Goal: Task Accomplishment & Management: Complete application form

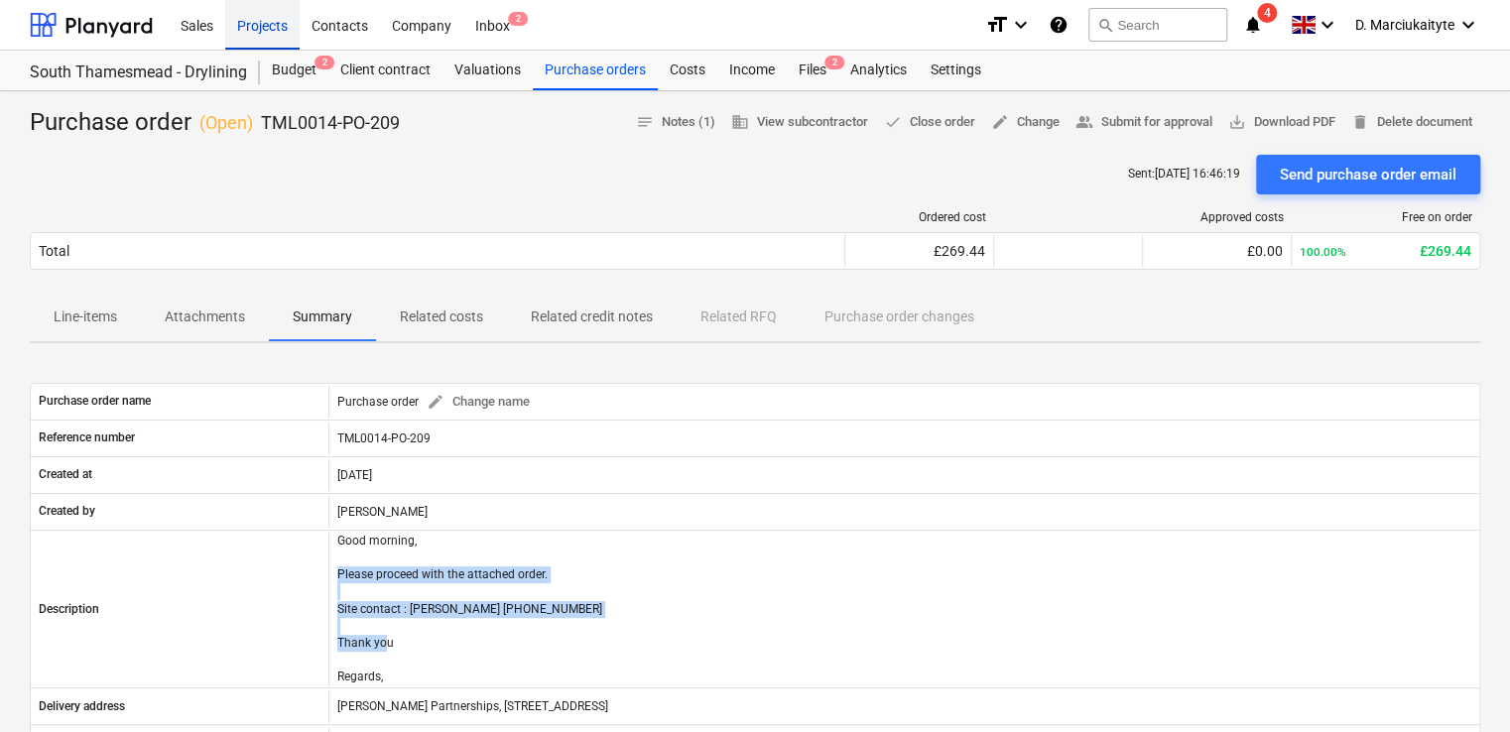
click at [258, 23] on div "Projects" at bounding box center [262, 24] width 74 height 51
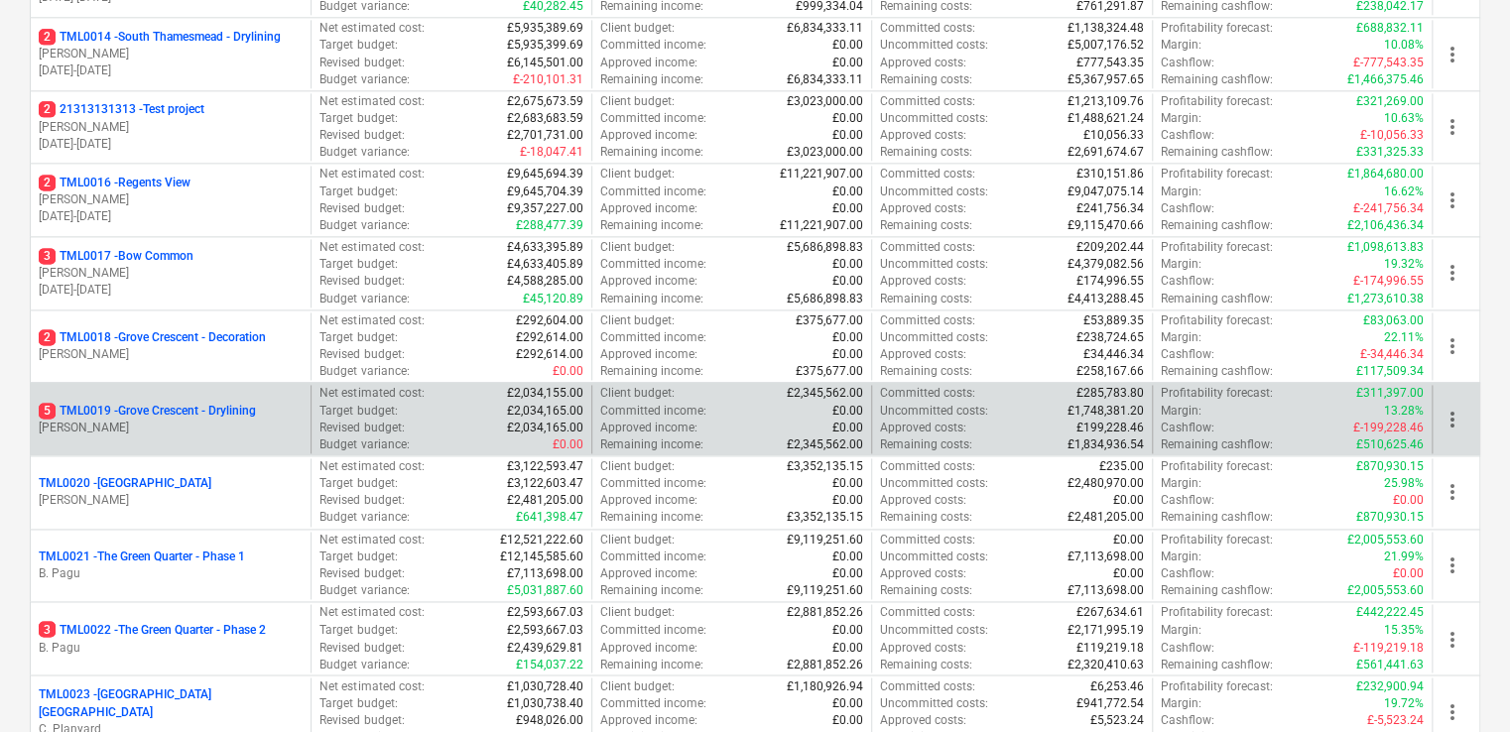
scroll to position [1290, 0]
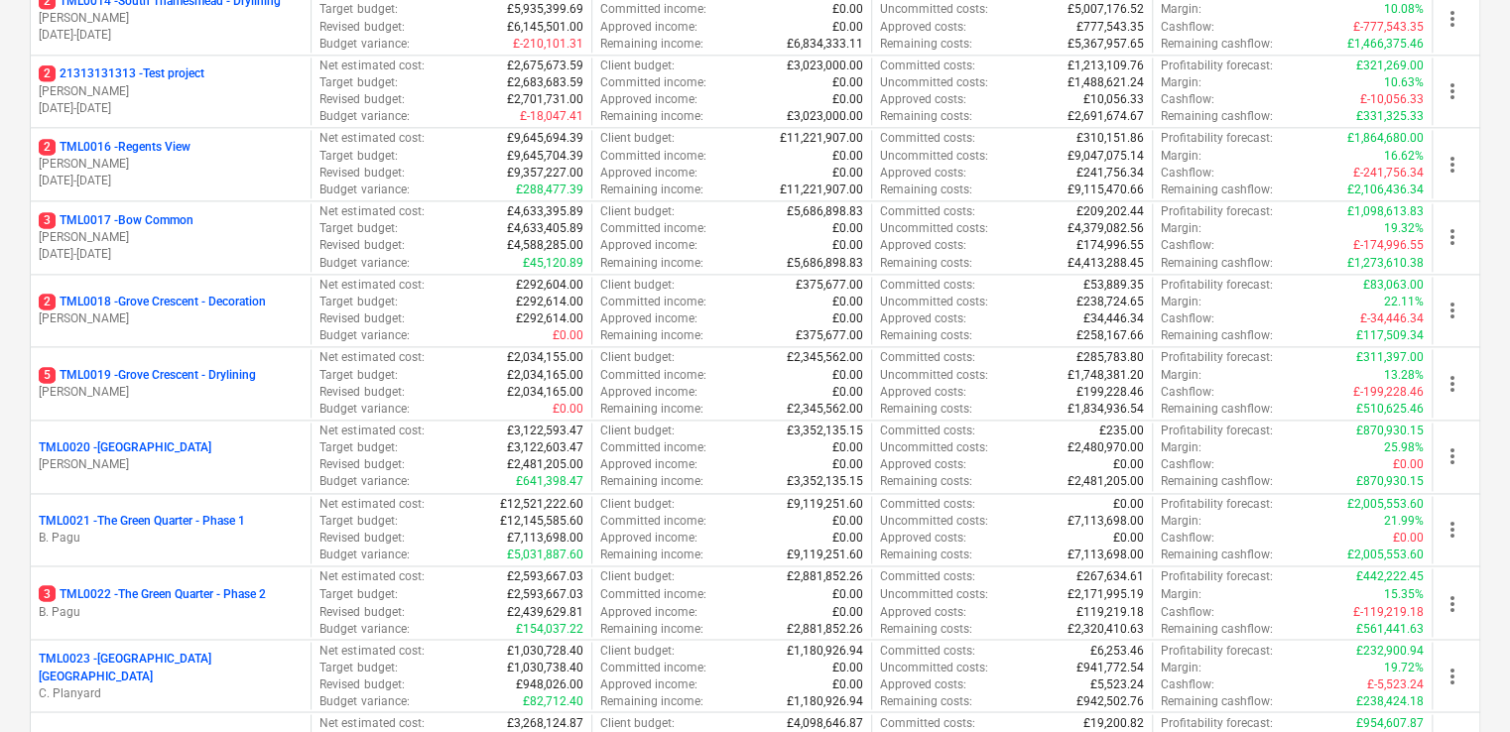
click at [190, 146] on p "2 TML0016 - Regents View" at bounding box center [115, 147] width 152 height 17
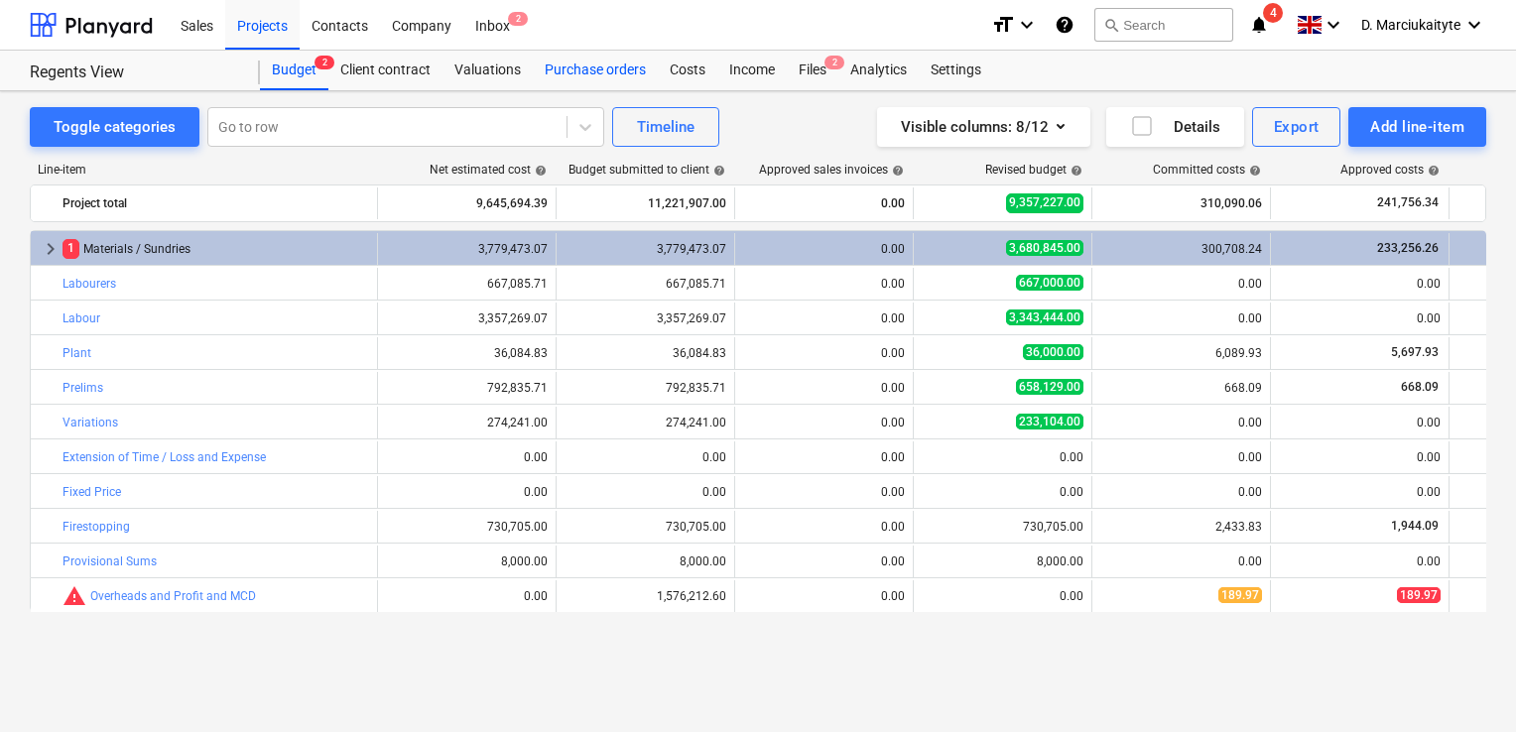
click at [623, 66] on div "Purchase orders" at bounding box center [595, 71] width 125 height 40
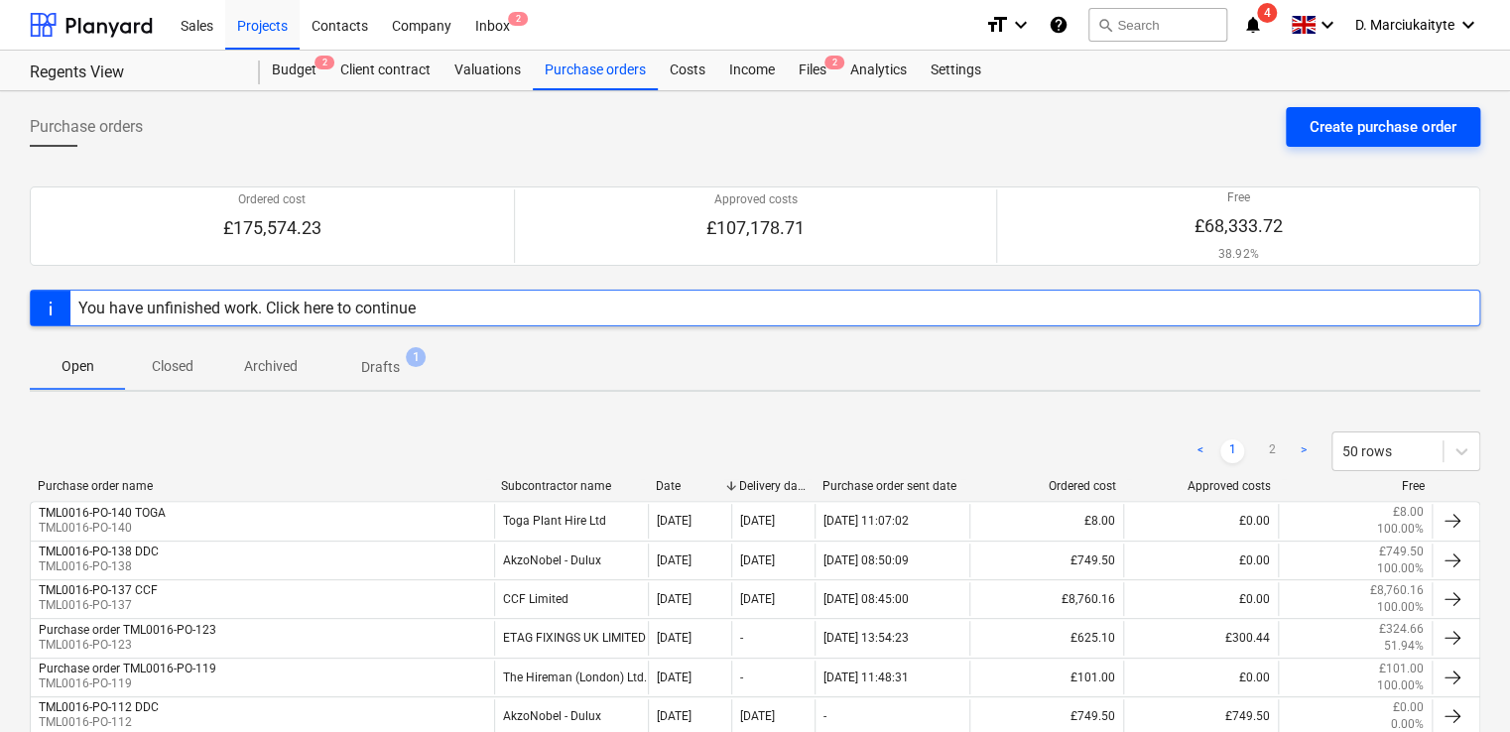
click at [1322, 132] on div "Create purchase order" at bounding box center [1383, 127] width 147 height 26
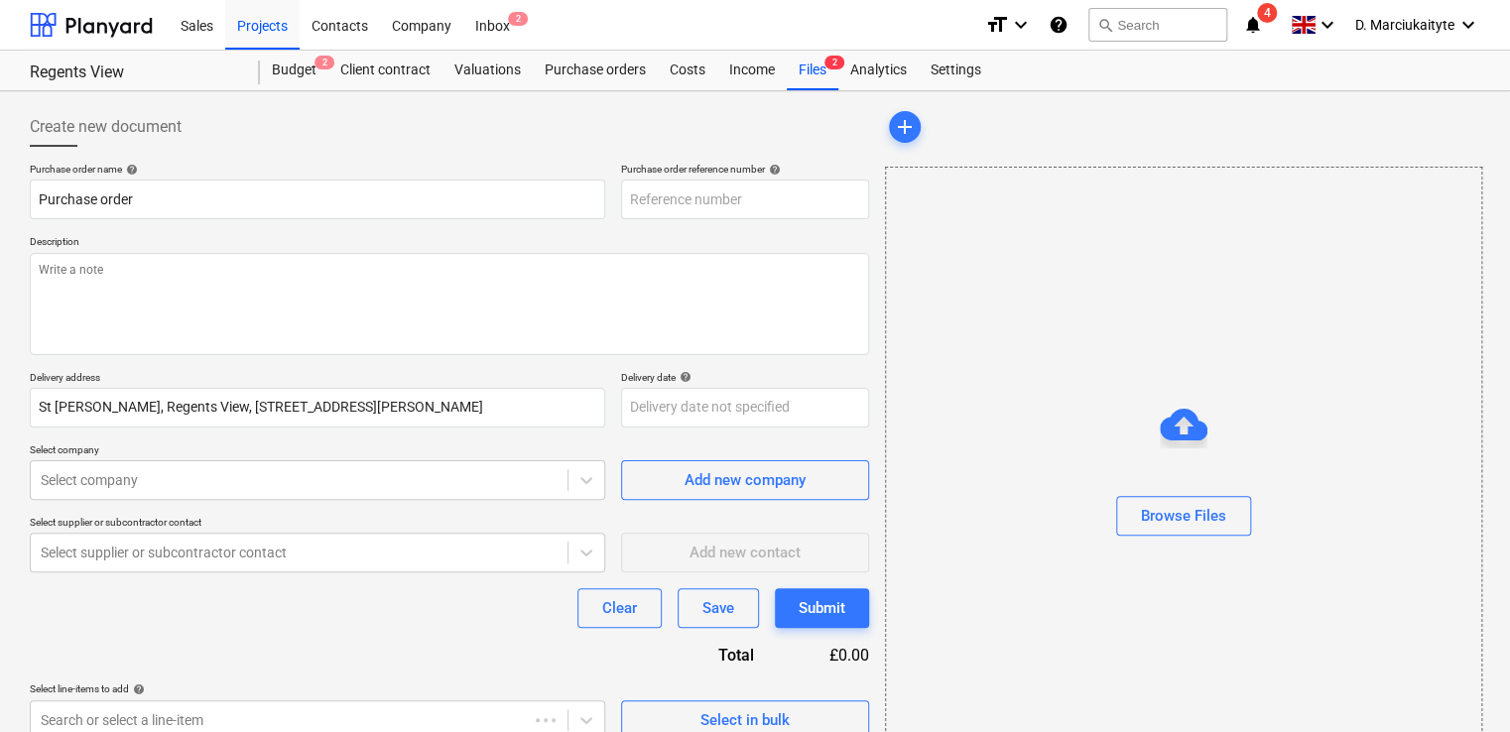
type textarea "x"
type input "TML0016-PO-146"
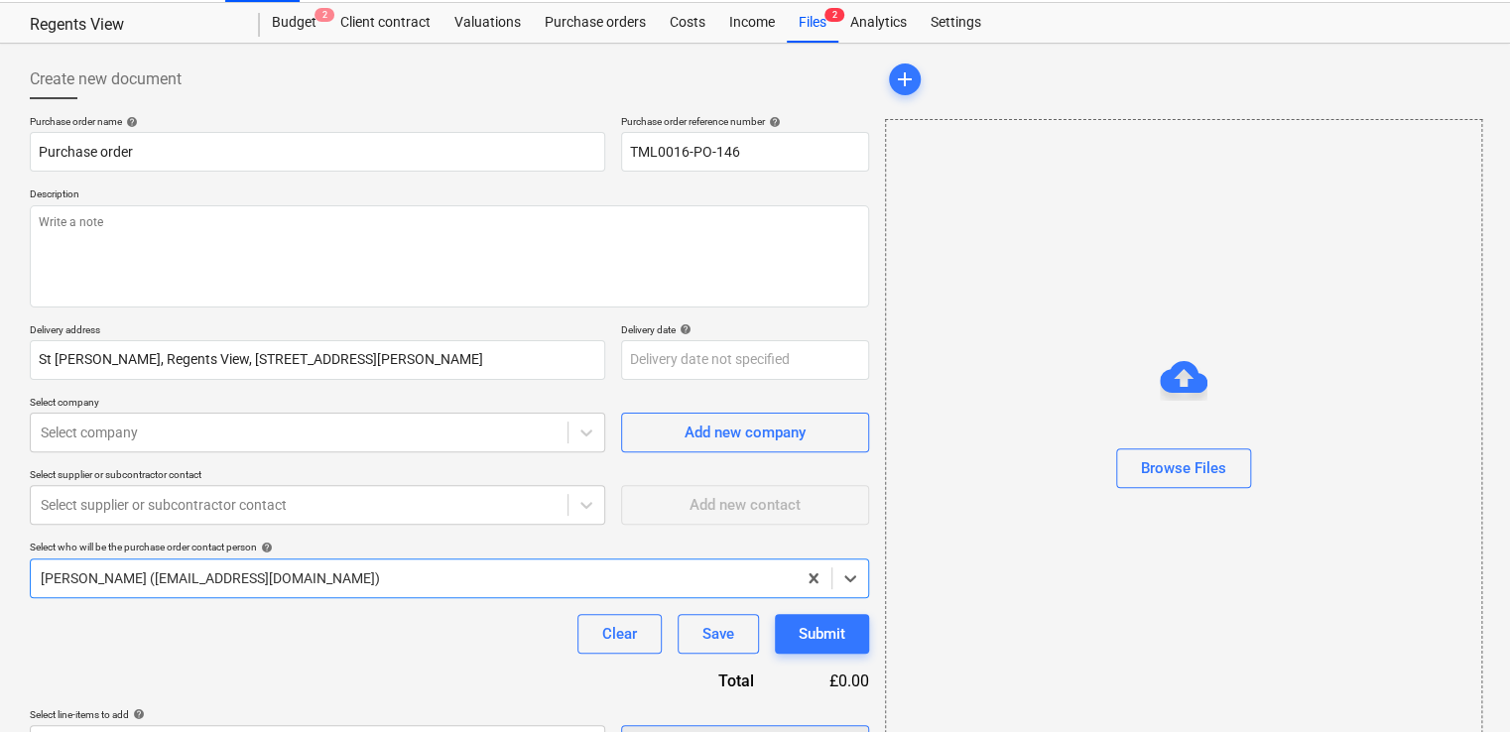
scroll to position [95, 0]
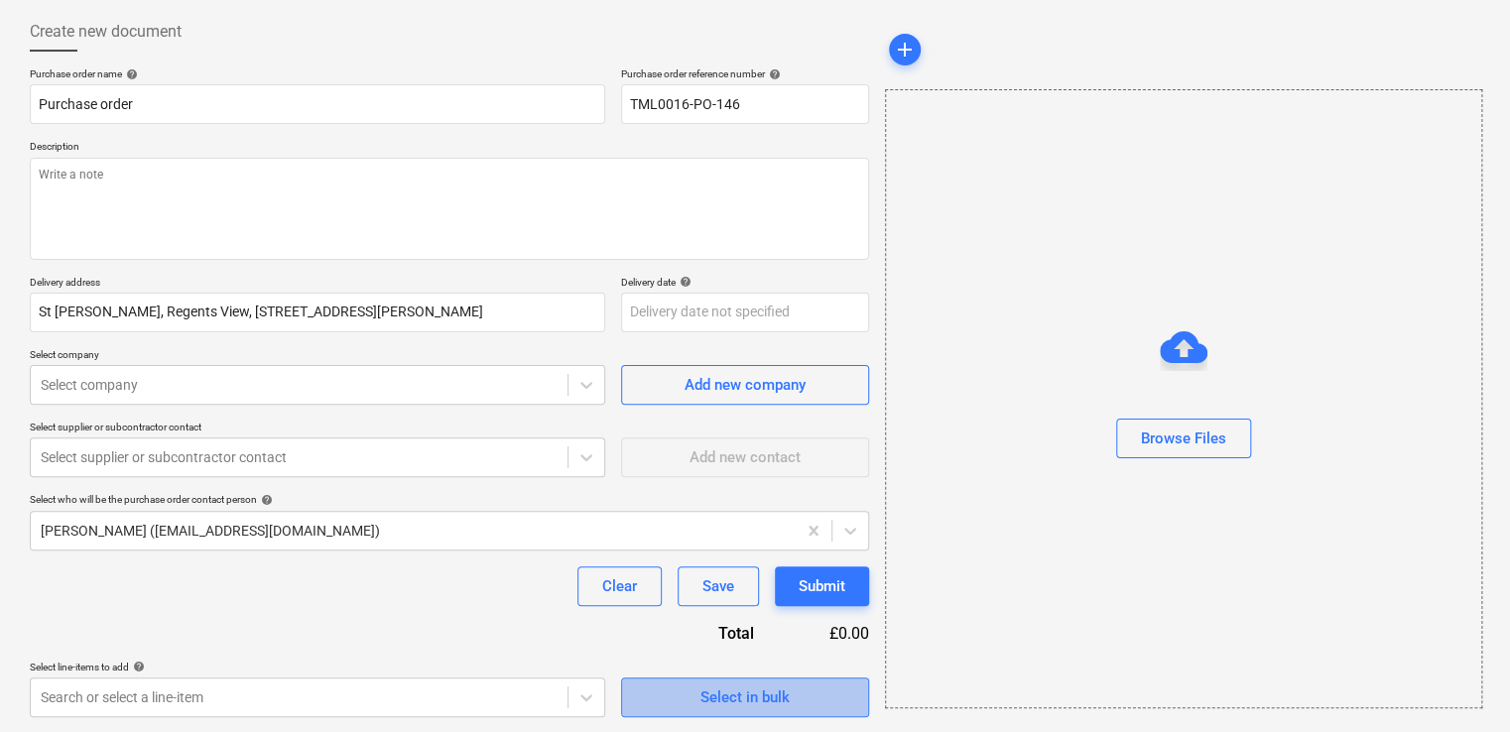
click at [774, 695] on div "Select in bulk" at bounding box center [745, 698] width 89 height 26
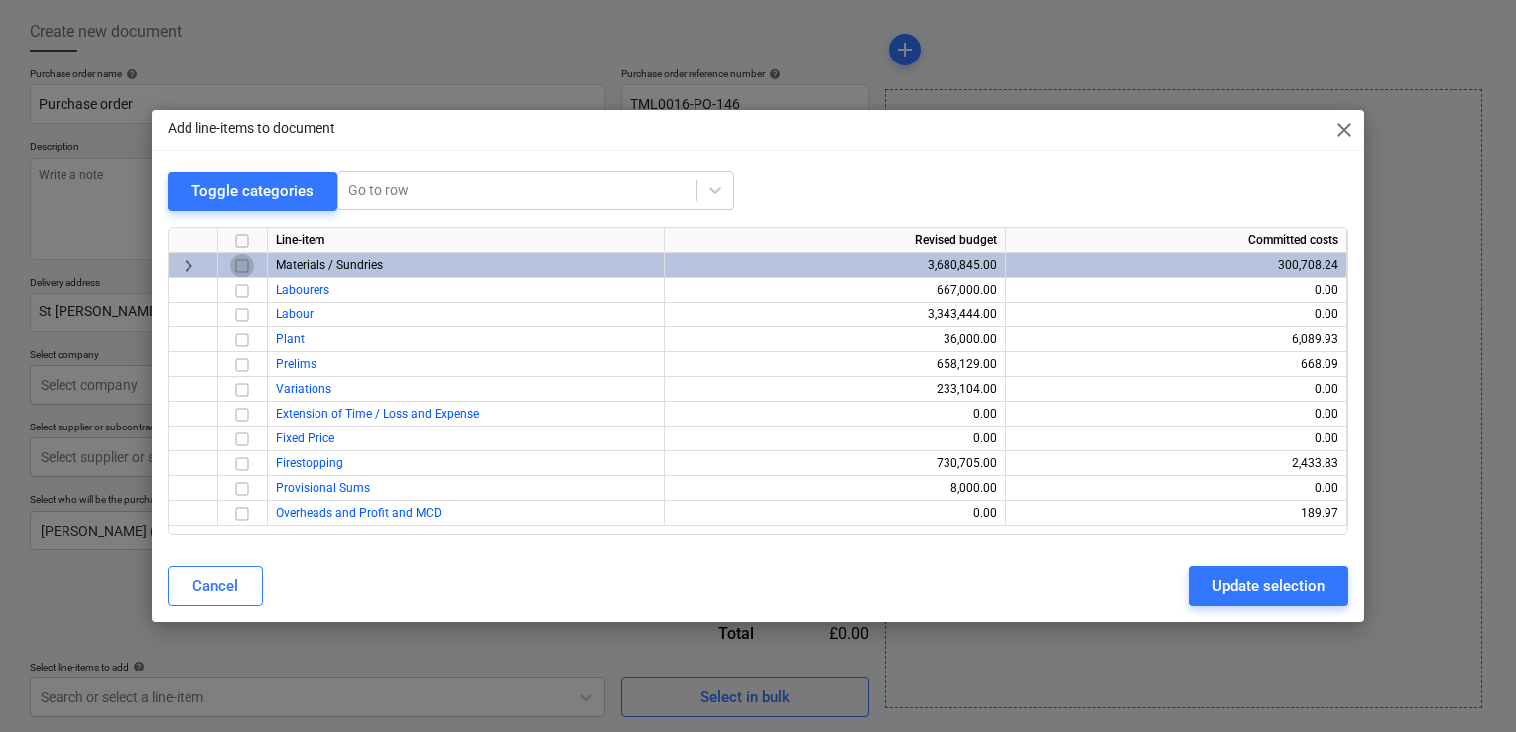
click at [246, 263] on input "checkbox" at bounding box center [242, 266] width 24 height 24
click at [1274, 586] on div "Update selection" at bounding box center [1269, 587] width 112 height 26
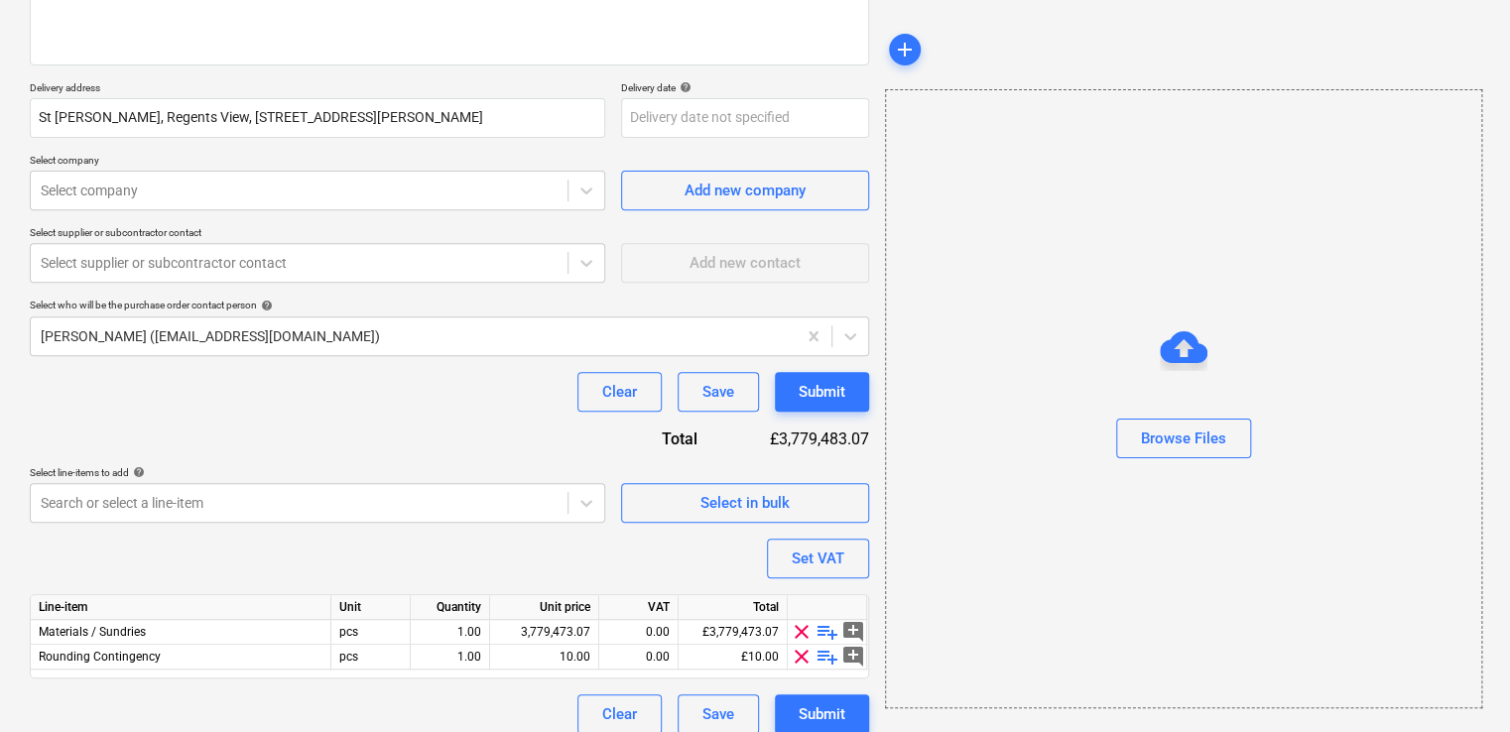
scroll to position [306, 0]
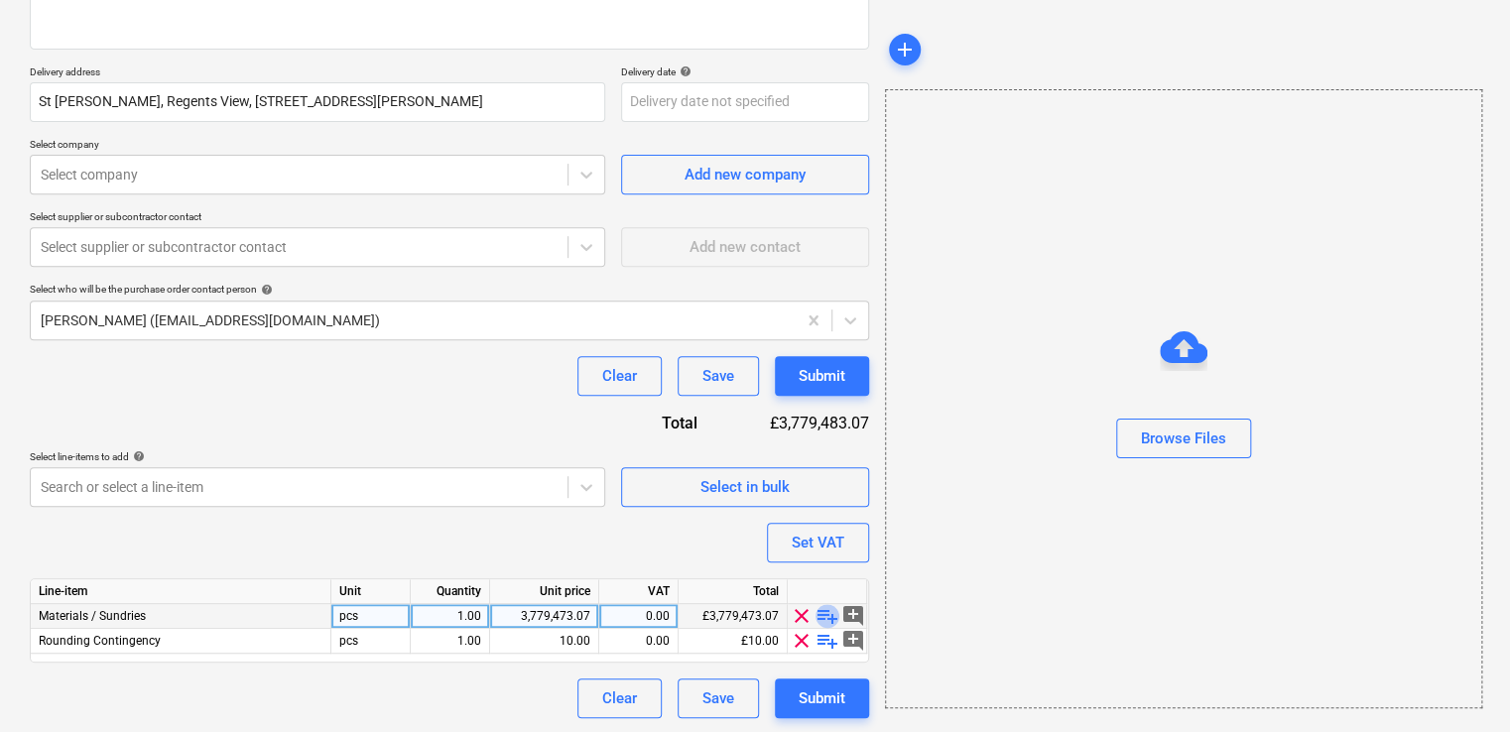
click at [833, 608] on span "playlist_add" at bounding box center [828, 616] width 24 height 24
type textarea "x"
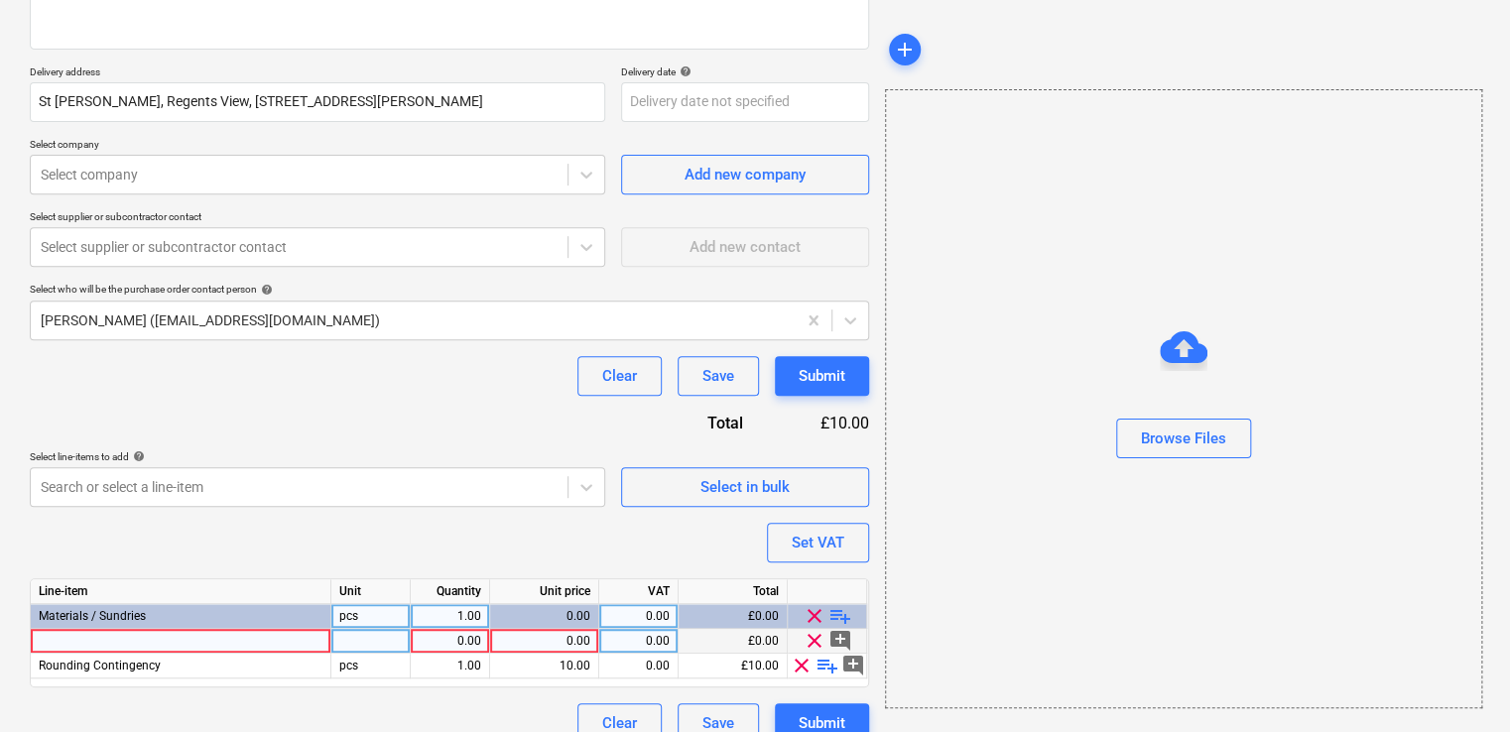
click at [266, 641] on div at bounding box center [181, 641] width 301 height 25
type input "British Gypsum Thistle Thin Coat Angle Bead 3m"
type textarea "x"
click at [378, 640] on div at bounding box center [370, 641] width 79 height 25
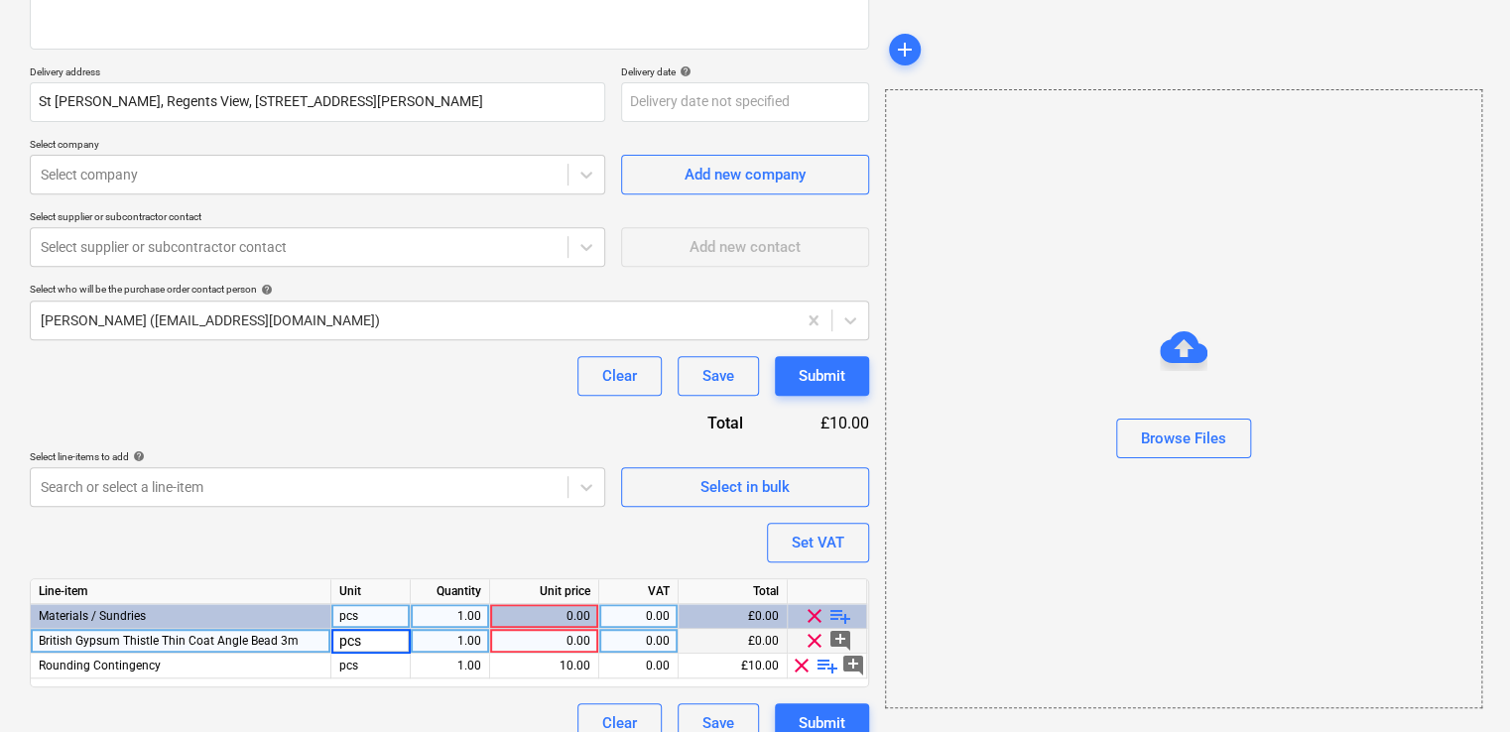
click at [434, 637] on div "1.00" at bounding box center [450, 641] width 63 height 25
click at [361, 649] on div "pcs" at bounding box center [370, 641] width 79 height 25
type input "box"
type textarea "x"
click at [462, 645] on div "1.00" at bounding box center [450, 641] width 63 height 25
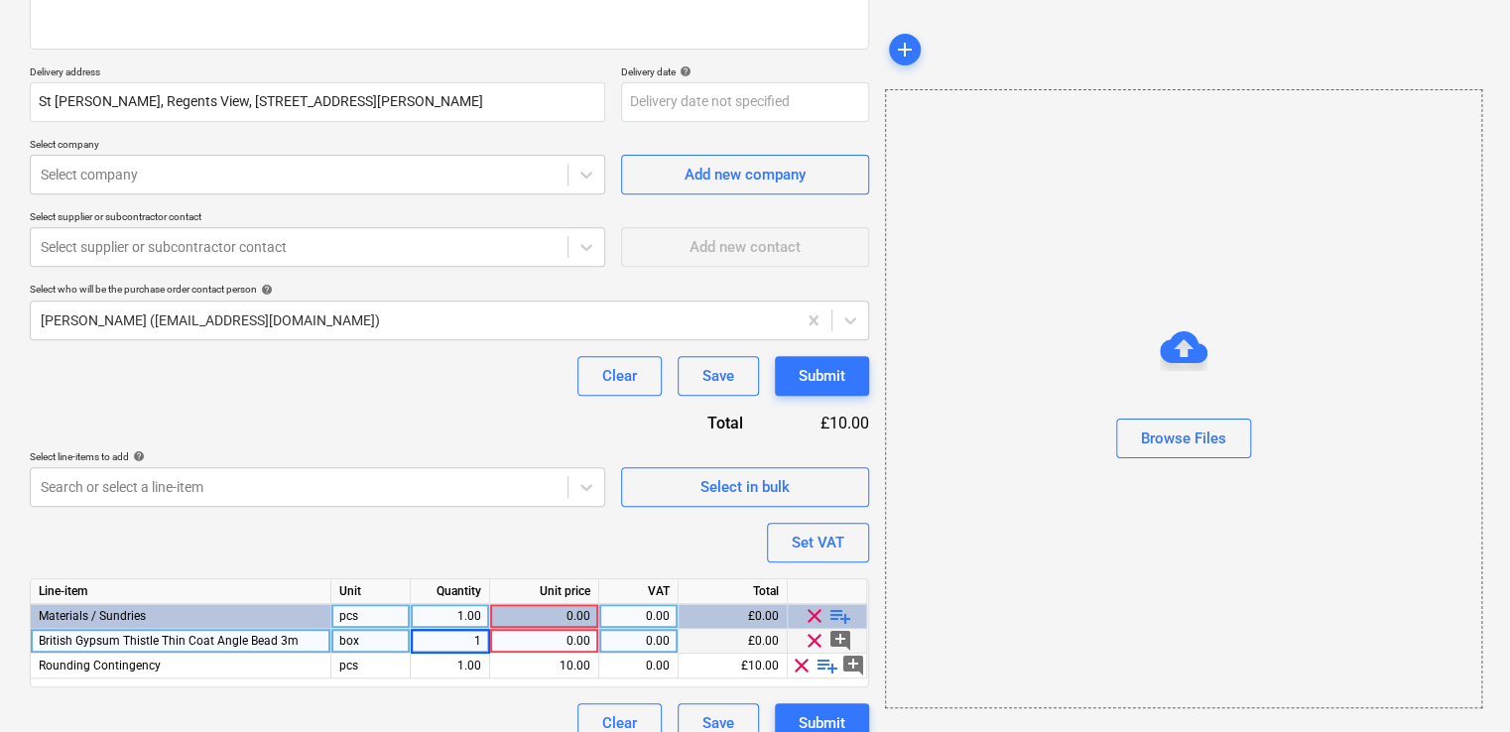
type input "10"
type textarea "x"
type input "76.22"
type textarea "x"
type input "20"
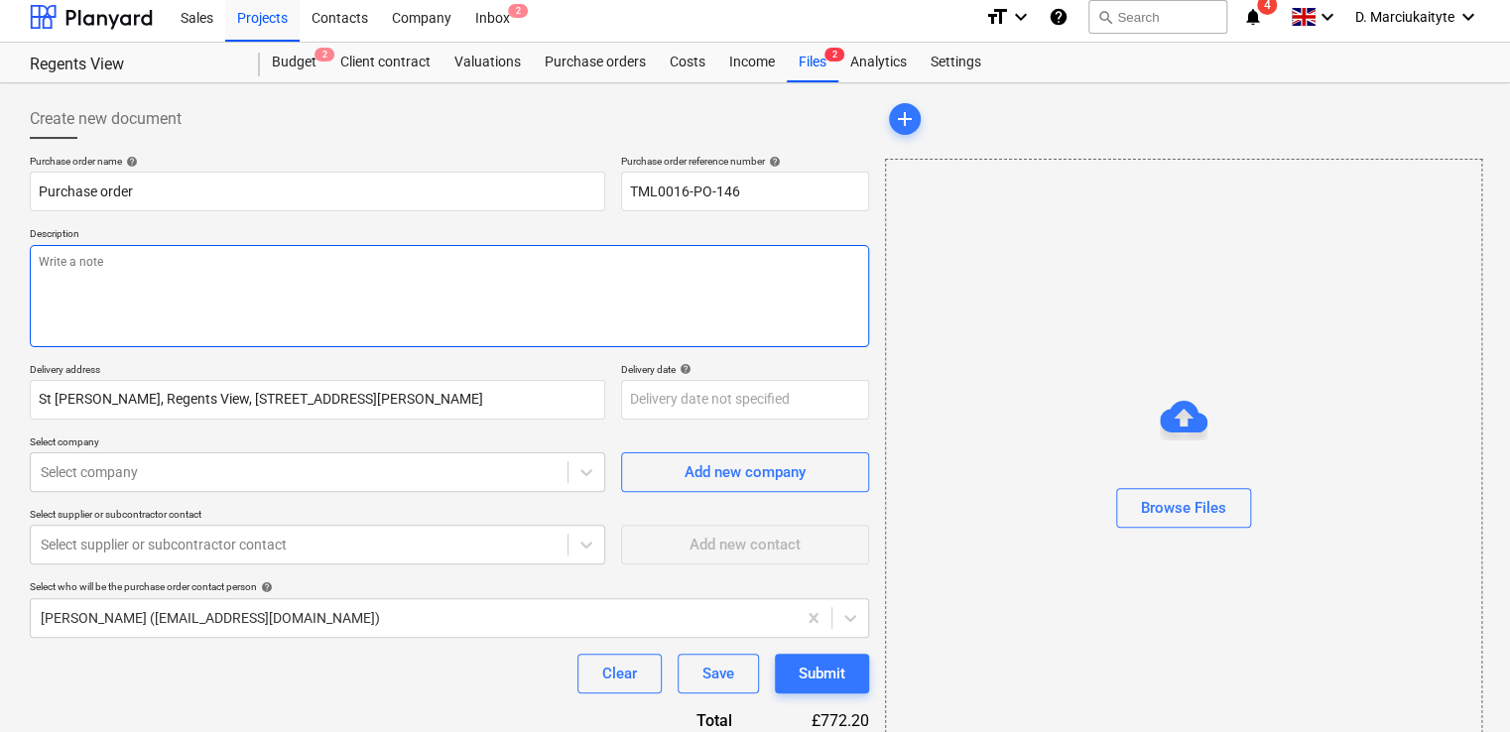
scroll to position [0, 0]
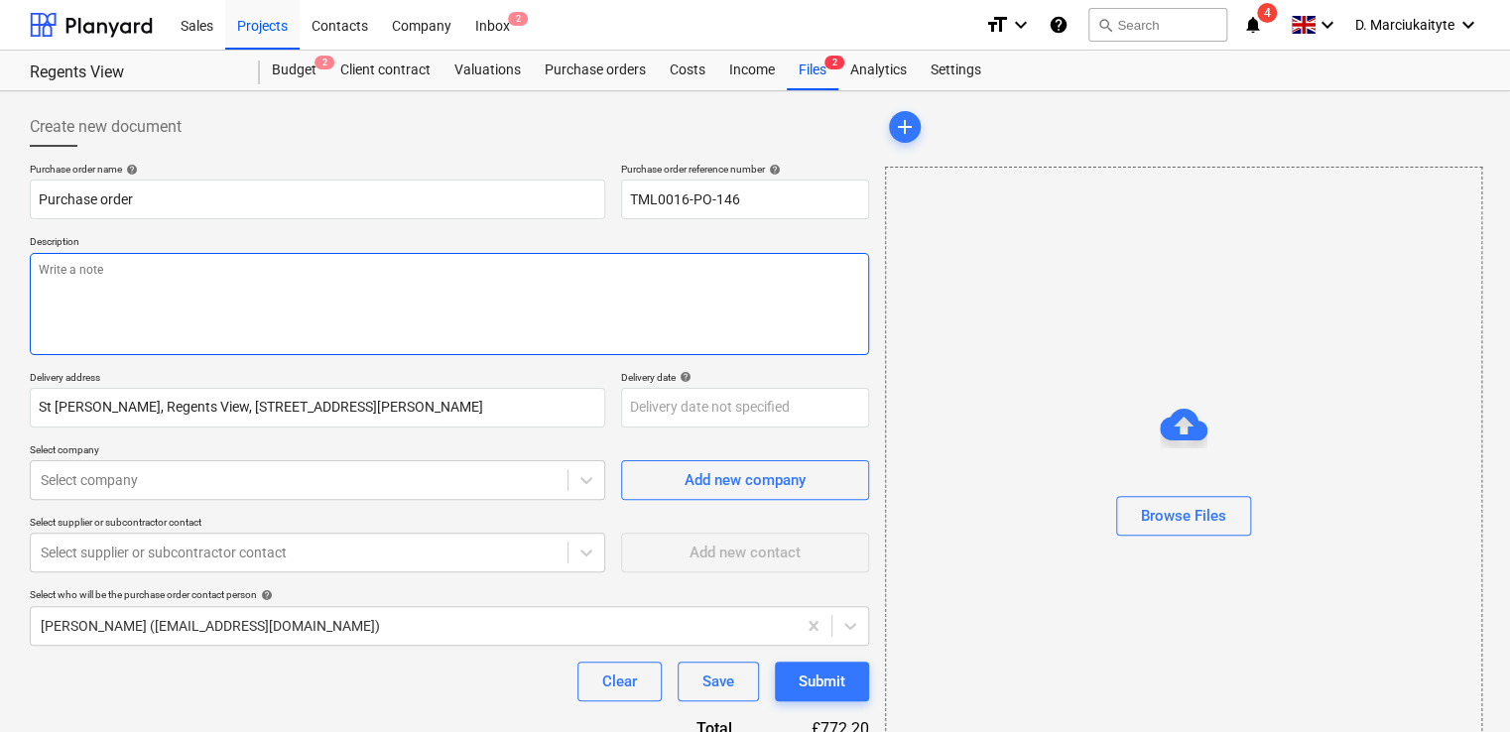
click at [304, 280] on textarea at bounding box center [449, 304] width 839 height 102
type textarea "x"
type textarea "A"
type textarea "x"
type textarea "Af"
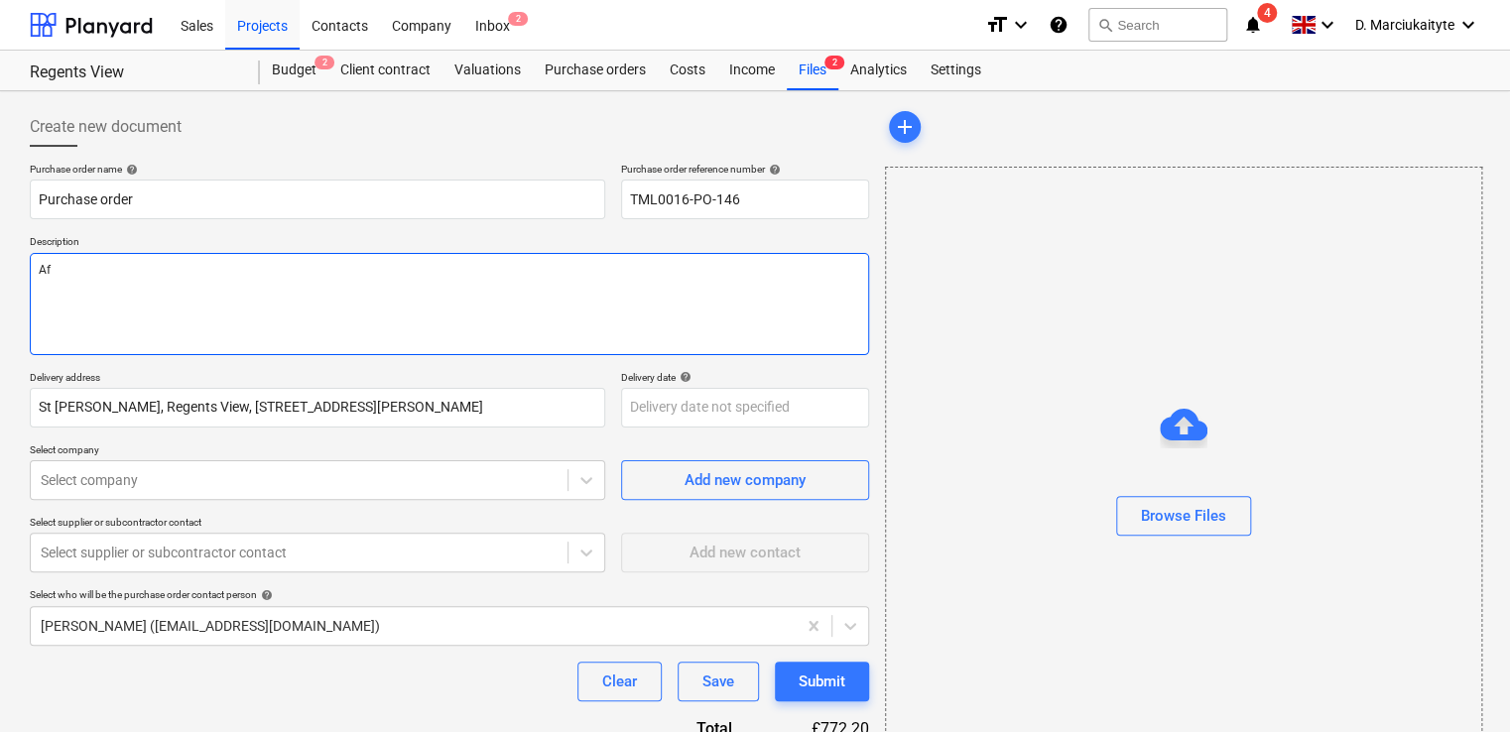
type textarea "x"
type textarea "Afte"
type textarea "x"
type textarea "Aftern"
type textarea "x"
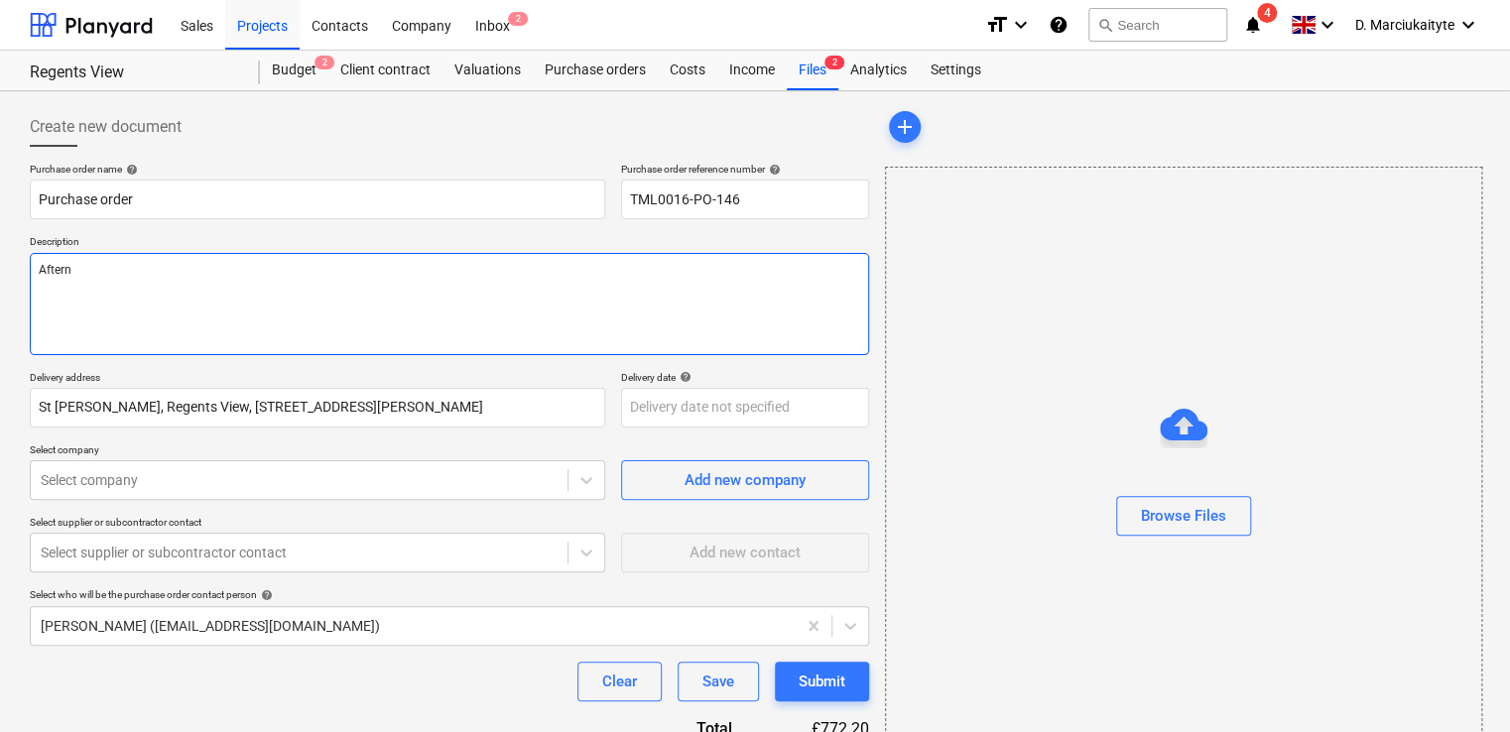
type textarea "Afterno"
type textarea "x"
type textarea "Afternoo"
type textarea "x"
type textarea "Afternoon"
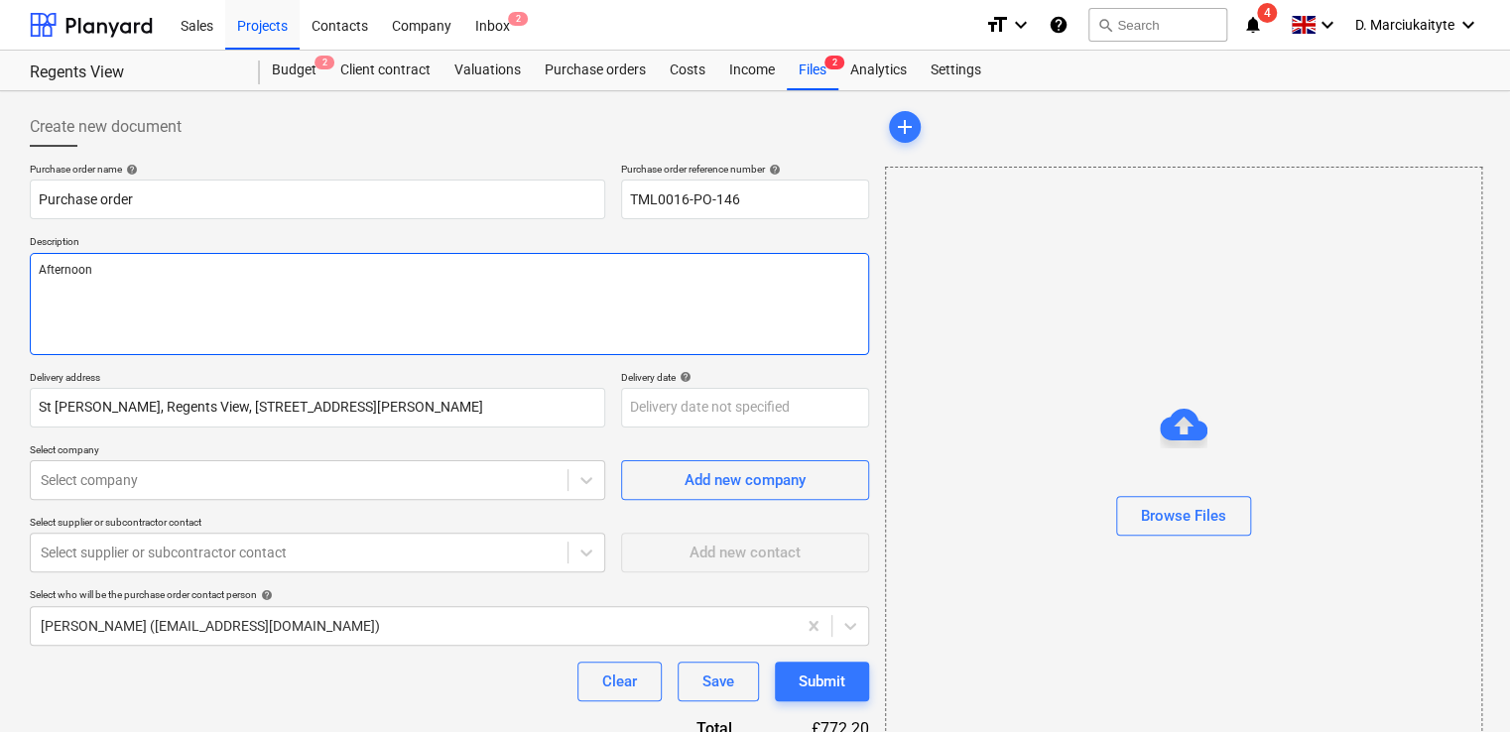
type textarea "x"
type textarea "Afternoon,"
type textarea "x"
type textarea "Afternoon,"
type textarea "x"
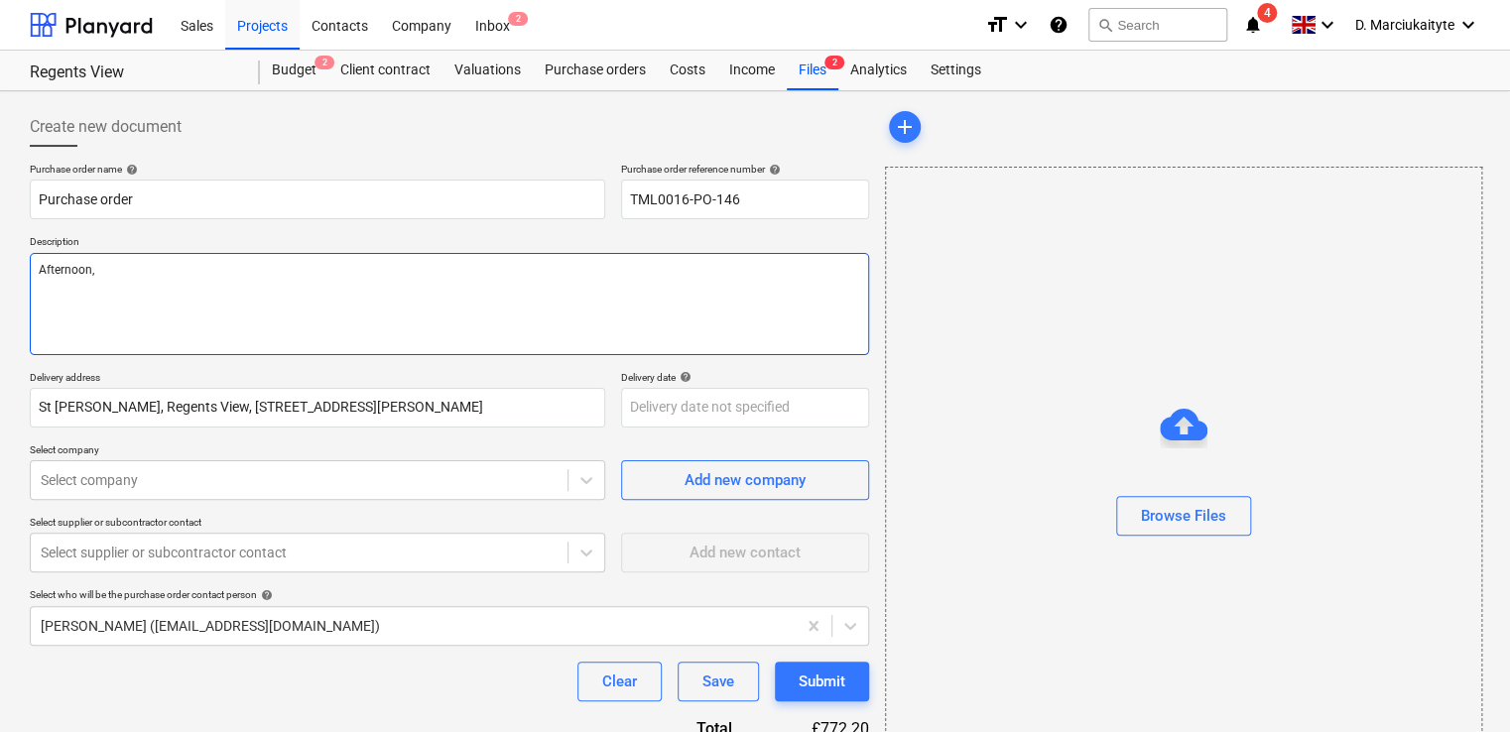
type textarea "Afternoon,"
type textarea "x"
type textarea "Afternoon, P{"
type textarea "x"
type textarea "Afternoon, P"
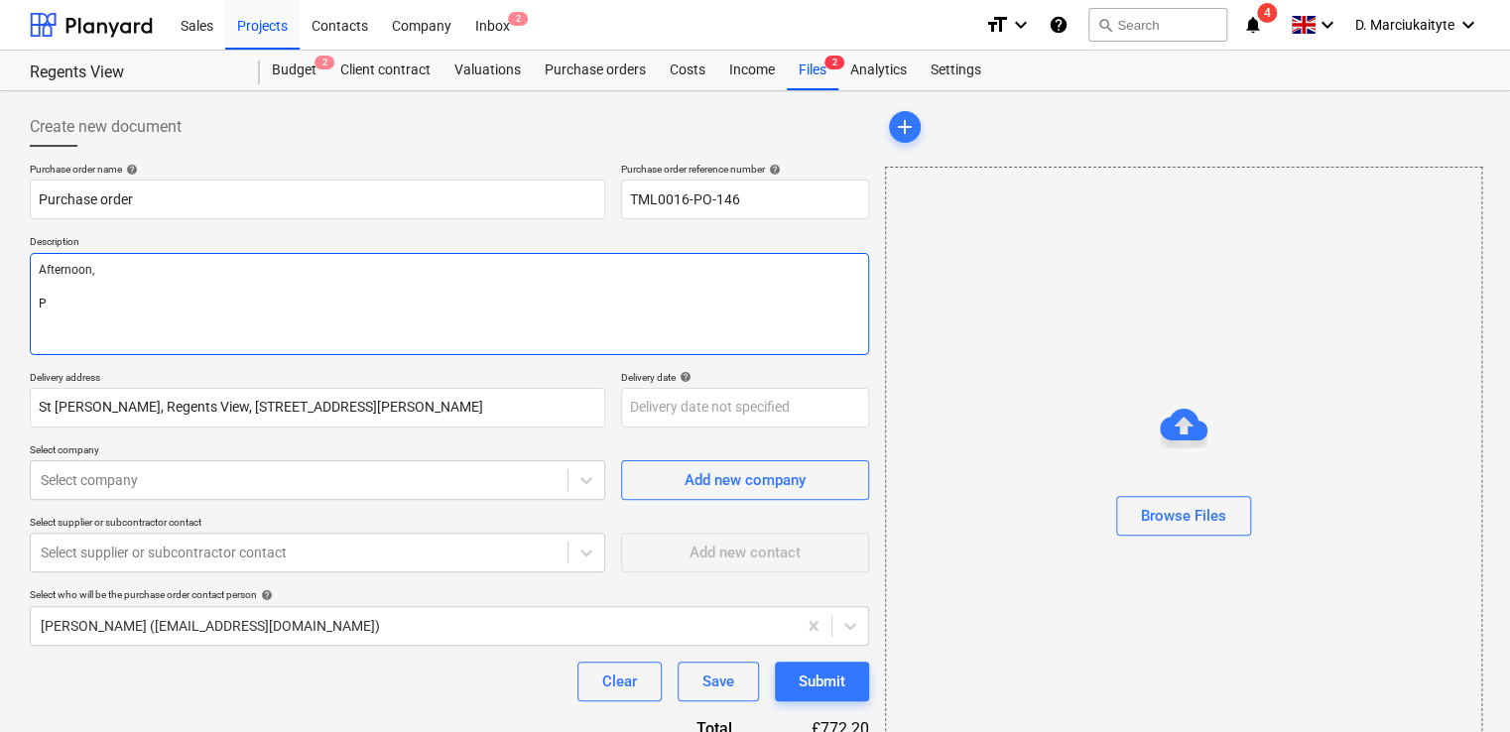
type textarea "x"
type textarea "Afternoon, Pl"
type textarea "x"
type textarea "Afternoon, Ple"
type textarea "x"
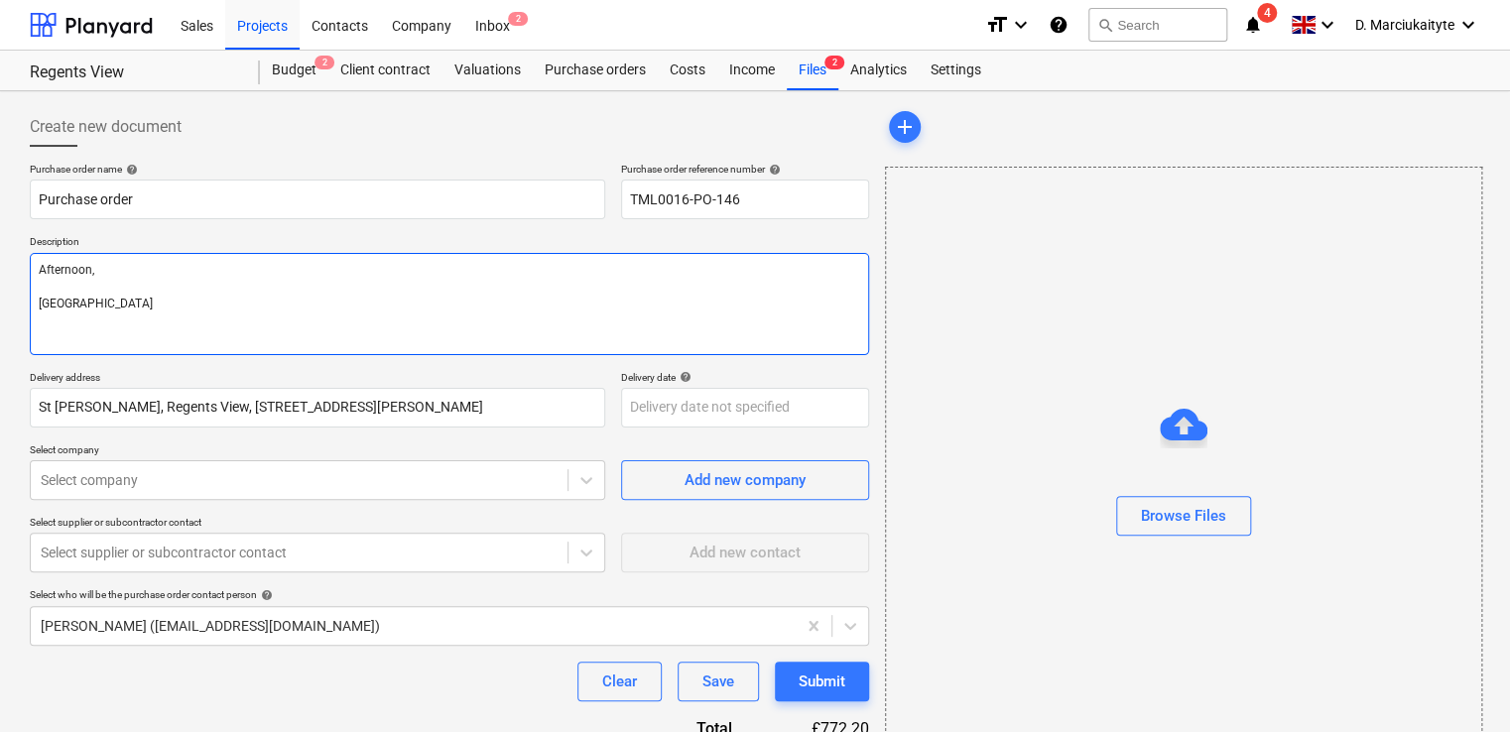
type textarea "Afternoon, Pleas"
type textarea "x"
type textarea "Afternoon, Please"
type textarea "x"
type textarea "Afternoon, Please p"
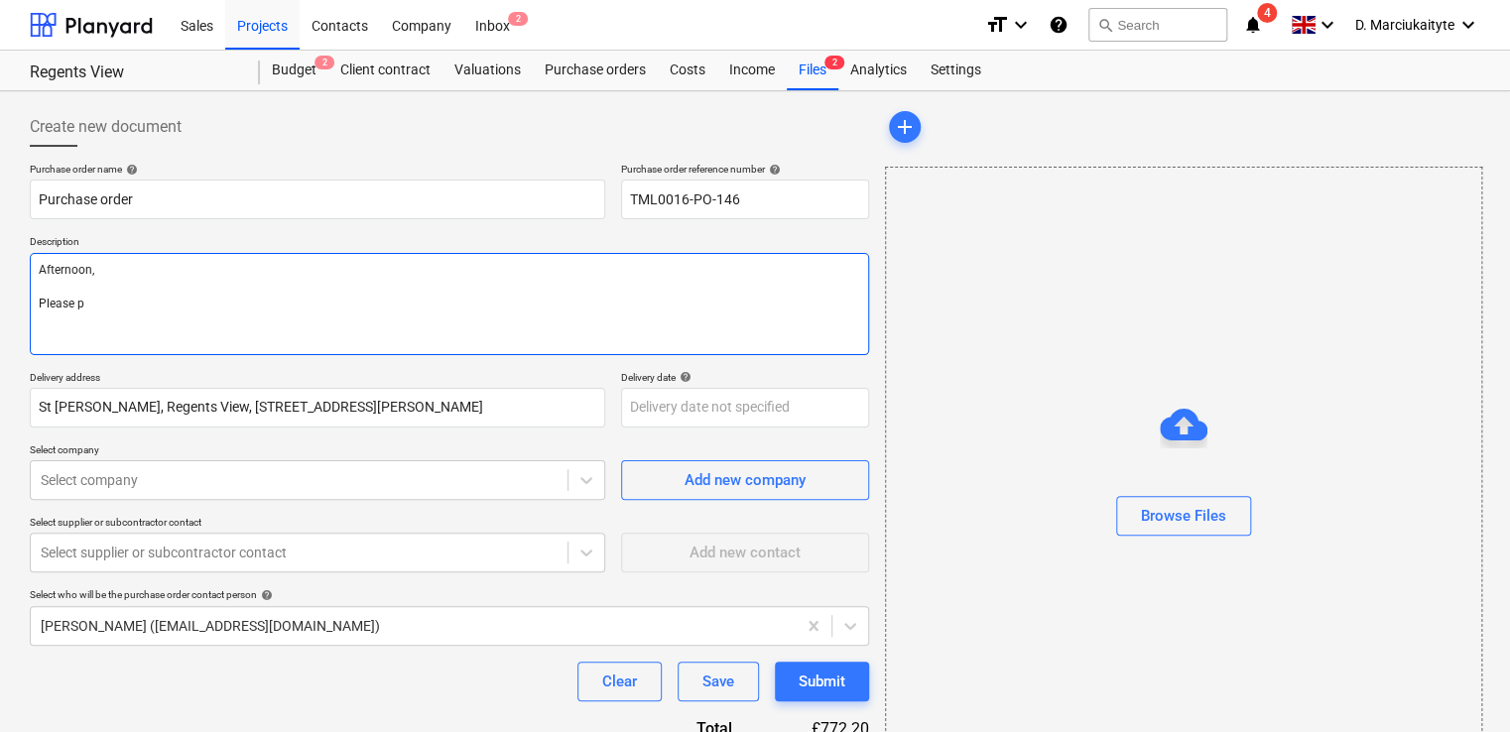
click at [142, 302] on textarea "Afternoon, Please p" at bounding box center [449, 304] width 839 height 102
drag, startPoint x: 122, startPoint y: 316, endPoint x: 16, endPoint y: 300, distance: 107.4
click at [16, 300] on div "Create new document Purchase order name help Purchase order Purchase order refe…" at bounding box center [755, 602] width 1510 height 1023
paste textarea "Good morning, I hope you are well. Please proceed with attached order. Contact …"
type textarea "x"
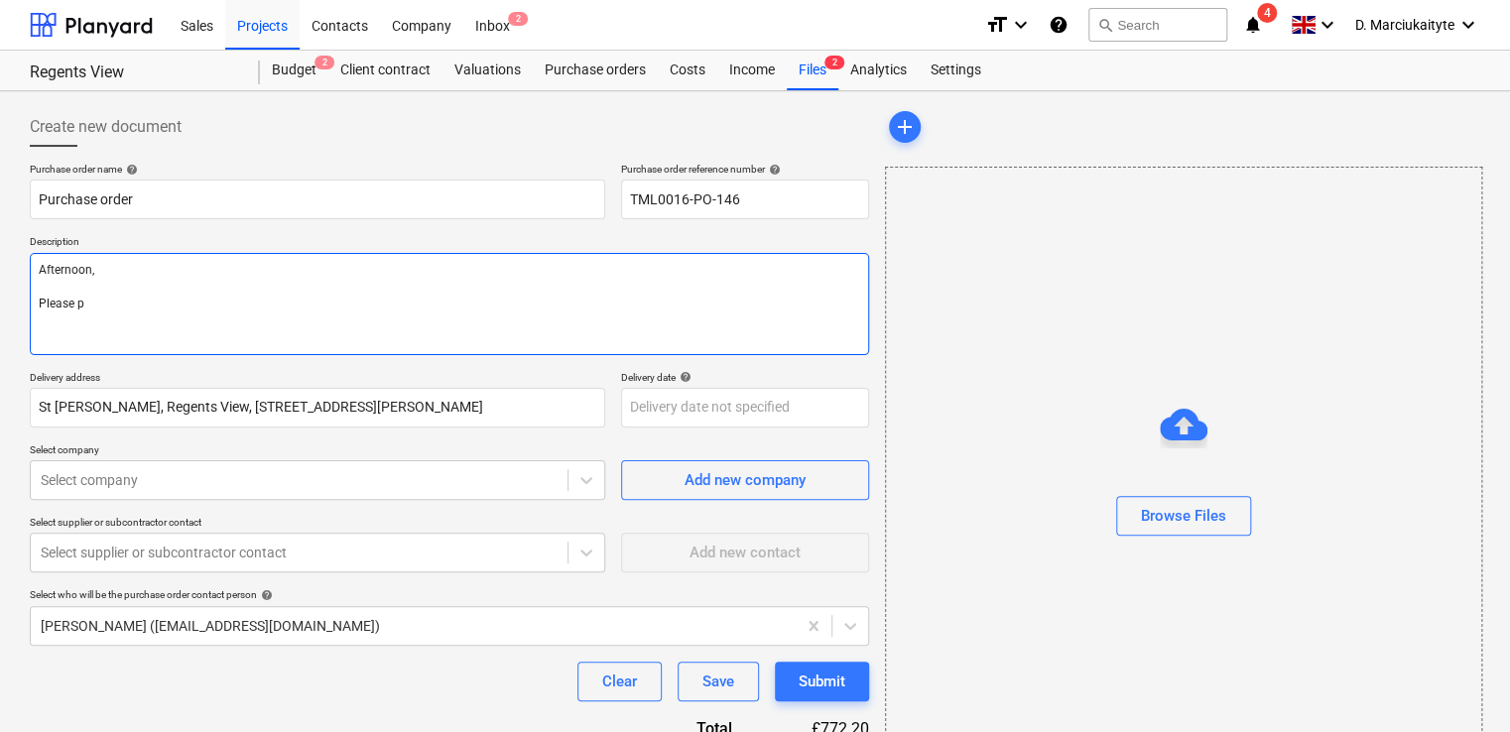
type textarea "Afternoon, Good morning, I hope you are well. Please proceed with attached orde…"
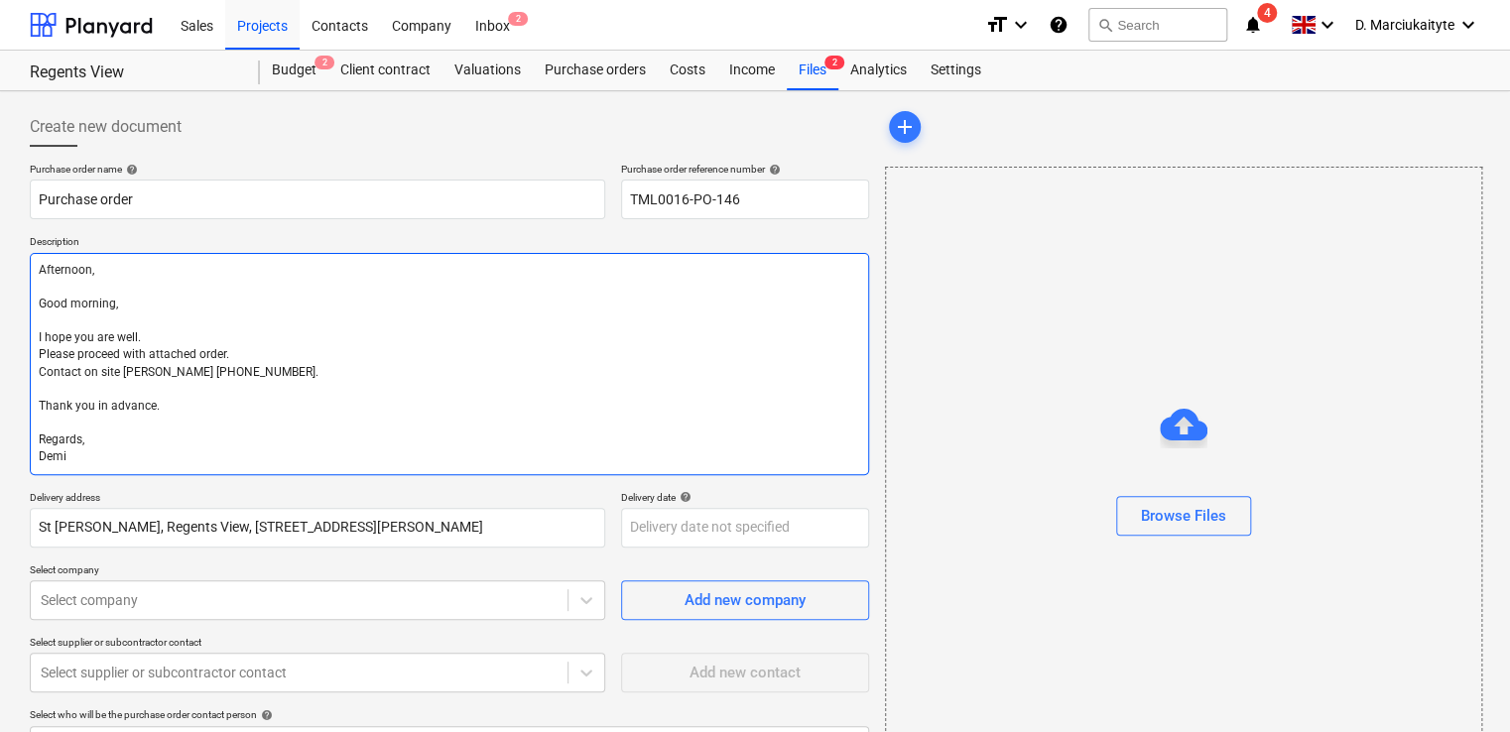
drag, startPoint x: 122, startPoint y: 300, endPoint x: 44, endPoint y: 297, distance: 78.4
click at [48, 298] on textarea "Afternoon, Good morning, I hope you are well. Please proceed with attached orde…" at bounding box center [449, 364] width 839 height 222
type textarea "x"
type textarea "Afternoon, G I hope you are well. Please proceed with attached order. Contact o…"
drag, startPoint x: 189, startPoint y: 320, endPoint x: 58, endPoint y: 315, distance: 131.1
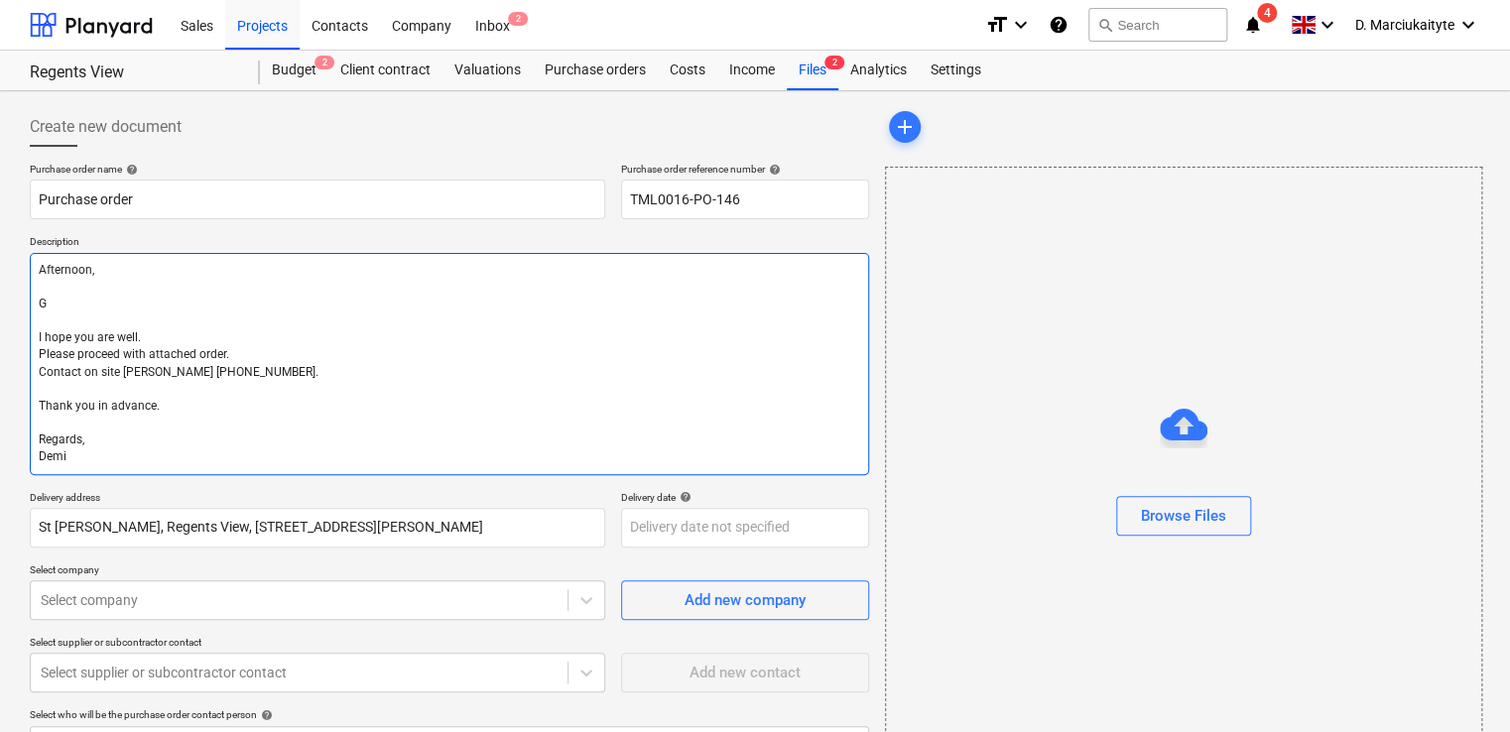
click at [58, 315] on textarea "Afternoon, G I hope you are well. Please proceed with attached order. Contact o…" at bounding box center [449, 364] width 839 height 222
type textarea "x"
type textarea "Afternoon, G I hope you are well. Please proceed with attached order. Contact o…"
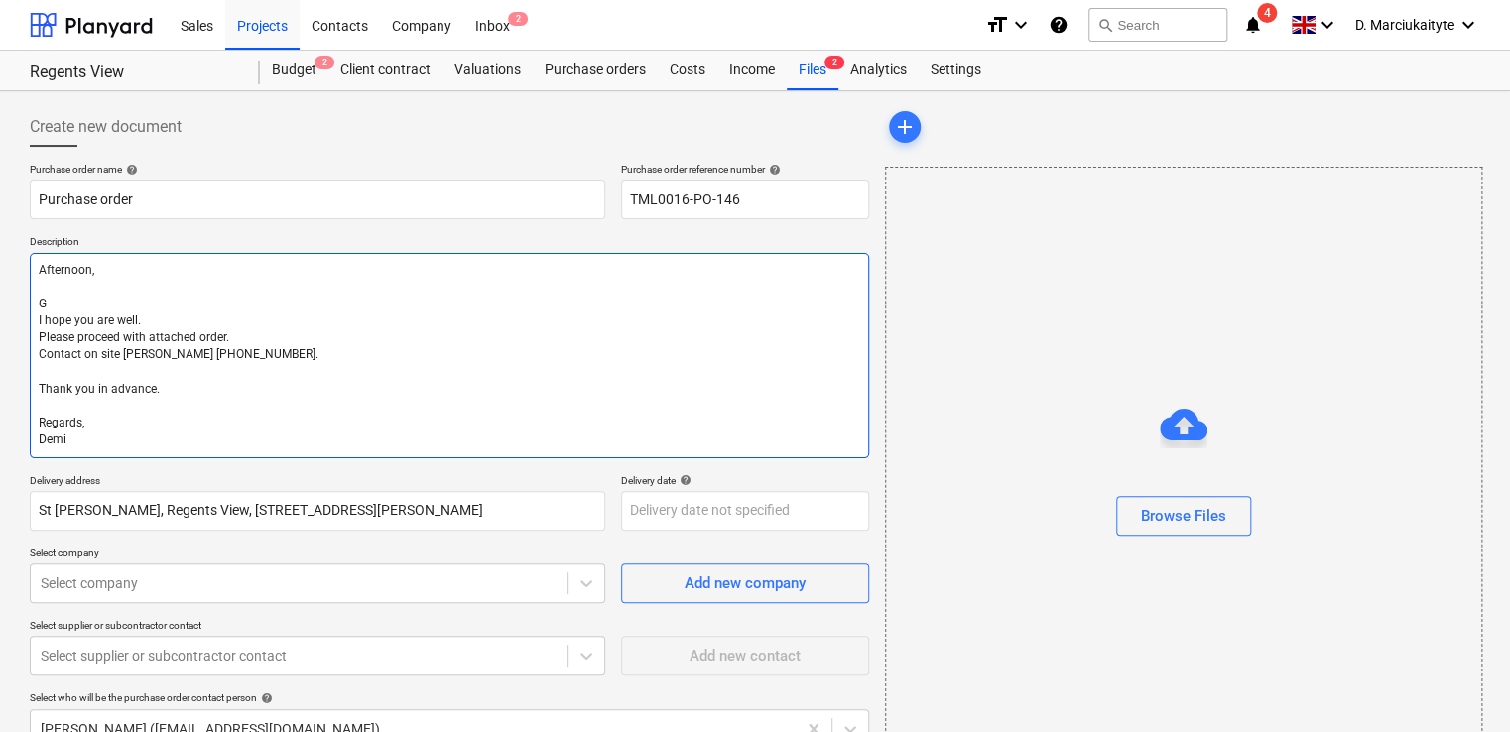
type textarea "x"
type textarea "Afternoon, I hope you are well. Please proceed with attached order. Contact on …"
type textarea "x"
type textarea "Afternoon, I hope you are well. Please proceed with attached order. Contact on …"
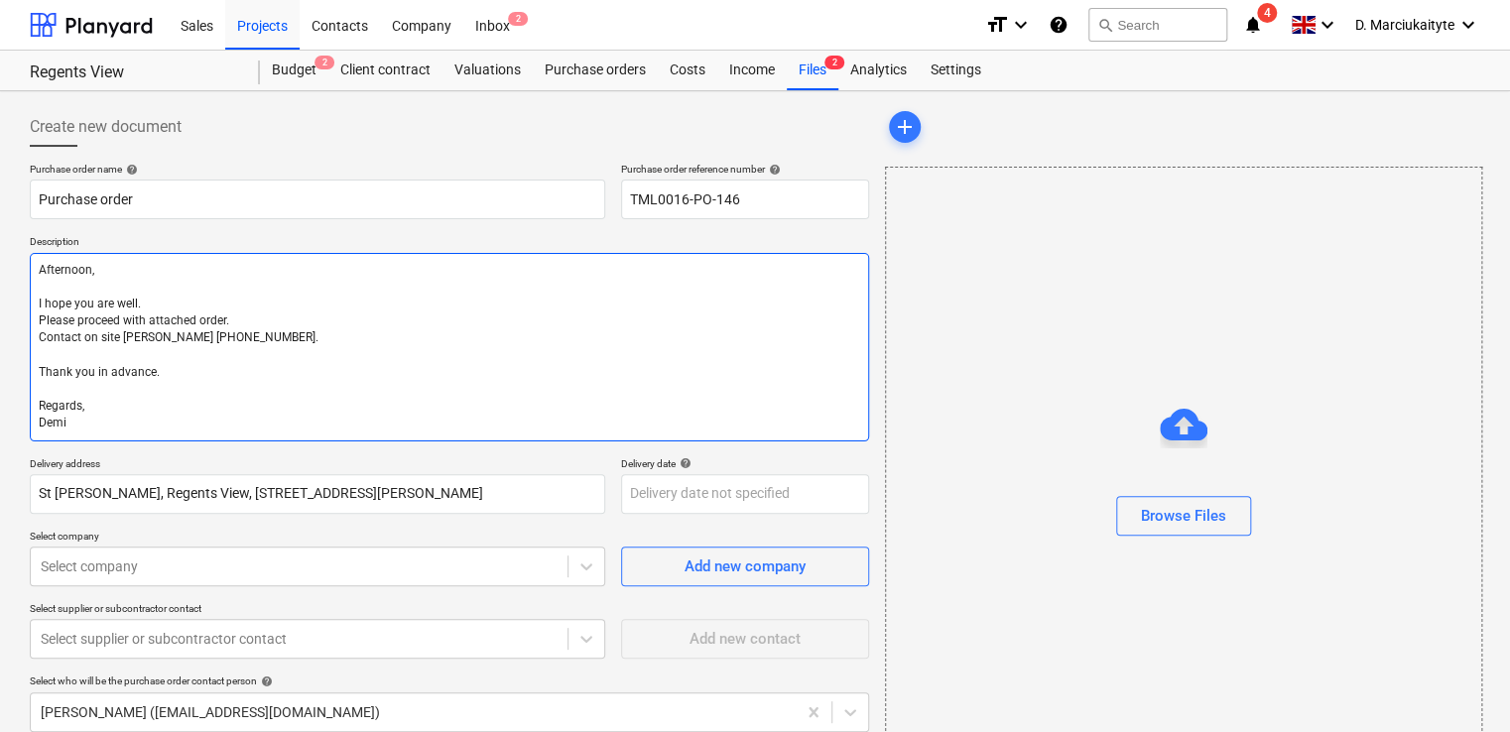
type textarea "x"
type textarea "Afternoon, I hope you are well. Please proceed with attached order. Contact on …"
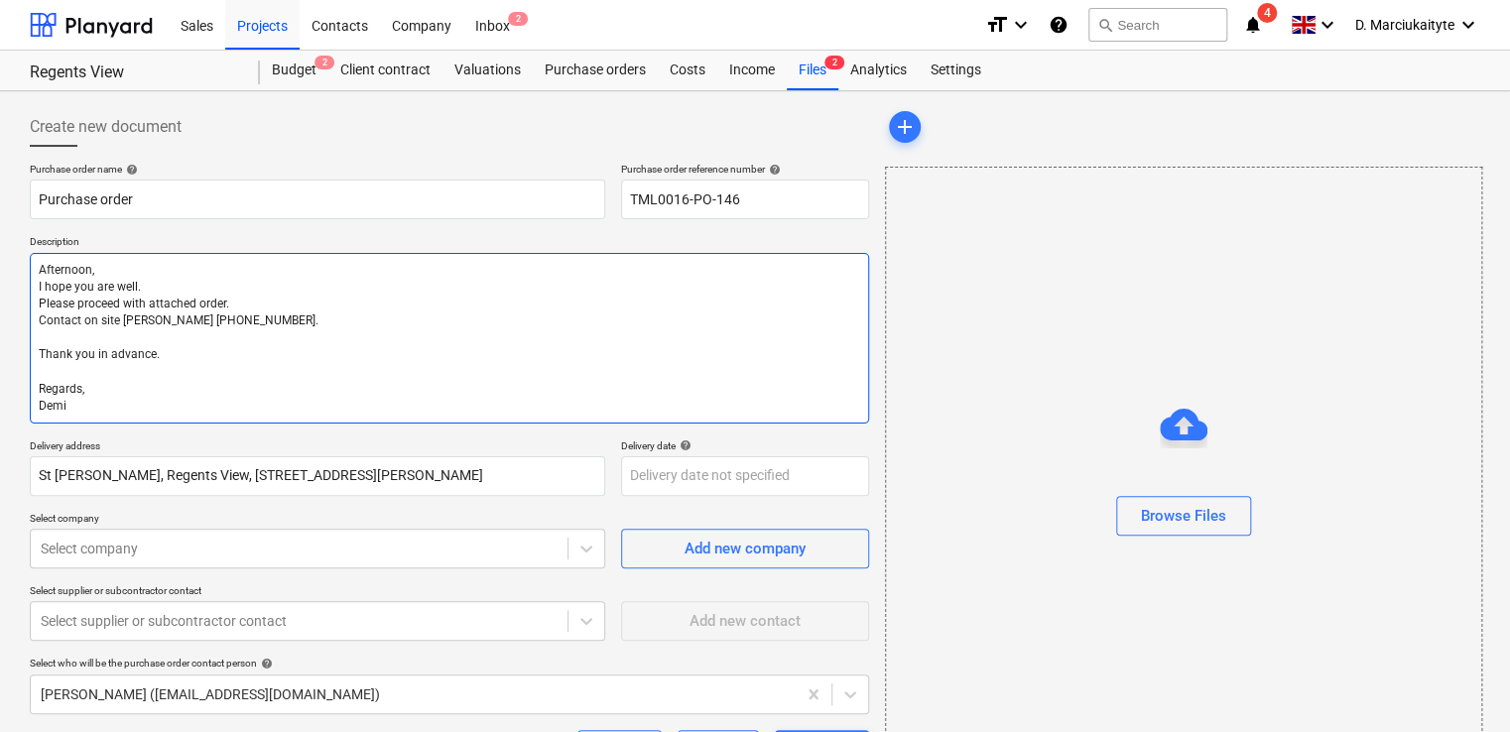
type textarea "x"
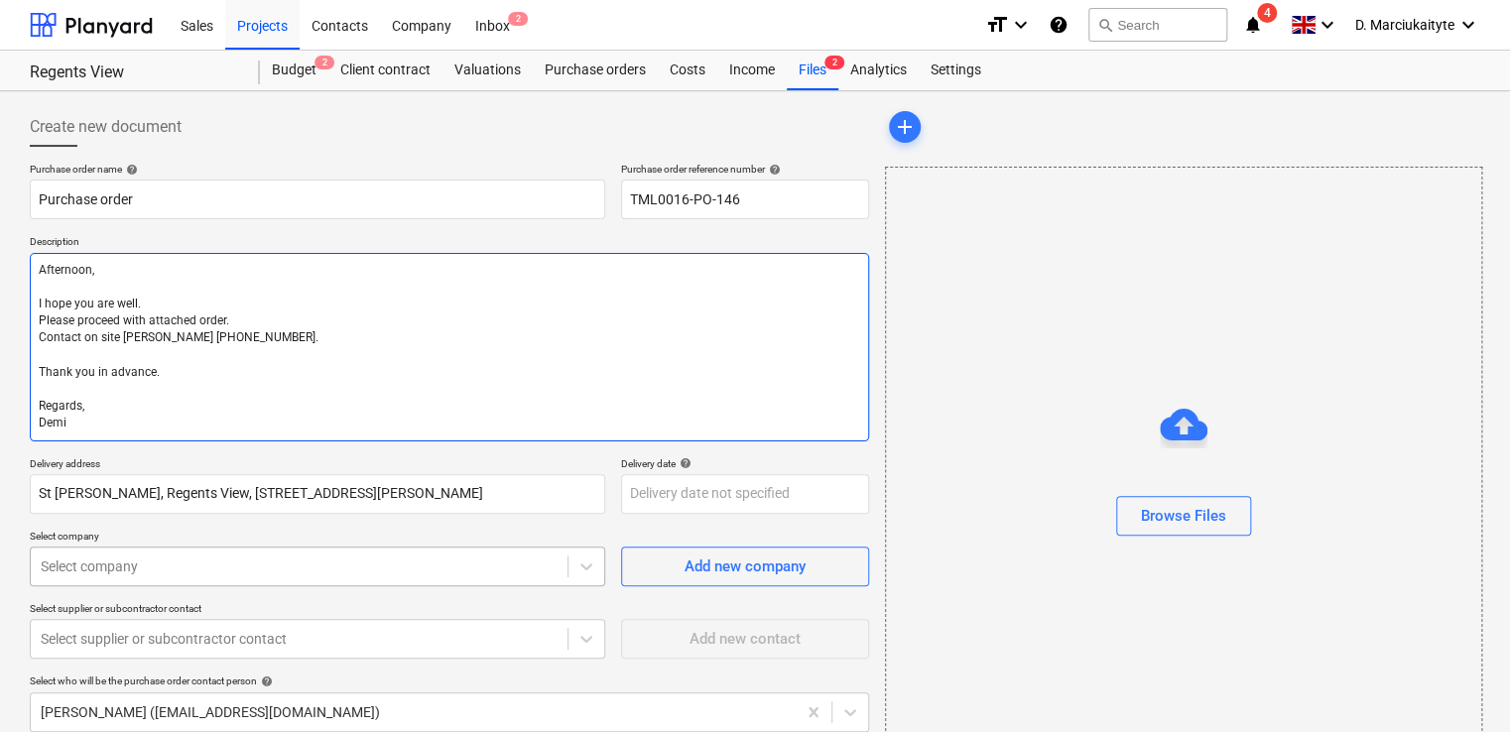
scroll to position [466, 0]
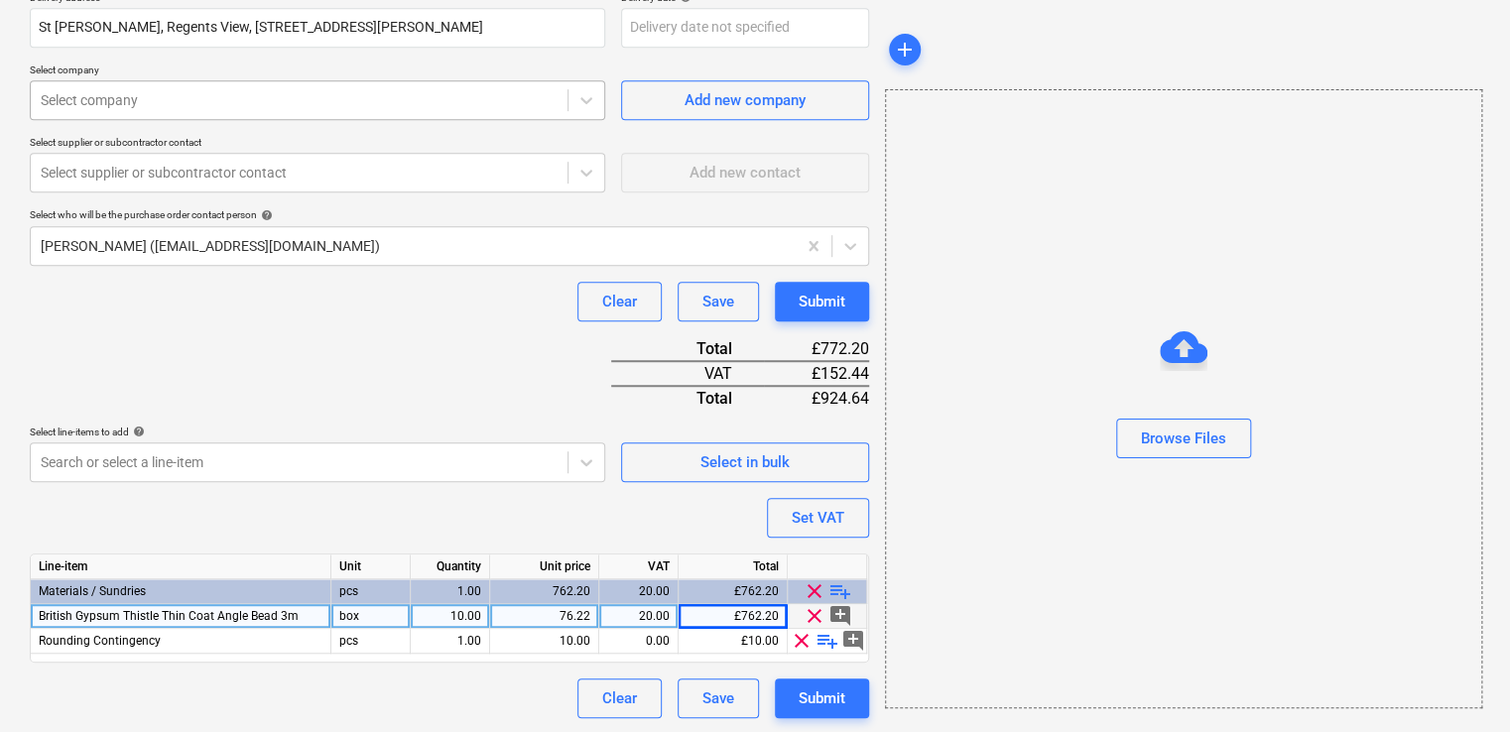
type textarea "Afternoon, I hope you are well. Please proceed with attached order. Contact on …"
type textarea "x"
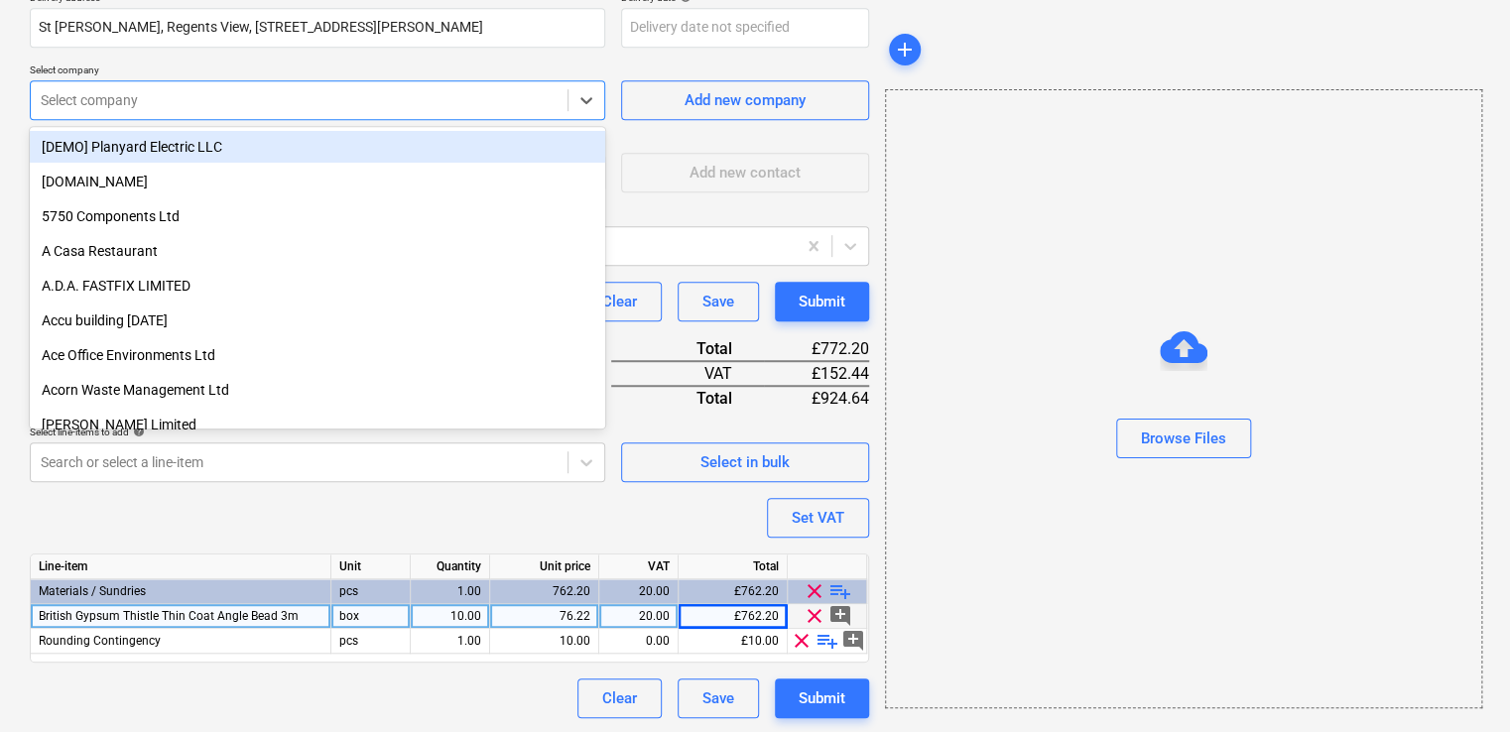
click at [314, 118] on div "Select company" at bounding box center [318, 100] width 576 height 40
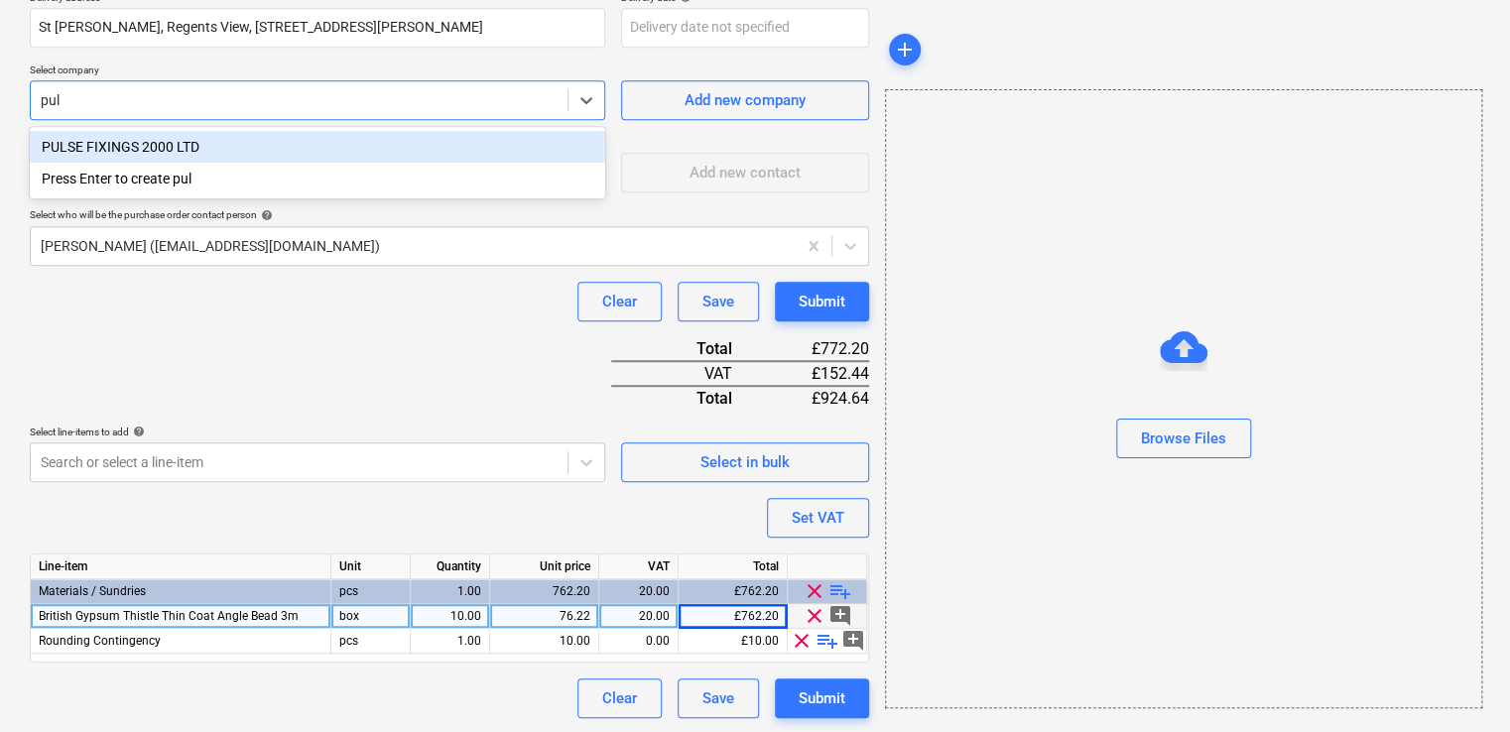
type input "puls"
type textarea "x"
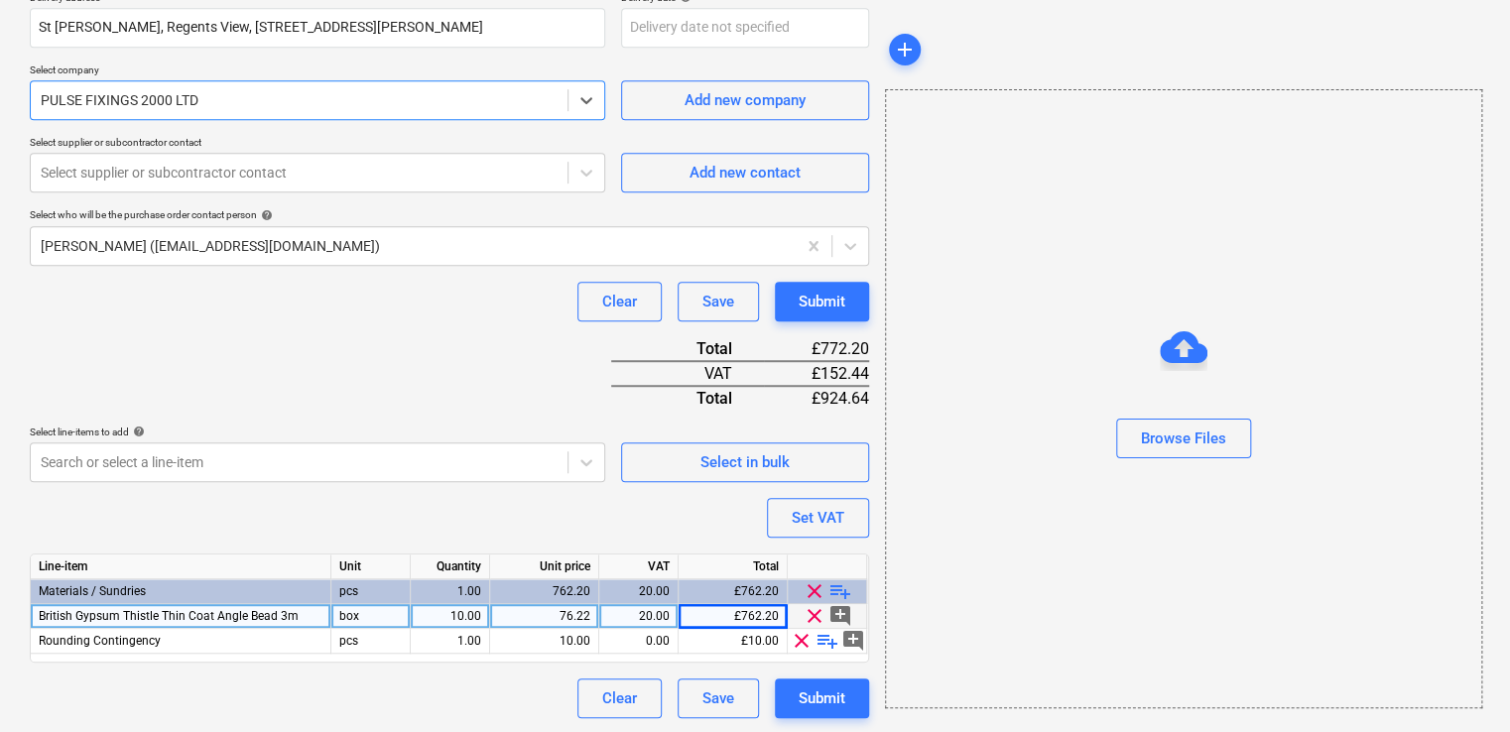
type textarea "x"
type input "s"
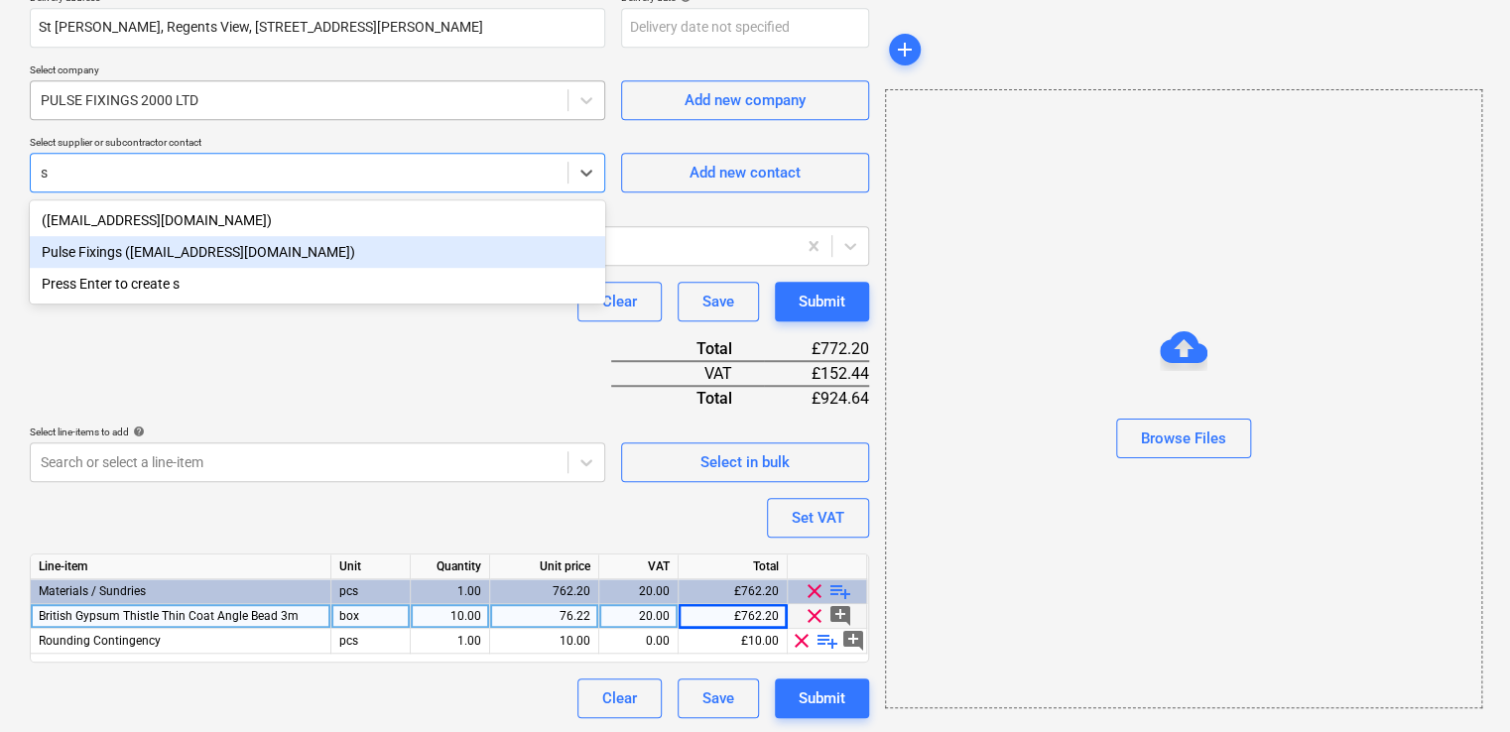
type textarea "x"
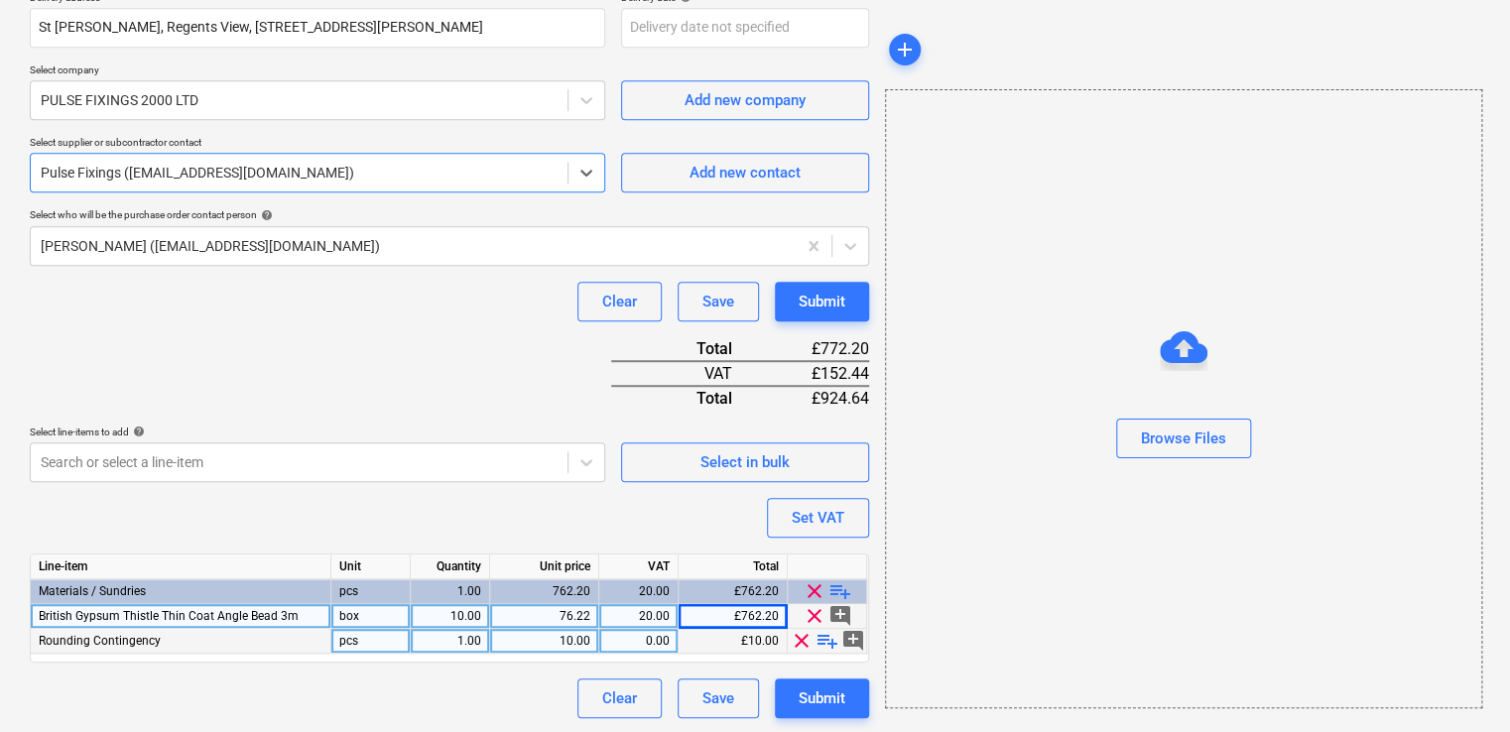
click at [667, 645] on div "0.00" at bounding box center [638, 641] width 63 height 25
click at [805, 640] on span "clear" at bounding box center [802, 641] width 24 height 24
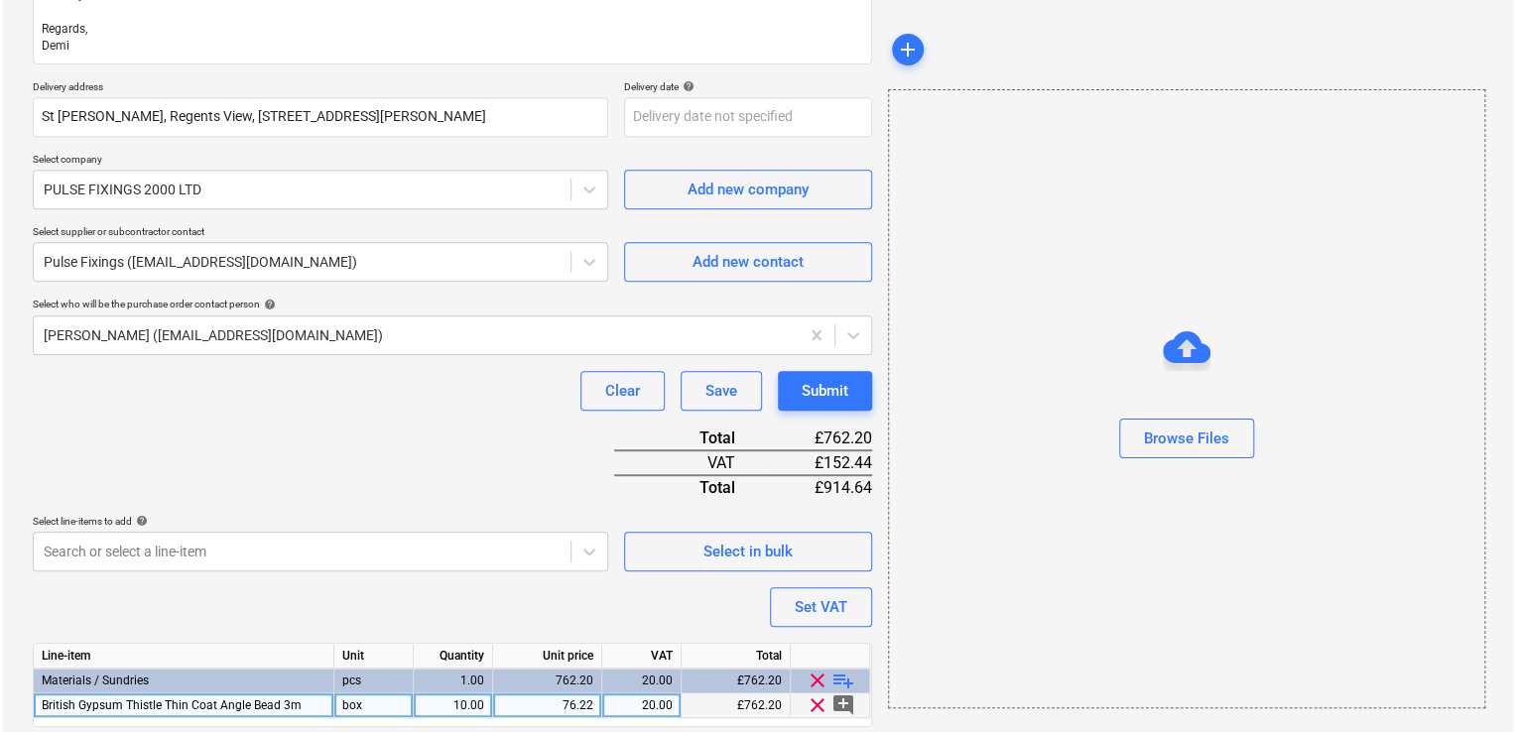
scroll to position [442, 0]
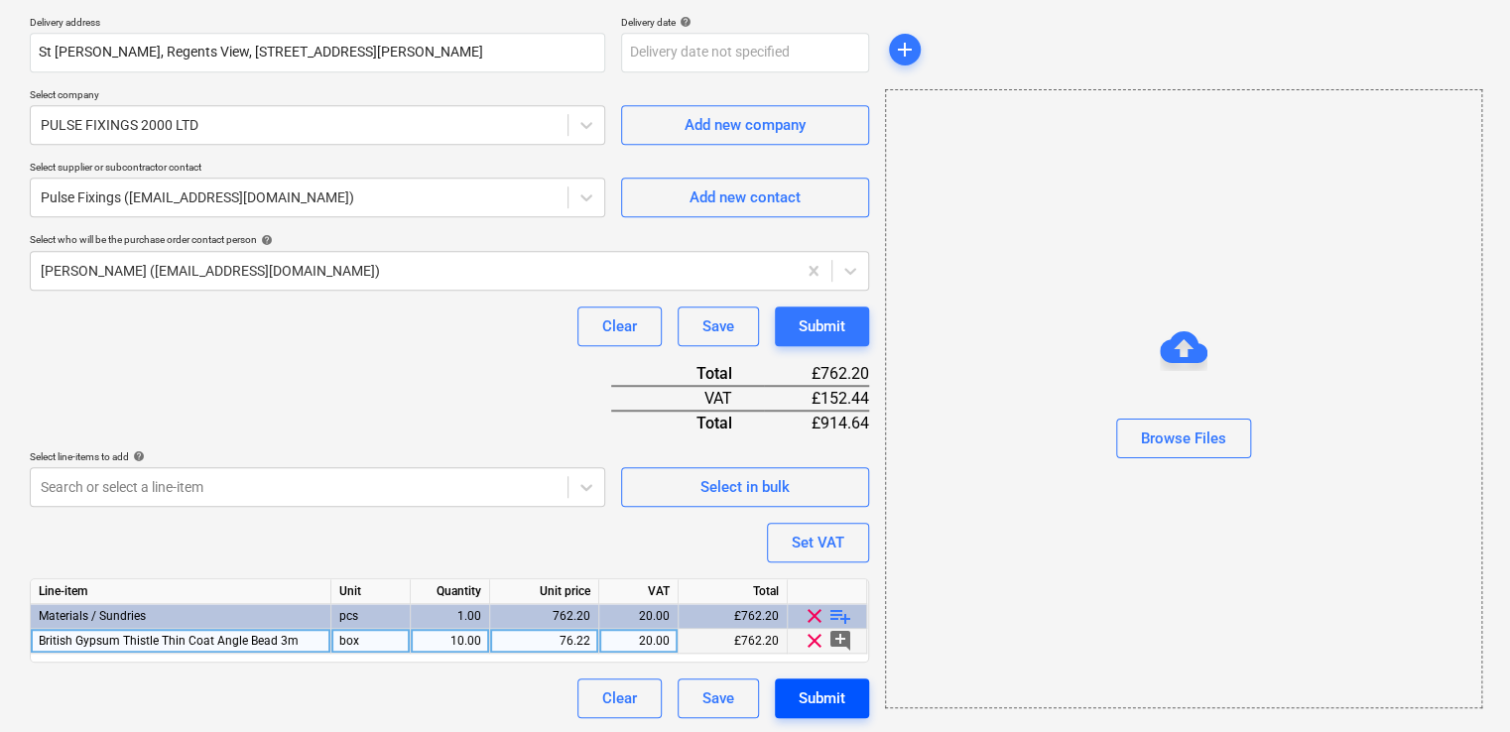
click at [833, 687] on div "Submit" at bounding box center [822, 699] width 47 height 26
type textarea "x"
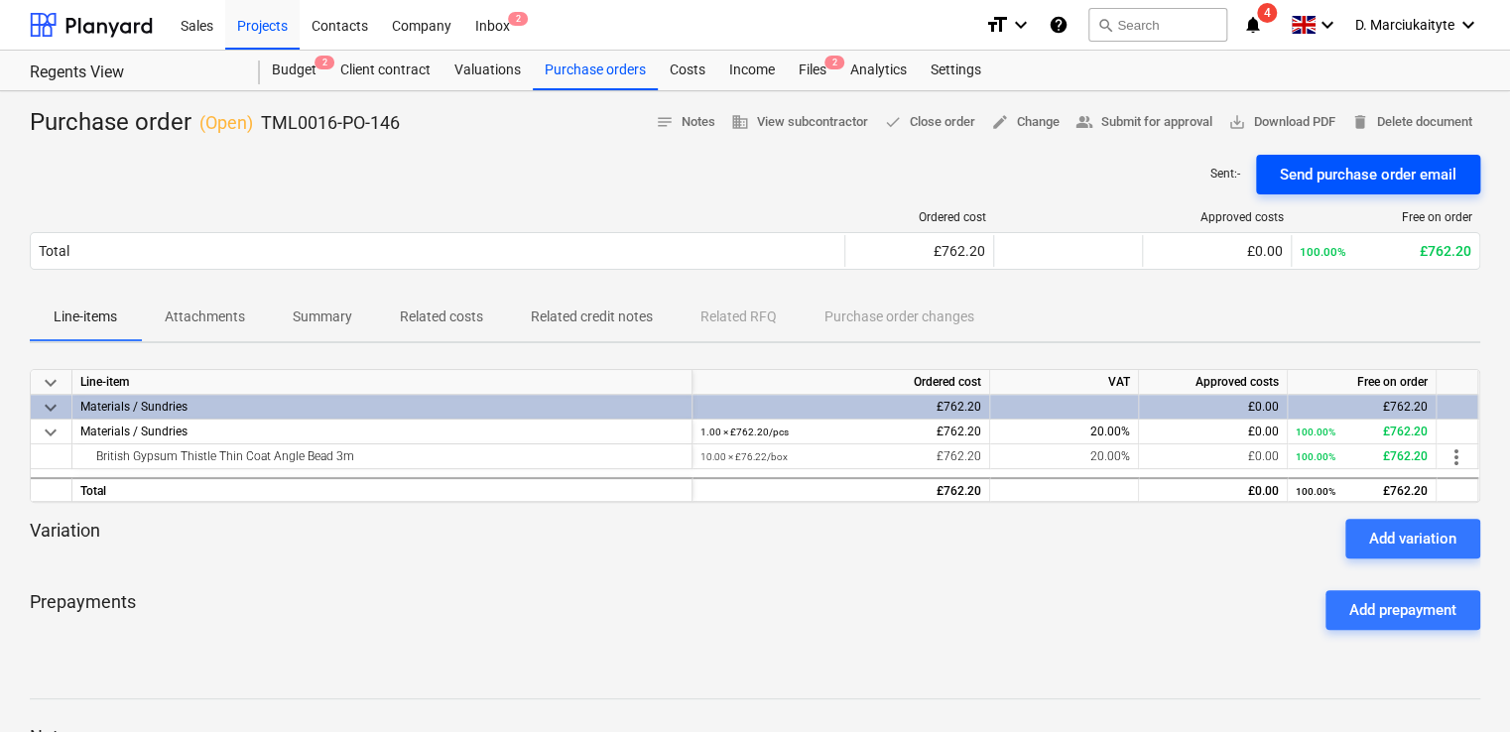
click at [1319, 172] on div "Send purchase order email" at bounding box center [1368, 175] width 177 height 26
click at [322, 316] on p "Summary" at bounding box center [323, 317] width 60 height 21
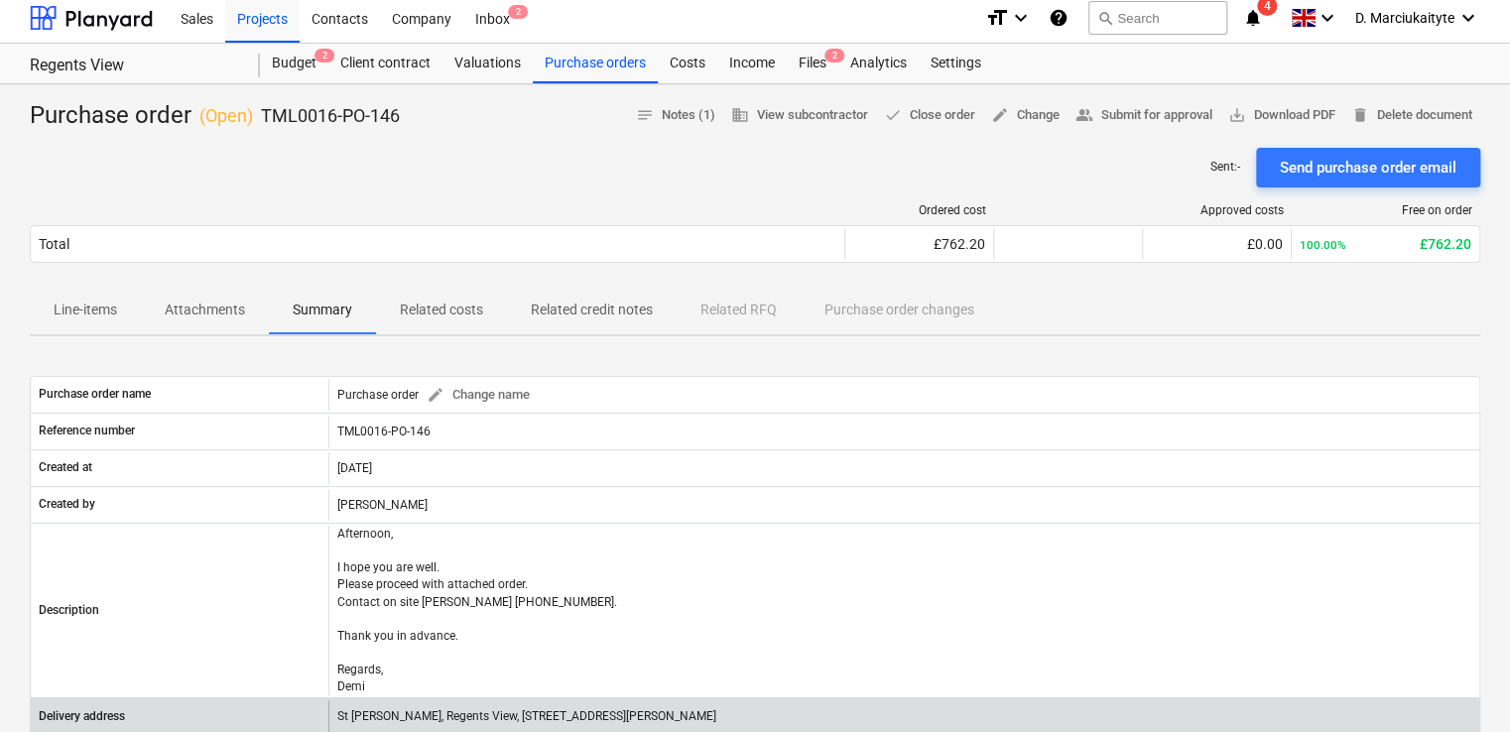
scroll to position [198, 0]
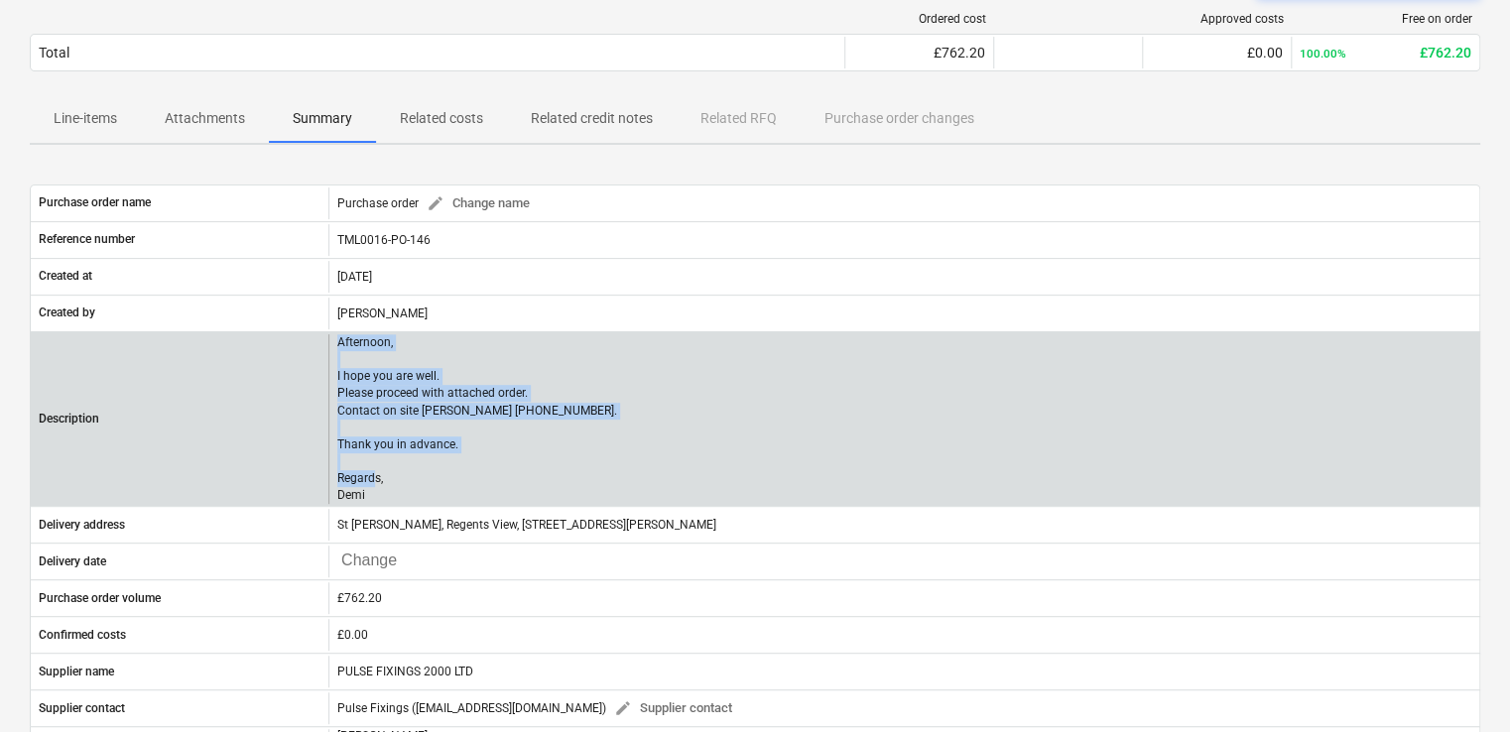
drag, startPoint x: 368, startPoint y: 494, endPoint x: 309, endPoint y: 344, distance: 161.2
click at [309, 344] on div "Description Afternoon, I hope you are well. Please proceed with attached order.…" at bounding box center [755, 419] width 1449 height 171
copy div "Afternoon, I hope you are well. Please proceed with attached order. Contact on …"
click at [390, 472] on p "Afternoon, I hope you are well. Please proceed with attached order. Contact on …" at bounding box center [477, 419] width 280 height 171
copy div "Afternoon, I hope you are well. Please proceed with attached order. Contact on …"
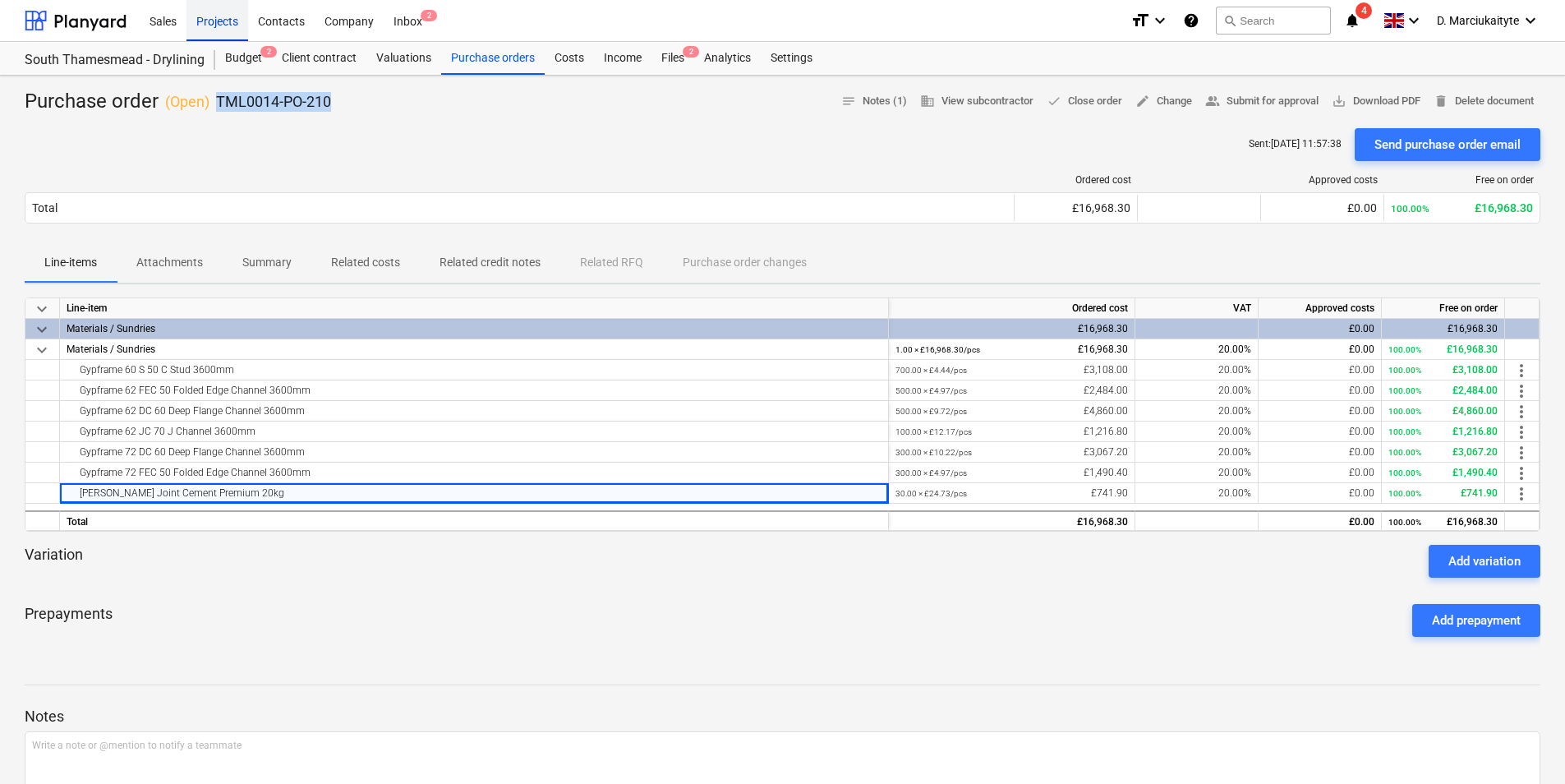
click at [220, 14] on div "Projects" at bounding box center [217, 20] width 61 height 42
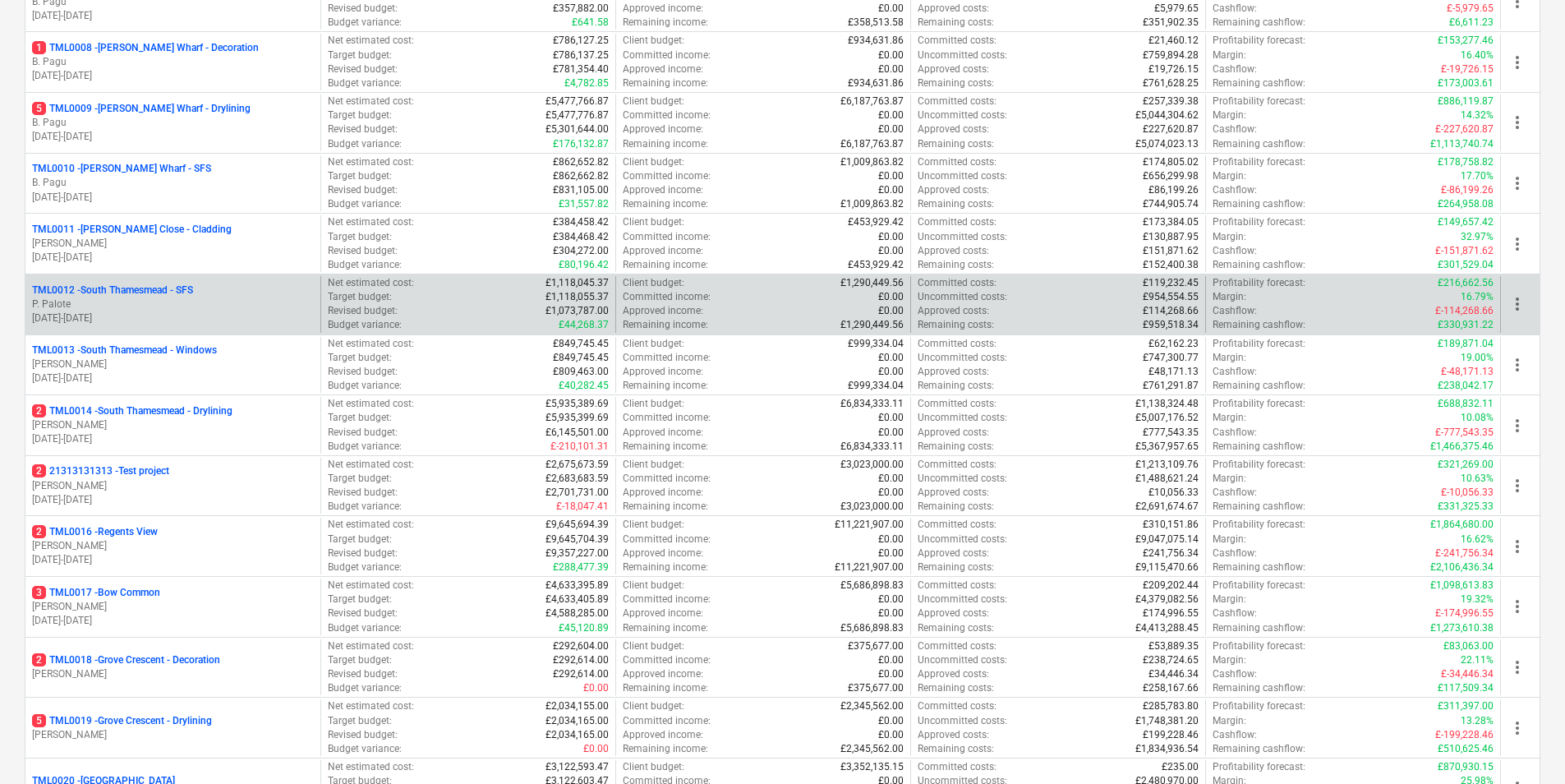
scroll to position [821, 0]
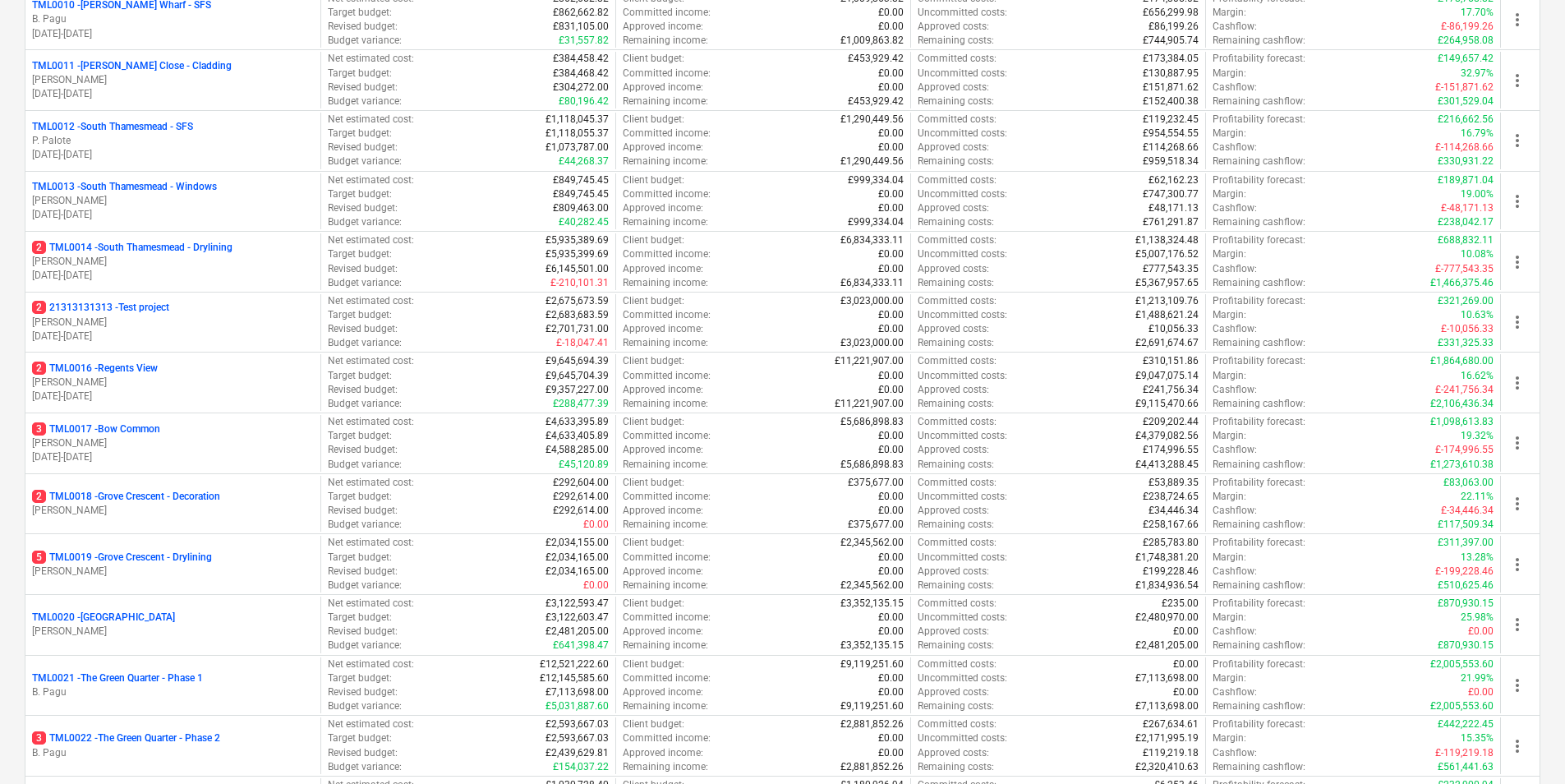
click at [166, 381] on p "[PERSON_NAME]" at bounding box center [173, 382] width 282 height 14
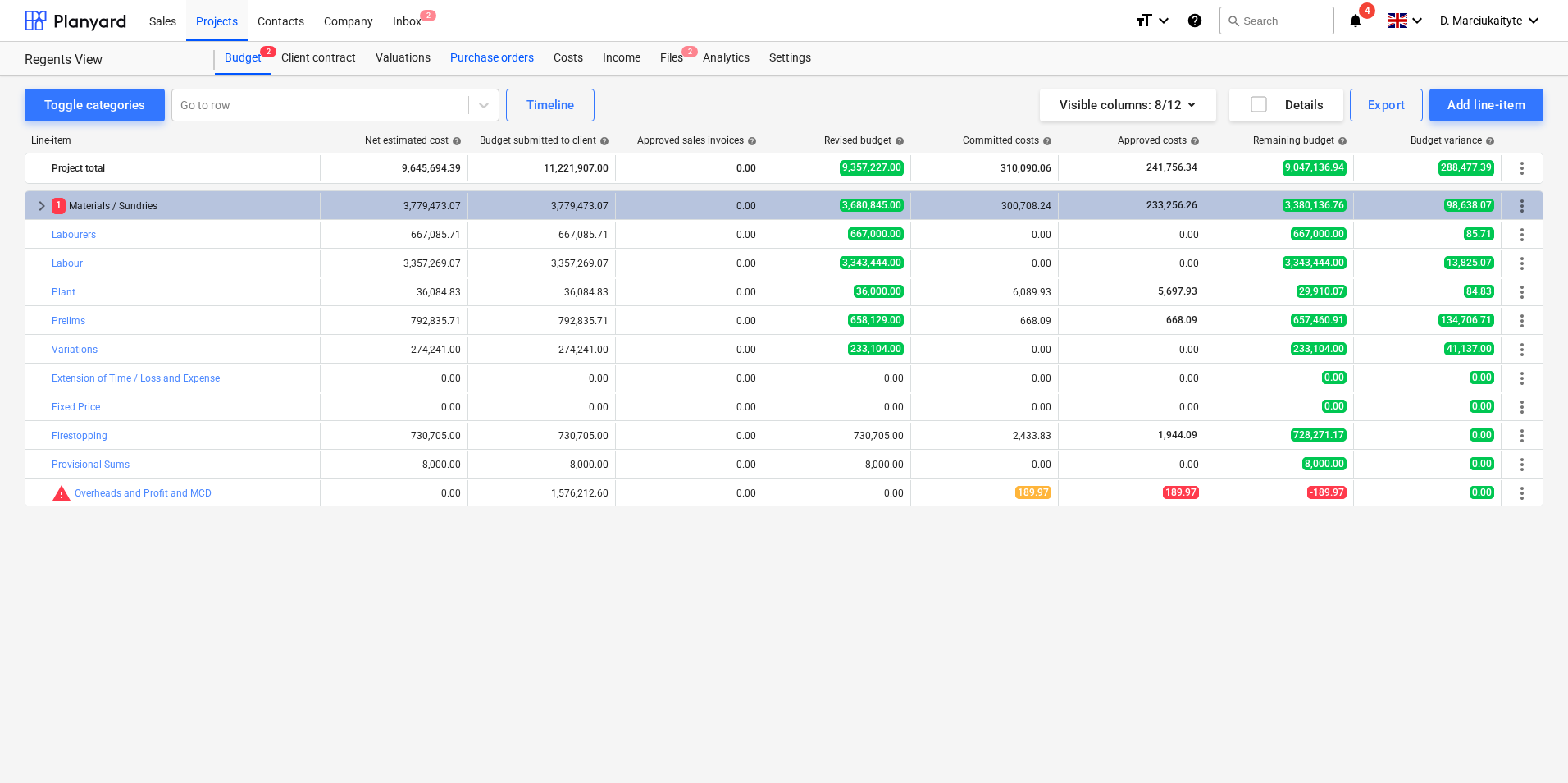
click at [481, 53] on div "Purchase orders" at bounding box center [492, 59] width 103 height 33
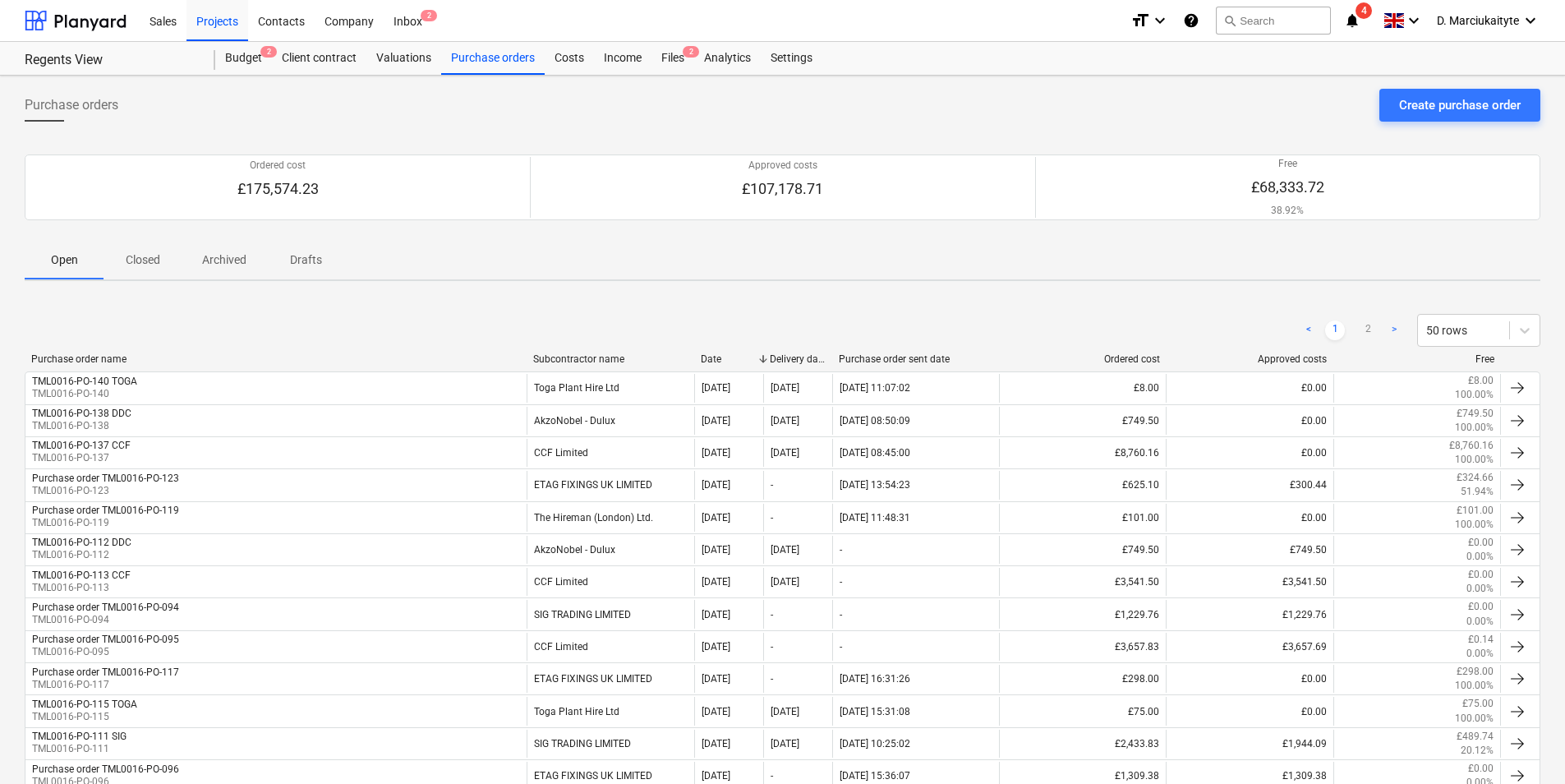
drag, startPoint x: 164, startPoint y: 252, endPoint x: 174, endPoint y: 253, distance: 10.0
click at [164, 252] on span "Closed" at bounding box center [142, 260] width 79 height 27
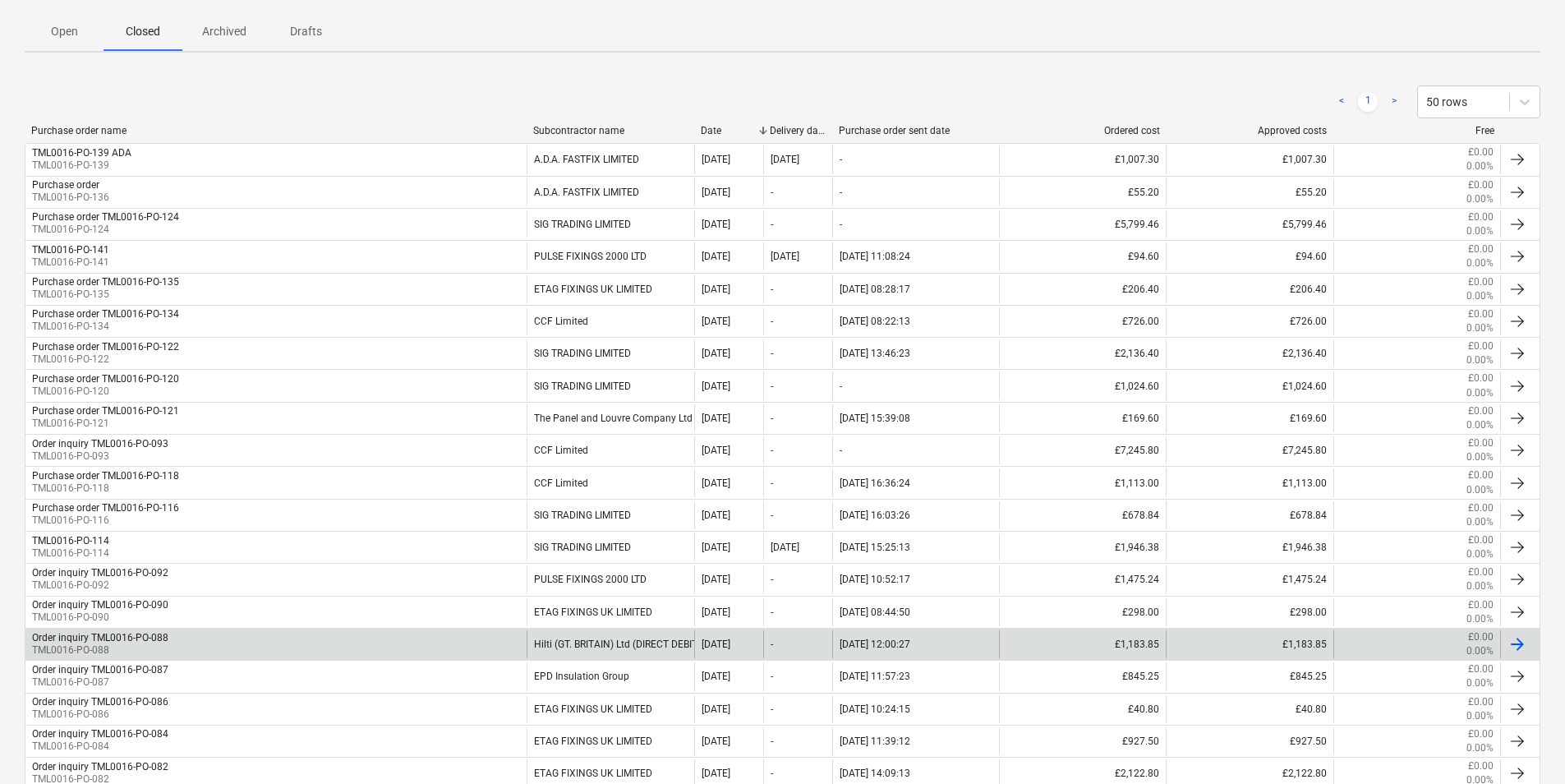
scroll to position [329, 0]
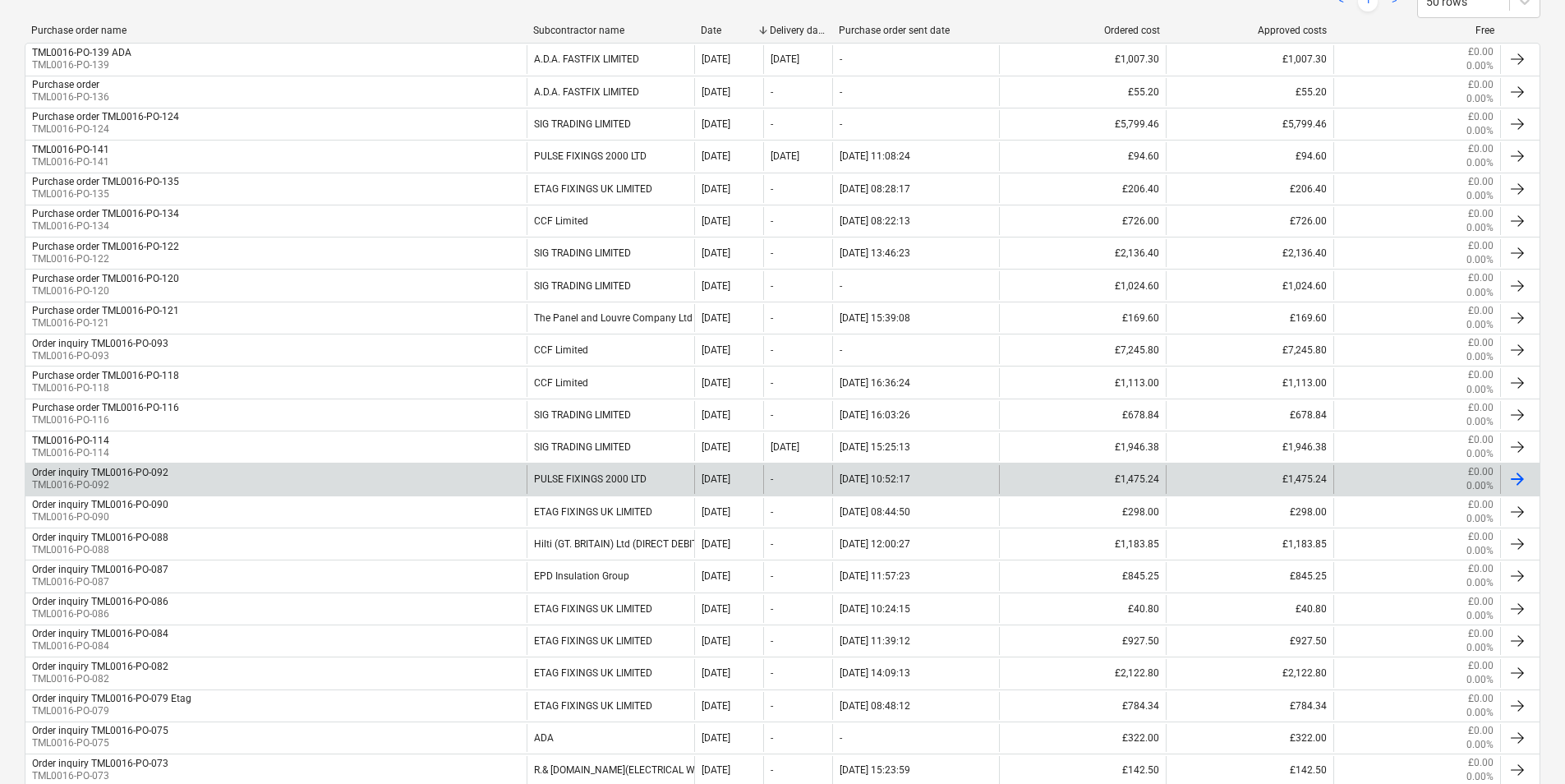
click at [217, 472] on div "Order inquiry TML0016-PO-092 TML0016-PO-092" at bounding box center [276, 479] width 501 height 28
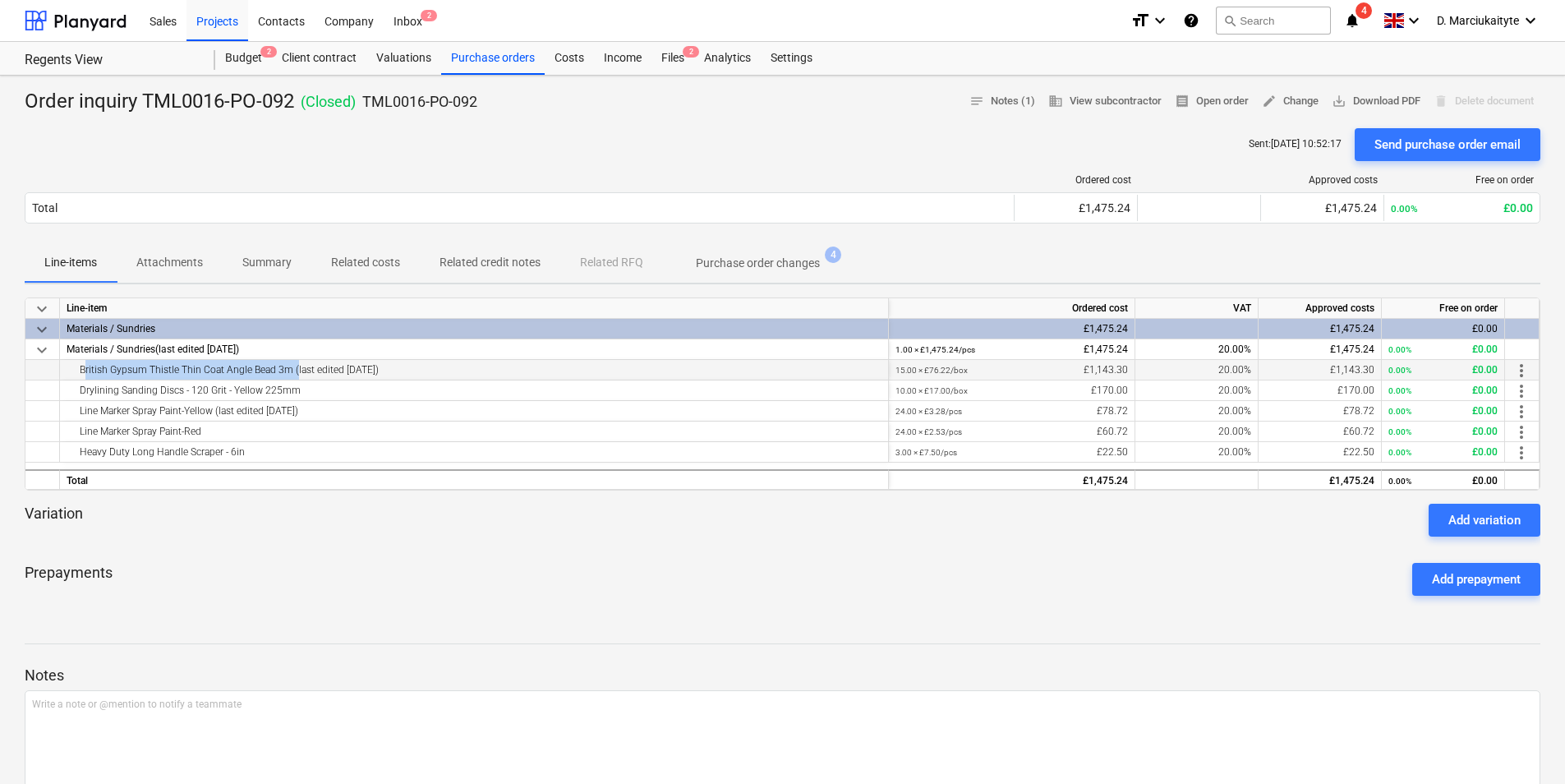
drag, startPoint x: 290, startPoint y: 372, endPoint x: 68, endPoint y: 373, distance: 222.0
click at [68, 373] on div "British Gypsum Thistle Thin Coat Angle Bead 3m (last edited 27 Aug 2025)" at bounding box center [474, 370] width 815 height 20
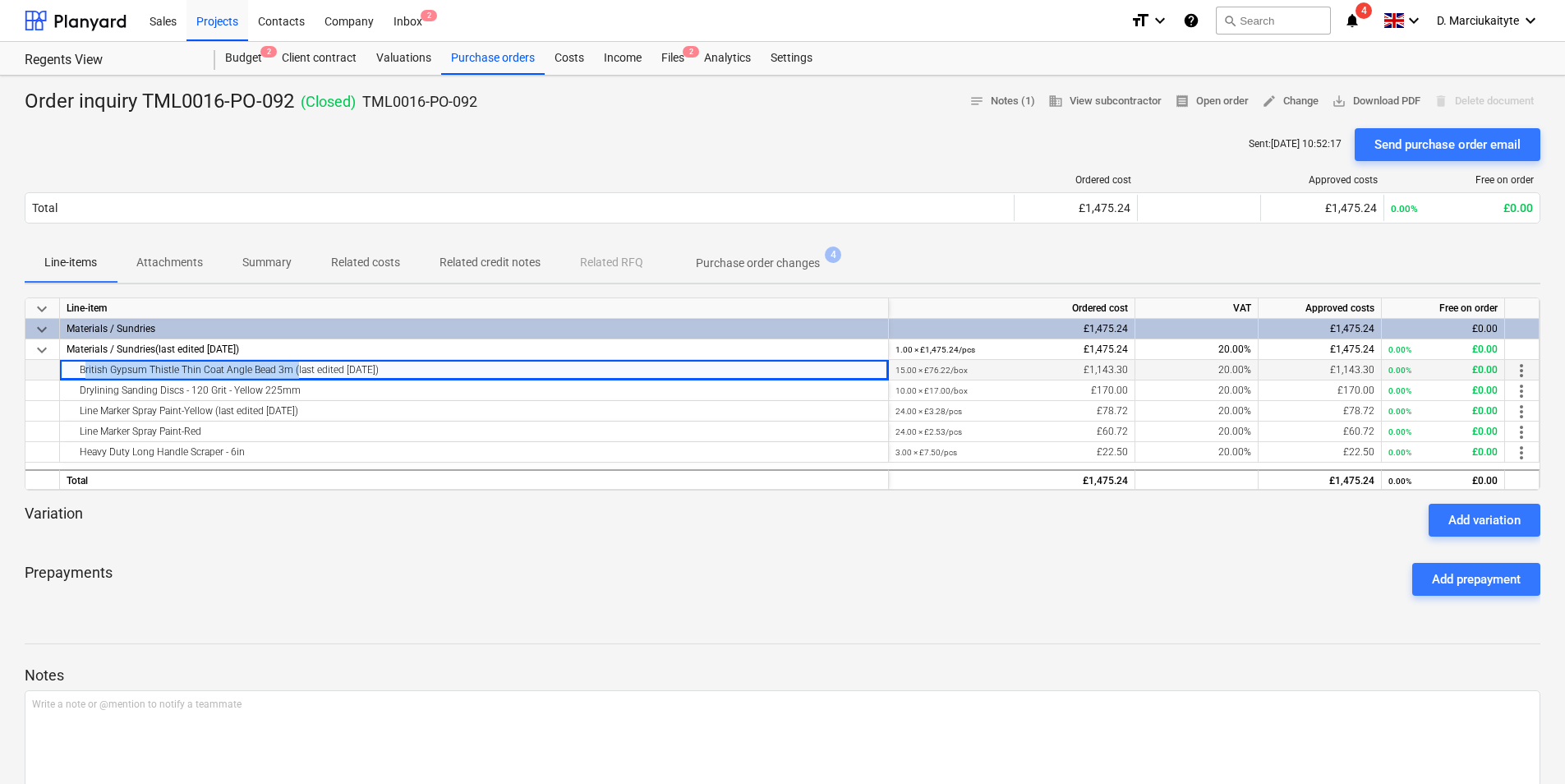
copy div "British Gypsum Thistle Thin Coat Angle Bead 3m"
click at [462, 53] on div "Purchase orders" at bounding box center [493, 59] width 104 height 33
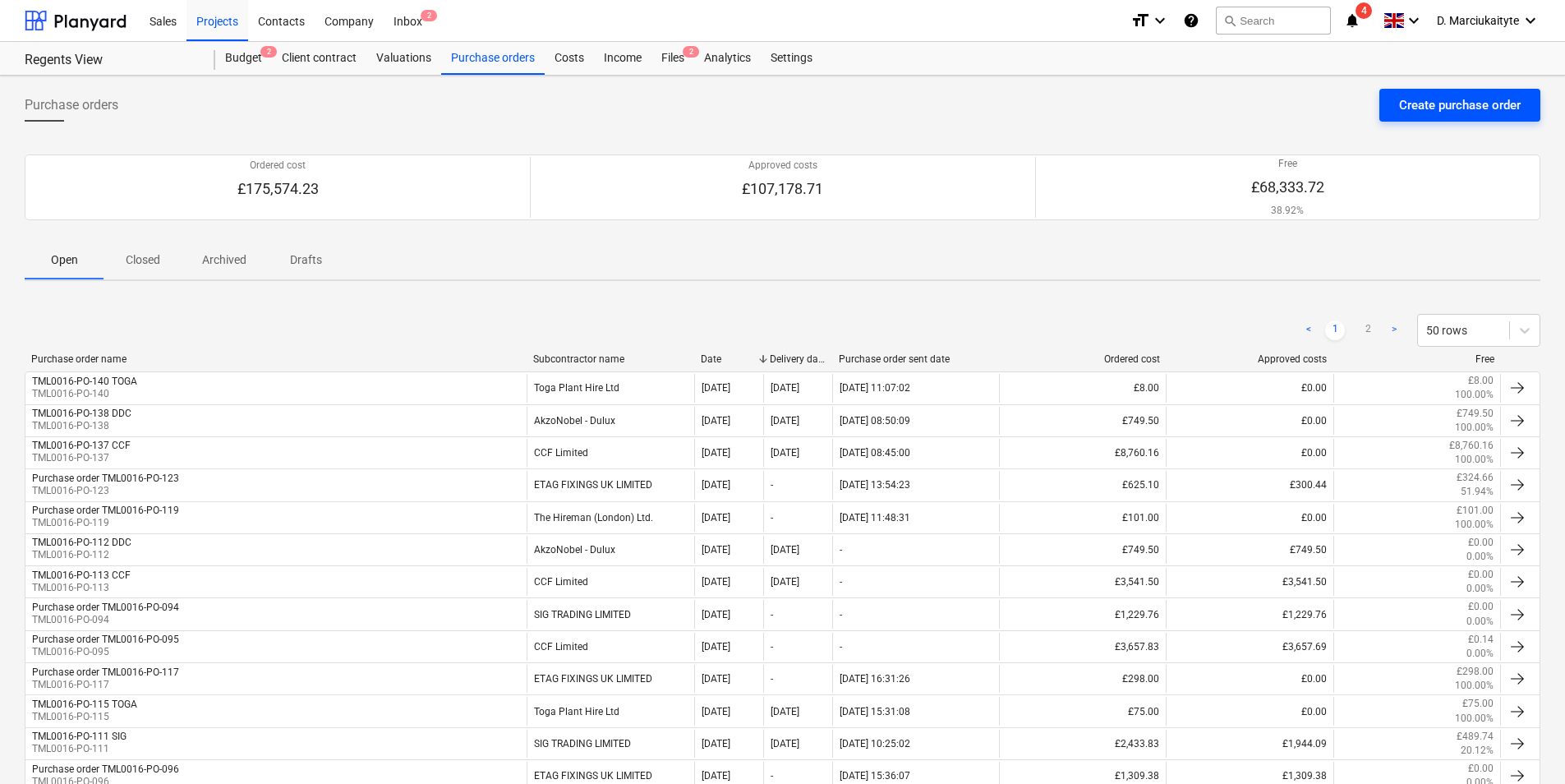
click at [1500, 108] on div "Create purchase order" at bounding box center [1460, 105] width 122 height 22
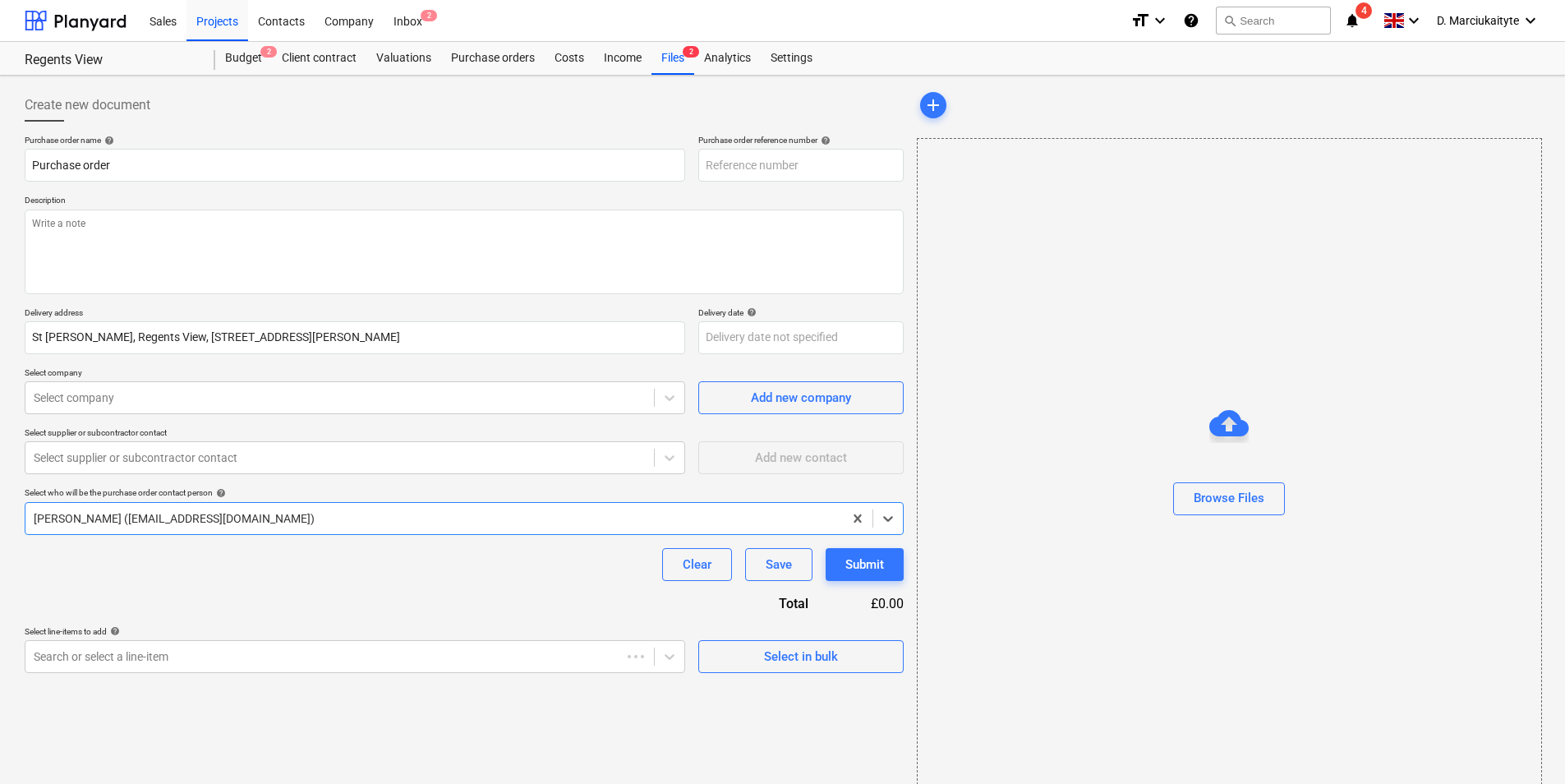
type textarea "x"
type input "TML0016-PO-145"
click at [817, 654] on div "Select in bulk" at bounding box center [801, 657] width 74 height 22
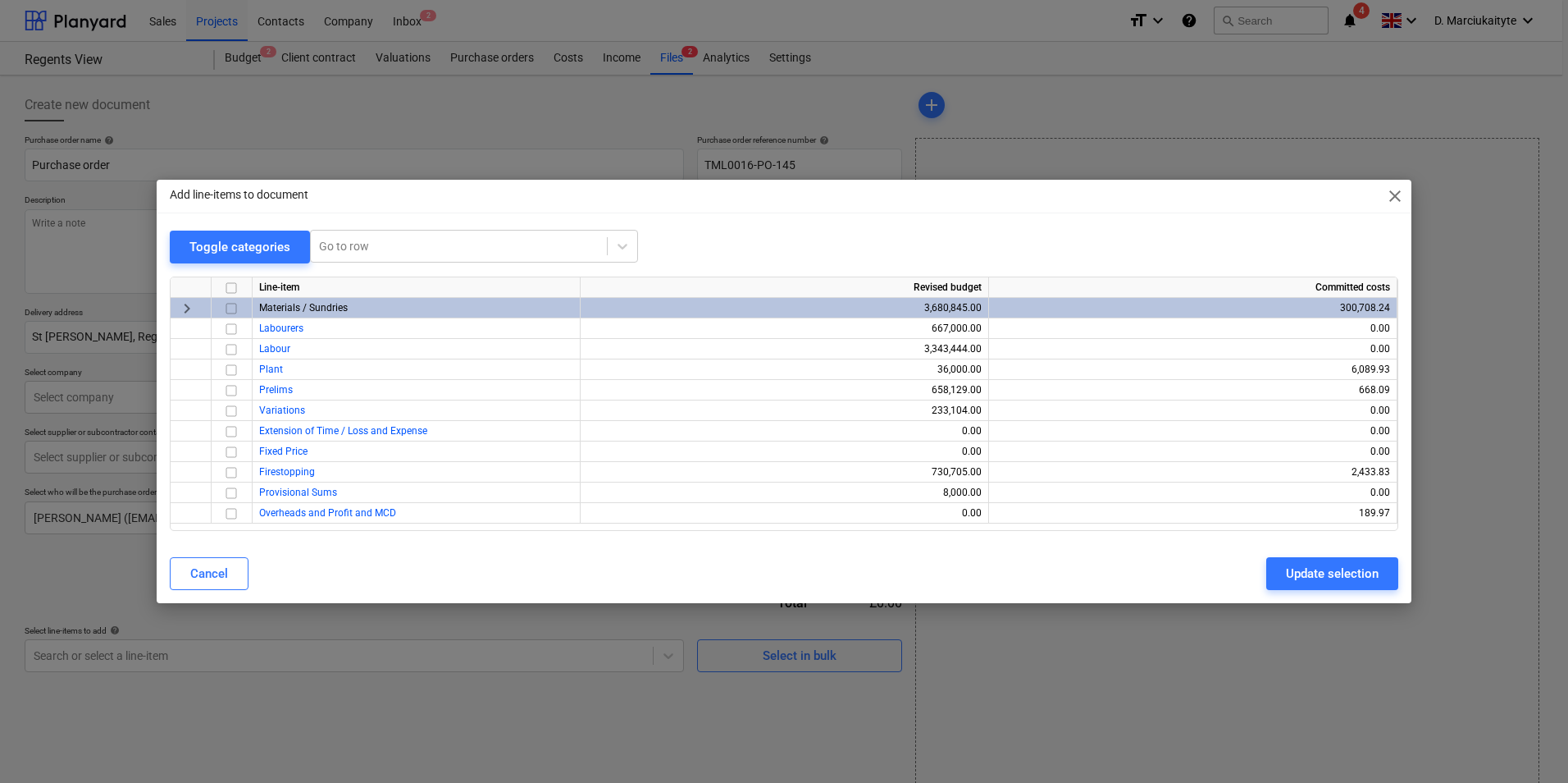
click at [1398, 193] on span "close" at bounding box center [1395, 196] width 20 height 20
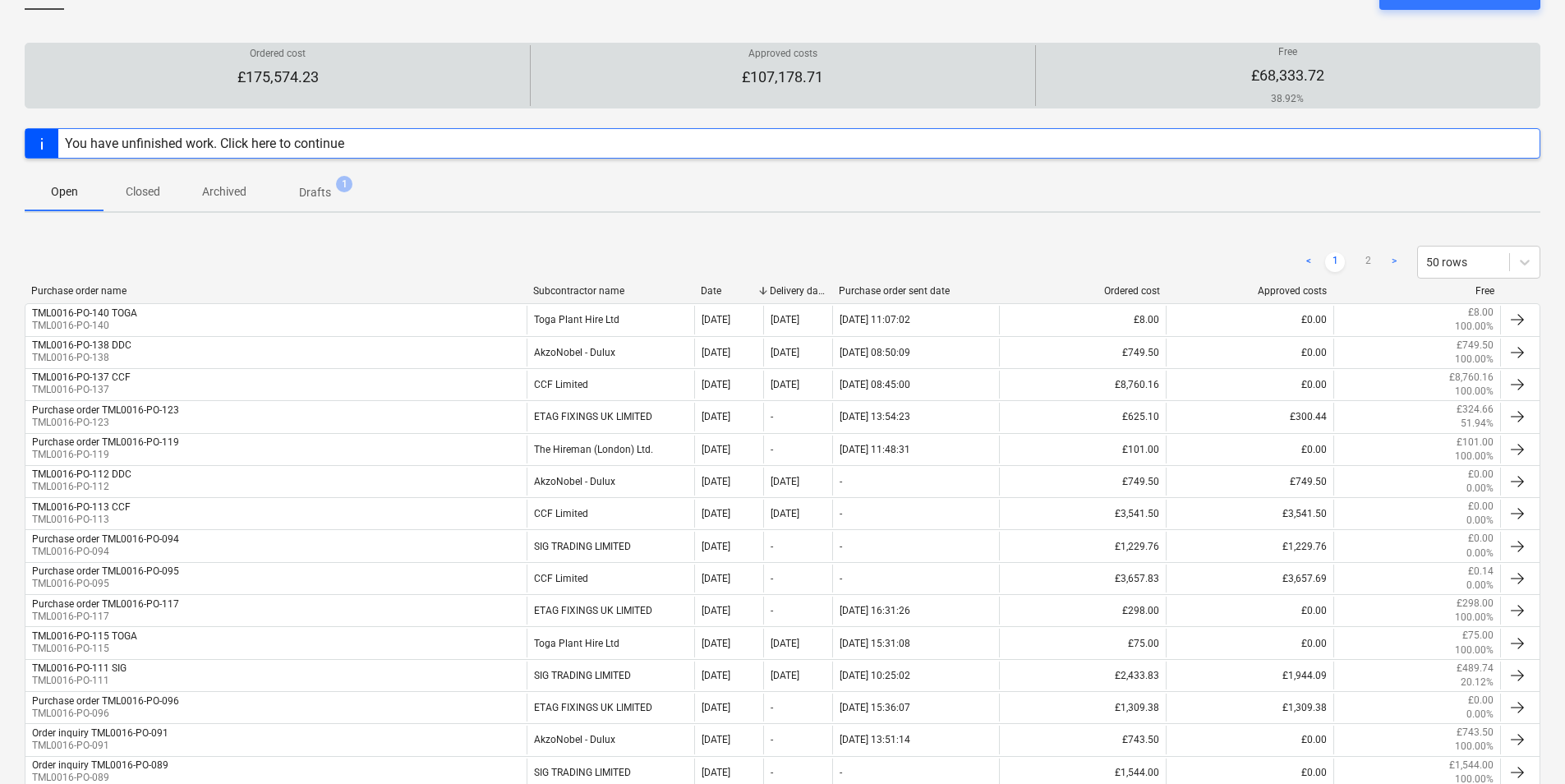
scroll to position [82, 0]
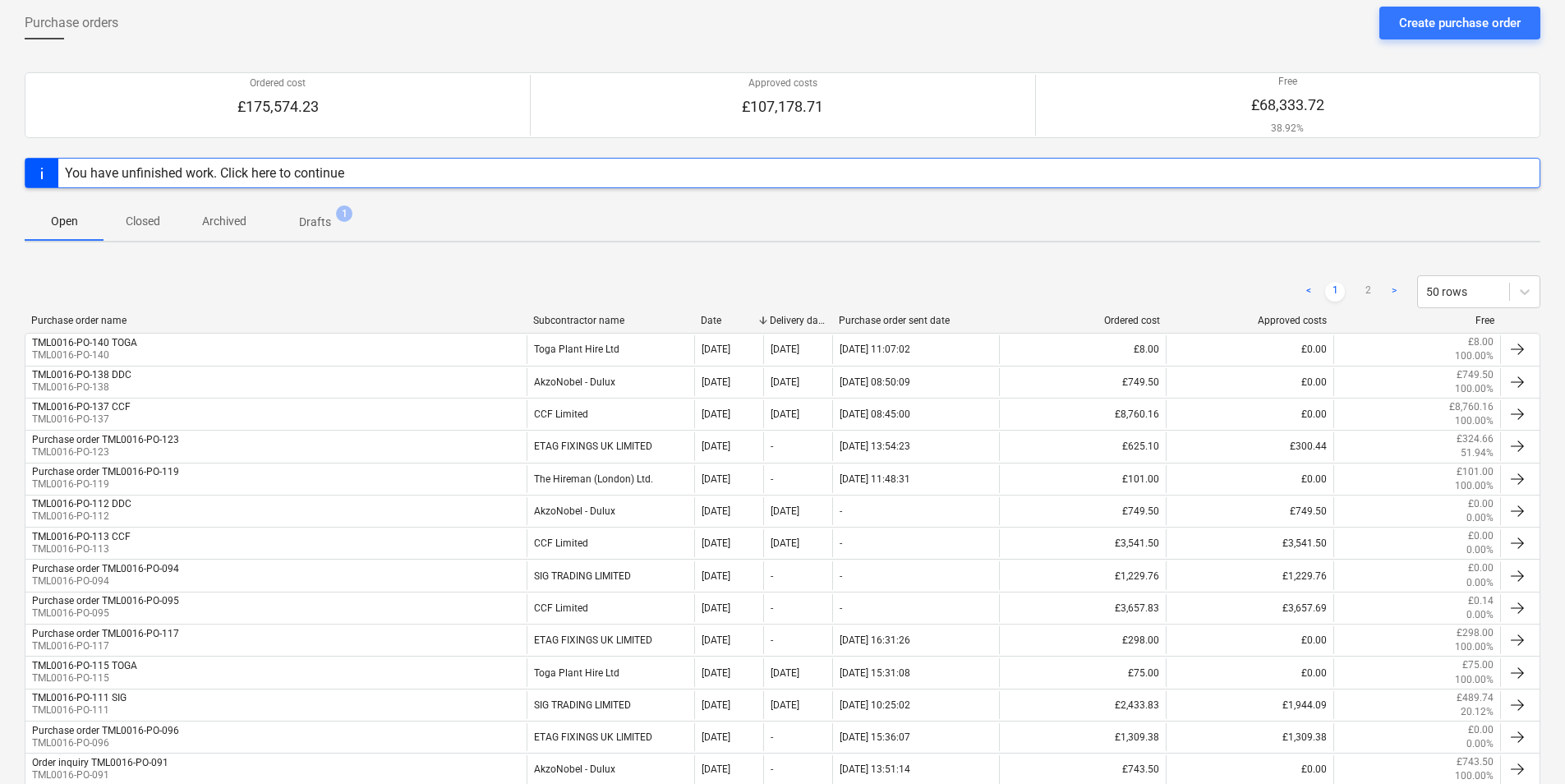
drag, startPoint x: 163, startPoint y: 234, endPoint x: 168, endPoint y: 265, distance: 31.4
click at [163, 233] on span "Closed" at bounding box center [142, 221] width 79 height 27
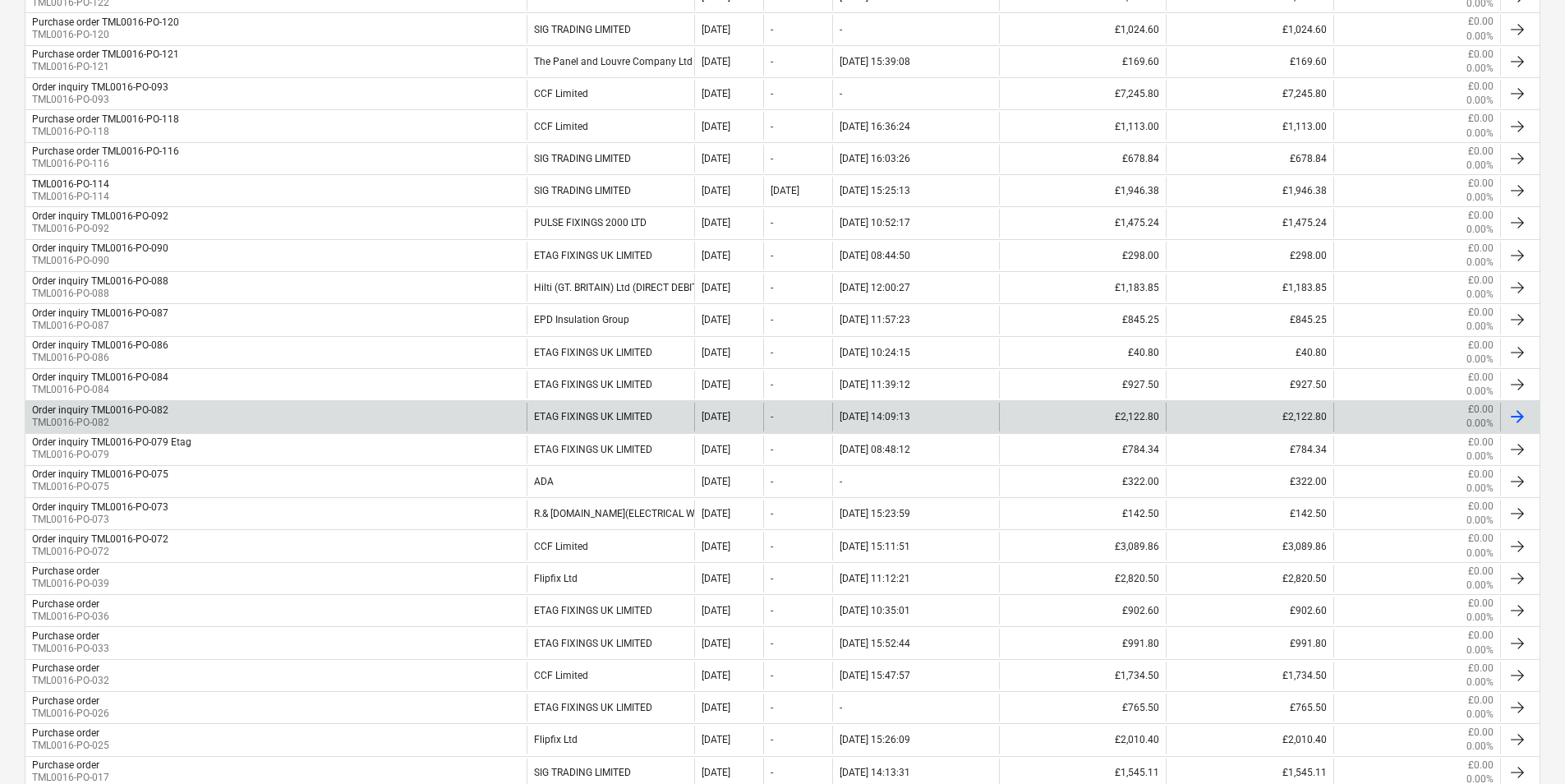
scroll to position [657, 0]
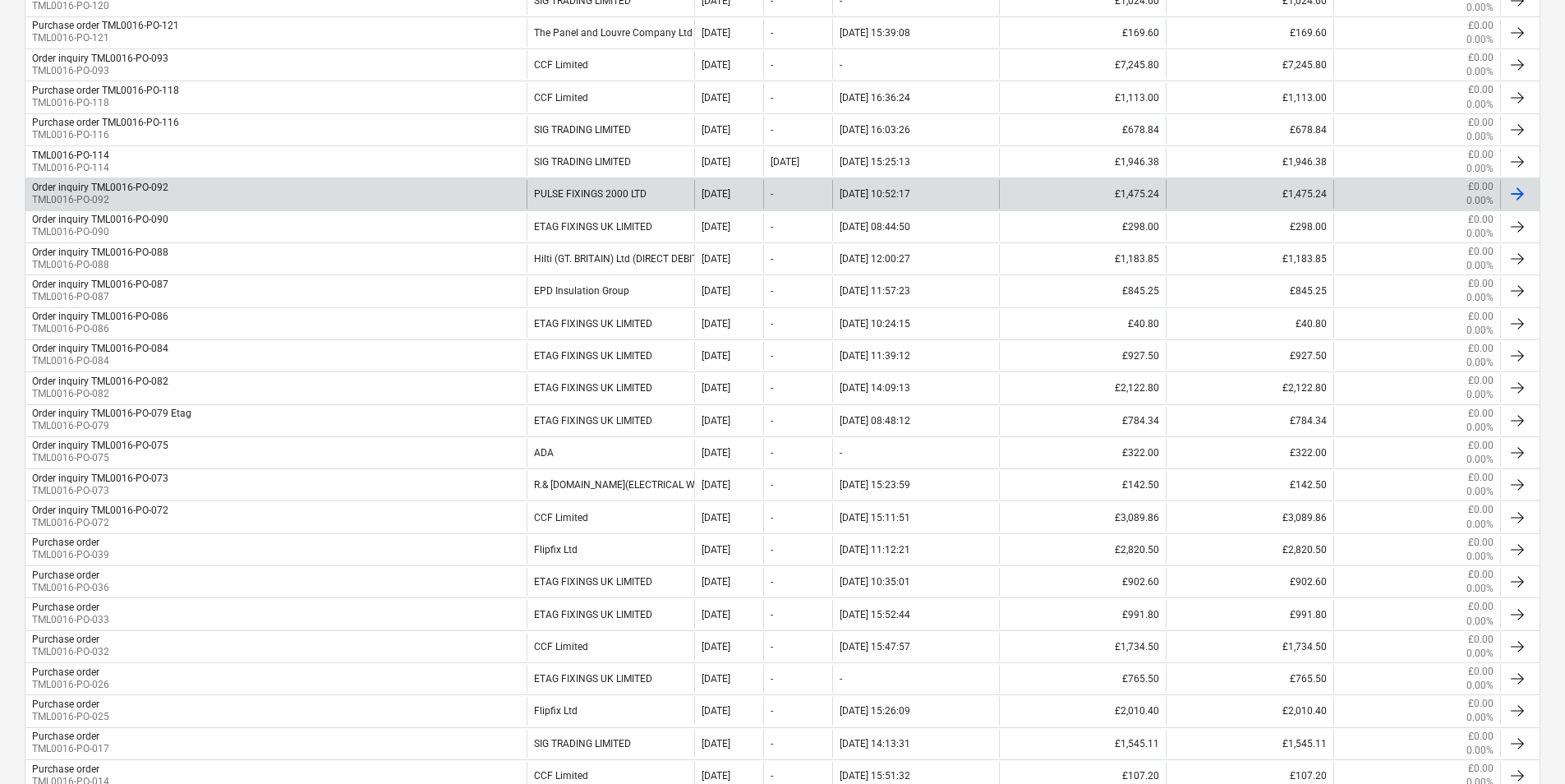
click at [145, 199] on p "TML0016-PO-092" at bounding box center [100, 200] width 137 height 14
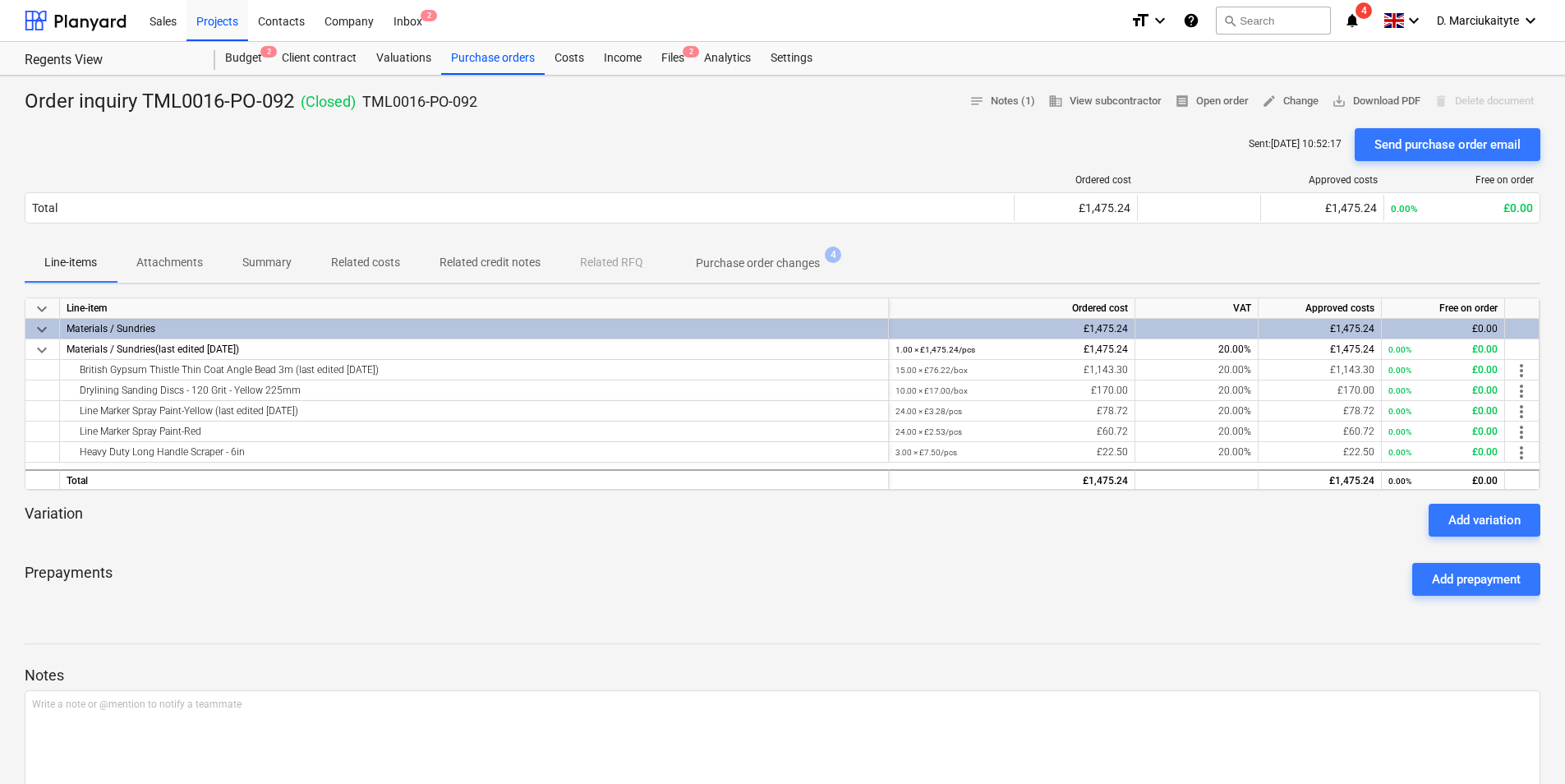
click at [265, 264] on p "Summary" at bounding box center [267, 262] width 50 height 17
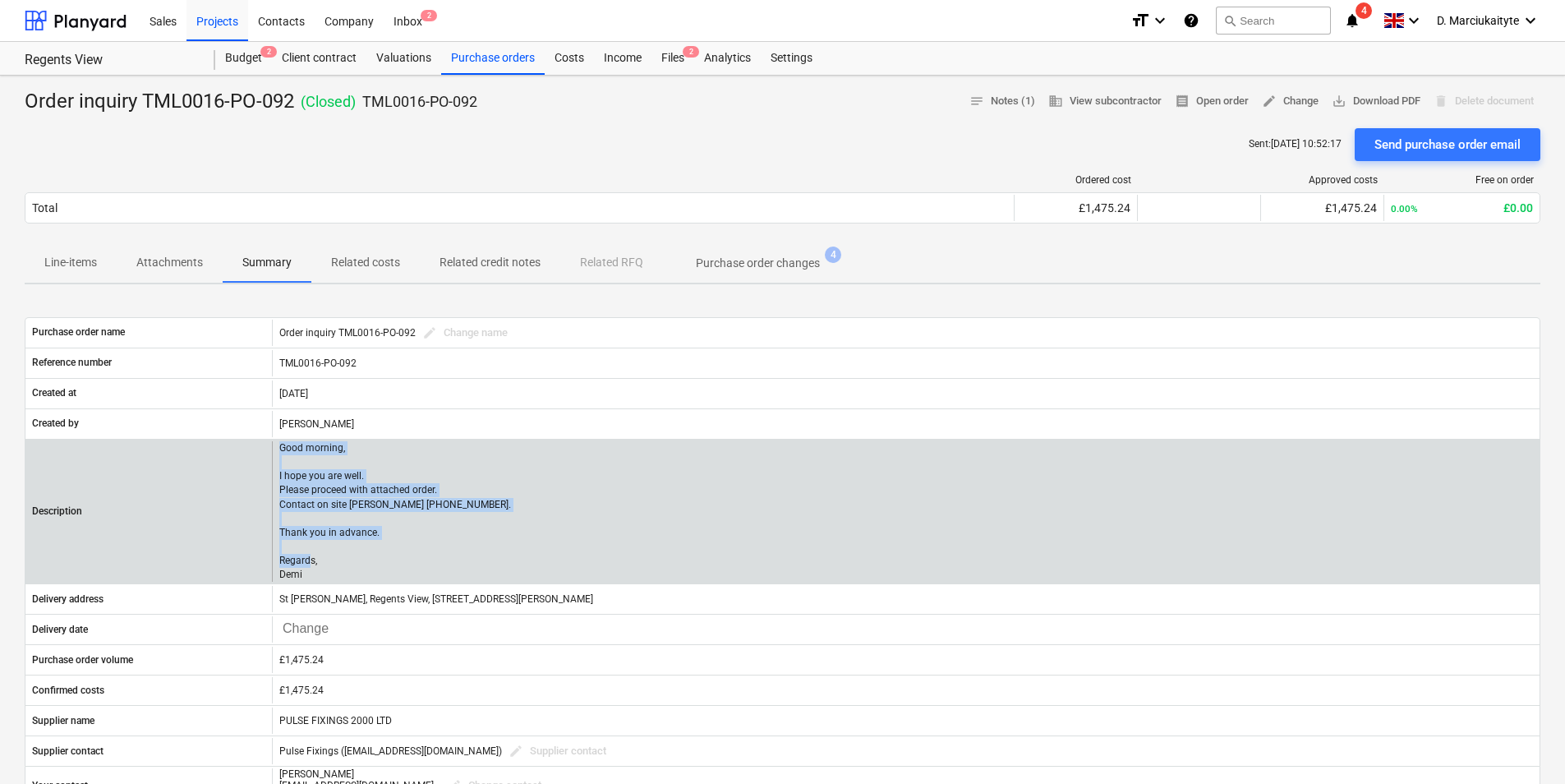
drag, startPoint x: 349, startPoint y: 570, endPoint x: 277, endPoint y: 444, distance: 145.1
click at [277, 444] on div "Good morning, I hope you are well. Please proceed with attached order. Contact …" at bounding box center [905, 512] width 1268 height 142
copy p "Good morning, I hope you are well. Please proceed with attached order. Contact …"
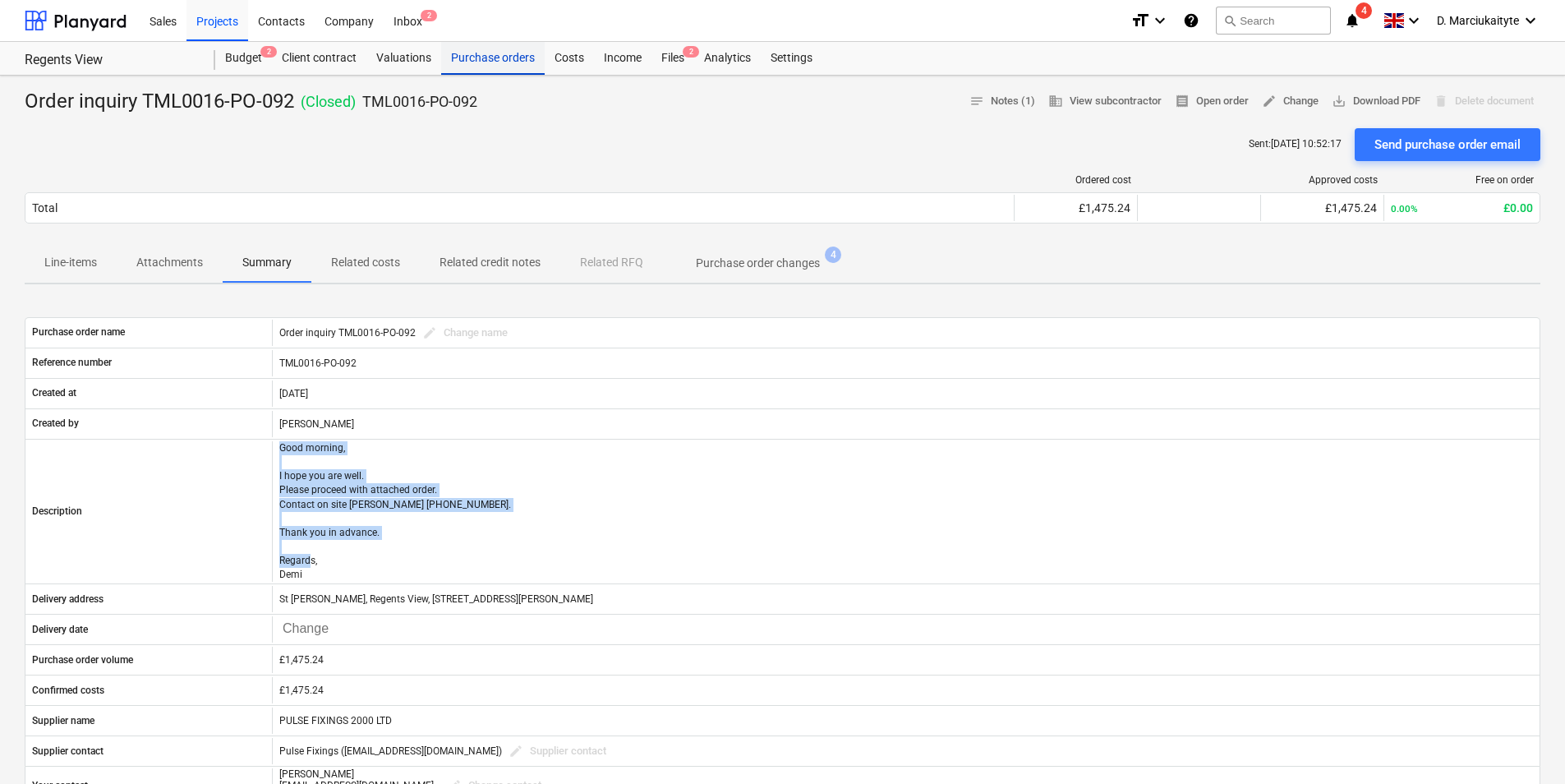
drag, startPoint x: 497, startPoint y: 55, endPoint x: 509, endPoint y: 55, distance: 12.0
click at [497, 55] on div "Purchase orders" at bounding box center [493, 59] width 104 height 33
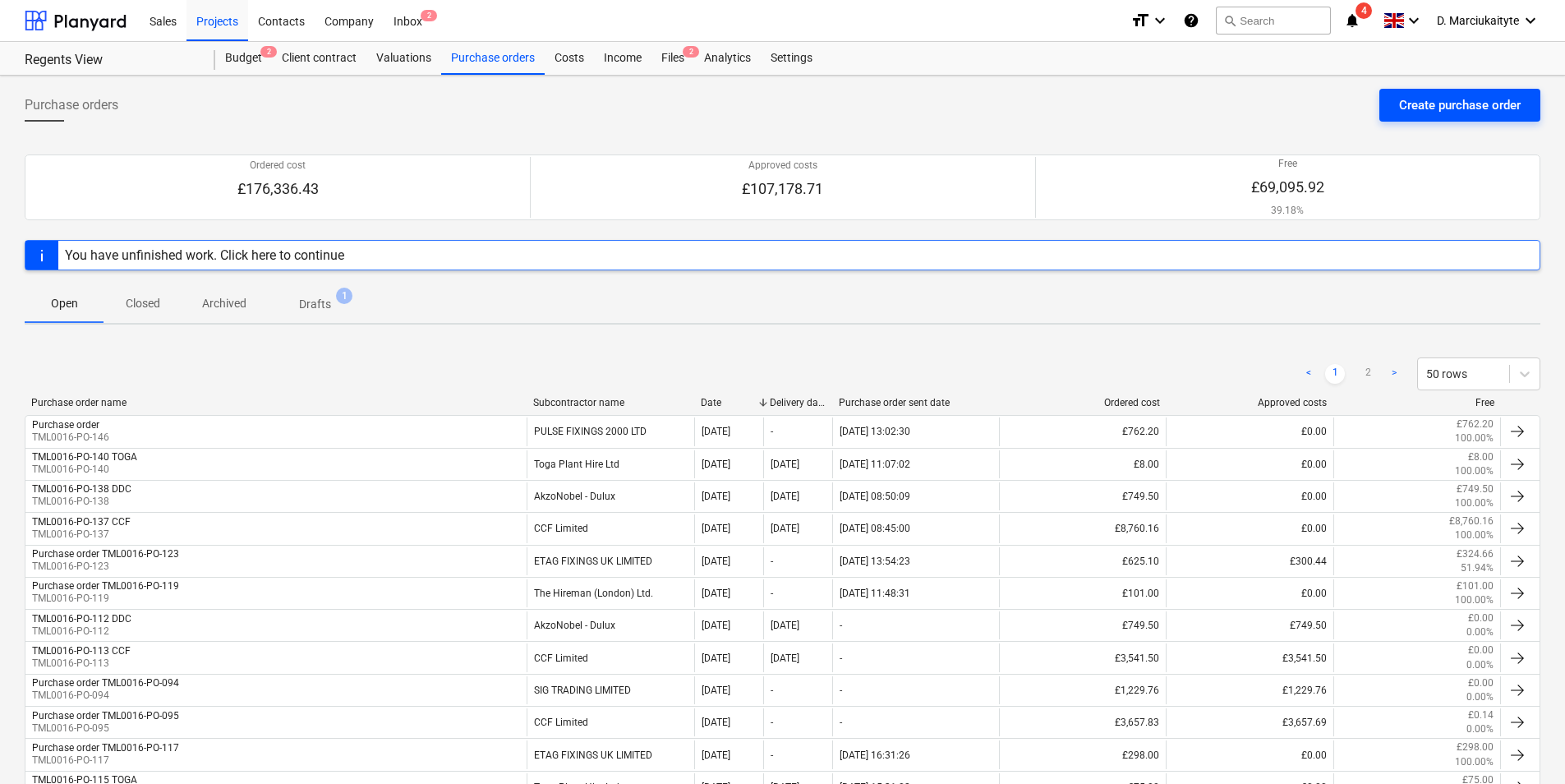
click at [1501, 106] on div "Create purchase order" at bounding box center [1460, 105] width 122 height 22
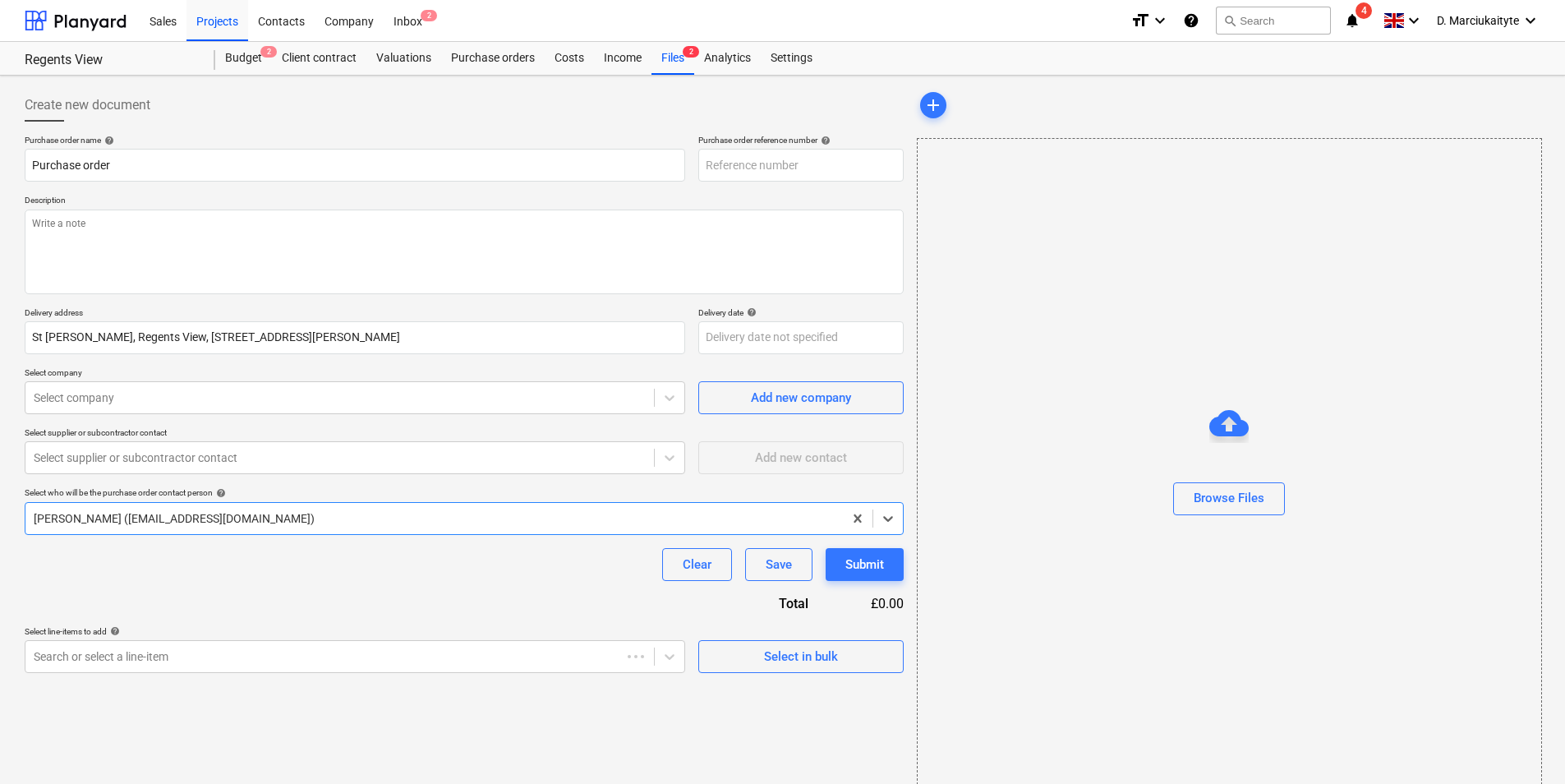
type textarea "x"
type input "TML0016-PO-147"
click at [828, 652] on div "Select in bulk" at bounding box center [801, 657] width 74 height 22
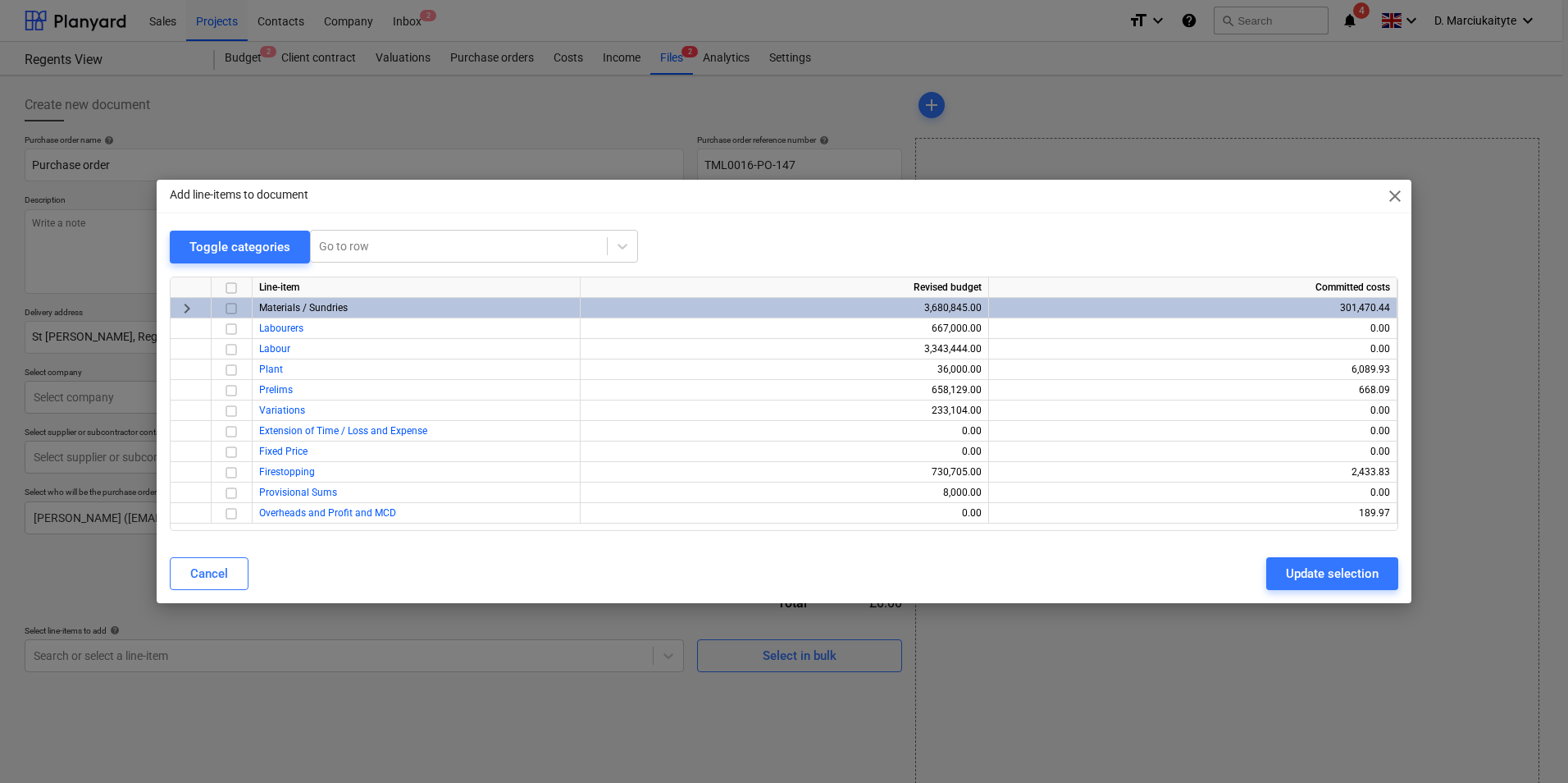
click at [233, 308] on input "checkbox" at bounding box center [231, 308] width 20 height 20
click at [1337, 585] on button "Update selection" at bounding box center [1332, 574] width 132 height 33
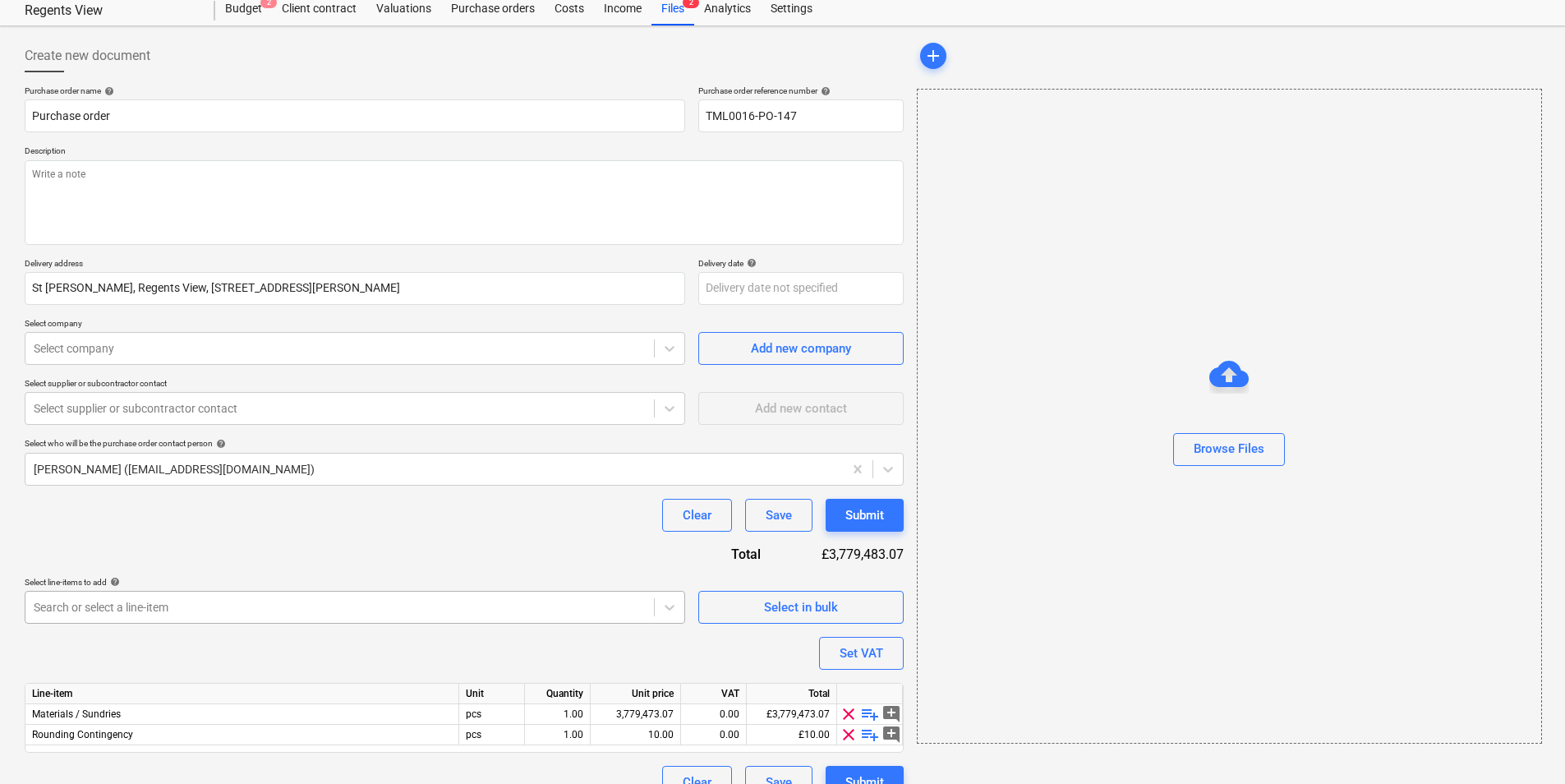
scroll to position [77, 0]
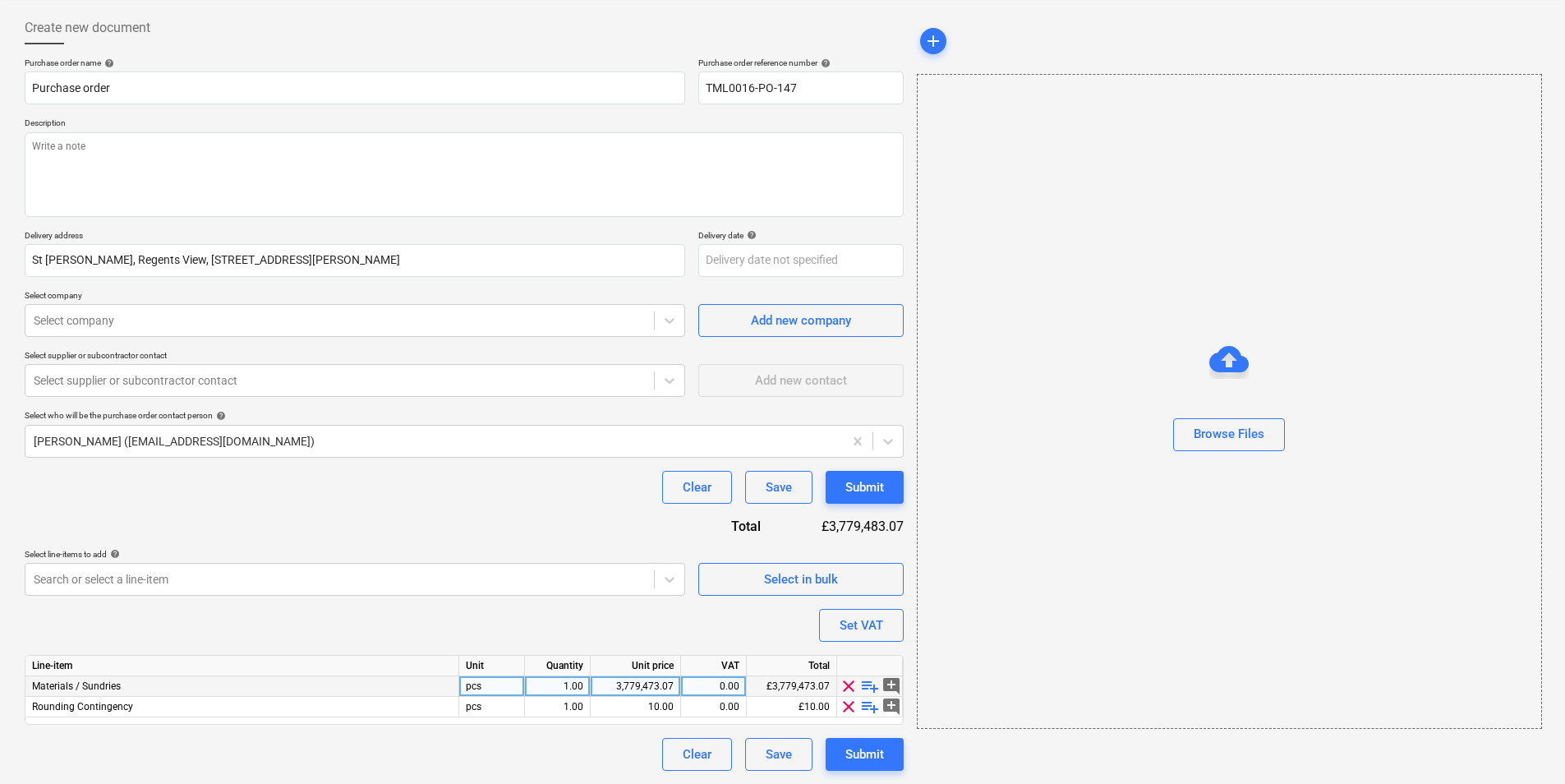
type textarea "x"
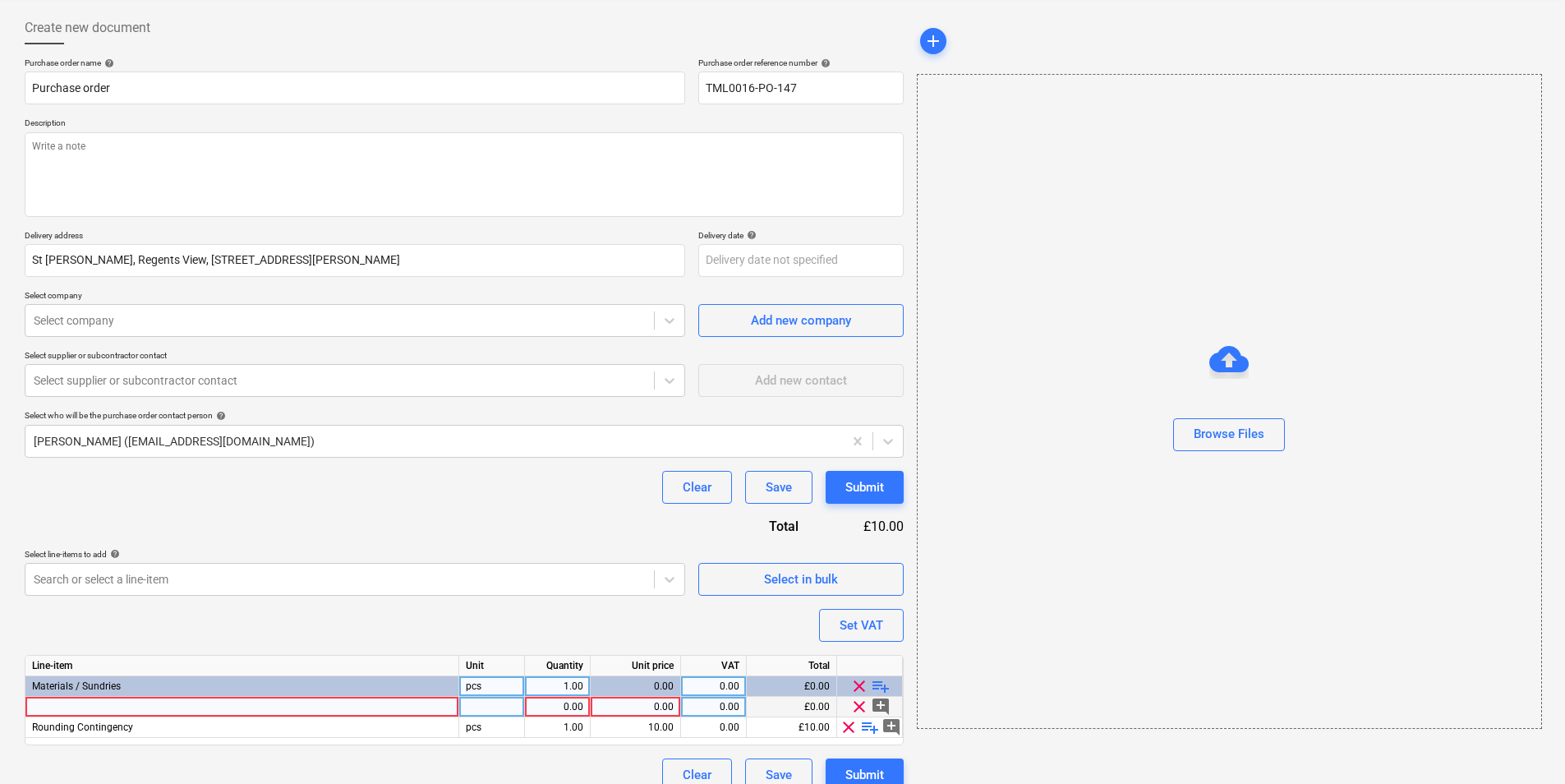
click at [154, 704] on div at bounding box center [243, 706] width 434 height 21
type input "Gyproc EasiFill 60"
type textarea "x"
click at [500, 709] on div at bounding box center [492, 706] width 65 height 21
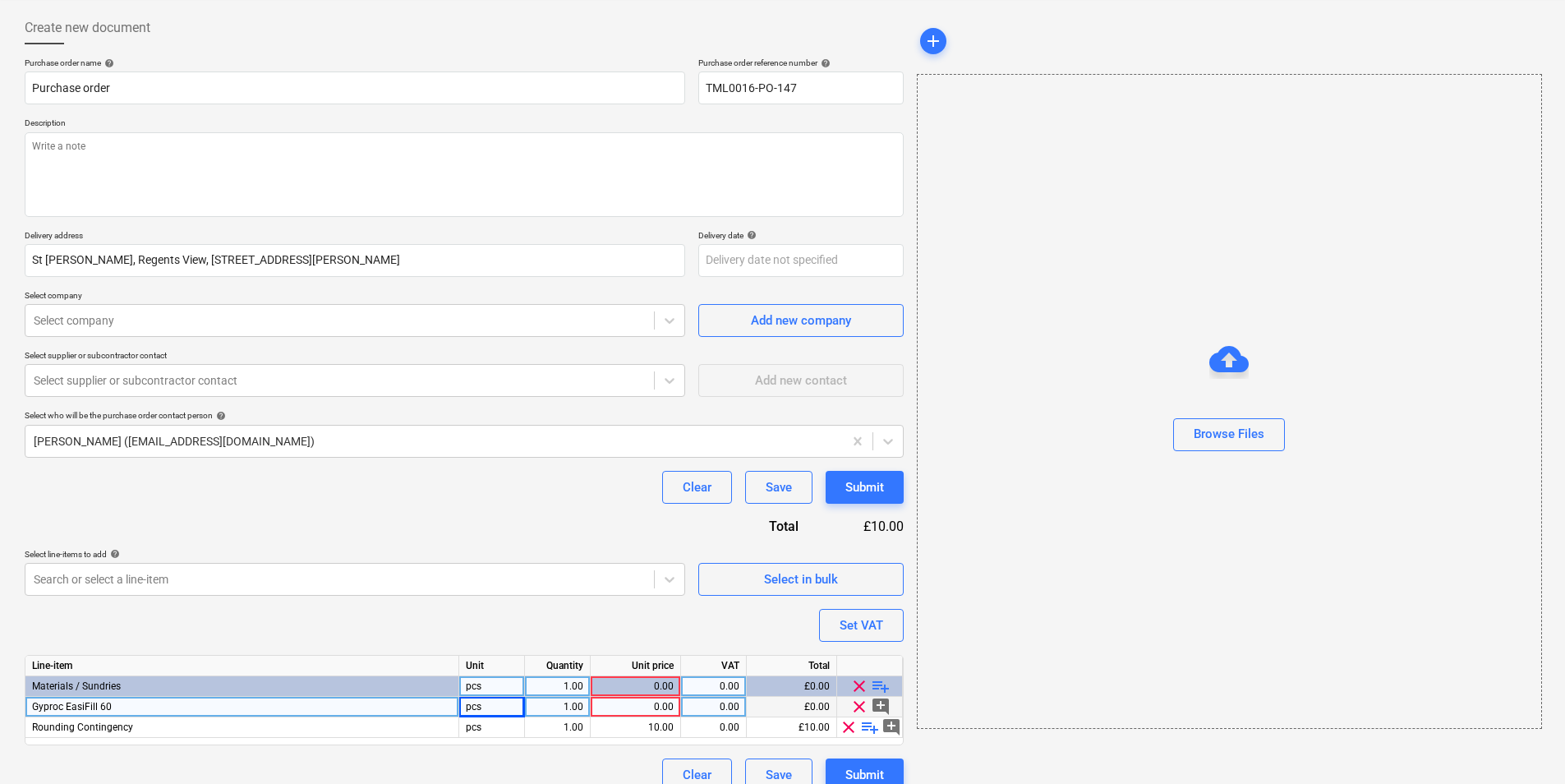
click at [570, 707] on div "1.00" at bounding box center [557, 706] width 52 height 21
type input "20"
type textarea "x"
type input "16.52"
type textarea "x"
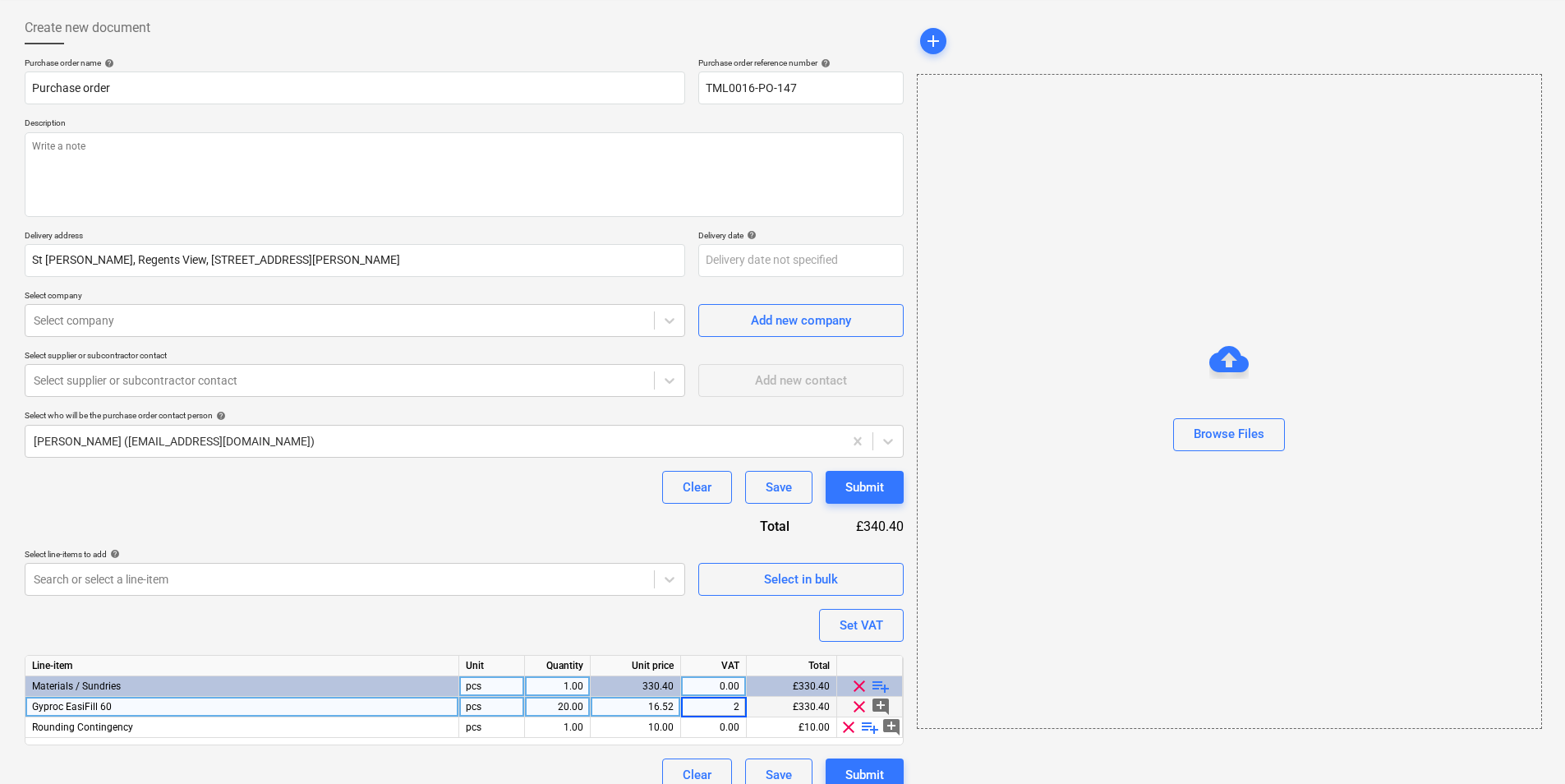
type input "20"
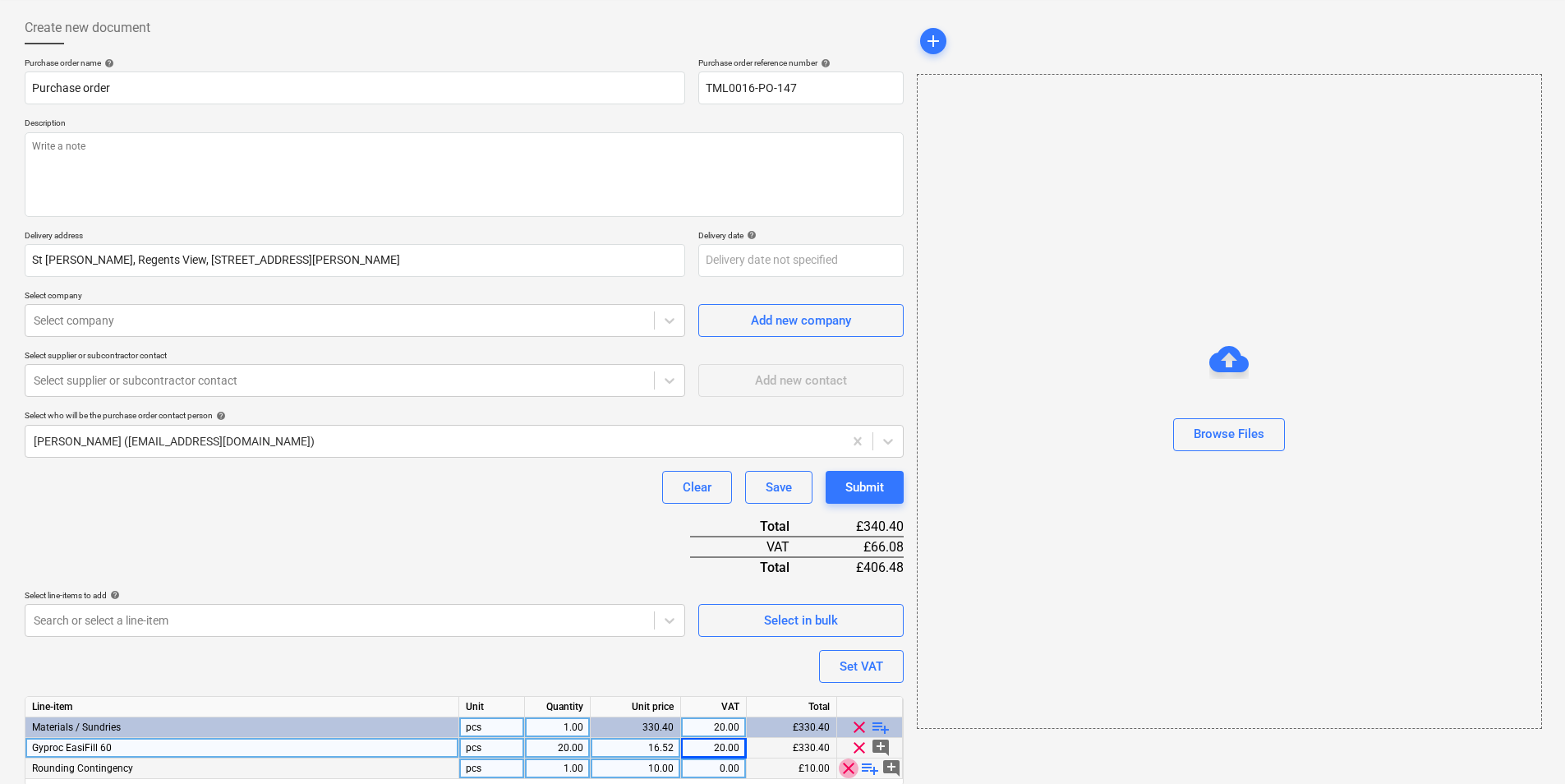
click at [847, 766] on span "clear" at bounding box center [849, 768] width 20 height 20
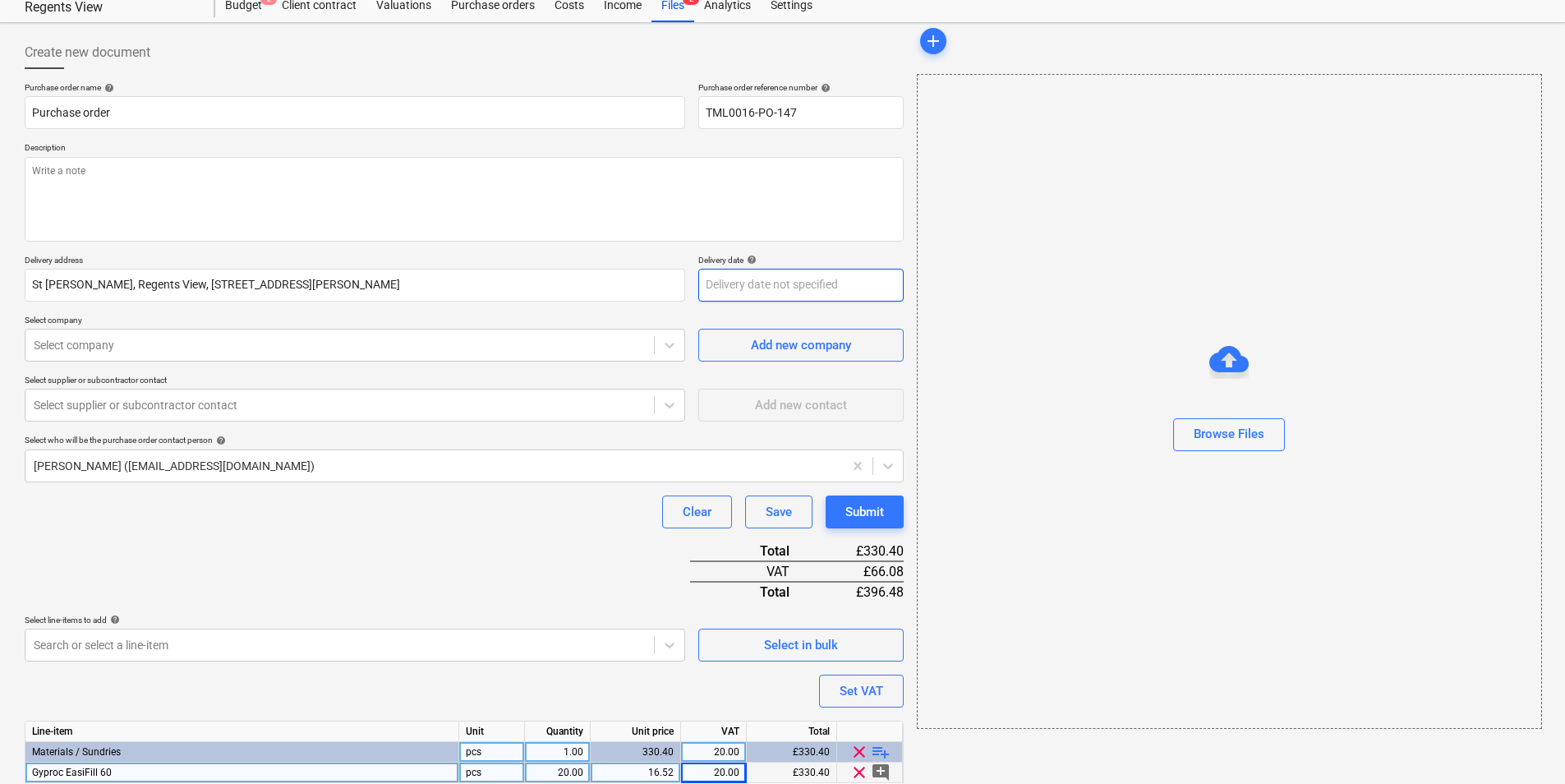
scroll to position [82, 0]
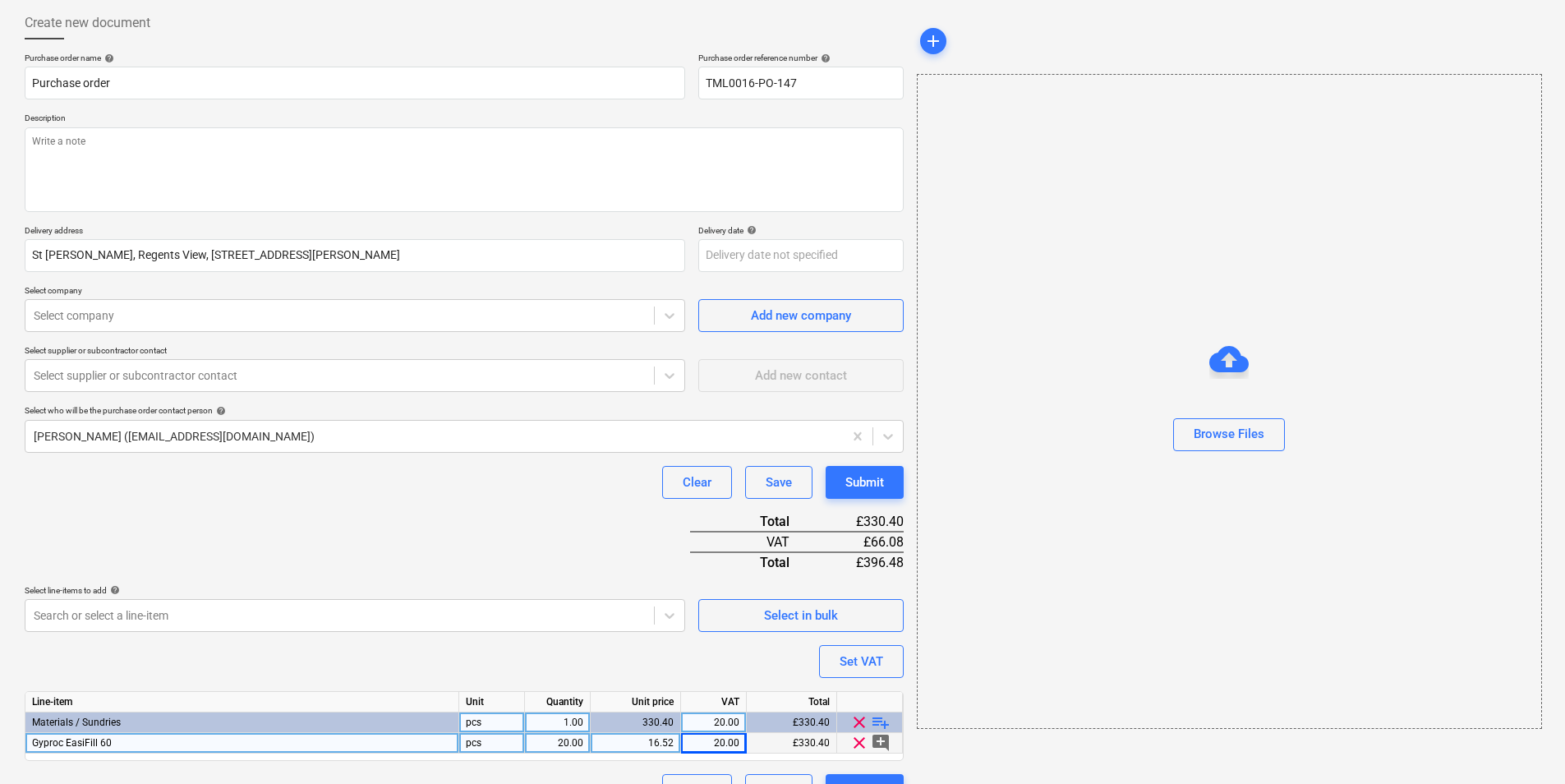
click at [116, 123] on p "Description" at bounding box center [465, 119] width 879 height 14
click at [116, 132] on textarea at bounding box center [465, 170] width 879 height 84
paste textarea "Afternoon, I hope you are well. Please proceed with attached order. Contact on …"
type textarea "x"
type textarea "Afternoon, I hope you are well. Please proceed with attached order. Contact on …"
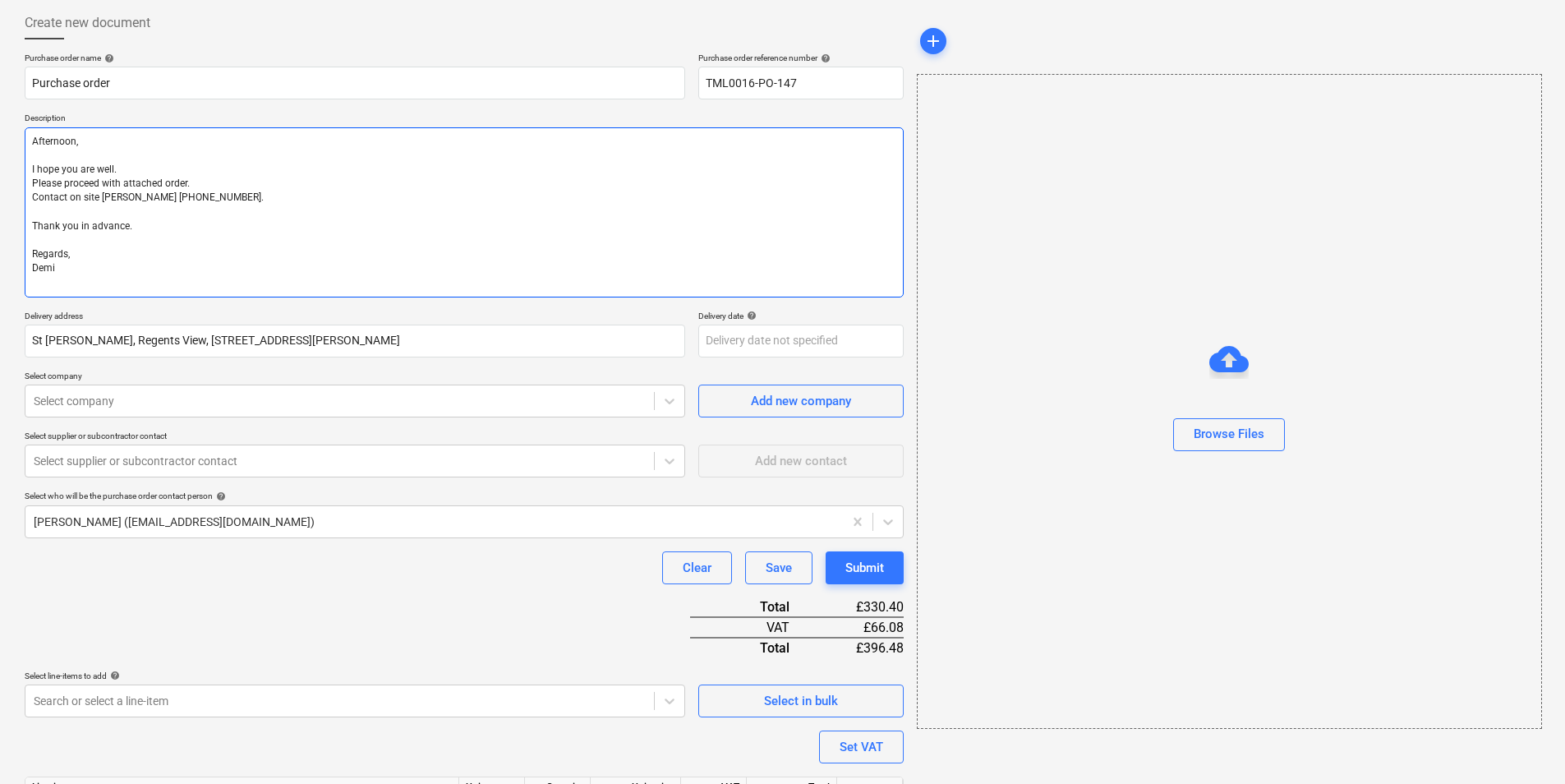
click at [31, 161] on textarea "Afternoon, I hope you are well. Please proceed with attached order. Contact on …" at bounding box center [465, 212] width 879 height 170
type textarea "x"
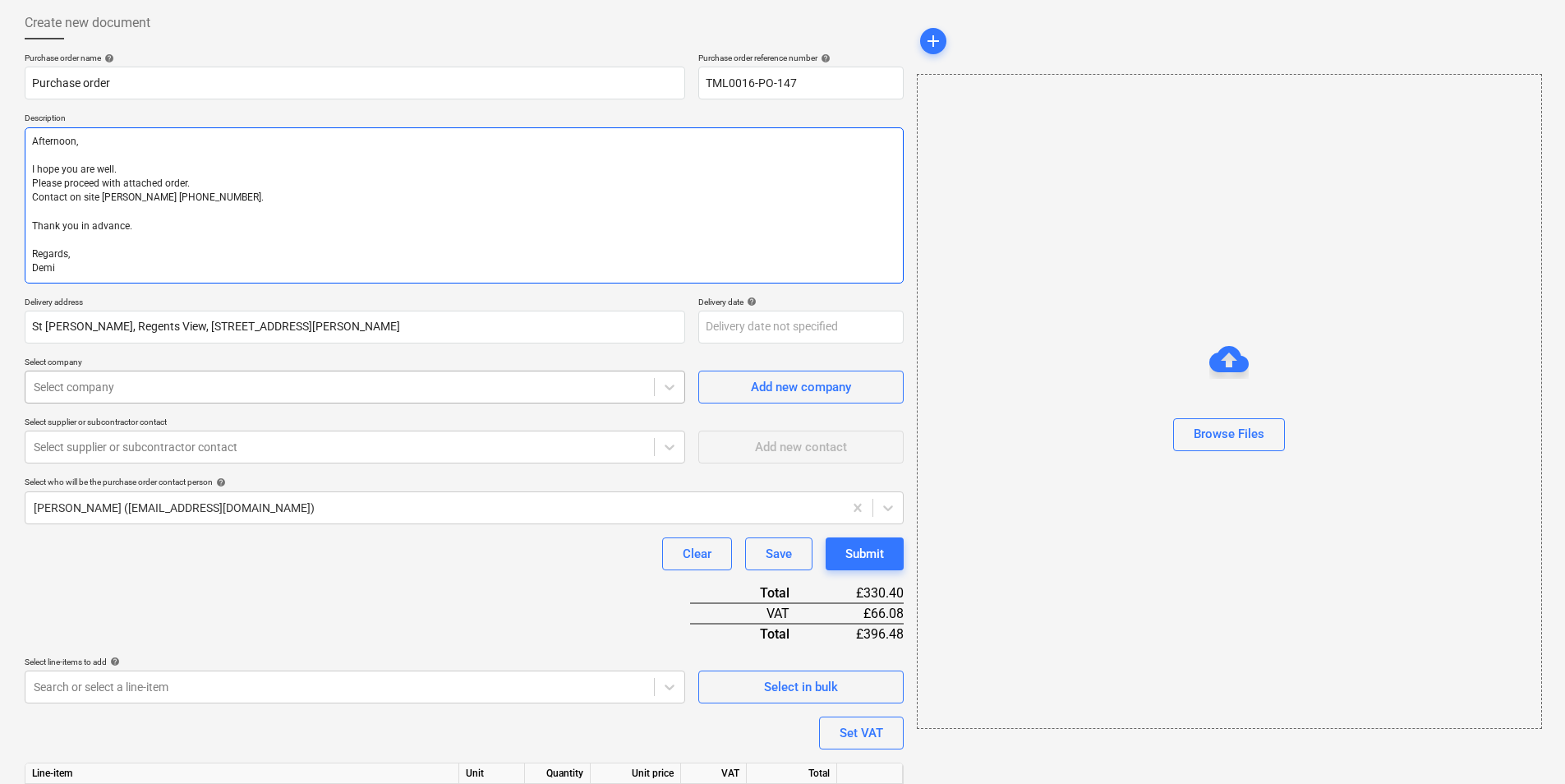
type textarea "Afternoon, I hope you are well. Please proceed with attached order. Contact on …"
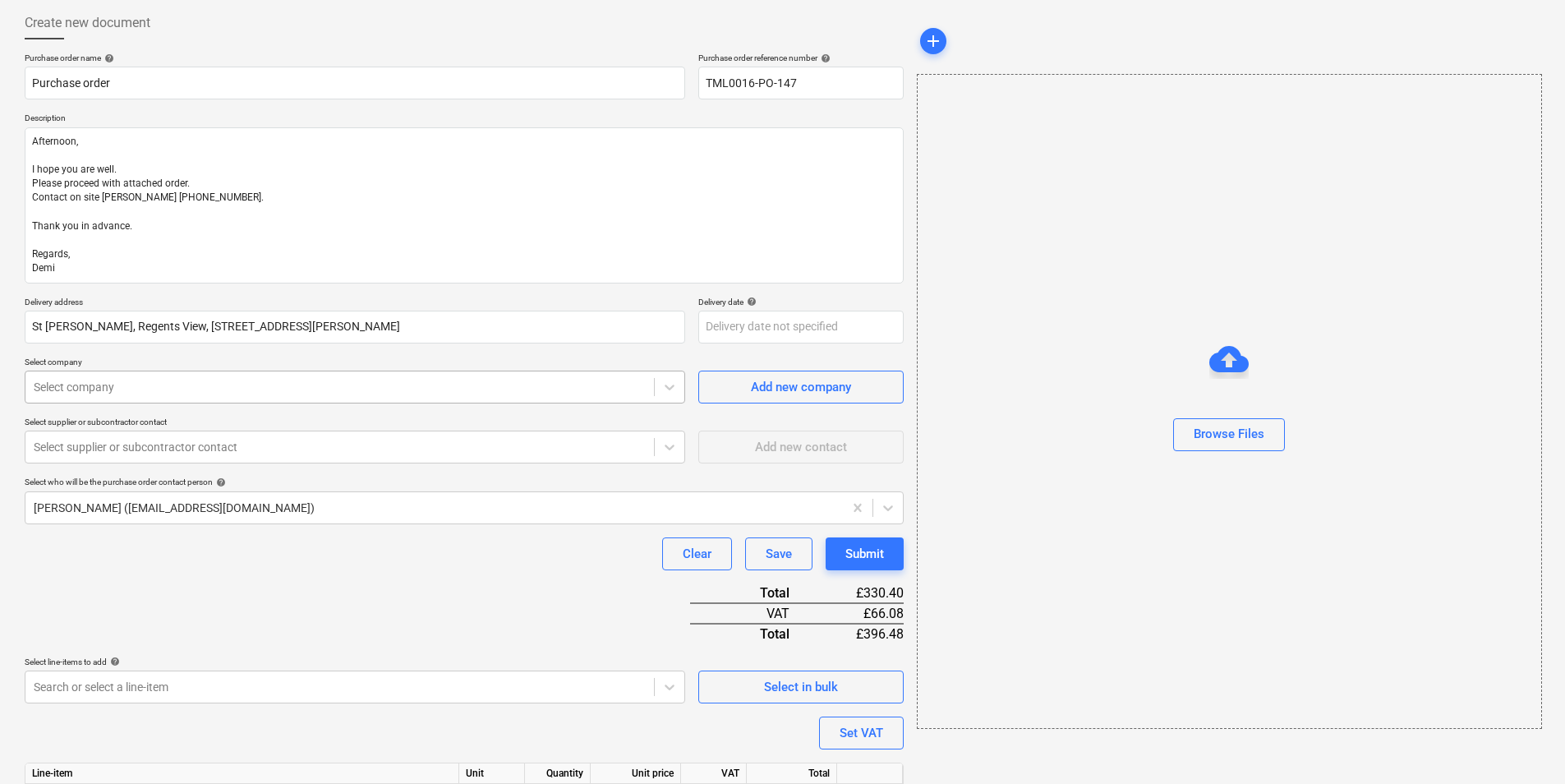
type textarea "x"
click at [113, 386] on div at bounding box center [339, 387] width 612 height 17
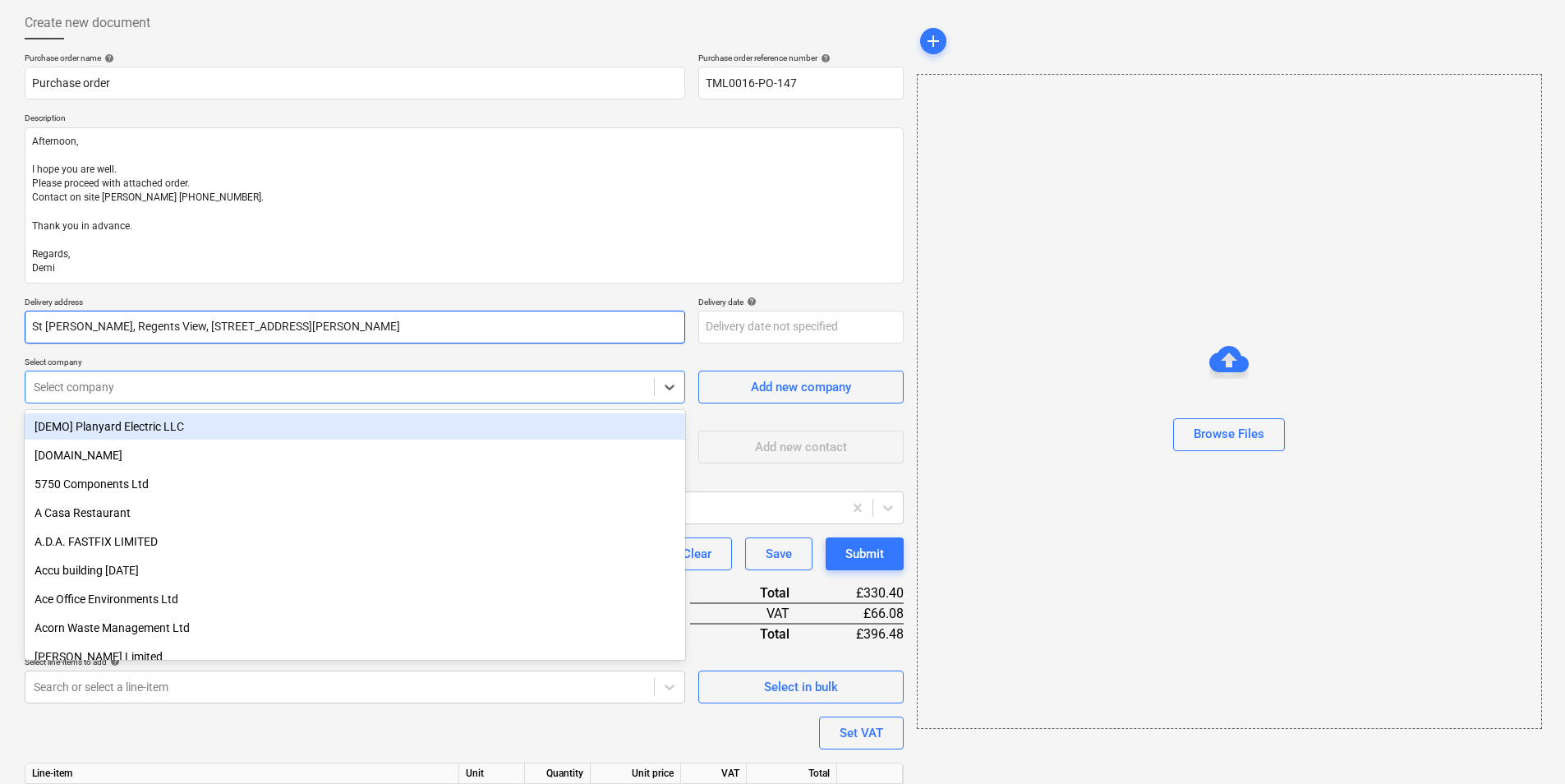
type input "a"
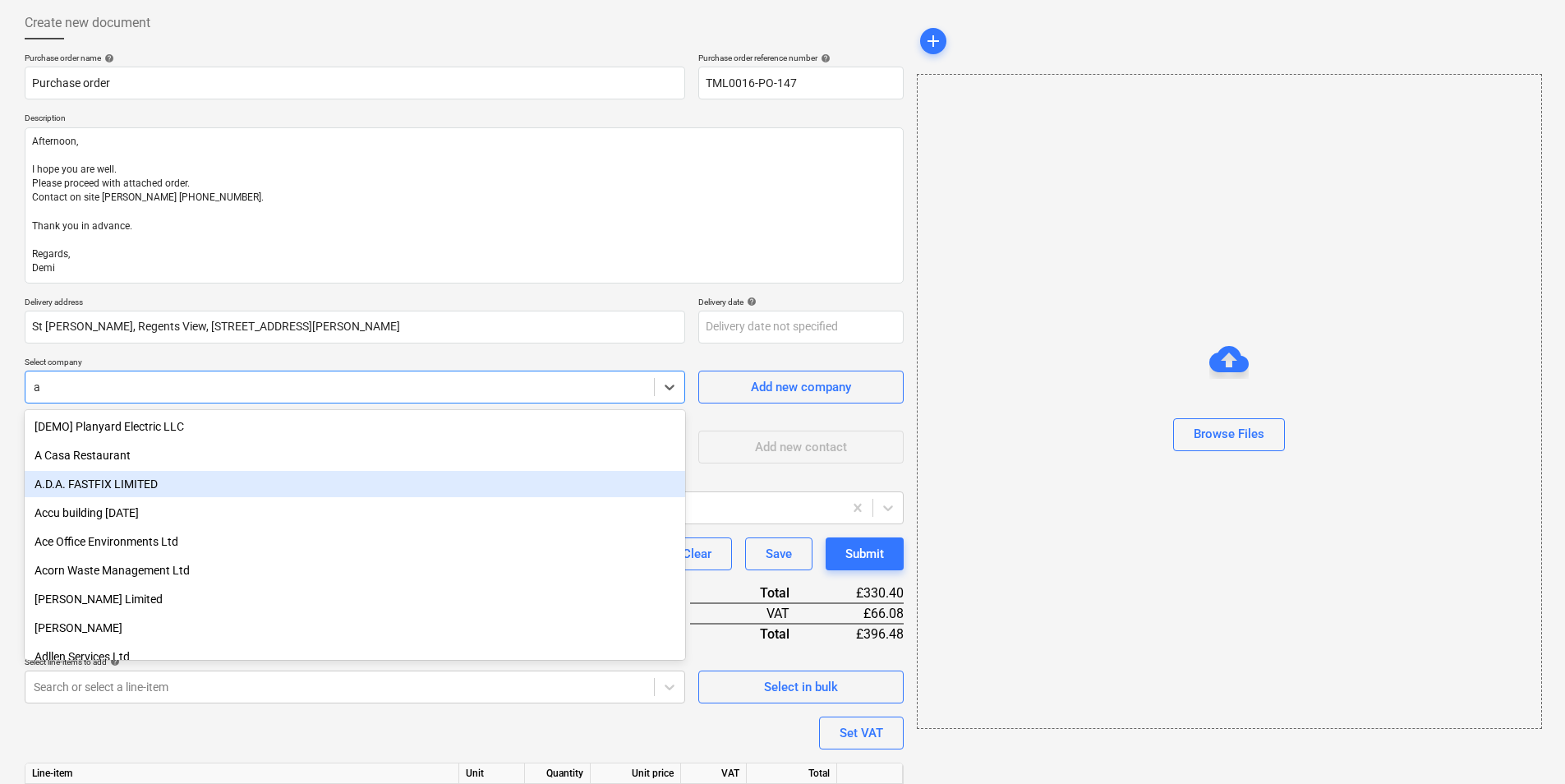
click at [90, 475] on div "A.D.A. FASTFIX LIMITED" at bounding box center [355, 484] width 661 height 26
type textarea "x"
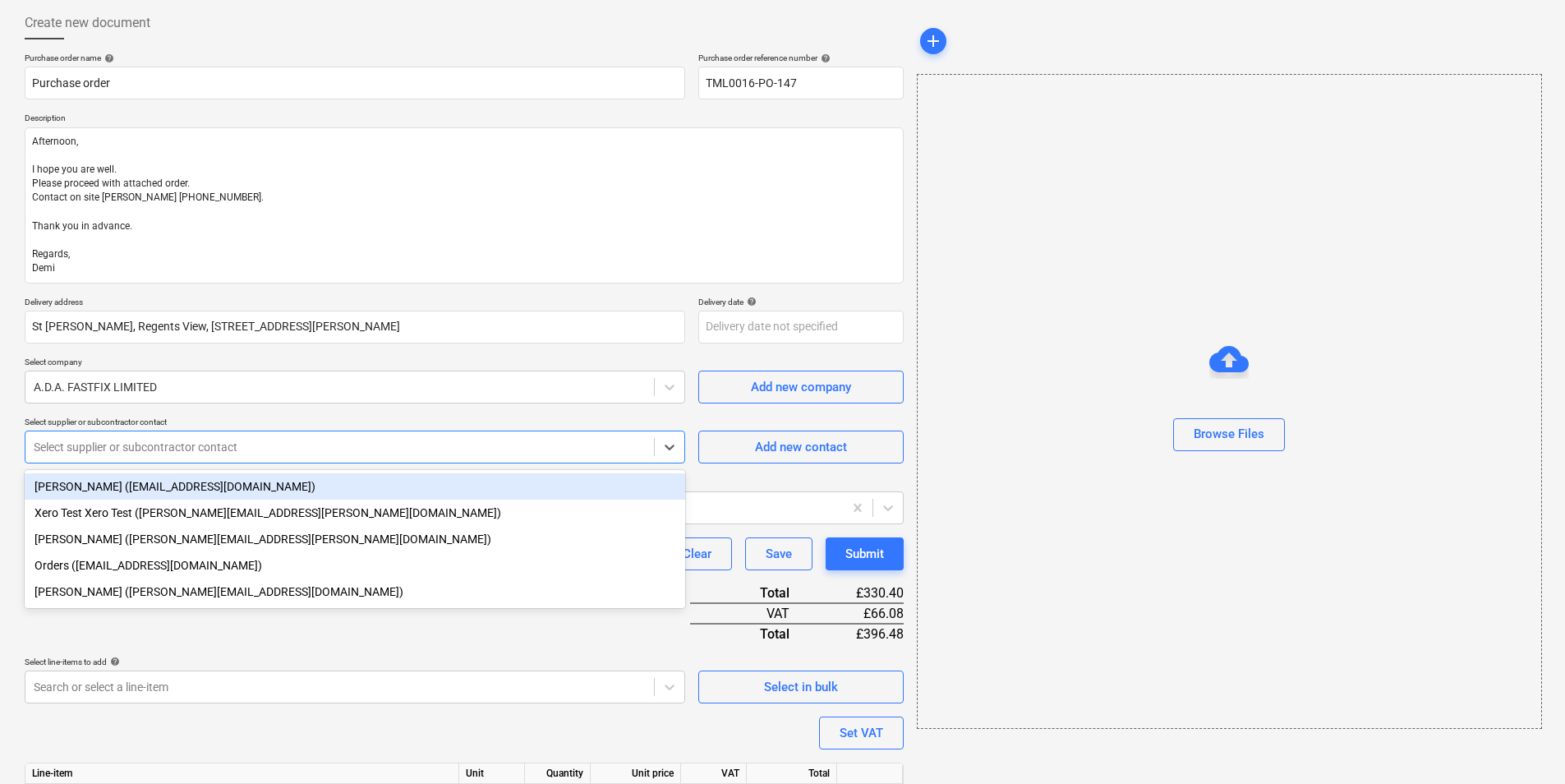
click at [146, 443] on div at bounding box center [339, 447] width 612 height 17
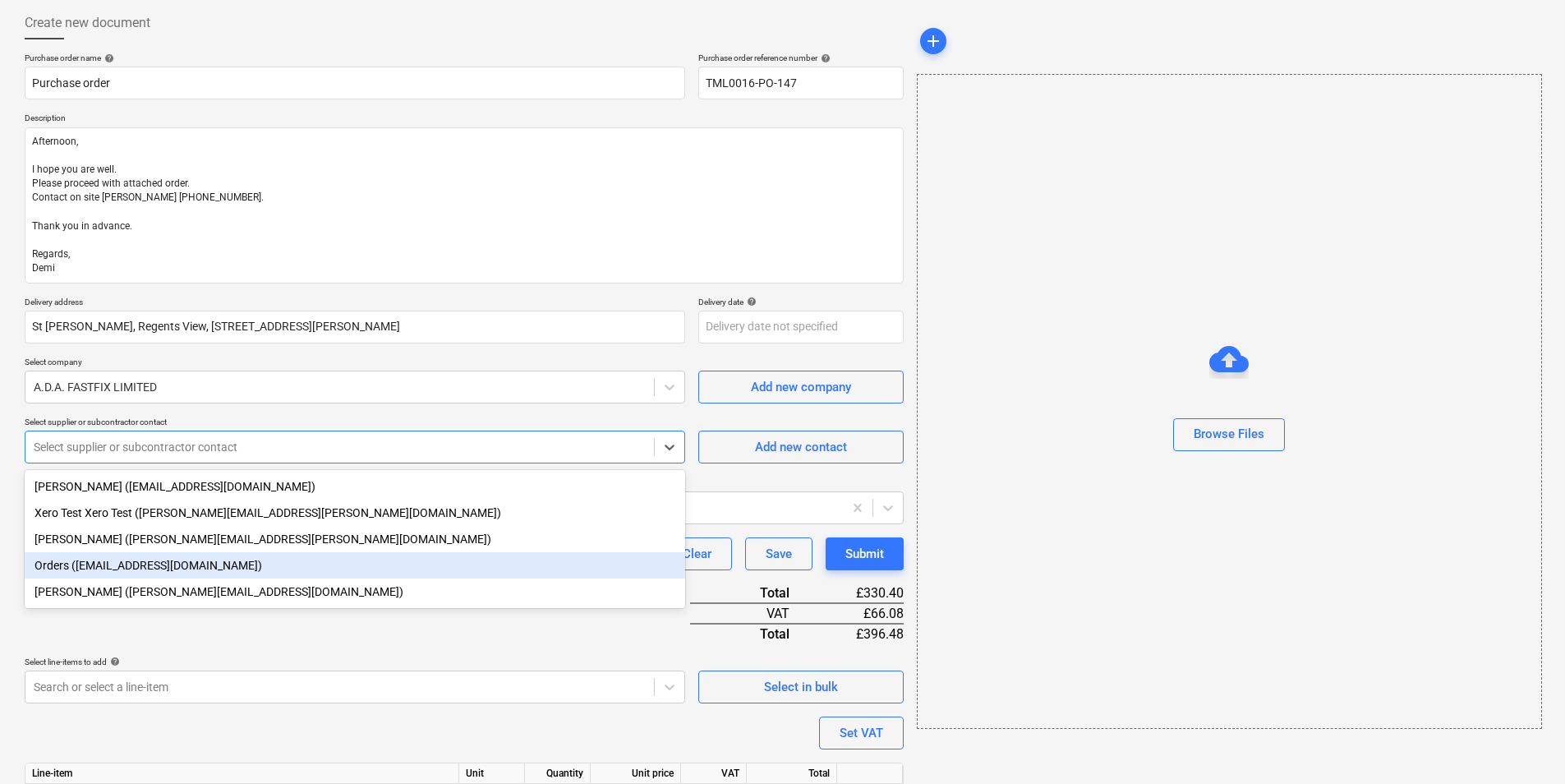
click at [166, 559] on div "Orders (orders@adafastfix.co.uk)" at bounding box center [355, 565] width 661 height 26
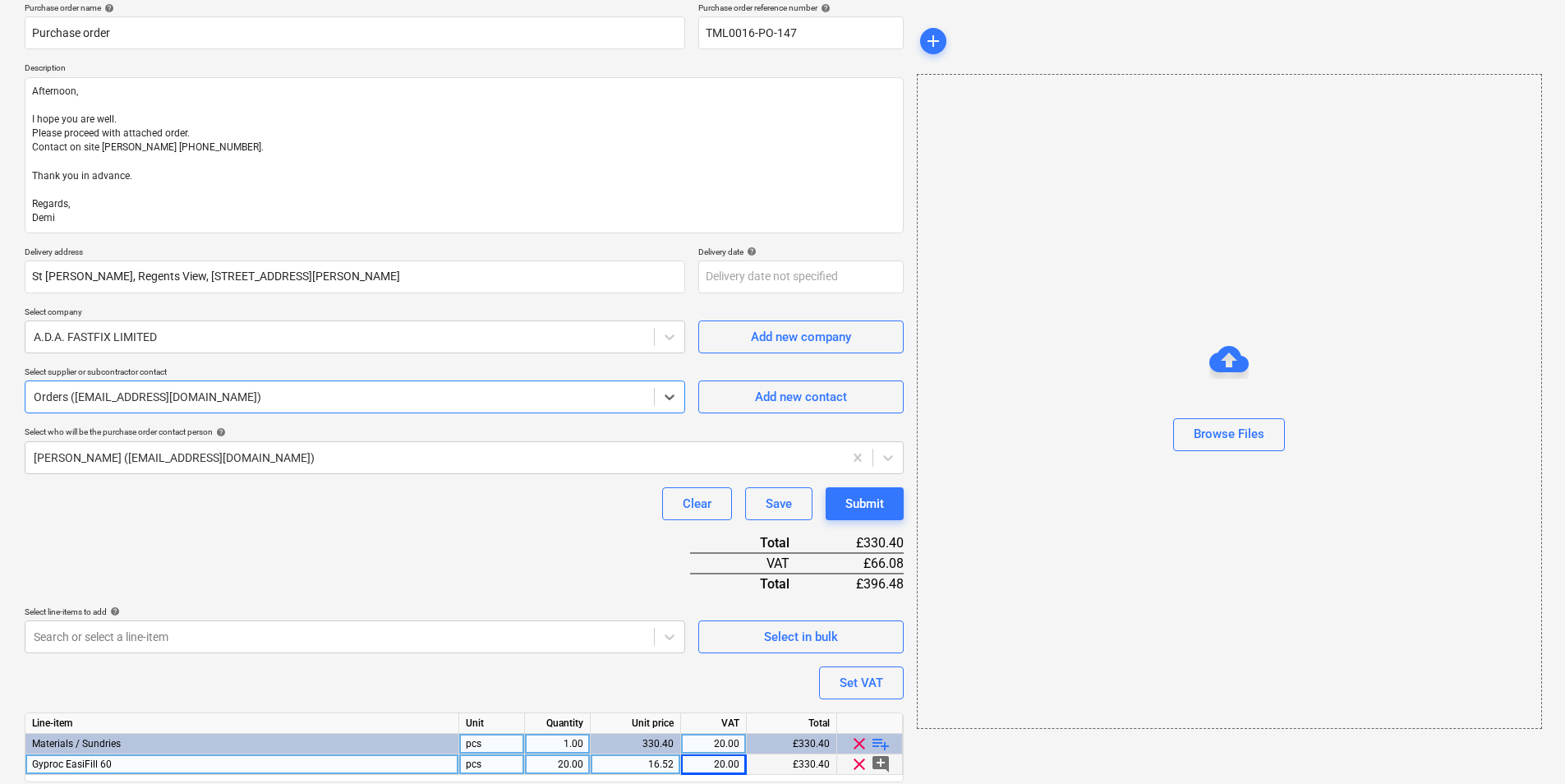
scroll to position [190, 0]
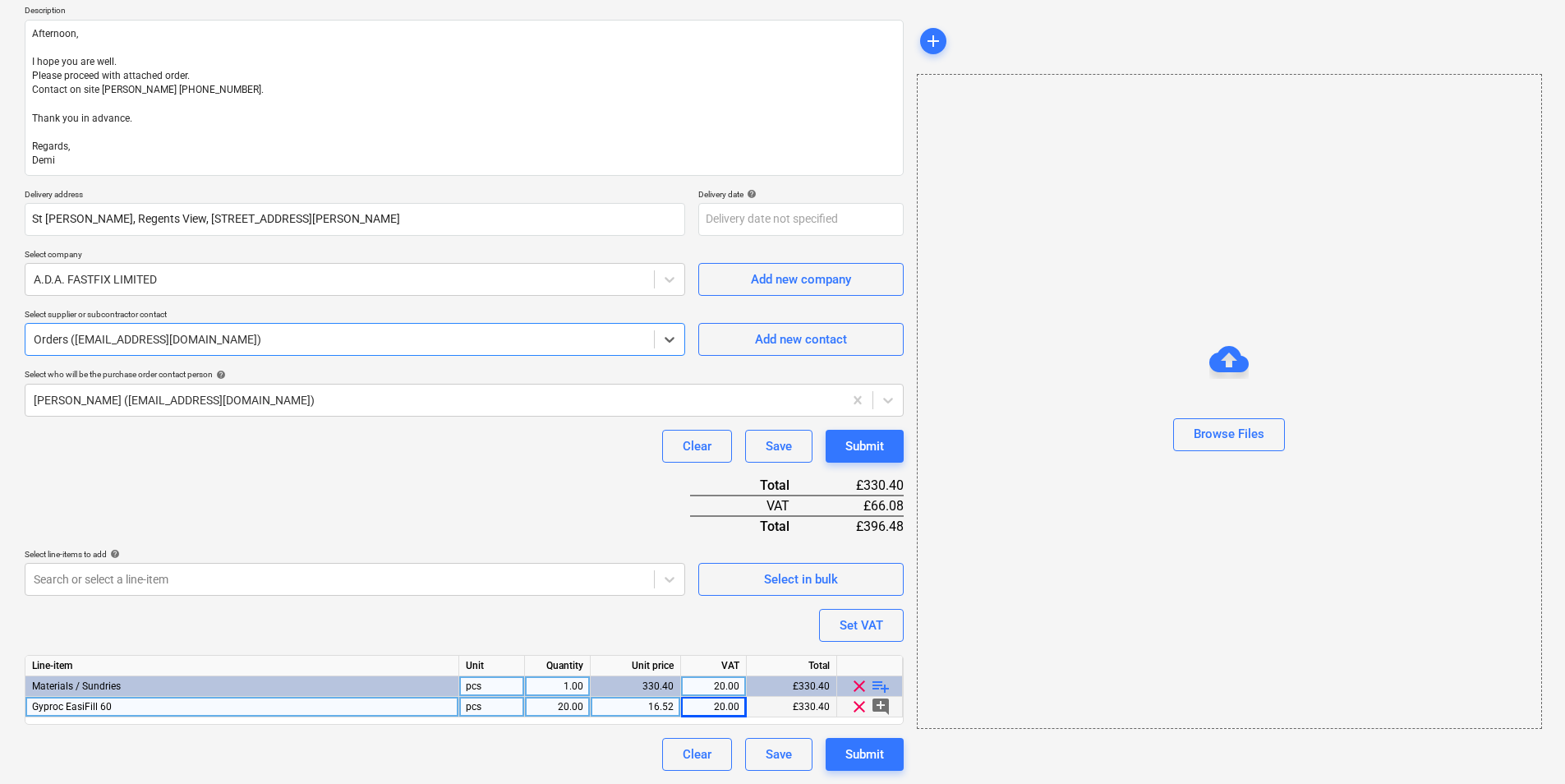
click at [219, 351] on div "Orders (orders@adafastfix.co.uk)" at bounding box center [339, 339] width 628 height 23
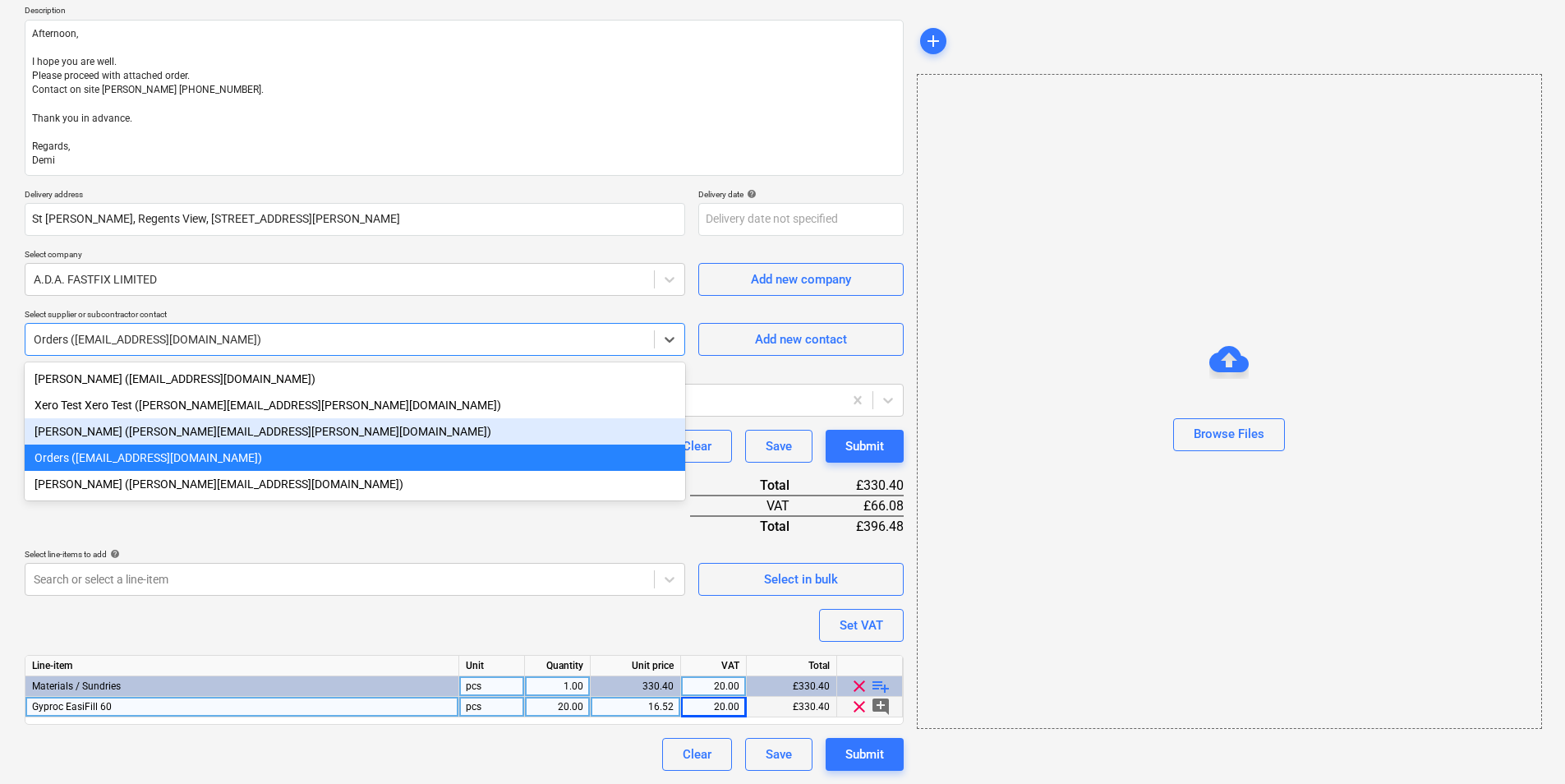
click at [141, 421] on div "Alison Alford (alison.alford@adafastfix.co.uk)" at bounding box center [355, 431] width 661 height 26
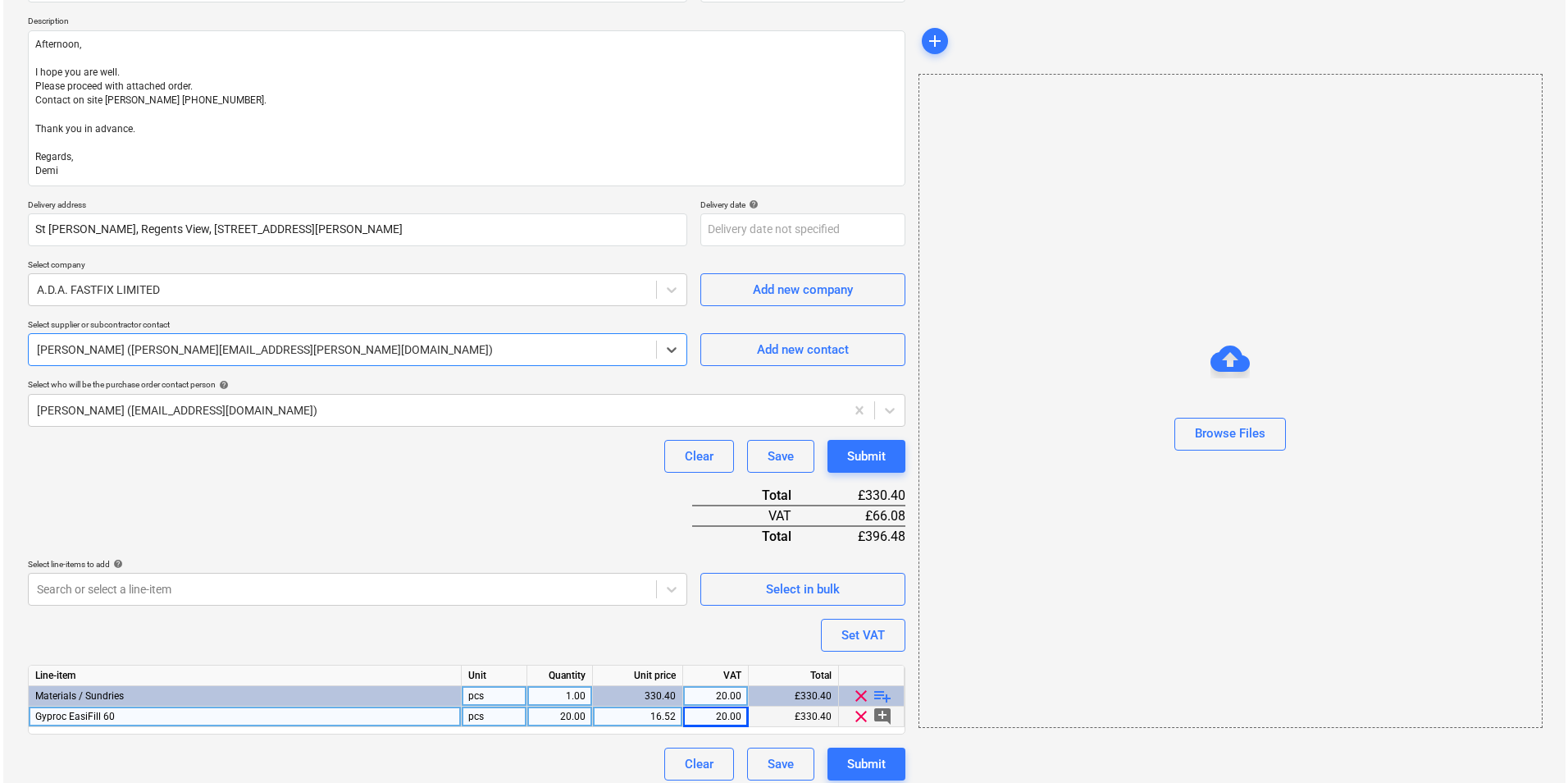
scroll to position [189, 0]
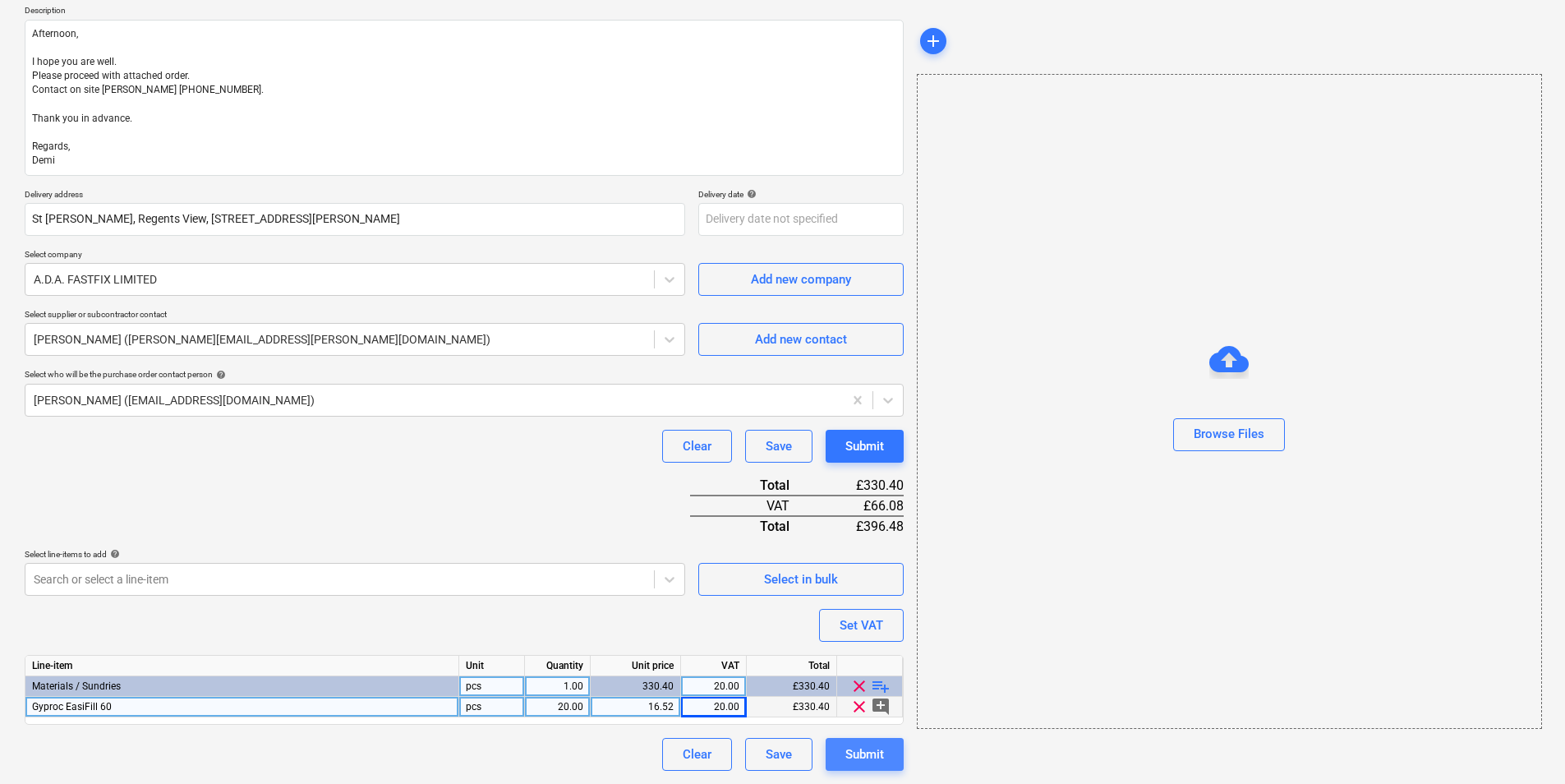
click at [860, 751] on div "Submit" at bounding box center [864, 754] width 39 height 22
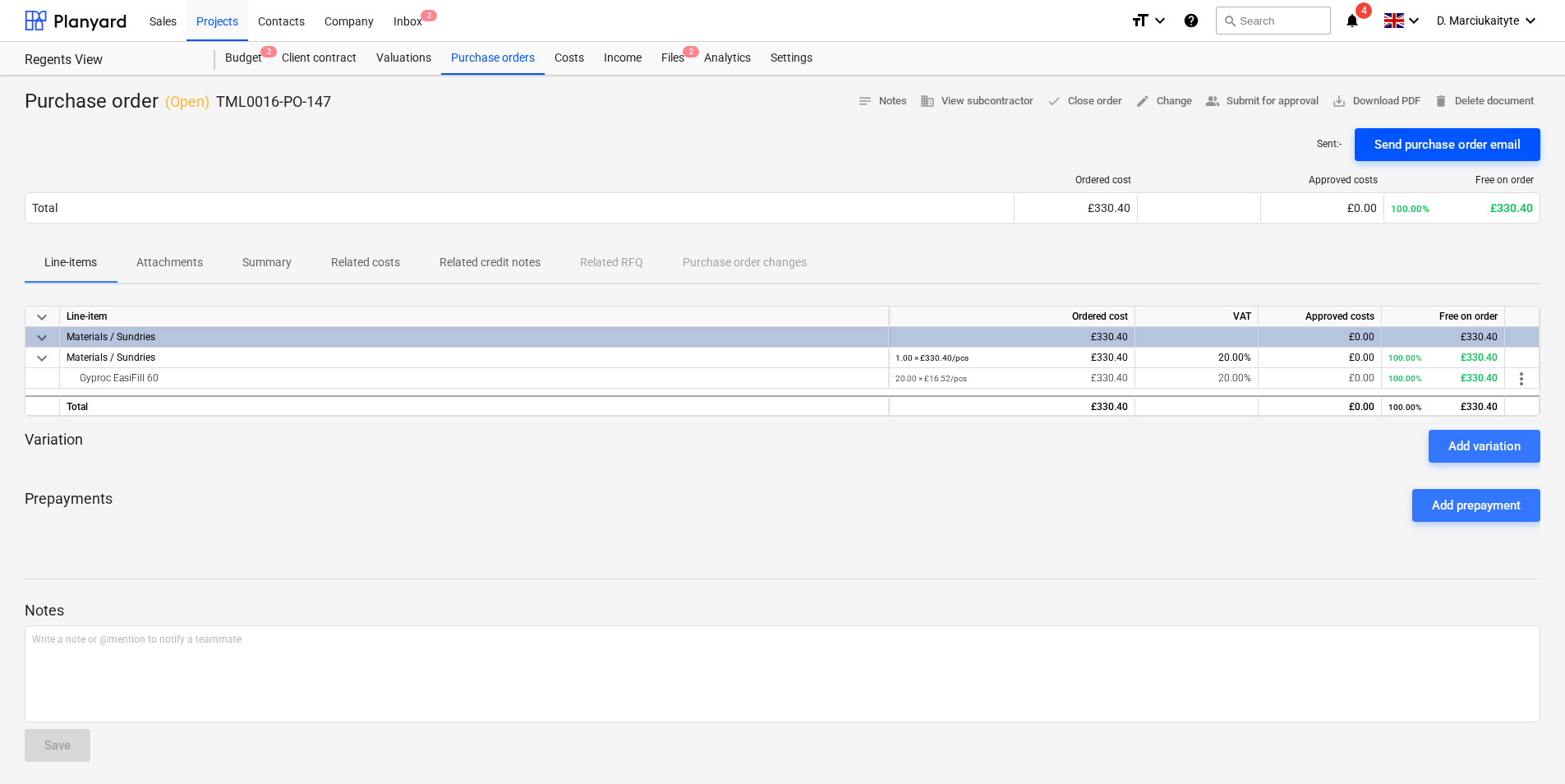
click at [1446, 145] on div "Send purchase order email" at bounding box center [1447, 145] width 147 height 22
click at [495, 65] on div "Purchase orders" at bounding box center [493, 59] width 104 height 33
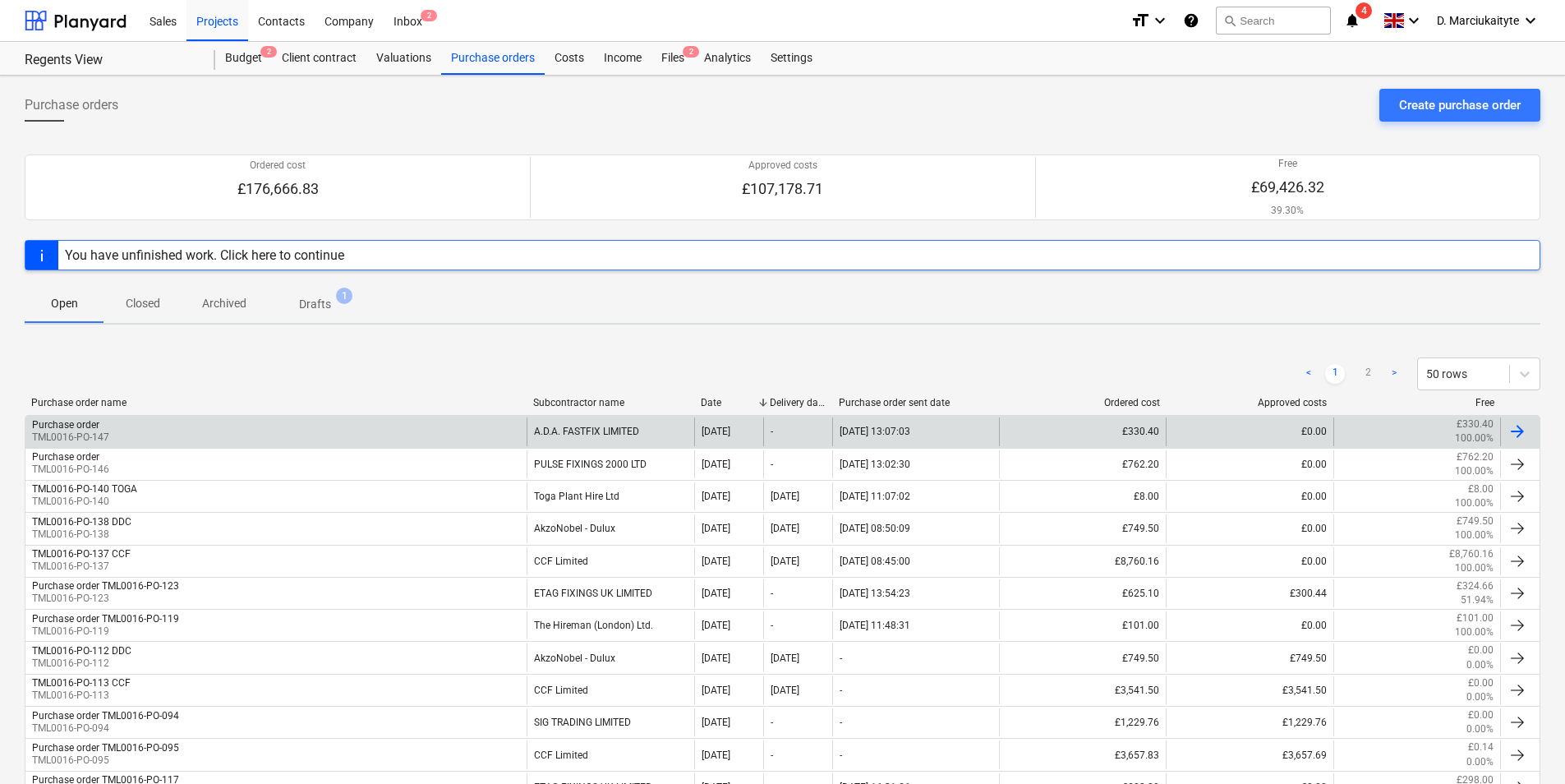
click at [436, 430] on div "Purchase order TML0016-PO-147" at bounding box center [276, 431] width 501 height 28
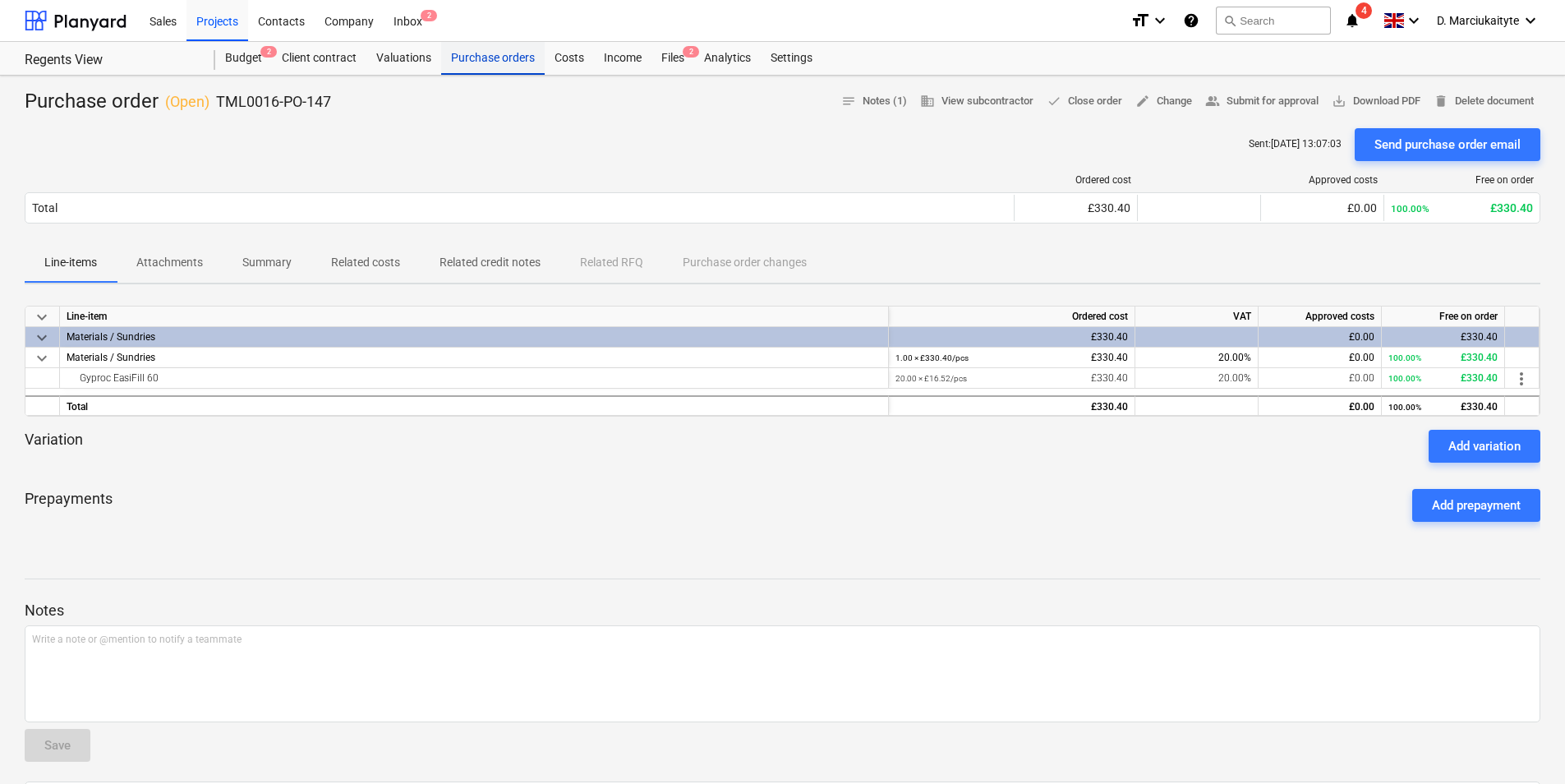
click at [500, 57] on div "Purchase orders" at bounding box center [493, 59] width 104 height 33
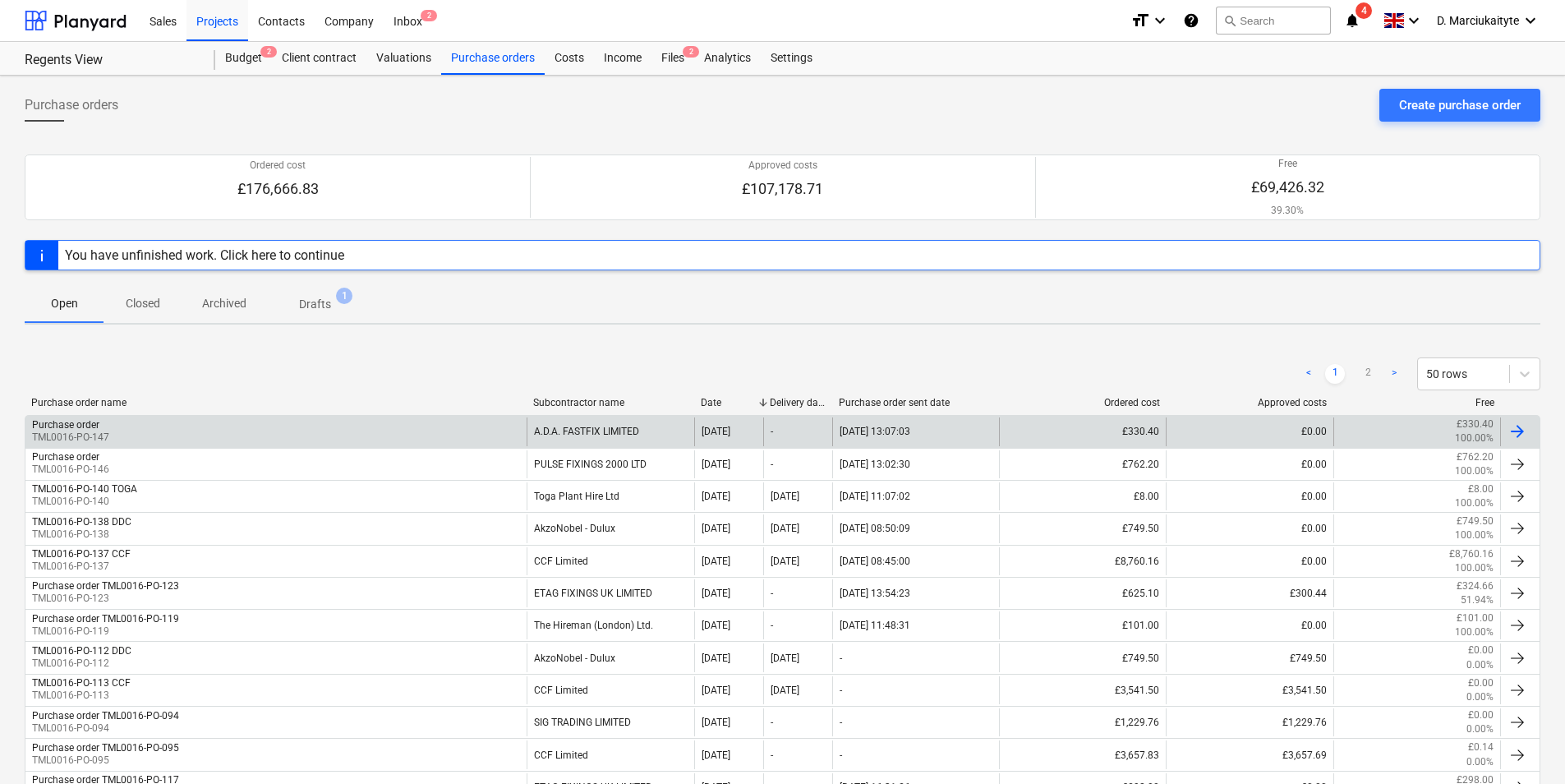
scroll to position [82, 0]
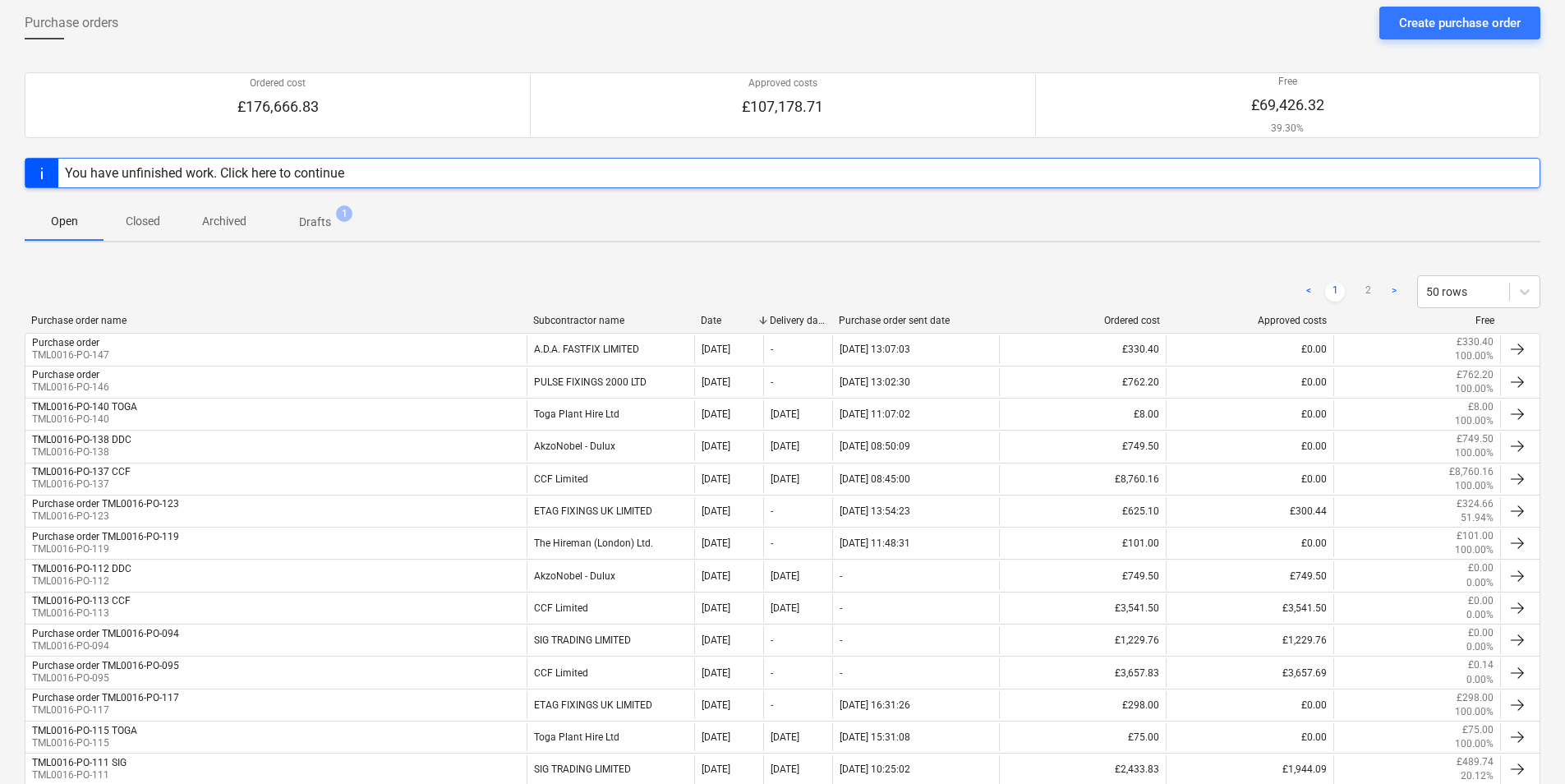
click at [591, 318] on div "Subcontractor name" at bounding box center [610, 320] width 155 height 12
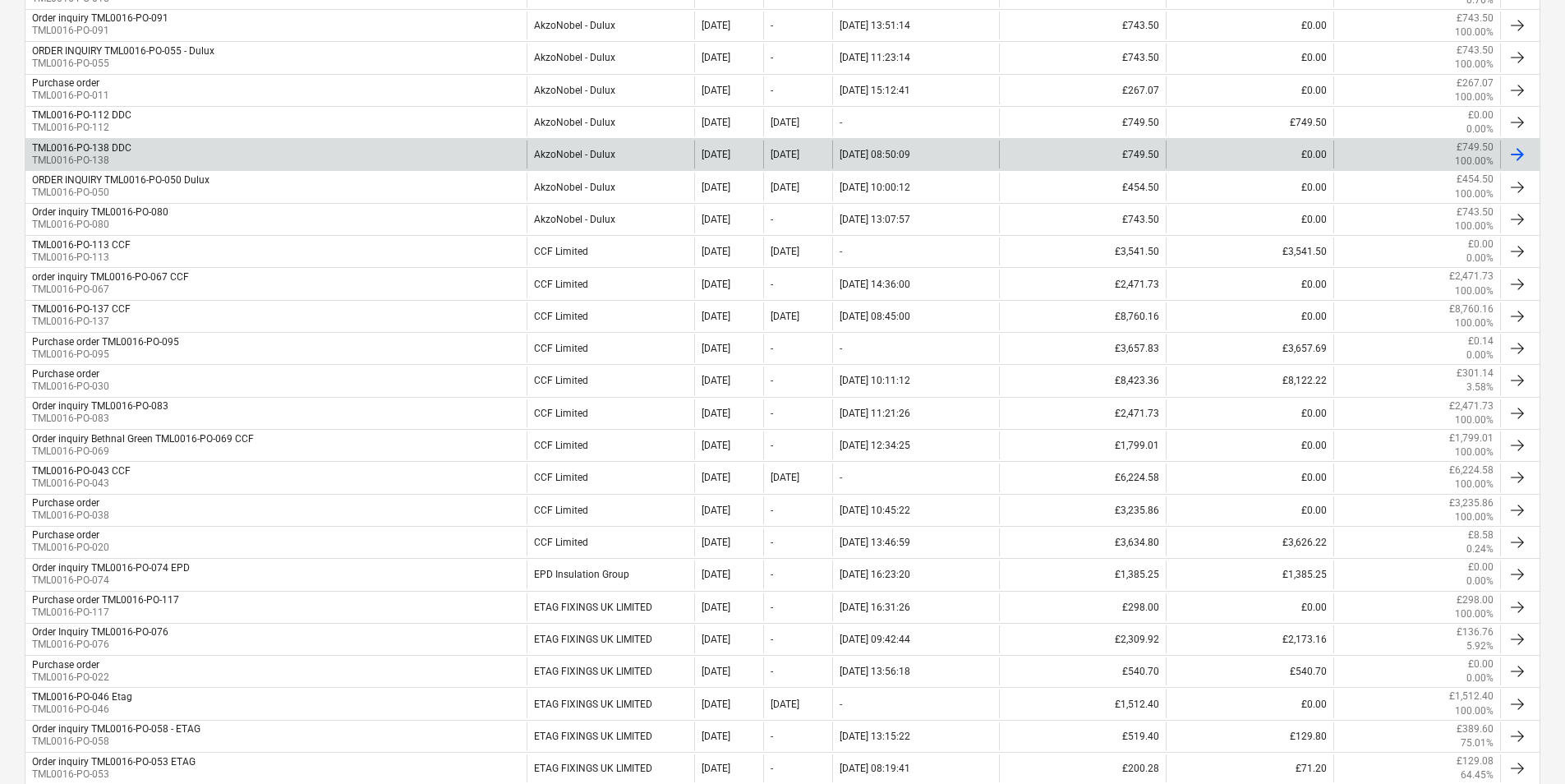
scroll to position [493, 0]
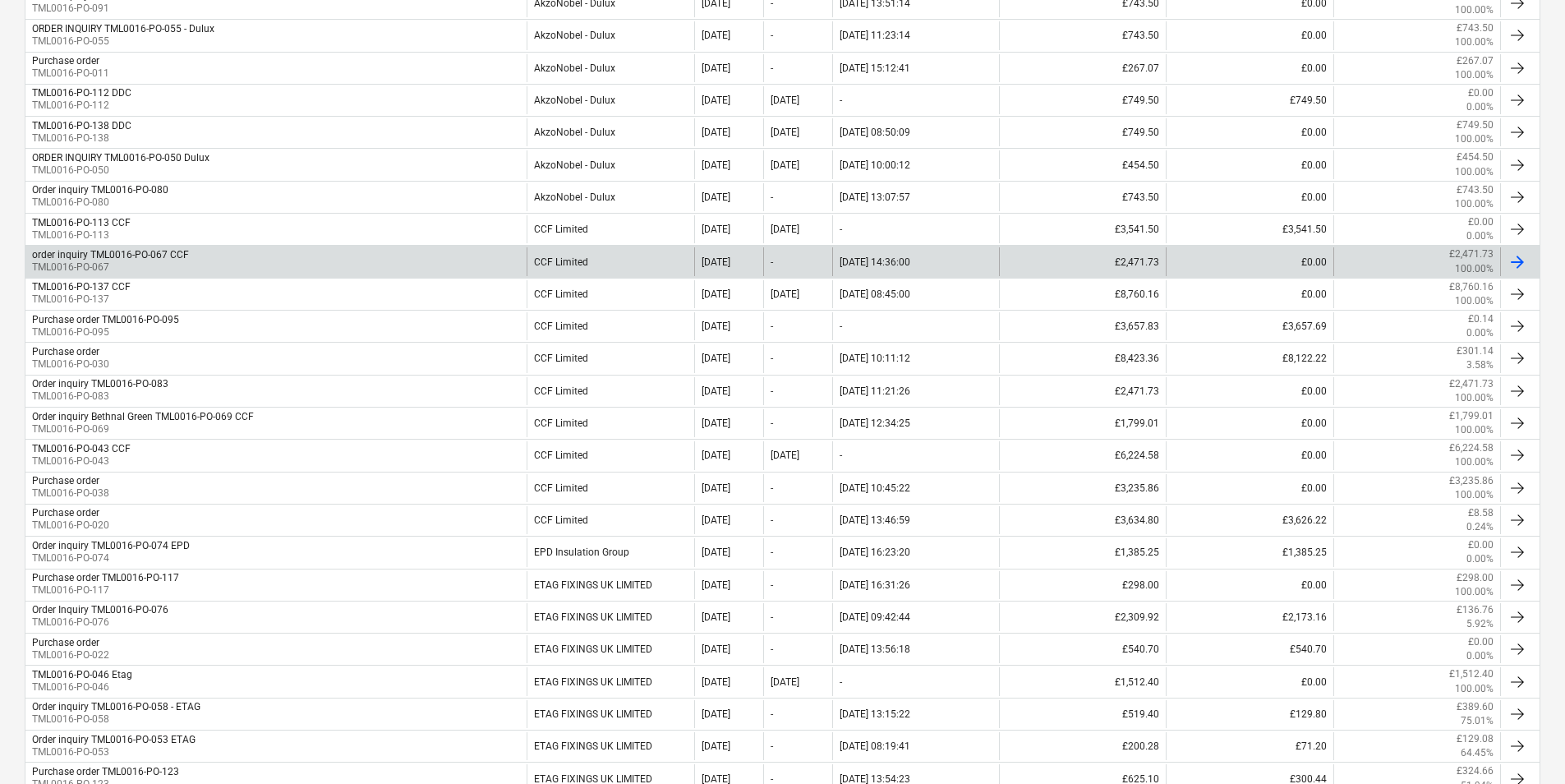
click at [277, 272] on div "order inquiry TML0016-PO-067 CCF TML0016-PO-067" at bounding box center [276, 262] width 501 height 28
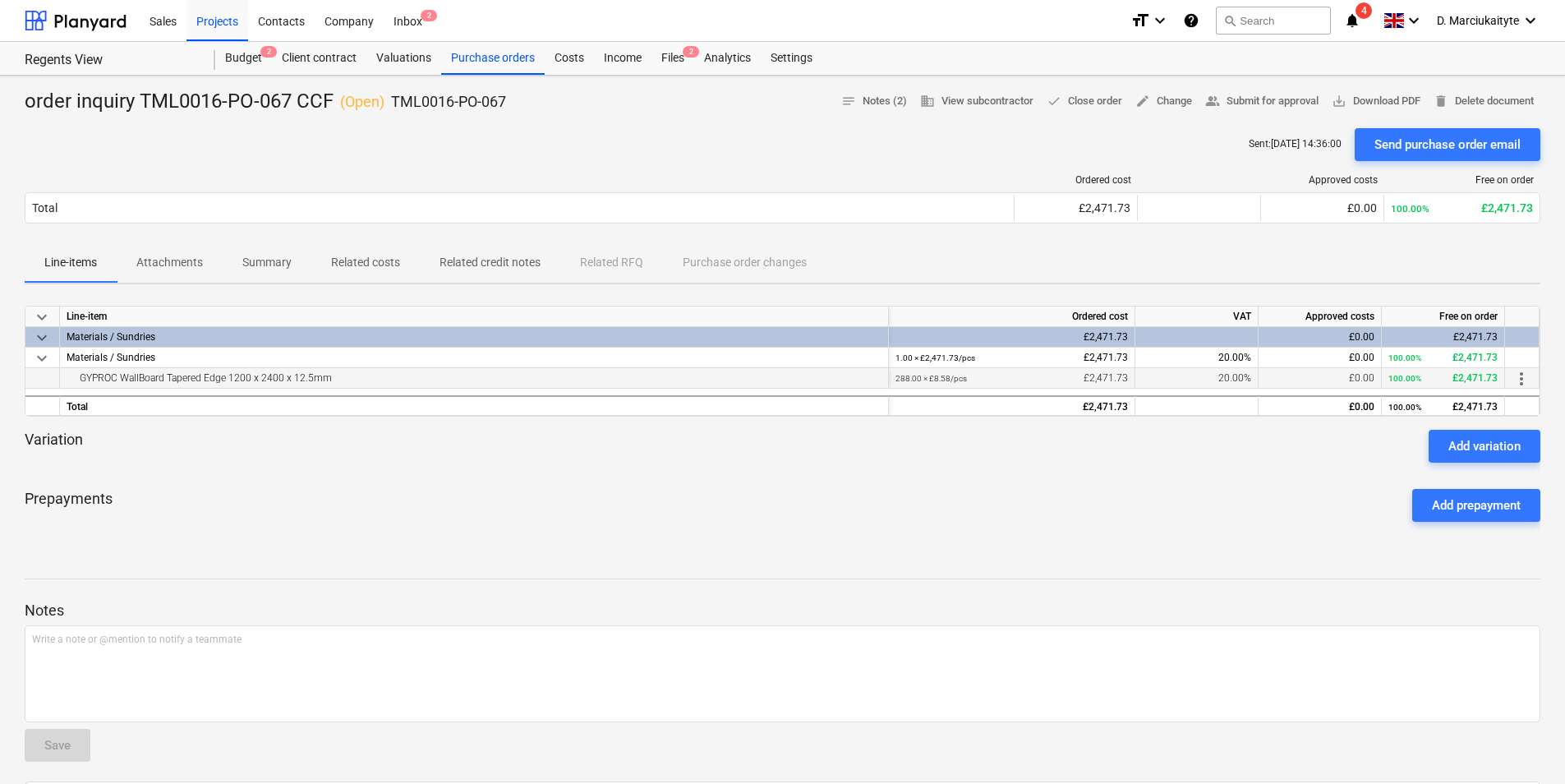
drag, startPoint x: 715, startPoint y: 382, endPoint x: 68, endPoint y: 371, distance: 647.1
click at [68, 371] on div "GYPROC WallBoard Tapered Edge 1200 x 2400 x 12.5mm" at bounding box center [474, 378] width 815 height 20
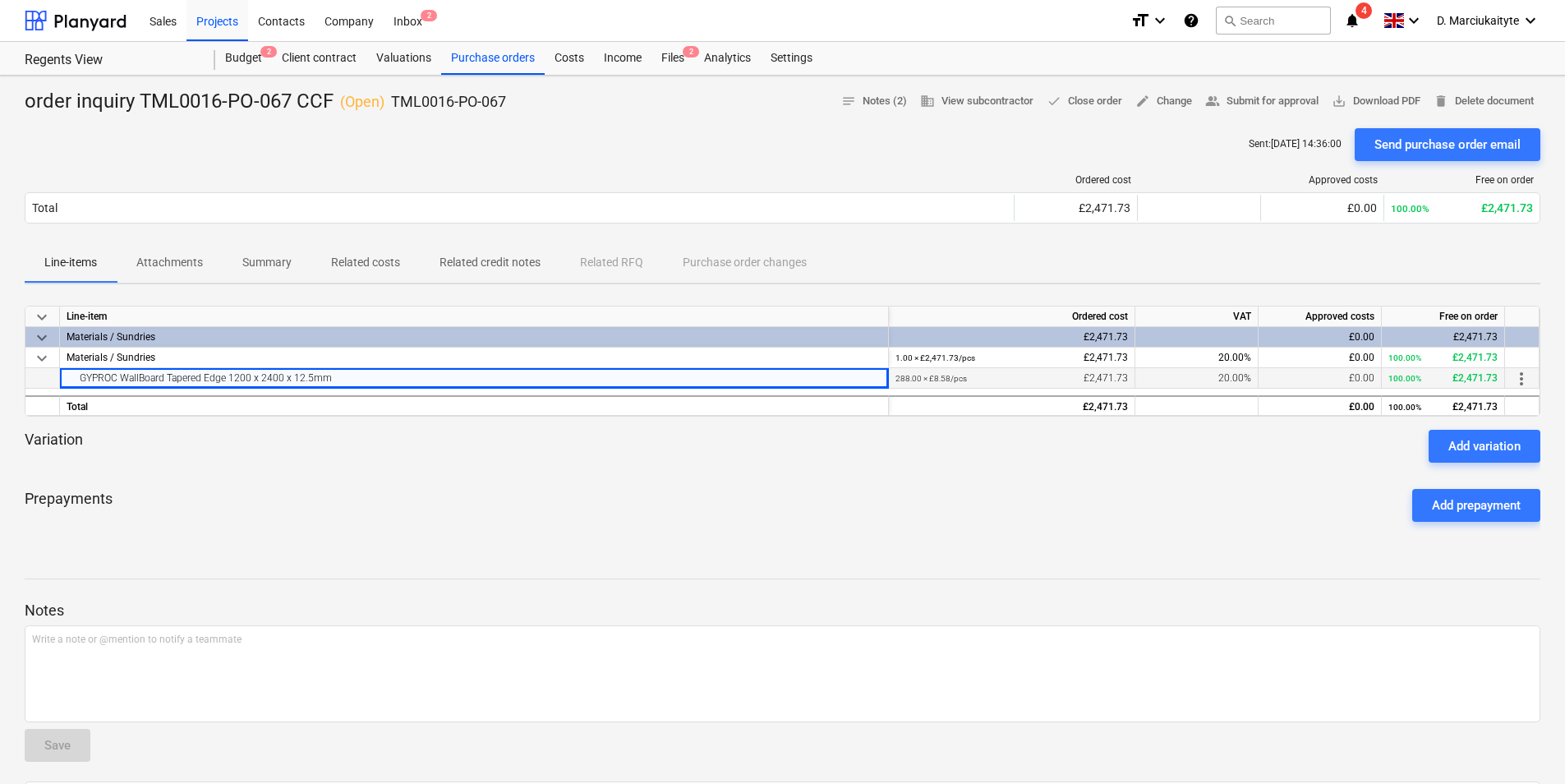
copy div "GYPROC WallBoard Tapered Edge 1200 x 2400 x 12.5mm"
click at [305, 254] on span "Summary" at bounding box center [267, 262] width 89 height 27
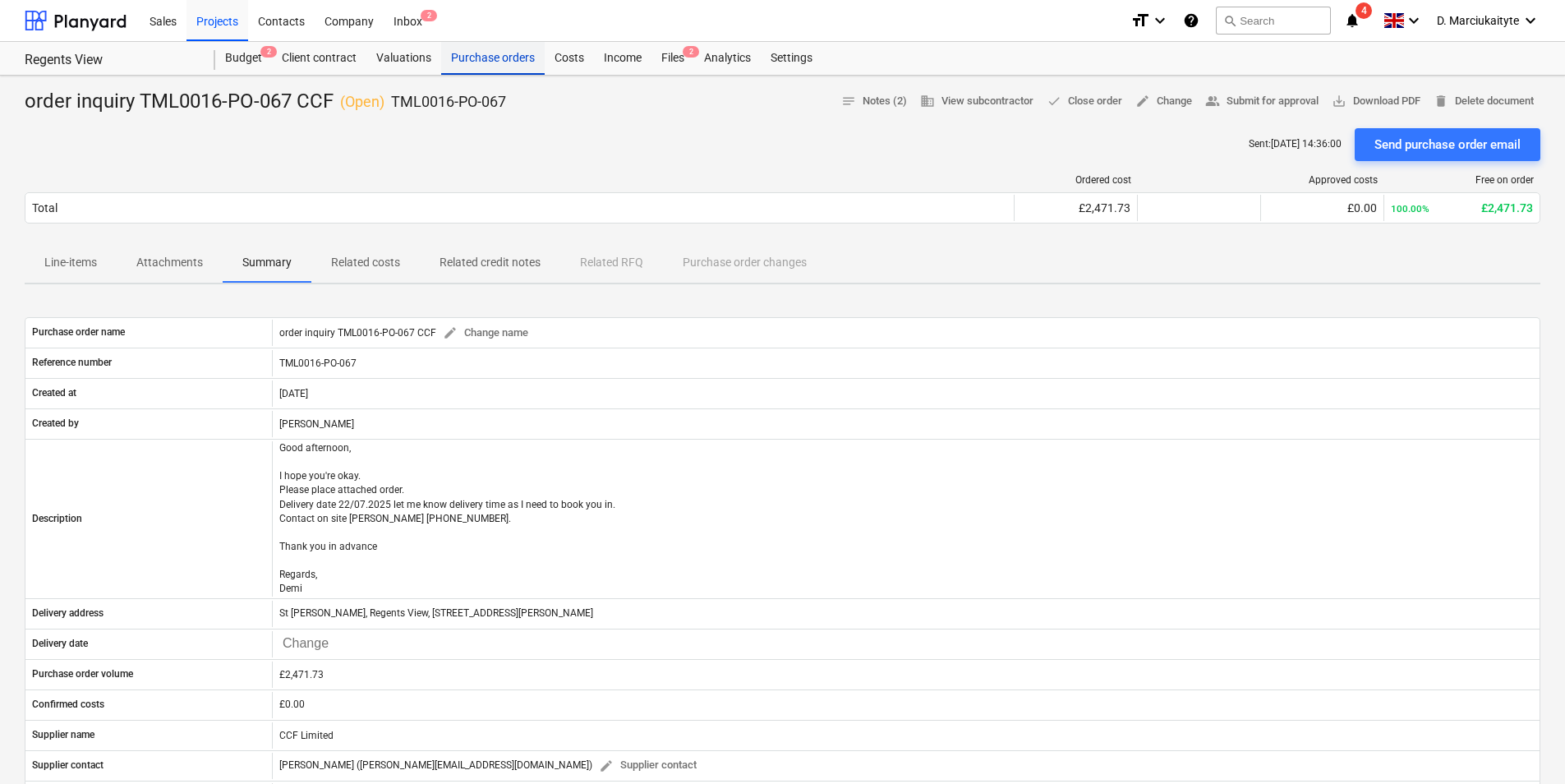
click at [479, 46] on div "Purchase orders" at bounding box center [493, 59] width 104 height 33
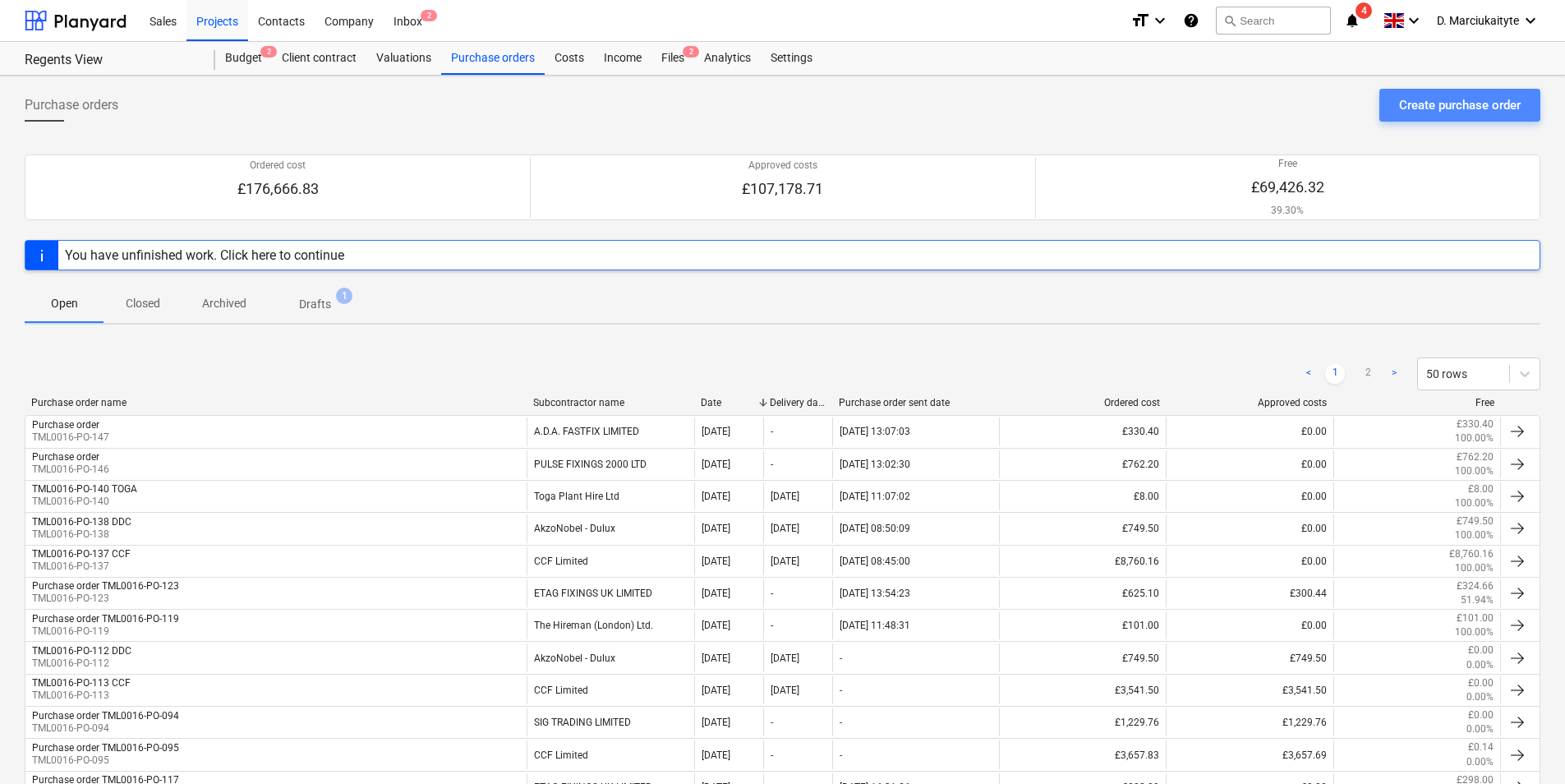
click at [1434, 114] on div "Create purchase order" at bounding box center [1460, 105] width 122 height 22
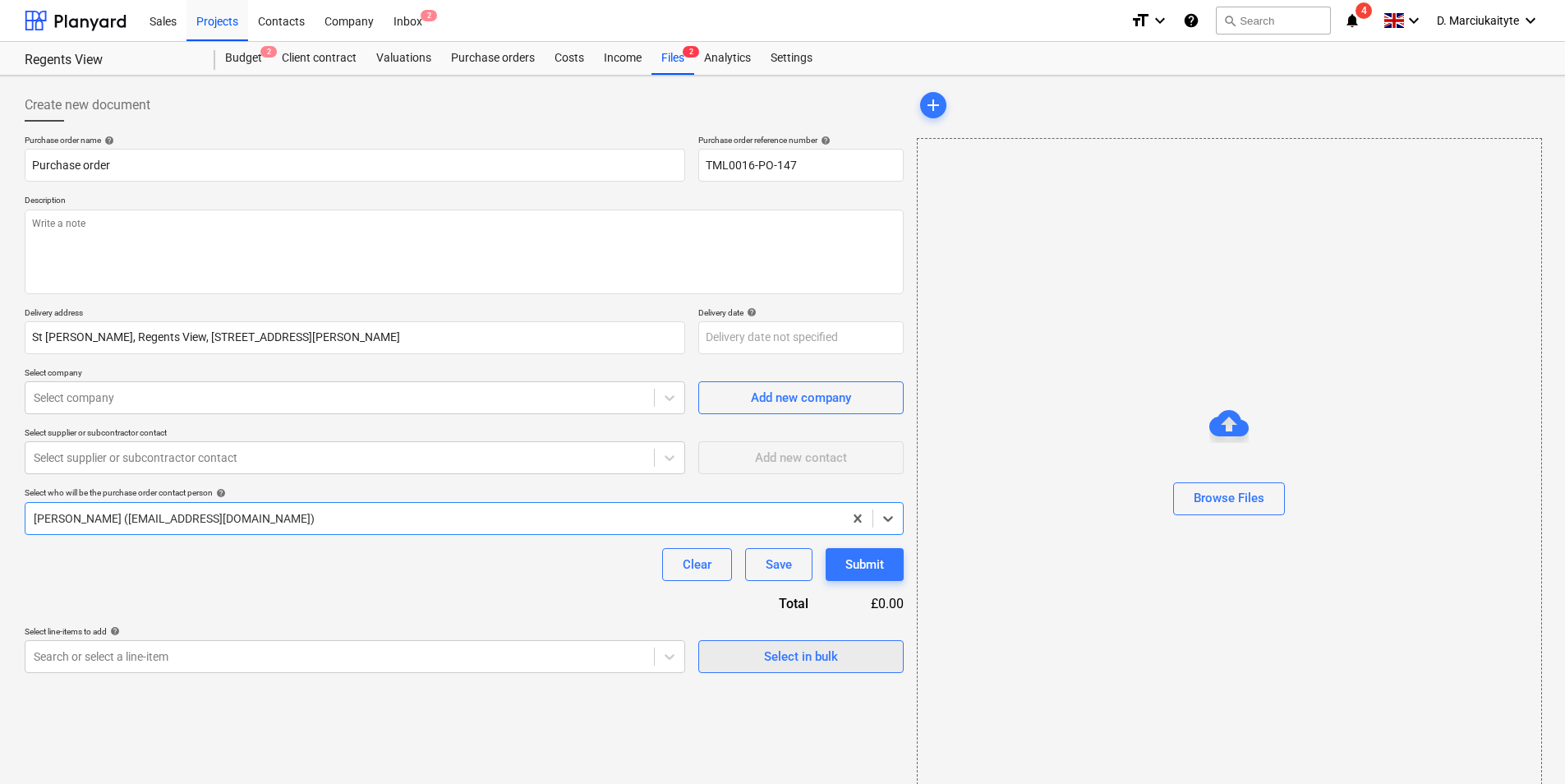
click at [823, 665] on div "Select in bulk" at bounding box center [801, 657] width 74 height 22
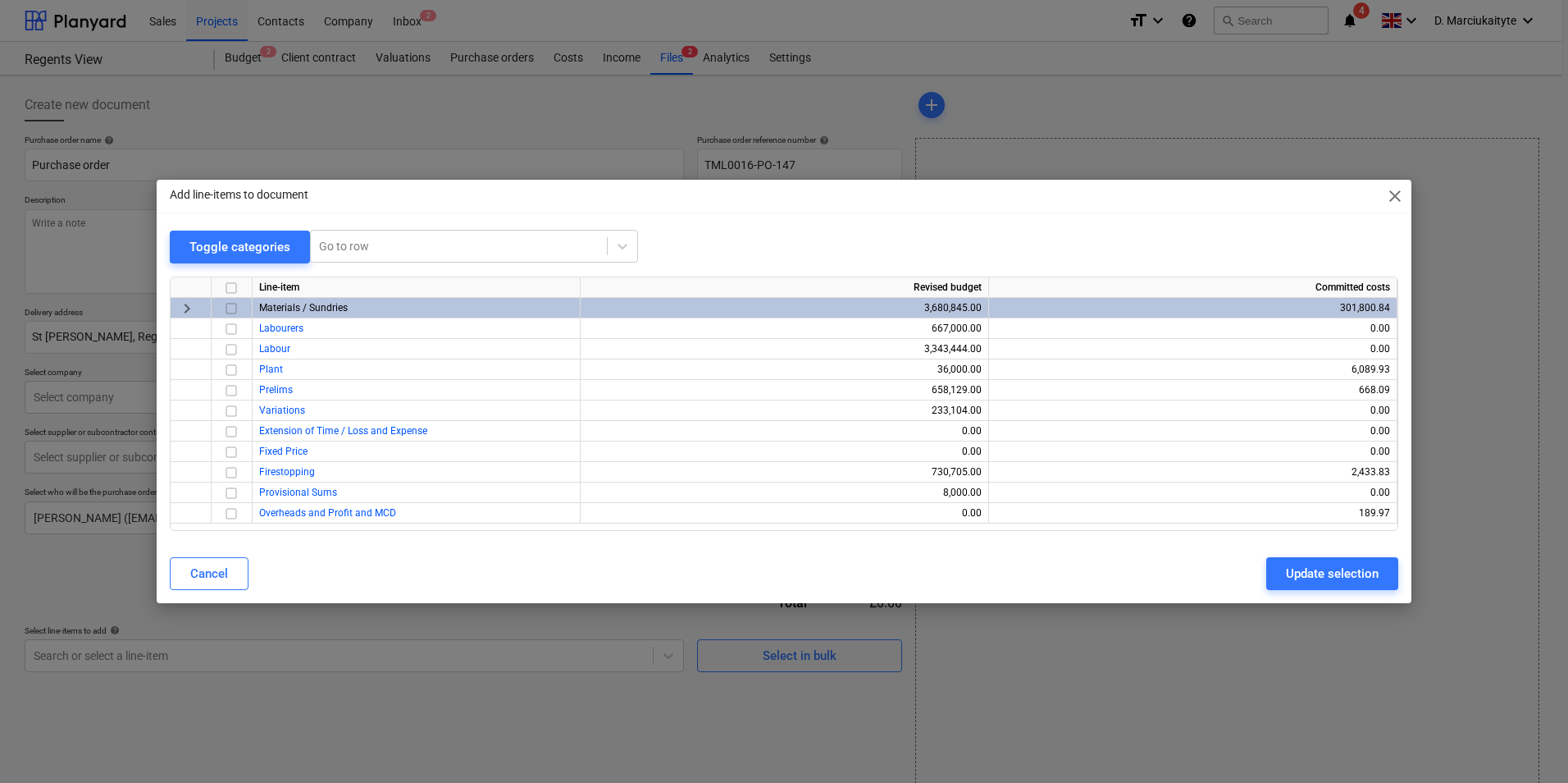
click at [236, 308] on input "checkbox" at bounding box center [231, 308] width 20 height 20
click at [1314, 573] on div "Update selection" at bounding box center [1332, 574] width 93 height 21
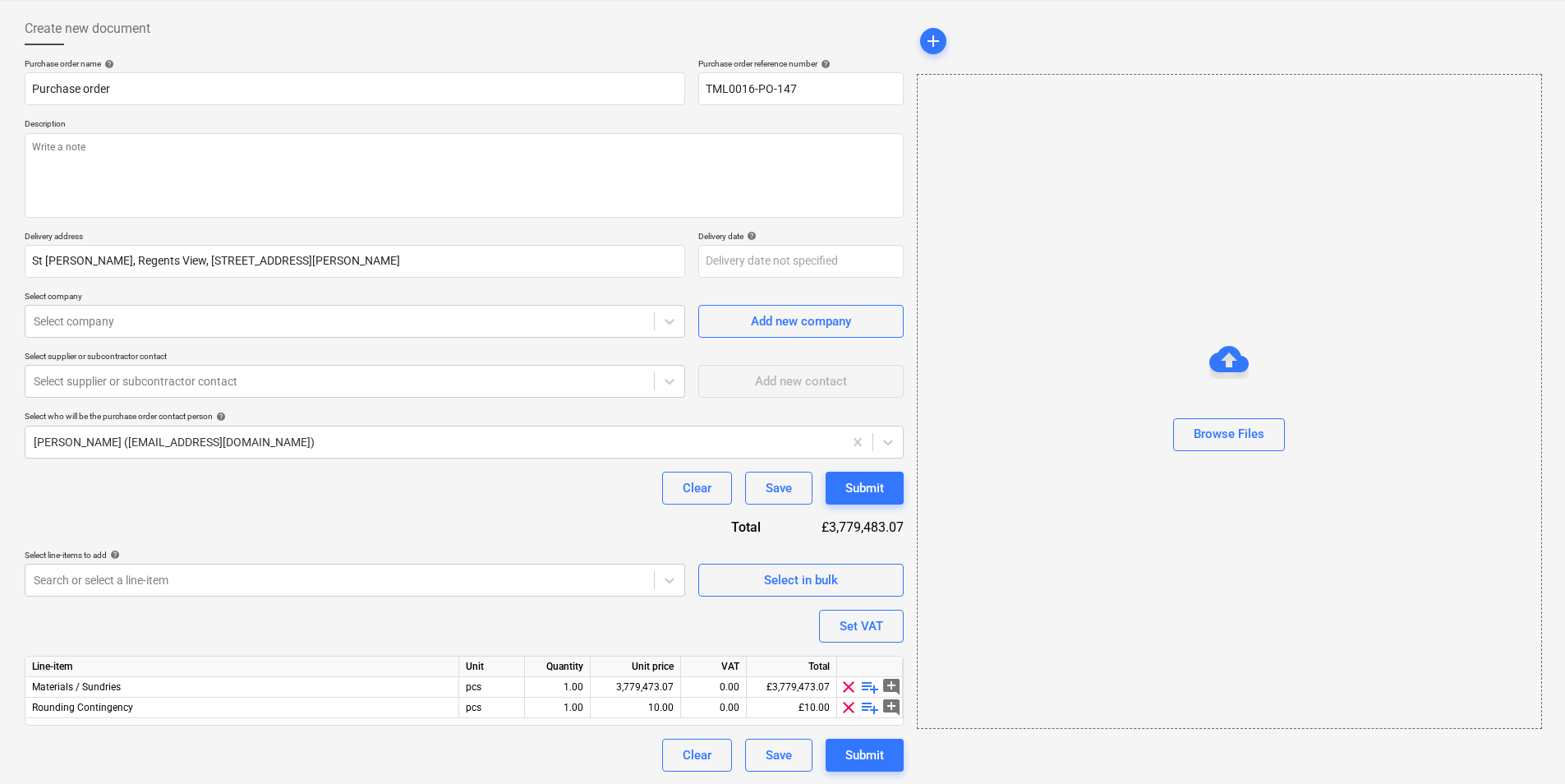
scroll to position [77, 0]
click at [872, 682] on span "playlist_add" at bounding box center [870, 686] width 20 height 20
type textarea "x"
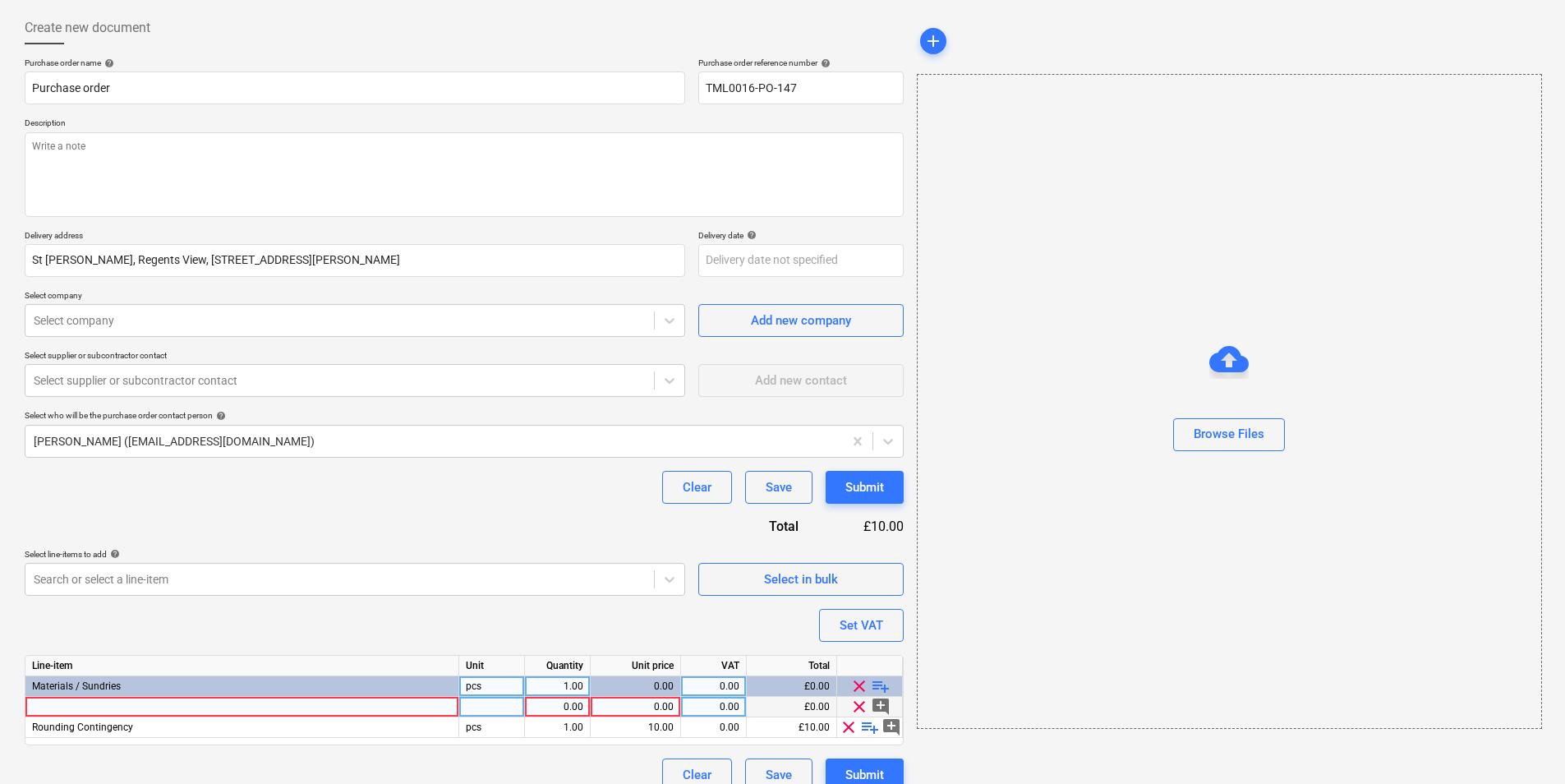
click at [226, 700] on div at bounding box center [243, 706] width 434 height 21
type input "GYPROC WallBoard Tapered Edge 1200 x 2400 x 12.5mm"
type textarea "x"
click at [619, 702] on div "0.00" at bounding box center [635, 706] width 76 height 21
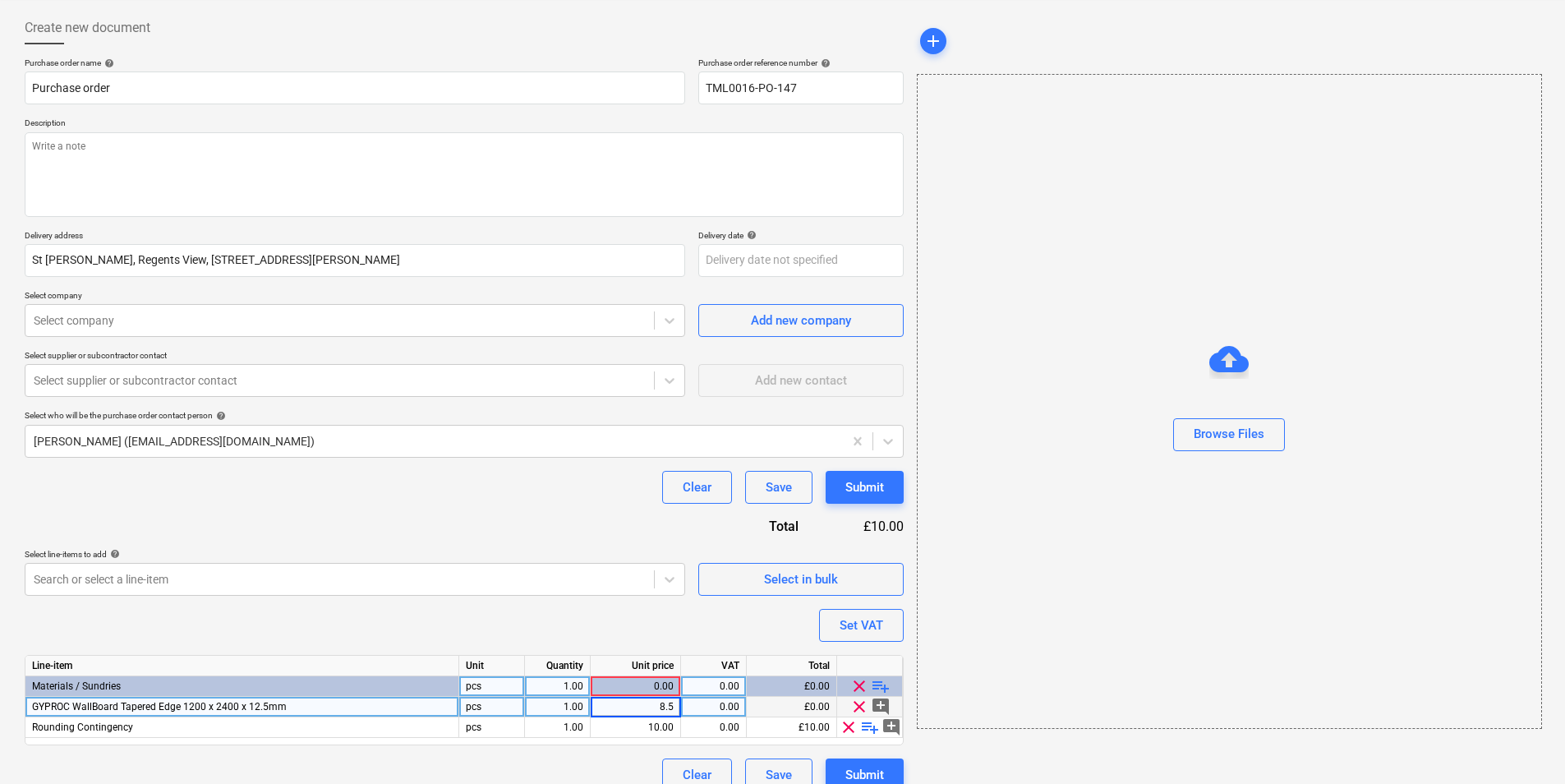
type input "8.58"
click at [534, 707] on div "1.00" at bounding box center [557, 706] width 52 height 21
type textarea "x"
type input "72"
type textarea "x"
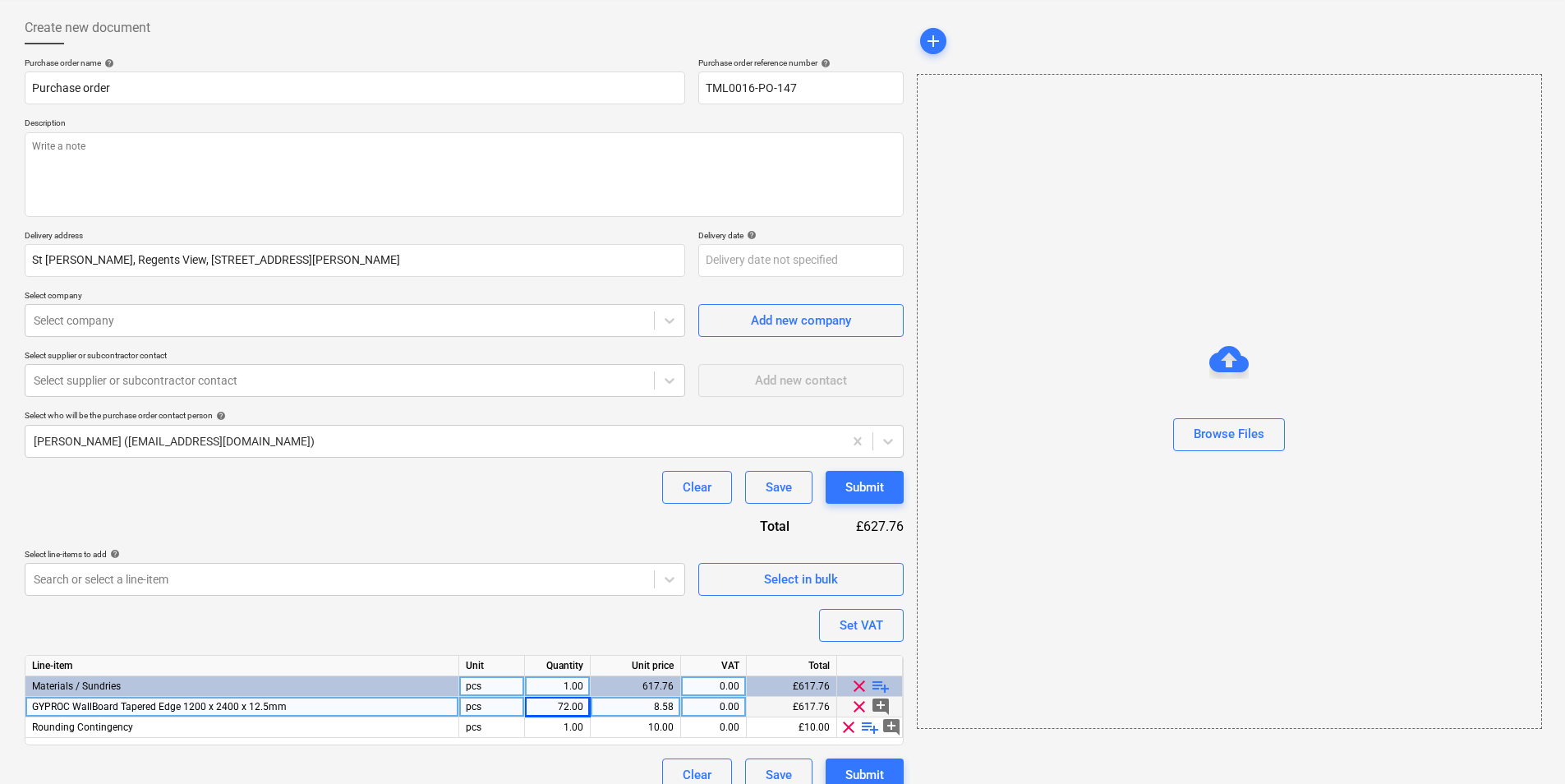
click at [708, 706] on div "0.00" at bounding box center [714, 706] width 52 height 21
type input "20"
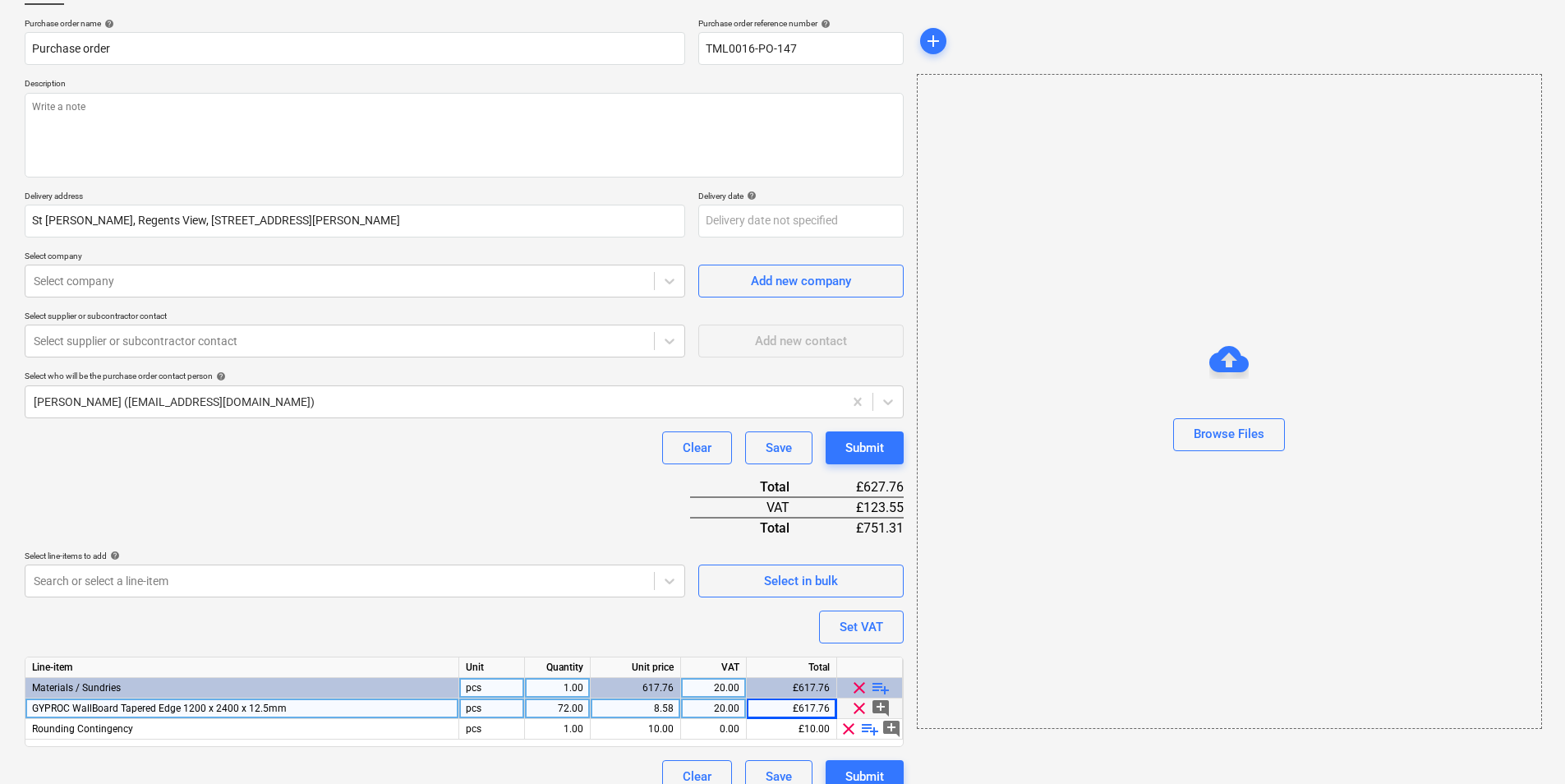
scroll to position [139, 0]
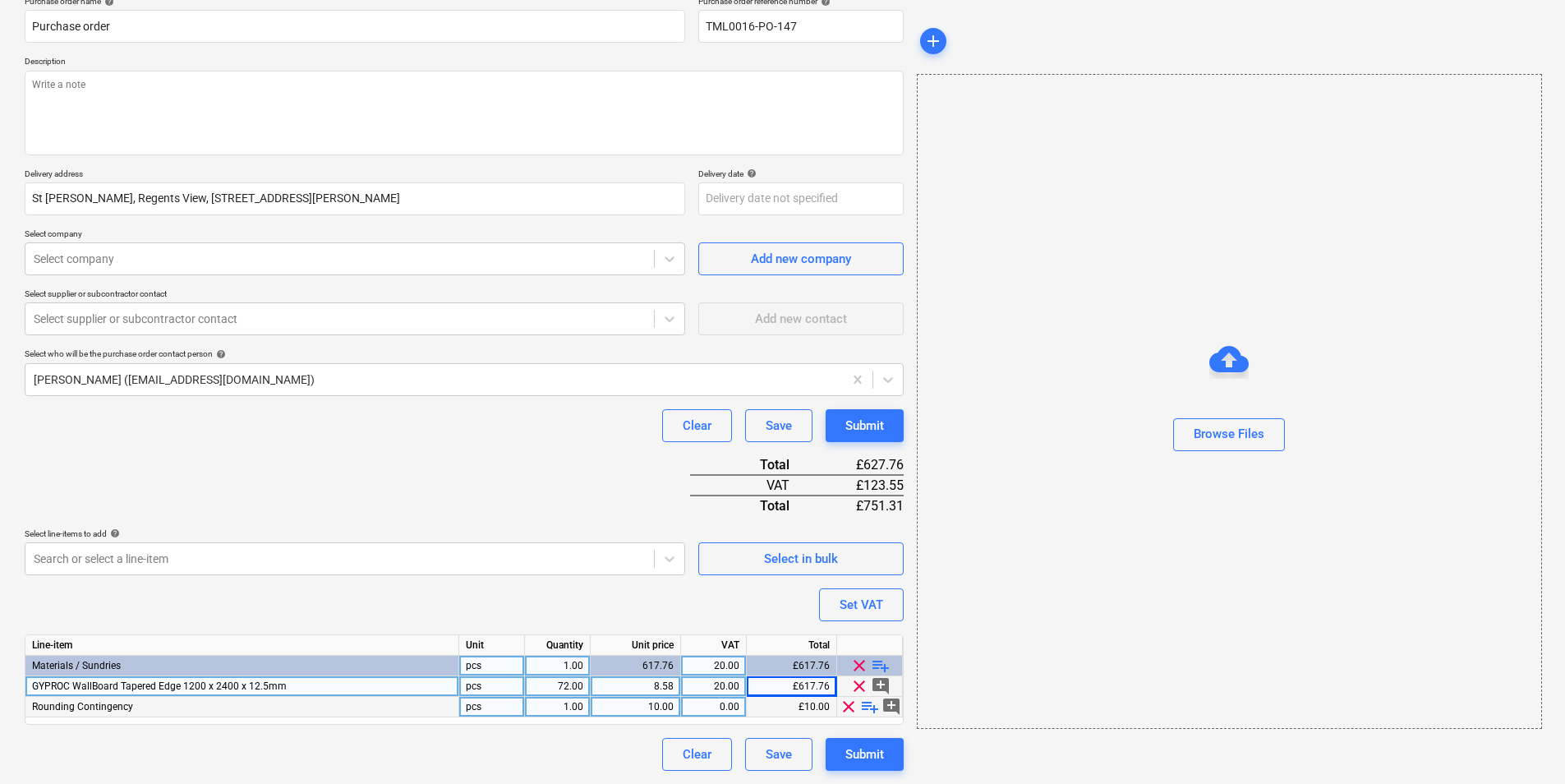
click at [851, 708] on span "clear" at bounding box center [849, 706] width 20 height 20
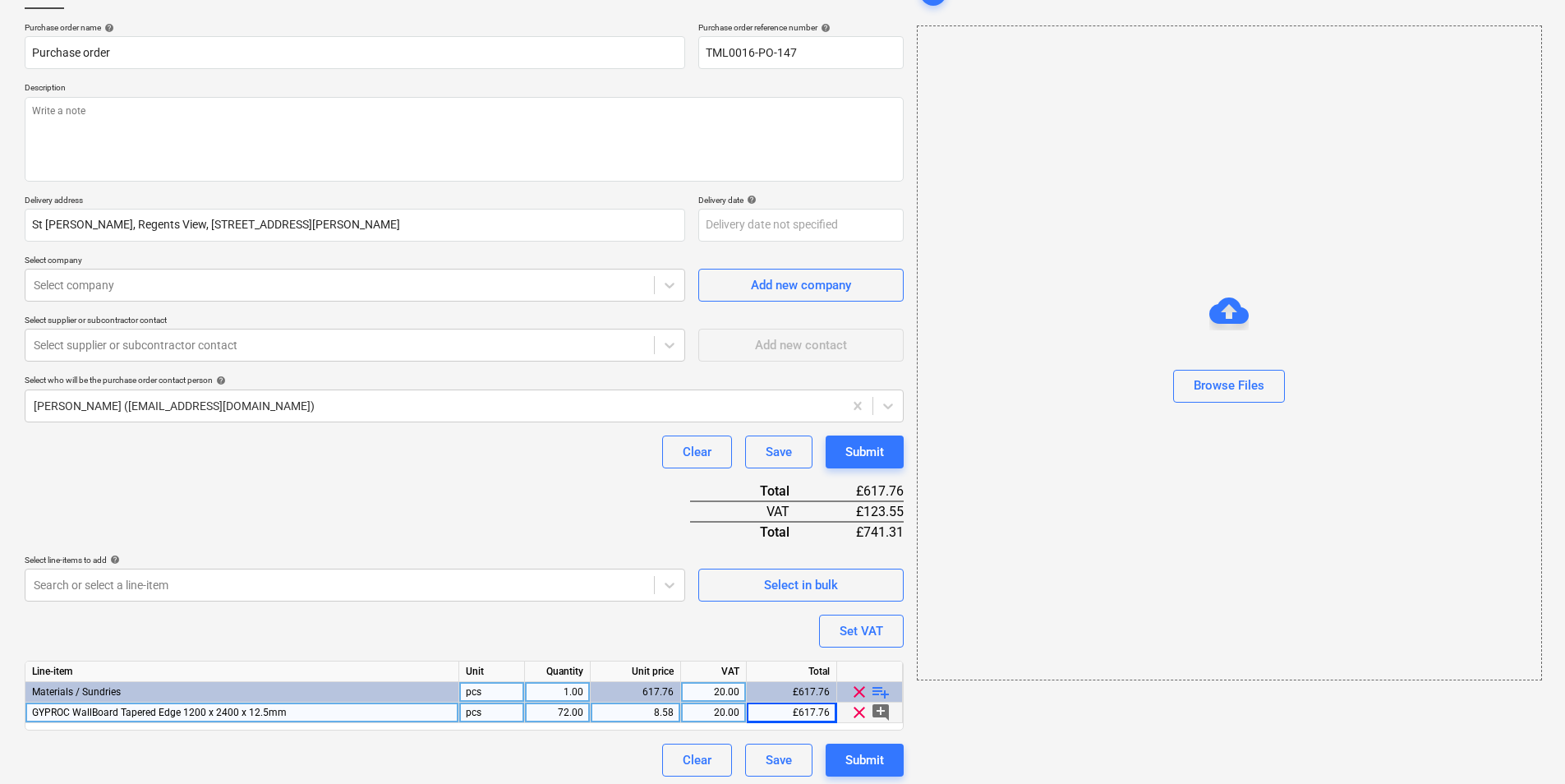
scroll to position [118, 0]
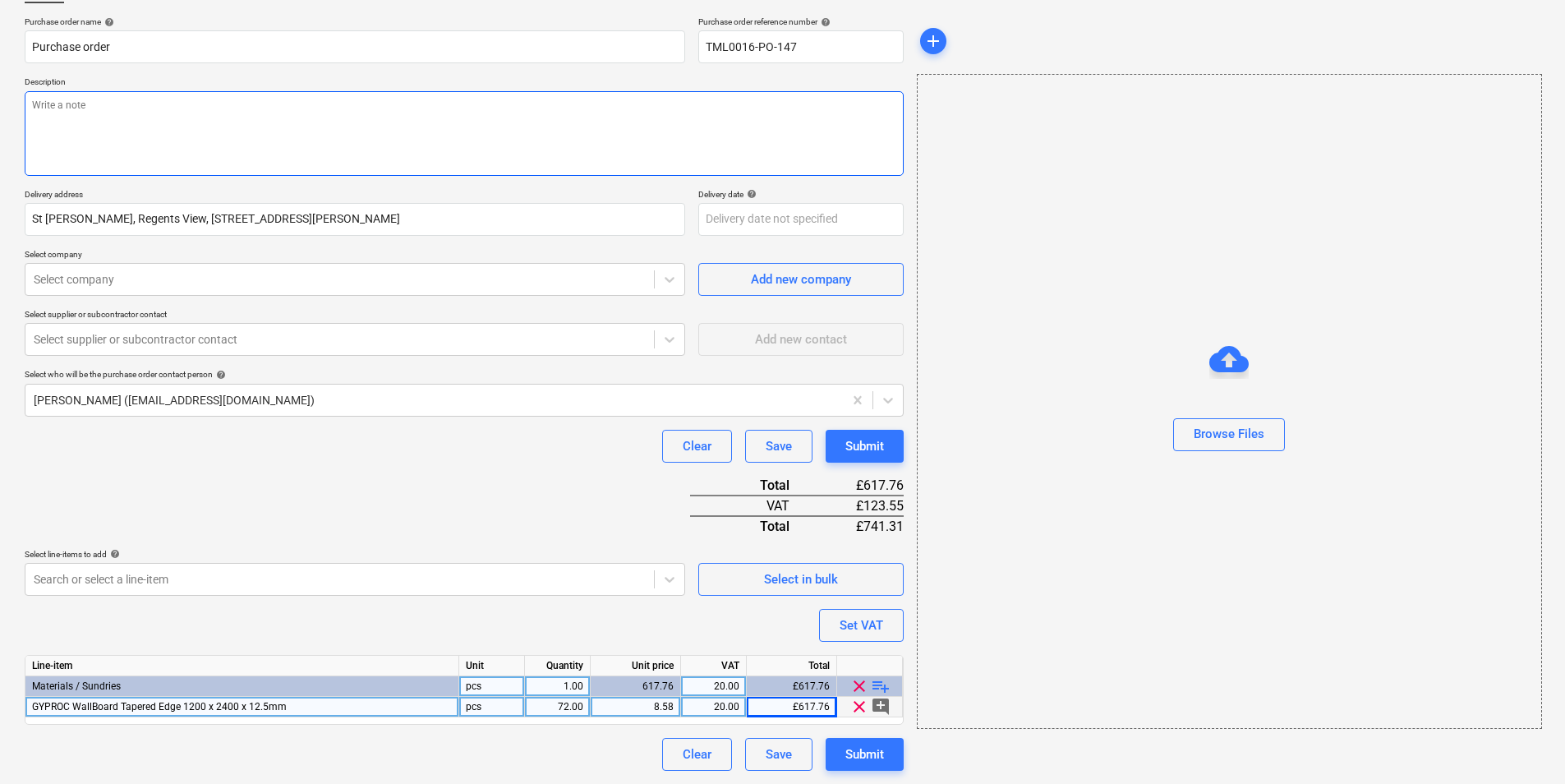
click at [106, 111] on textarea at bounding box center [465, 133] width 879 height 84
paste textarea "Afternoon, I hope you are well. Please proceed with attached order. Contact on …"
type textarea "x"
type textarea "Afternoon, I hope you are well. Please proceed with attached order. Contact on …"
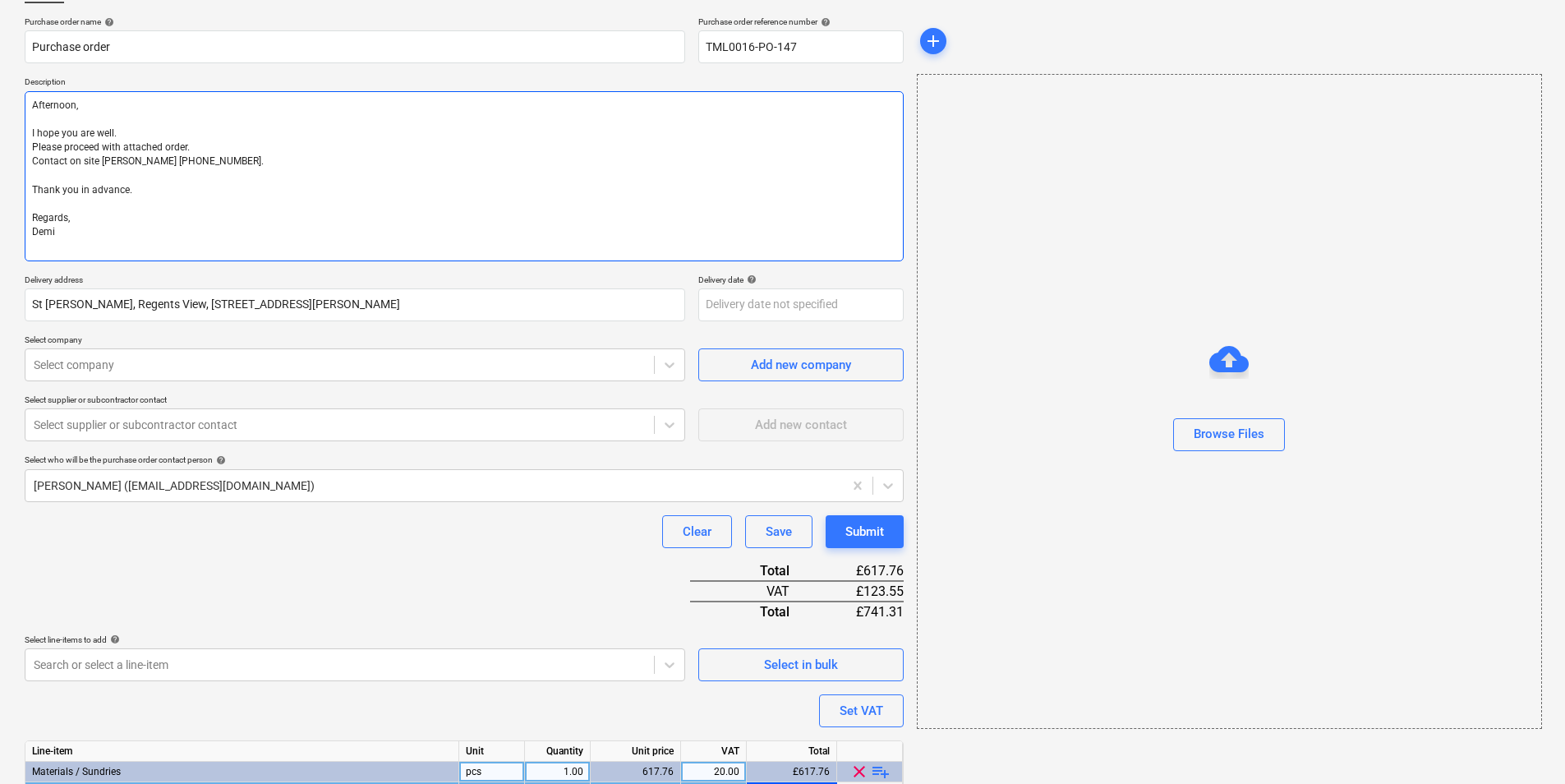
drag, startPoint x: 34, startPoint y: 124, endPoint x: 91, endPoint y: 120, distance: 57.1
click at [36, 124] on textarea "Afternoon, I hope you are well. Please proceed with attached order. Contact on …" at bounding box center [465, 176] width 879 height 170
type textarea "x"
type textarea "fternoon, I hope you are well. Please proceed with attached order. Contact on s…"
type textarea "x"
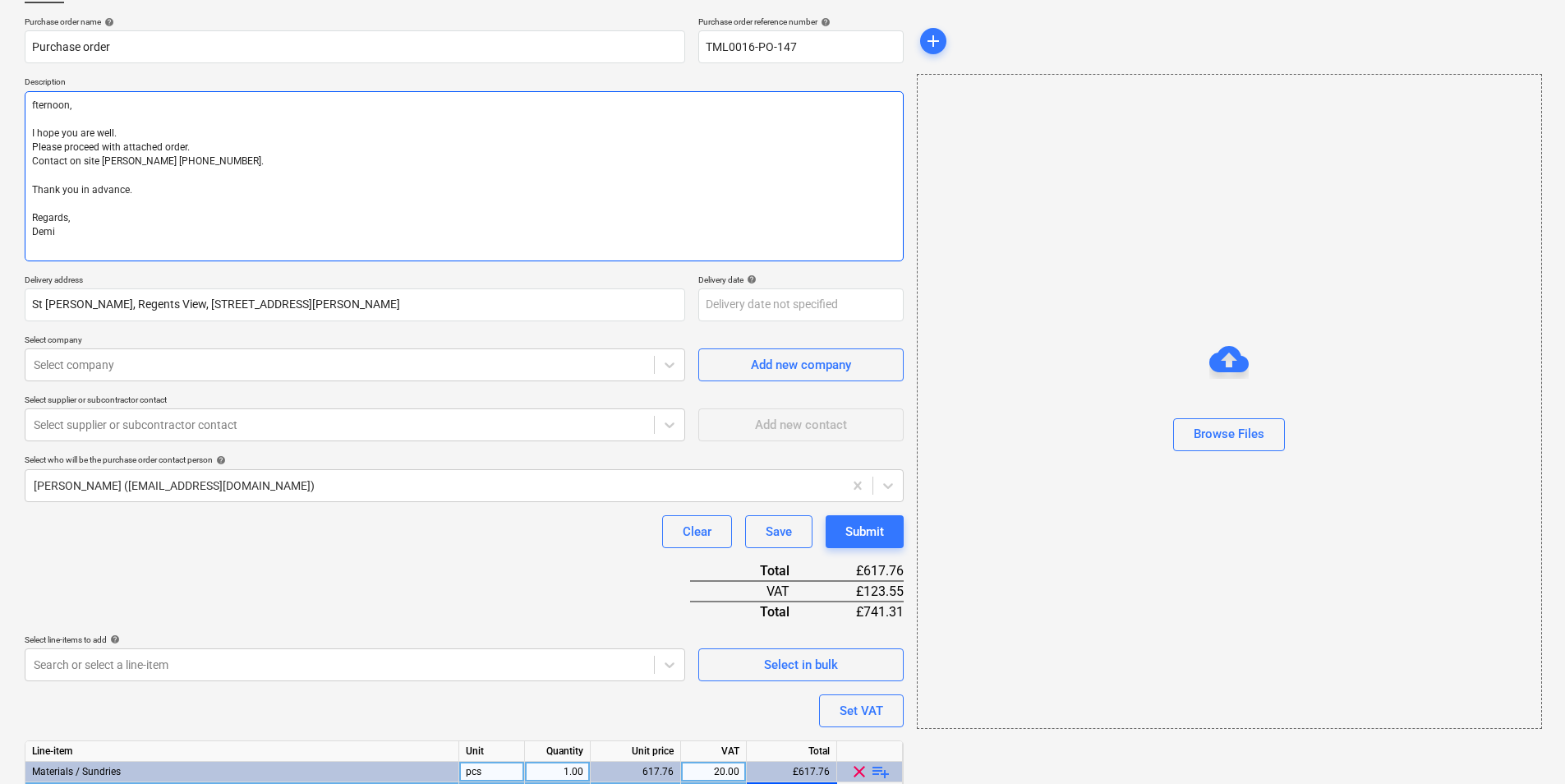
type textarea "fternoon, I hope you are well. Please proceed with attached order. Contact on s…"
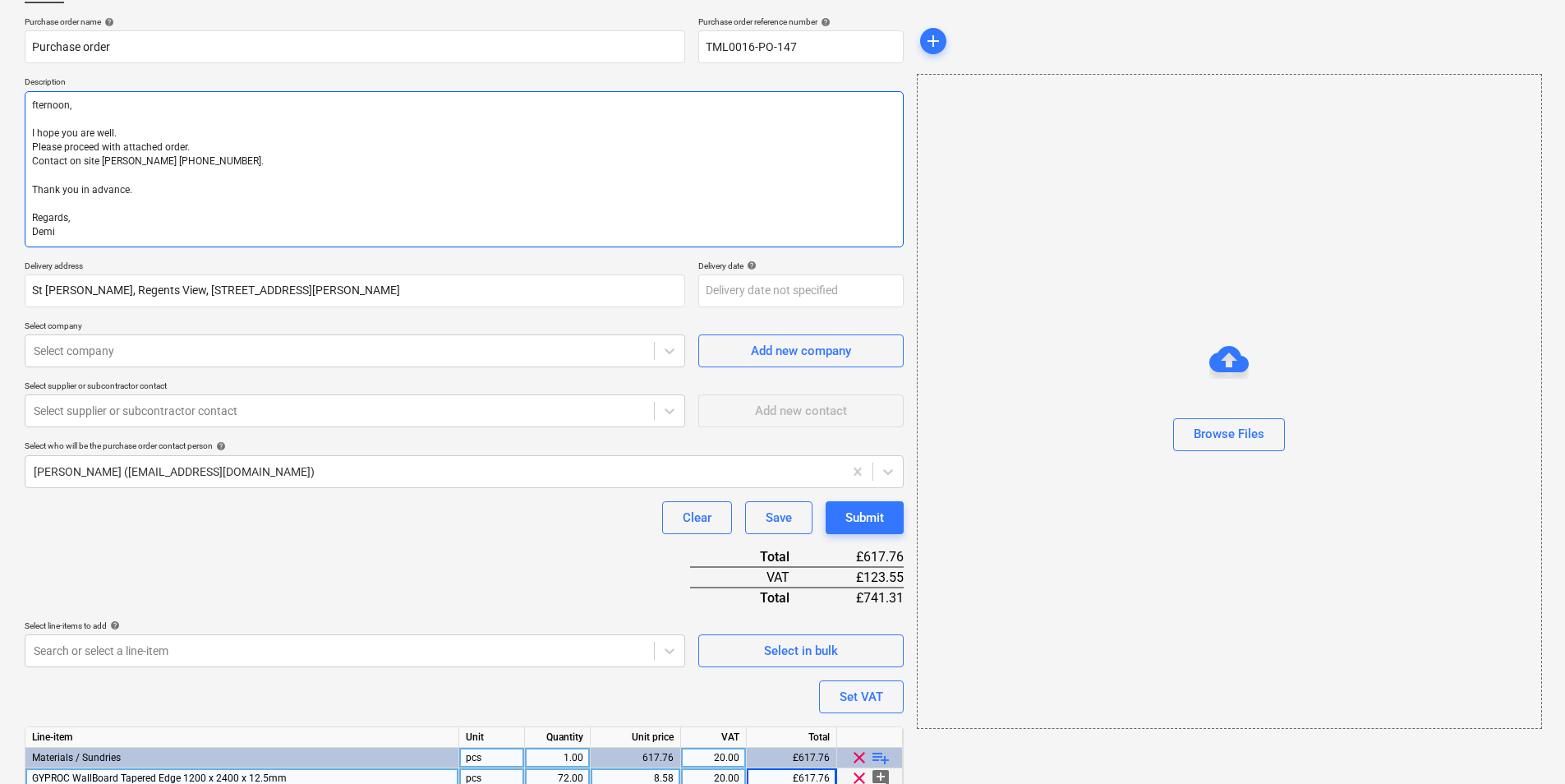
type textarea "x"
click at [245, 170] on textarea "Afternoon, I hope you are well. Please proceed with attached order. Contact on …" at bounding box center [465, 169] width 879 height 156
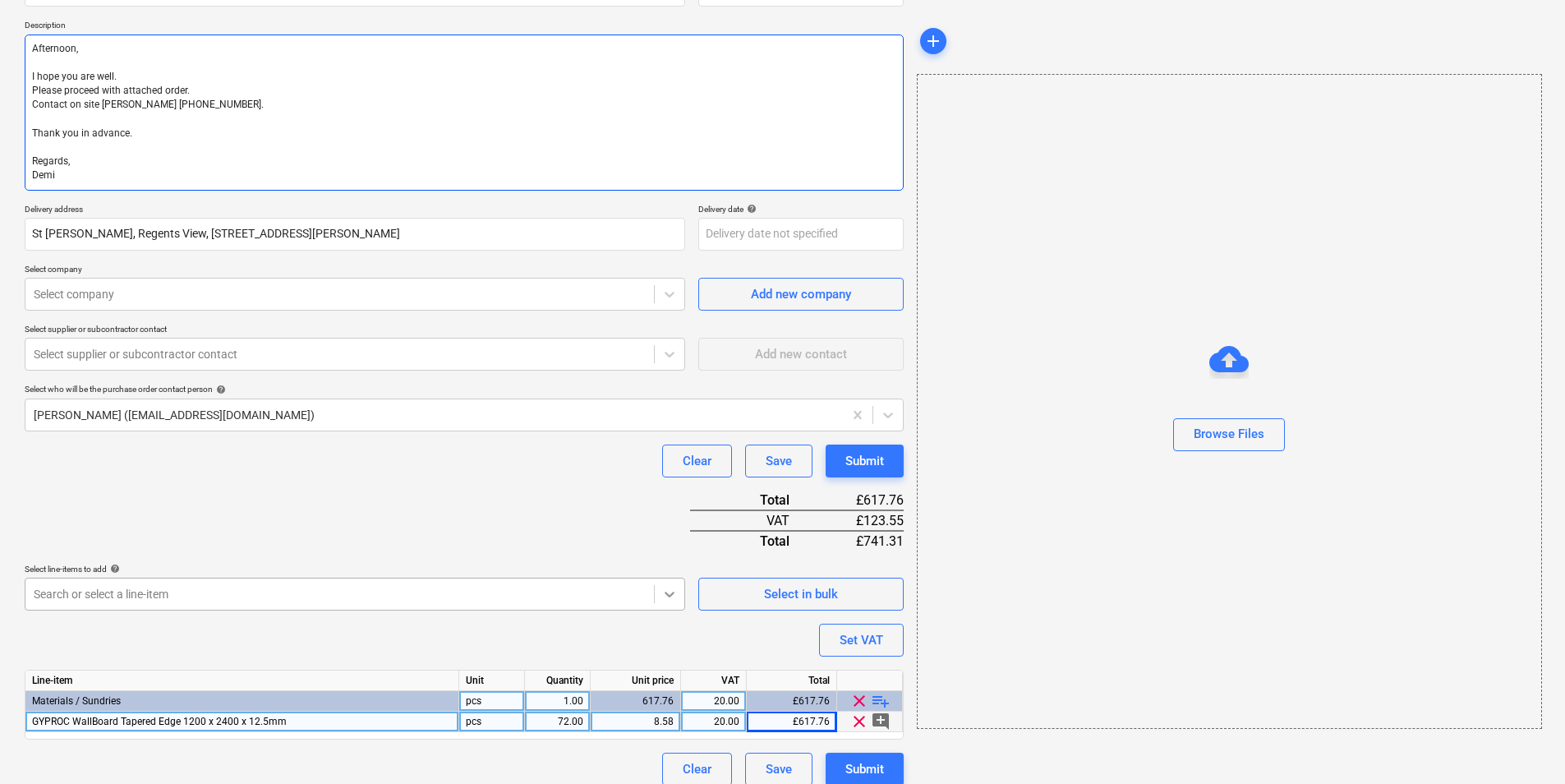
scroll to position [190, 0]
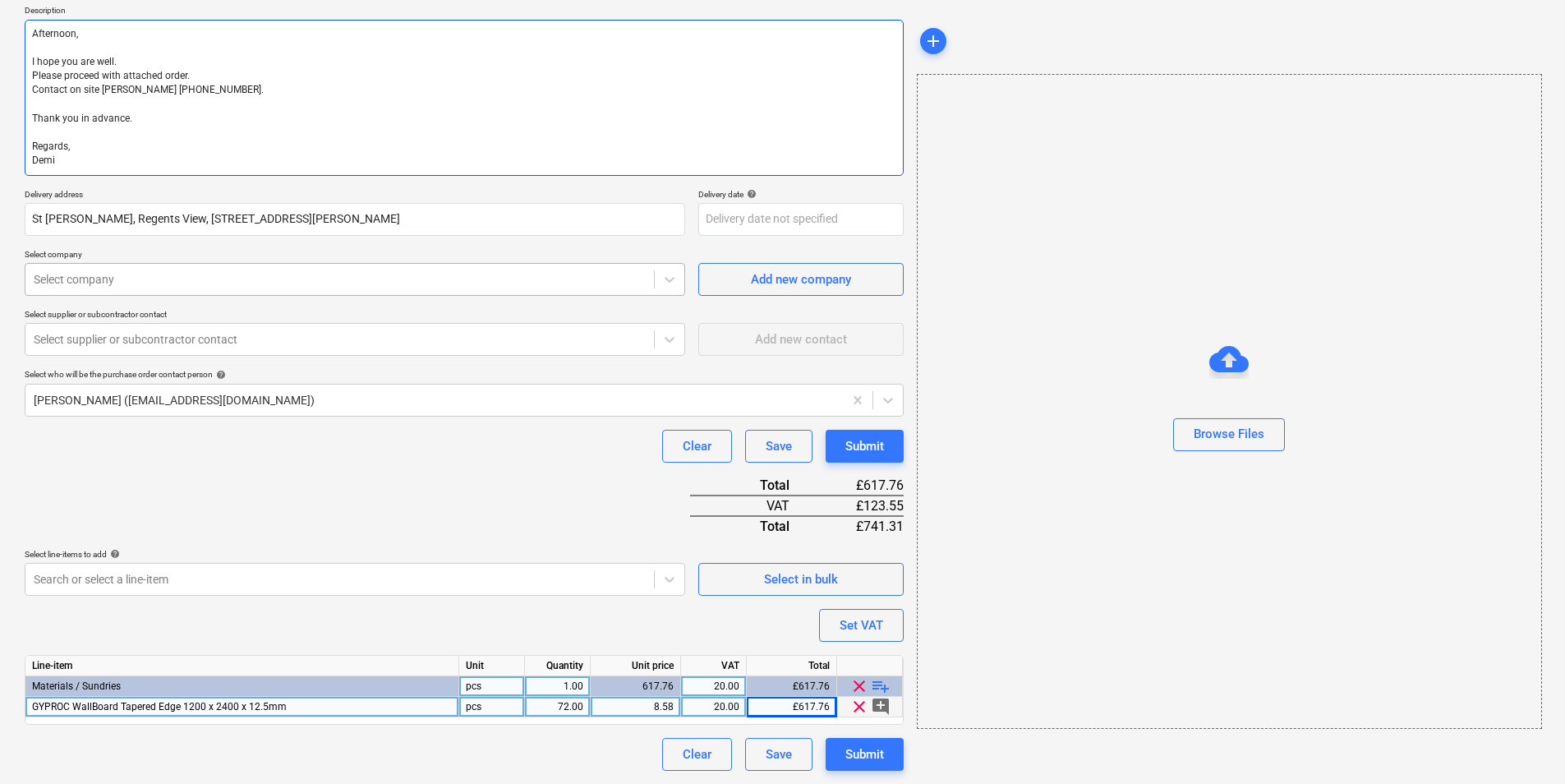
type textarea "Afternoon, I hope you are well. Please proceed with attached order. Contact on …"
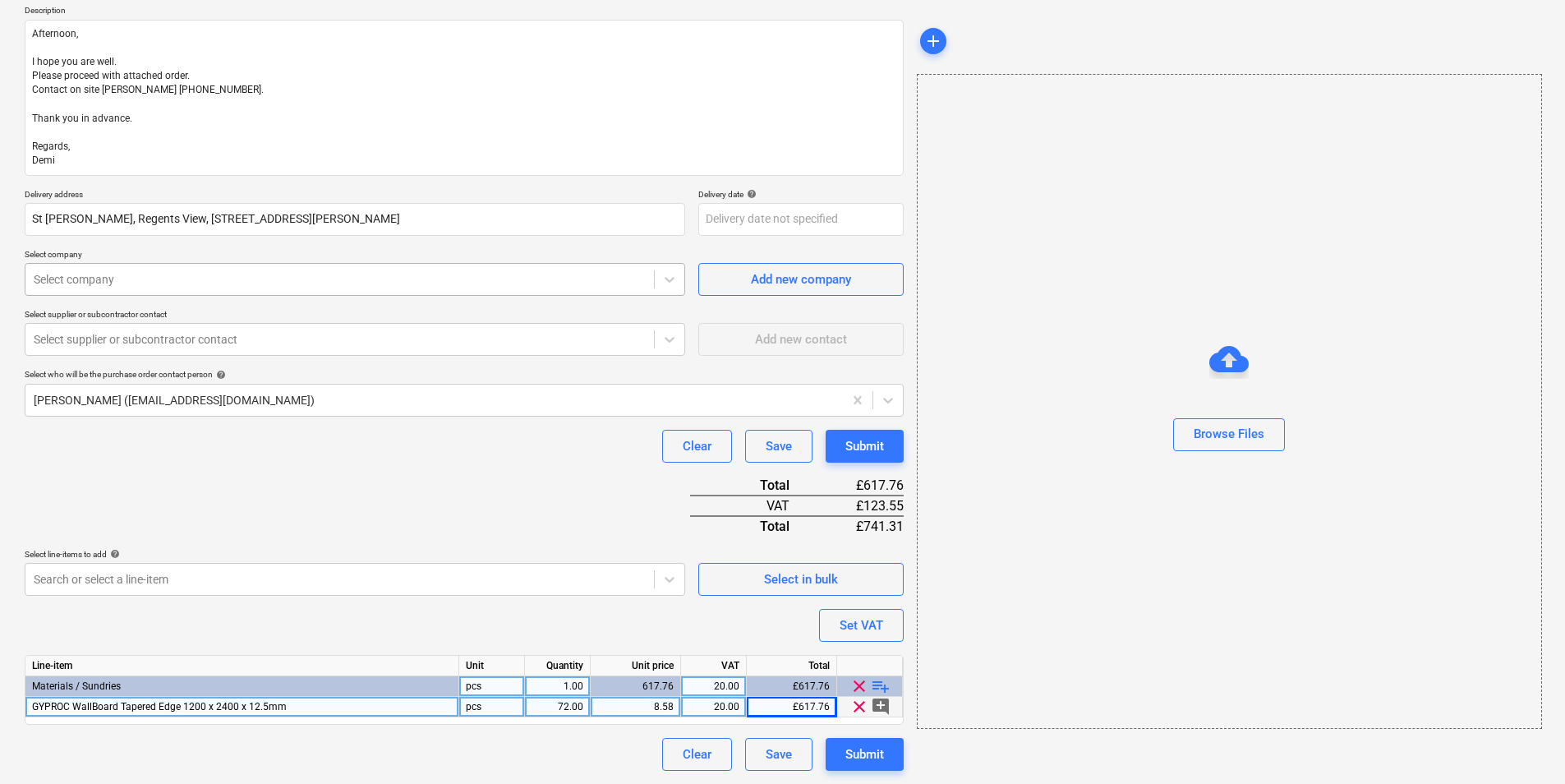
type textarea "x"
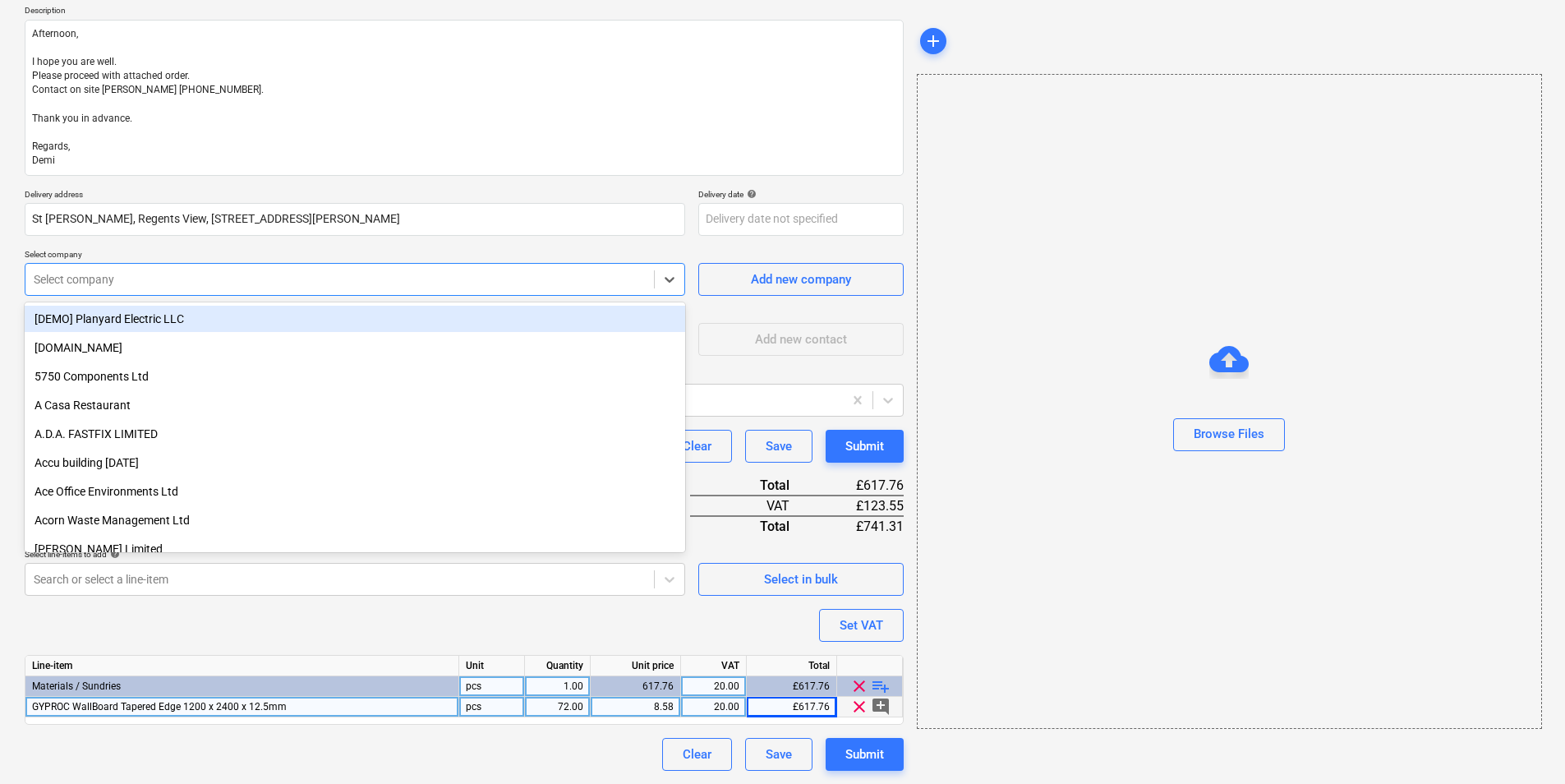
click at [239, 280] on div at bounding box center [339, 279] width 612 height 17
type input "ccf"
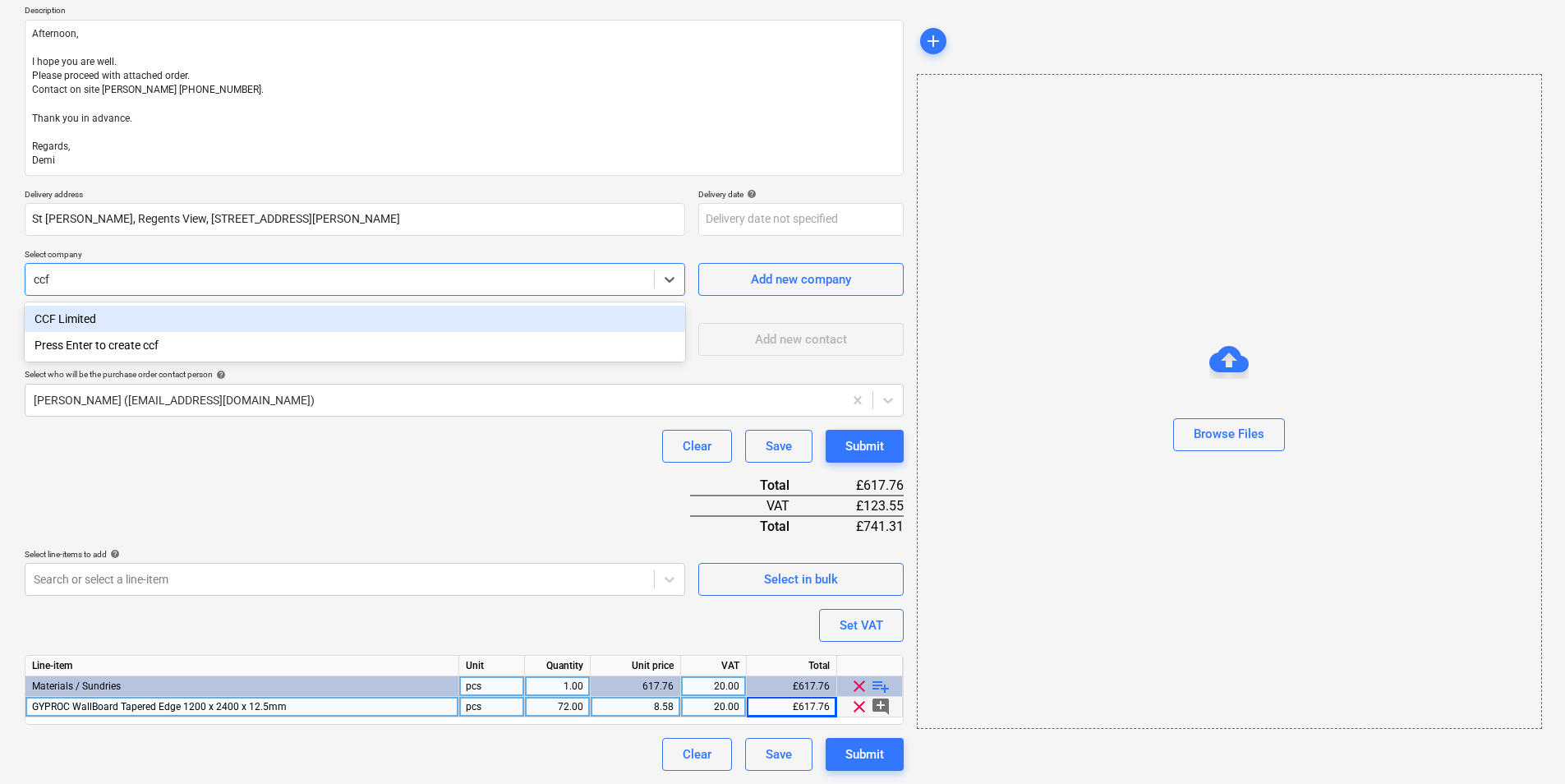
click at [284, 325] on div "CCF Limited" at bounding box center [355, 319] width 661 height 26
type textarea "x"
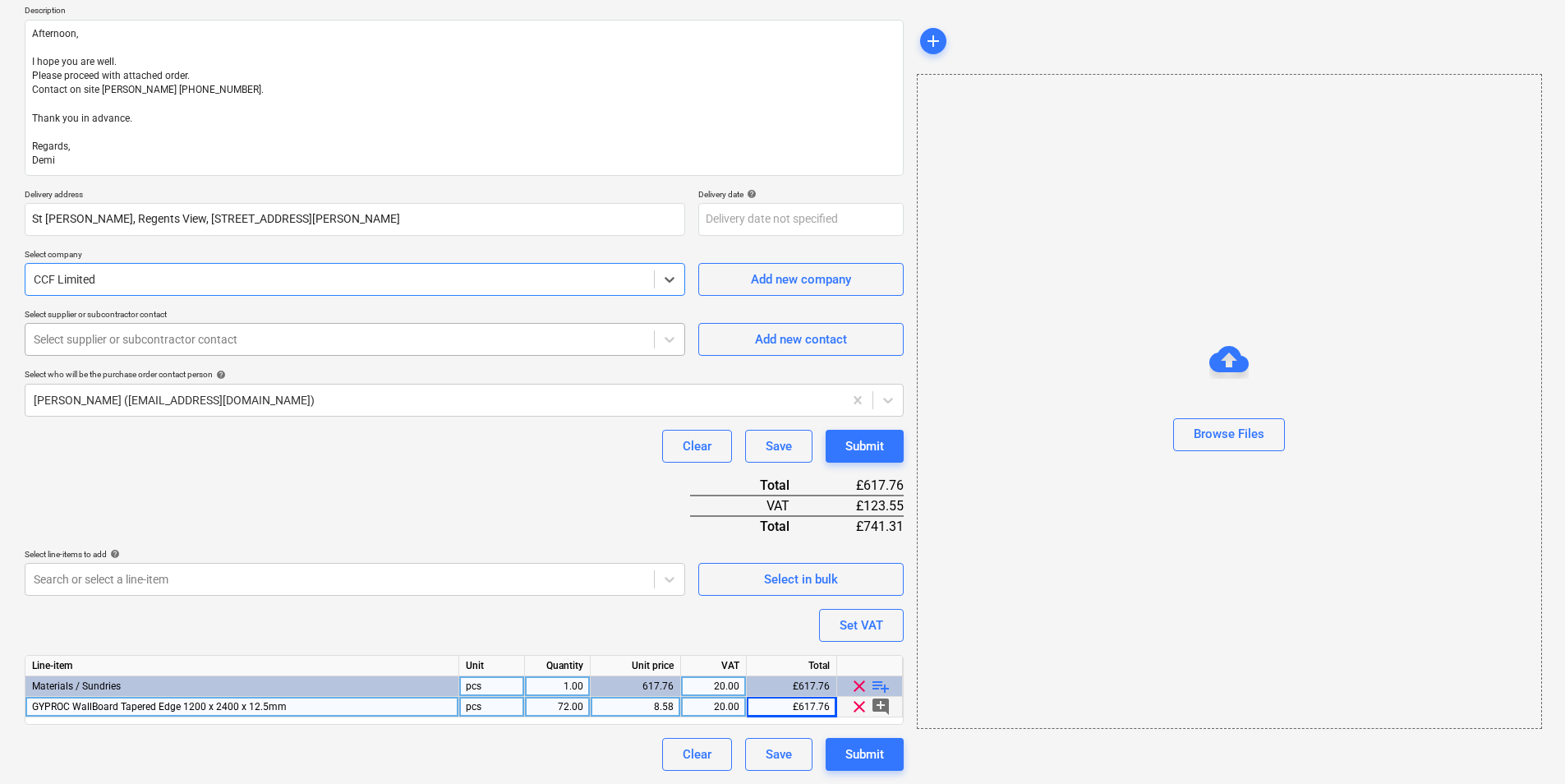
click at [239, 353] on div "Select supplier or subcontractor contact" at bounding box center [355, 339] width 661 height 33
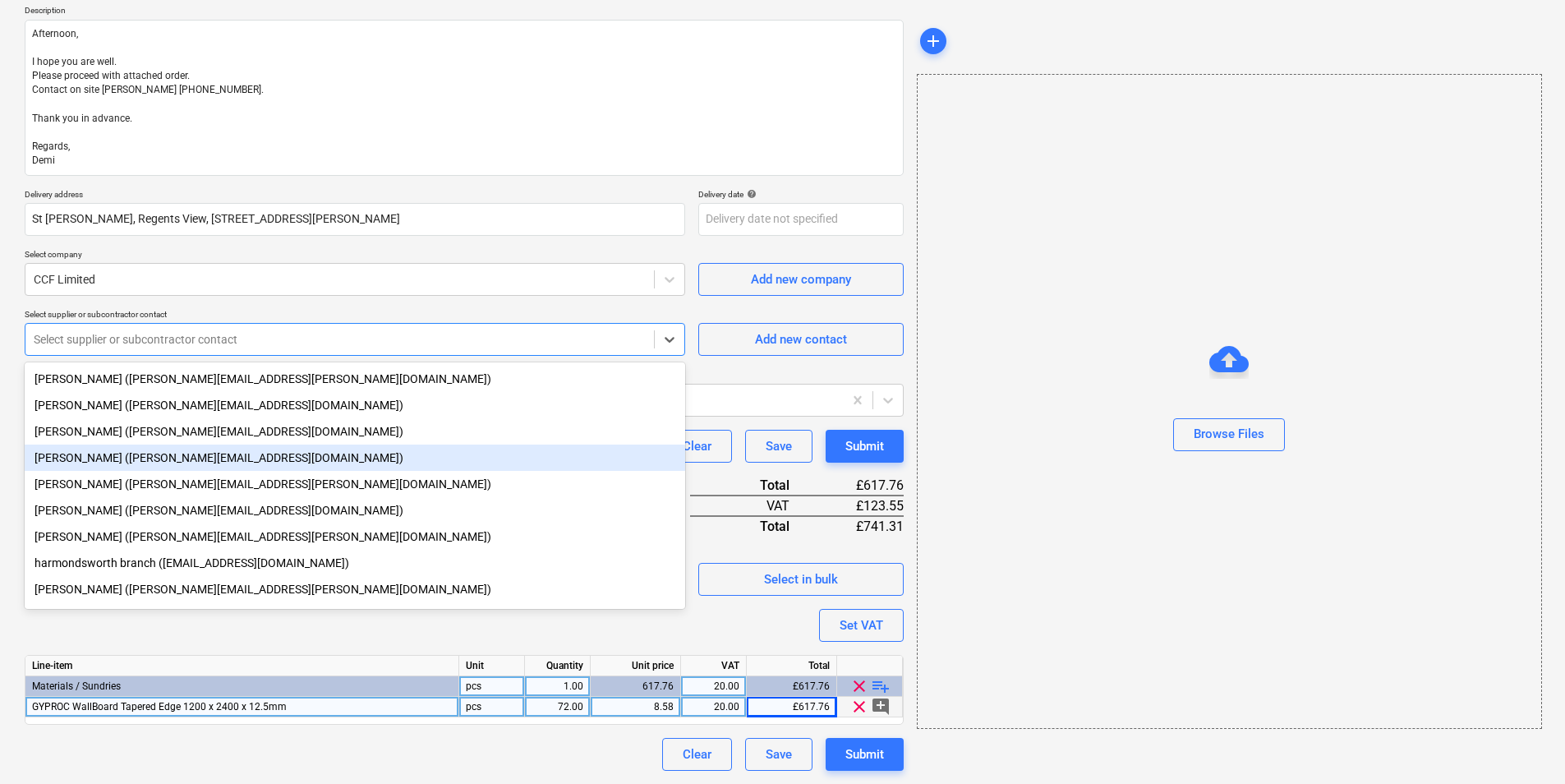
click at [96, 468] on div "Andrew Thomas (andrew.thomas5@ccfltd.co.uk)" at bounding box center [355, 458] width 661 height 26
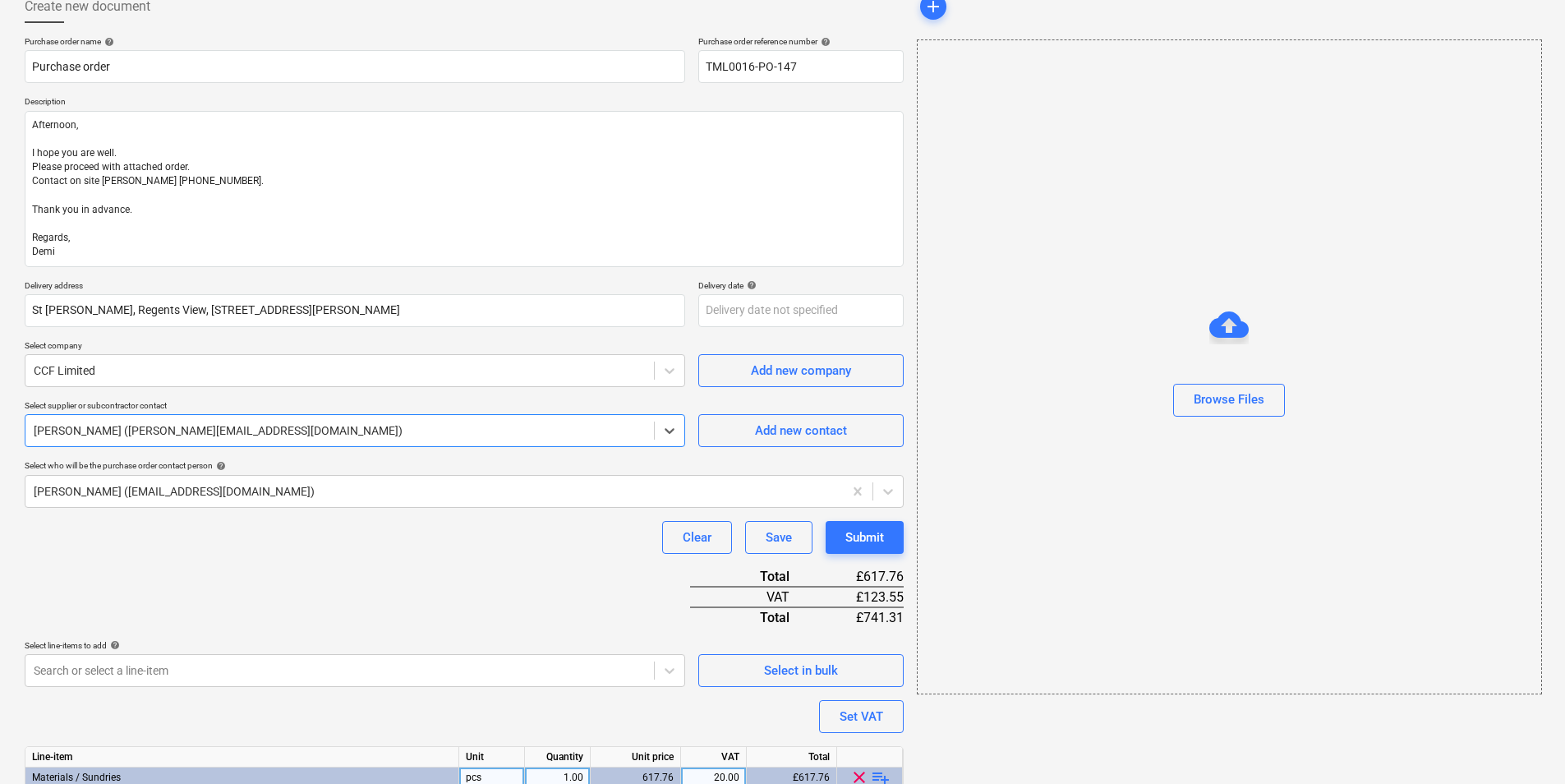
scroll to position [190, 0]
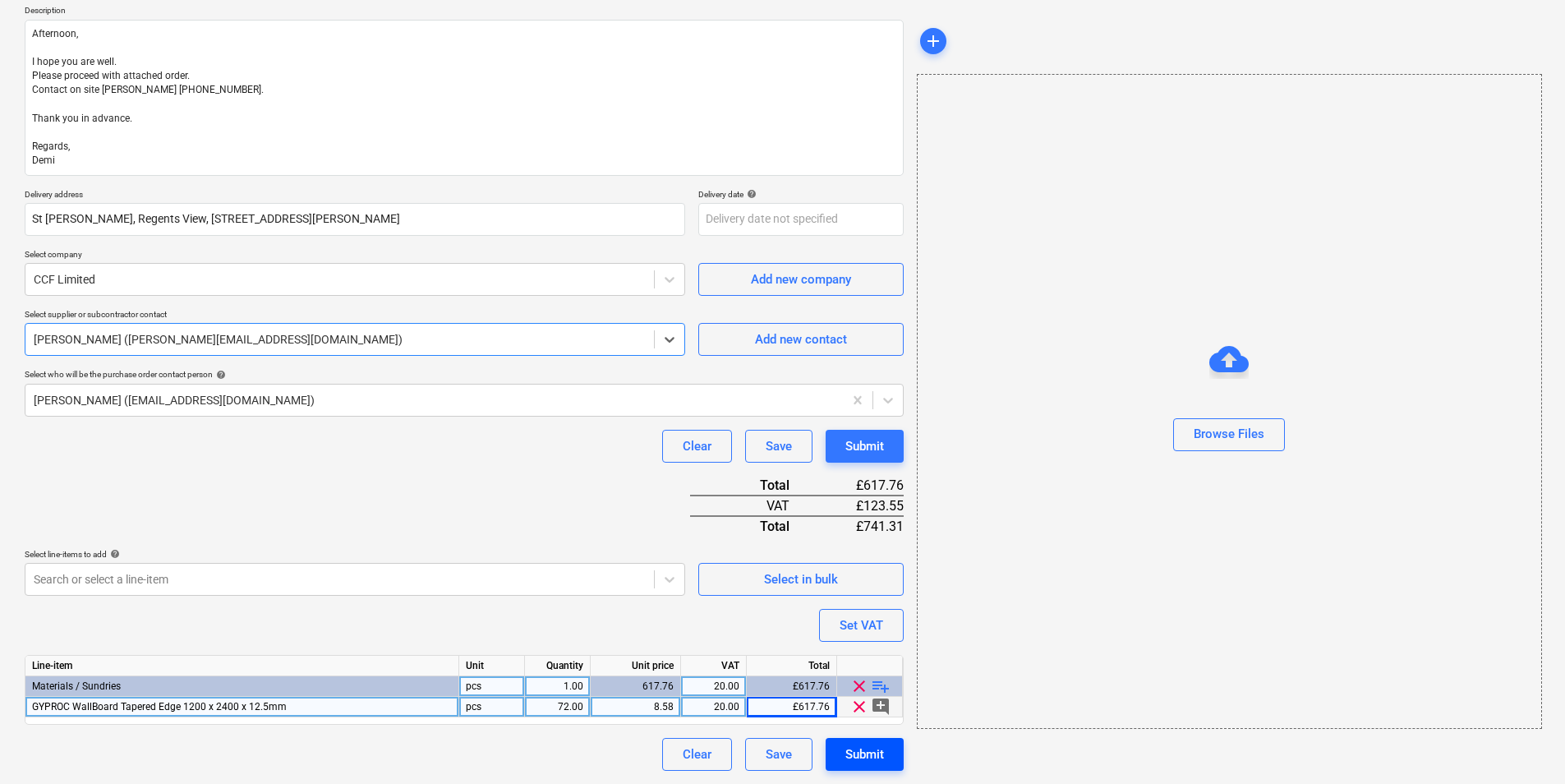
click at [844, 742] on button "Submit" at bounding box center [864, 754] width 78 height 33
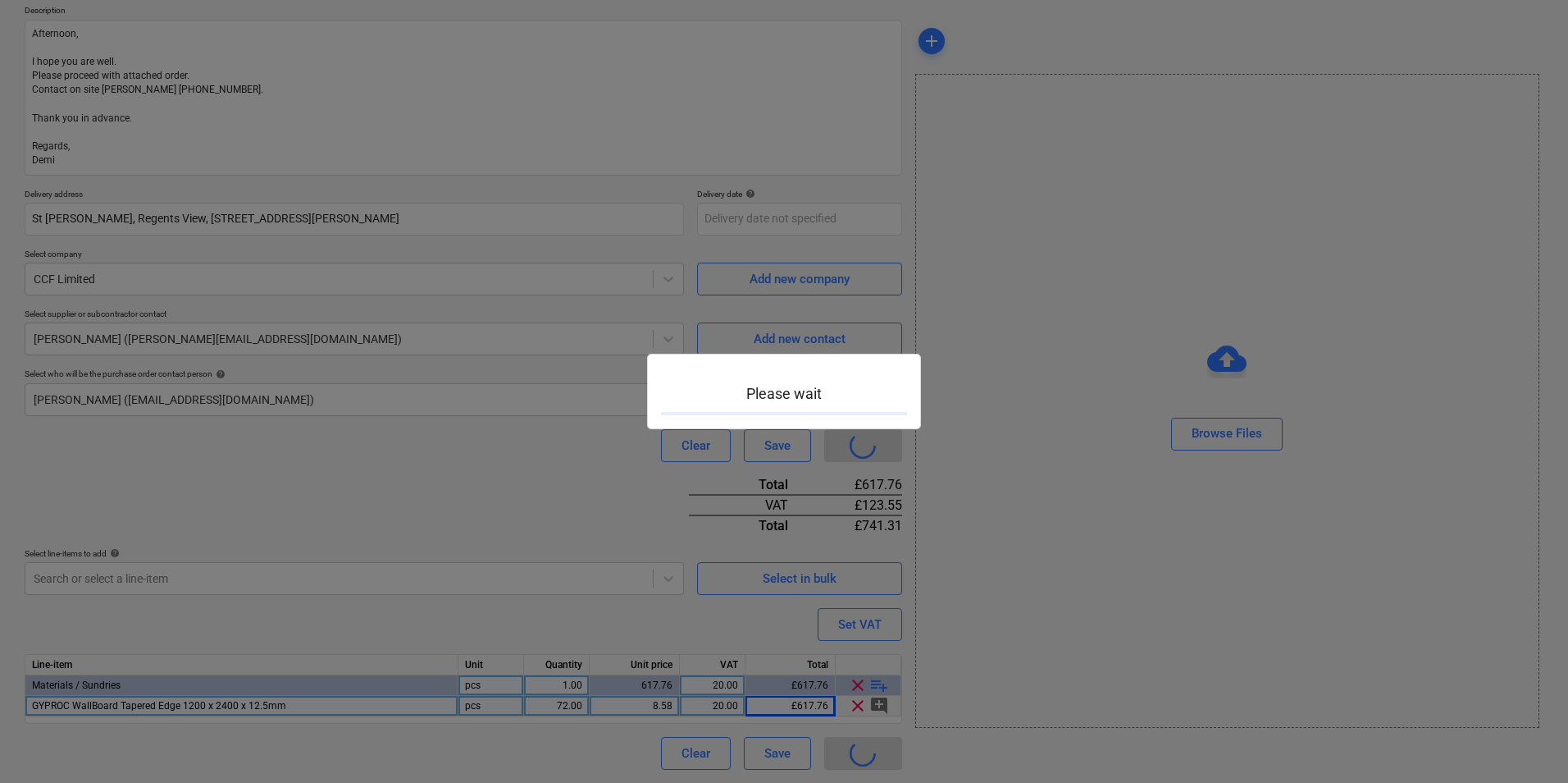
type textarea "x"
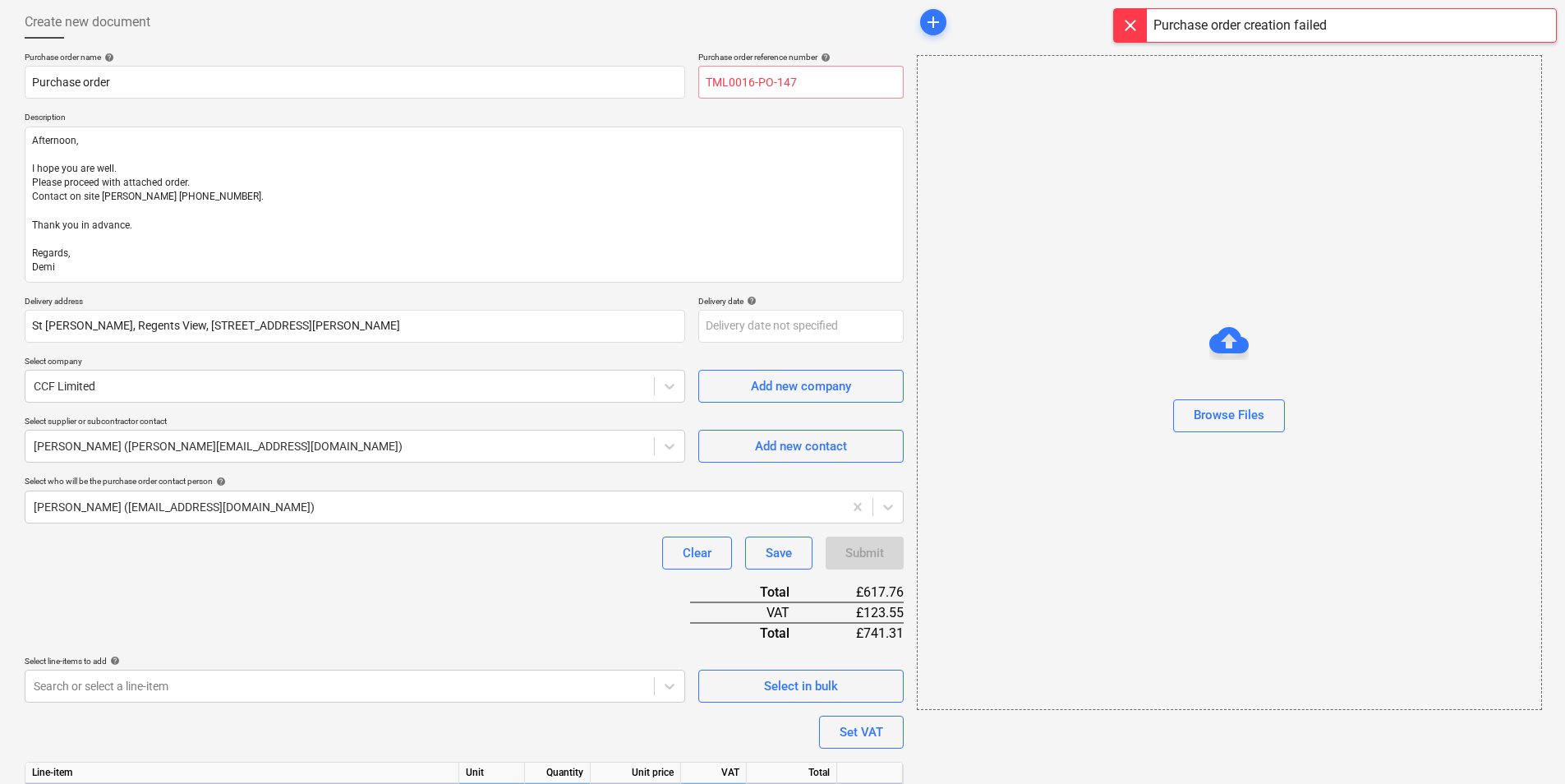
scroll to position [0, 0]
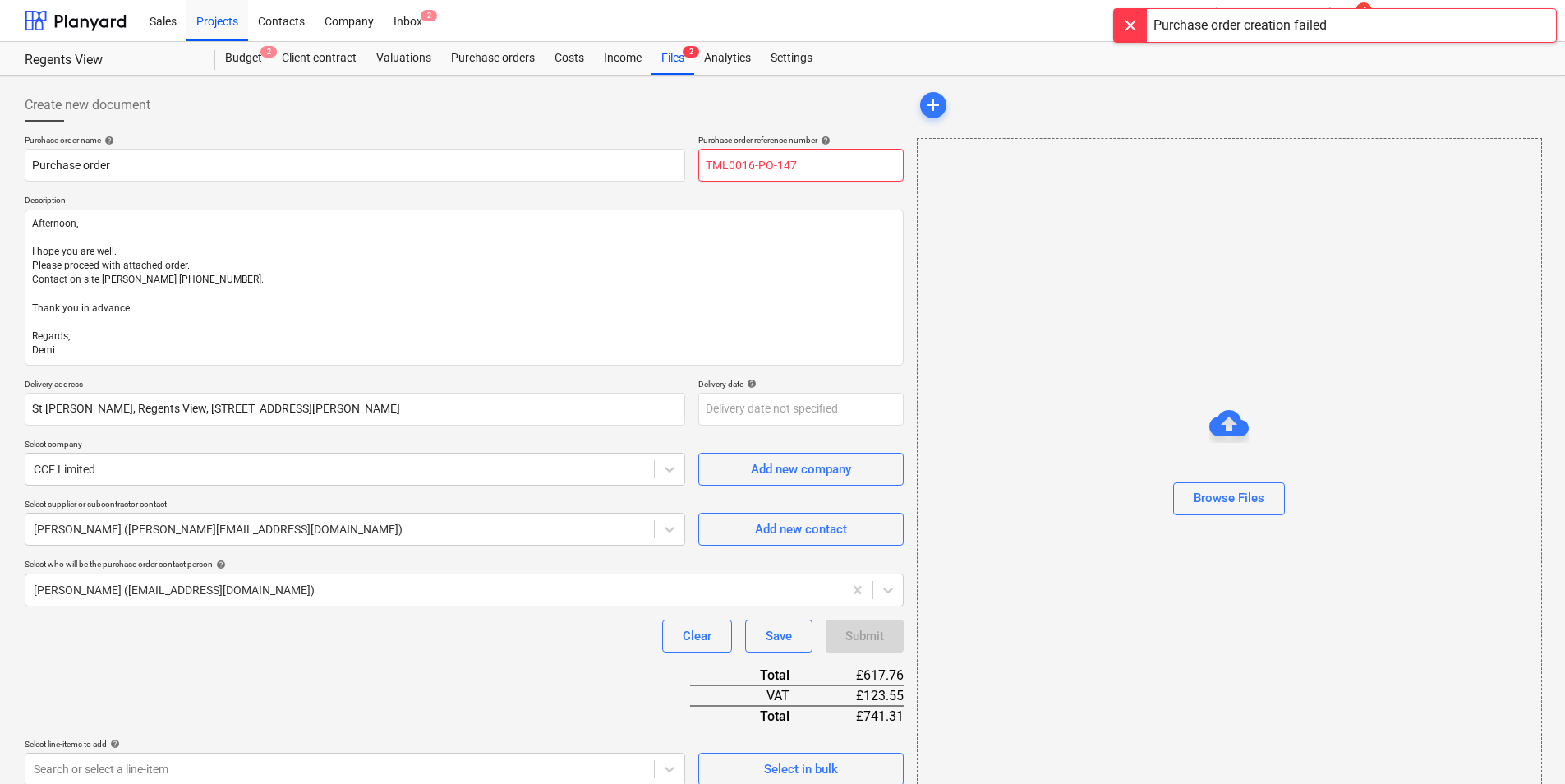
click at [849, 166] on input "TML0016-PO-147" at bounding box center [801, 166] width 205 height 33
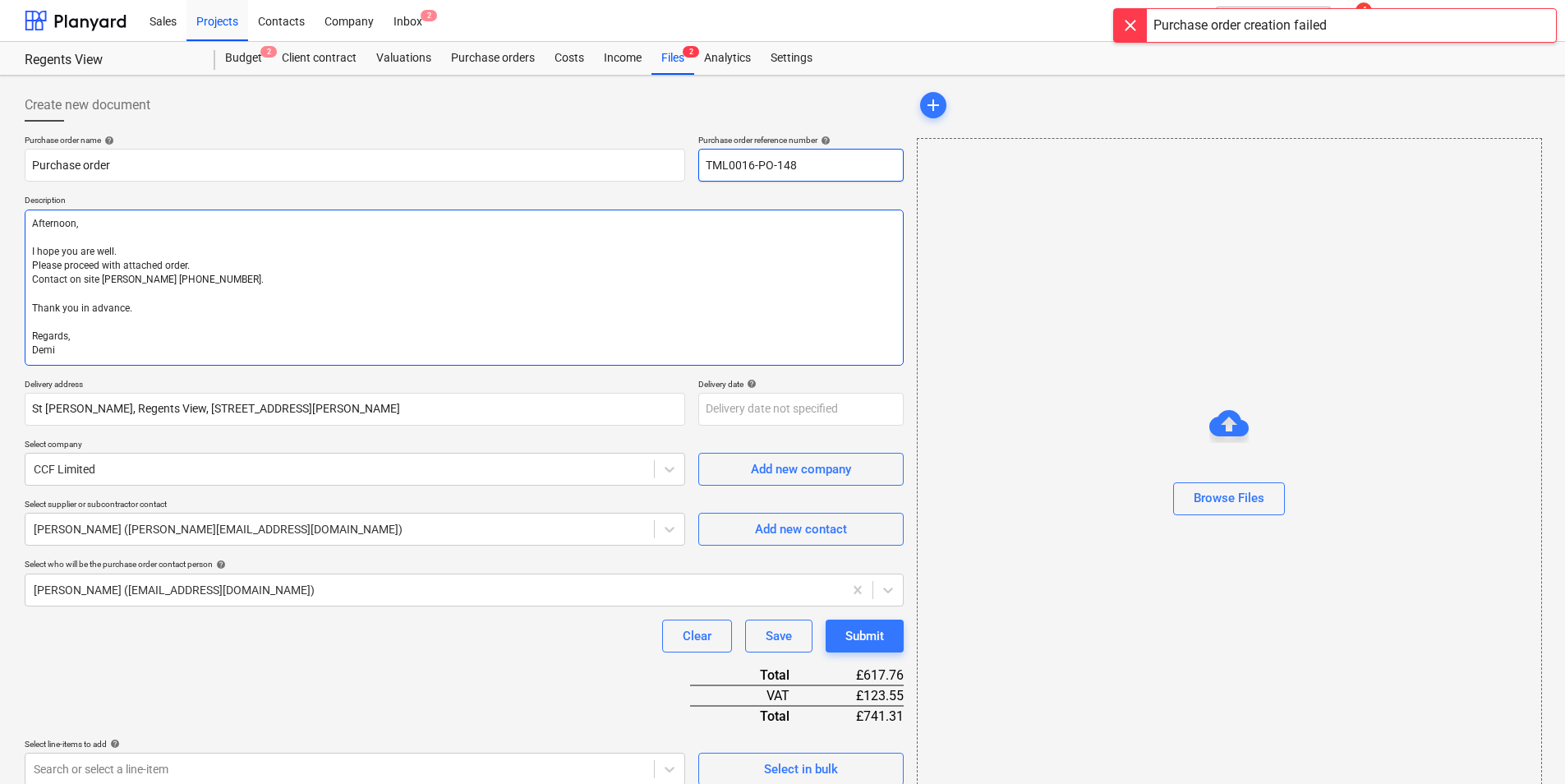
type input "TML0016-PO-148"
click at [846, 311] on textarea "Afternoon, I hope you are well. Please proceed with attached order. Contact on …" at bounding box center [465, 287] width 879 height 156
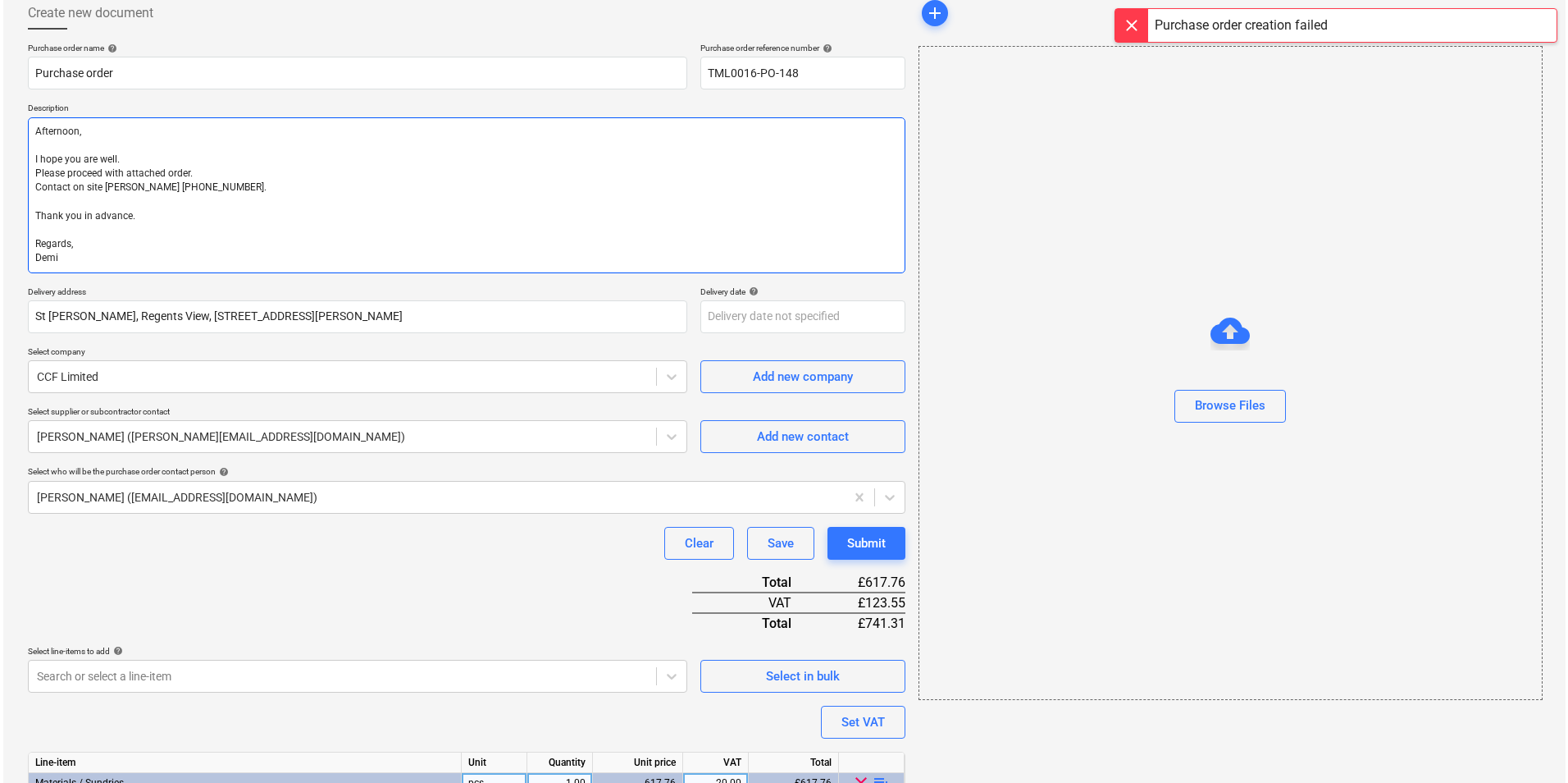
scroll to position [189, 0]
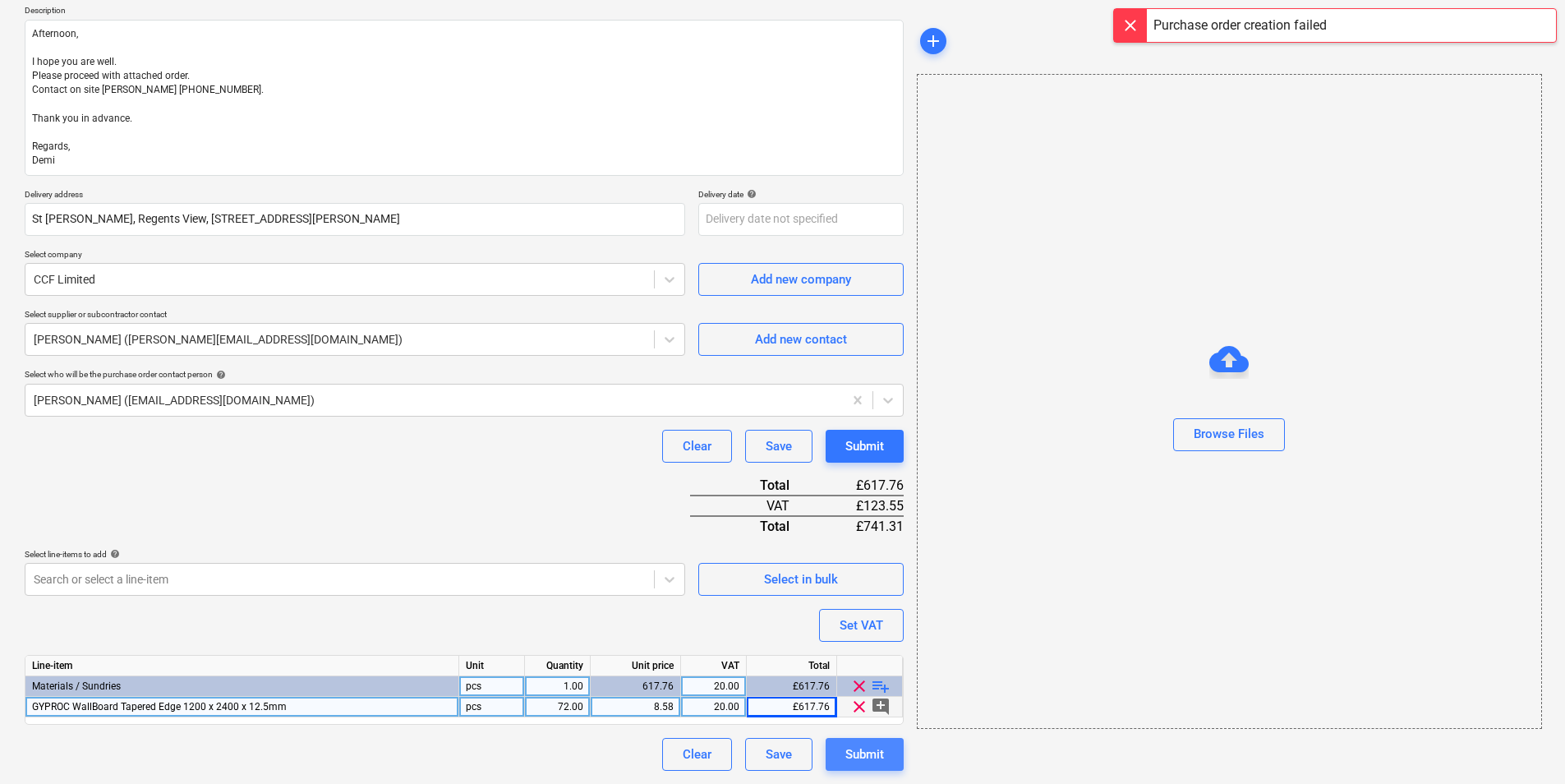
click at [850, 756] on div "Submit" at bounding box center [864, 754] width 39 height 22
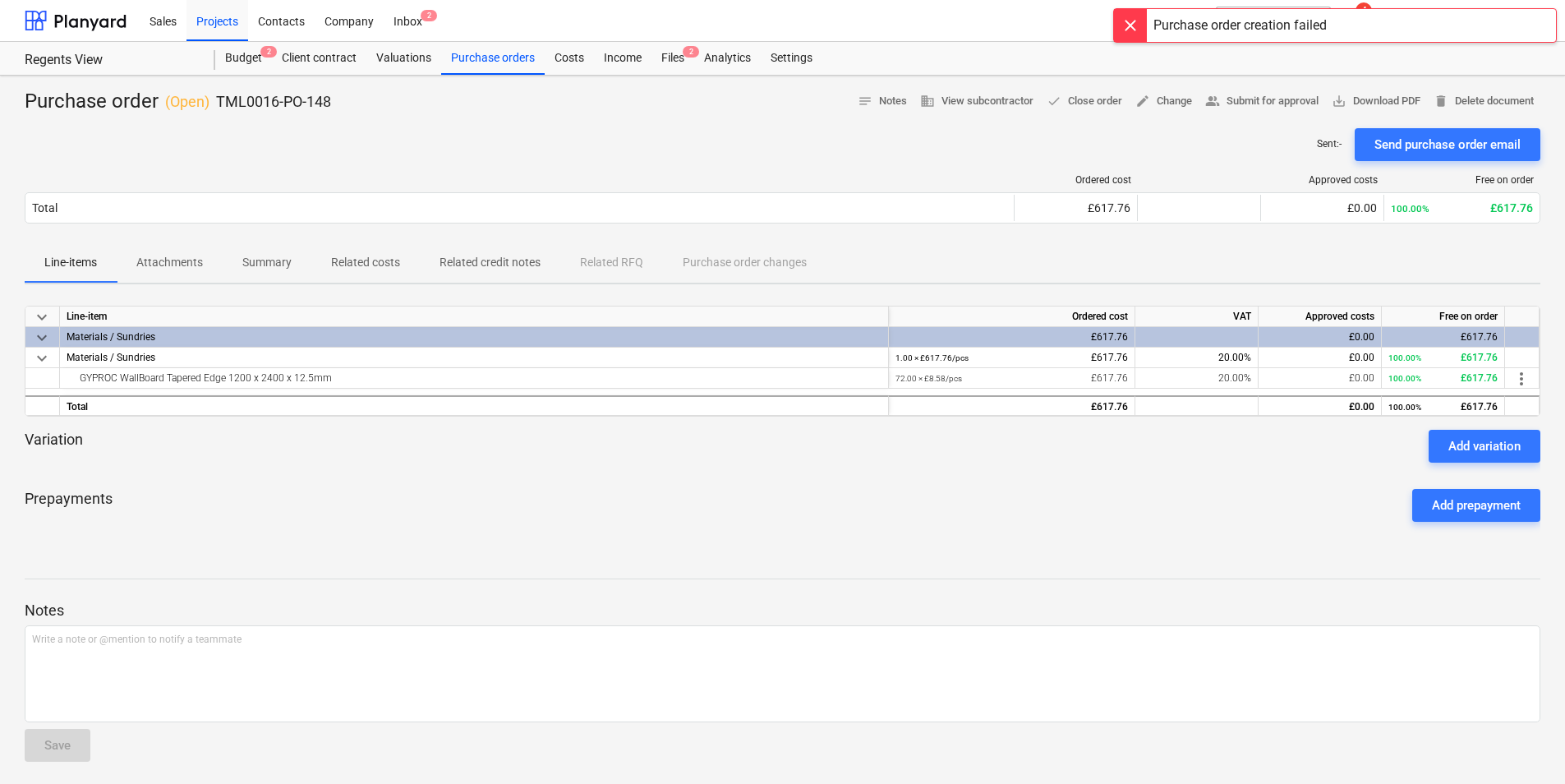
drag, startPoint x: 1397, startPoint y: 145, endPoint x: 1406, endPoint y: 141, distance: 9.8
click at [1398, 145] on div "Send purchase order email" at bounding box center [1447, 145] width 147 height 22
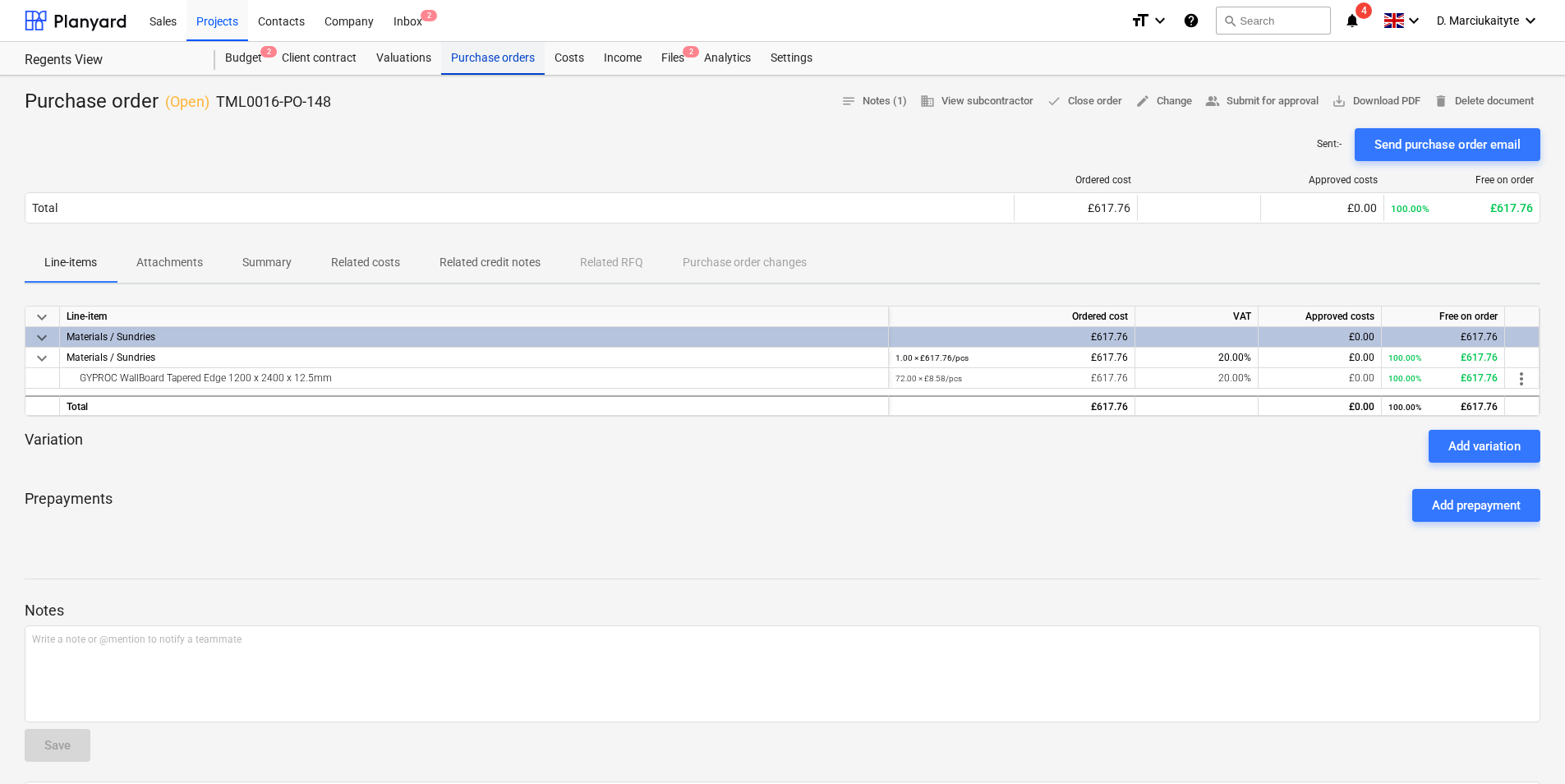
click at [471, 50] on div "Purchase orders" at bounding box center [493, 59] width 104 height 33
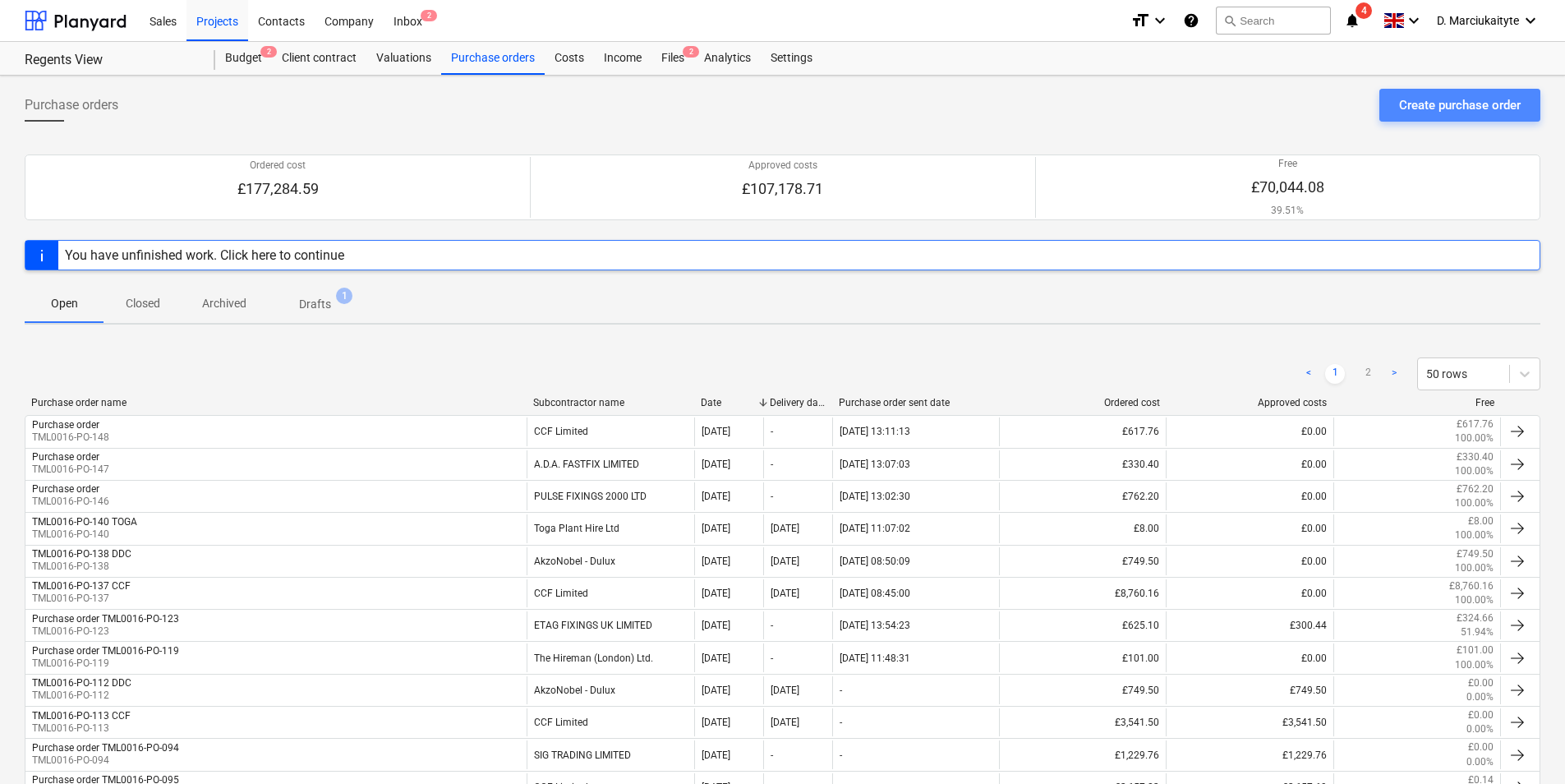
click at [1406, 103] on div "Create purchase order" at bounding box center [1460, 105] width 122 height 22
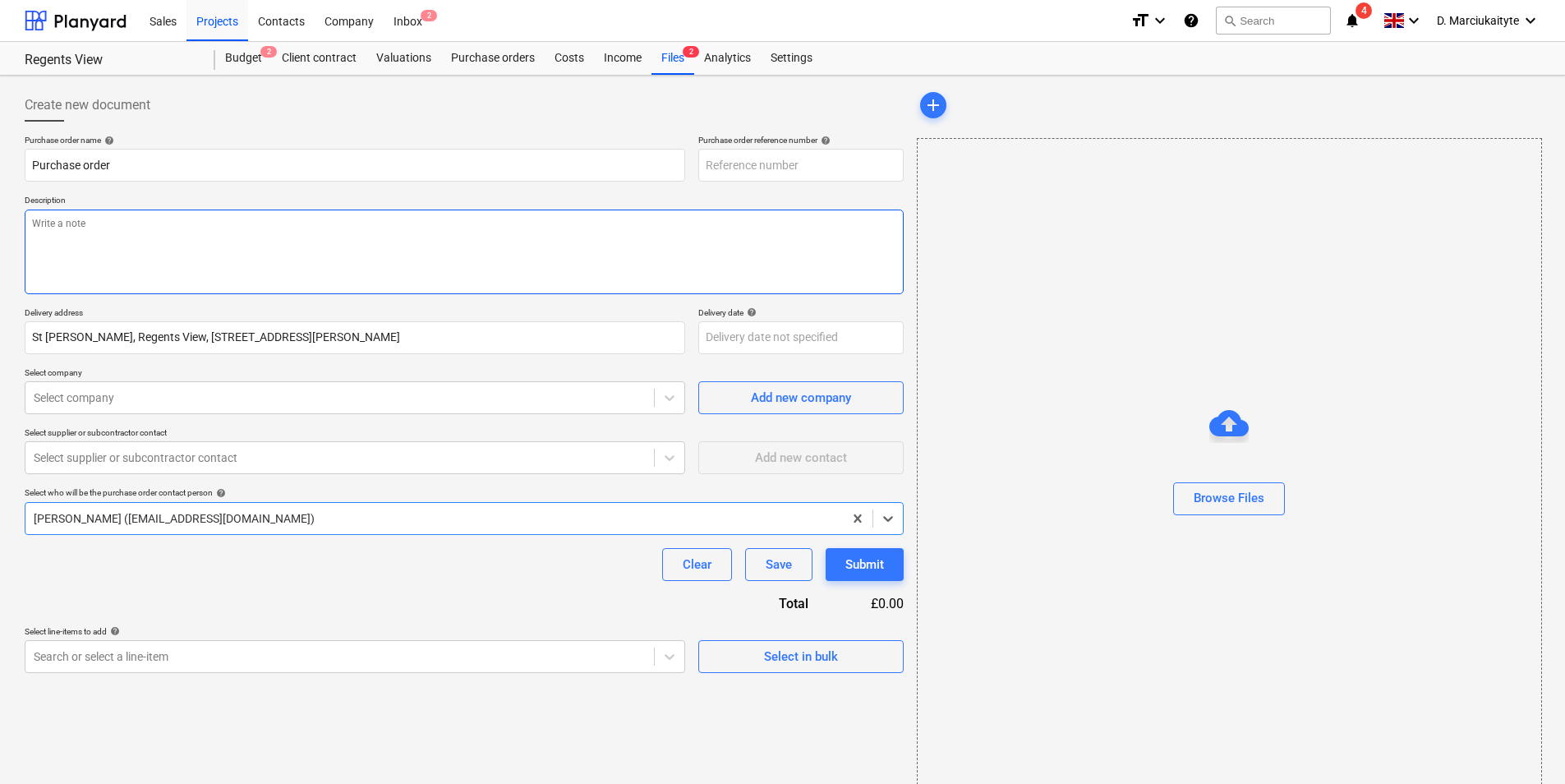
type input "TML0016-PO-149"
click at [369, 254] on textarea at bounding box center [465, 252] width 879 height 84
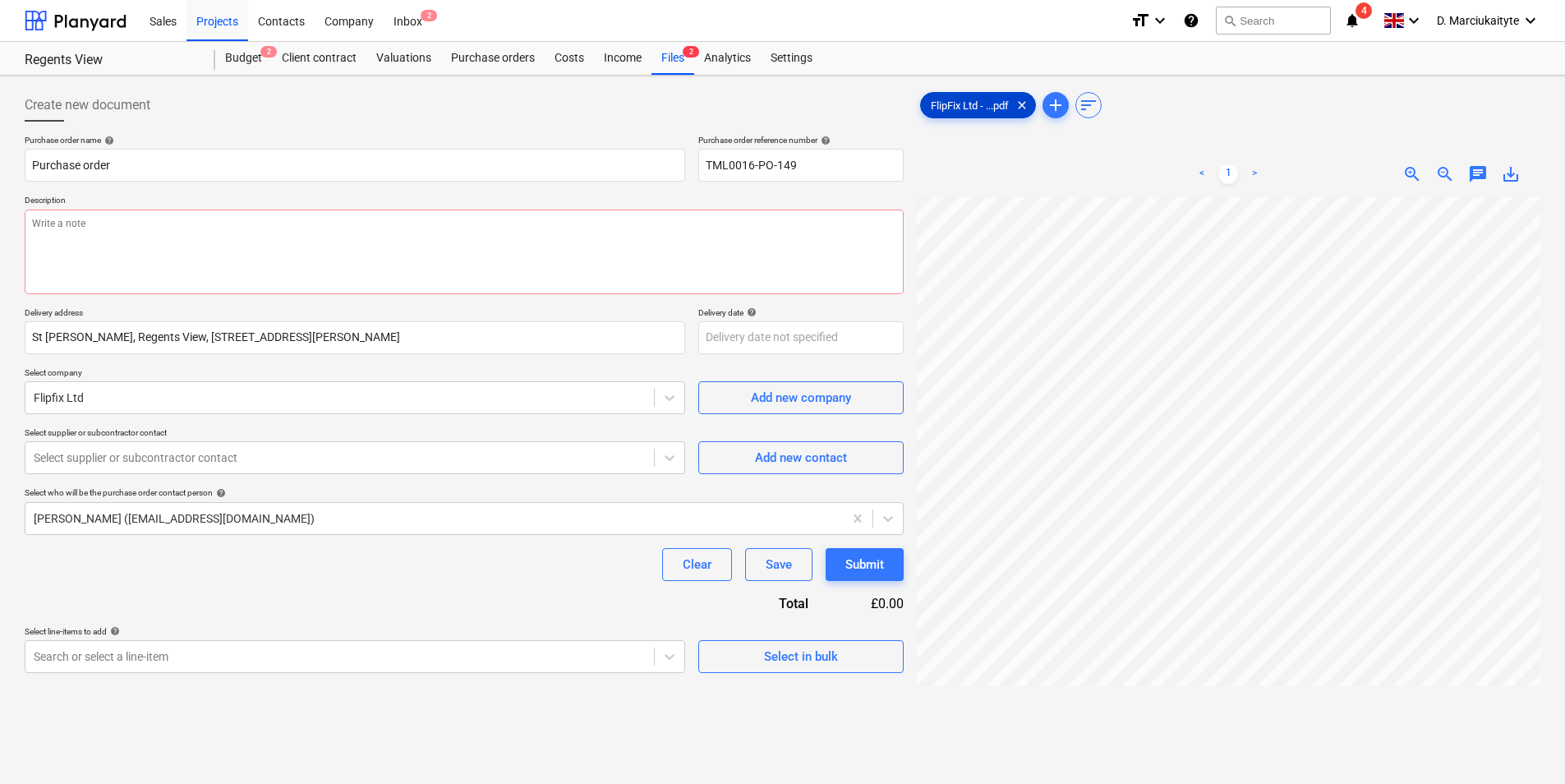
drag, startPoint x: 1023, startPoint y: 105, endPoint x: 1054, endPoint y: 120, distance: 34.4
click at [1023, 105] on span "clear" at bounding box center [1022, 105] width 20 height 20
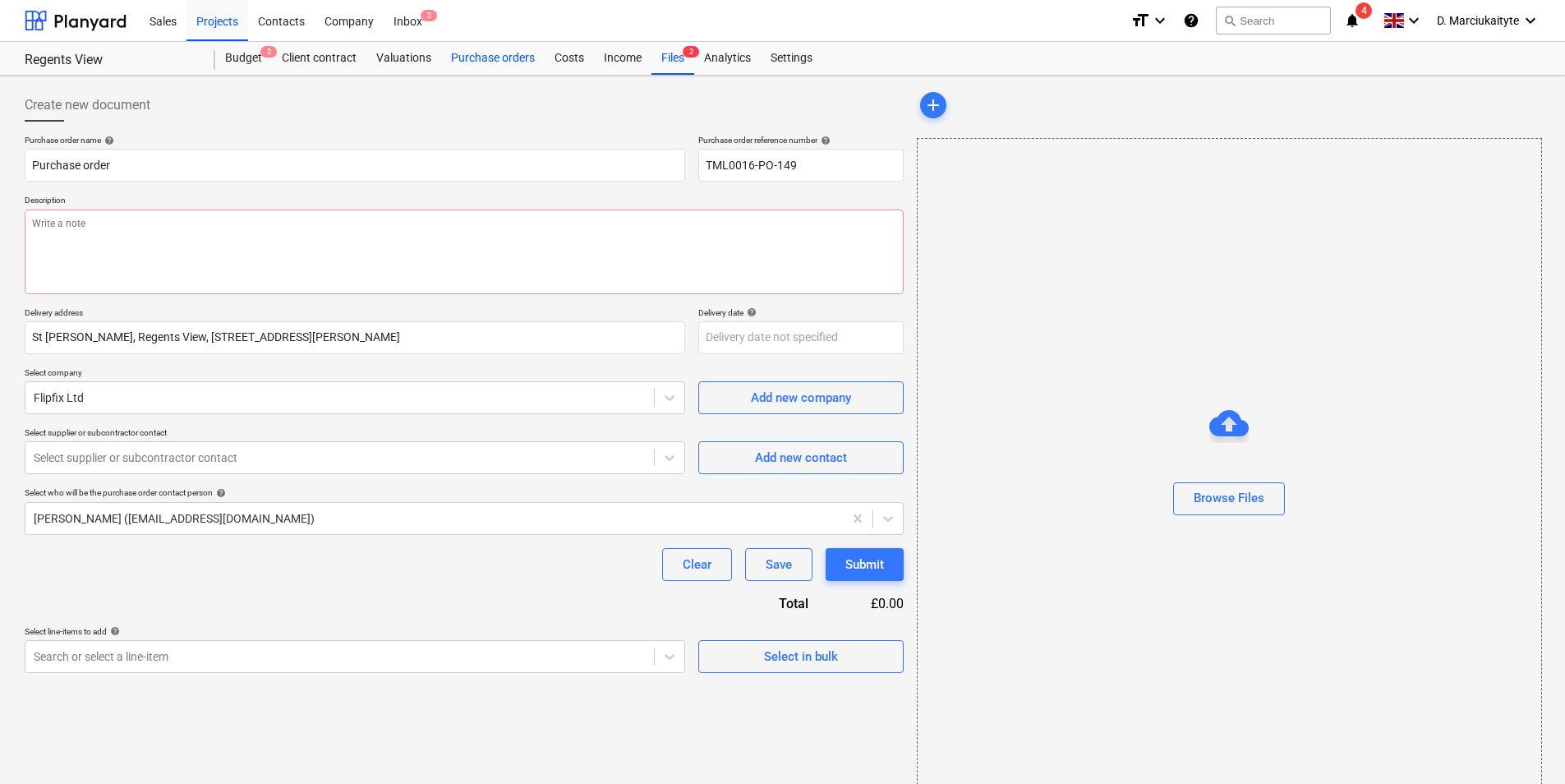
click at [489, 55] on div "Purchase orders" at bounding box center [493, 59] width 104 height 33
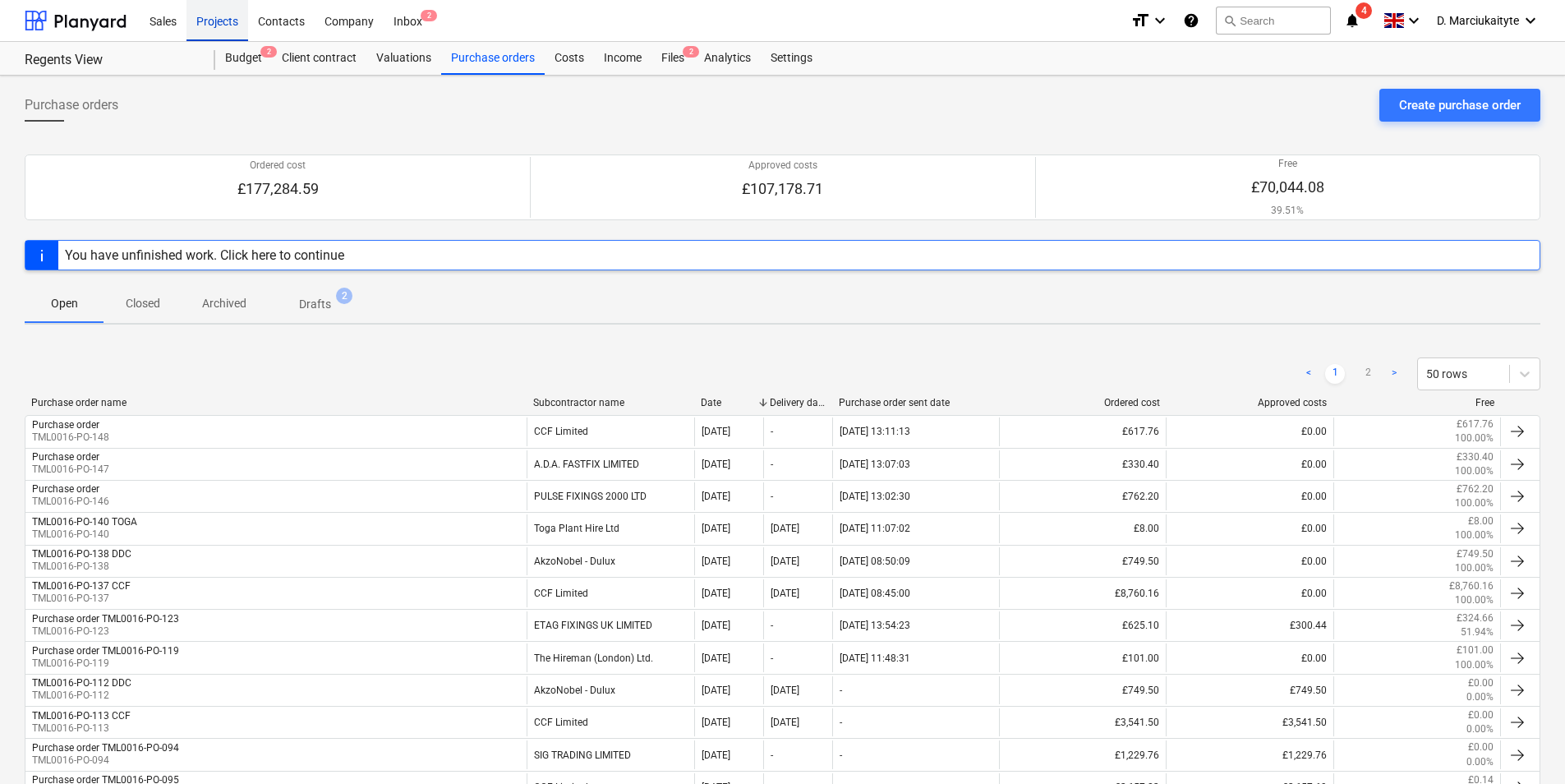
click at [231, 22] on div "Projects" at bounding box center [217, 20] width 61 height 42
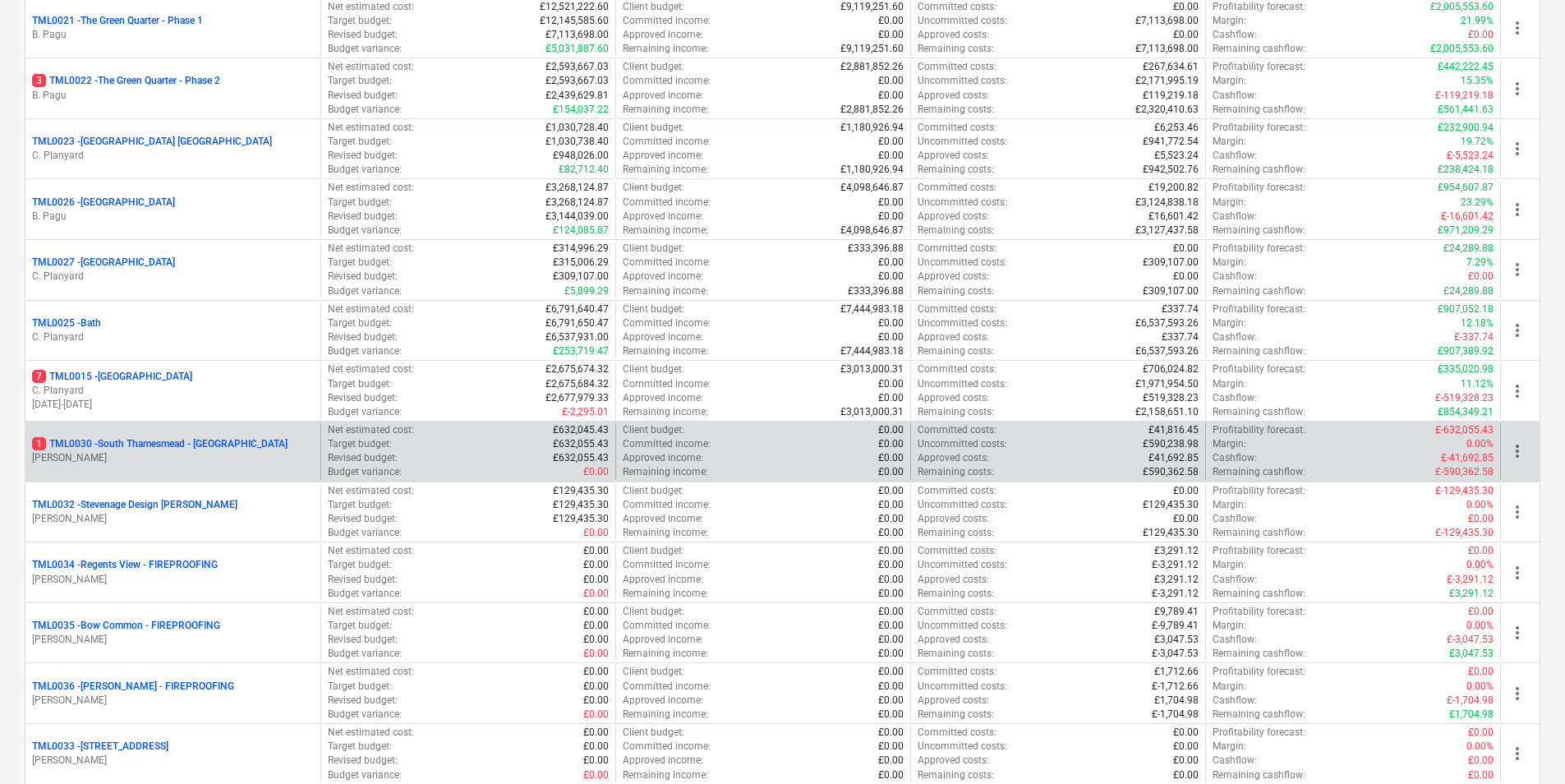
scroll to position [1232, 0]
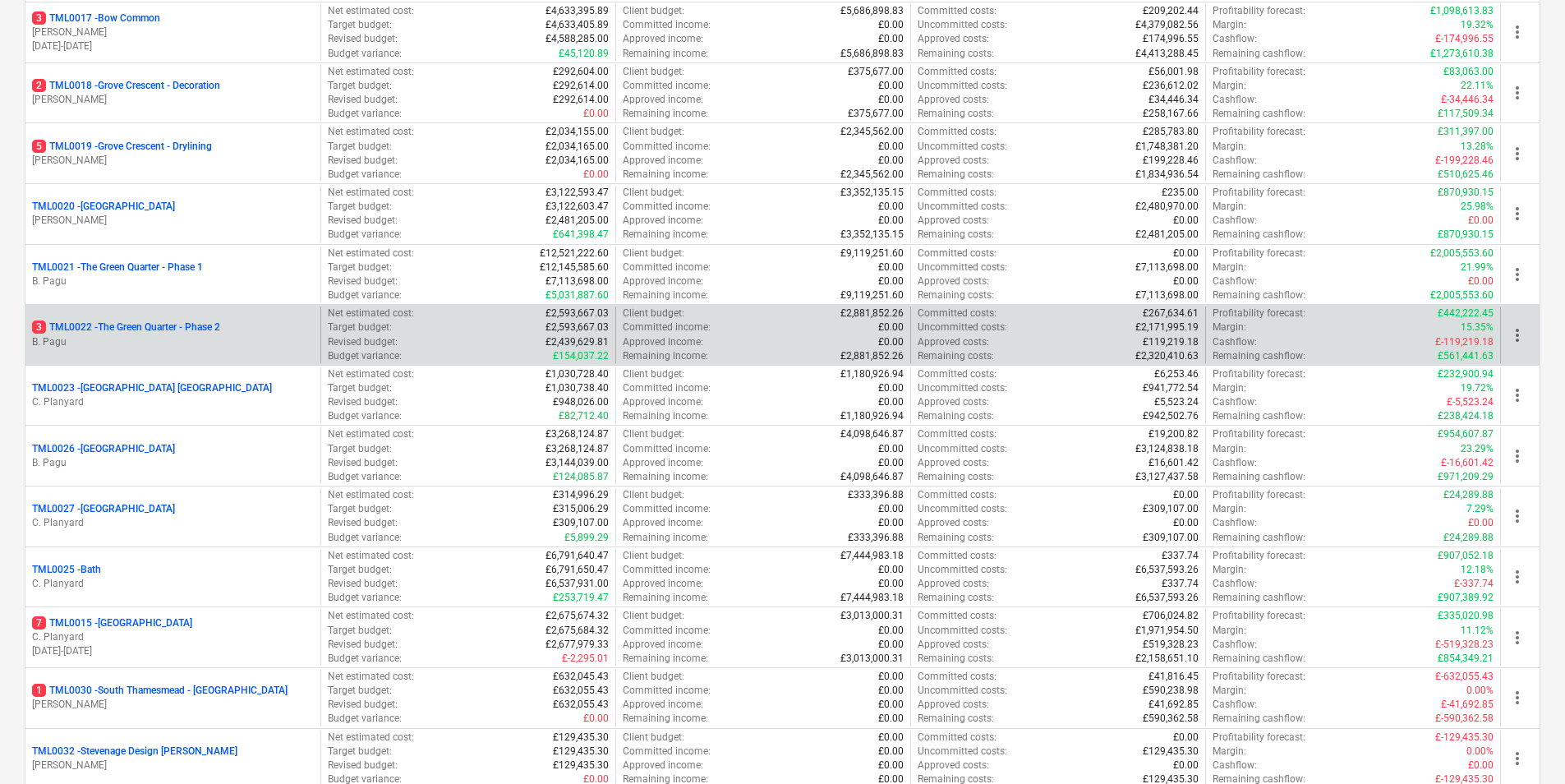
click at [167, 315] on div "3 TML0022 - The Green Quarter - Phase 2 B. Pagu" at bounding box center [173, 334] width 295 height 56
click at [164, 339] on p "B. Pagu" at bounding box center [173, 342] width 282 height 14
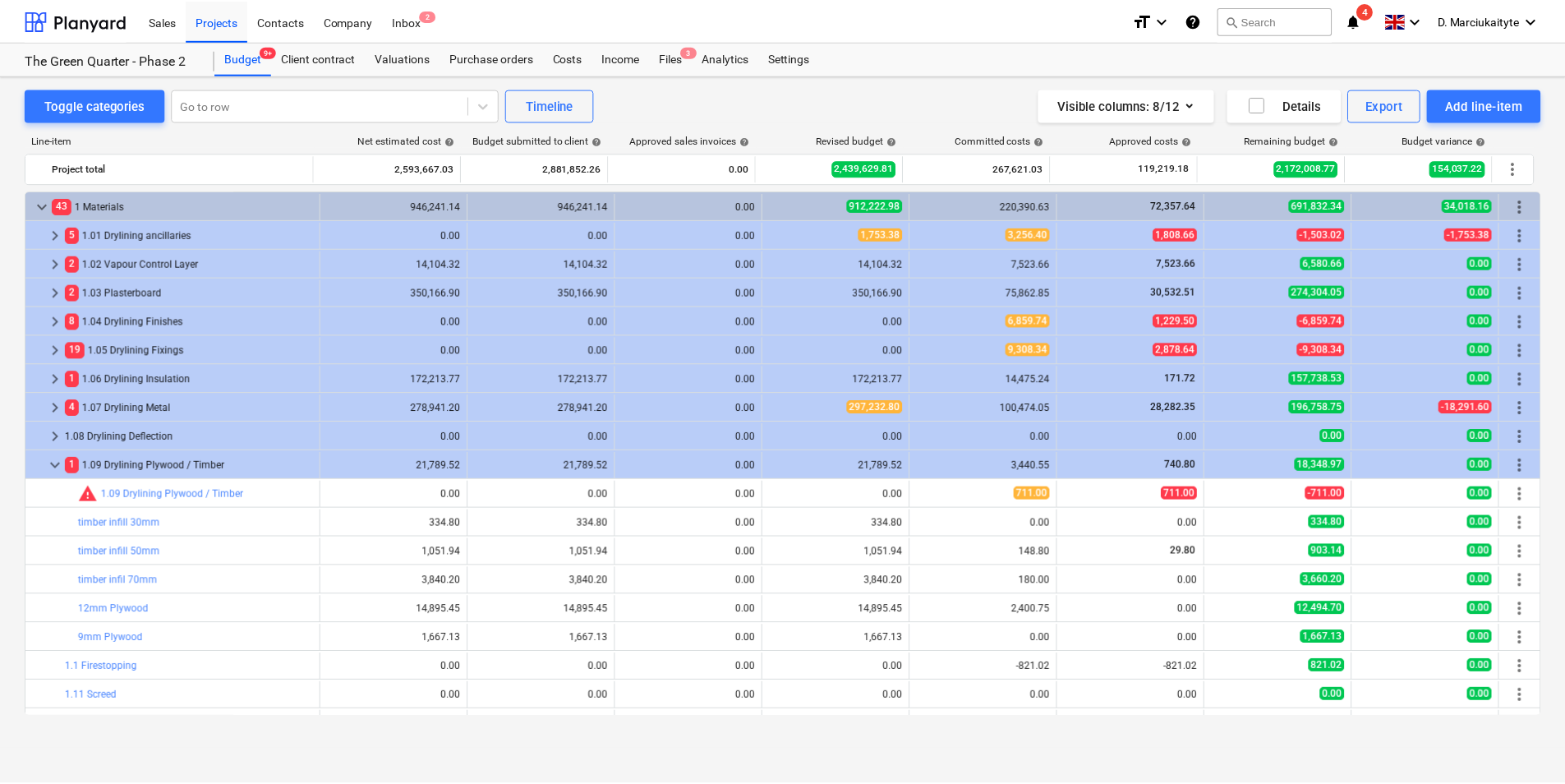
scroll to position [82, 0]
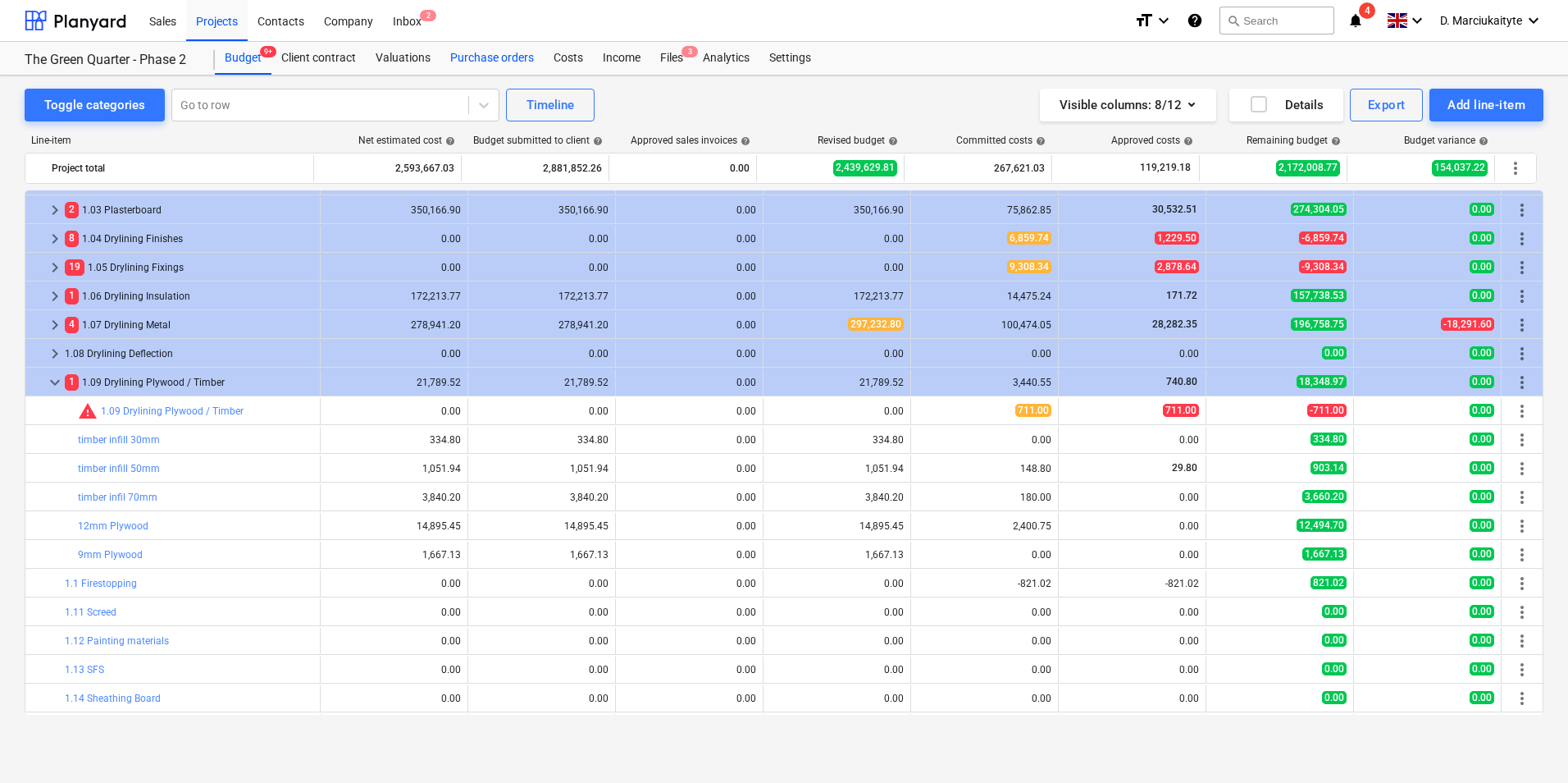
click at [492, 59] on div "Purchase orders" at bounding box center [492, 59] width 103 height 33
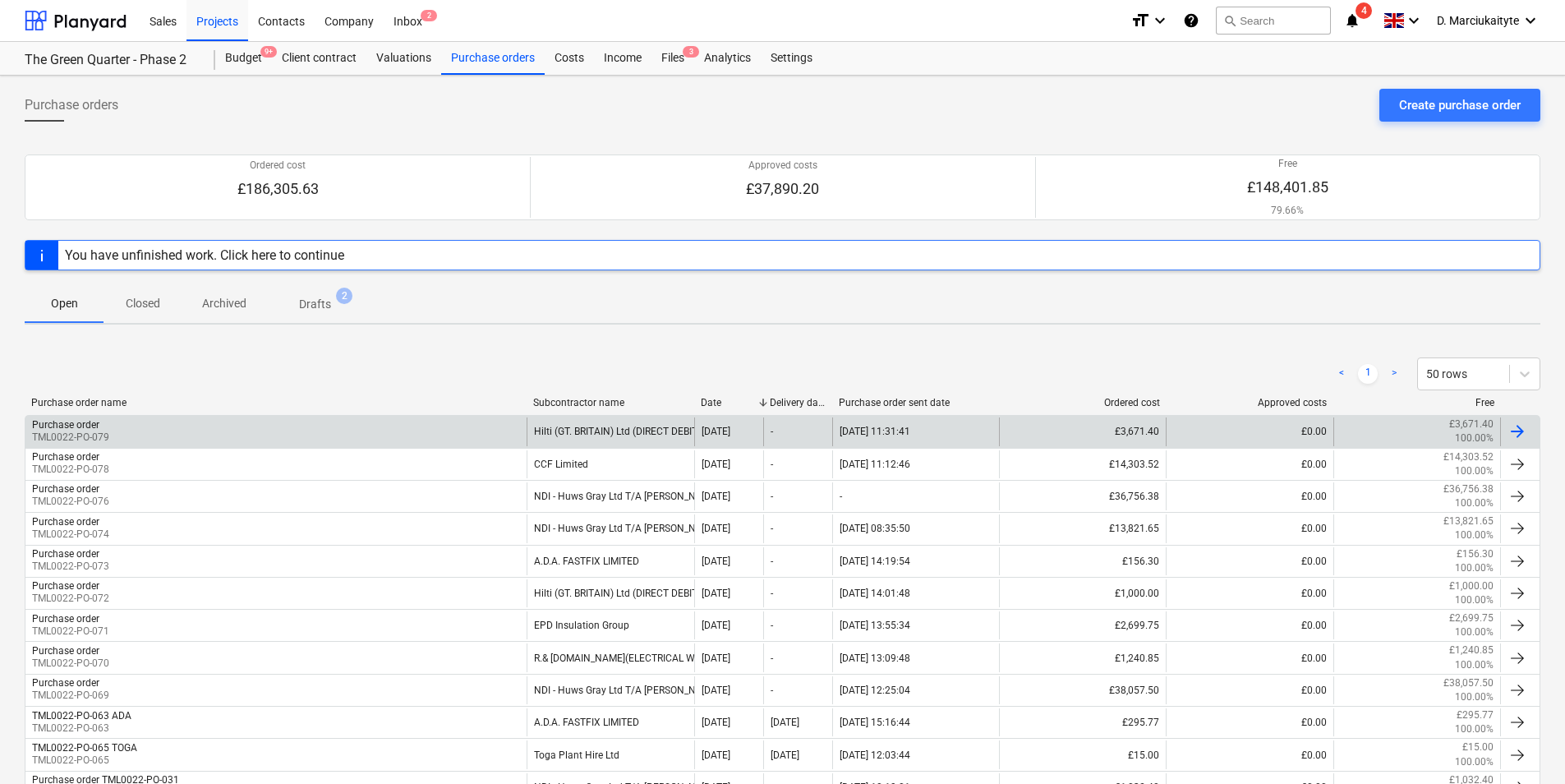
click at [504, 416] on div "Purchase order TML0022-PO-079 Hilti (GT. BRITAIN) Ltd (DIRECT DEBIT) 02 Oct 202…" at bounding box center [782, 430] width 1516 height 32
click at [425, 434] on div "Purchase order TML0022-PO-079" at bounding box center [276, 431] width 501 height 28
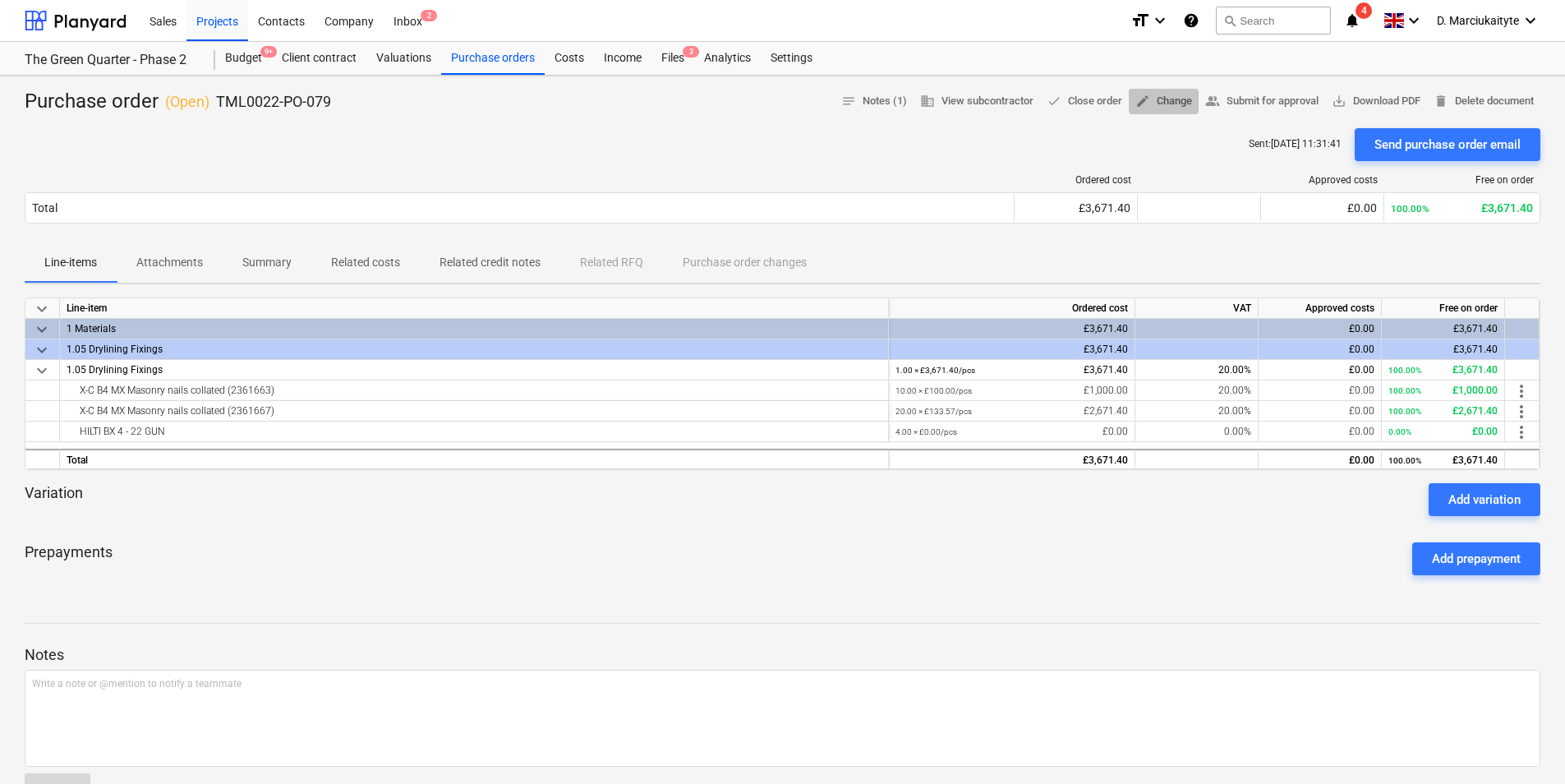
click at [1175, 100] on span "edit Change" at bounding box center [1163, 101] width 56 height 19
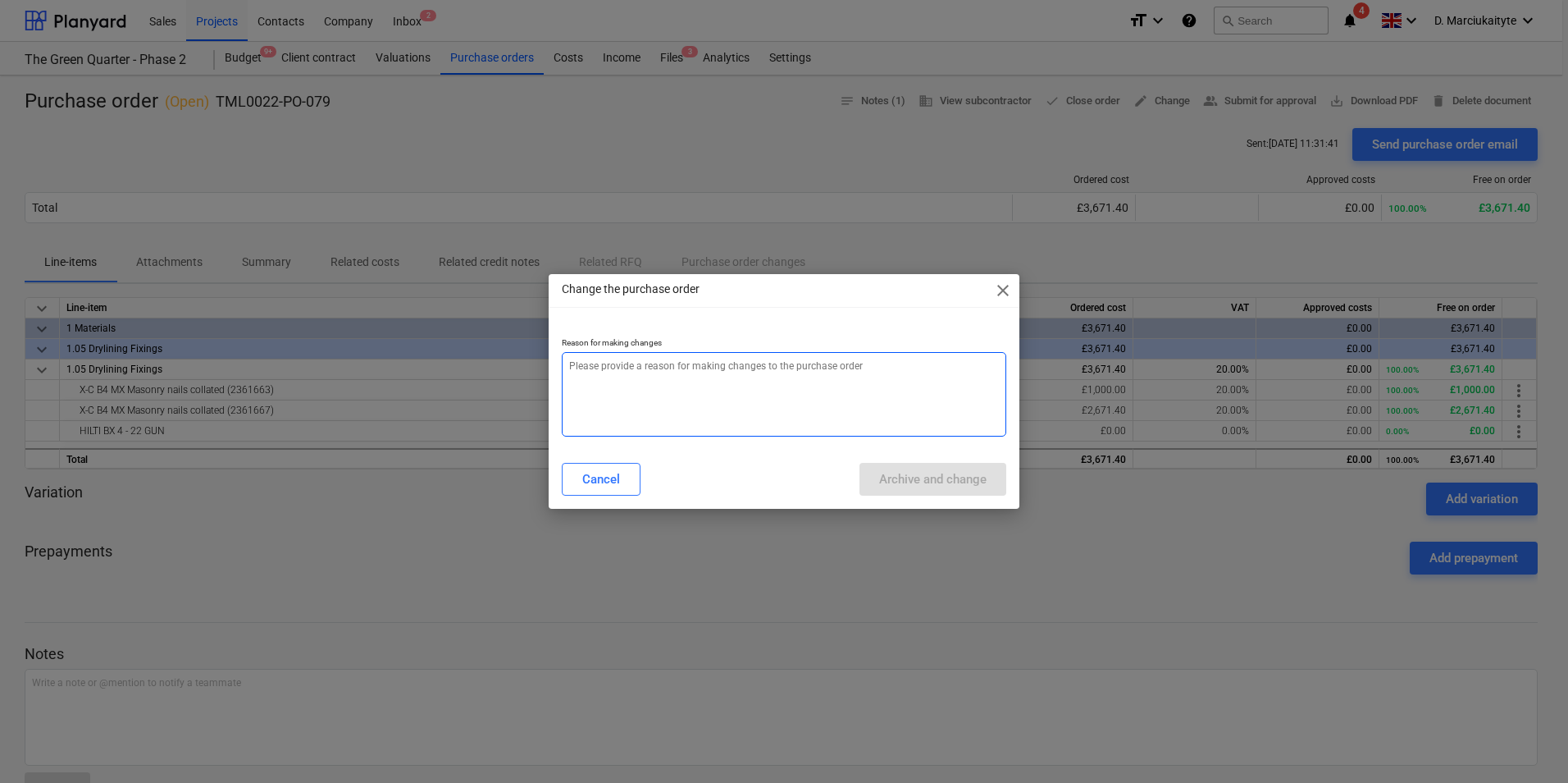
click at [613, 396] on textarea at bounding box center [784, 394] width 445 height 84
type textarea "error"
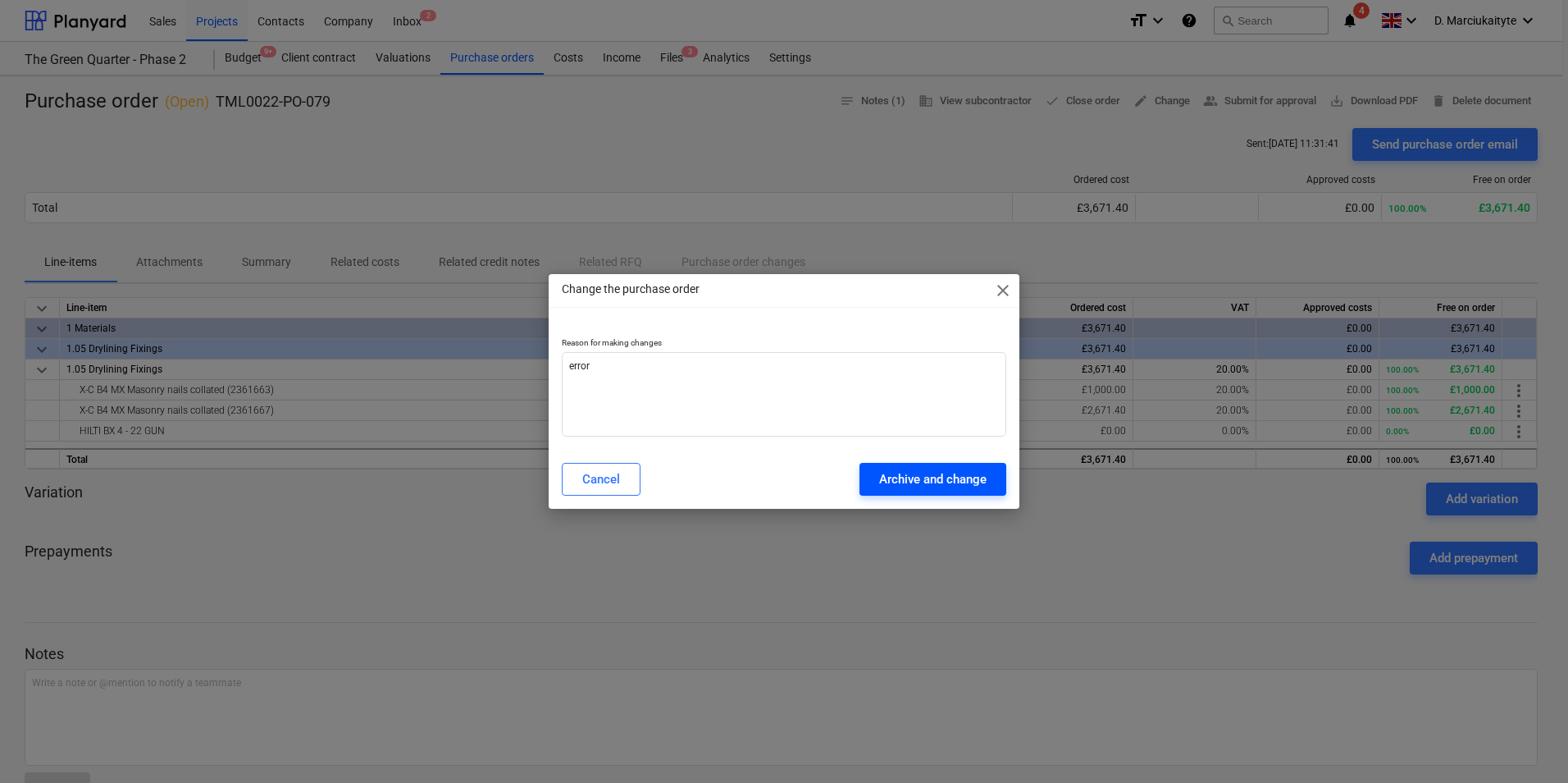
drag, startPoint x: 918, startPoint y: 473, endPoint x: 939, endPoint y: 480, distance: 22.1
click at [920, 473] on div "Archive and change" at bounding box center [933, 480] width 107 height 21
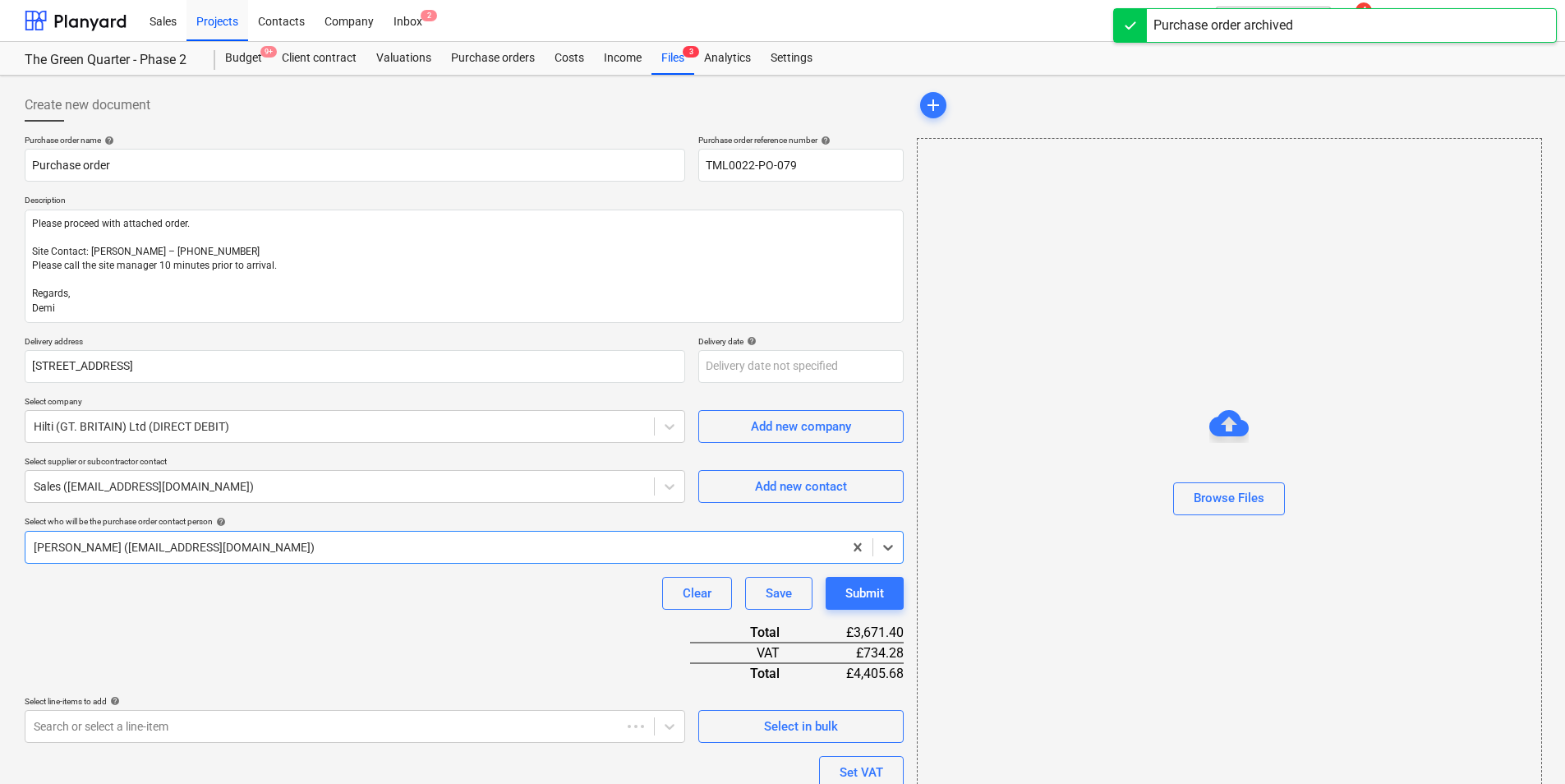
type input "TML0022-PO-079"
type input "[STREET_ADDRESS]"
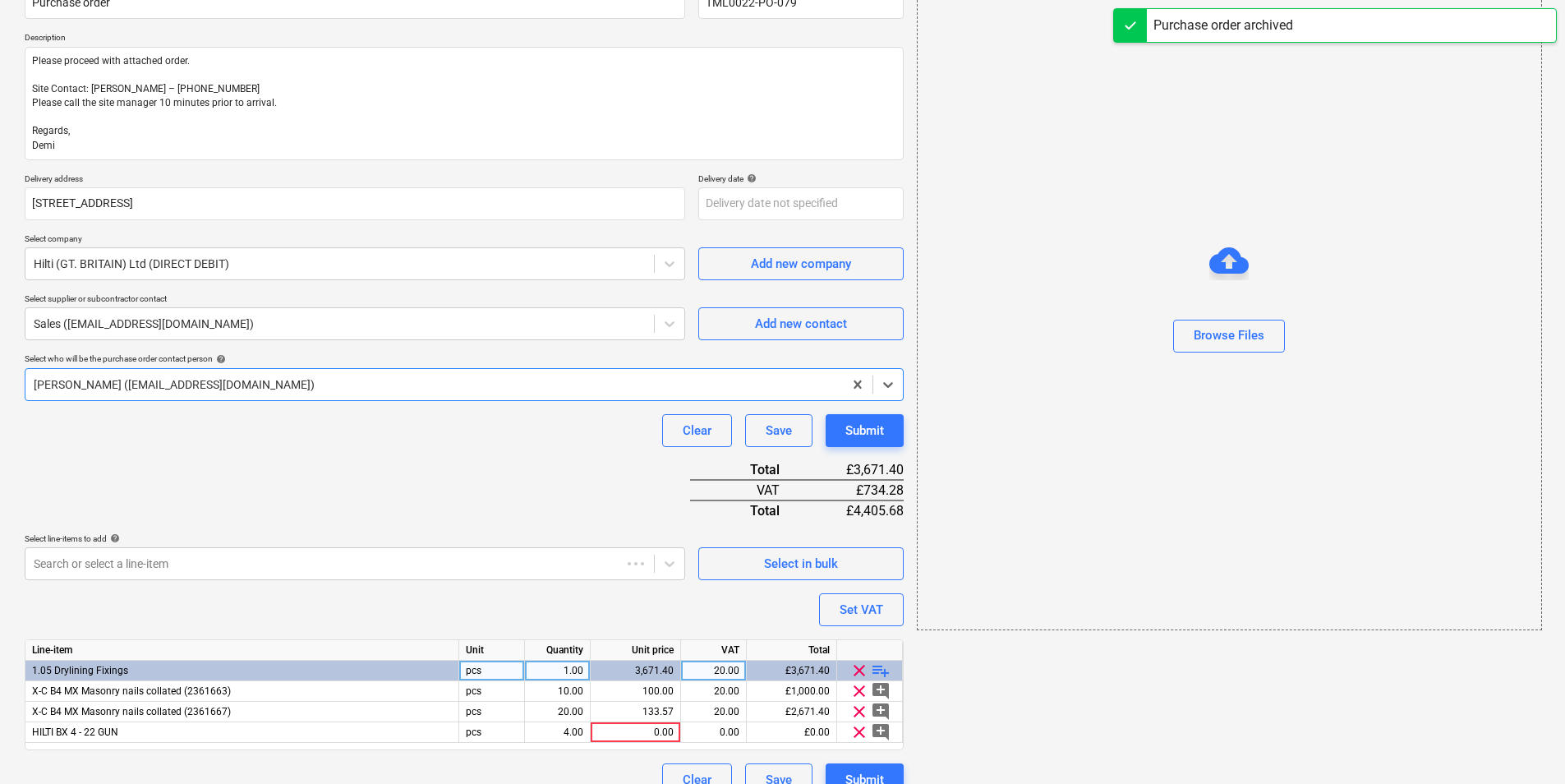
scroll to position [188, 0]
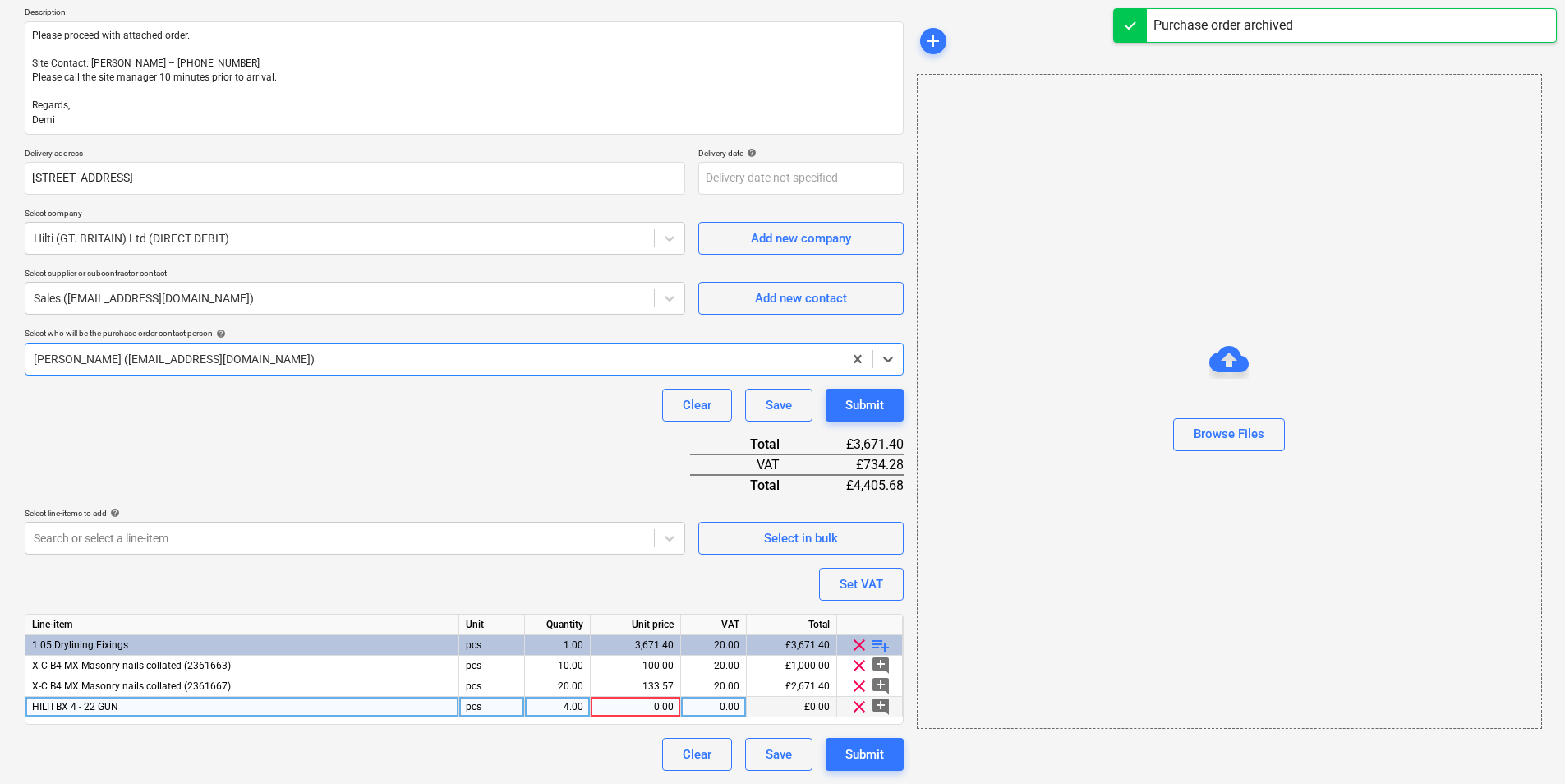
click at [860, 704] on span "clear" at bounding box center [860, 706] width 20 height 20
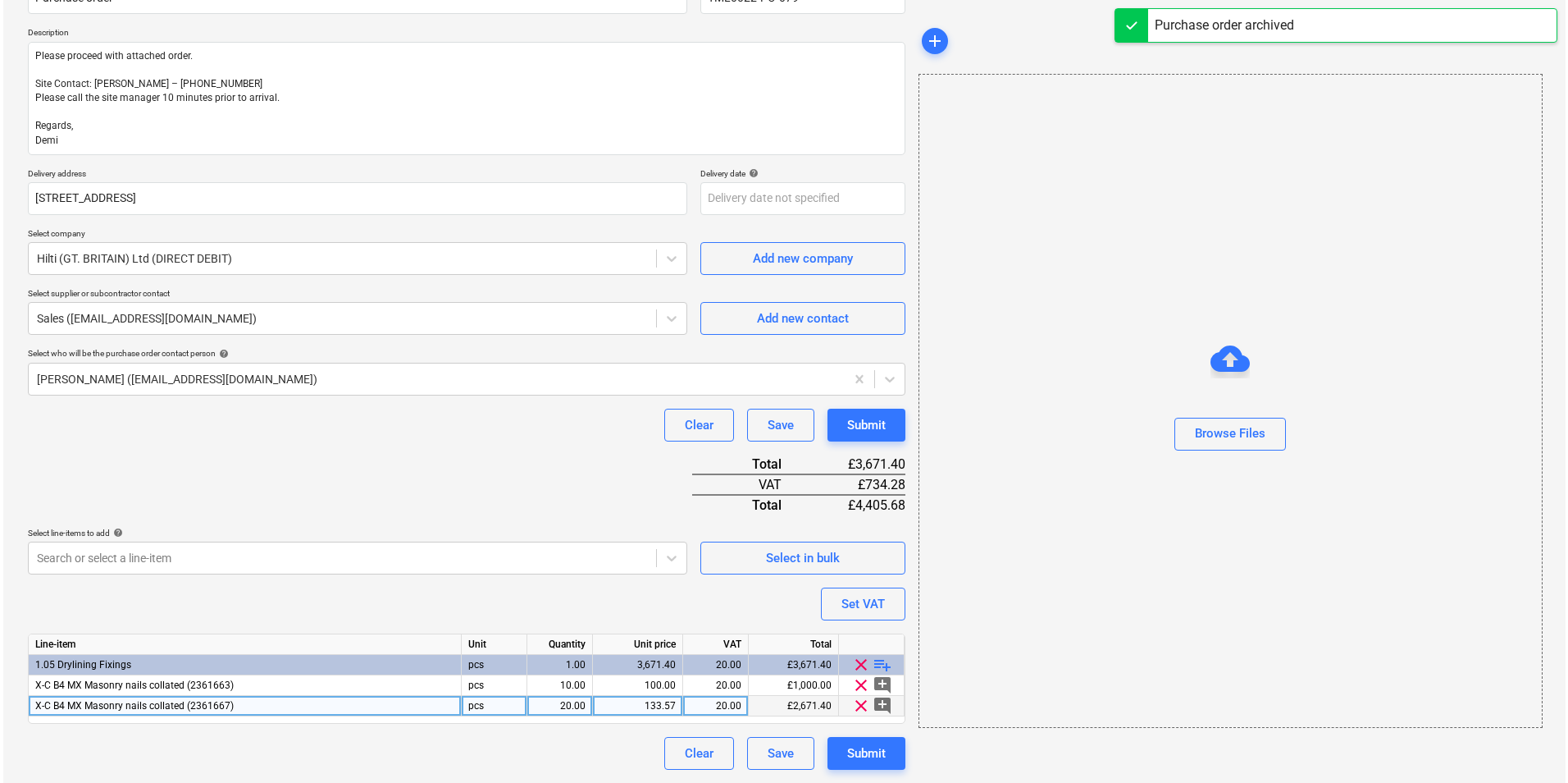
scroll to position [167, 0]
click at [851, 752] on div "Submit" at bounding box center [863, 753] width 39 height 21
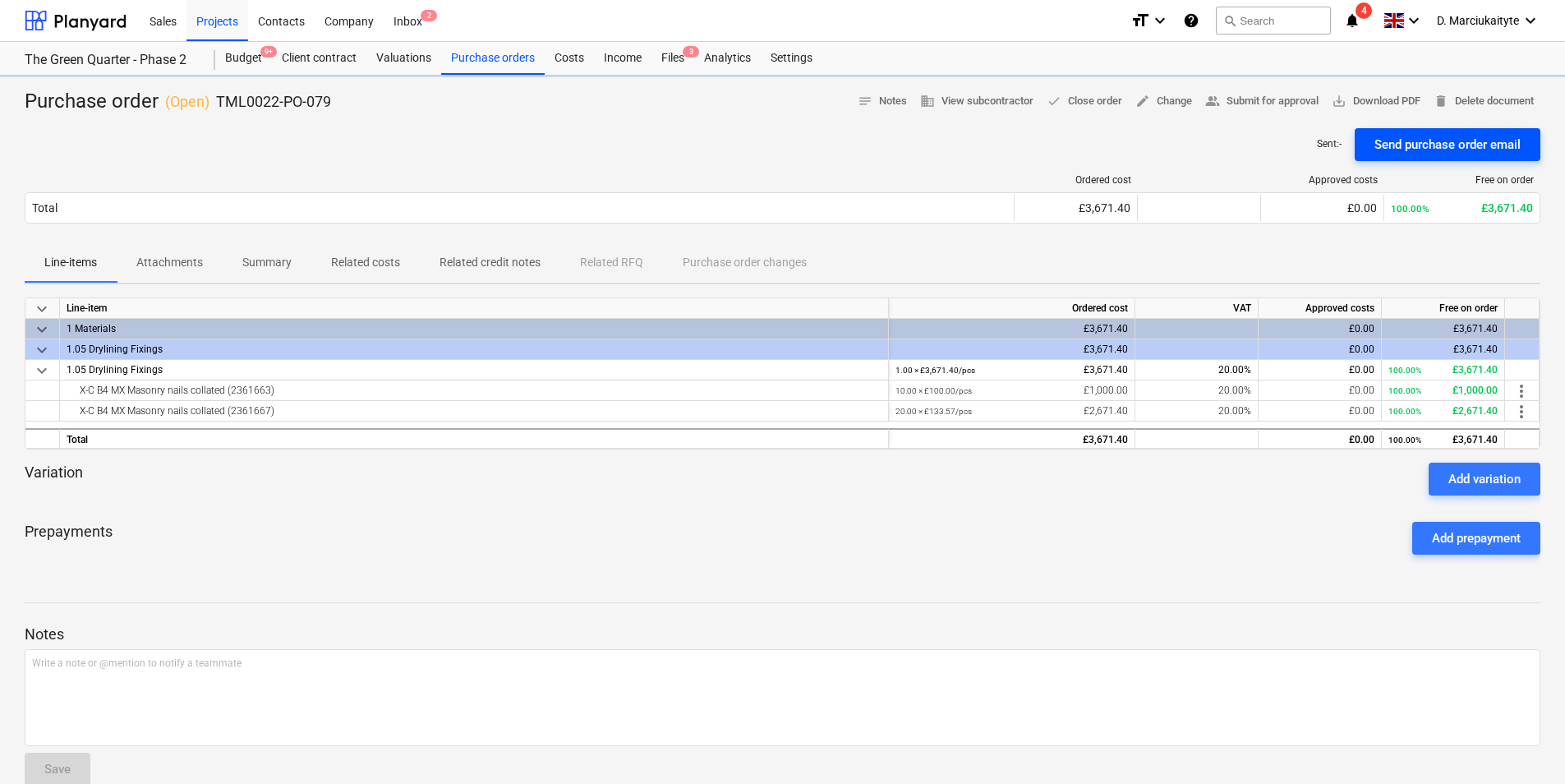
click at [1443, 136] on div "Send purchase order email" at bounding box center [1447, 145] width 147 height 22
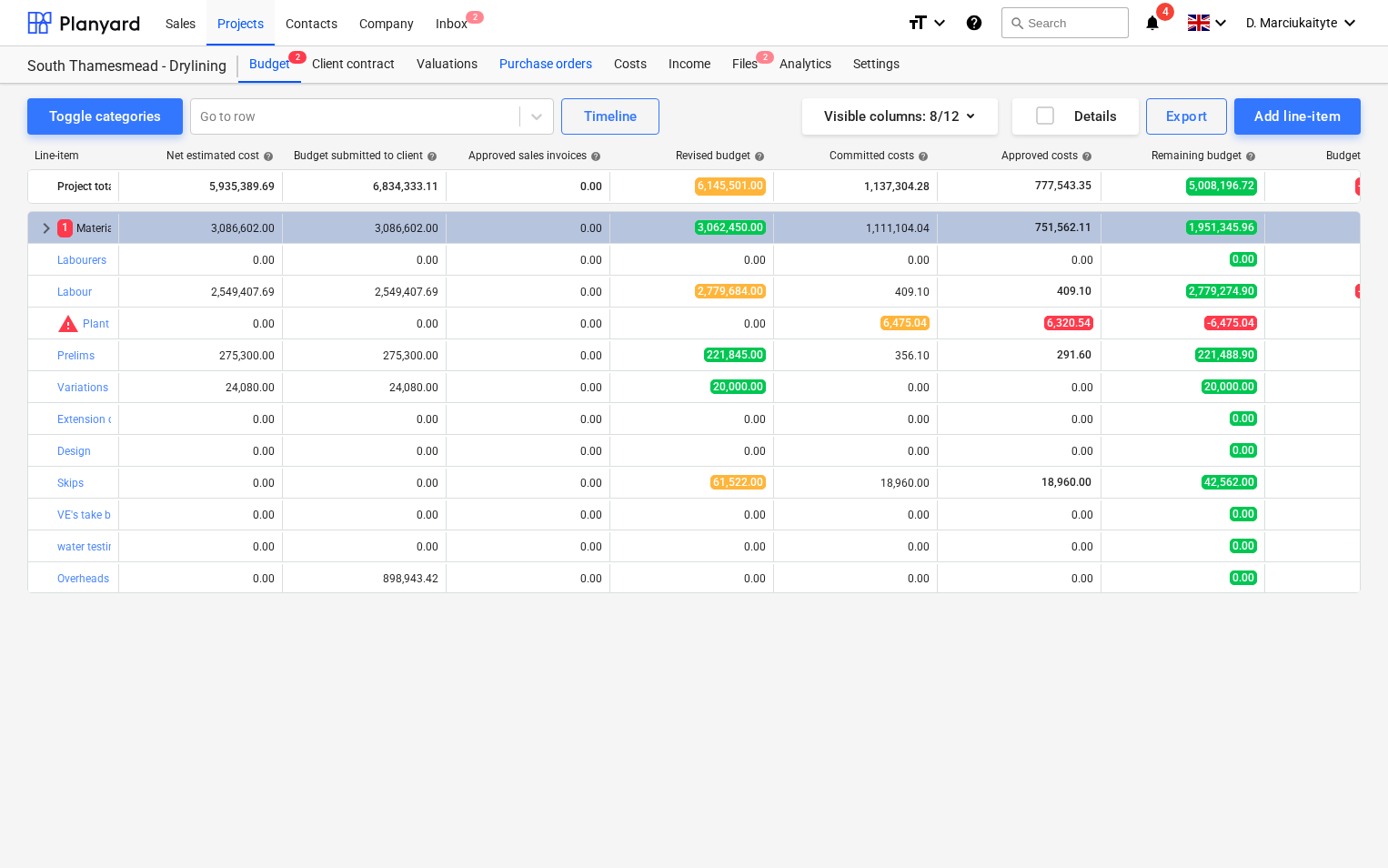
click at [525, 52] on div "Purchase orders" at bounding box center [545, 65] width 115 height 37
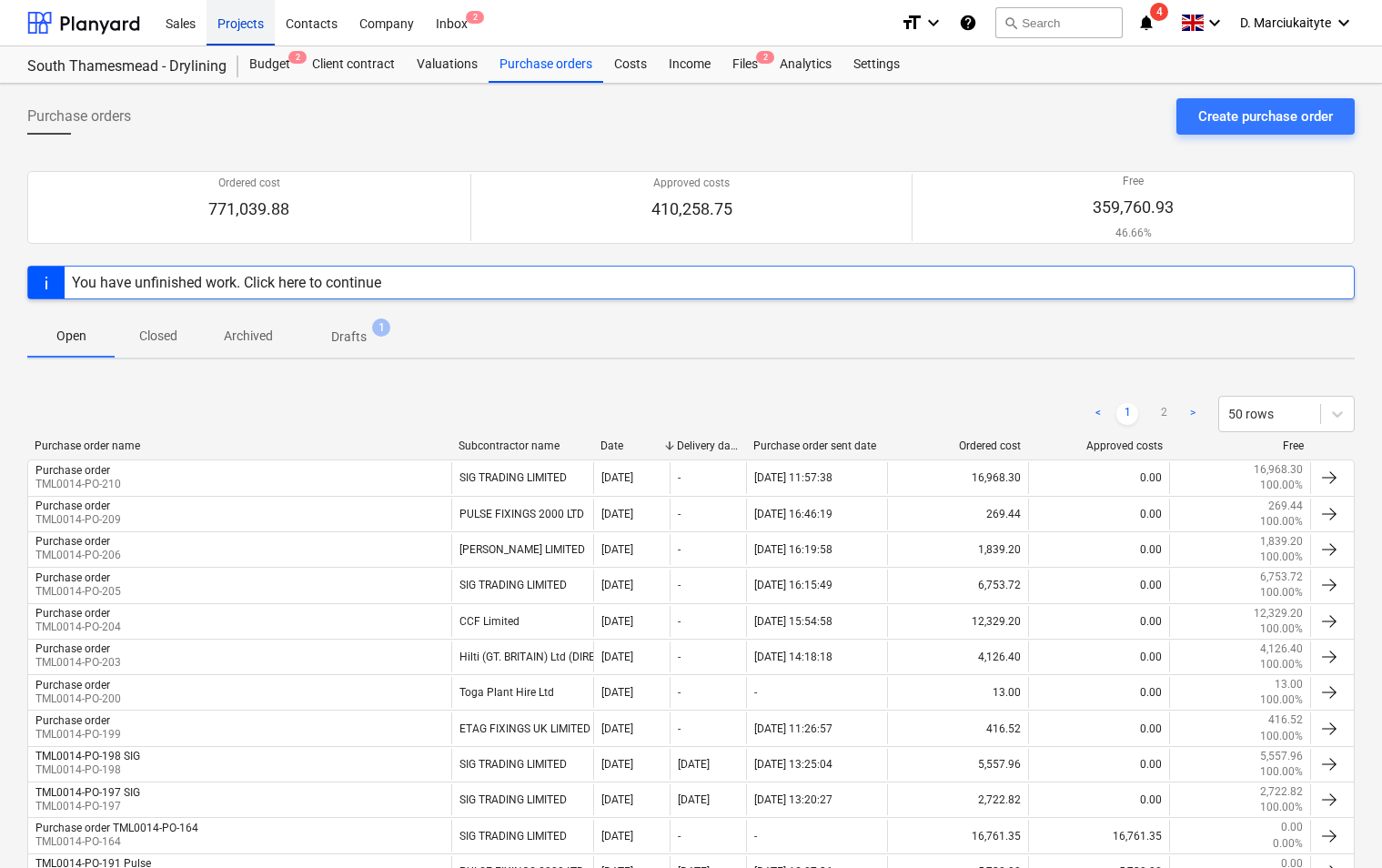
click at [254, 18] on div "Projects" at bounding box center [240, 22] width 68 height 47
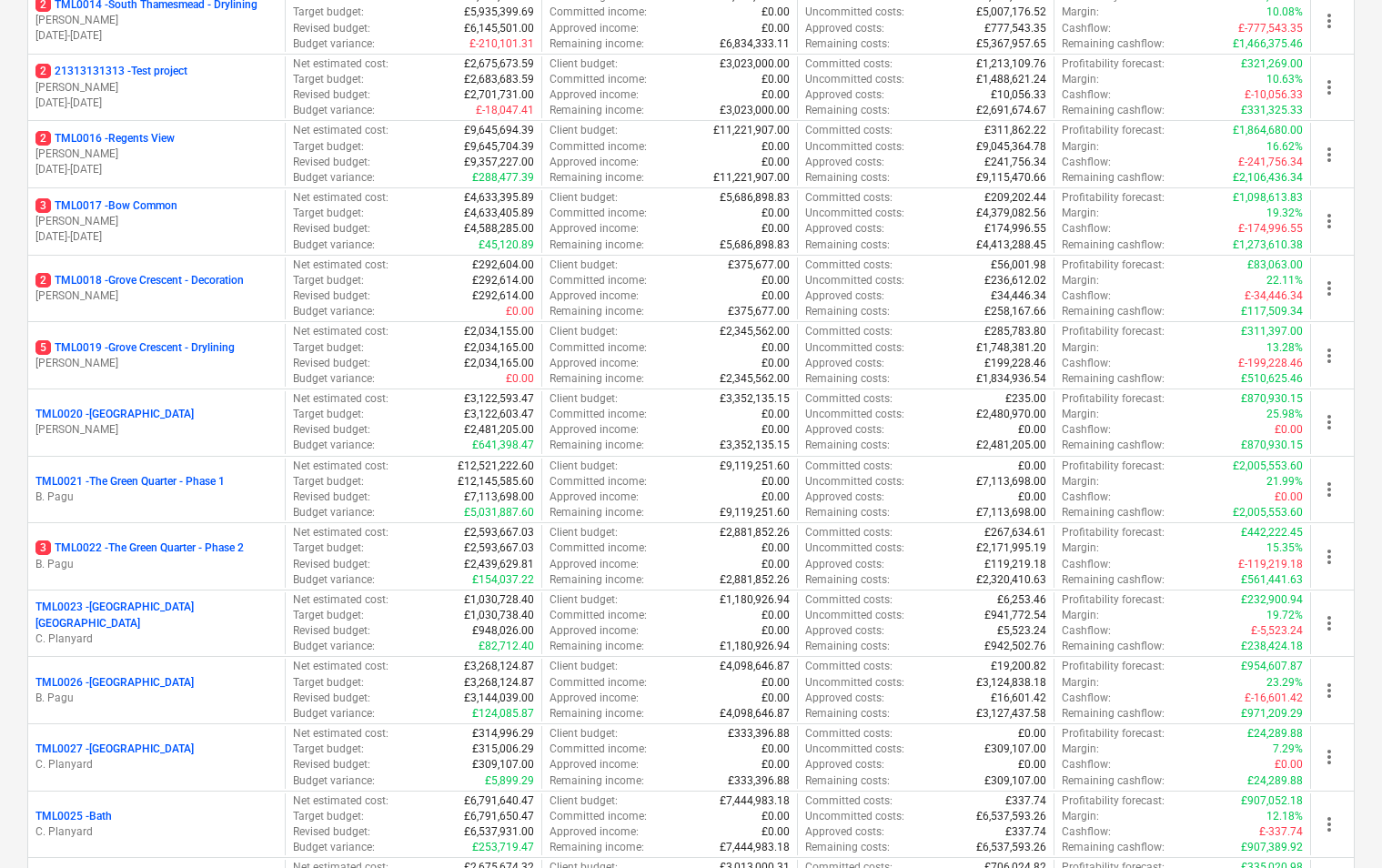
scroll to position [1546, 0]
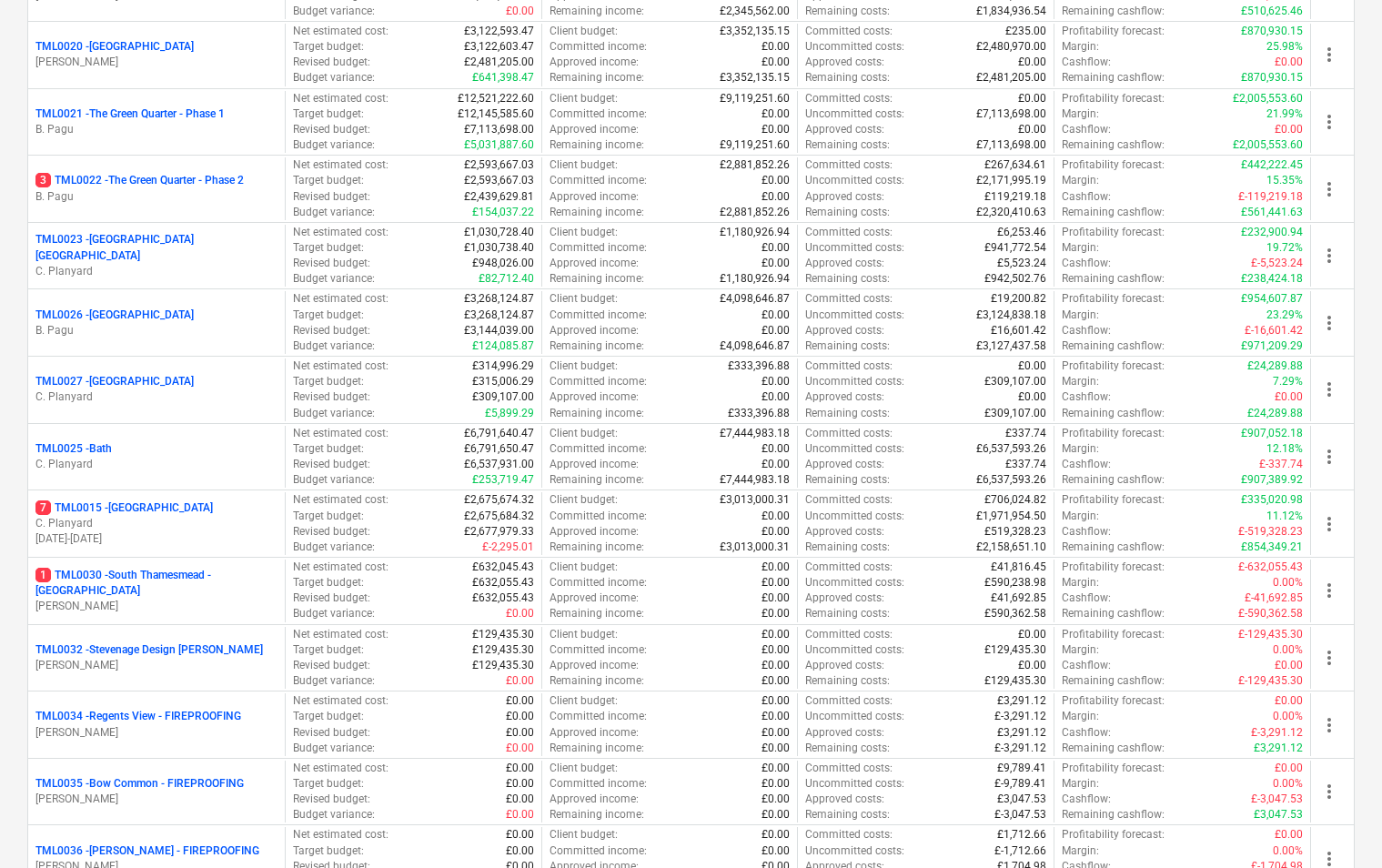
drag, startPoint x: 159, startPoint y: 190, endPoint x: 150, endPoint y: 201, distance: 14.2
click at [159, 190] on p "B. Pagu" at bounding box center [157, 196] width 242 height 16
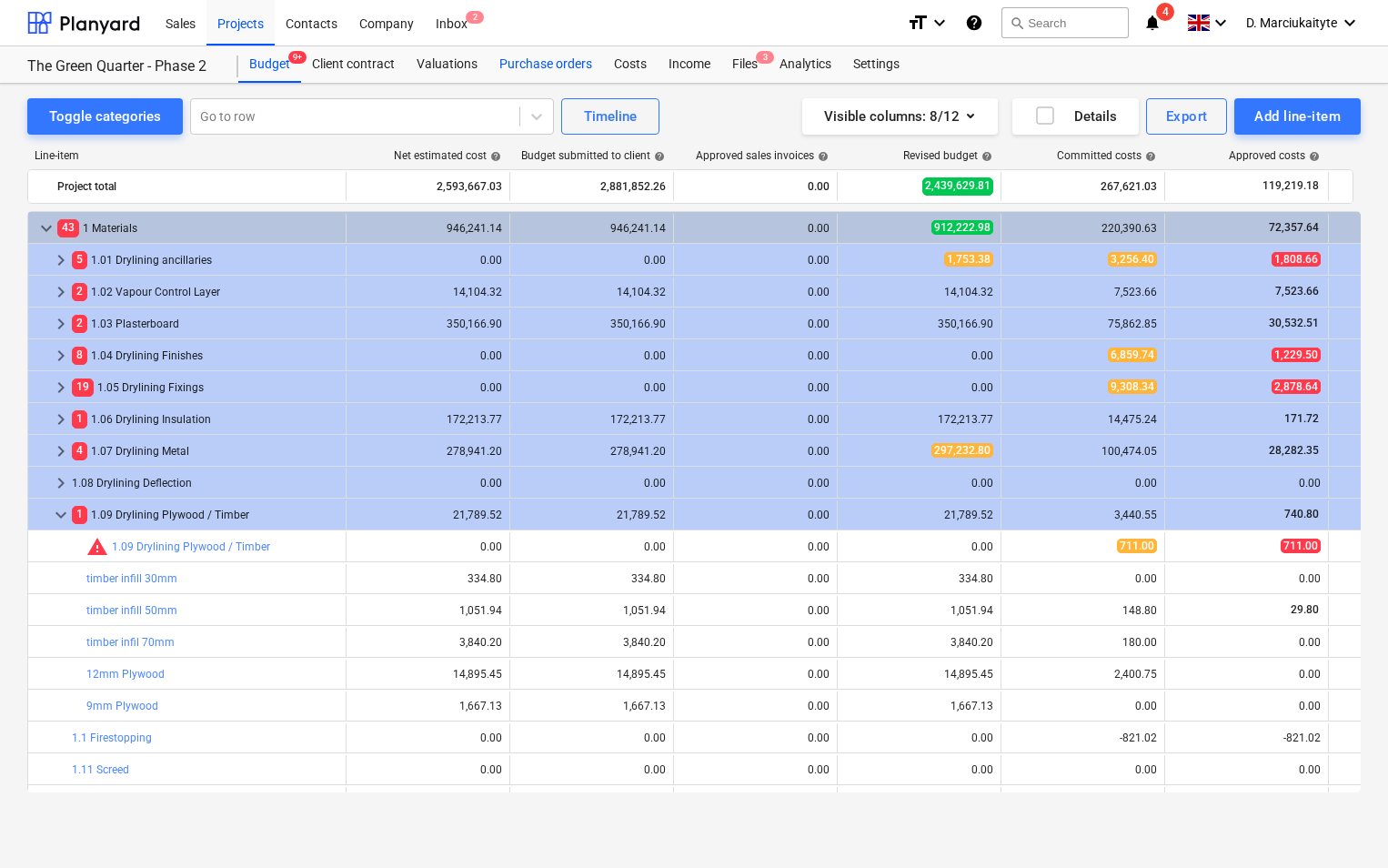
click at [534, 64] on div "Purchase orders" at bounding box center [545, 65] width 115 height 37
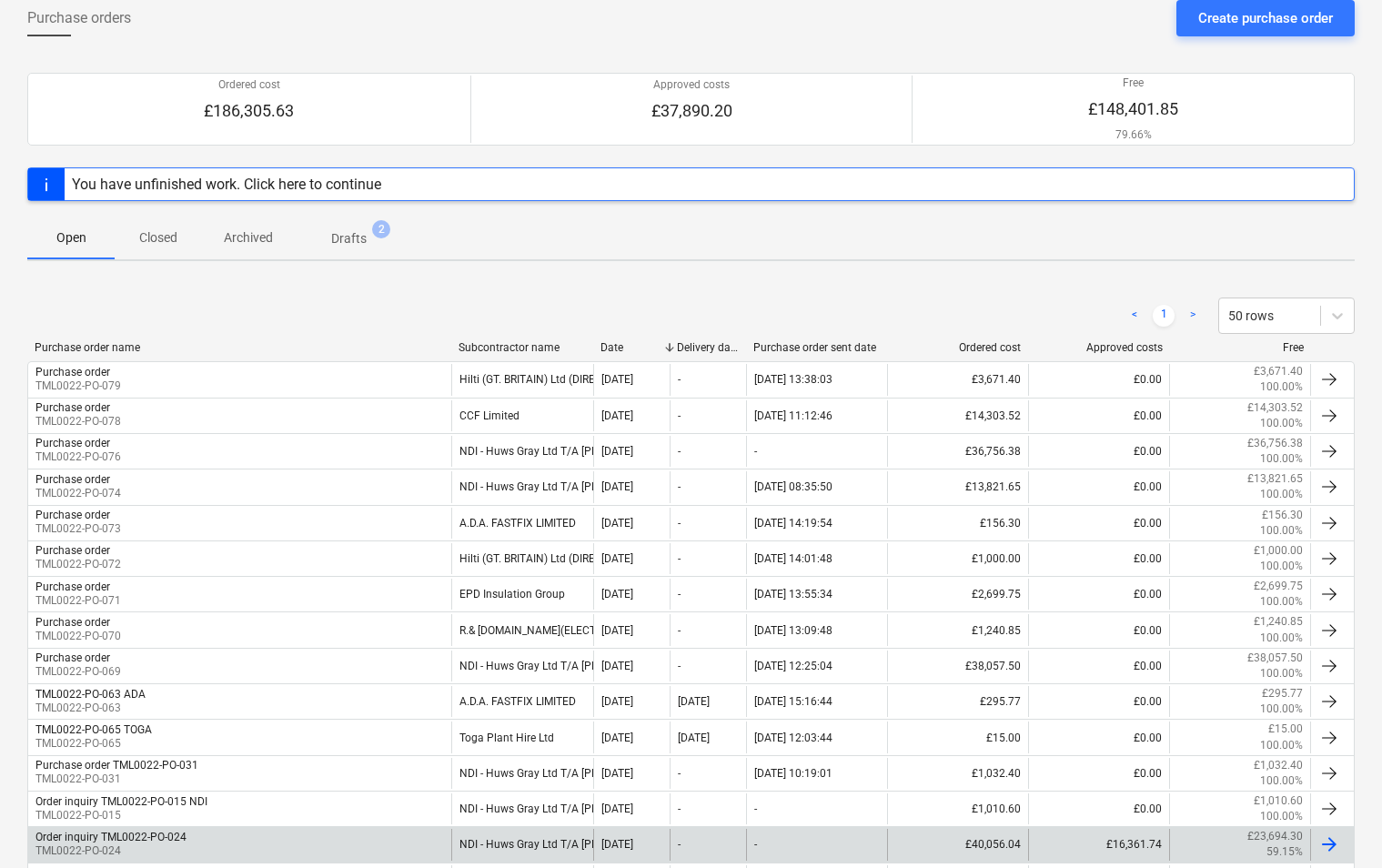
scroll to position [338, 0]
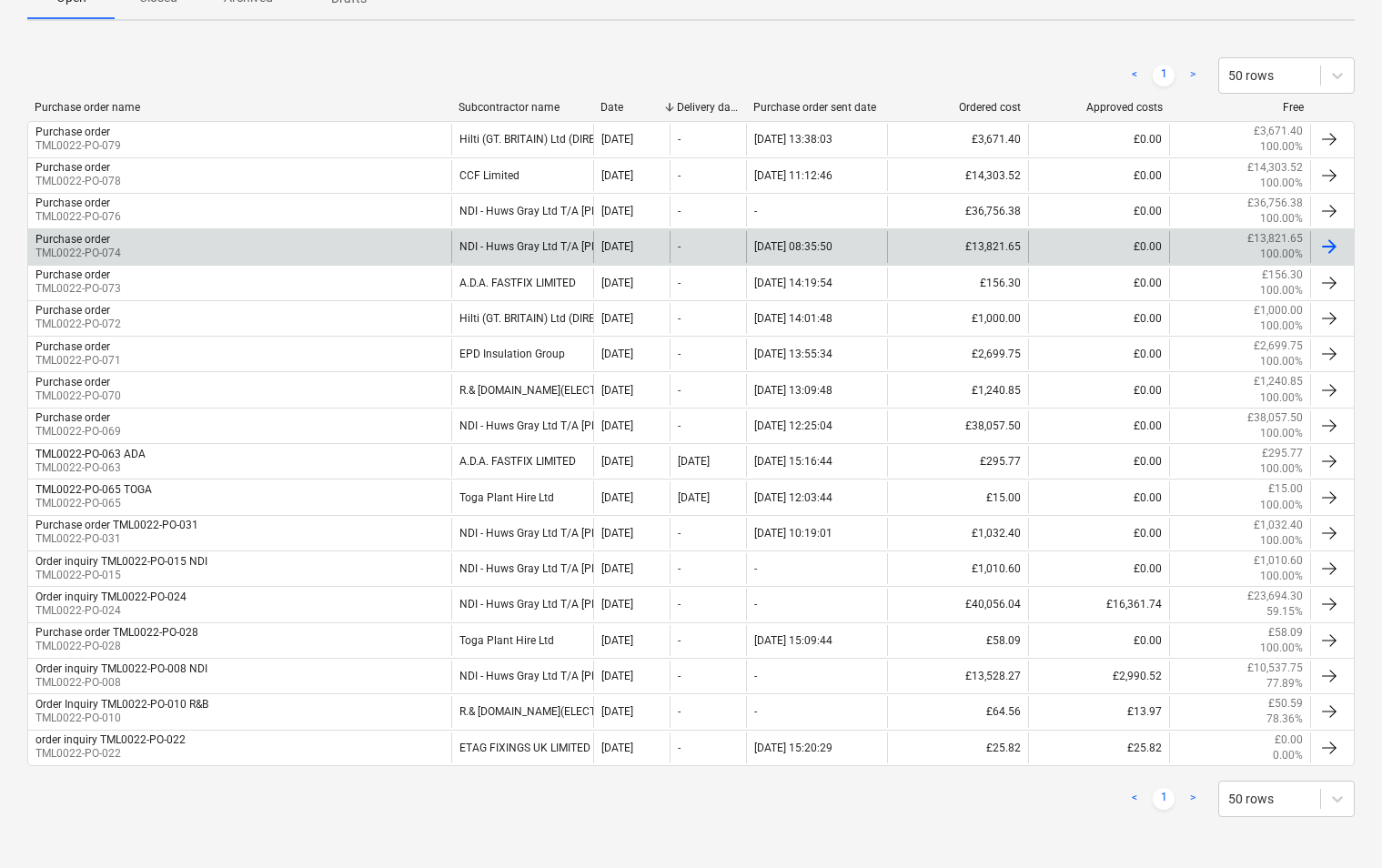
click at [291, 245] on div "Purchase order TML0022-PO-074" at bounding box center [239, 247] width 423 height 31
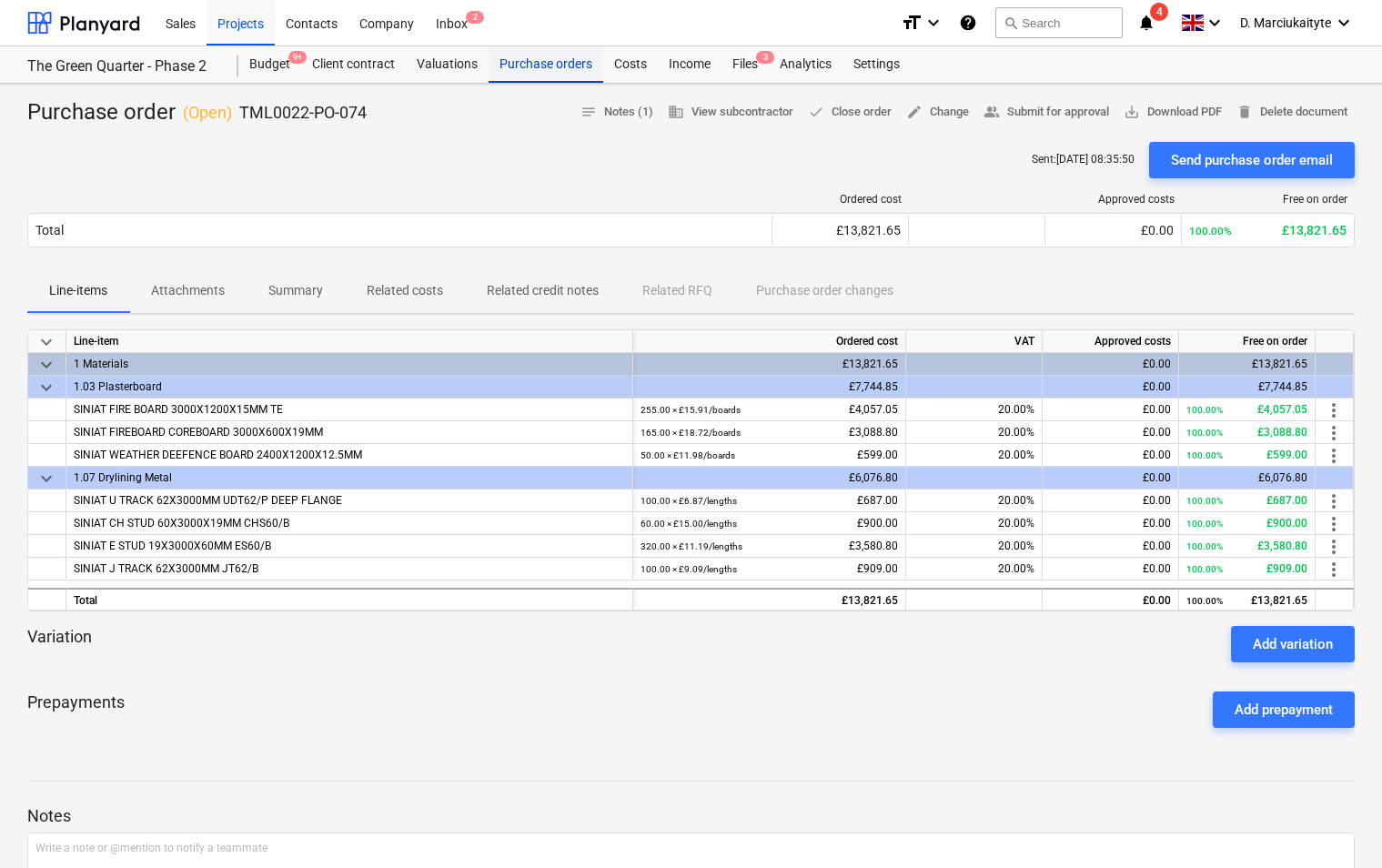
click at [568, 59] on div "Purchase orders" at bounding box center [546, 65] width 115 height 37
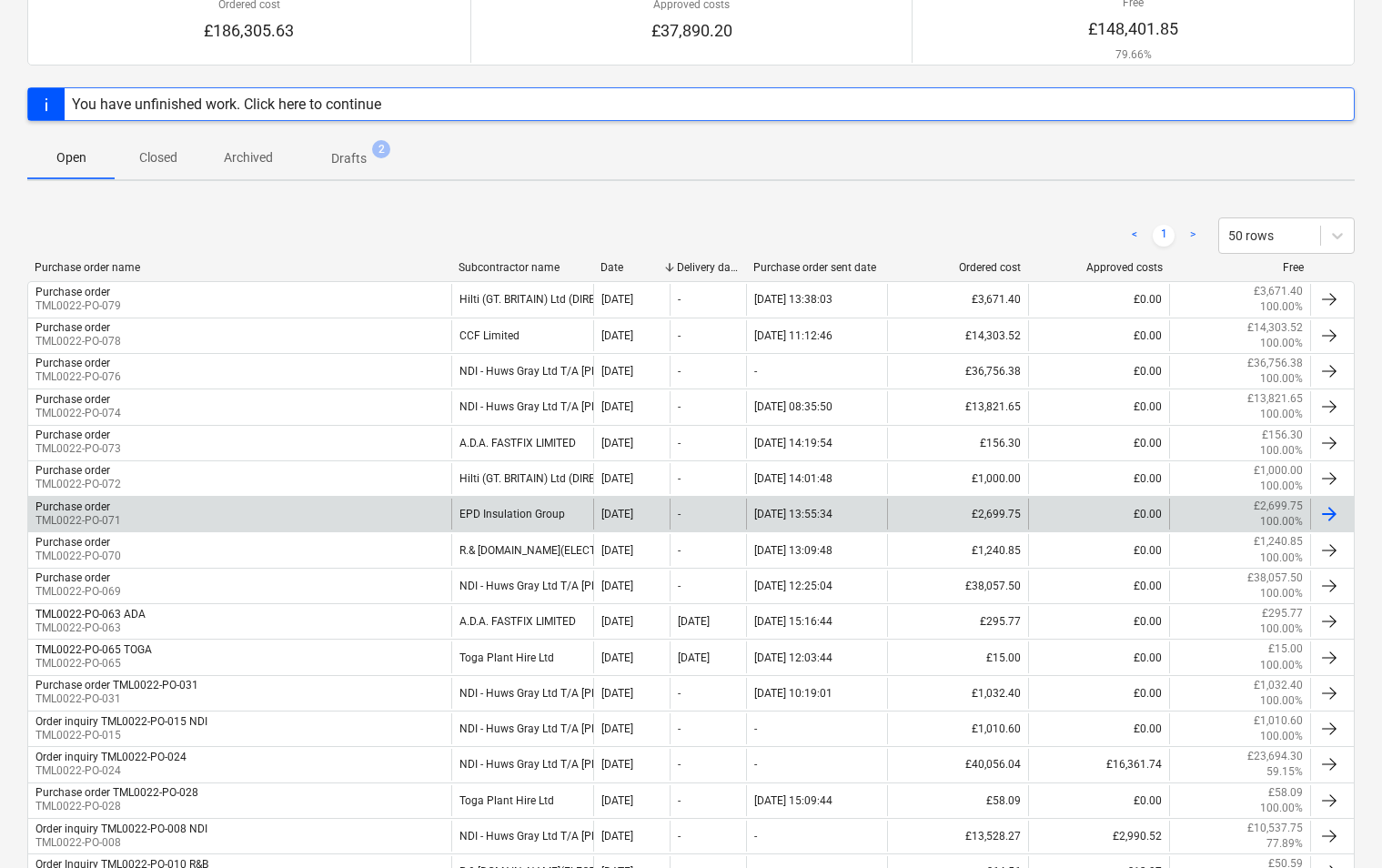
scroll to position [181, 0]
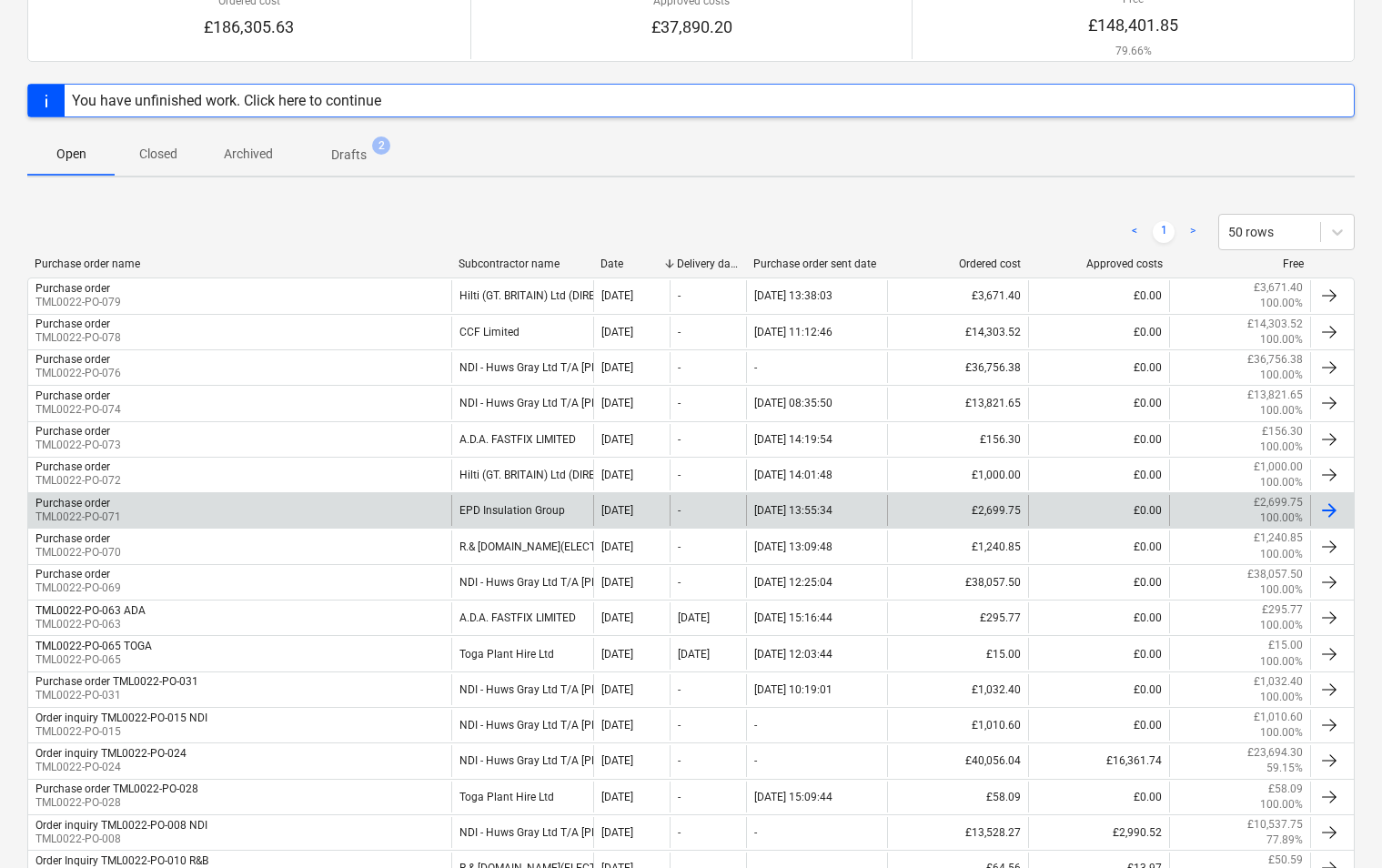
click at [337, 515] on div "Purchase order TML0022-PO-071" at bounding box center [239, 511] width 423 height 31
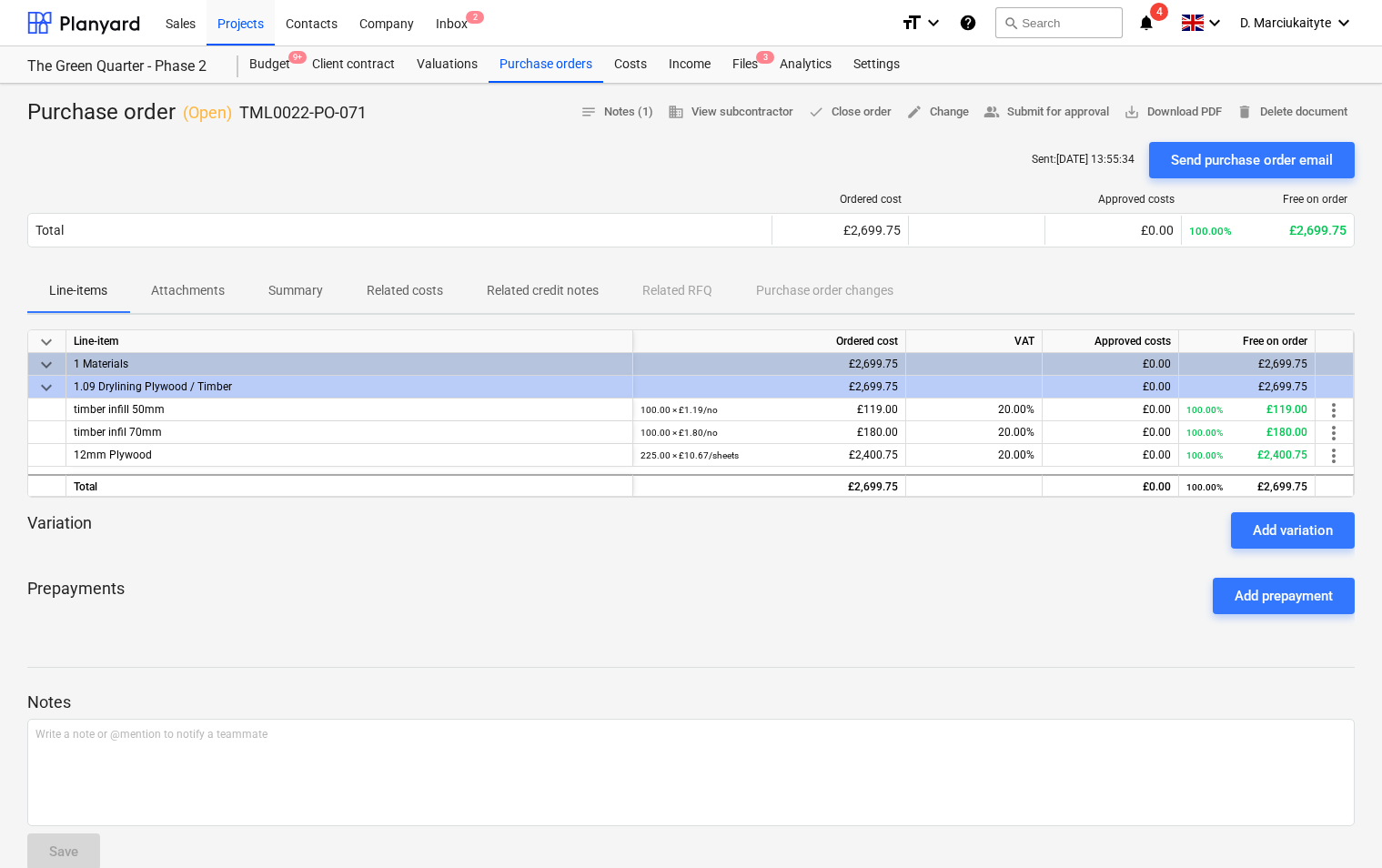
click at [282, 290] on p "Summary" at bounding box center [296, 291] width 55 height 19
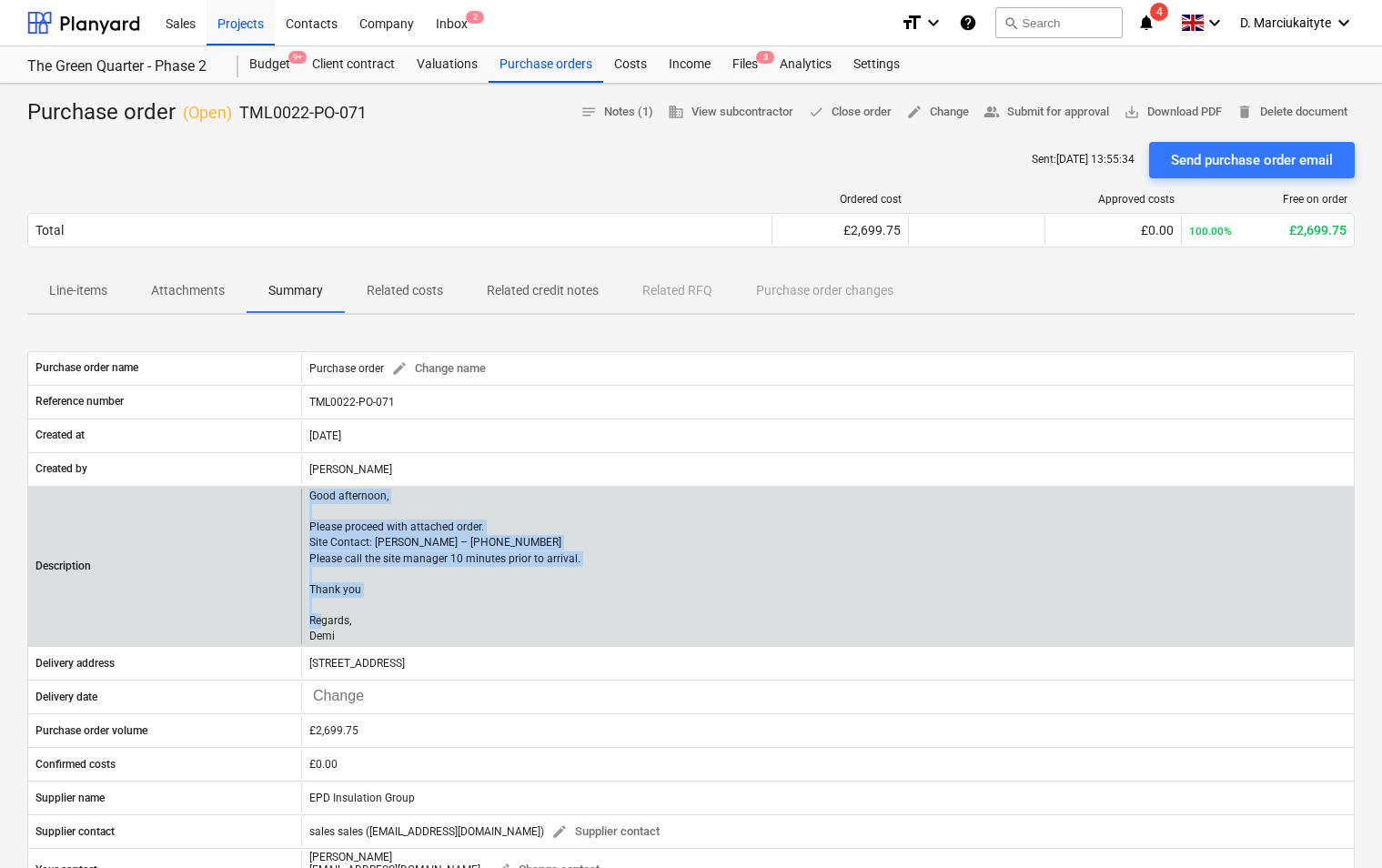
drag, startPoint x: 372, startPoint y: 642, endPoint x: 309, endPoint y: 496, distance: 159.0
click at [309, 496] on p "Good afternoon, Please proceed with attached order. Site Contact: Dave – 07789 …" at bounding box center [445, 566] width 271 height 157
copy p "Good afternoon, Please proceed with attached order. Site Contact: Dave – 07789 …"
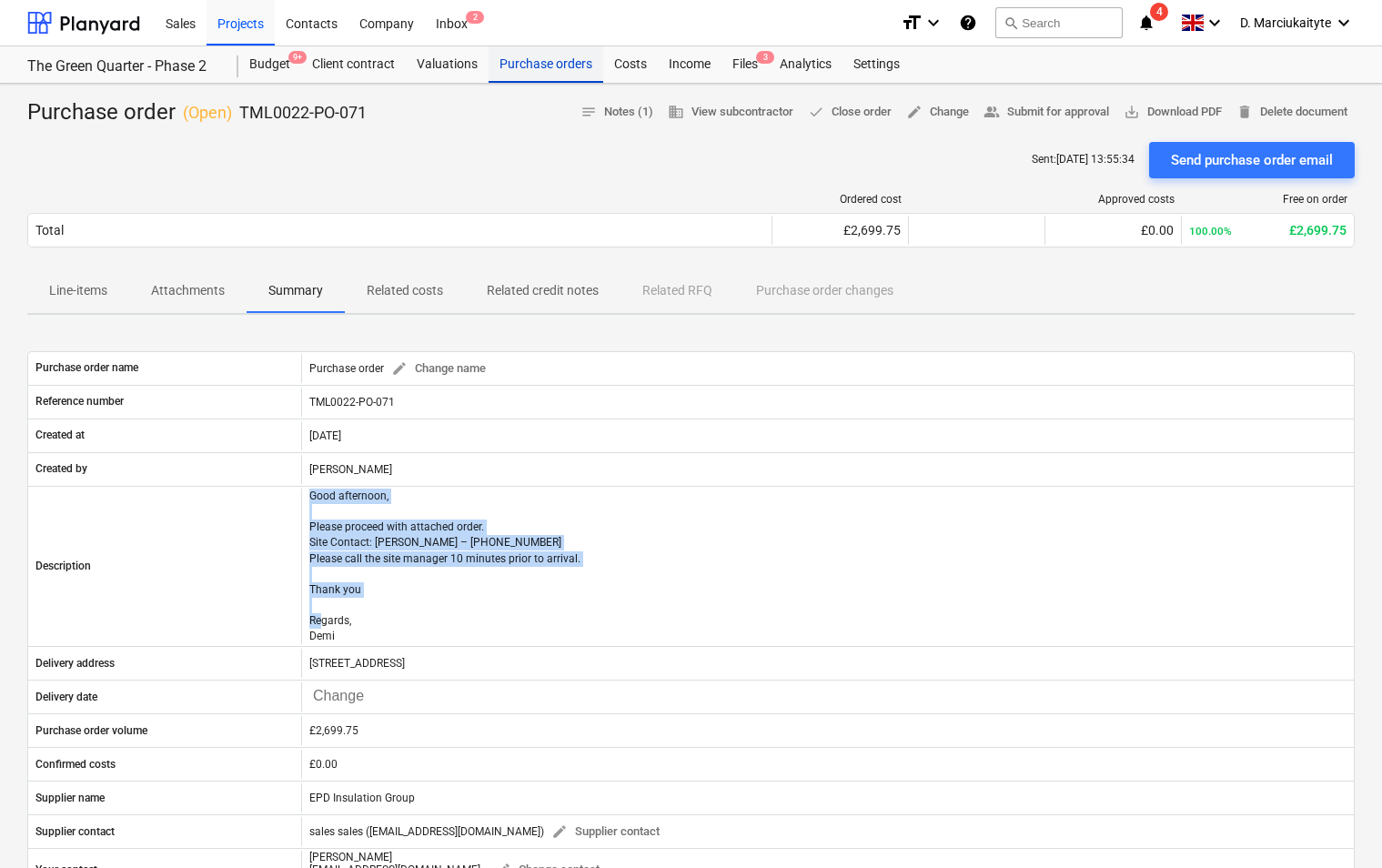
click at [564, 62] on div "Purchase orders" at bounding box center [546, 65] width 115 height 37
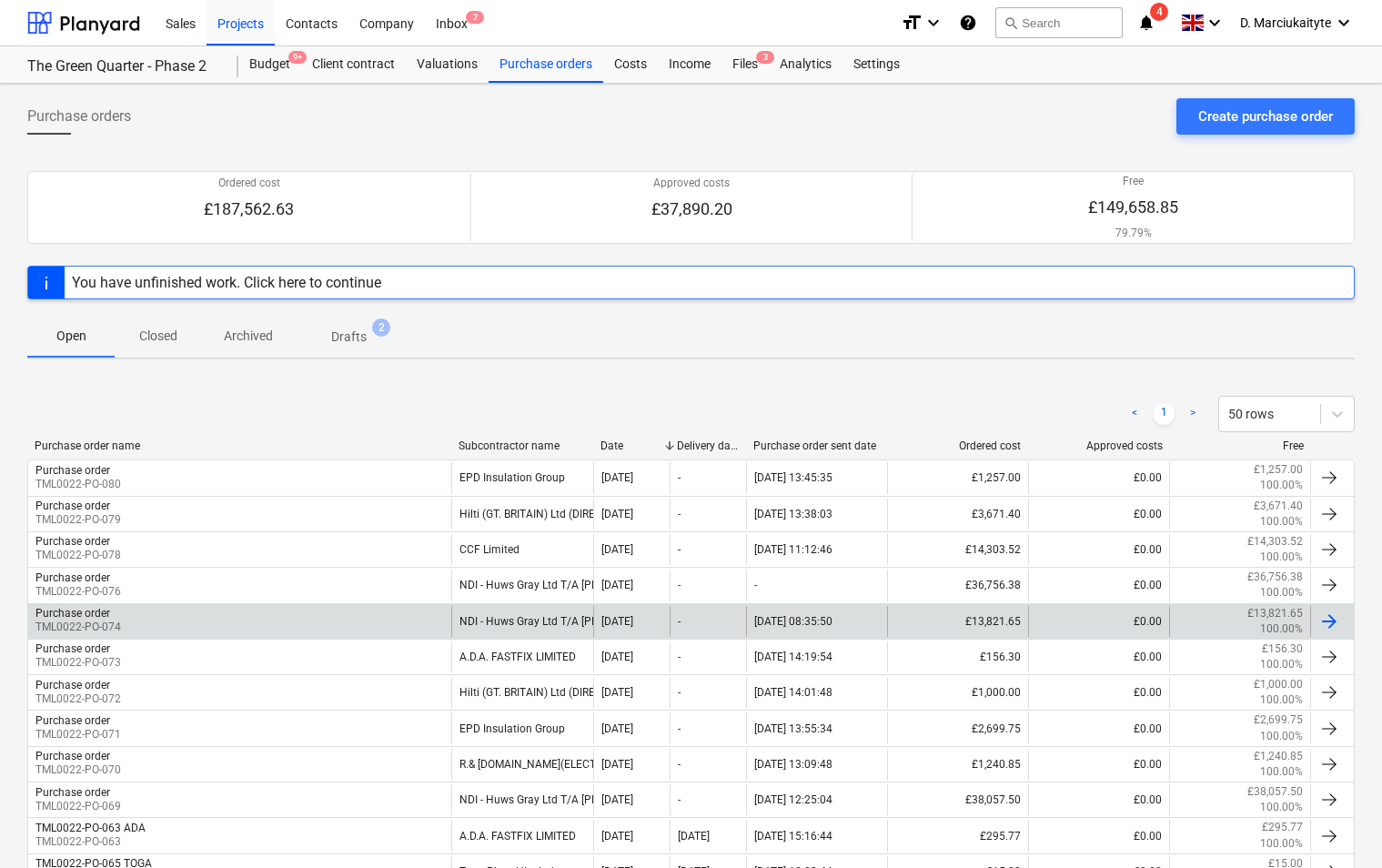
click at [362, 616] on div "Purchase order TML0022-PO-074" at bounding box center [239, 621] width 423 height 31
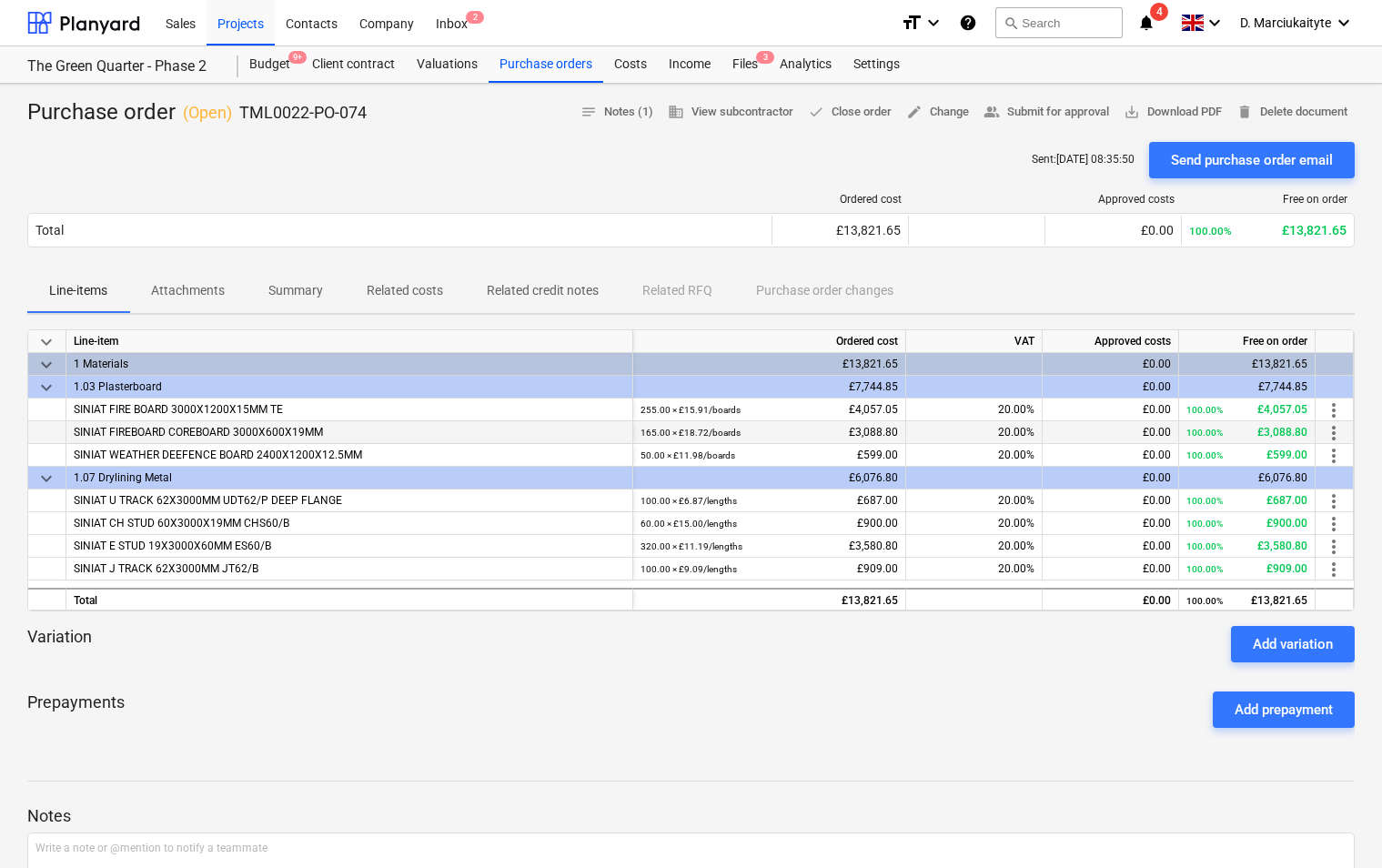
drag, startPoint x: 423, startPoint y: 426, endPoint x: 64, endPoint y: 429, distance: 359.0
click at [0, 0] on div "SINIAT FIREBOARD COREBOARD 3000X600X19MM 165.00 × £18.72 / boards £3,088.80 20.…" at bounding box center [0, 0] width 0 height 0
copy div "SINIAT FIREBOARD COREBOARD 3000X600X19MM"
click at [401, 404] on div "SINIAT FIRE BOARD 3000X1200X15MM TE" at bounding box center [349, 410] width 567 height 23
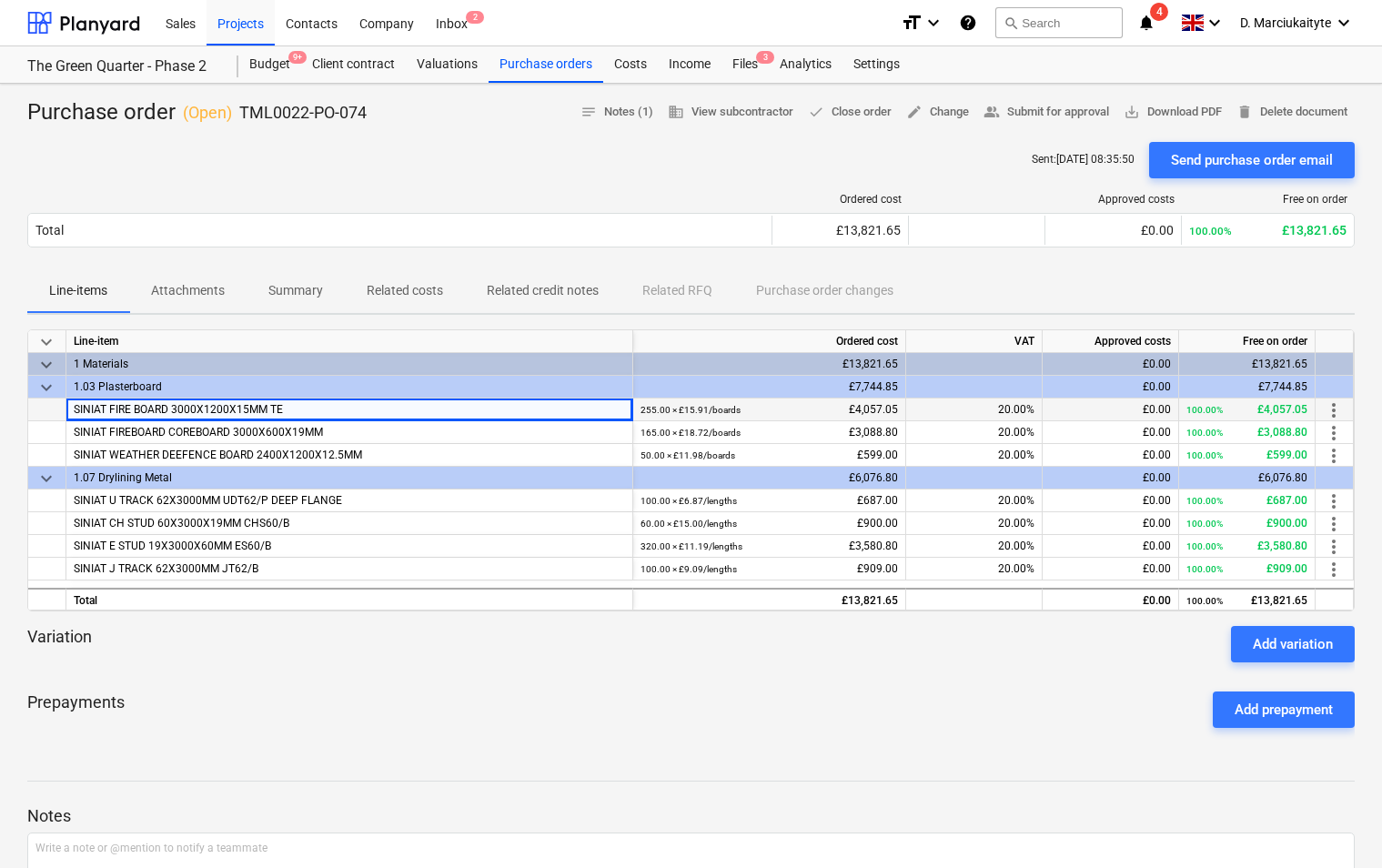
drag, startPoint x: 391, startPoint y: 412, endPoint x: 52, endPoint y: 407, distance: 339.0
click at [0, 0] on div "SINIAT FIRE BOARD 3000X1200X15MM TE 255.00 × £15.91 / boards £4,057.05 20.00% £…" at bounding box center [0, 0] width 0 height 0
copy div "SINIAT FIRE BOARD 3000X1200X15MM TE"
click at [470, 447] on div "SINIAT WEATHER DEEFENCE BOARD 2400X1200X12.5MM" at bounding box center [349, 455] width 567 height 23
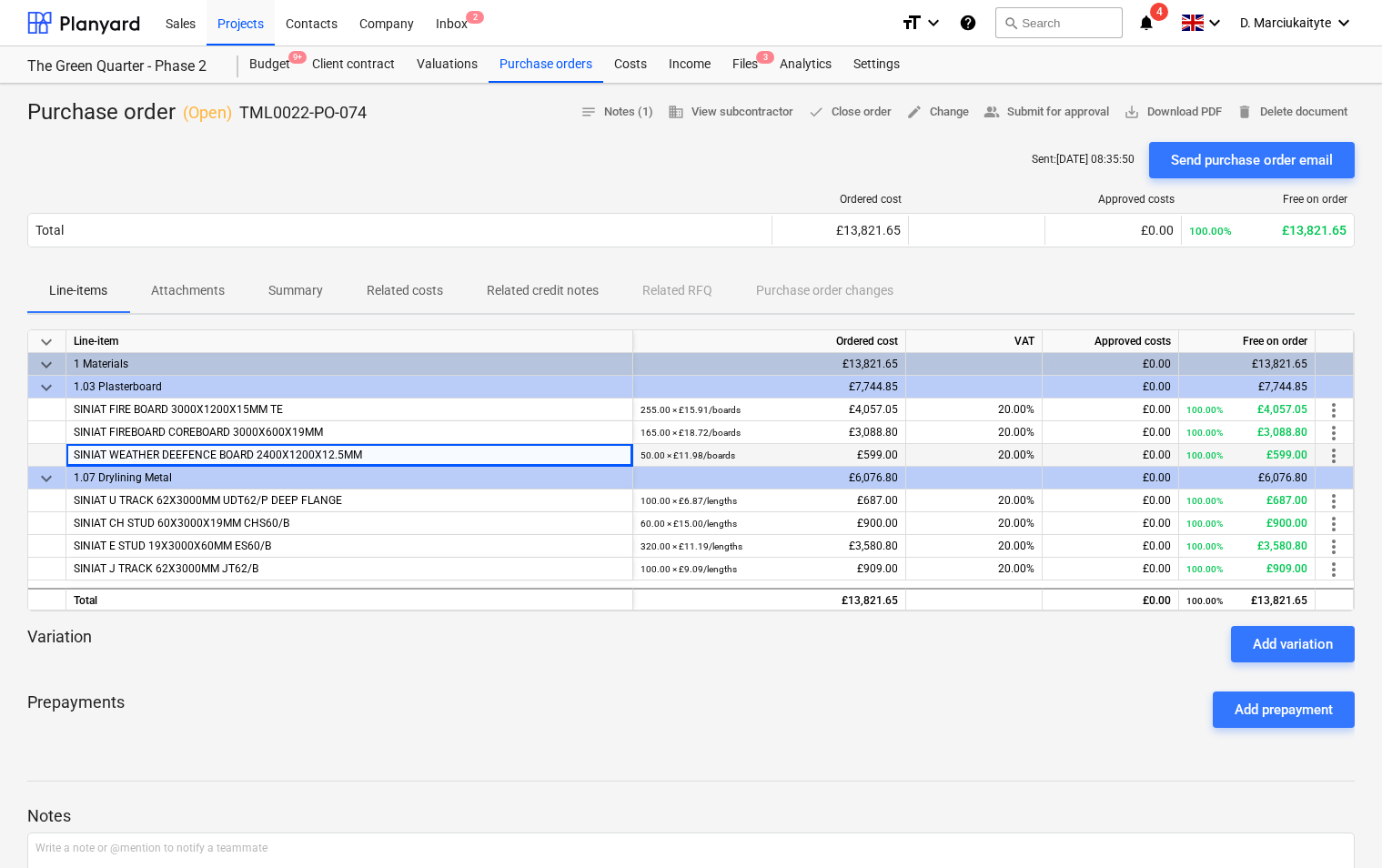
drag, startPoint x: 397, startPoint y: 453, endPoint x: 38, endPoint y: 450, distance: 359.0
click at [0, 0] on div "SINIAT WEATHER DEEFENCE BOARD 2400X1200X12.5MM 50.00 × £11.98 / boards £599.00 …" at bounding box center [0, 0] width 0 height 0
copy div "SINIAT WEATHER DEEFENCE BOARD 2400X1200X12.5MM"
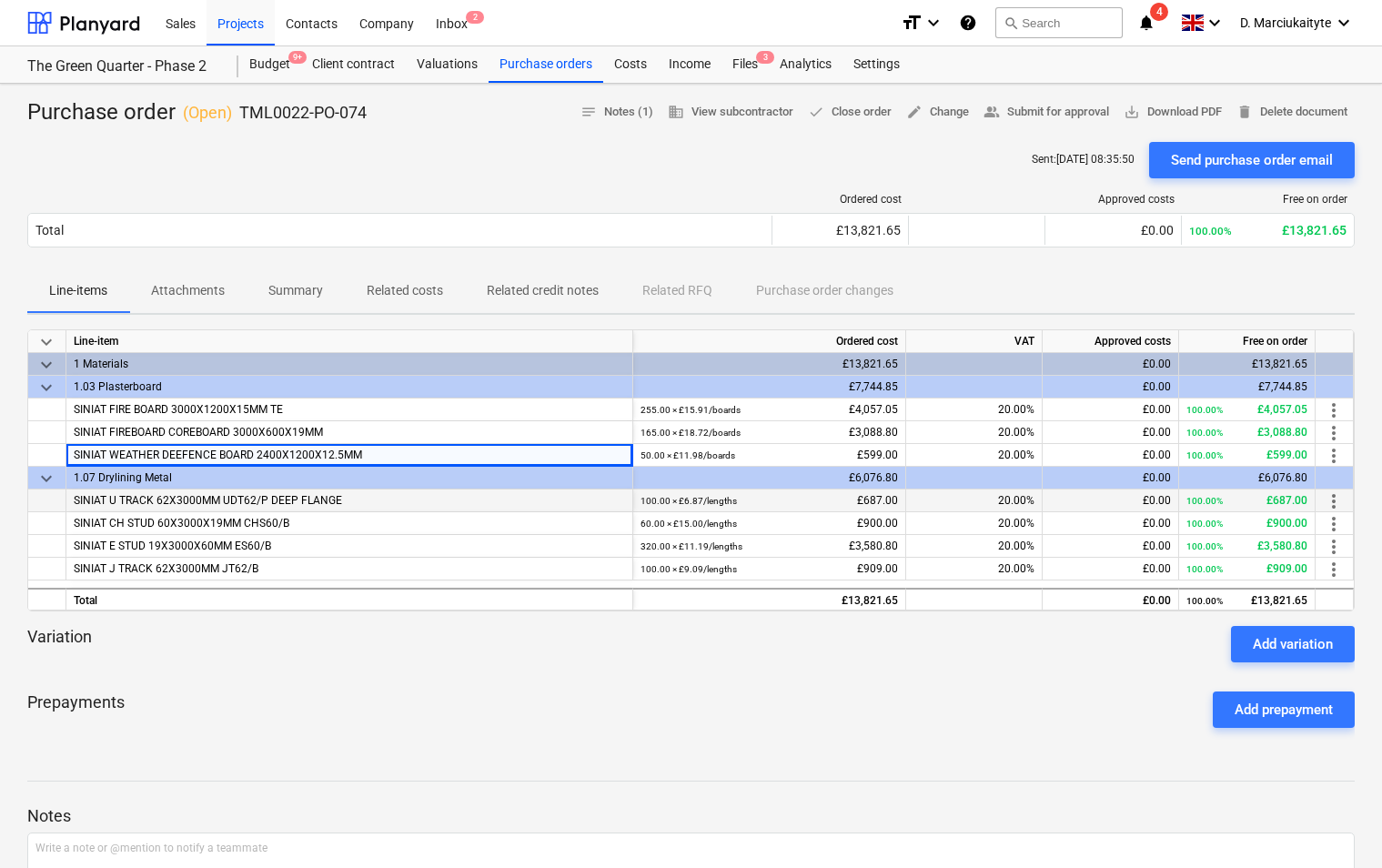
click at [265, 503] on span "SINIAT U TRACK 62X3000MM UDT62/P DEEP FLANGE" at bounding box center [207, 500] width 269 height 13
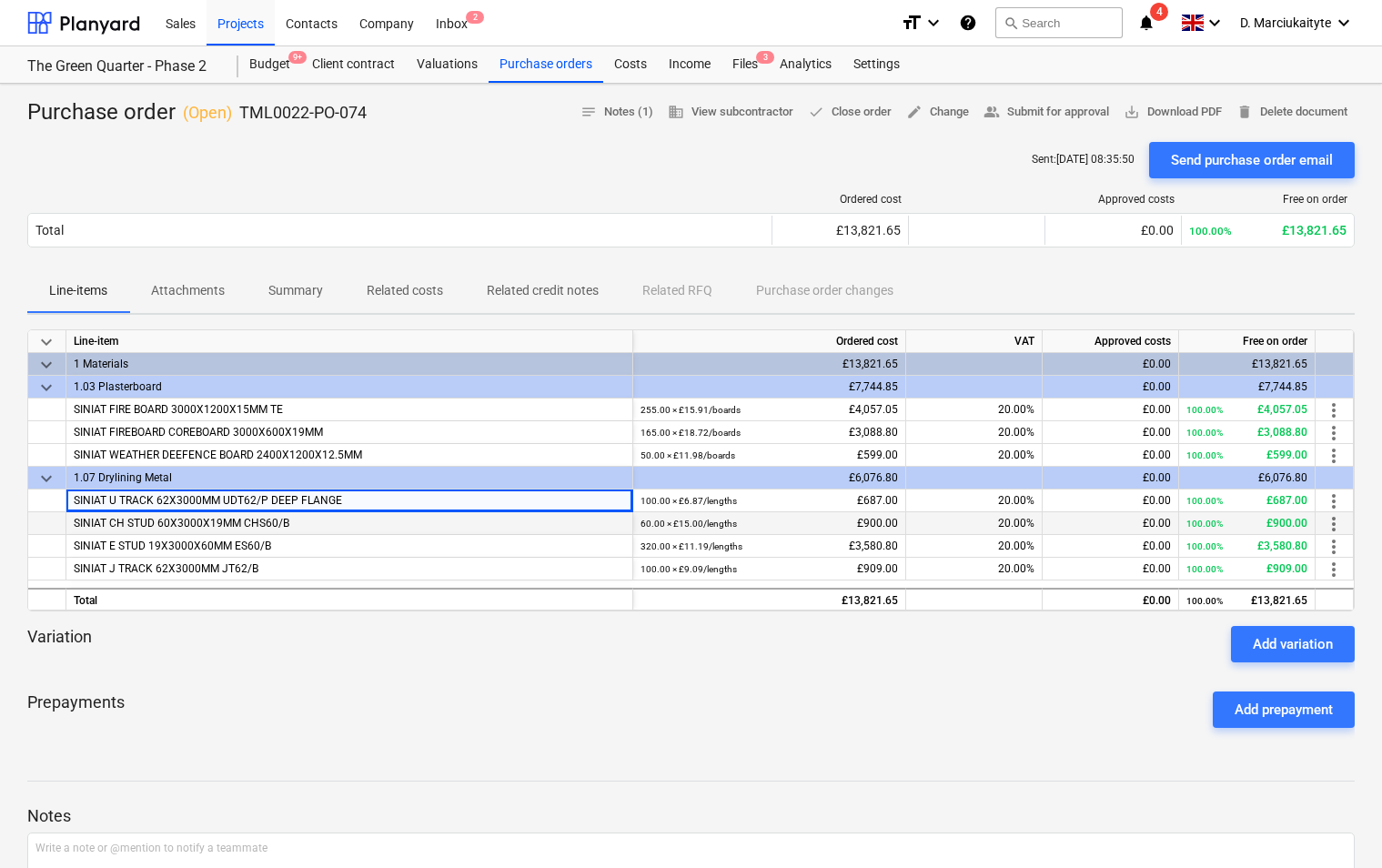
drag, startPoint x: 346, startPoint y: 505, endPoint x: 48, endPoint y: 512, distance: 298.1
click at [48, 512] on div "keyboard_arrow_down Line-item Ordered cost VAT Approved costs Free on order key…" at bounding box center [691, 470] width 1328 height 282
click at [428, 515] on div "SINIAT CH STUD 60X3000X19MM CHS60/B" at bounding box center [349, 523] width 567 height 23
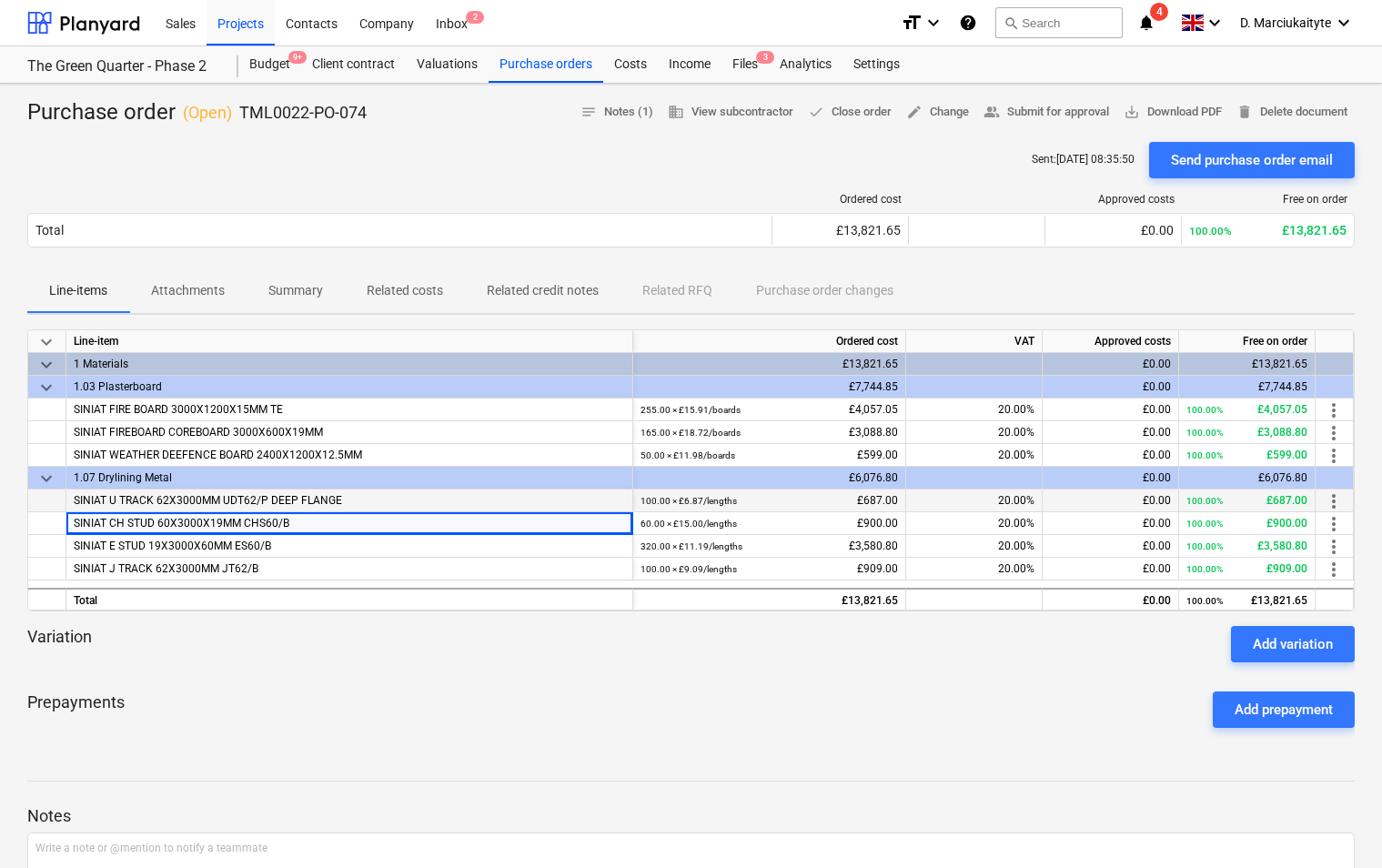
click at [417, 503] on div "SINIAT U TRACK 62X3000MM UDT62/P DEEP FLANGE" at bounding box center [349, 500] width 567 height 23
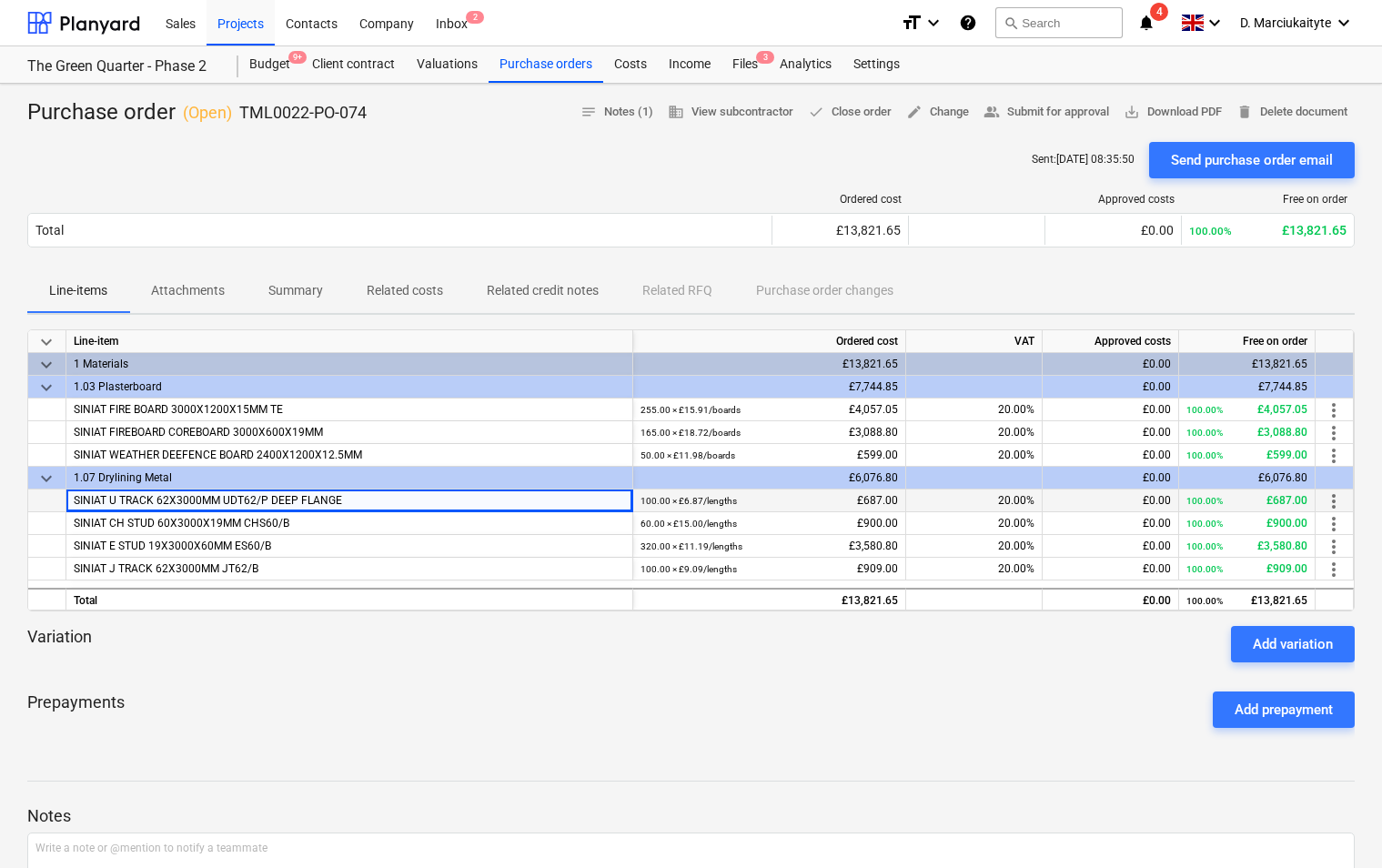
drag, startPoint x: 420, startPoint y: 501, endPoint x: 70, endPoint y: 505, distance: 350.0
click at [70, 505] on div "SINIAT U TRACK 62X3000MM UDT62/P DEEP FLANGE" at bounding box center [349, 500] width 567 height 23
copy span "SINIAT U TRACK 62X3000MM UDT62/P DEEP FLANGE"
click at [268, 525] on span "SINIAT CH STUD 60X3000X19MM CHS60/B" at bounding box center [181, 523] width 216 height 13
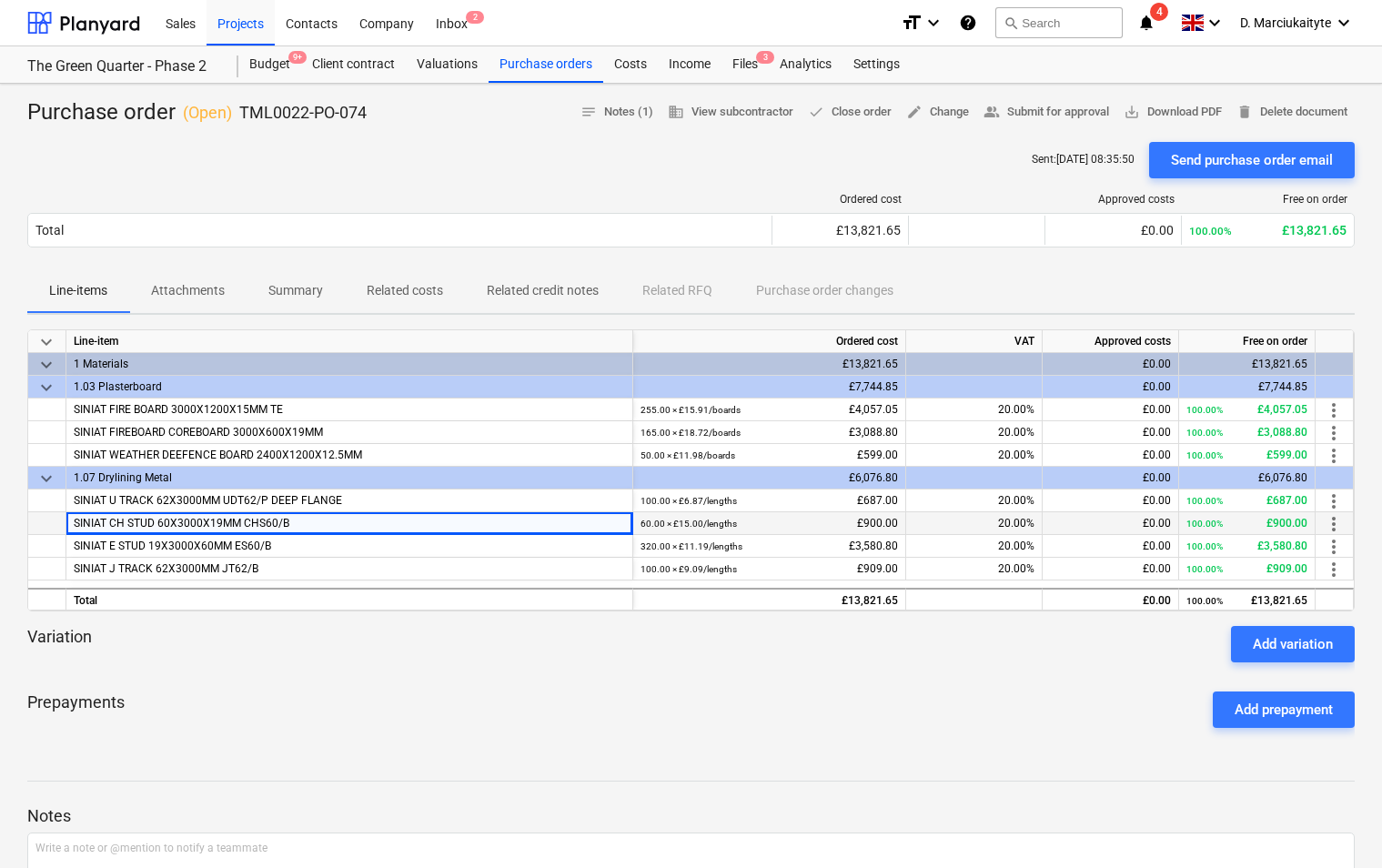
drag, startPoint x: 344, startPoint y: 524, endPoint x: 69, endPoint y: 525, distance: 275.0
click at [69, 525] on div "SINIAT CH STUD 60X3000X19MM CHS60/B" at bounding box center [349, 523] width 567 height 23
copy span "SINIAT CH STUD 60X3000X19MM CHS60/B"
click at [274, 542] on div "SINIAT E STUD 19X3000X60MM ES60/B" at bounding box center [349, 545] width 567 height 23
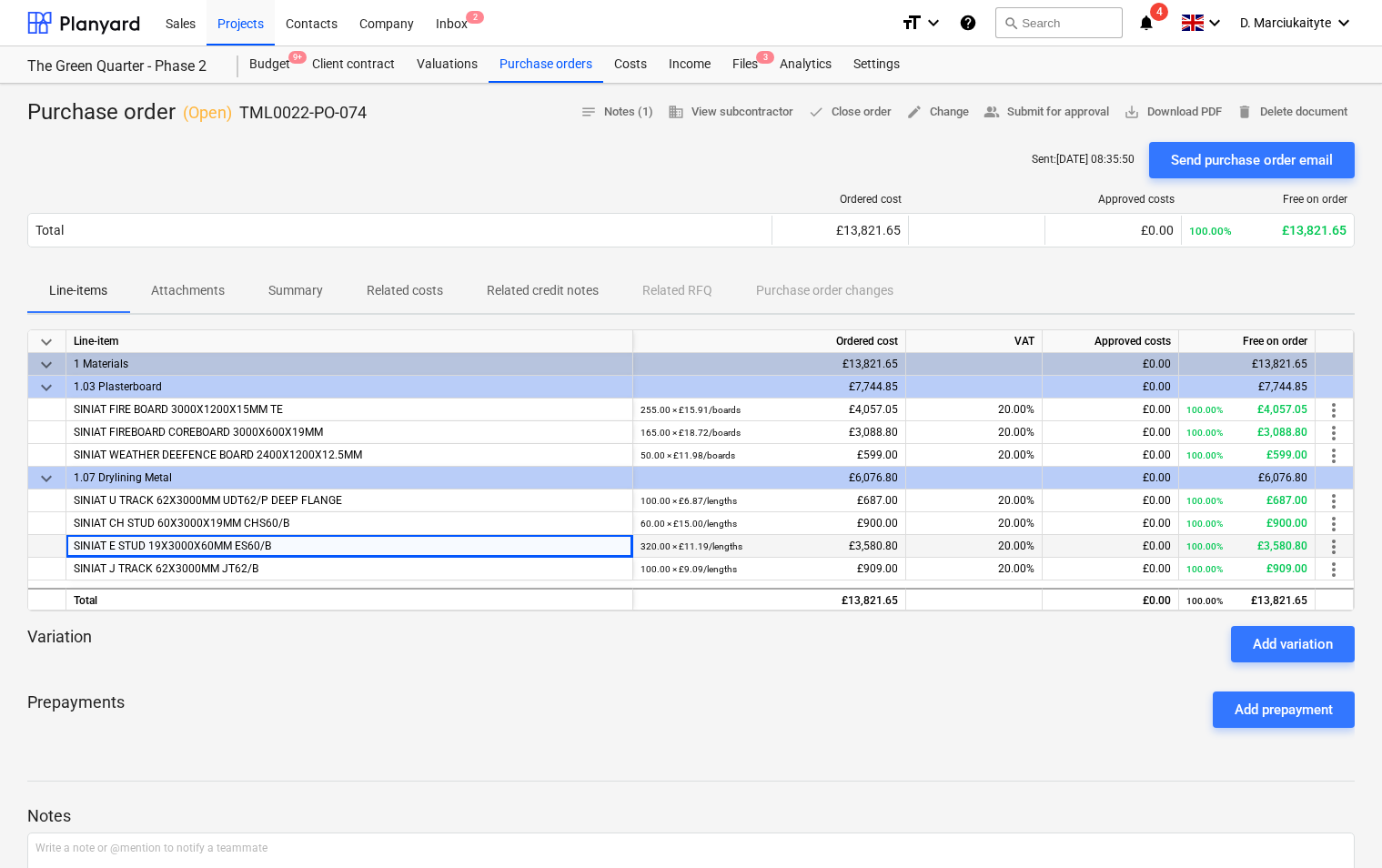
drag, startPoint x: 288, startPoint y: 548, endPoint x: 61, endPoint y: 556, distance: 227.1
click at [0, 0] on div "SINIAT E STUD 19X3000X60MM ES60/B 320.00 × £11.19 / lengths £3,580.80 20.00% £0…" at bounding box center [0, 0] width 0 height 0
copy div "SINIAT E STUD 19X3000X60MM ES60/B"
click at [271, 555] on div "SINIAT E STUD 19X3000X60MM ES60/B" at bounding box center [349, 545] width 567 height 23
click at [275, 566] on div "SINIAT J TRACK 62X3000MM JT62/B" at bounding box center [349, 568] width 567 height 23
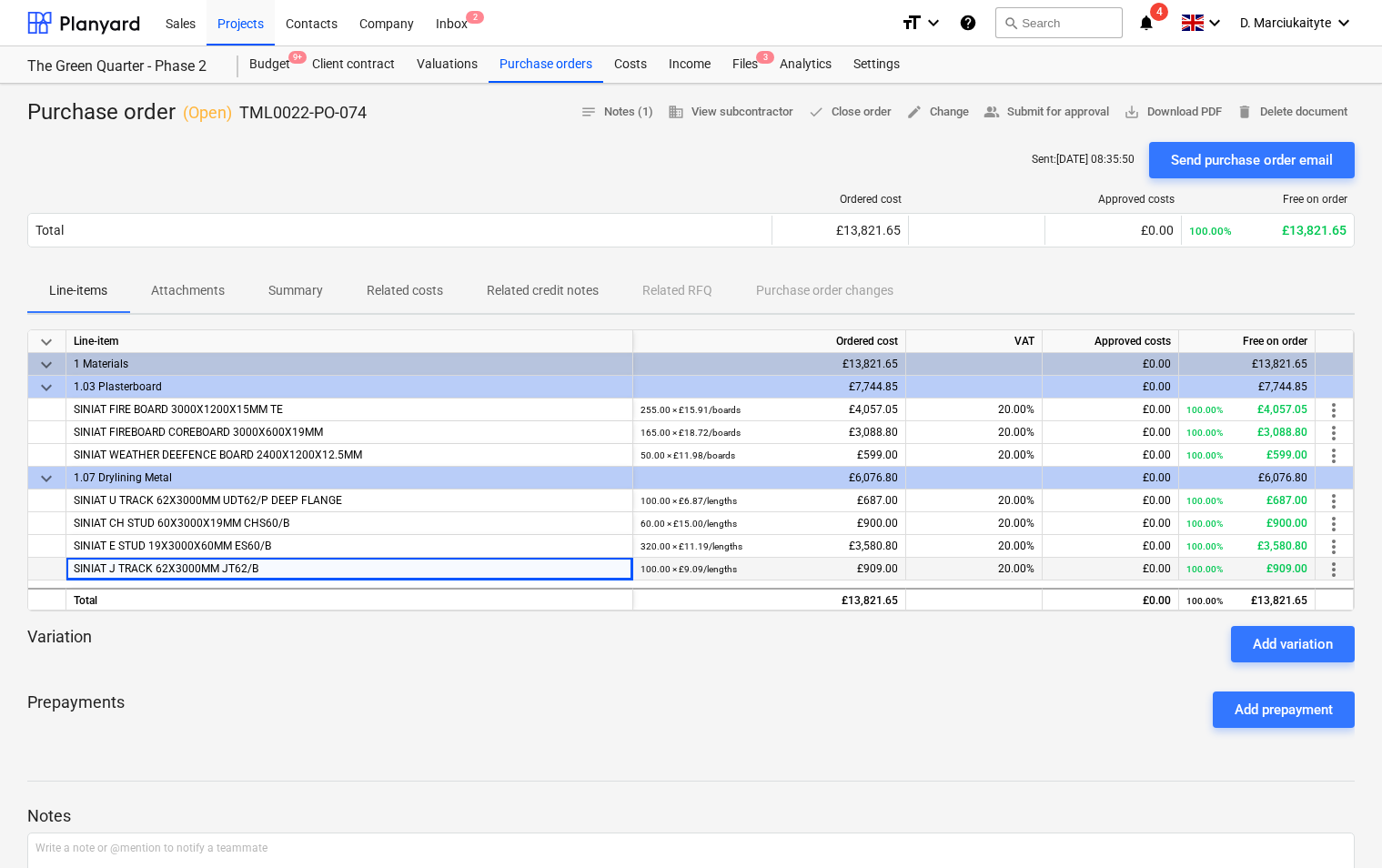
drag, startPoint x: 279, startPoint y: 566, endPoint x: 61, endPoint y: 571, distance: 218.1
click at [0, 0] on div "SINIAT J TRACK 62X3000MM JT62/B 100.00 × £9.09 / lengths £909.00 20.00% £0.00 1…" at bounding box center [0, 0] width 0 height 0
copy div "SINIAT J TRACK 62X3000MM JT62/B"
drag, startPoint x: 374, startPoint y: 108, endPoint x: 238, endPoint y: 118, distance: 136.4
click at [238, 118] on div "Purchase order ( Open ) TML0022-PO-074 notes Notes (1) business View subcontrac…" at bounding box center [691, 113] width 1328 height 29
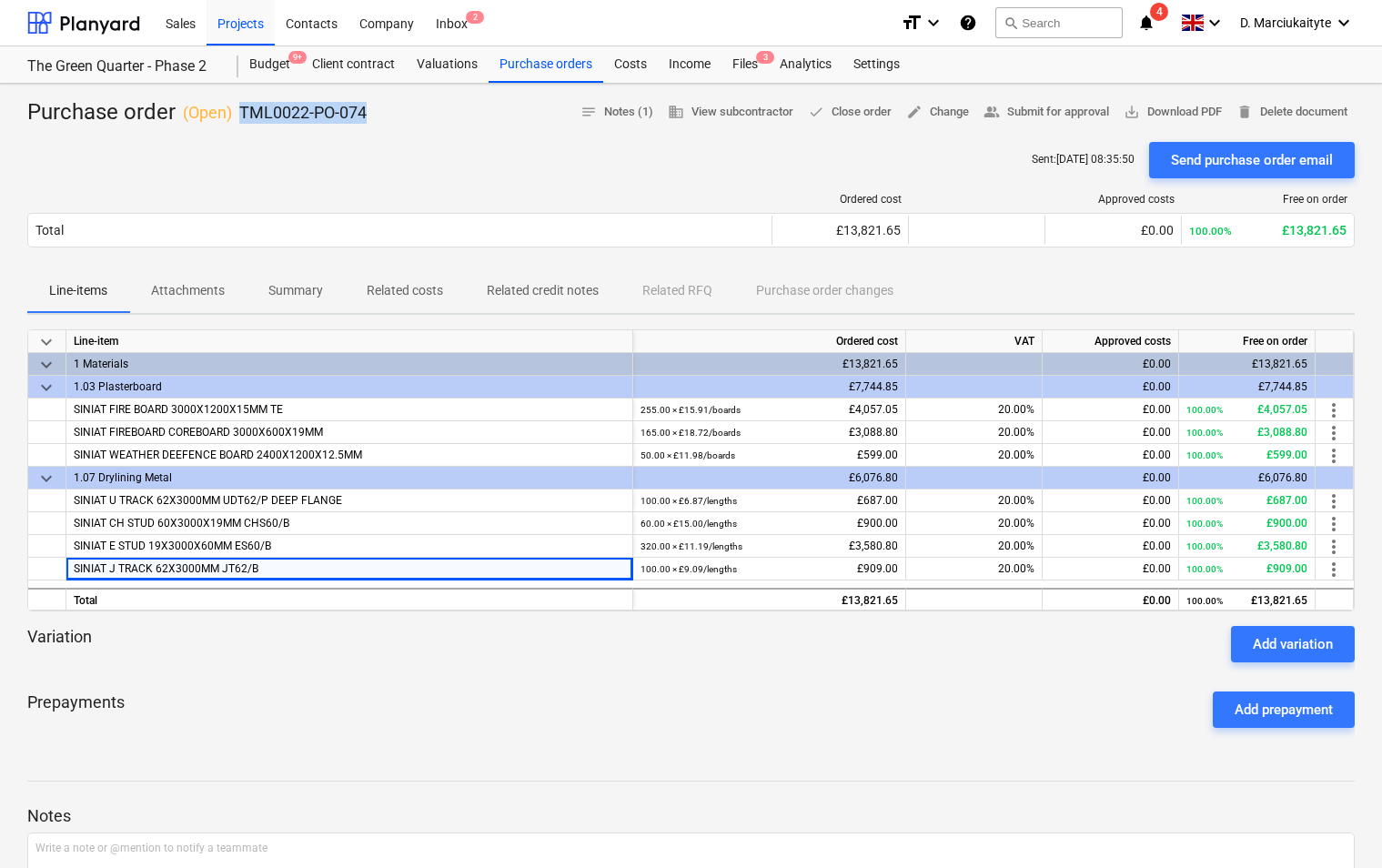
copy p "TML0022-PO-074"
click at [534, 66] on div "Purchase orders" at bounding box center [546, 65] width 115 height 37
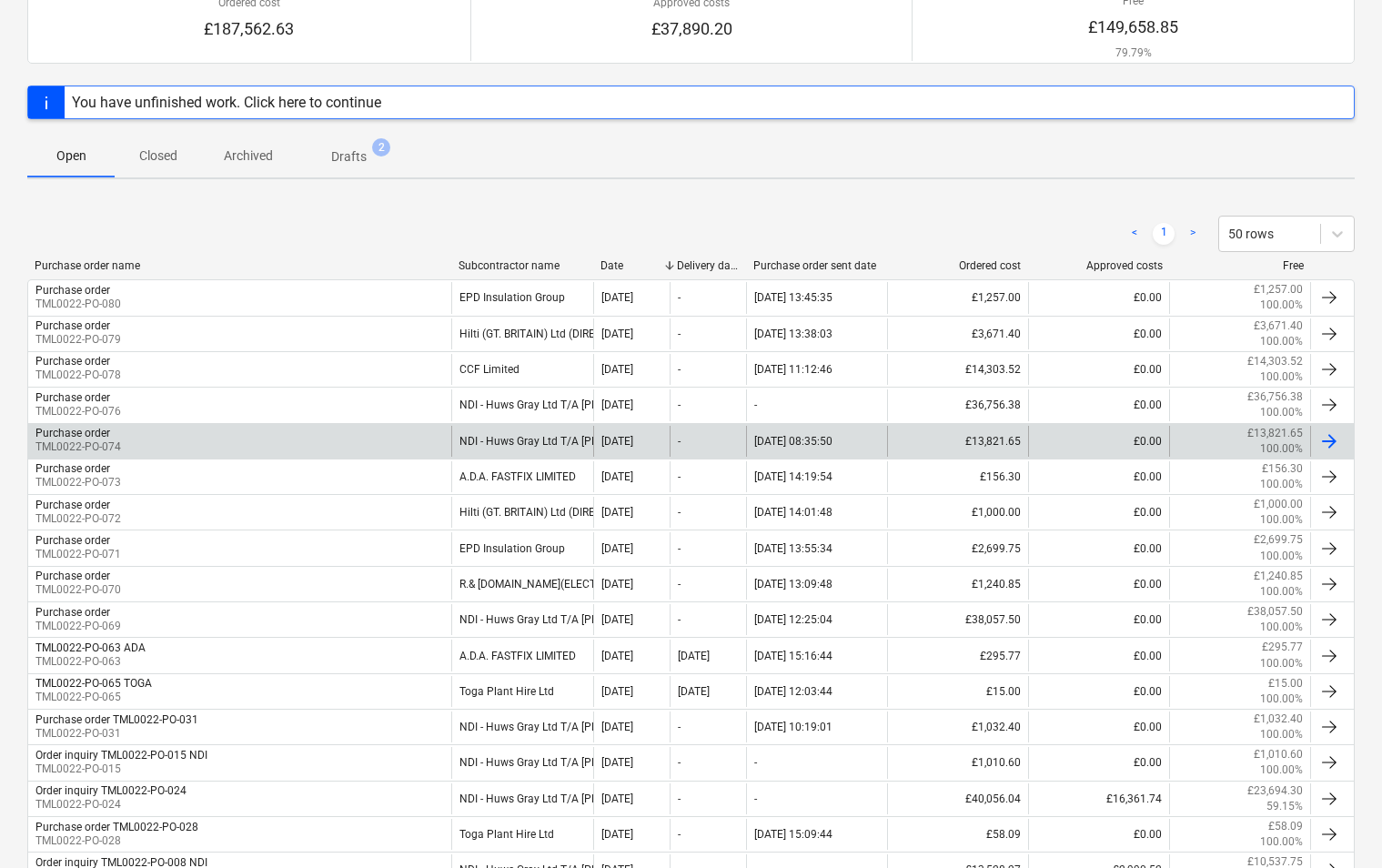
scroll to position [181, 0]
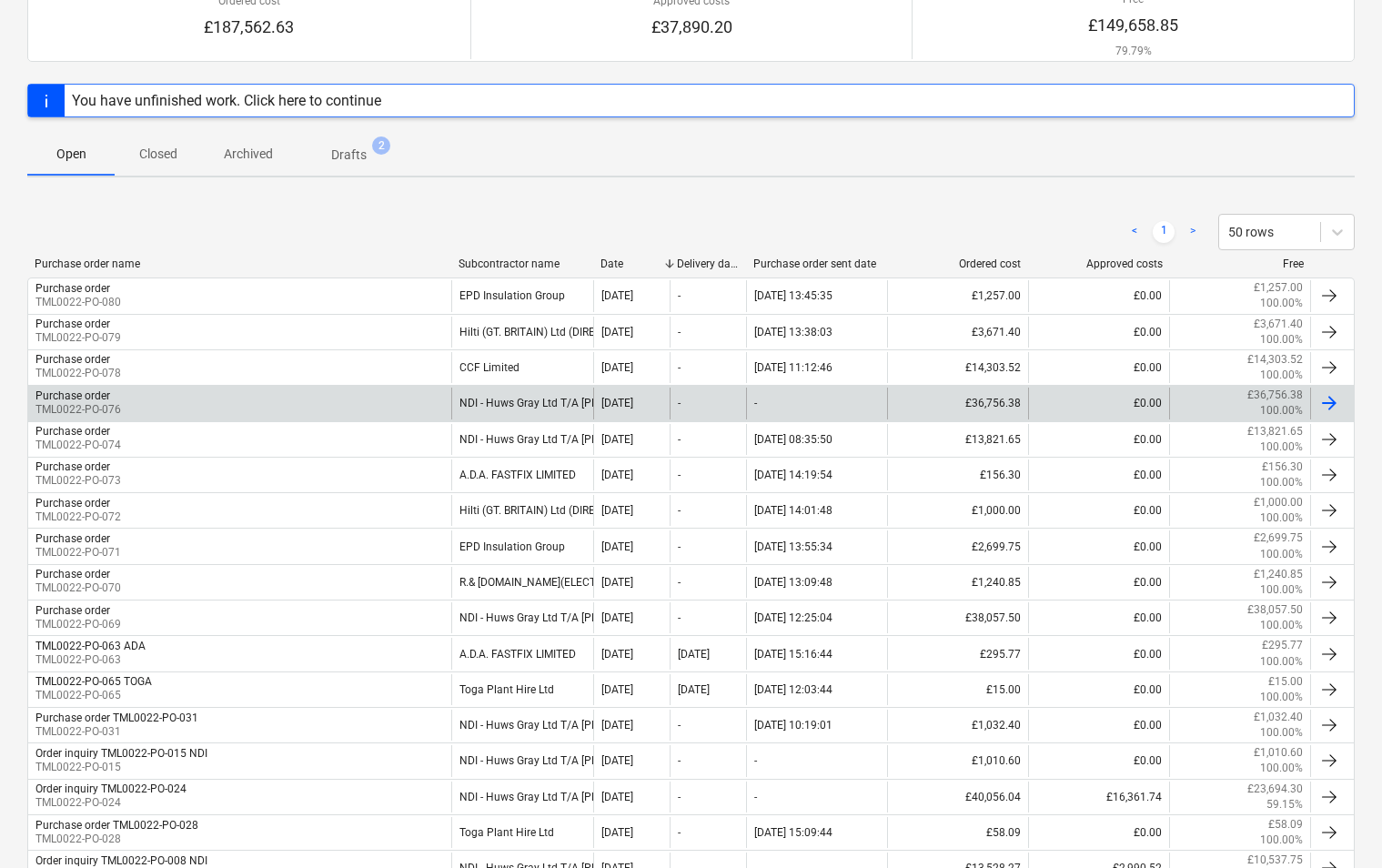
click at [388, 396] on div "Purchase order TML0022-PO-076" at bounding box center [239, 403] width 423 height 31
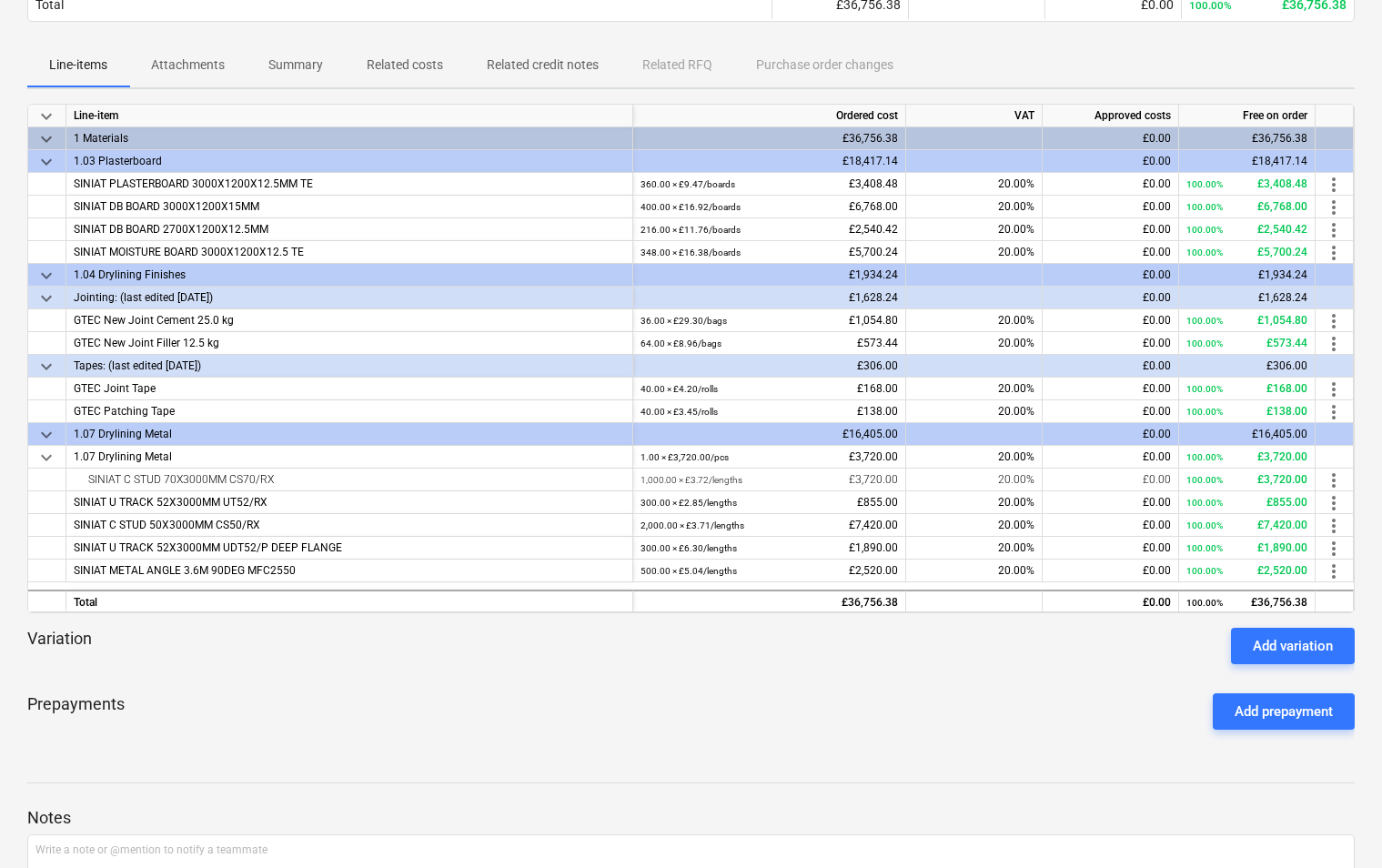
scroll to position [8, 0]
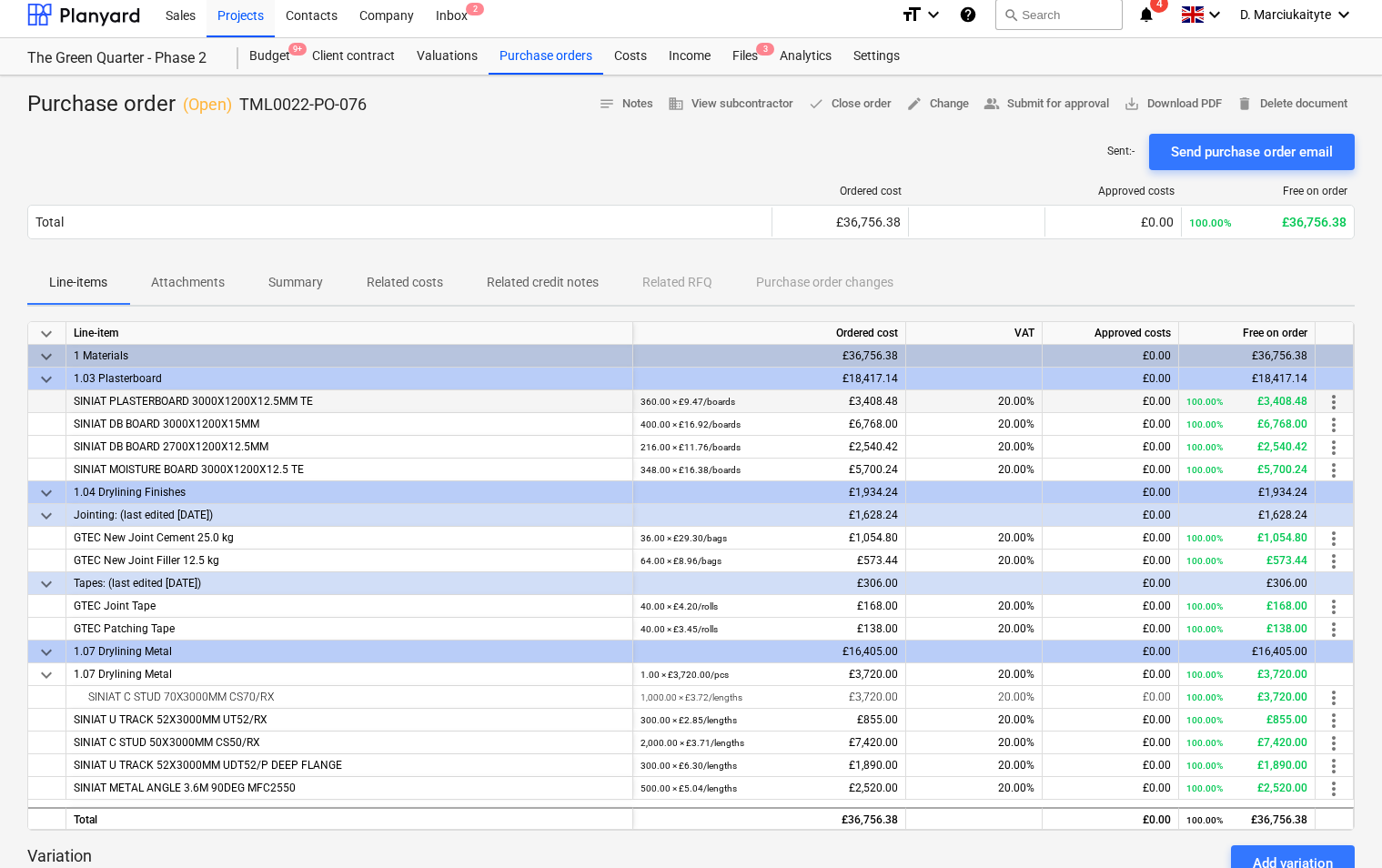
drag, startPoint x: 404, startPoint y: 393, endPoint x: 60, endPoint y: 404, distance: 344.2
click at [0, 0] on div "SINIAT PLASTERBOARD 3000X1200X12.5MM TE 360.00 × £9.47 / boards £3,408.48 20.00…" at bounding box center [0, 0] width 0 height 0
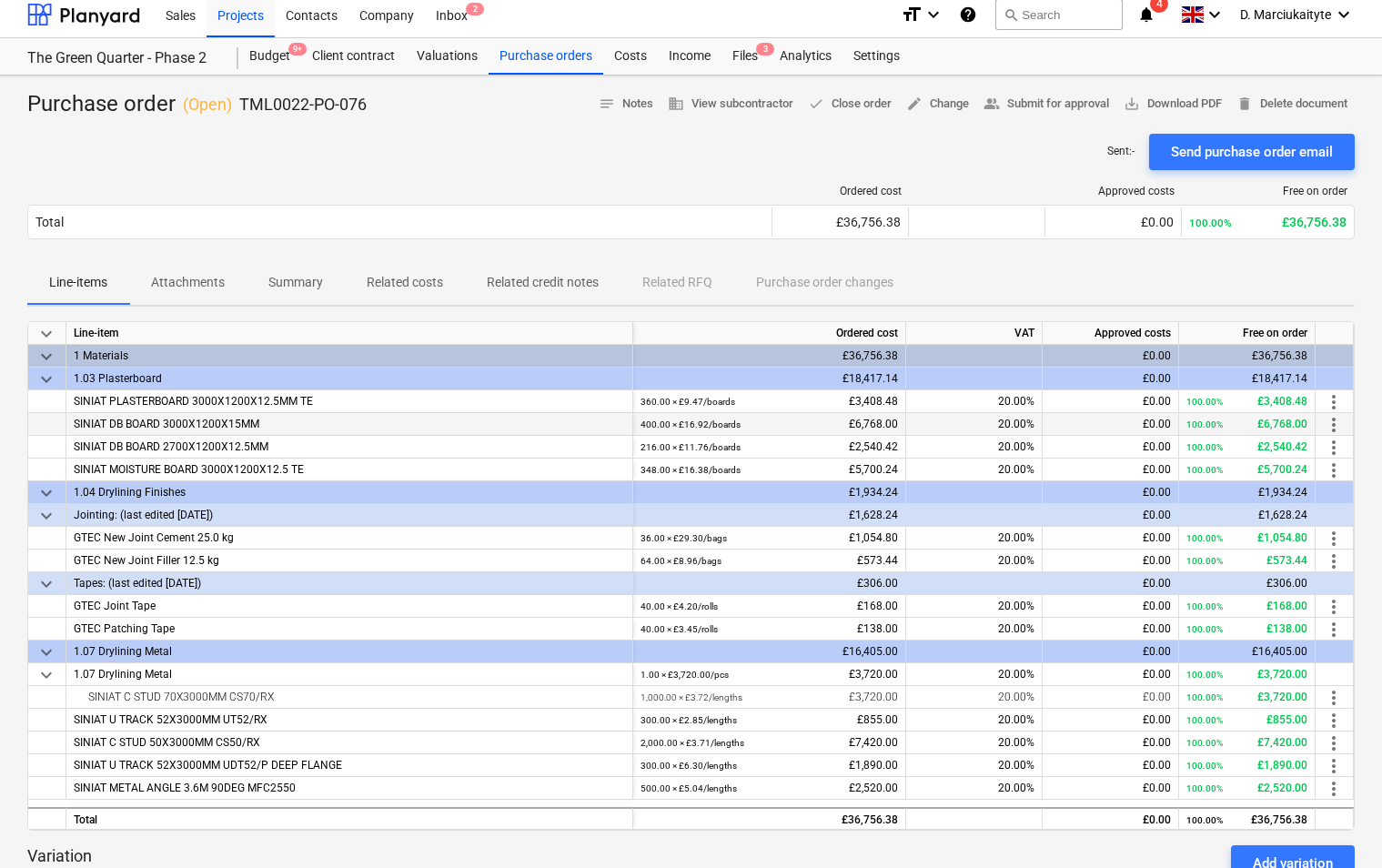
copy div "SINIAT PLASTERBOARD 3000X1200X12.5MM TE"
drag, startPoint x: 416, startPoint y: 107, endPoint x: 239, endPoint y: 110, distance: 177.0
click at [239, 110] on div "Purchase order ( Open ) TML0022-PO-076 notes Notes business View subcontractor …" at bounding box center [691, 104] width 1328 height 29
click at [289, 426] on div "SINIAT DB BOARD 3000X1200X15MM" at bounding box center [349, 423] width 567 height 23
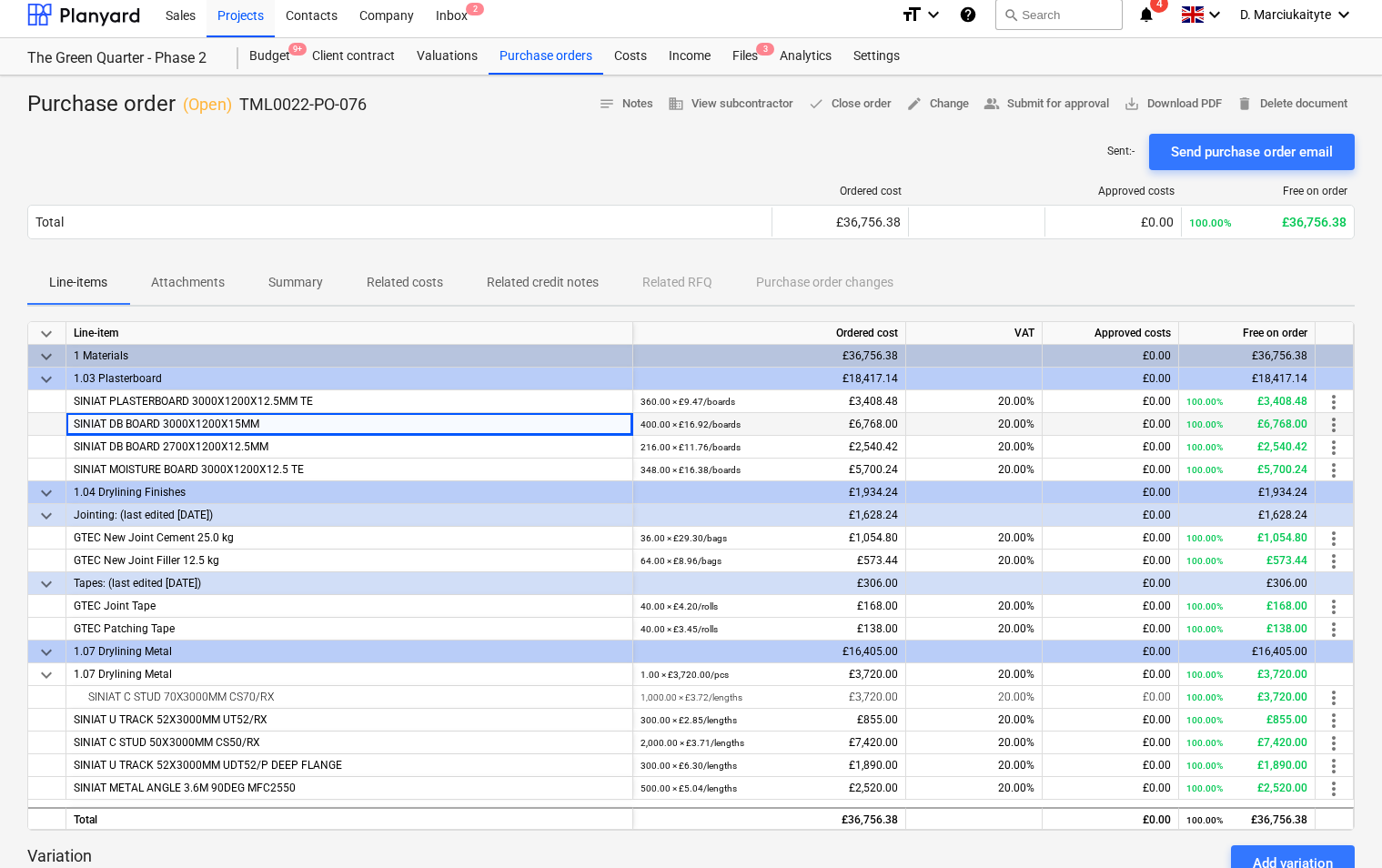
drag, startPoint x: 207, startPoint y: 423, endPoint x: 57, endPoint y: 423, distance: 150.0
click at [68, 427] on div "SINIAT DB BOARD 3000X1200X15MM" at bounding box center [349, 423] width 567 height 23
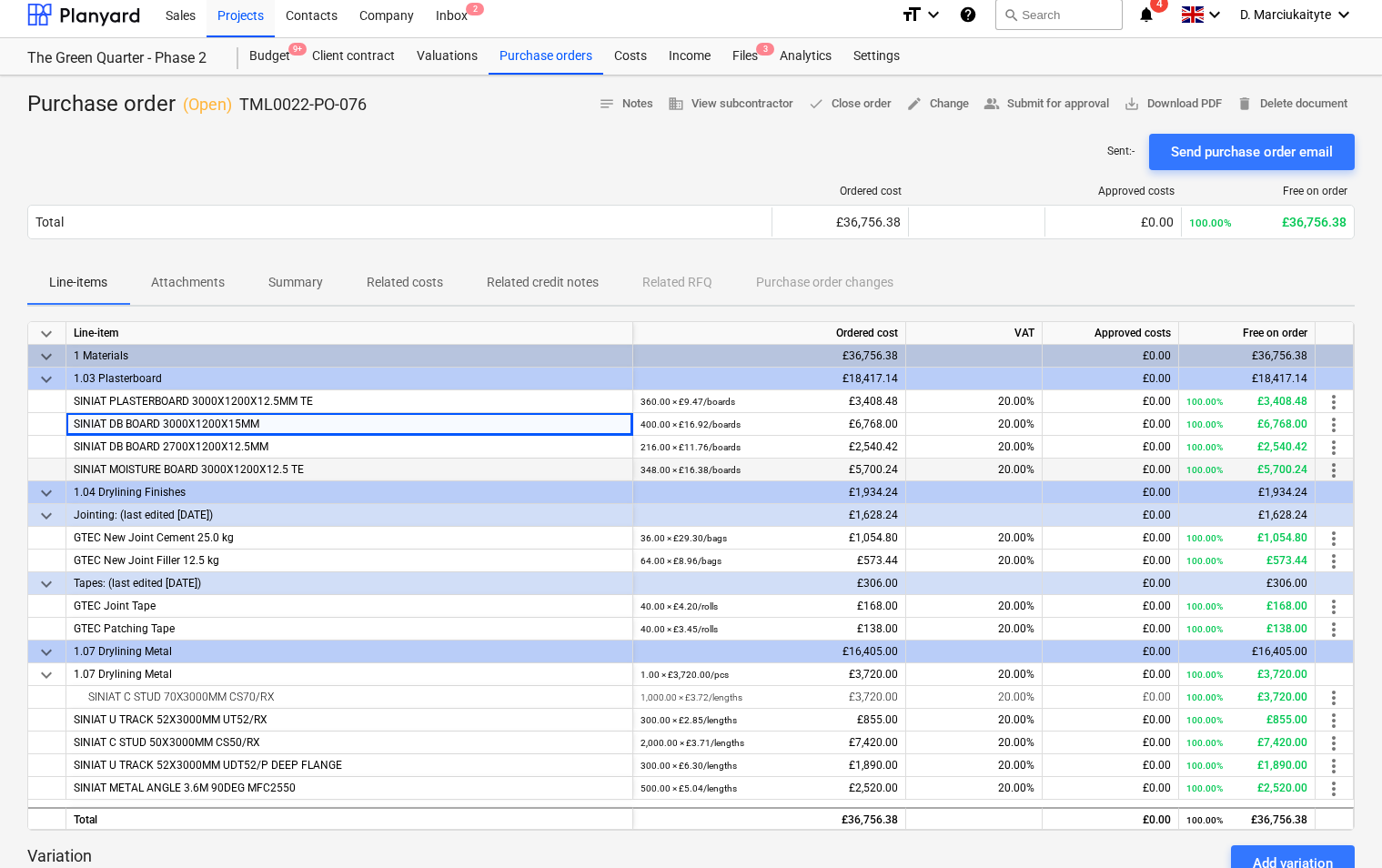
drag, startPoint x: 373, startPoint y: 465, endPoint x: 56, endPoint y: 476, distance: 317.2
click at [0, 0] on div "SINIAT MOISTURE BOARD 3000X1200X12.5 TE 348.00 × £16.38 / boards £5,700.24 20.0…" at bounding box center [0, 0] width 0 height 0
click at [347, 442] on div "SINIAT DB BOARD 2700X1200X12.5MM" at bounding box center [349, 446] width 567 height 23
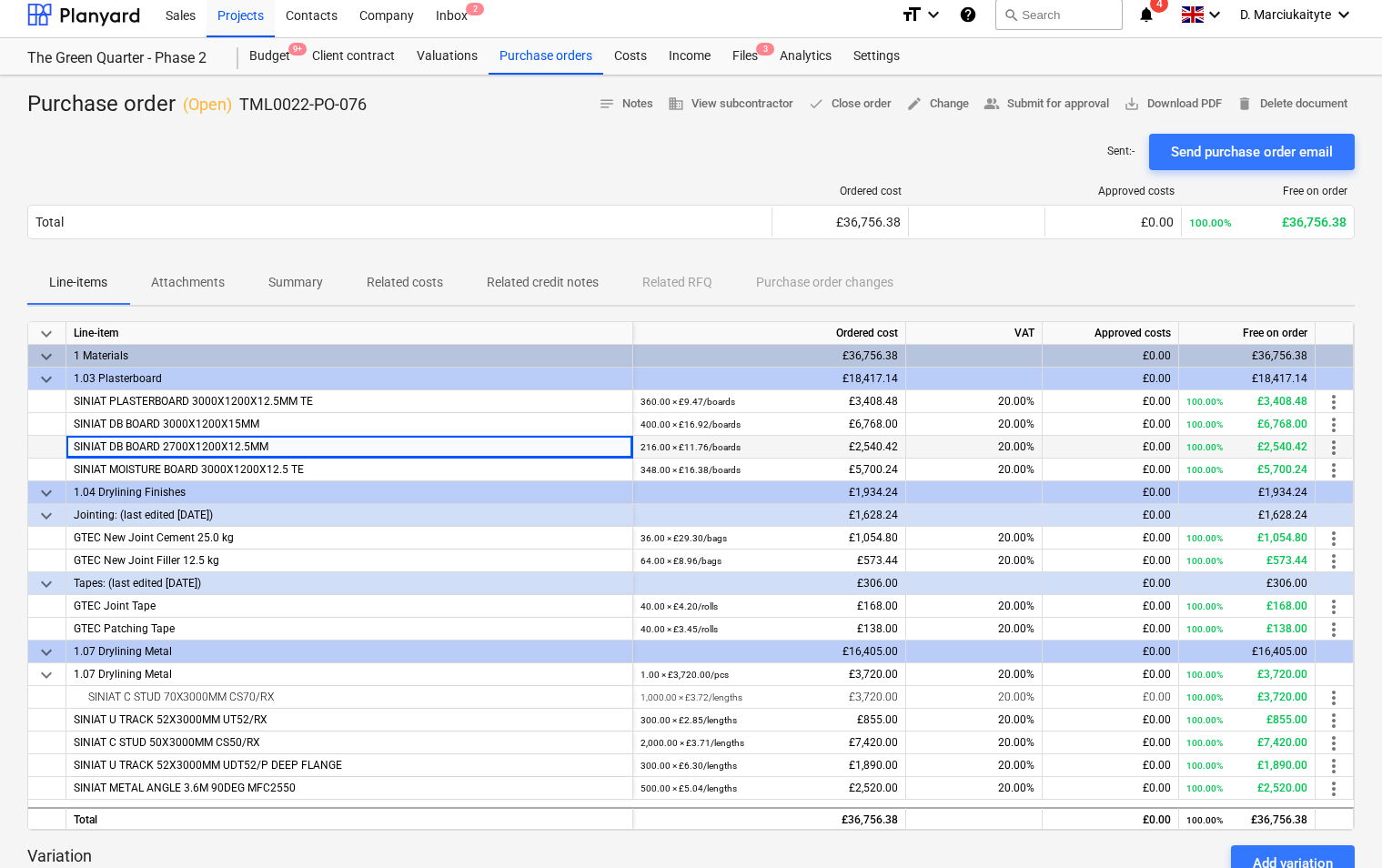
drag, startPoint x: 318, startPoint y: 445, endPoint x: 53, endPoint y: 450, distance: 265.0
click at [0, 0] on div "SINIAT DB BOARD 2700X1200X12.5MM 216.00 × £11.76 / boards £2,540.42 20.00% £0.0…" at bounding box center [0, 0] width 0 height 0
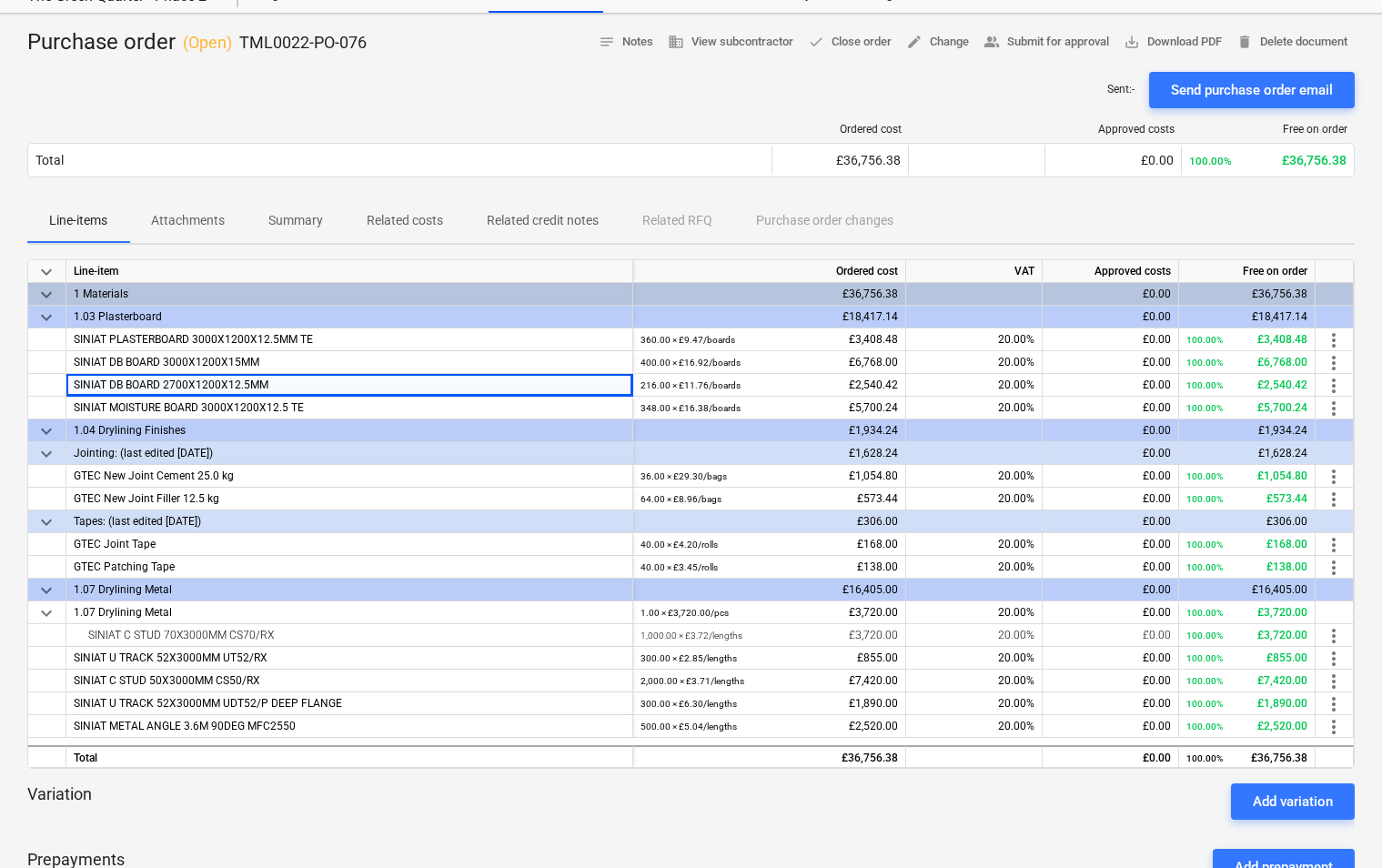
scroll to position [99, 0]
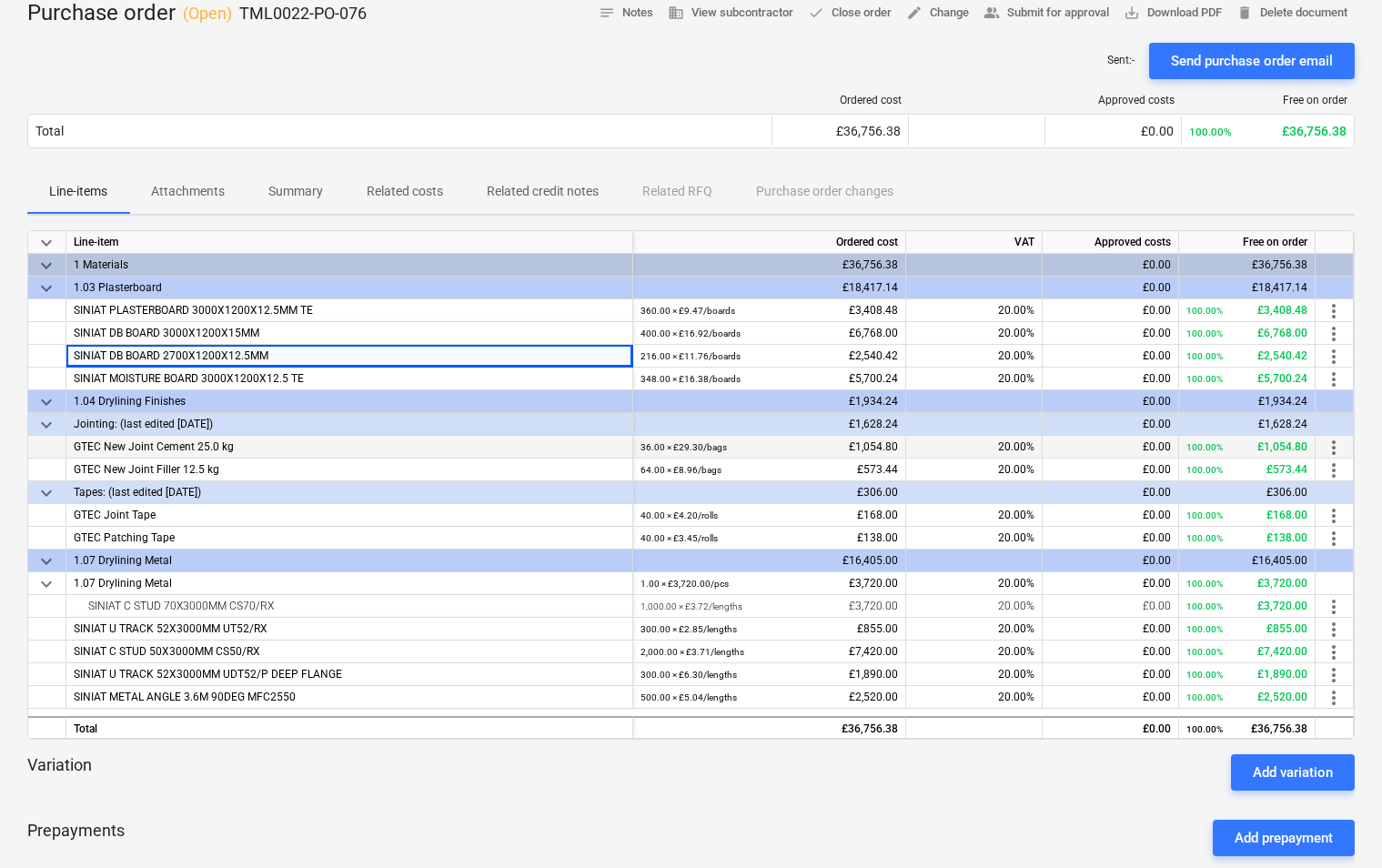
drag, startPoint x: 251, startPoint y: 444, endPoint x: 66, endPoint y: 444, distance: 185.0
click at [66, 444] on div "GTEC New Joint Cement 25.0 kg" at bounding box center [349, 446] width 567 height 23
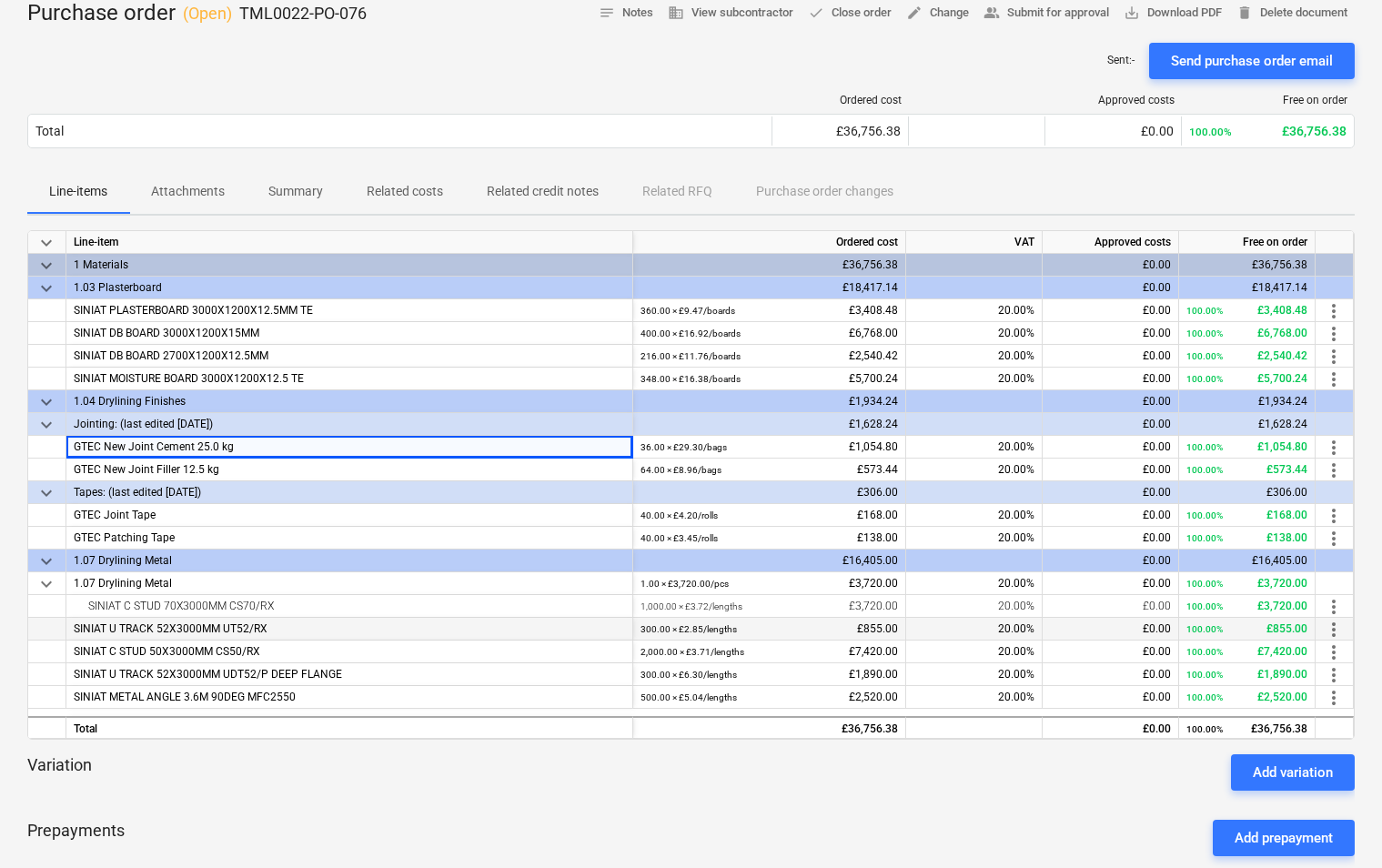
drag, startPoint x: 279, startPoint y: 628, endPoint x: 53, endPoint y: 631, distance: 226.0
click at [0, 0] on div "SINIAT U TRACK 52X3000MM UT52/RX 300.00 × £2.85 / lengths £855.00 20.00% £0.00 …" at bounding box center [0, 0] width 0 height 0
drag, startPoint x: 270, startPoint y: 644, endPoint x: 51, endPoint y: 649, distance: 219.1
click at [0, 0] on div "SINIAT C STUD 50X3000MM CS50/RX 2,000.00 × £3.71 / lengths £7,420.00 20.00% £0.…" at bounding box center [0, 0] width 0 height 0
drag, startPoint x: 297, startPoint y: 606, endPoint x: 56, endPoint y: 600, distance: 241.1
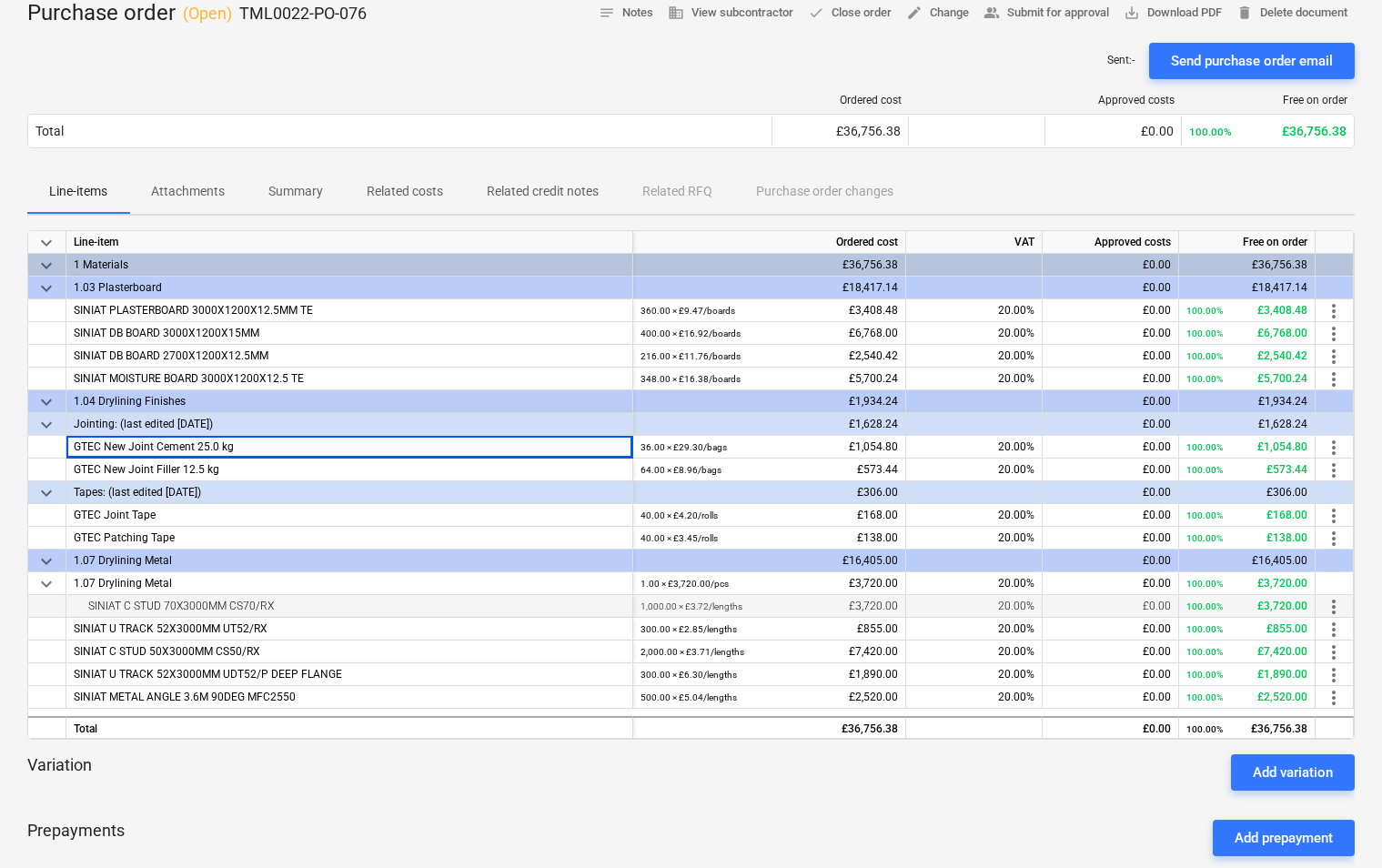
click at [0, 0] on div "SINIAT C STUD 70X3000MM CS70/RX 1,000.00 × £3.72 / lengths £3,720.00 20.00% £0.…" at bounding box center [0, 0] width 0 height 0
drag, startPoint x: 363, startPoint y: 669, endPoint x: 58, endPoint y: 675, distance: 305.1
click at [0, 0] on div "SINIAT U TRACK 52X3000MM UDT52/P DEEP FLANGE 300.00 × £6.30 / lengths £1,890.00…" at bounding box center [0, 0] width 0 height 0
click at [322, 696] on div "SINIAT METAL ANGLE 3.6M 90DEG MFC2550" at bounding box center [349, 697] width 567 height 23
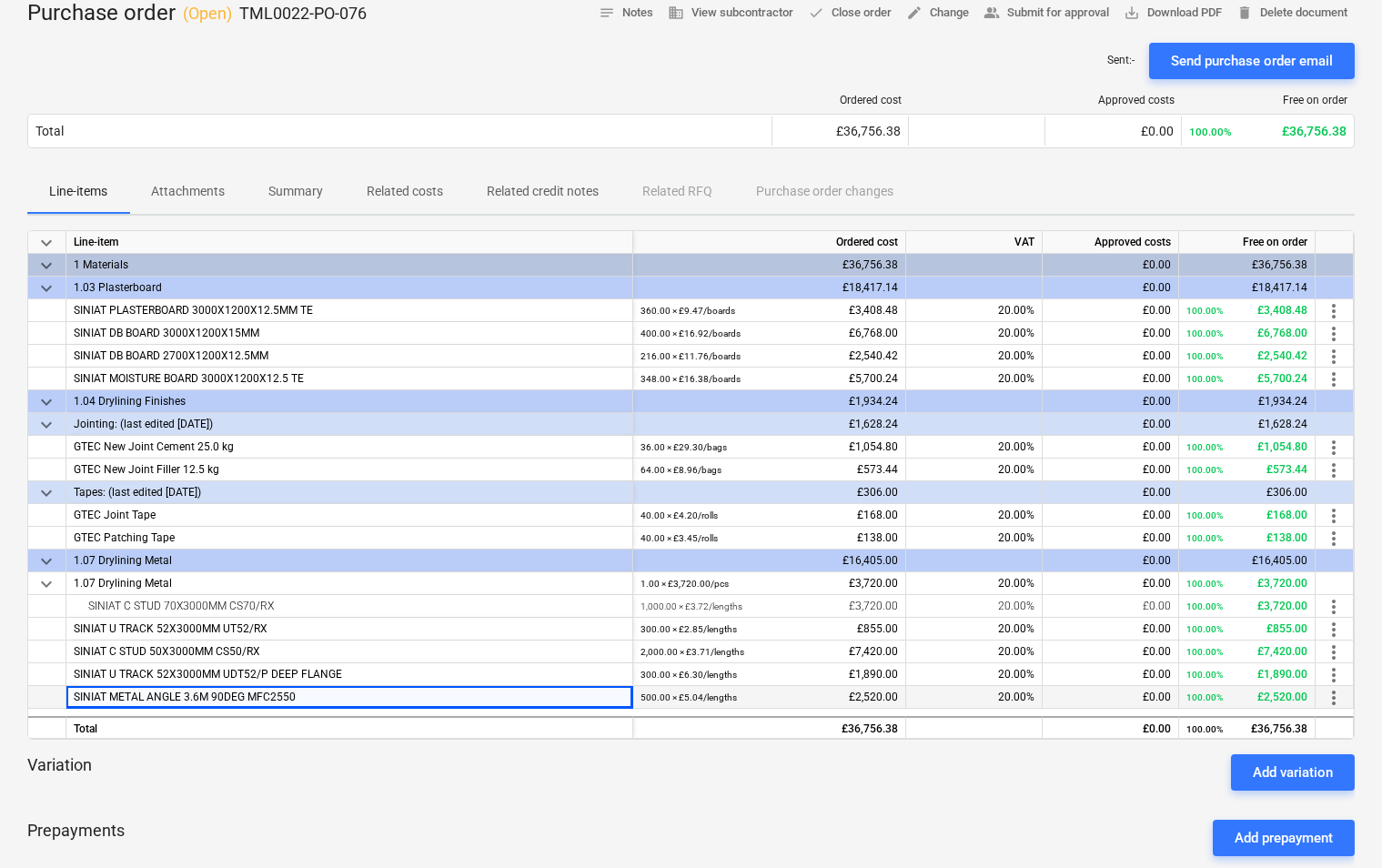
drag, startPoint x: 327, startPoint y: 698, endPoint x: 30, endPoint y: 698, distance: 297.0
click at [0, 0] on div "SINIAT METAL ANGLE 3.6M 90DEG MFC2550 500.00 × £5.04 / lengths £2,520.00 20.00%…" at bounding box center [0, 0] width 0 height 0
click at [161, 422] on div "Jointing: (last edited 08 Aug 2025)" at bounding box center [348, 423] width 551 height 22
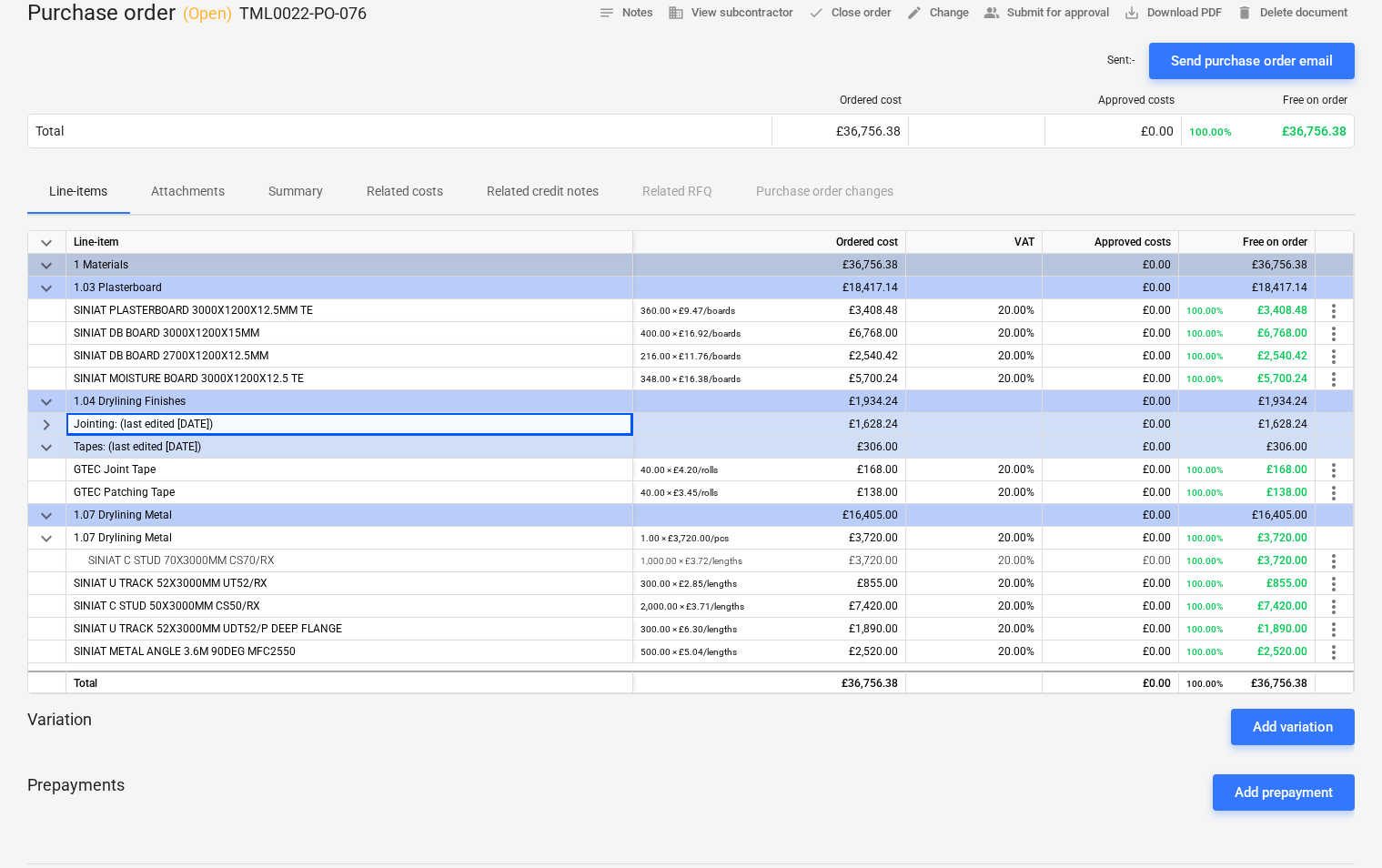
click at [258, 440] on div "Tapes: (last edited 08 Aug 2025)" at bounding box center [348, 446] width 551 height 22
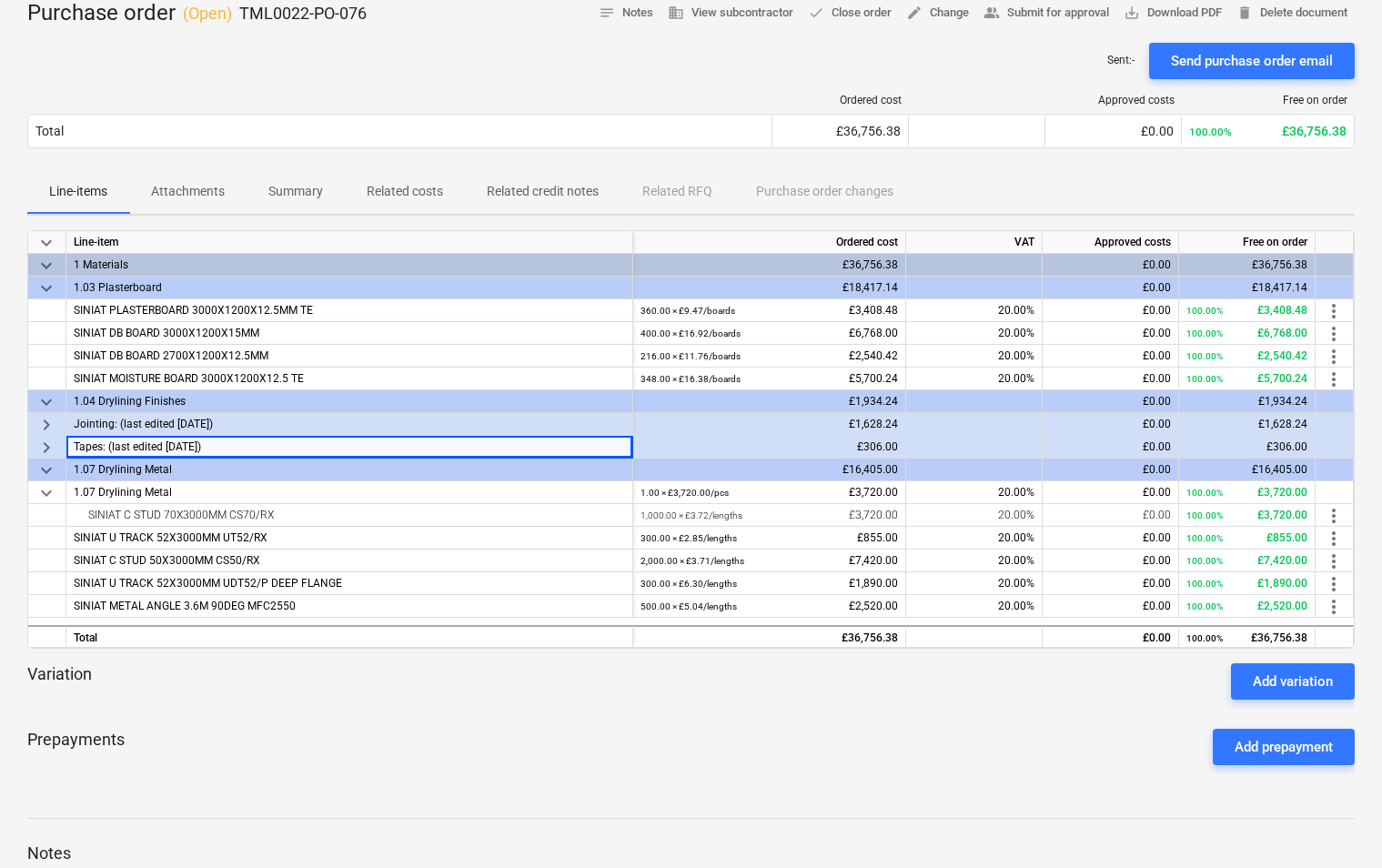
click at [49, 424] on span "keyboard_arrow_right" at bounding box center [47, 424] width 22 height 22
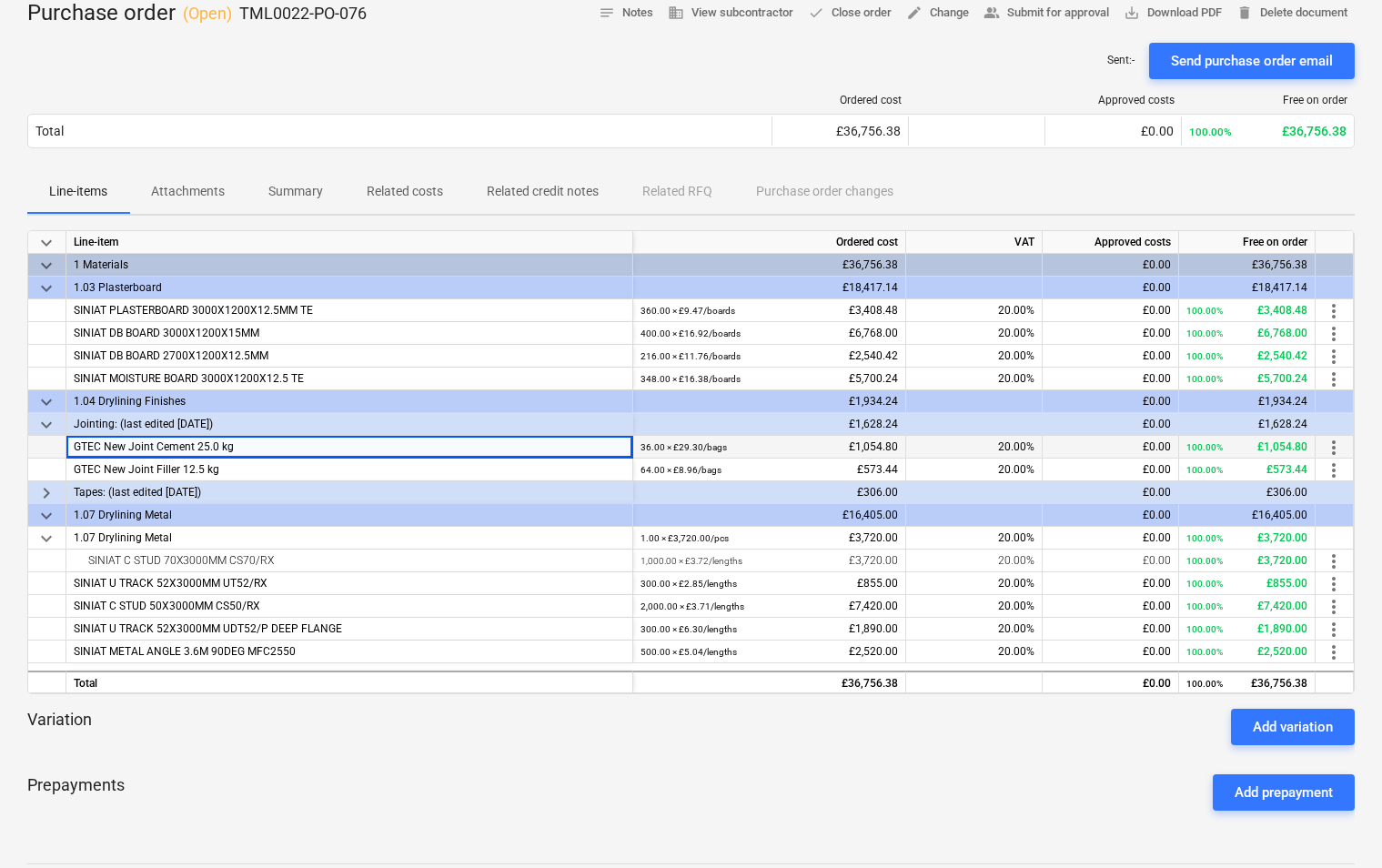
click at [45, 490] on span "keyboard_arrow_right" at bounding box center [47, 493] width 22 height 22
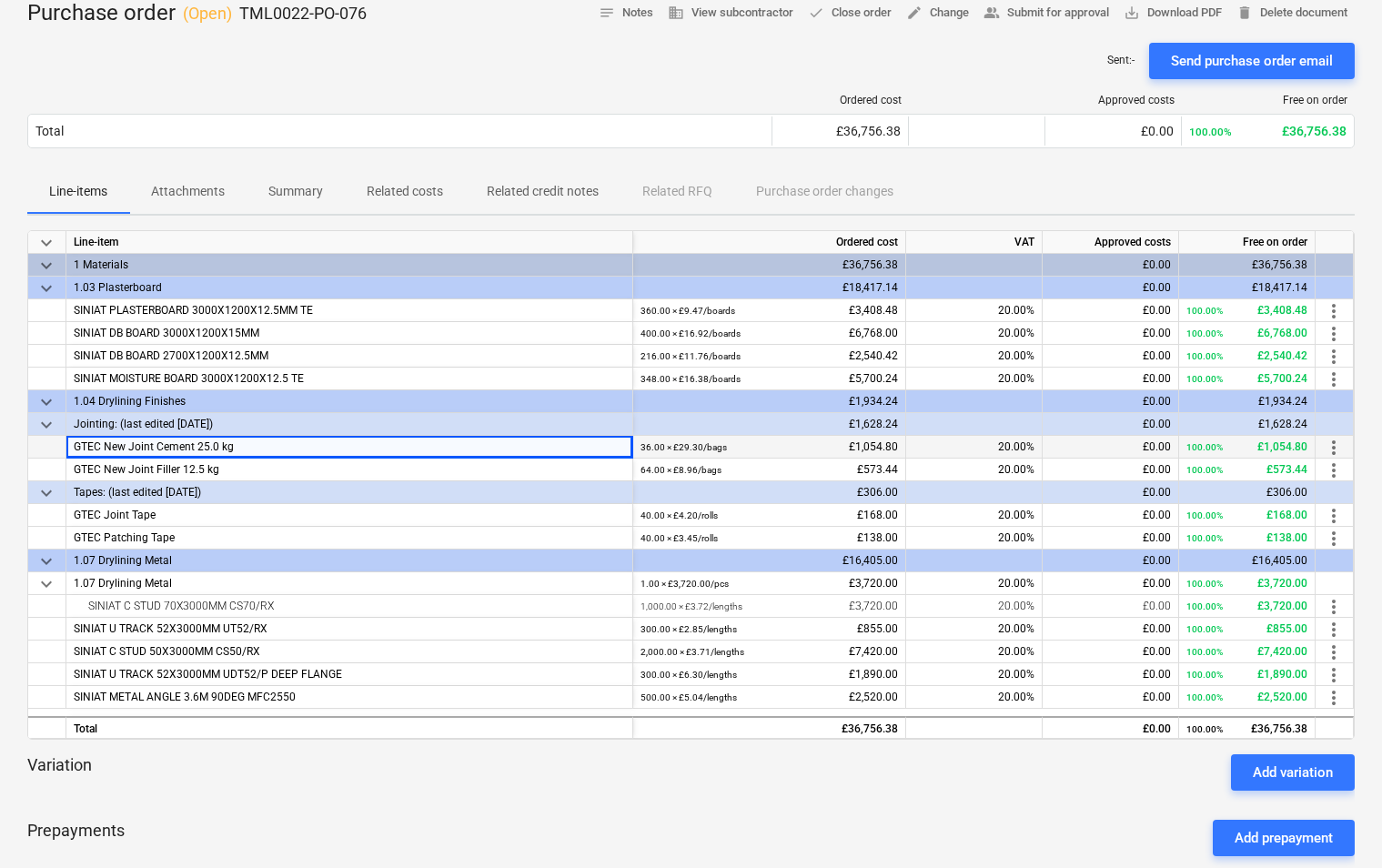
drag, startPoint x: 255, startPoint y: 448, endPoint x: 70, endPoint y: 449, distance: 185.0
click at [70, 449] on div "GTEC New Joint Cement 25.0 kg" at bounding box center [349, 446] width 567 height 23
click at [346, 457] on div "GTEC New Joint Cement 25.0 kg" at bounding box center [349, 446] width 567 height 23
click at [344, 468] on div "GTEC New Joint Filler 12.5 kg" at bounding box center [349, 469] width 567 height 23
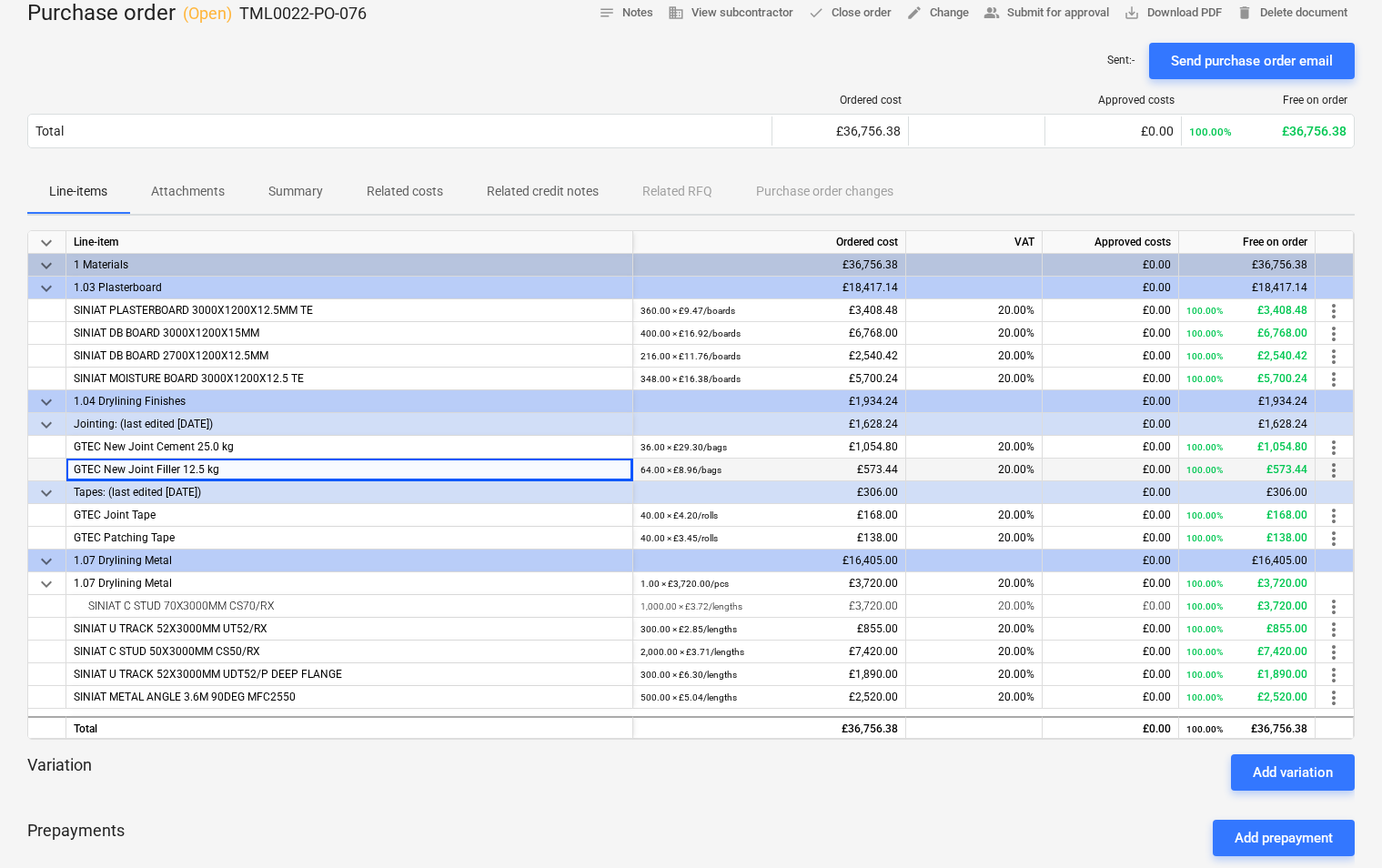
drag, startPoint x: 326, startPoint y: 468, endPoint x: 61, endPoint y: 467, distance: 265.0
click at [0, 0] on div "GTEC New Joint Filler 12.5 kg 64.00 × £8.96 / bags £573.44 20.00% £0.00 100.00%…" at bounding box center [0, 0] width 0 height 0
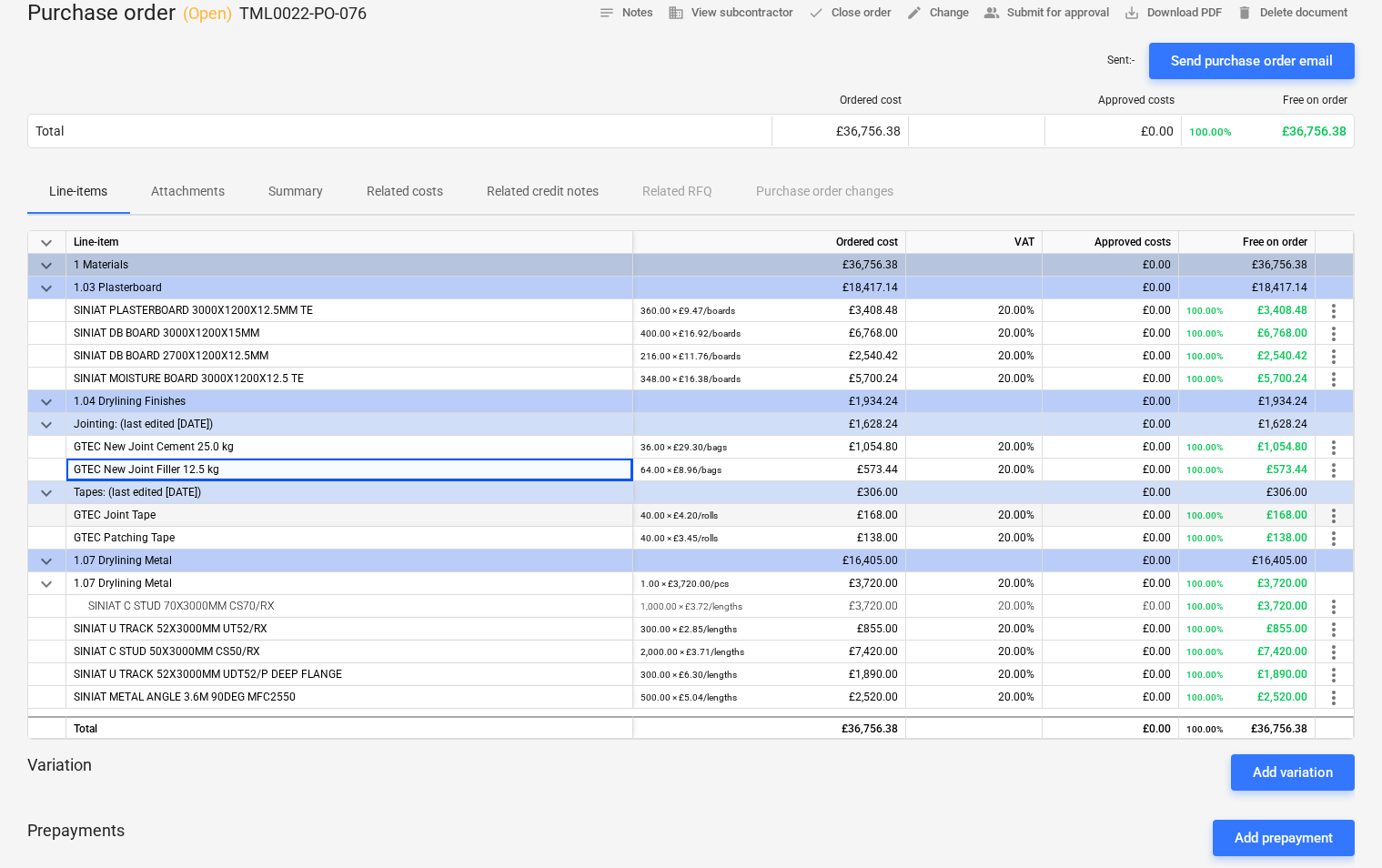
drag, startPoint x: 182, startPoint y: 515, endPoint x: 58, endPoint y: 512, distance: 124.0
click at [0, 0] on div "GTEC Joint Tape 40.00 × £4.20 / rolls £168.00 20.00% £0.00 100.00% £168.00 more…" at bounding box center [0, 0] width 0 height 0
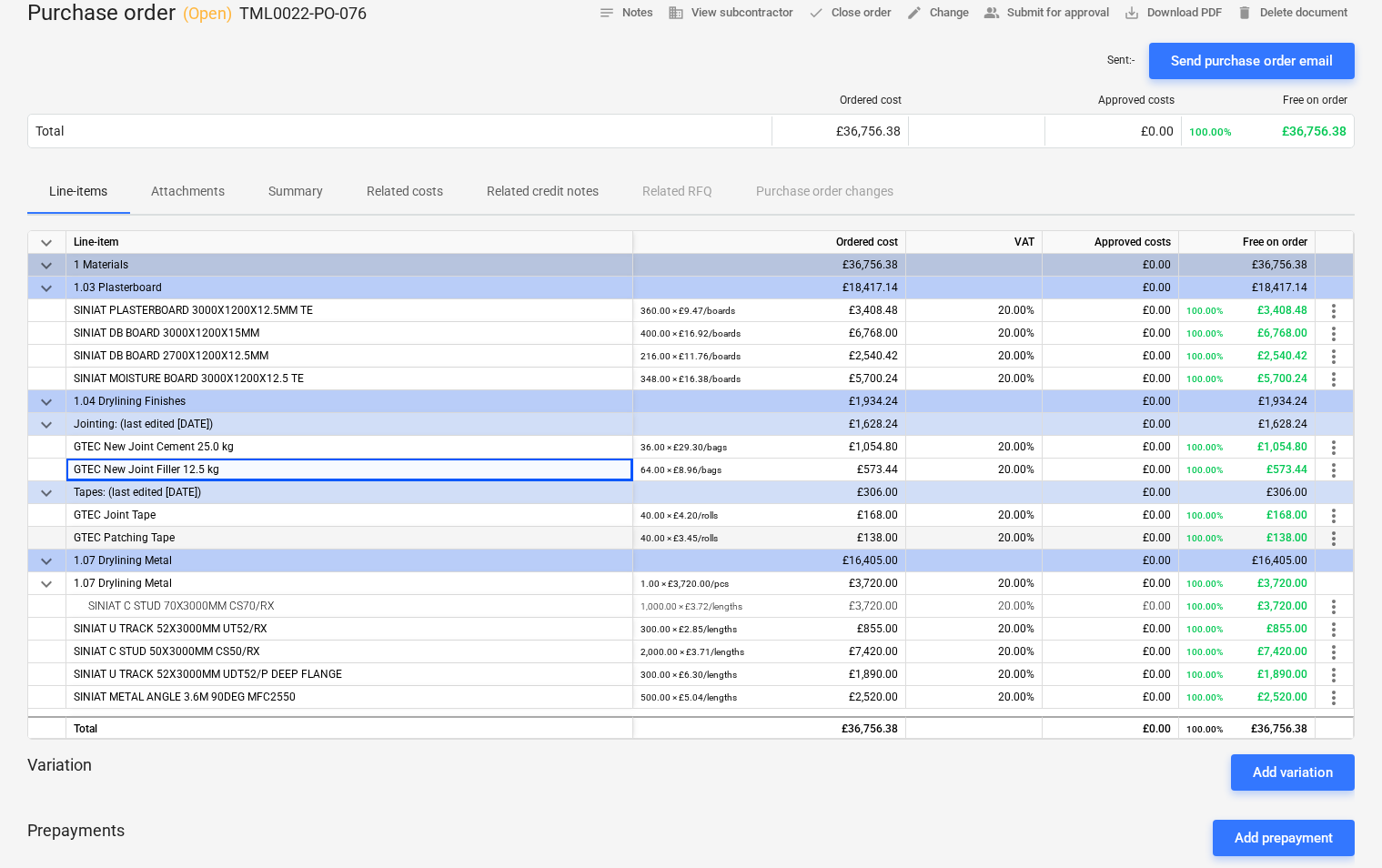
click at [273, 529] on div "GTEC Patching Tape" at bounding box center [349, 538] width 567 height 23
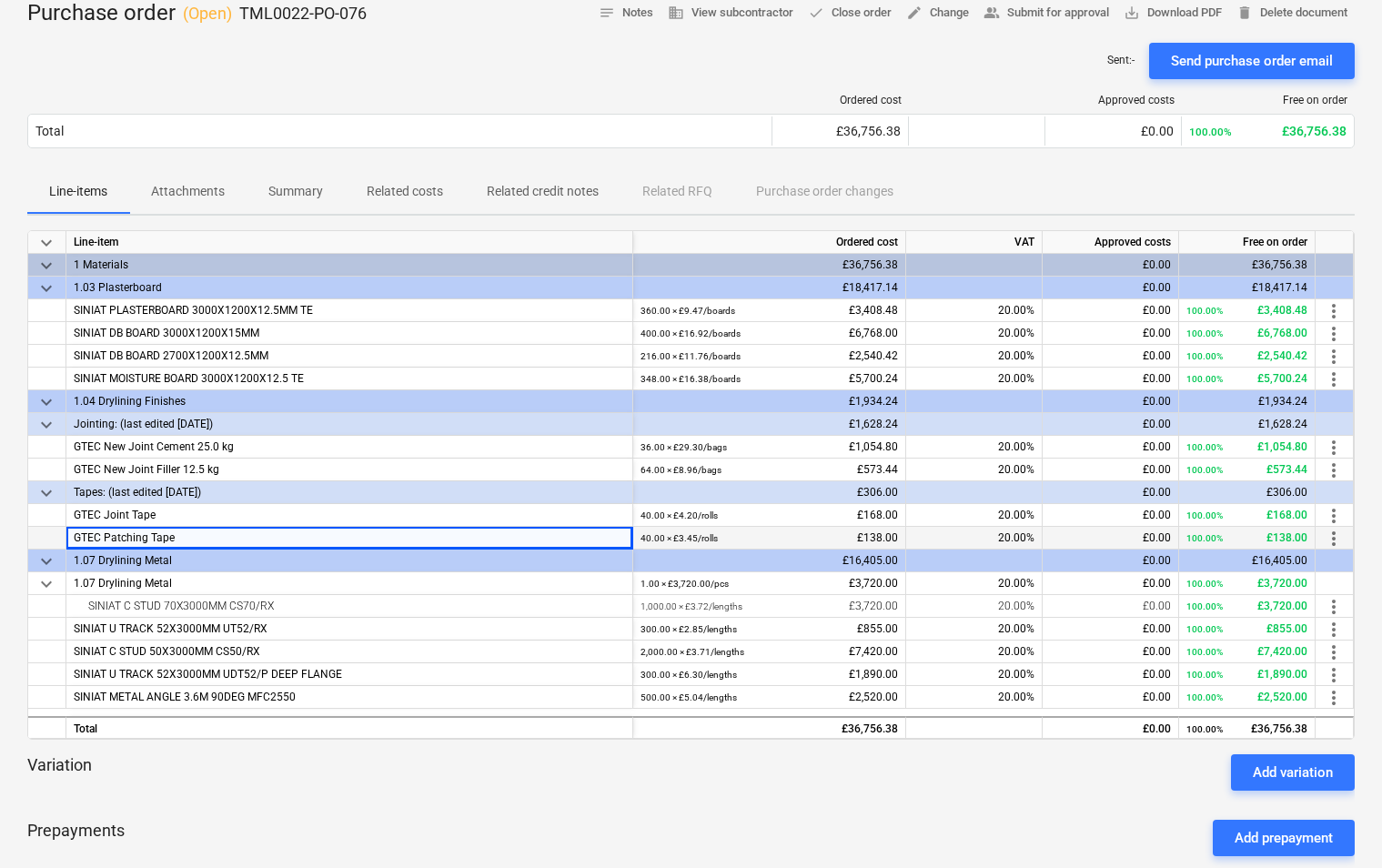
drag, startPoint x: 239, startPoint y: 535, endPoint x: 57, endPoint y: 533, distance: 182.0
click at [0, 0] on div "GTEC Patching Tape 40.00 × £3.45 / rolls £138.00 20.00% £0.00 100.00% £138.00 m…" at bounding box center [0, 0] width 0 height 0
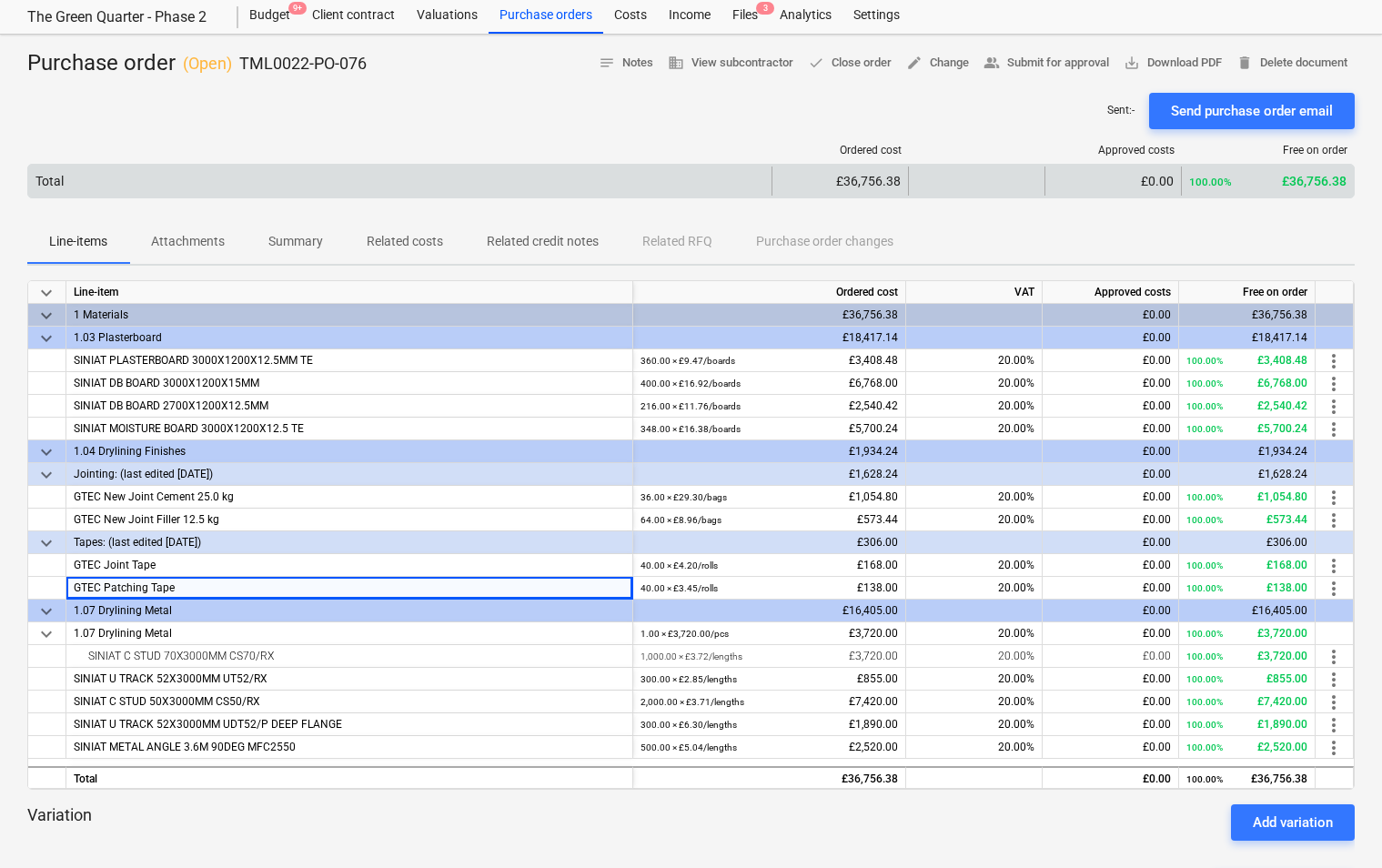
scroll to position [0, 0]
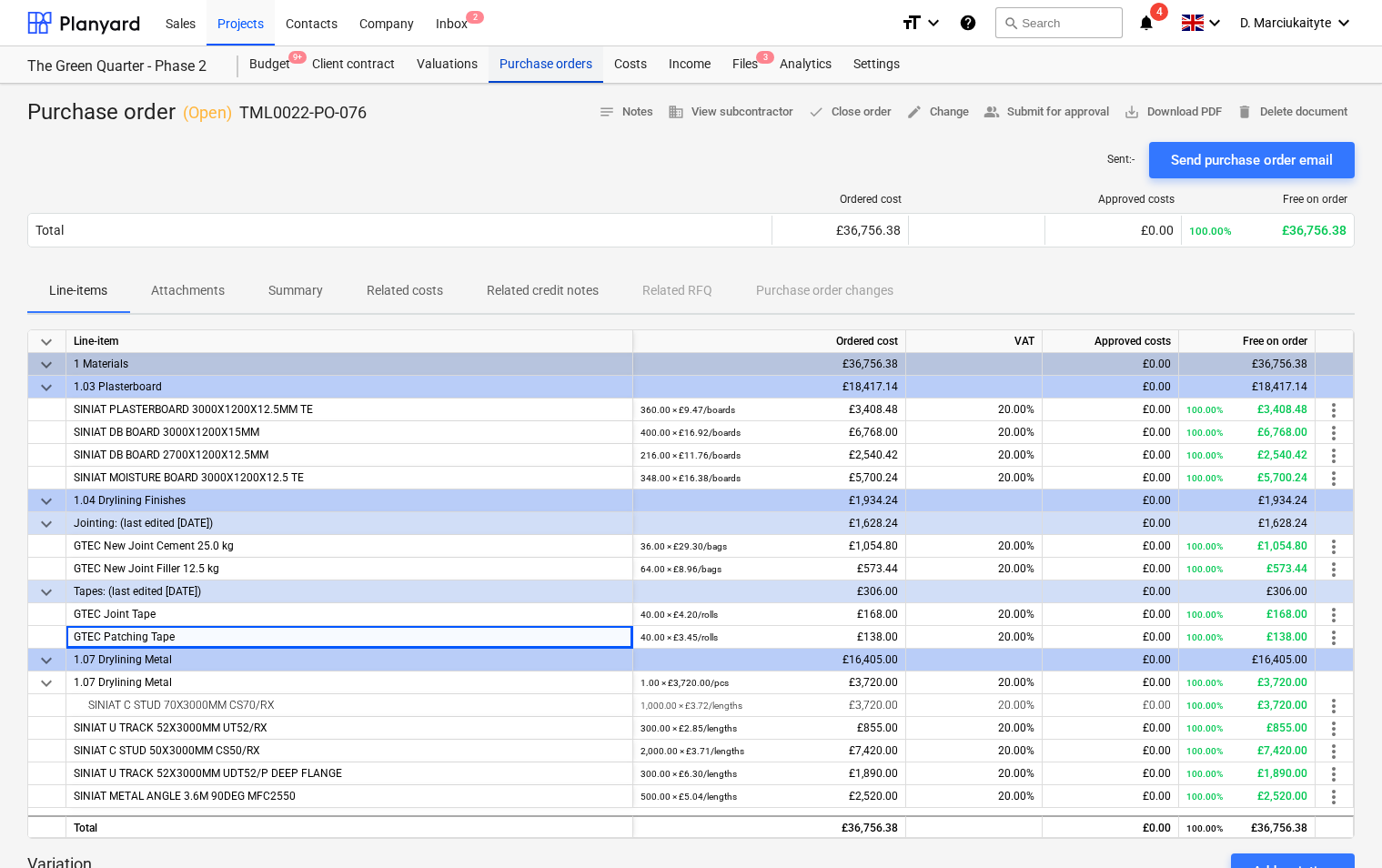
click at [540, 70] on div "Purchase orders" at bounding box center [546, 65] width 115 height 37
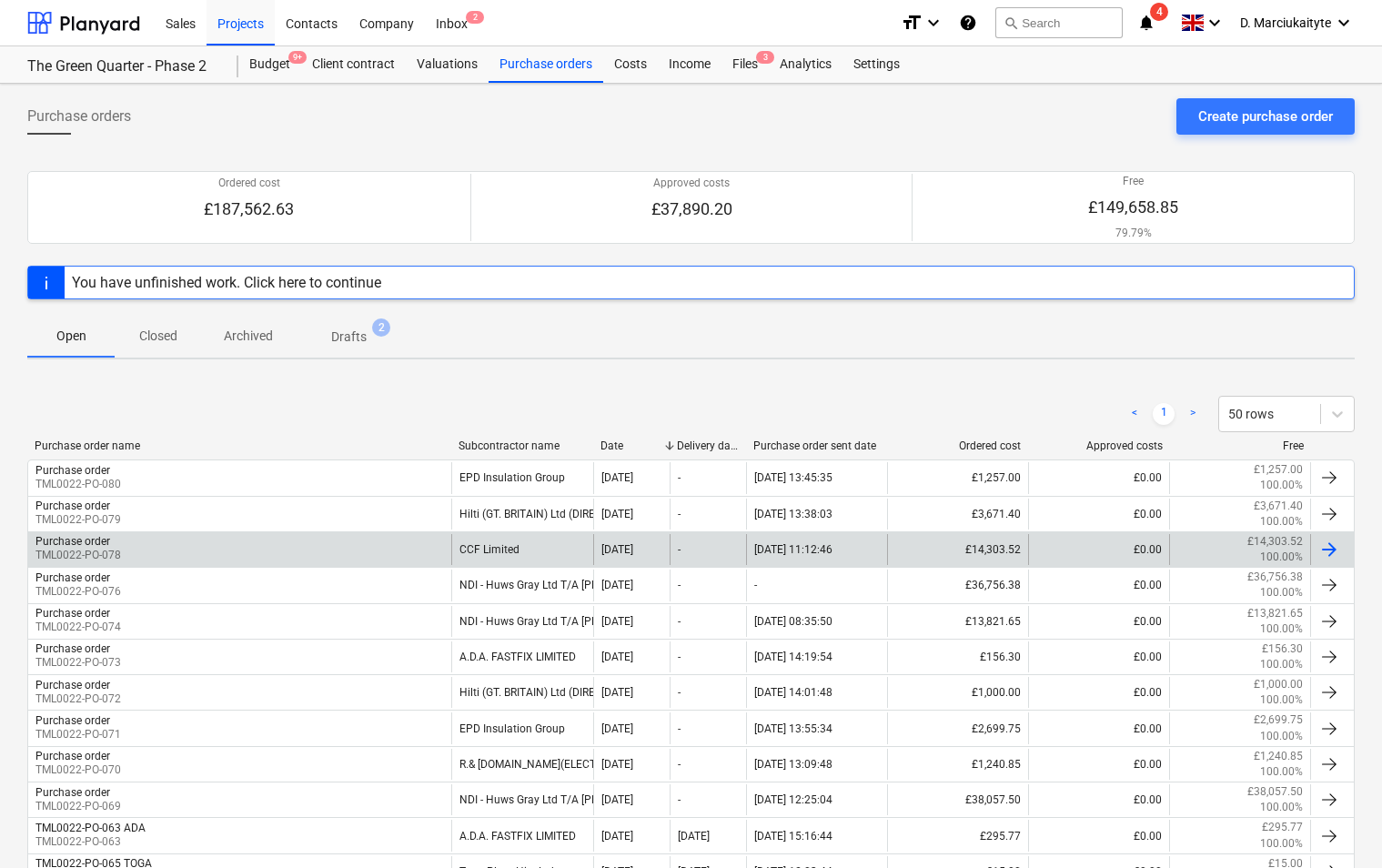
click at [387, 556] on div "Purchase order TML0022-PO-078" at bounding box center [239, 549] width 423 height 31
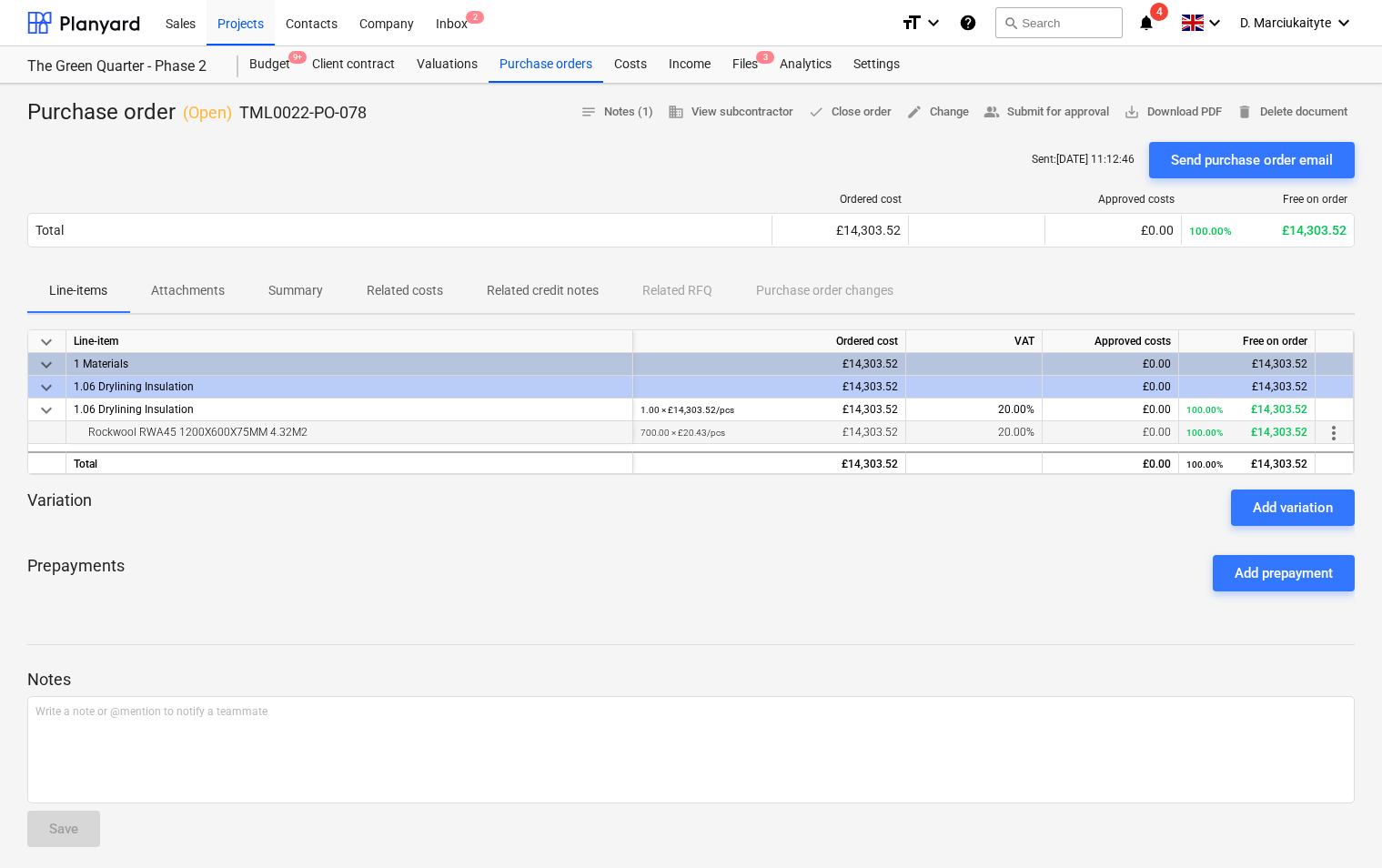
drag, startPoint x: 326, startPoint y: 429, endPoint x: 72, endPoint y: 430, distance: 254.0
click at [72, 430] on div "Rockwool RWA45 1200X600X75MM 4.32M2" at bounding box center [349, 432] width 567 height 23
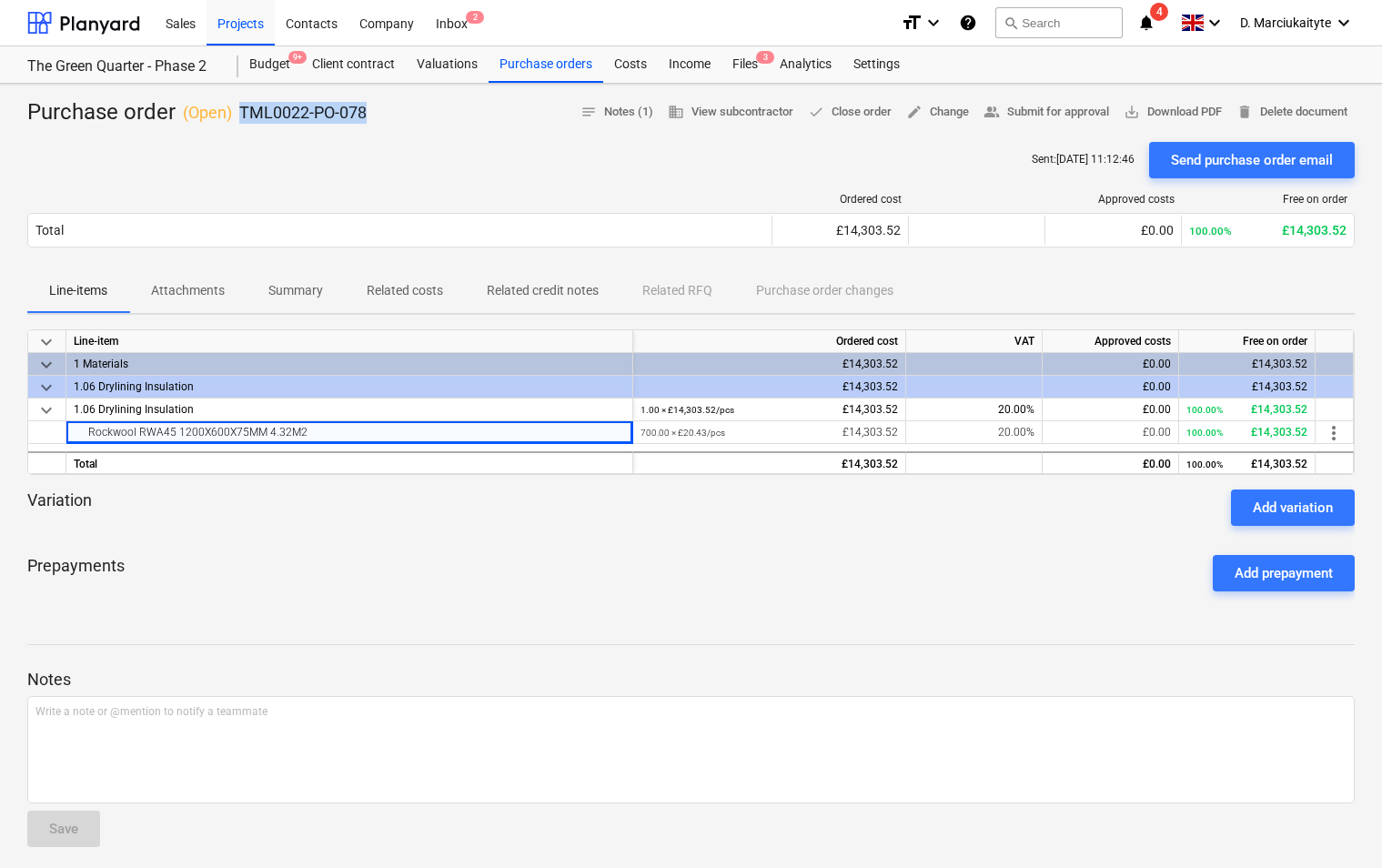
drag, startPoint x: 382, startPoint y: 124, endPoint x: 239, endPoint y: 120, distance: 143.1
click at [239, 120] on div "Purchase order ( Open ) TML0022-PO-078 notes Notes (1) business View subcontrac…" at bounding box center [691, 113] width 1328 height 29
click at [549, 68] on div "Purchase orders" at bounding box center [546, 65] width 115 height 37
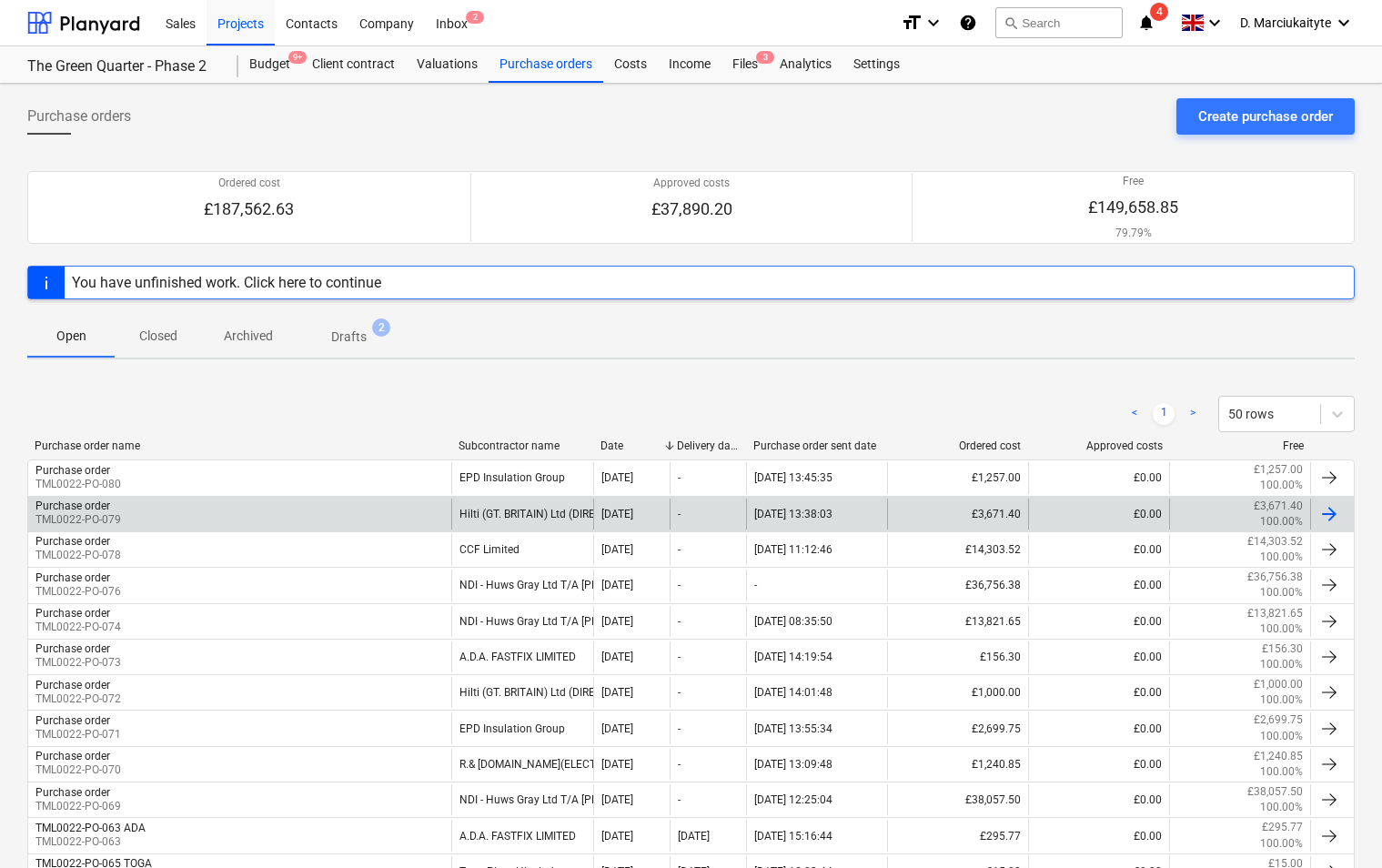
click at [481, 505] on div "Hilti (GT. BRITAIN) Ltd (DIRECT DEBIT)" at bounding box center [522, 514] width 141 height 31
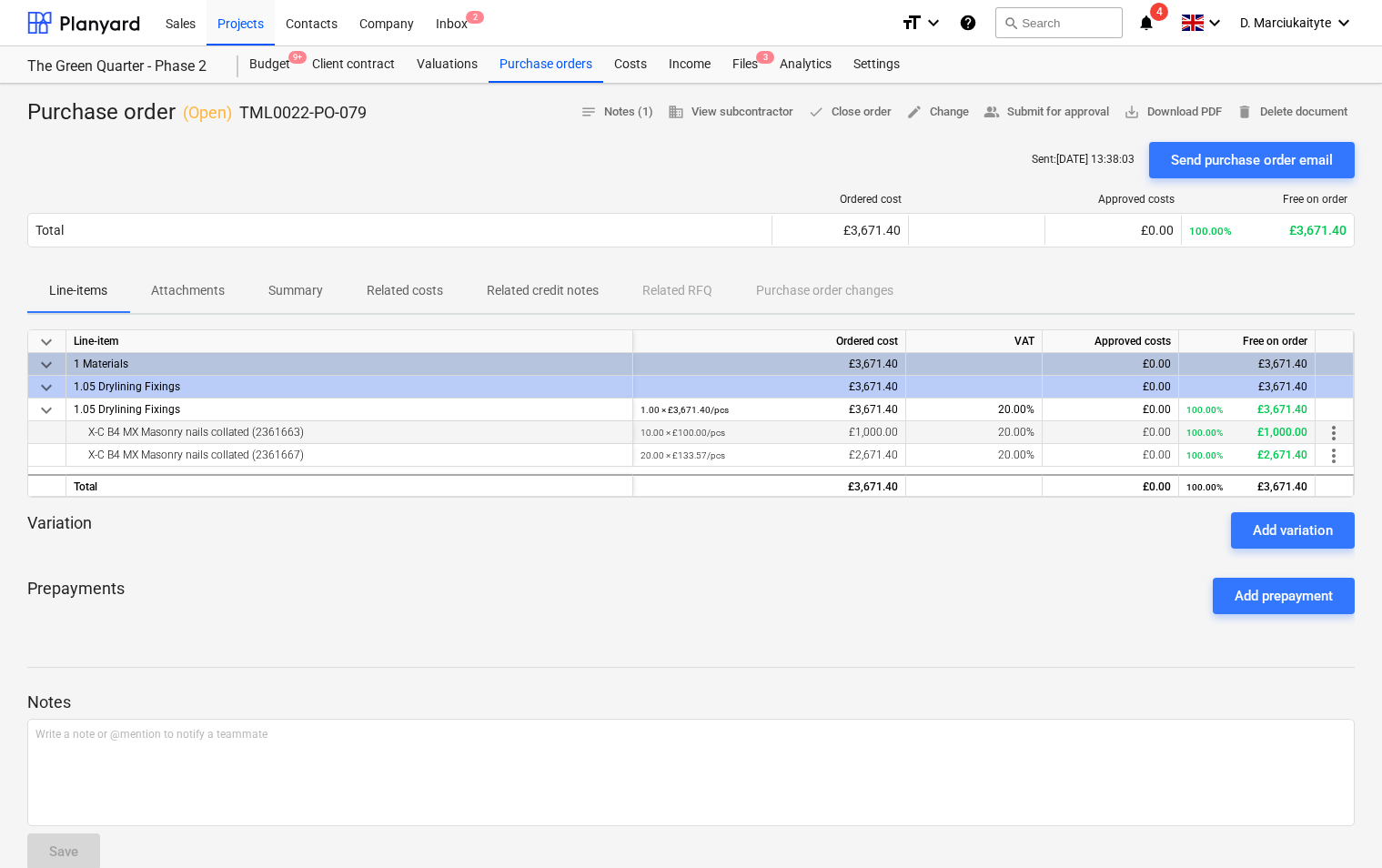
drag, startPoint x: 354, startPoint y: 433, endPoint x: 72, endPoint y: 439, distance: 282.1
click at [80, 436] on div "X-C B4 MX Masonry nails collated (2361663)" at bounding box center [348, 432] width 551 height 22
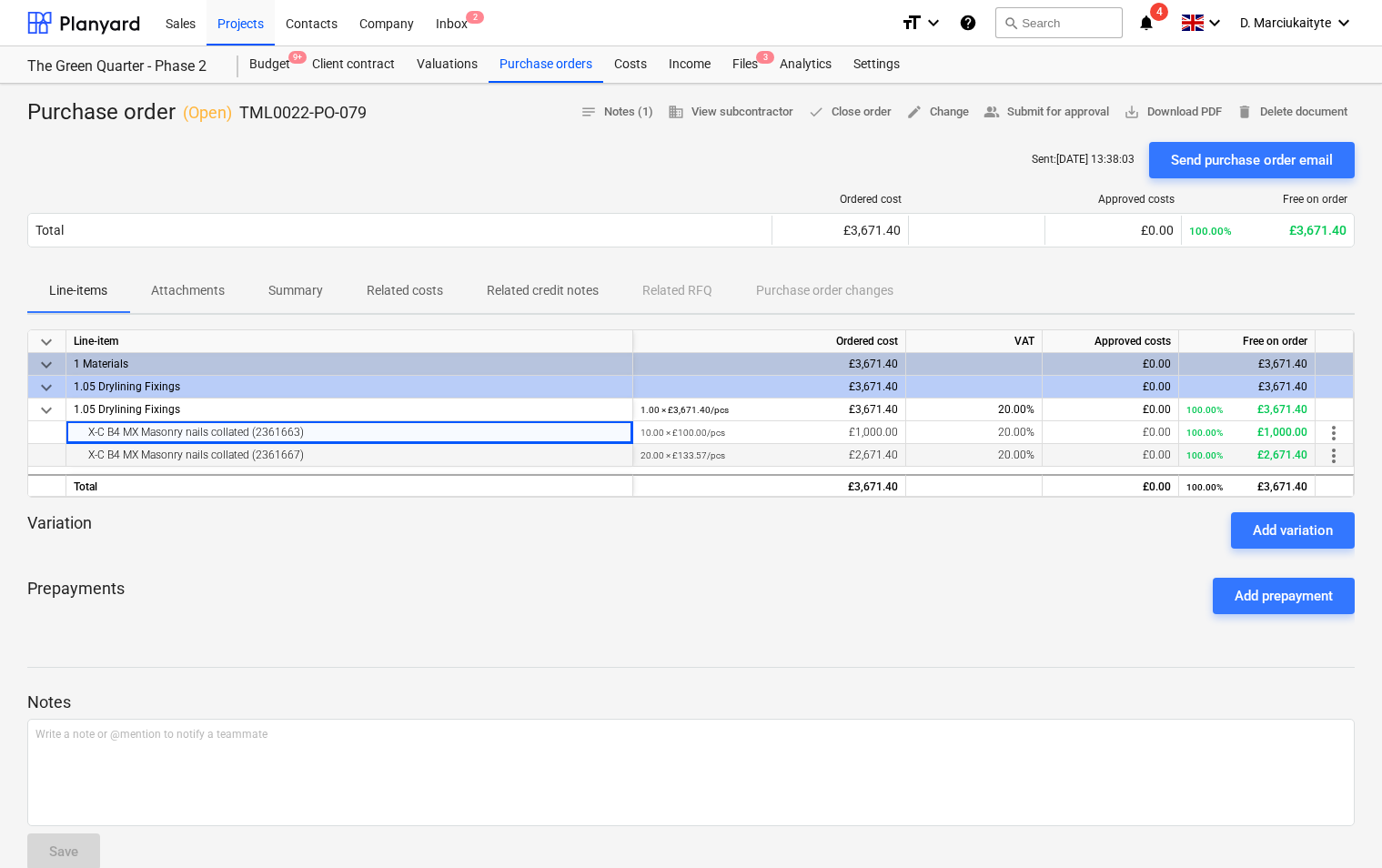
click at [380, 455] on div "X-C B4 MX Masonry nails collated (2361667)" at bounding box center [348, 455] width 551 height 22
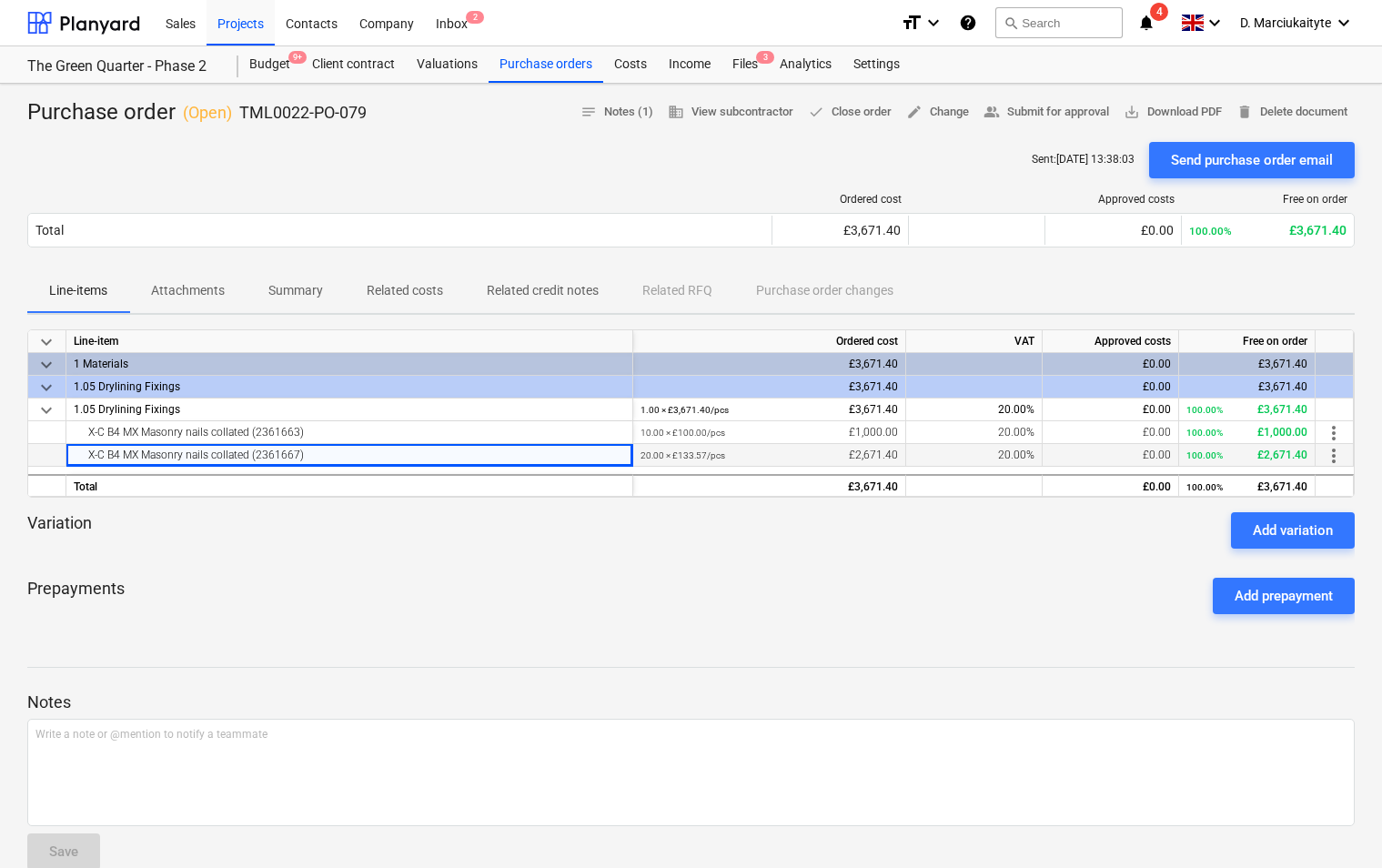
drag, startPoint x: 353, startPoint y: 454, endPoint x: 34, endPoint y: 457, distance: 319.0
click at [0, 0] on div "X-C B4 MX Masonry nails collated (2361667) 20.00 × £133.57 / pcs £2,671.40 20.0…" at bounding box center [0, 0] width 0 height 0
drag, startPoint x: 376, startPoint y: 113, endPoint x: 232, endPoint y: 110, distance: 144.0
click at [232, 110] on div "Purchase order ( Open ) TML0022-PO-079 notes Notes (1) business View subcontrac…" at bounding box center [691, 113] width 1328 height 29
click at [595, 193] on div at bounding box center [400, 199] width 746 height 13
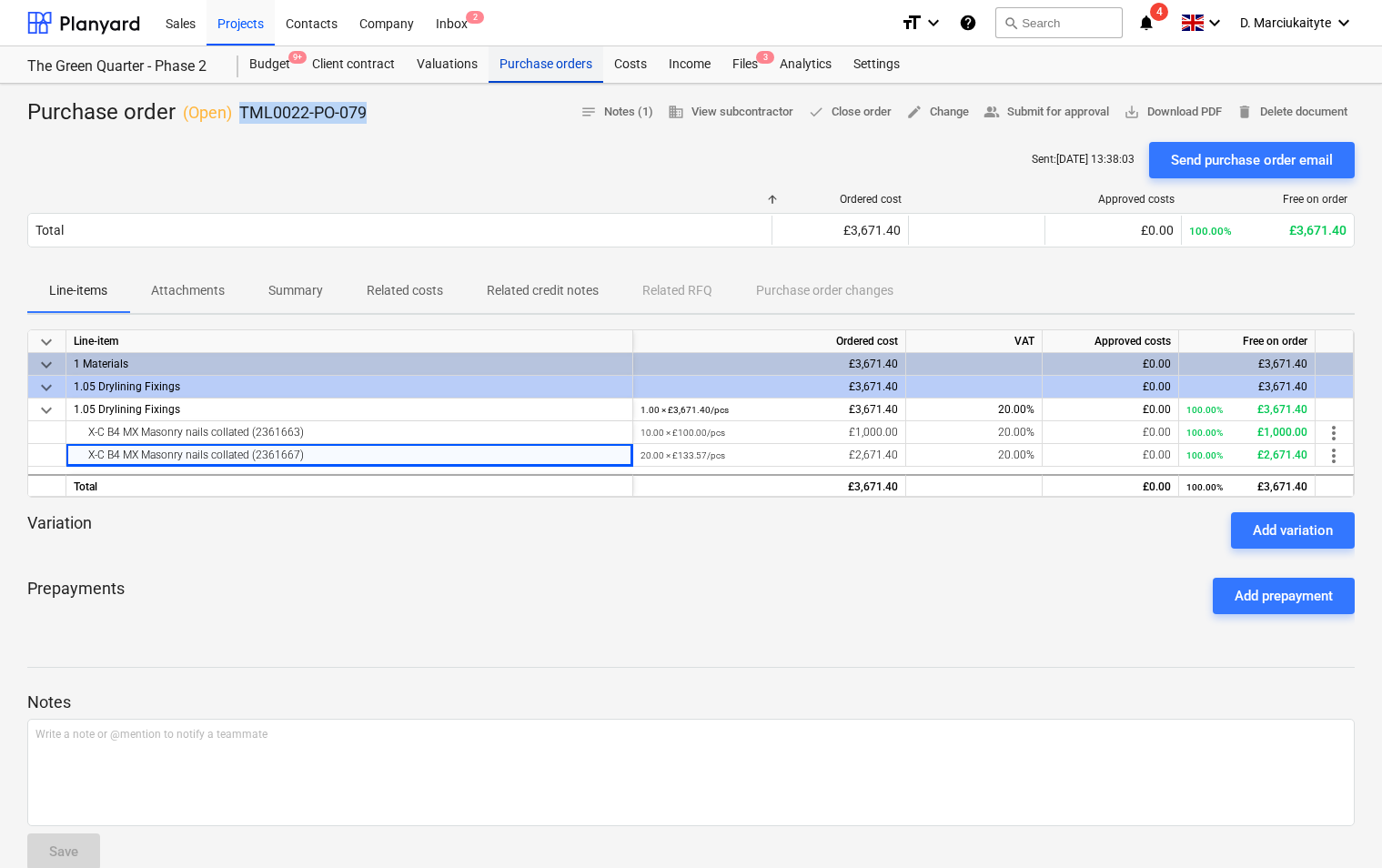
click at [541, 63] on div "Purchase orders" at bounding box center [546, 65] width 115 height 37
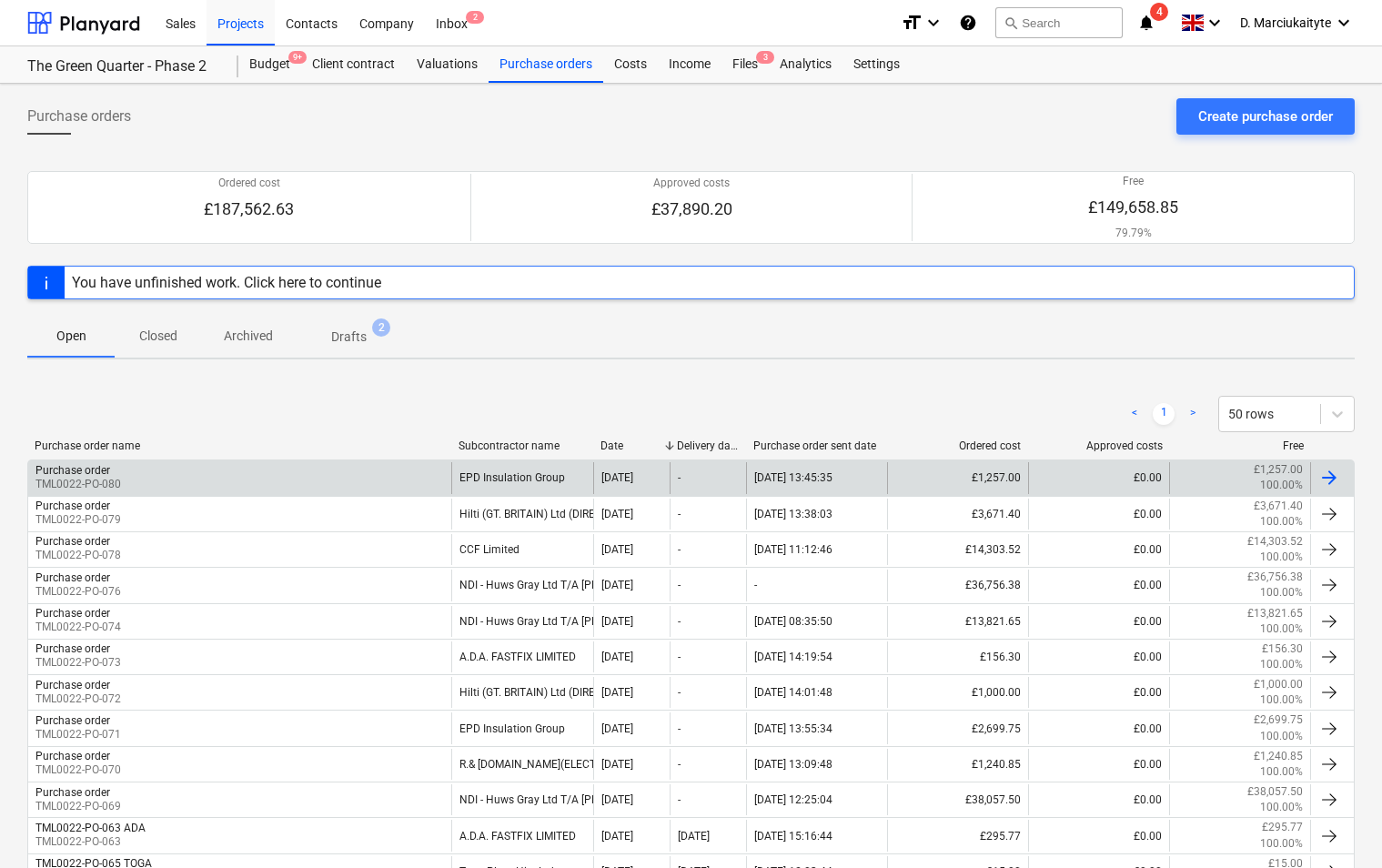
click at [375, 480] on div "Purchase order TML0022-PO-080" at bounding box center [239, 478] width 423 height 31
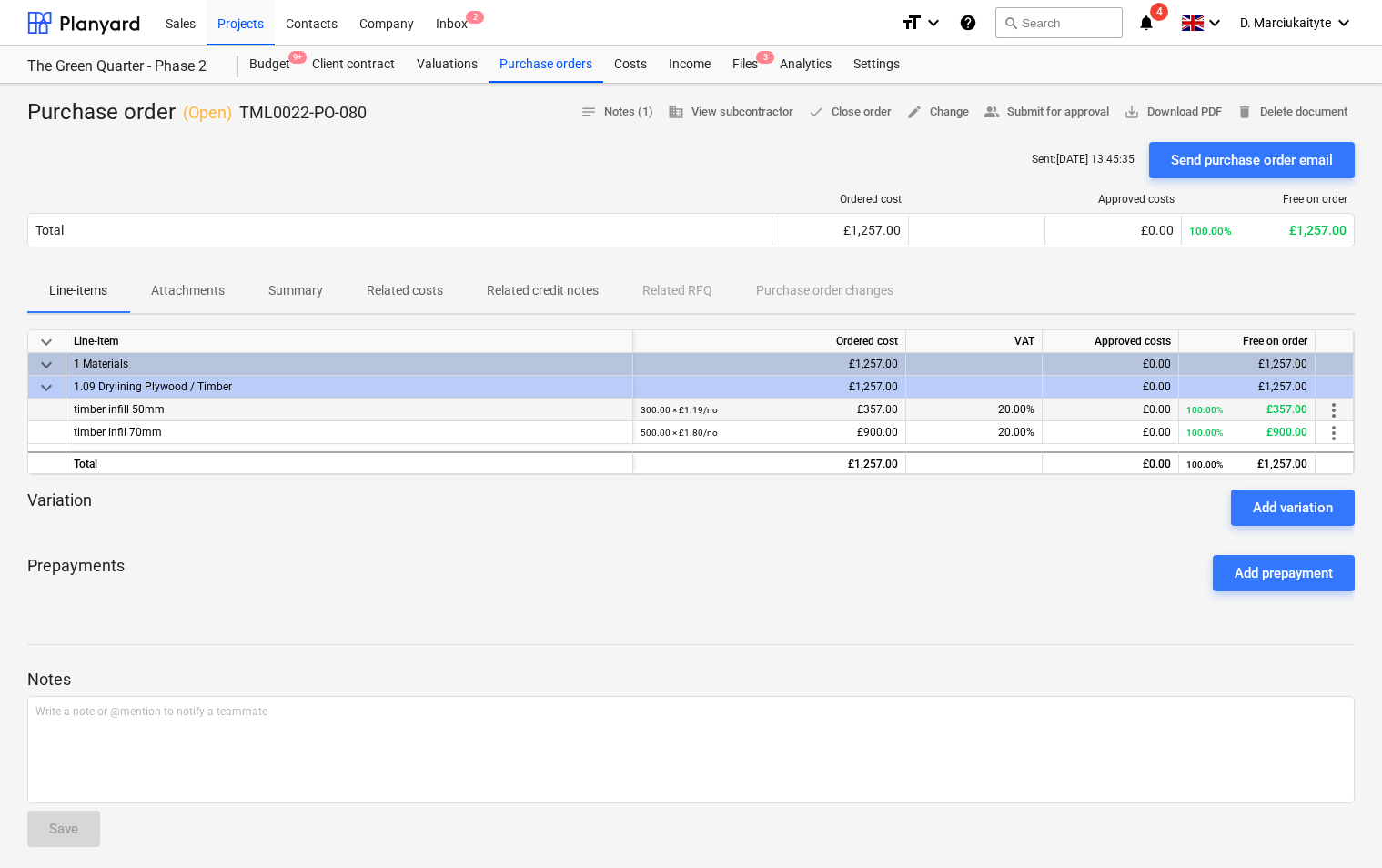
click at [419, 412] on div "timber infill 50mm" at bounding box center [349, 410] width 567 height 23
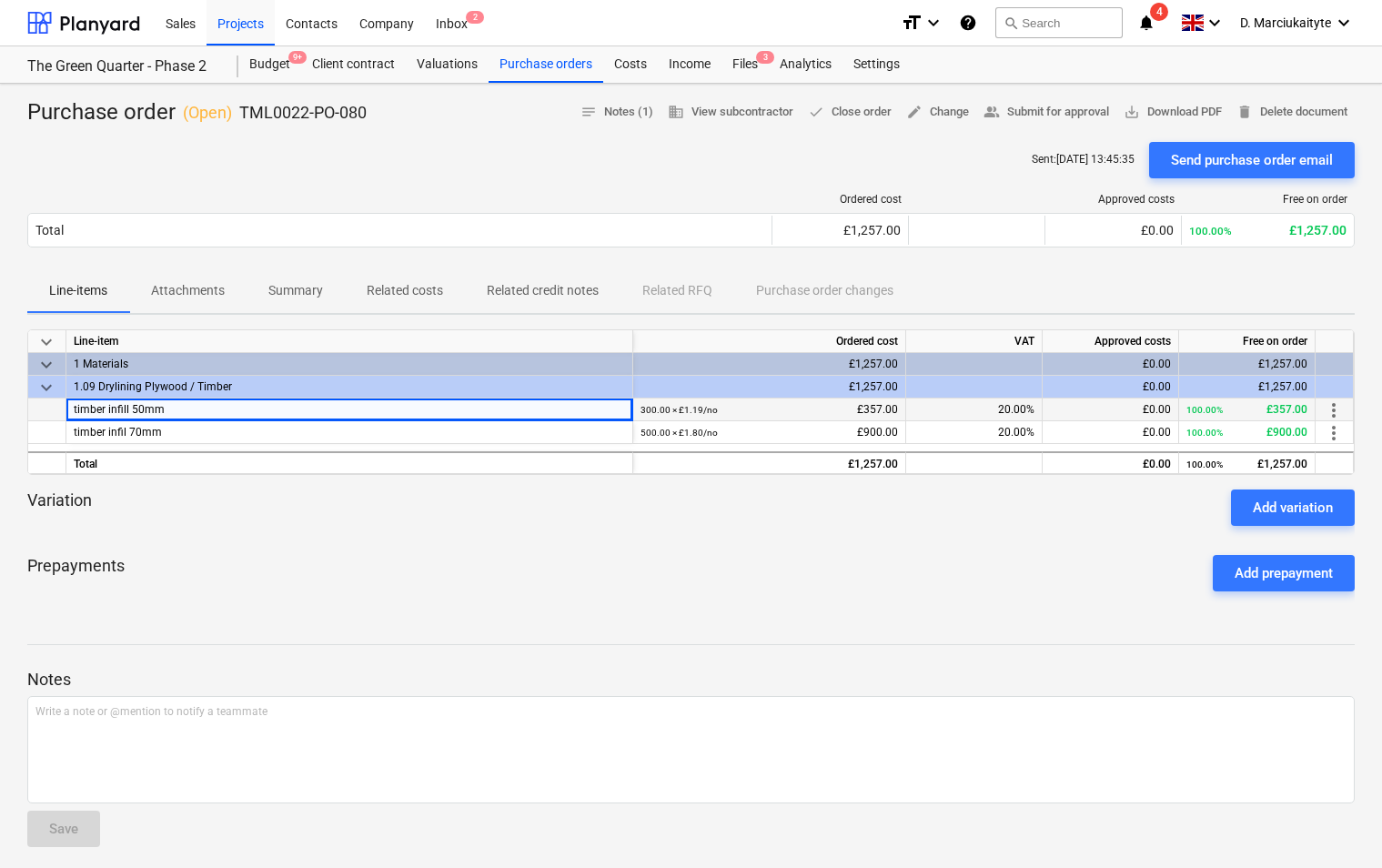
drag, startPoint x: 374, startPoint y: 405, endPoint x: 39, endPoint y: 403, distance: 335.0
click at [0, 0] on div "timber infill 50mm 300.00 × £1.19 / no £357.00 20.00% £0.00 100.00% £357.00 mor…" at bounding box center [0, 0] width 0 height 0
click at [282, 429] on div "timber infil 70mm" at bounding box center [349, 432] width 567 height 23
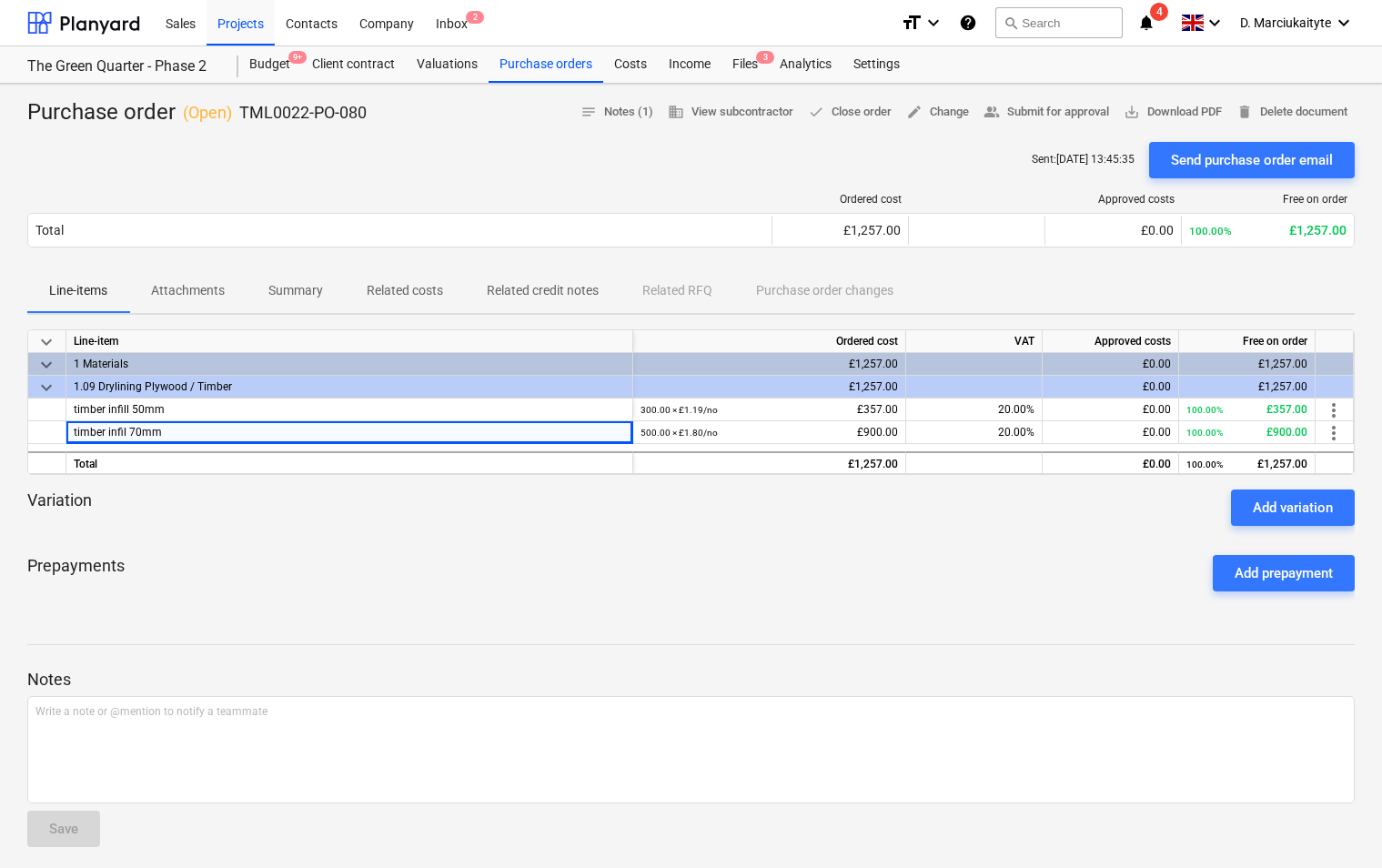
drag, startPoint x: 253, startPoint y: 437, endPoint x: 28, endPoint y: 430, distance: 225.1
click at [0, 0] on div "timber infil 70mm 500.00 × £1.80 / no £900.00 20.00% £0.00 100.00% £900.00 more…" at bounding box center [0, 0] width 0 height 0
drag, startPoint x: 379, startPoint y: 114, endPoint x: 238, endPoint y: 113, distance: 141.0
click at [238, 113] on div "Purchase order ( Open ) TML0022-PO-080 notes Notes (1) business View subcontrac…" at bounding box center [691, 113] width 1328 height 29
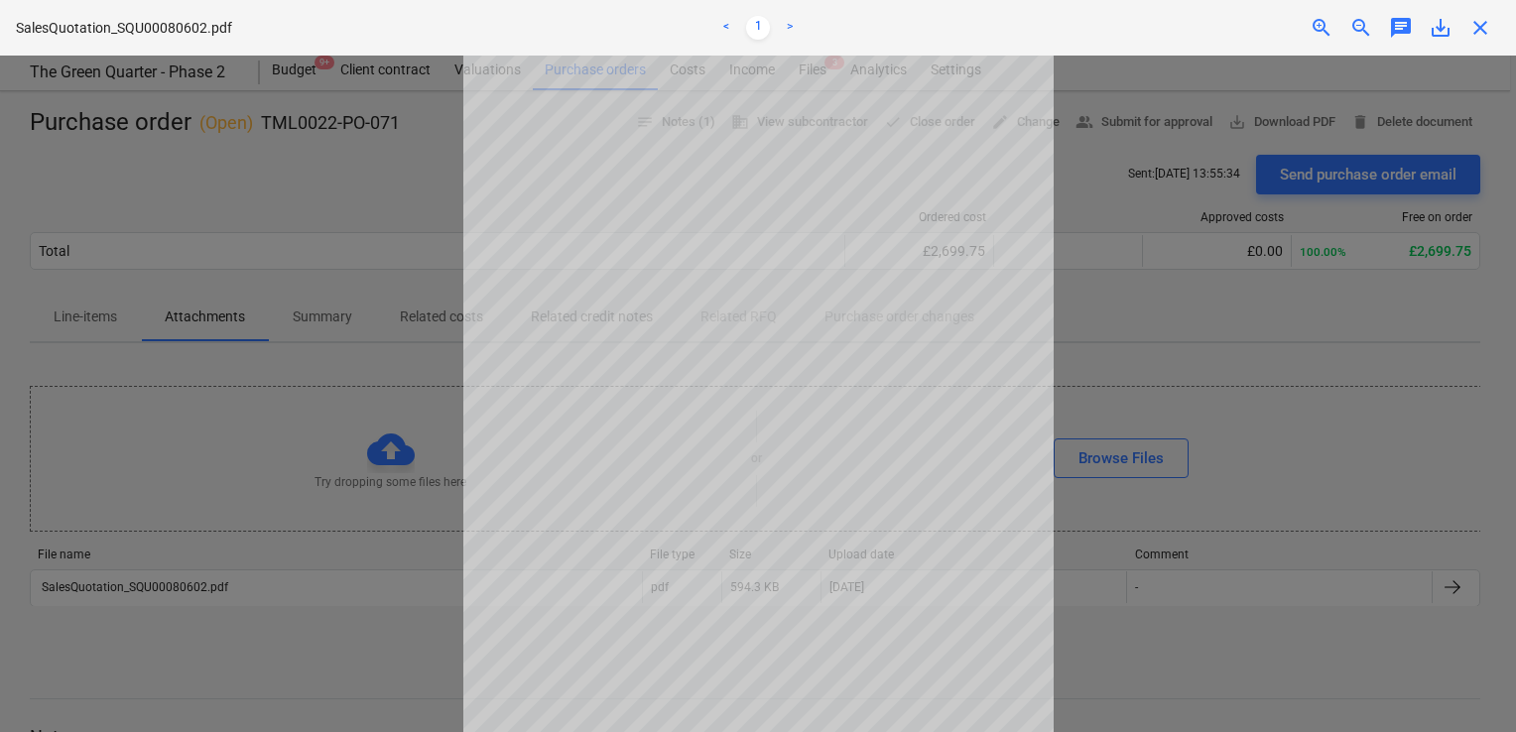
scroll to position [237, 0]
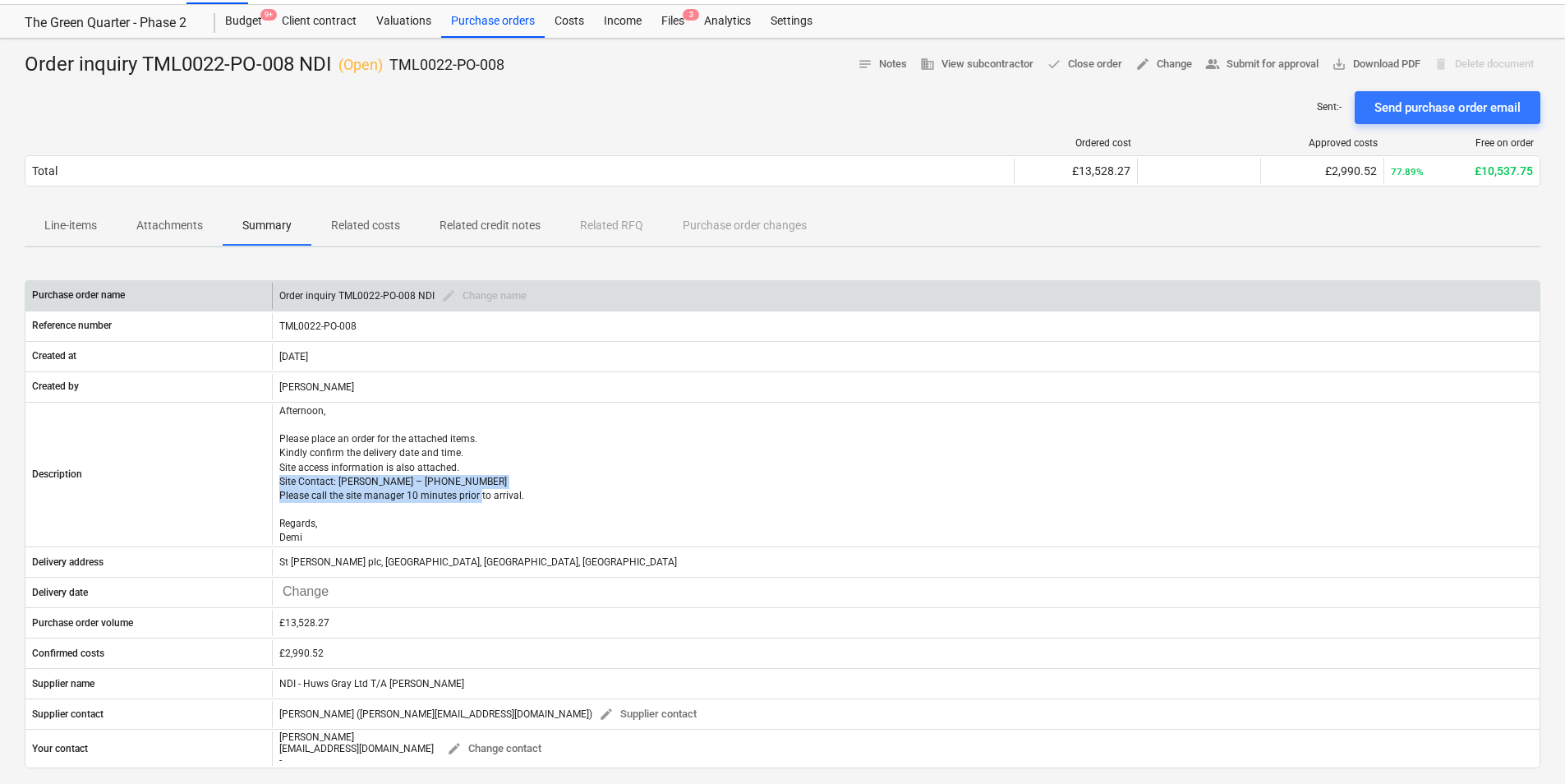
scroll to position [36, 0]
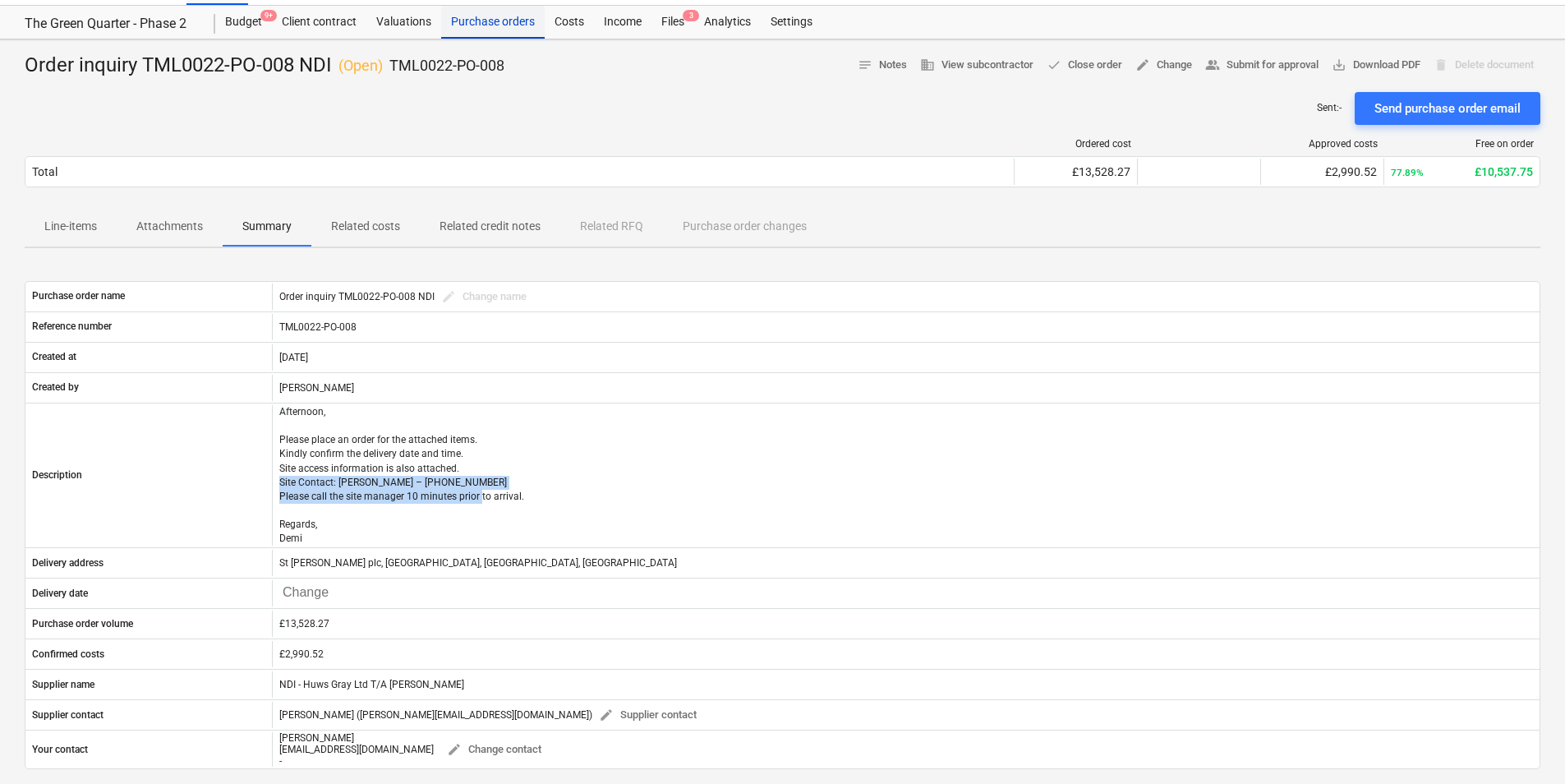
click at [500, 21] on div "Purchase orders" at bounding box center [493, 22] width 104 height 33
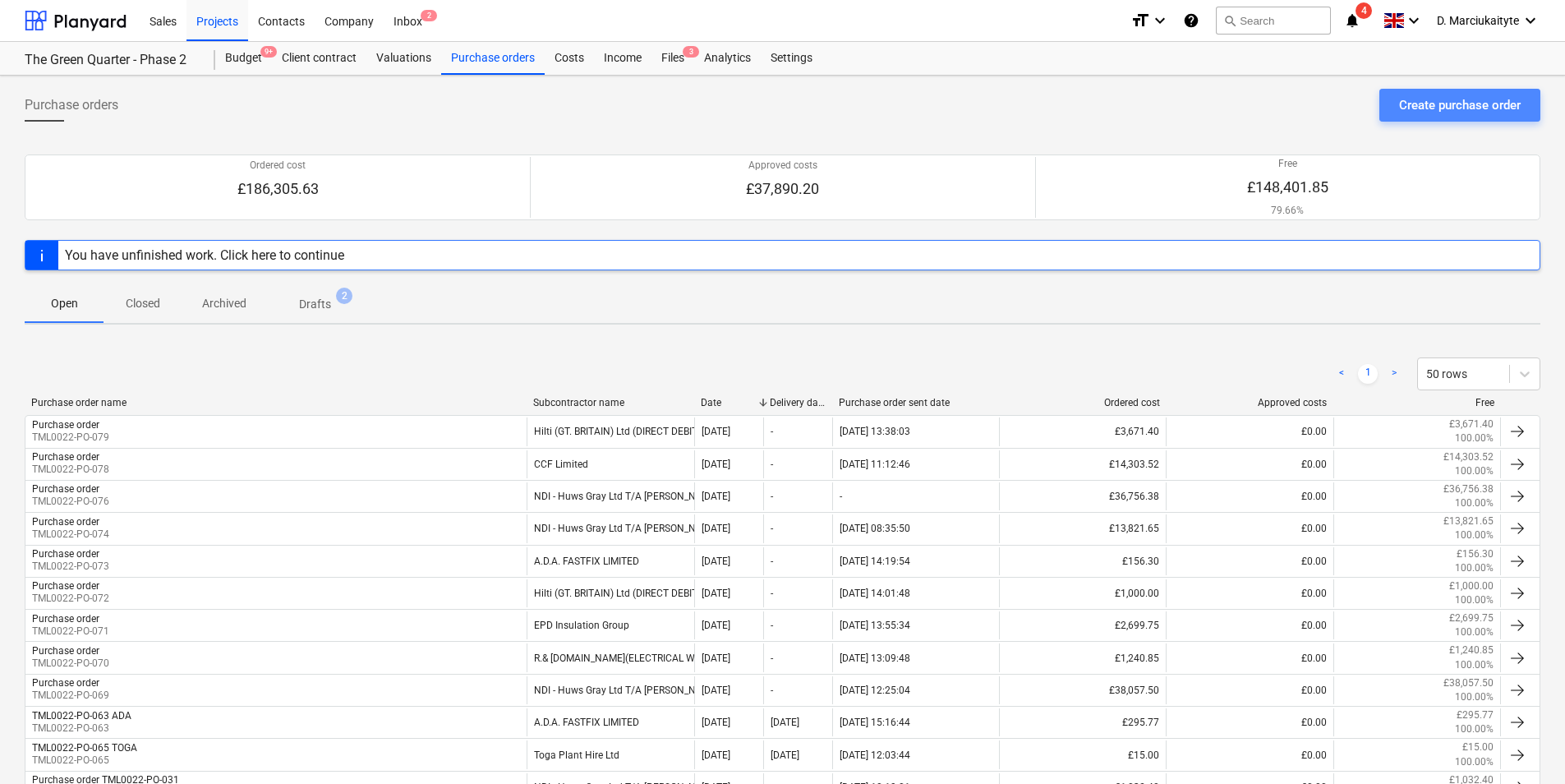
click at [1247, 110] on div "Create purchase order" at bounding box center [1460, 105] width 122 height 22
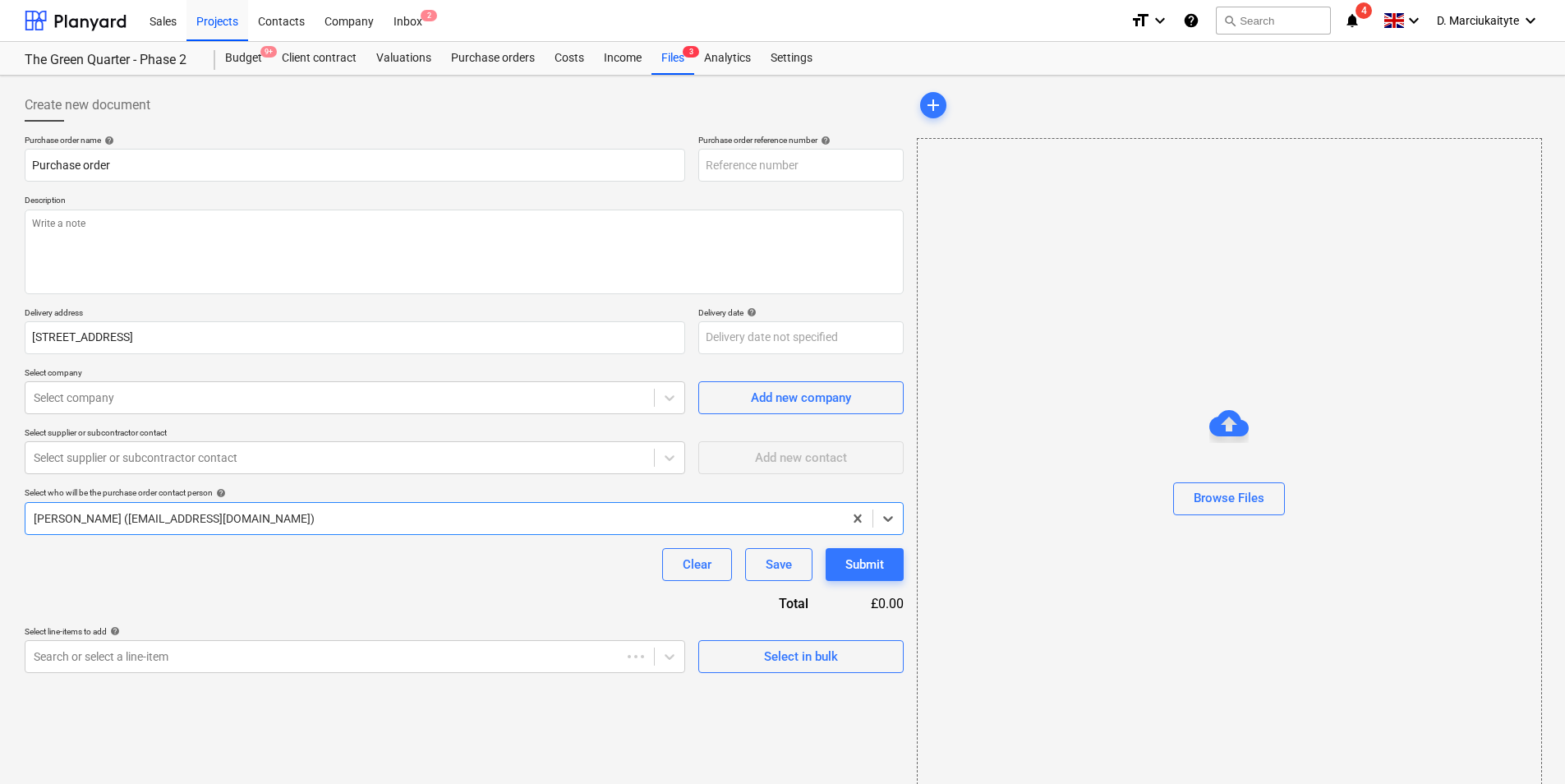
type textarea "x"
type input "TML0022-PO-081"
click at [823, 171] on input "TML0022-PO-081" at bounding box center [801, 166] width 205 height 33
type textarea "x"
type input "TML0022-PO-08"
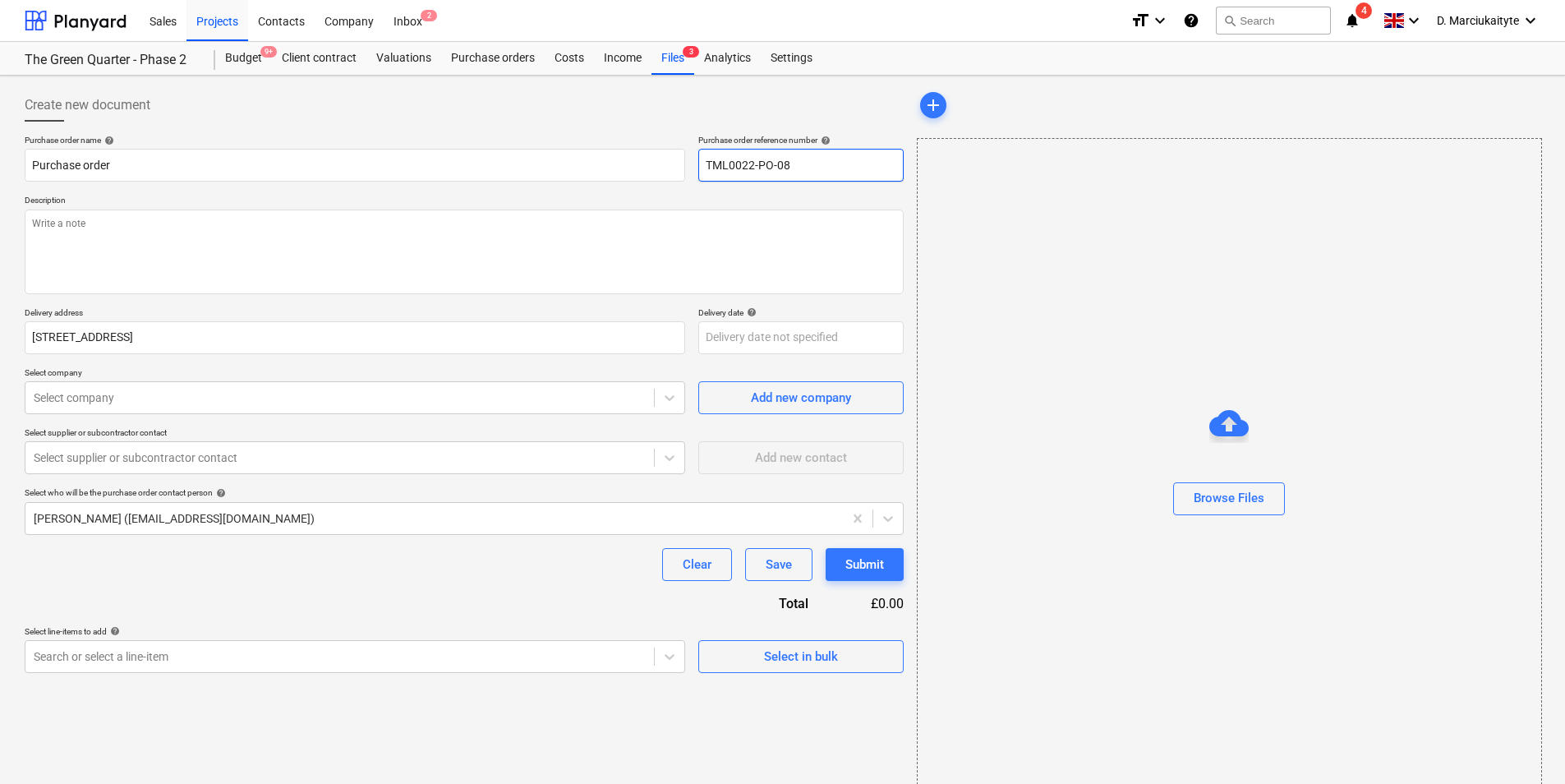
type textarea "x"
type input "TML0022-PO-080"
click at [513, 277] on textarea at bounding box center [465, 252] width 879 height 84
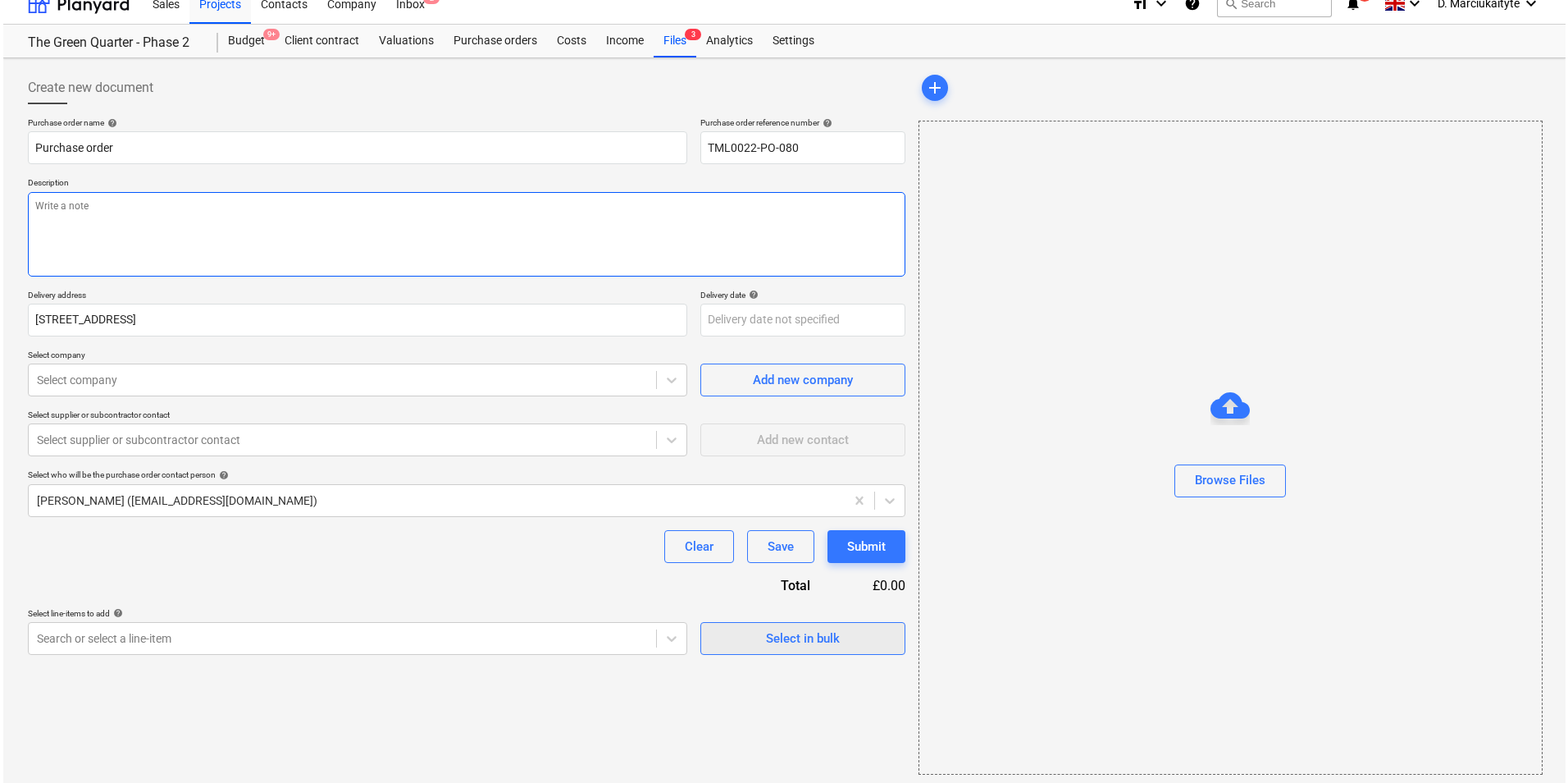
scroll to position [22, 0]
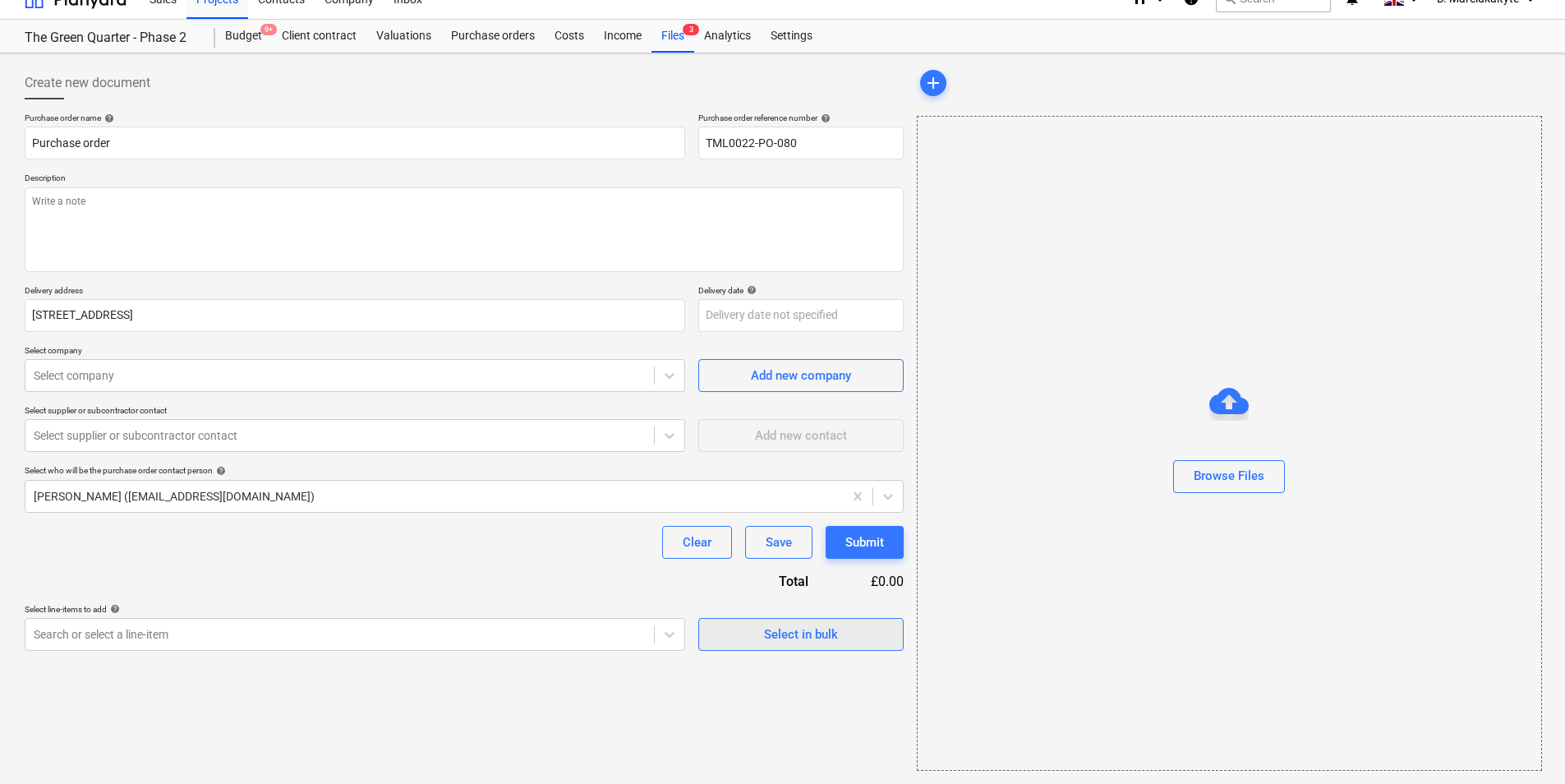
click at [846, 623] on span "Select in bulk" at bounding box center [801, 634] width 164 height 22
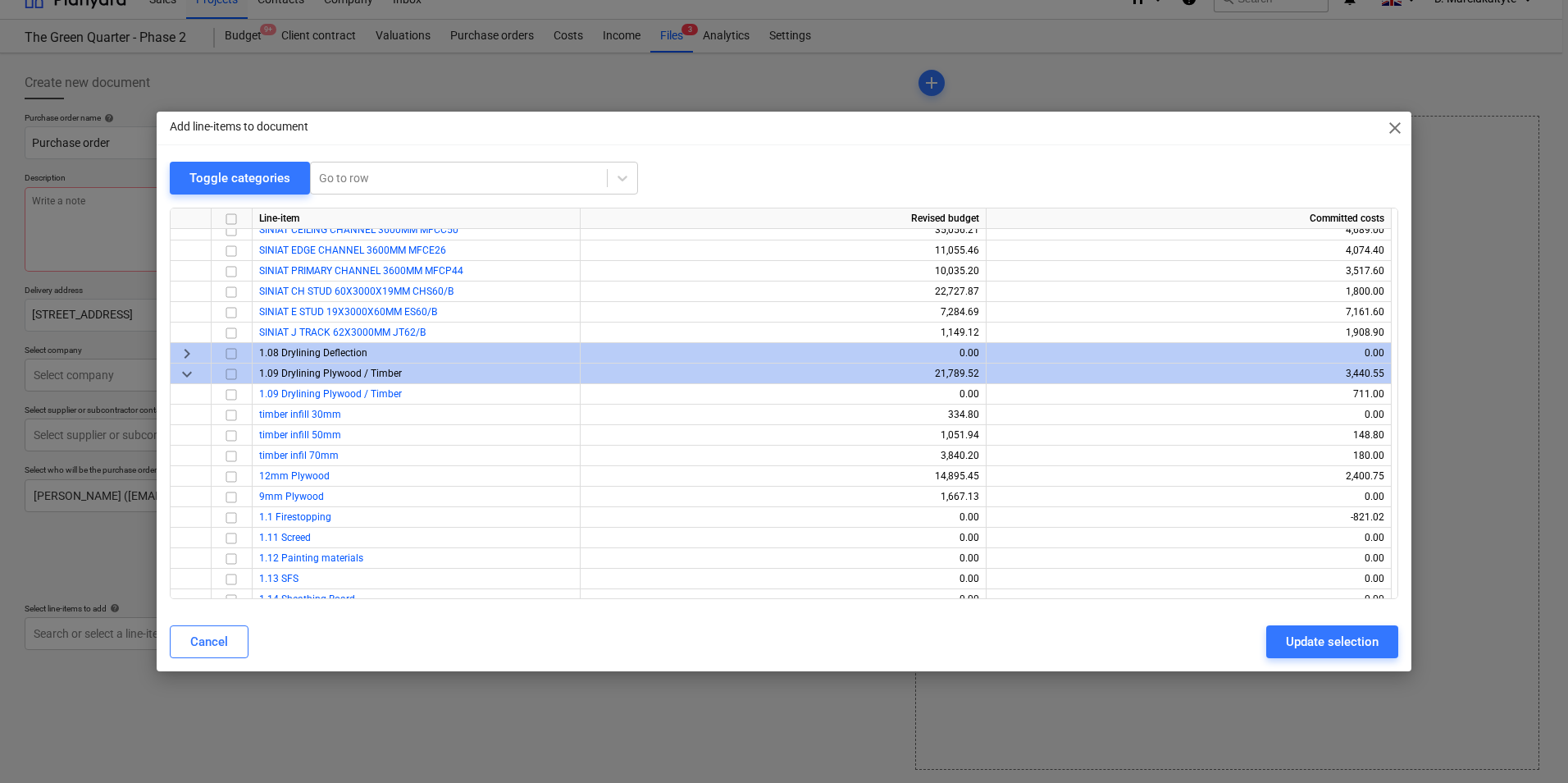
scroll to position [2297, 0]
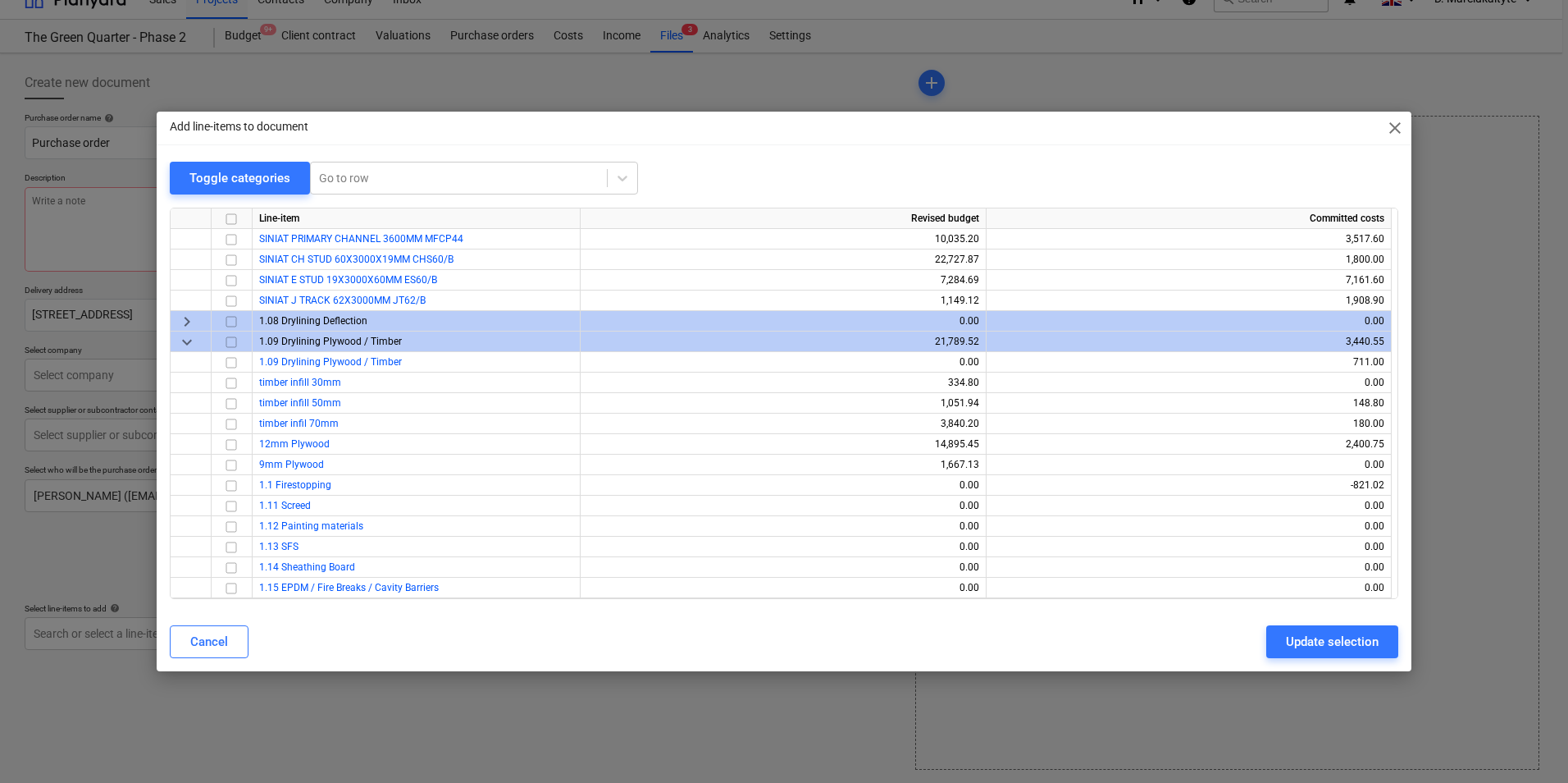
click at [193, 339] on span "keyboard_arrow_down" at bounding box center [187, 342] width 20 height 20
click at [195, 338] on span "keyboard_arrow_right" at bounding box center [187, 342] width 20 height 20
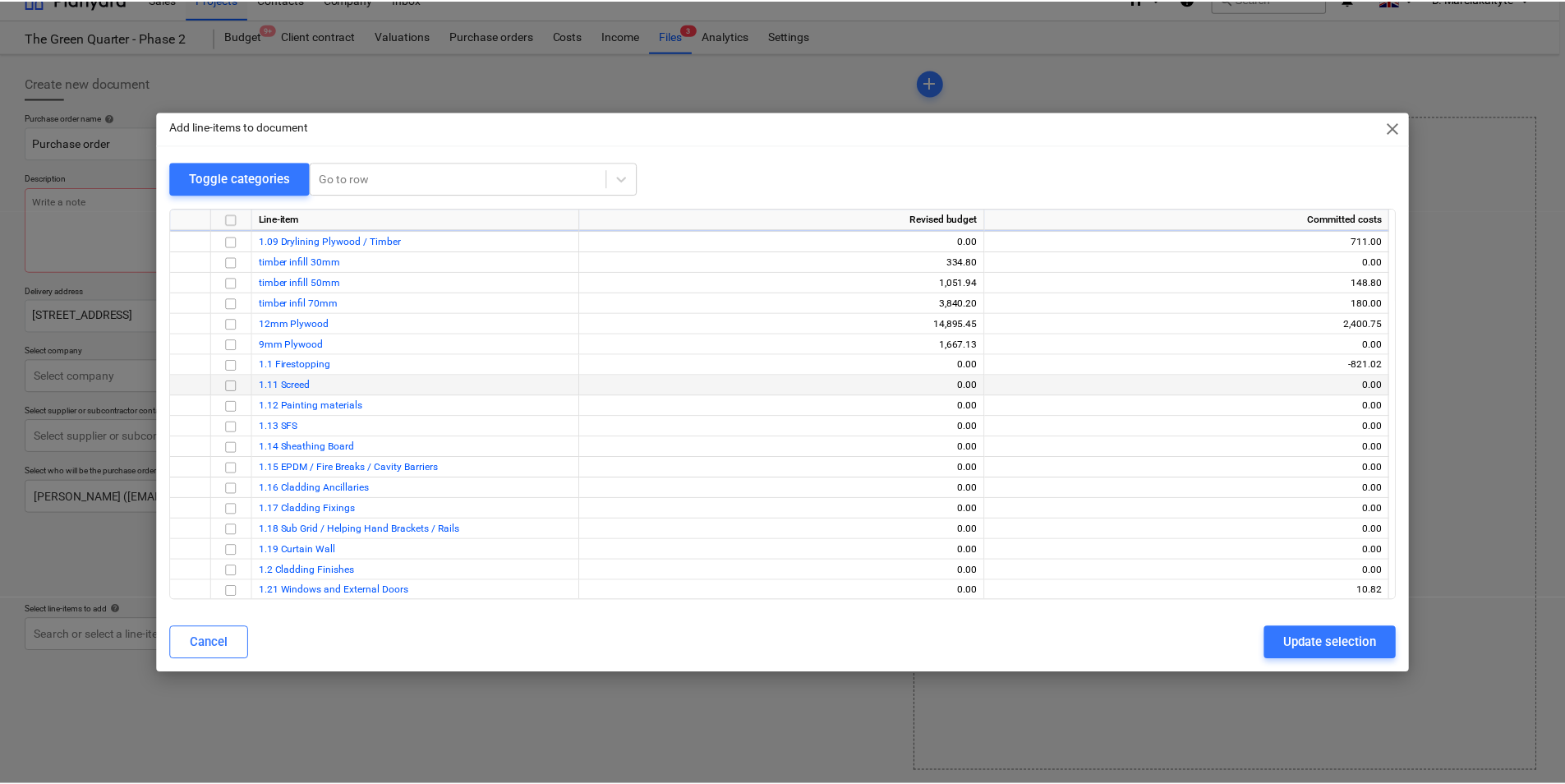
scroll to position [2383, 0]
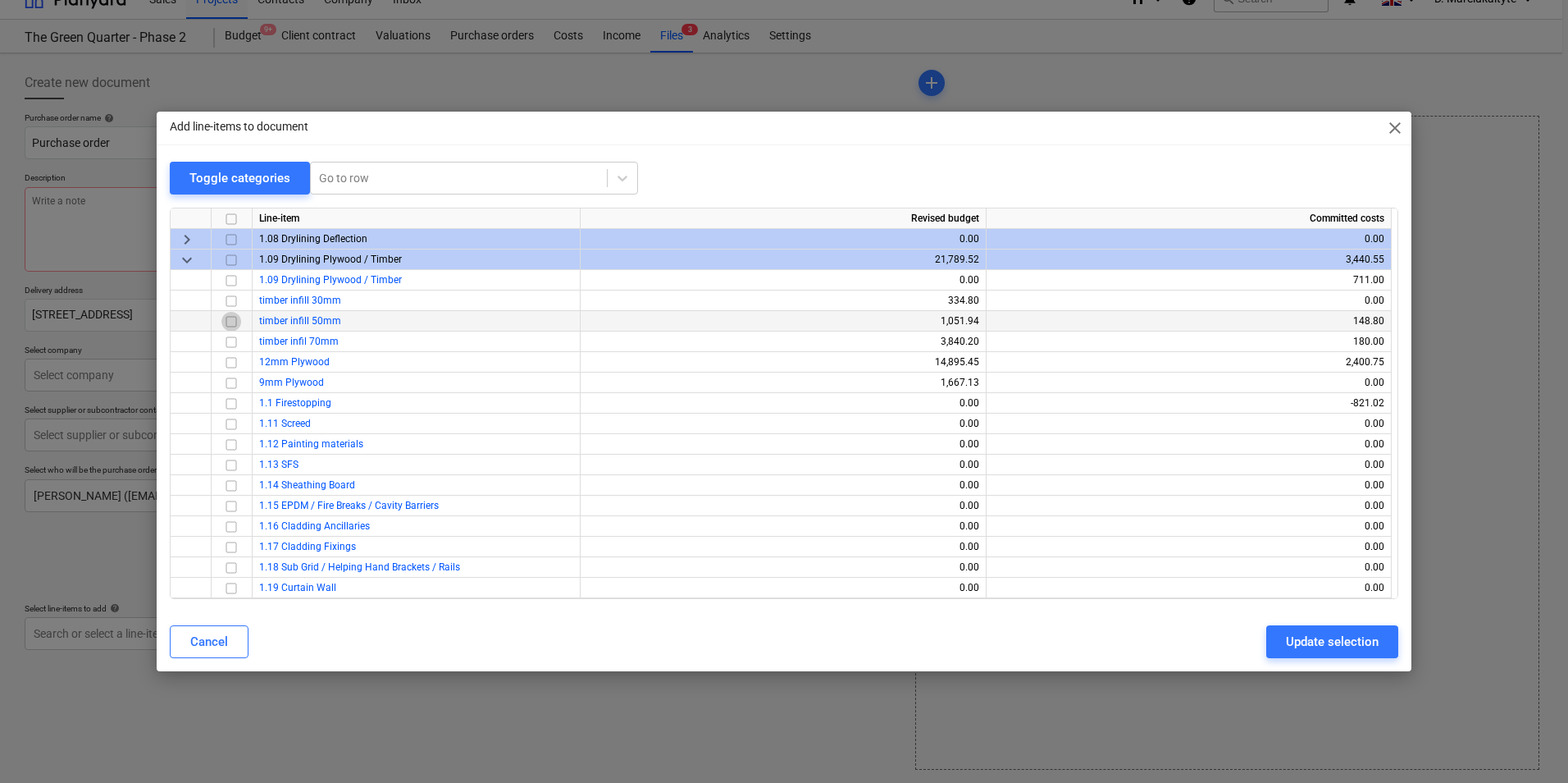
click at [231, 323] on input "checkbox" at bounding box center [231, 322] width 20 height 20
click at [234, 337] on input "checkbox" at bounding box center [231, 342] width 20 height 20
click at [1245, 630] on button "Update selection" at bounding box center [1332, 642] width 132 height 33
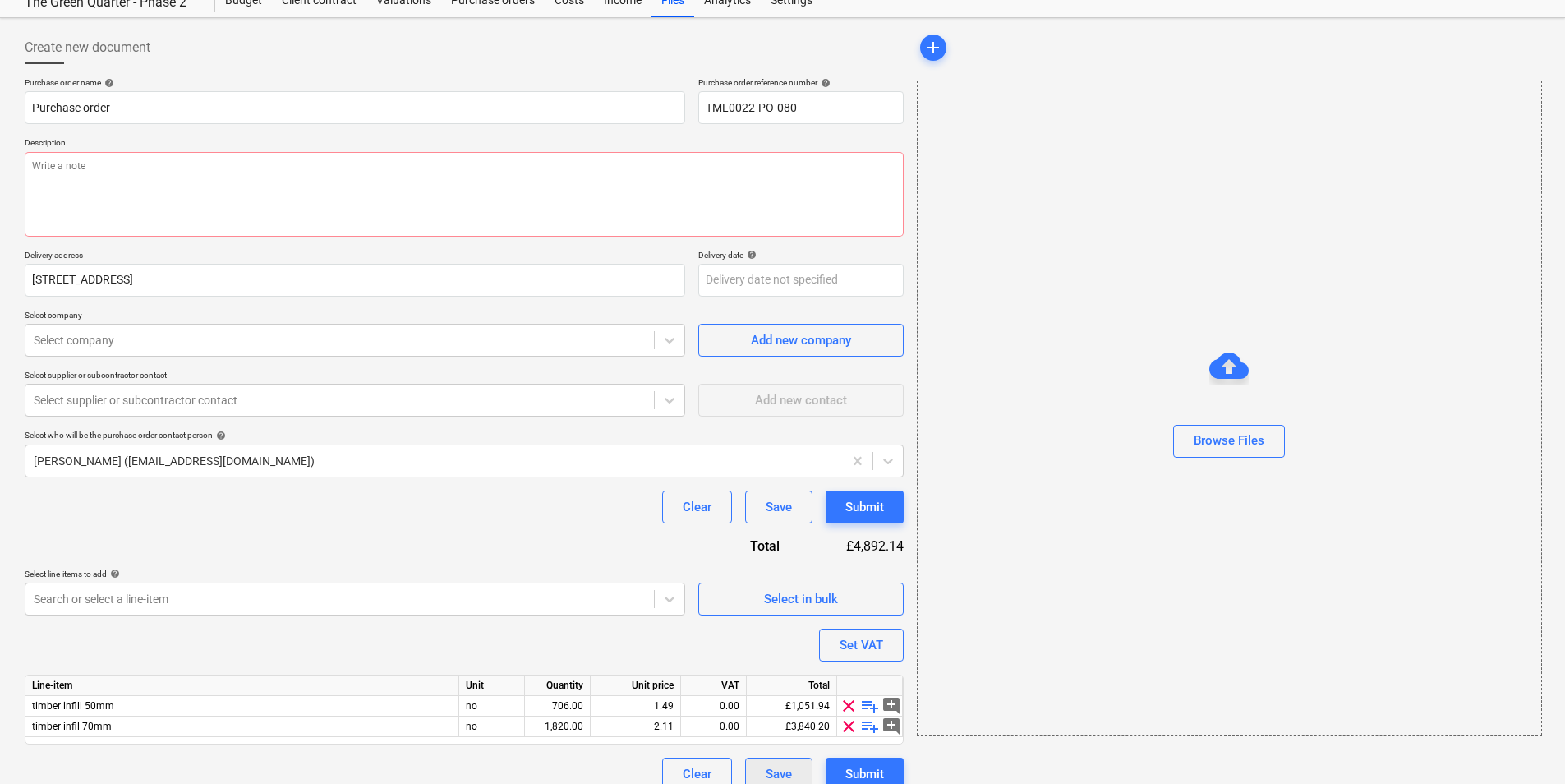
scroll to position [77, 0]
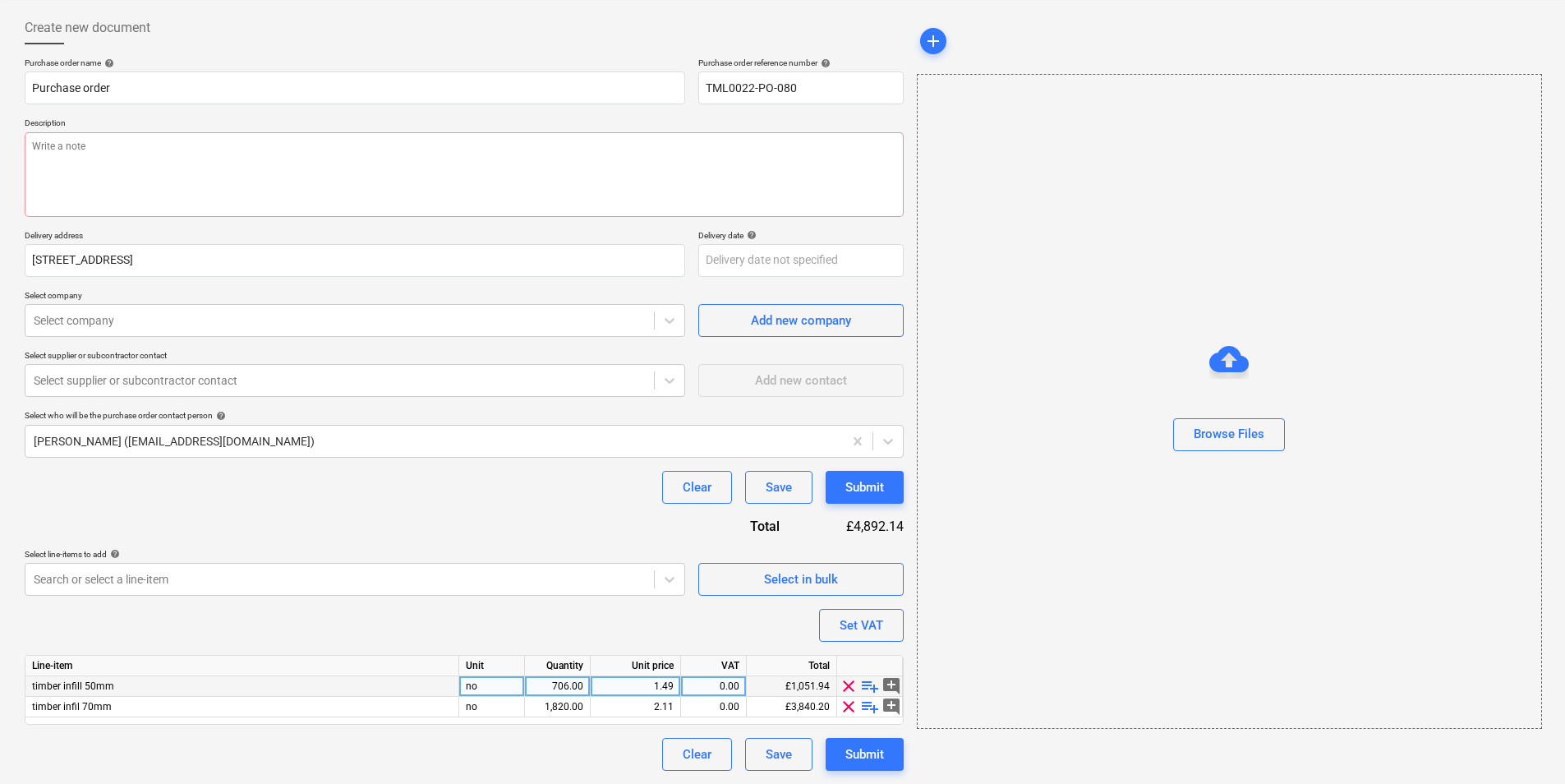
type textarea "x"
click at [660, 689] on div "1.49" at bounding box center [635, 686] width 76 height 21
type input "1.1"
type textarea "x"
type input "1.19"
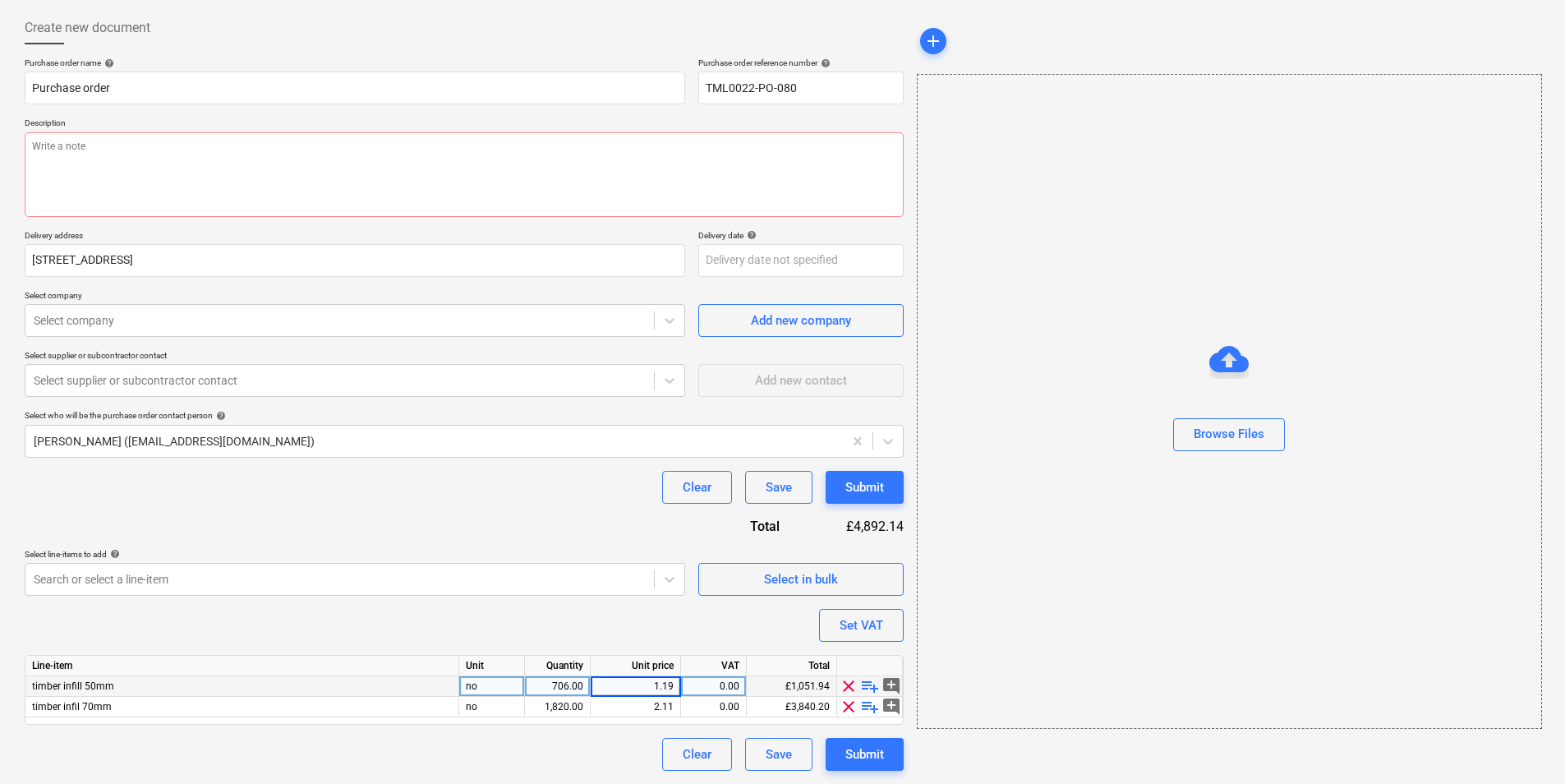
type textarea "x"
type input "1.80"
type textarea "x"
type input "300"
type textarea "x"
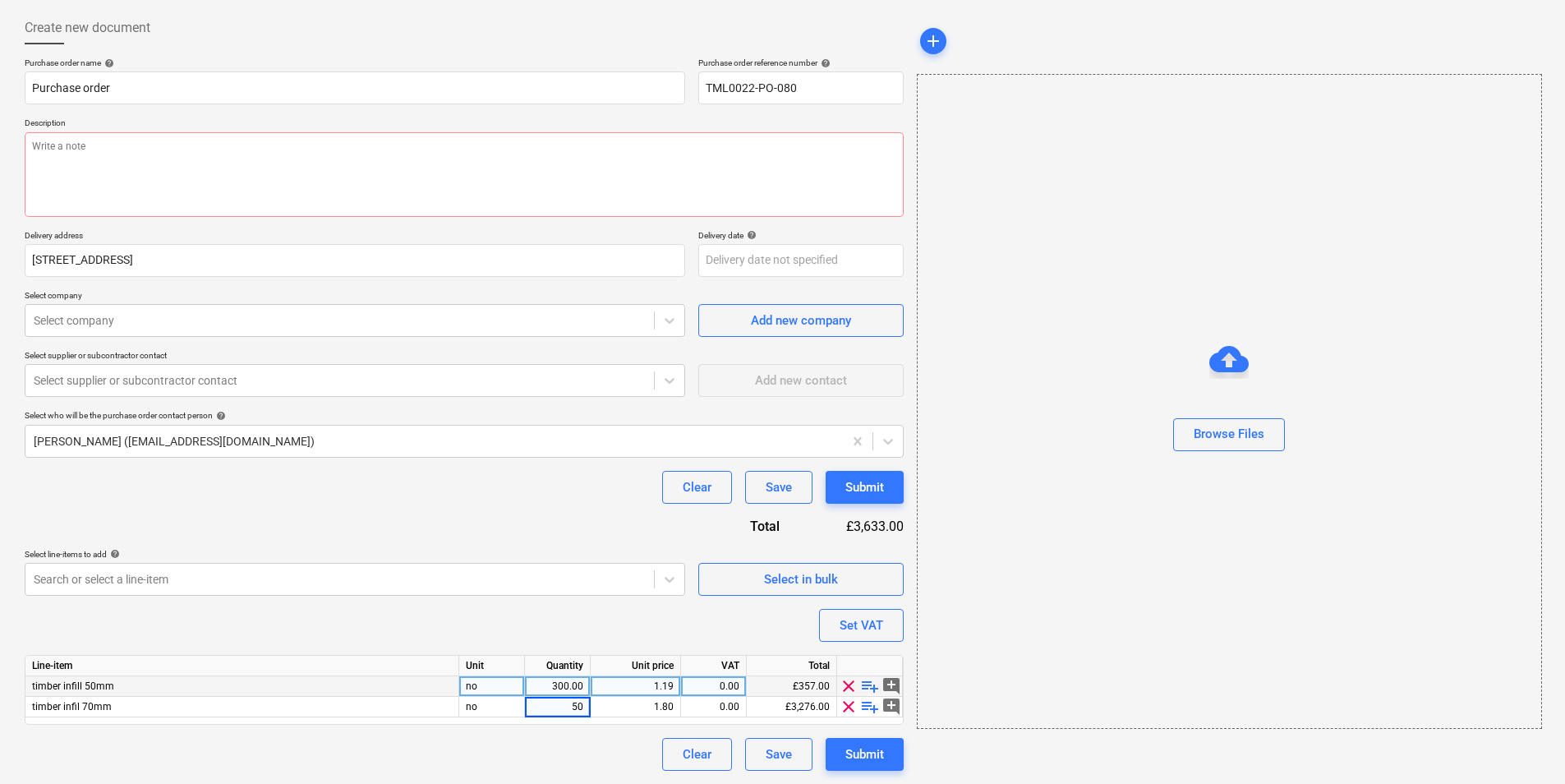
type input "500"
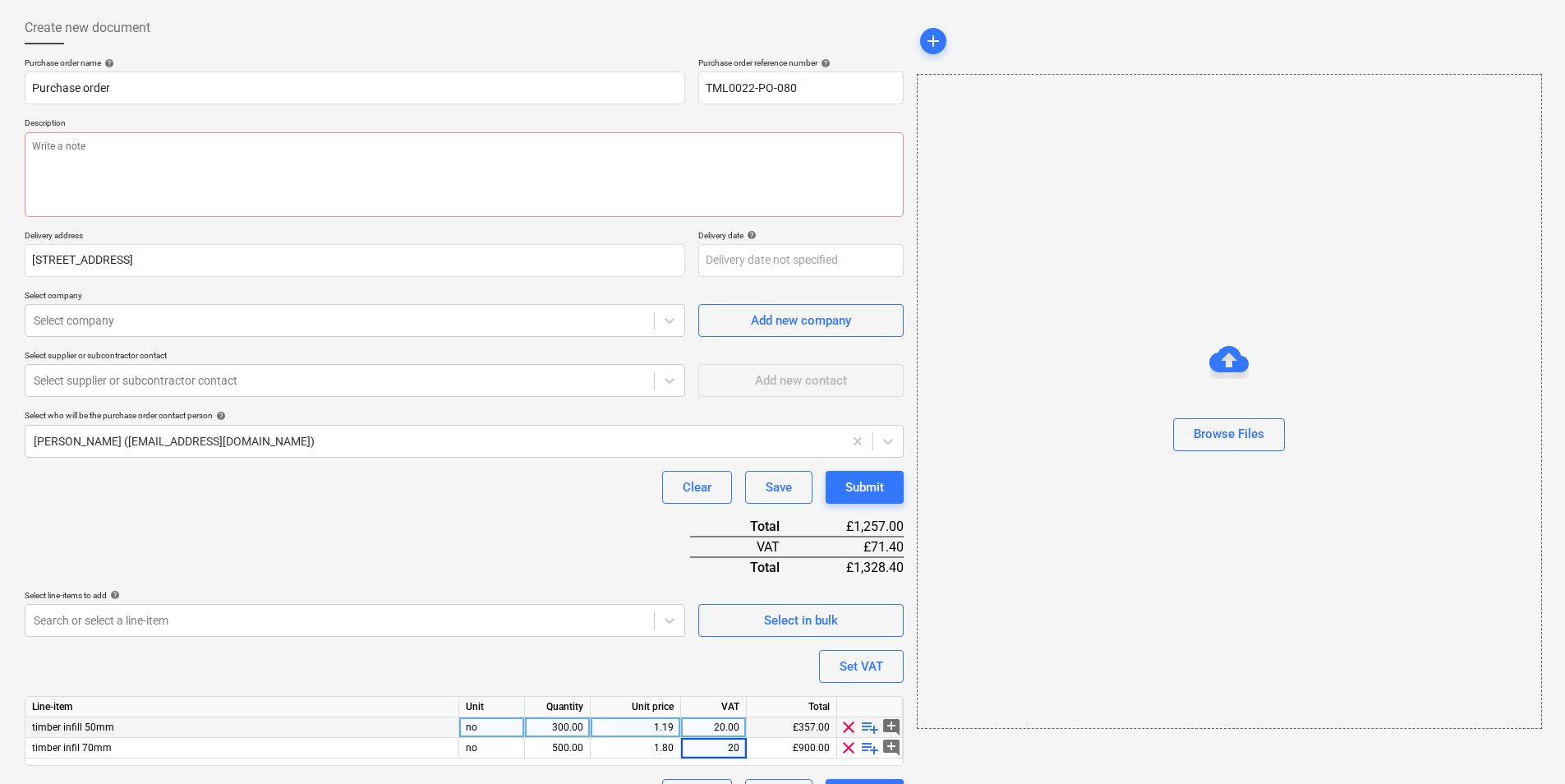
click at [516, 560] on div "Purchase order name help Purchase order Purchase order reference number help TM…" at bounding box center [465, 434] width 879 height 754
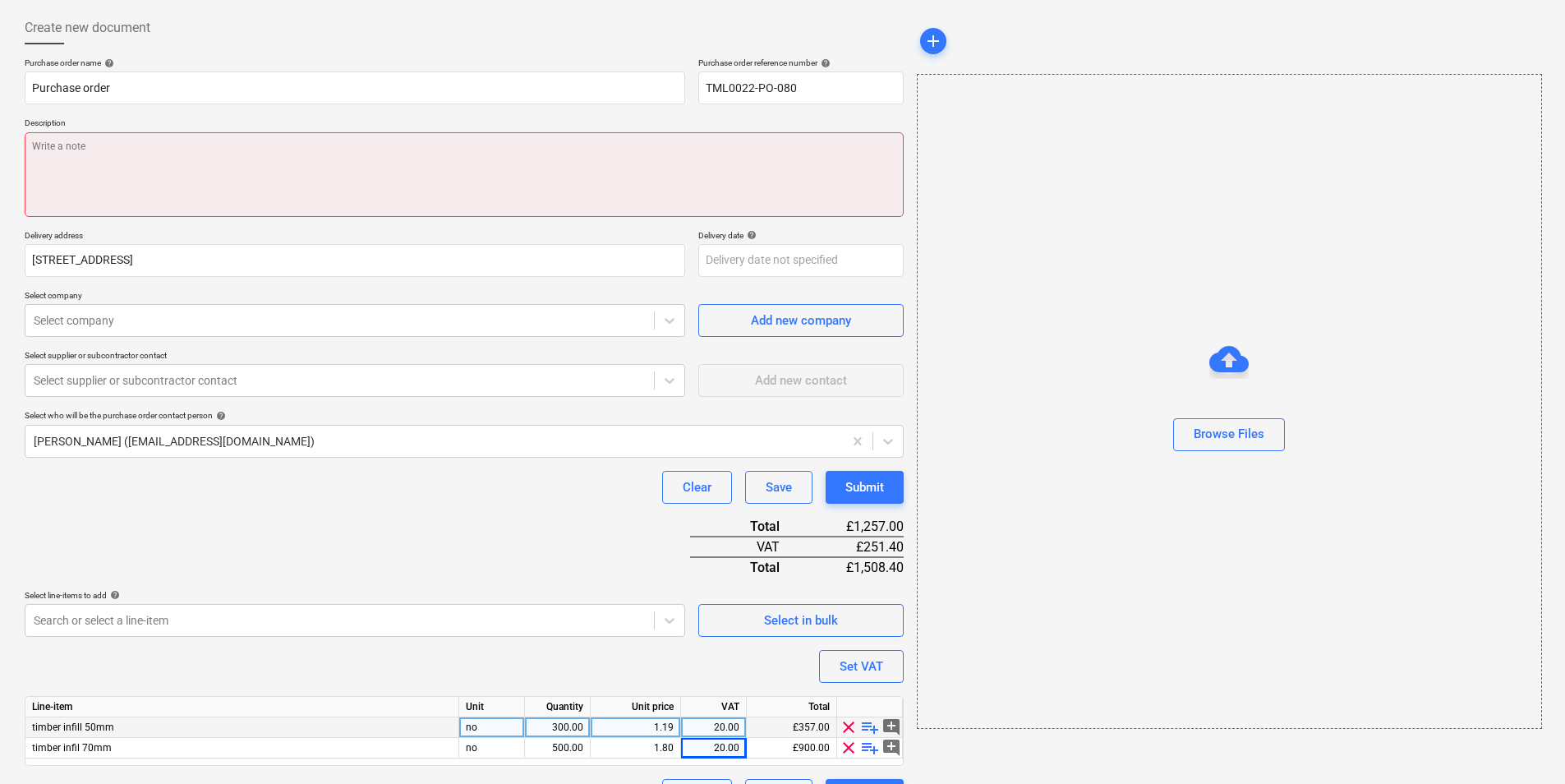
click at [183, 151] on textarea at bounding box center [465, 175] width 879 height 84
paste textarea "Good afternoon, Please proceed with attached order. Site Contact: Dave – 07789 …"
type textarea "x"
type textarea "Good afternoon, Please proceed with attached order. Site Contact: Dave – 07789 …"
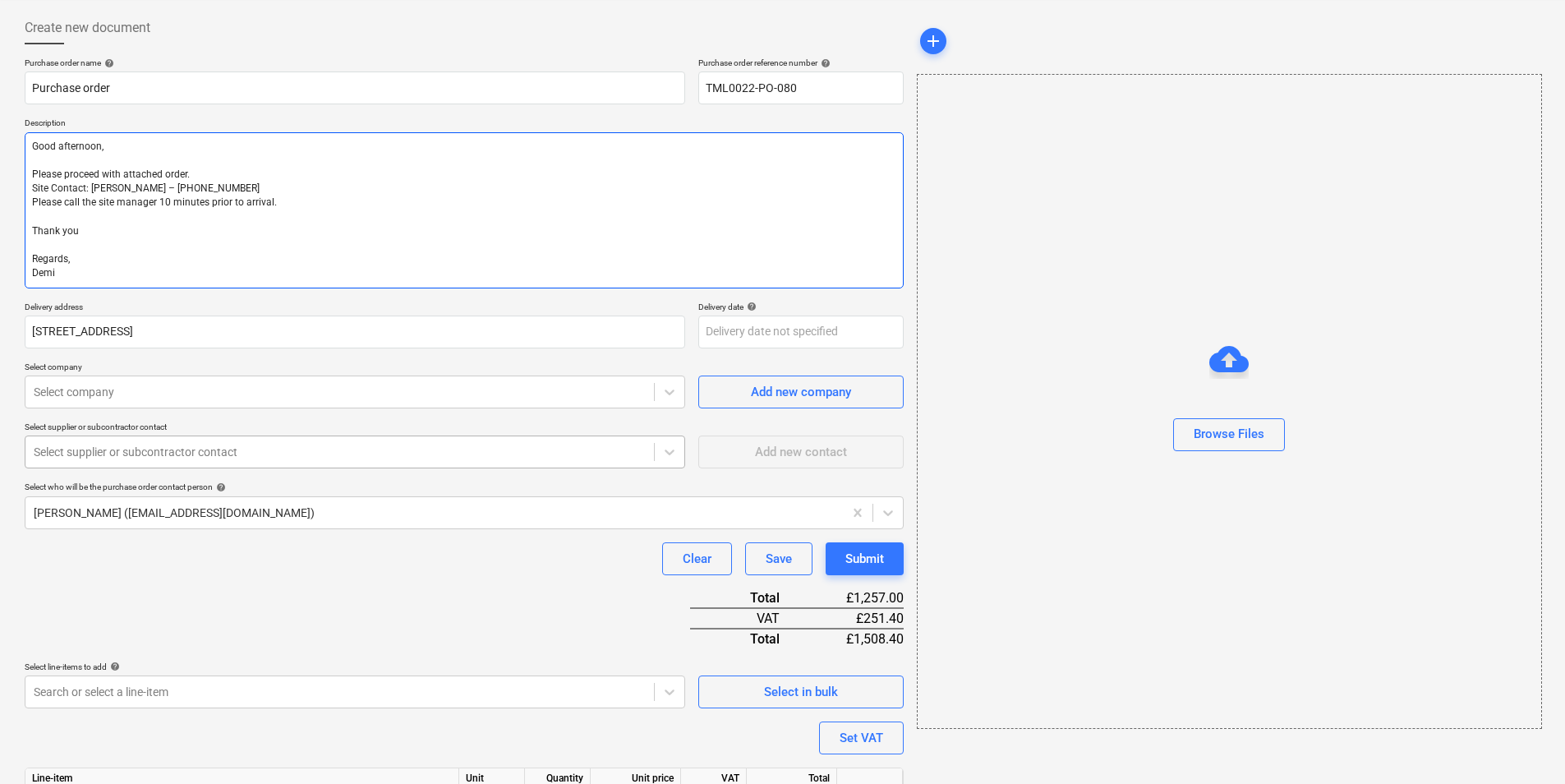
type textarea "x"
type textarea "Good afternoon, Please proceed with attached order. Site Contact: Dave – 07789 …"
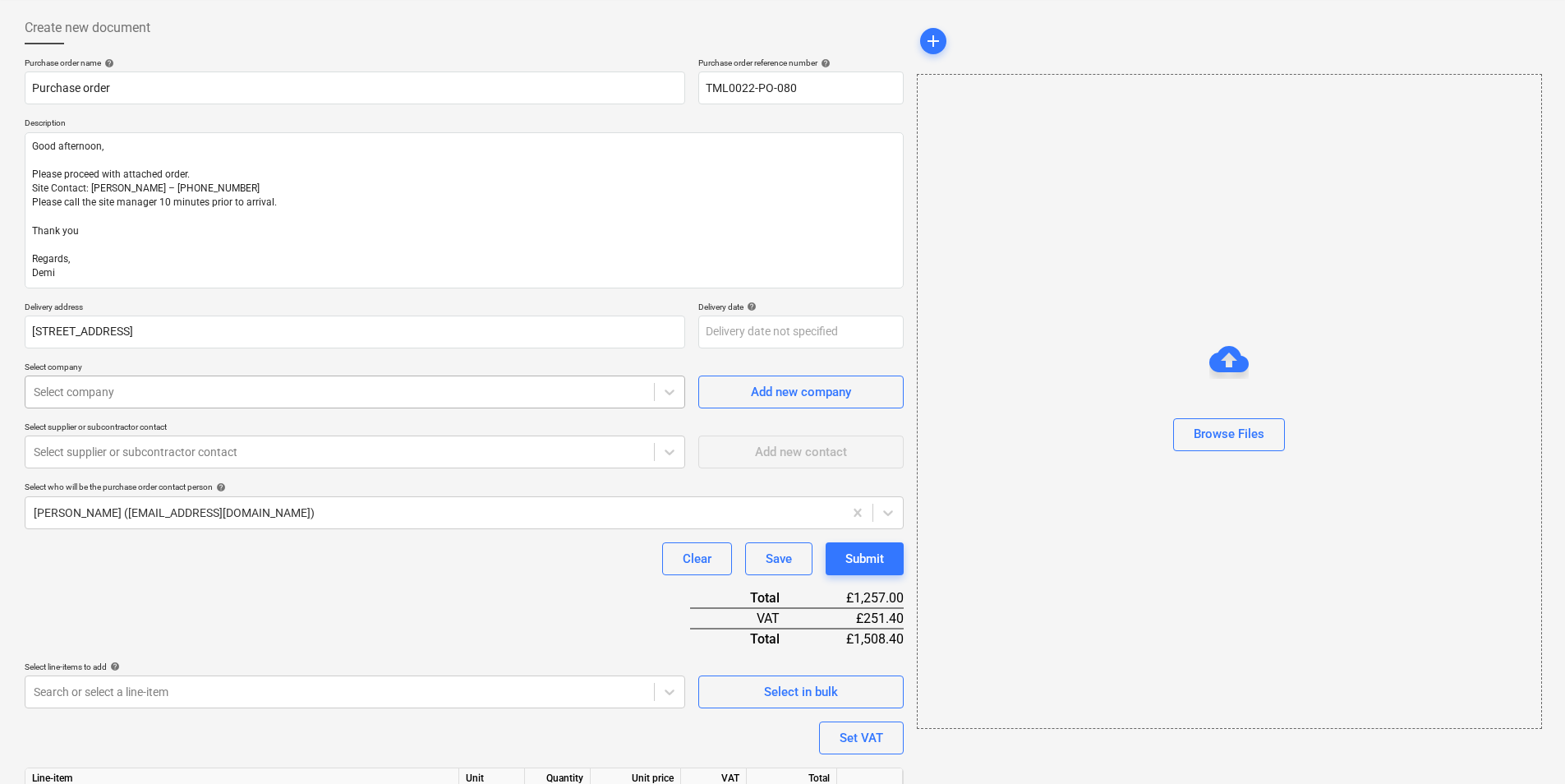
type textarea "x"
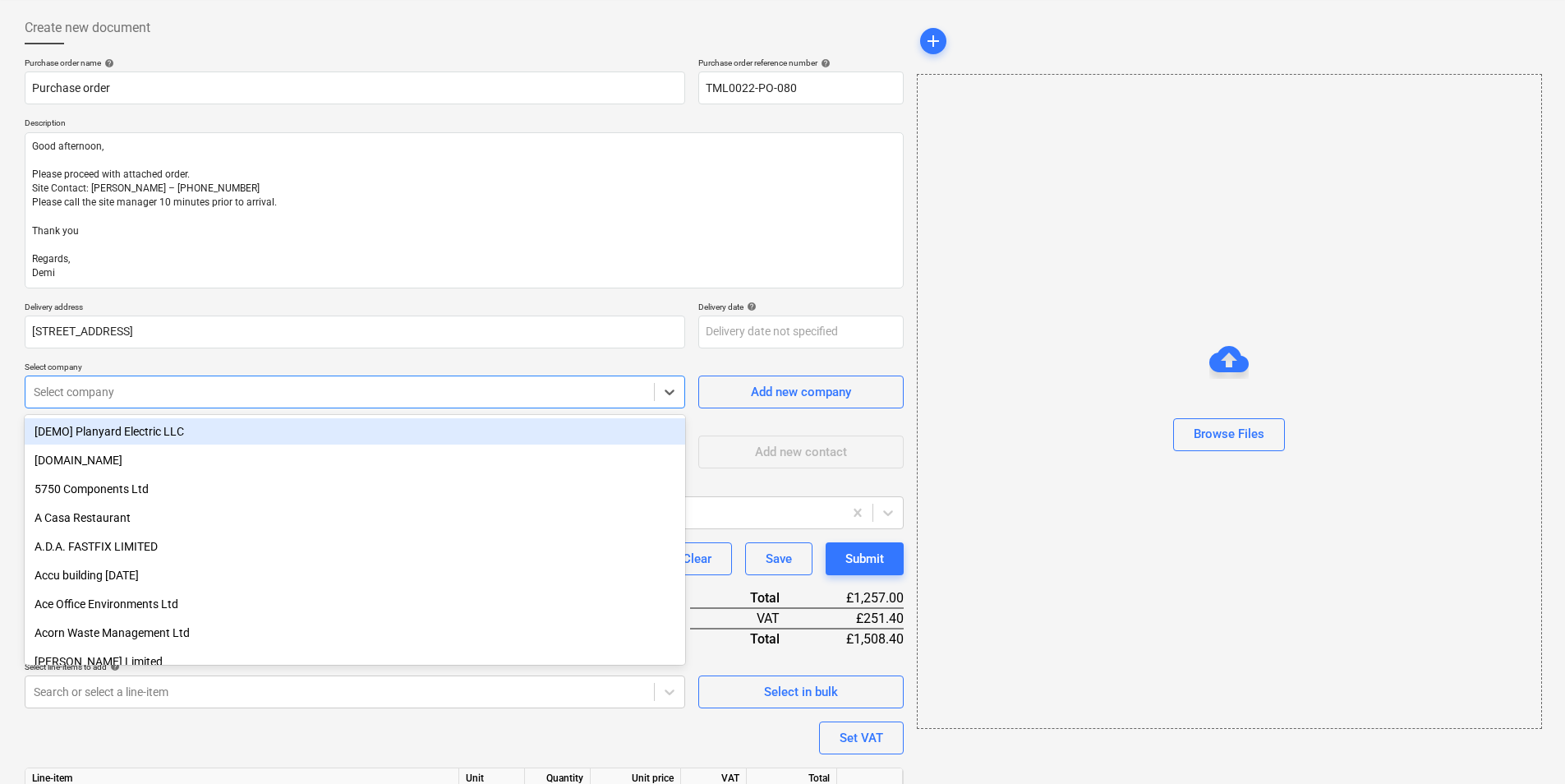
click at [186, 380] on div "Select company" at bounding box center [339, 392] width 628 height 23
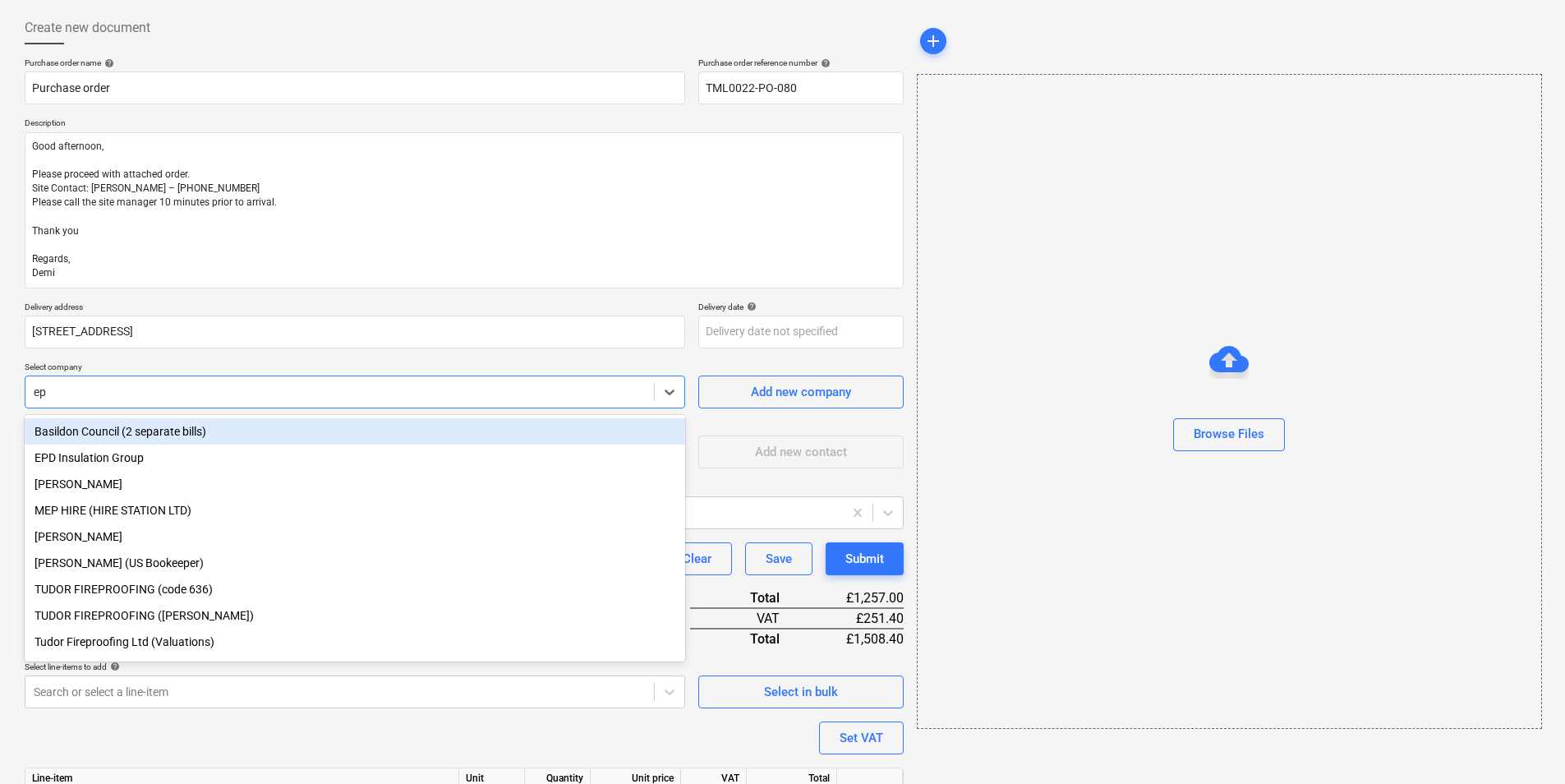
type input "epd"
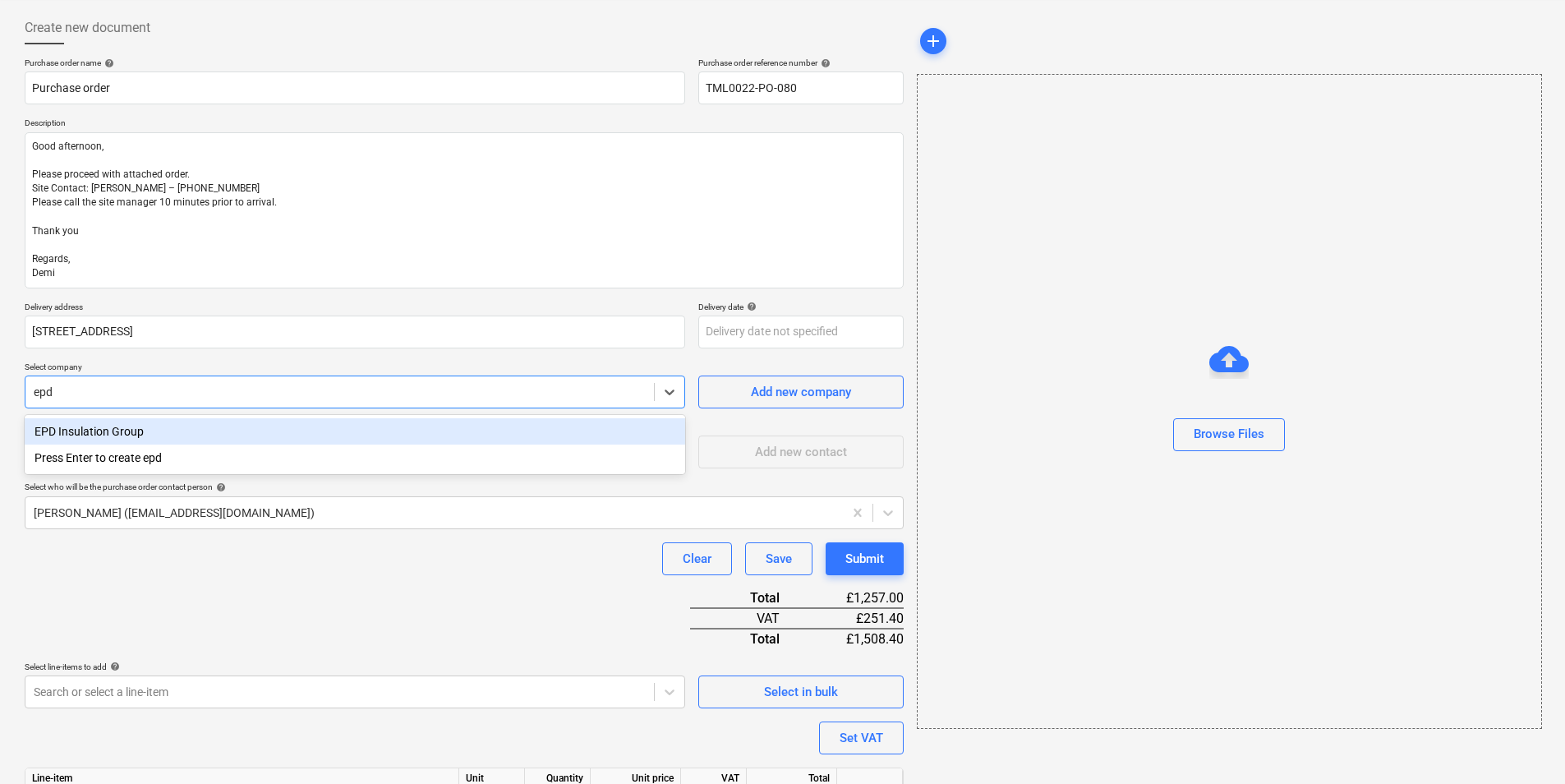
type textarea "x"
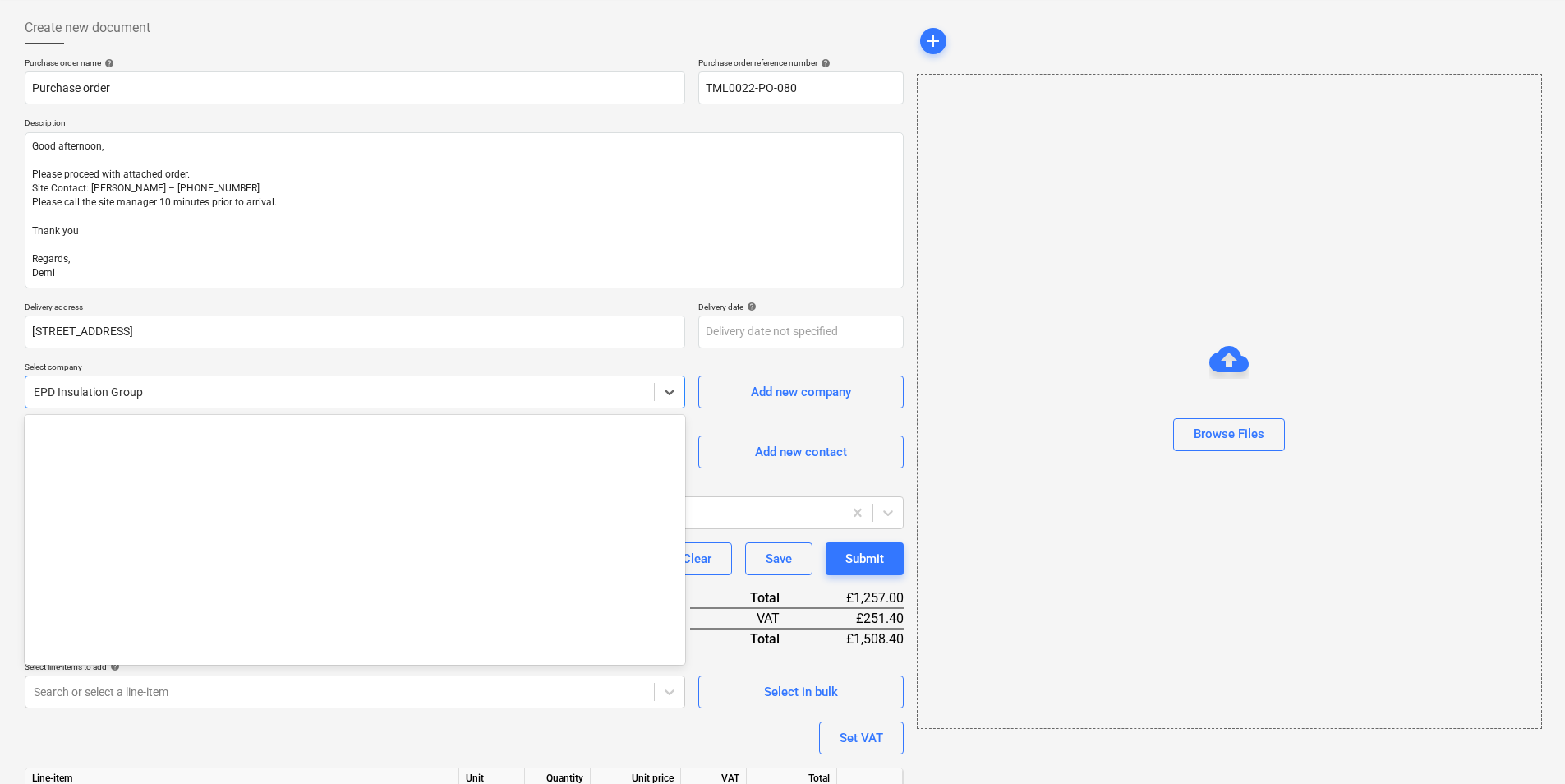
scroll to position [4859, 0]
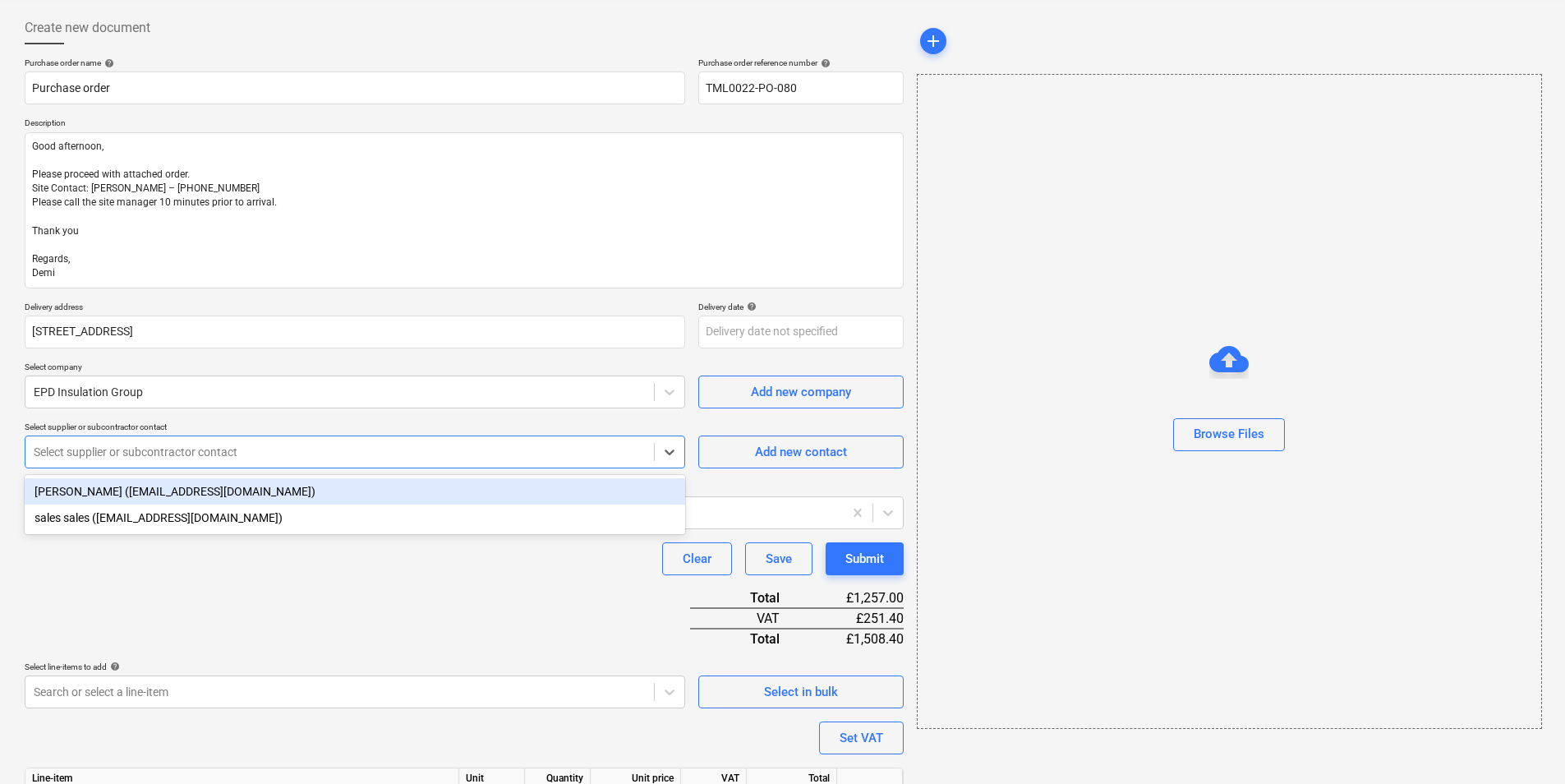
click at [204, 444] on div at bounding box center [339, 452] width 612 height 17
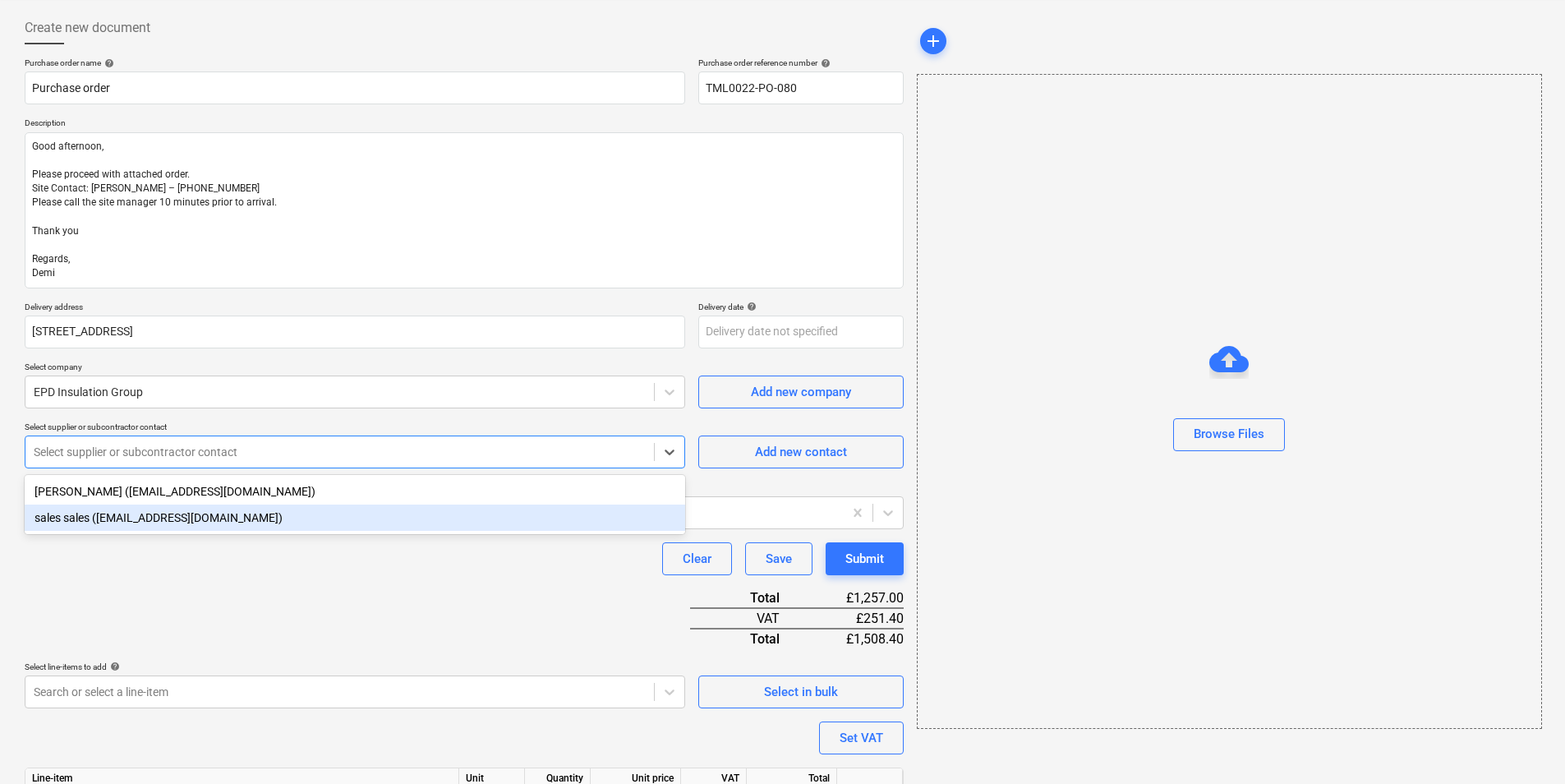
click at [156, 514] on div "sales sales (sales@epdinsulationgroup.co.uk)" at bounding box center [355, 517] width 661 height 26
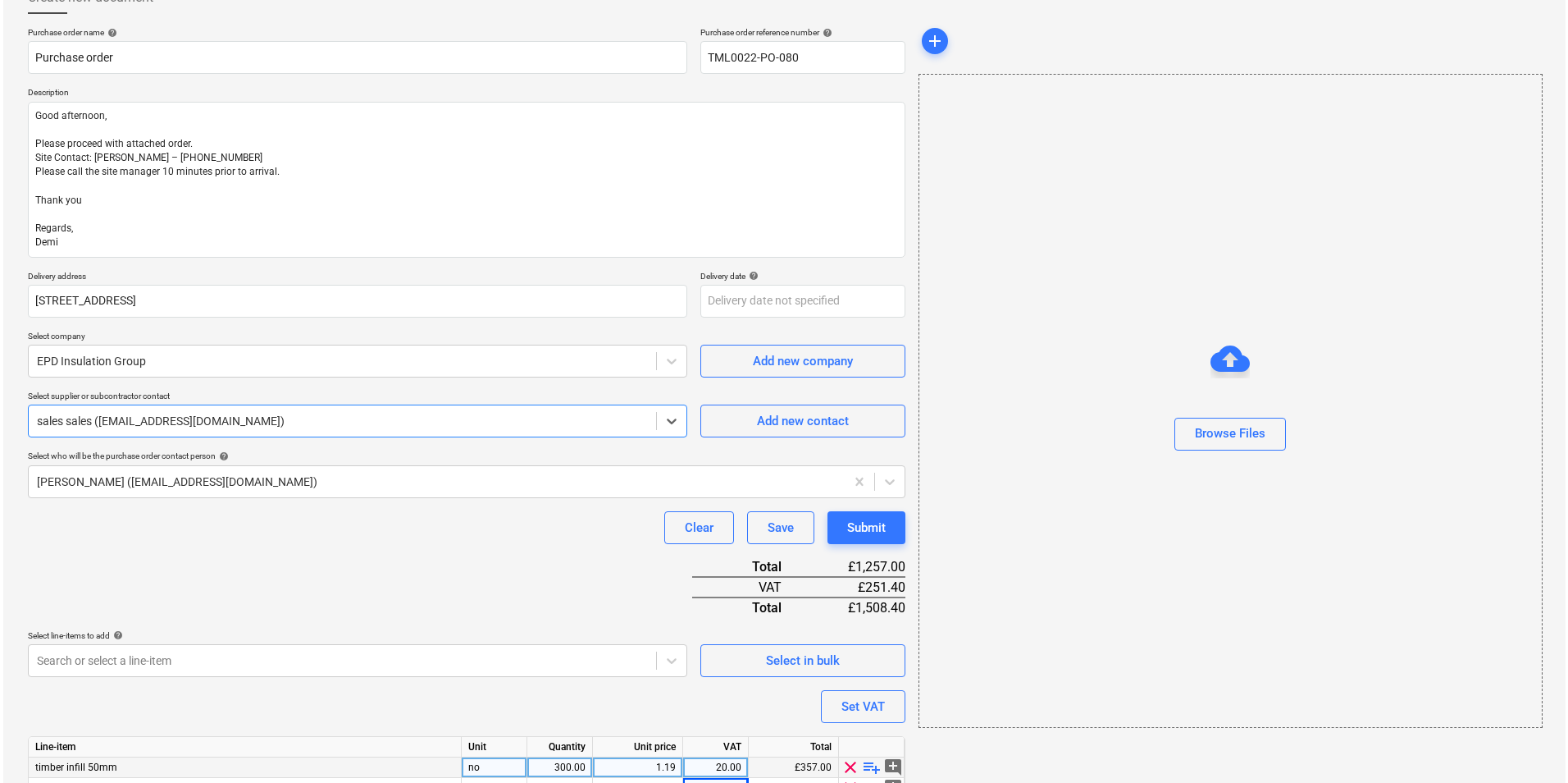
scroll to position [189, 0]
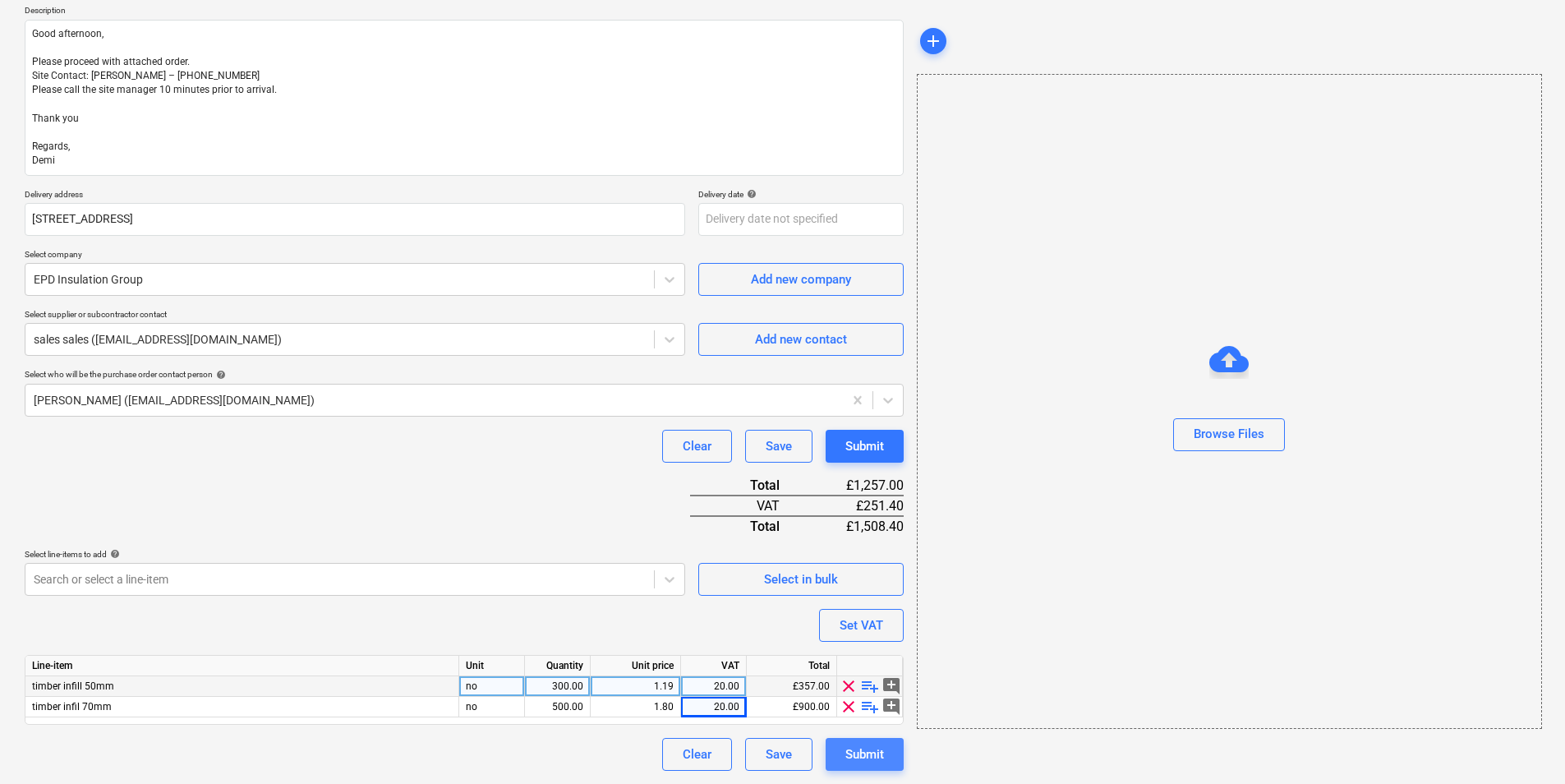
click at [868, 753] on div "Submit" at bounding box center [864, 754] width 39 height 22
type textarea "x"
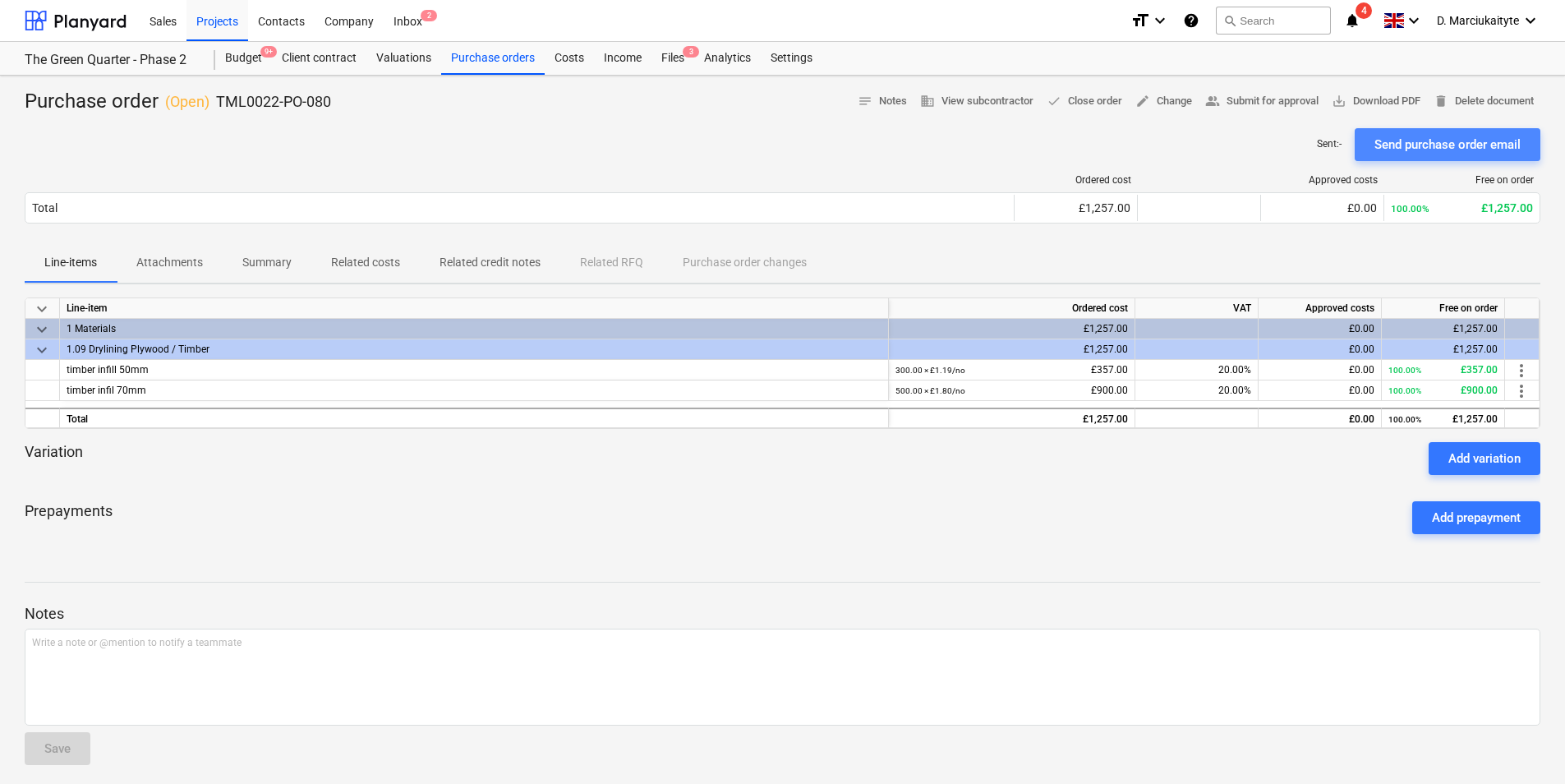
click at [1247, 141] on div "Send purchase order email" at bounding box center [1447, 145] width 147 height 22
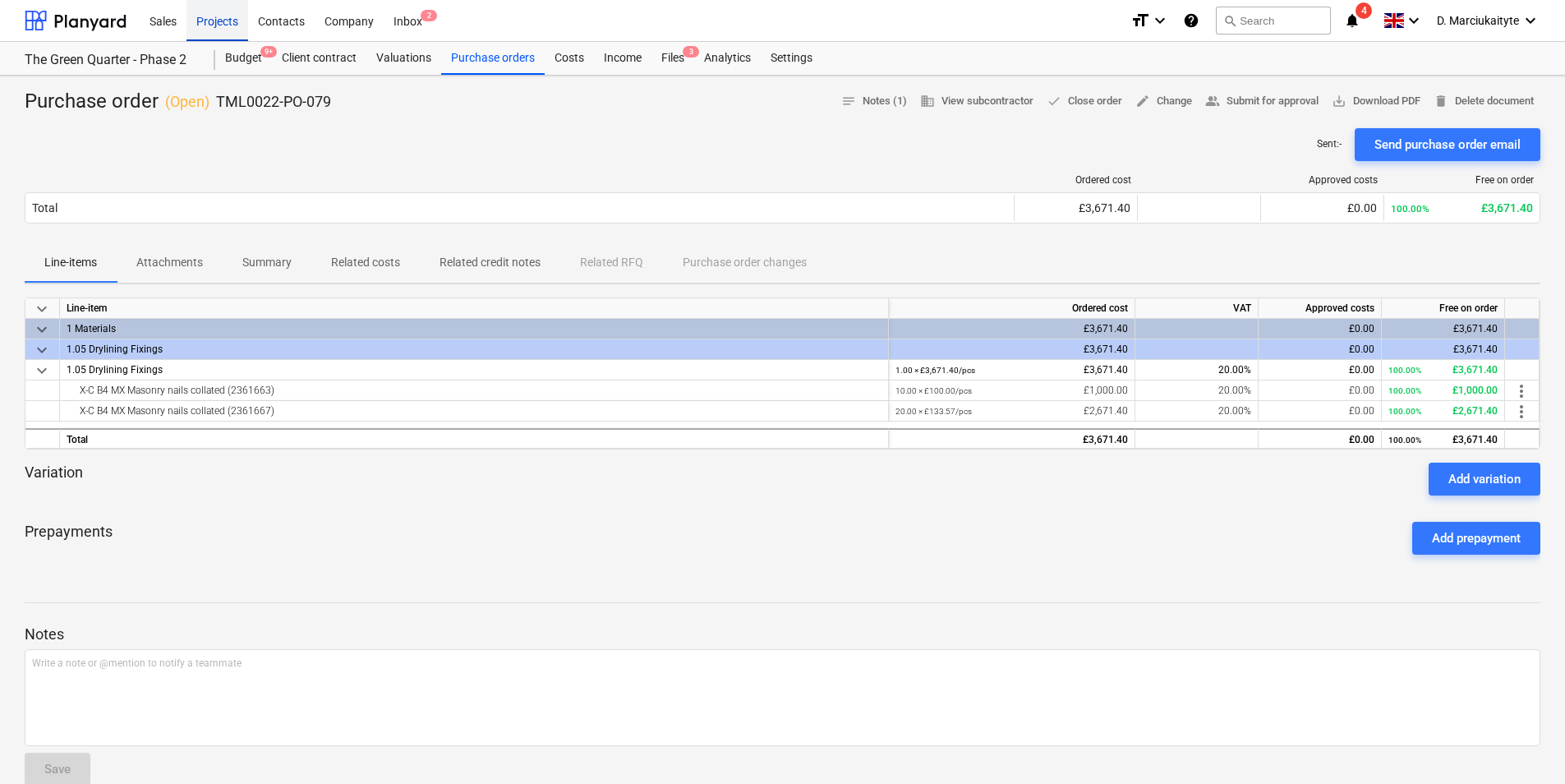
click at [194, 17] on div "Projects" at bounding box center [217, 20] width 61 height 42
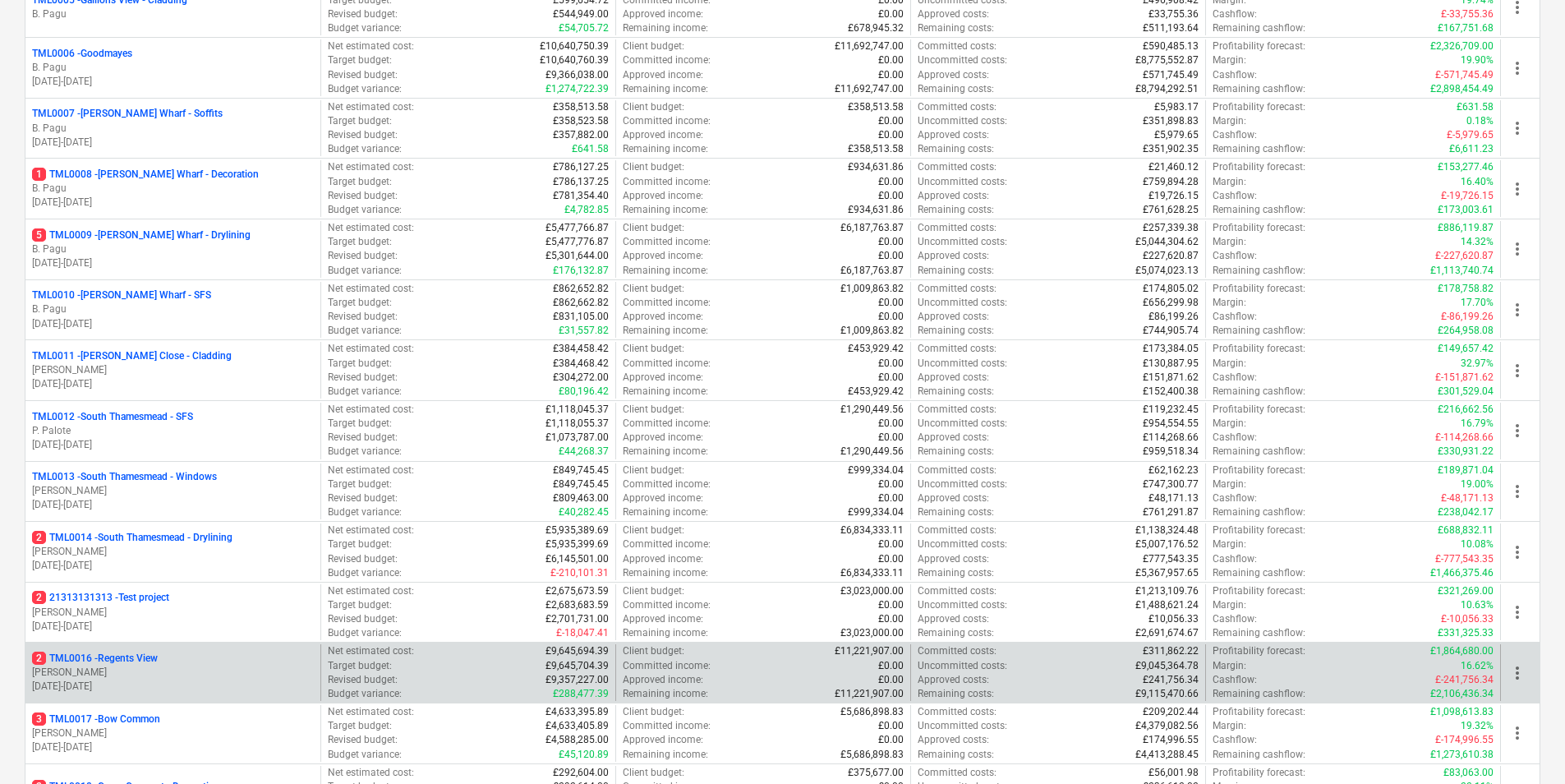
scroll to position [657, 0]
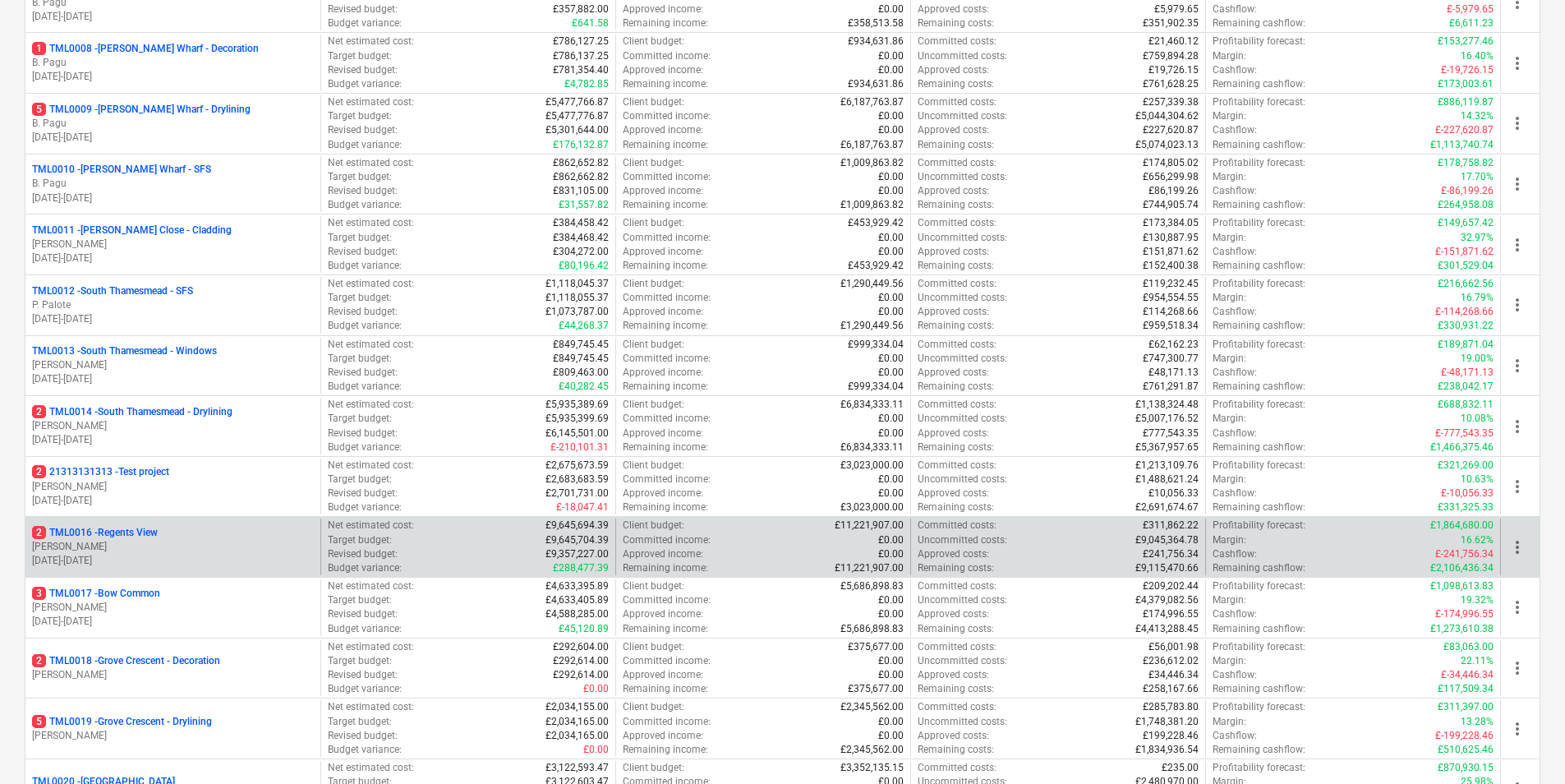
click at [156, 536] on p "2 TML0016 - Regents View" at bounding box center [95, 532] width 126 height 14
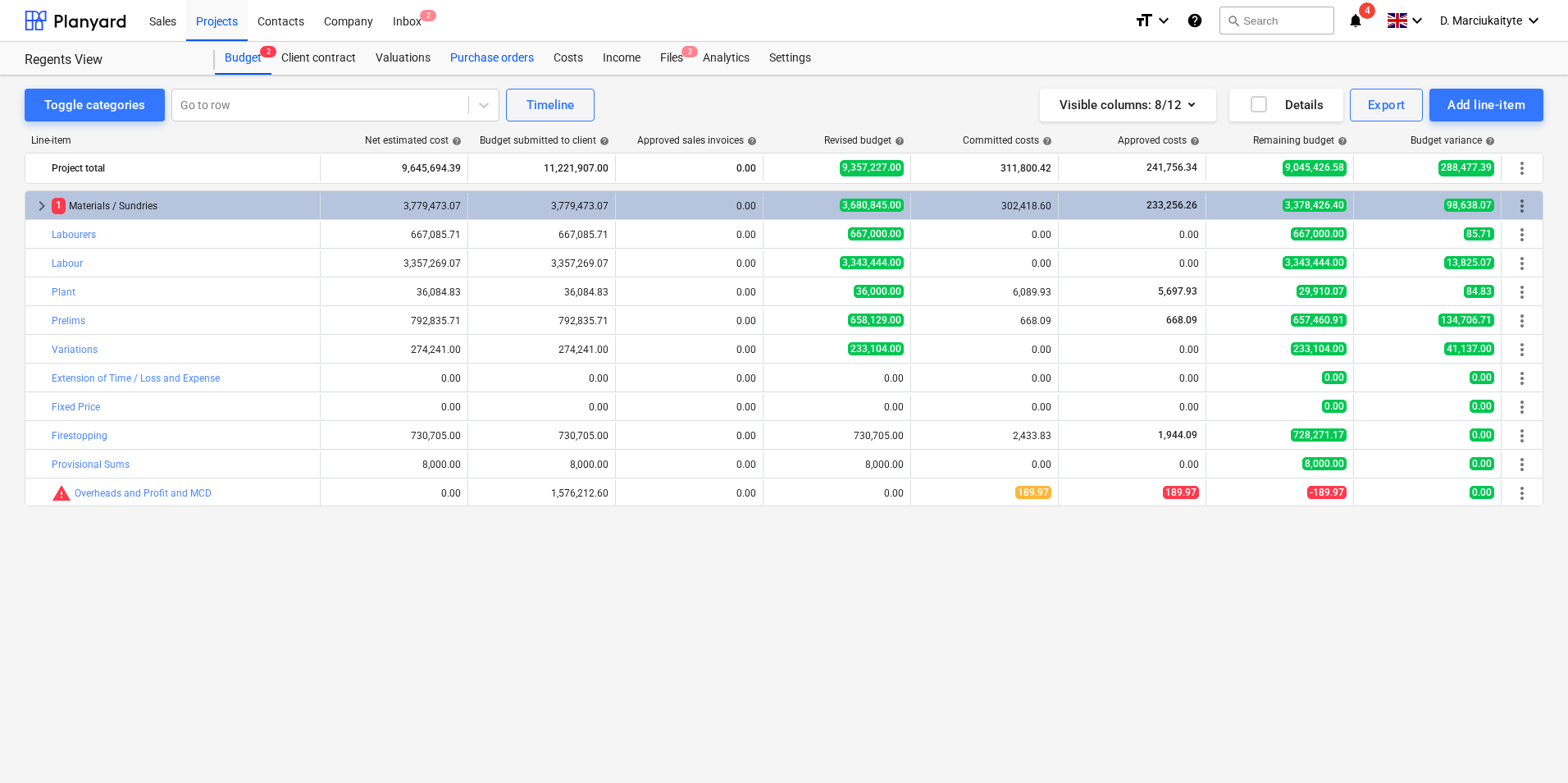
click at [492, 50] on div "Purchase orders" at bounding box center [492, 59] width 103 height 33
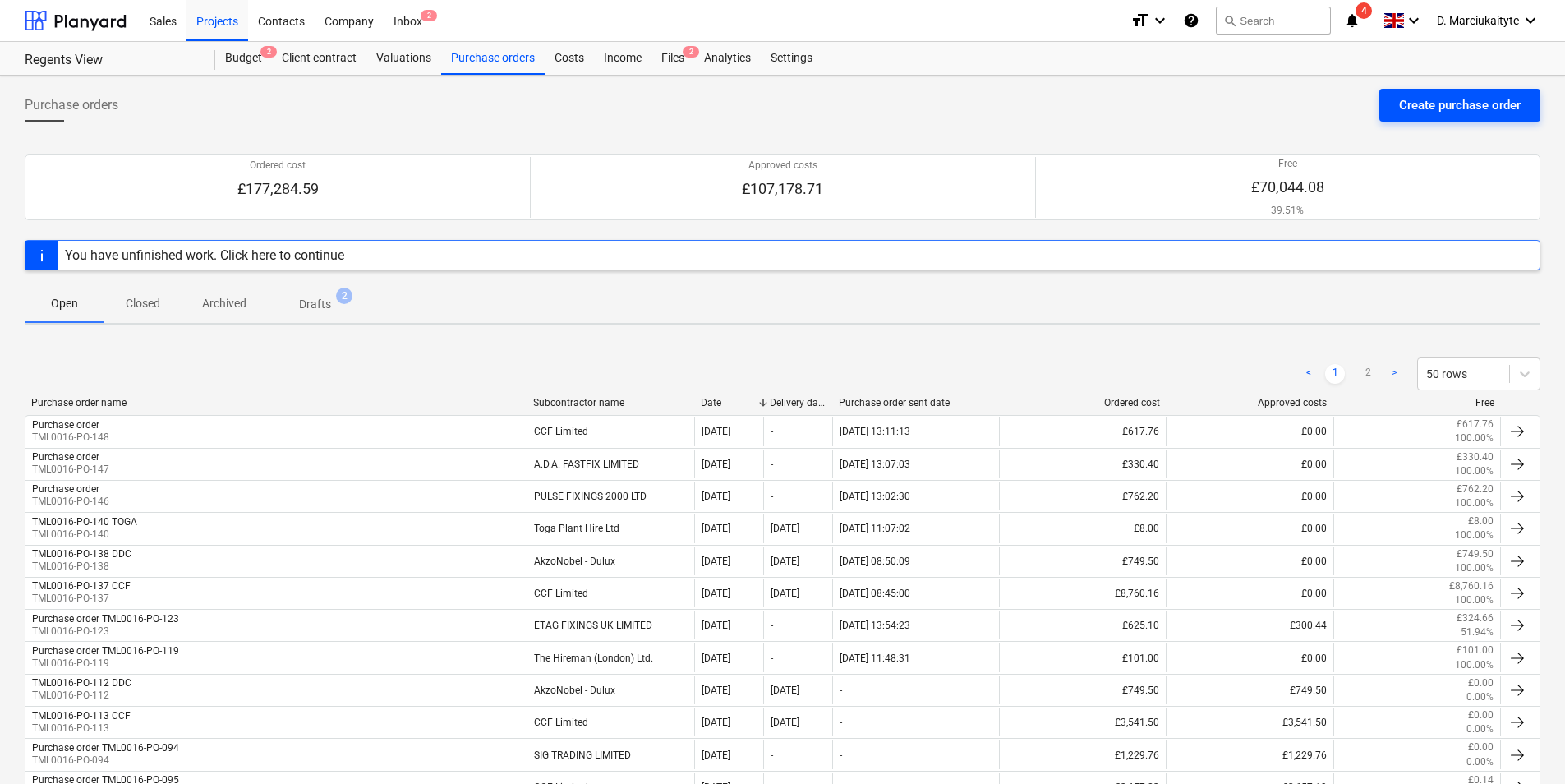
click at [1454, 103] on div "Create purchase order" at bounding box center [1460, 105] width 122 height 22
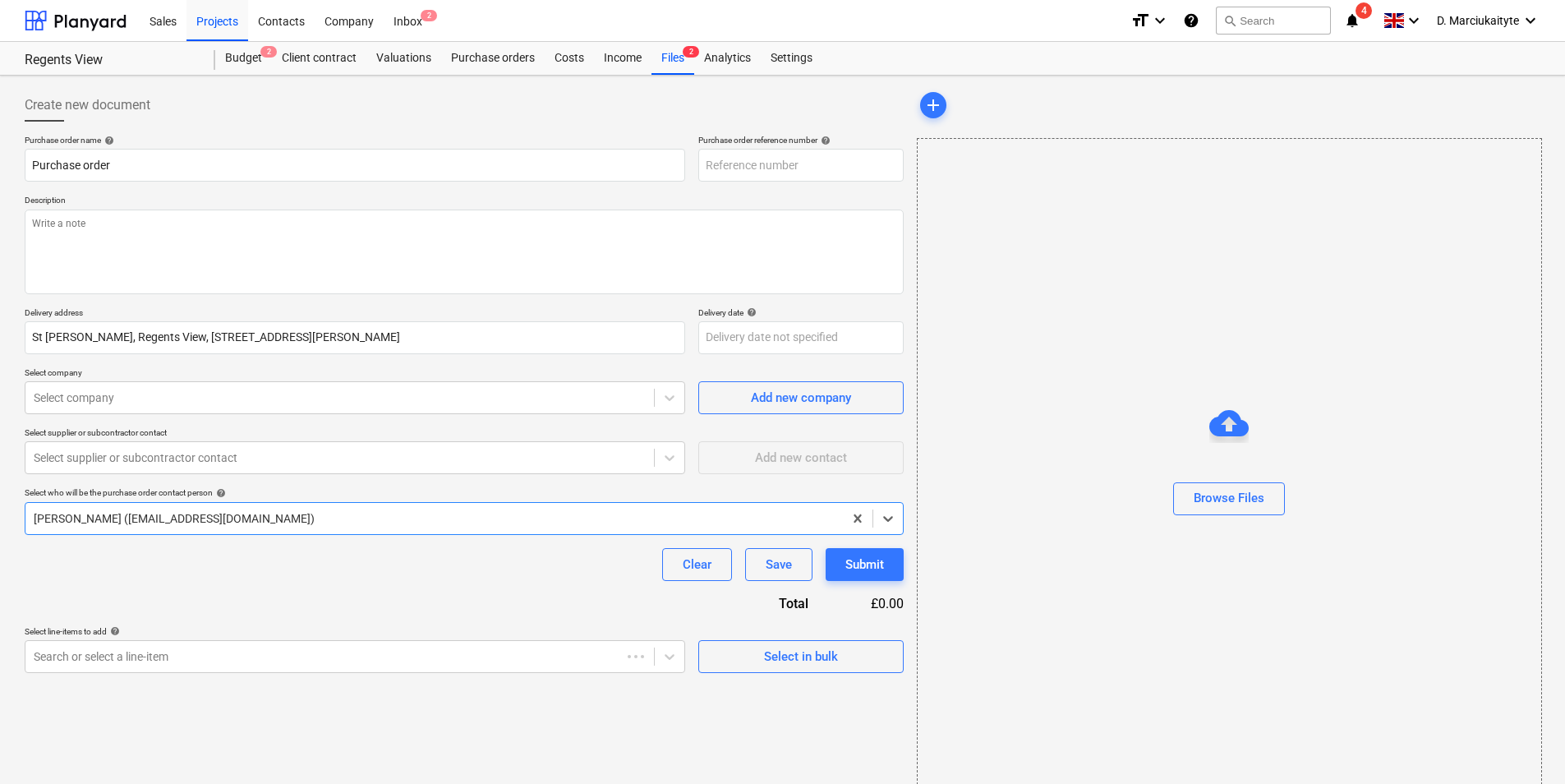
type textarea "x"
type input "TML0016-PO-150"
click at [795, 652] on div "Select in bulk" at bounding box center [801, 657] width 74 height 22
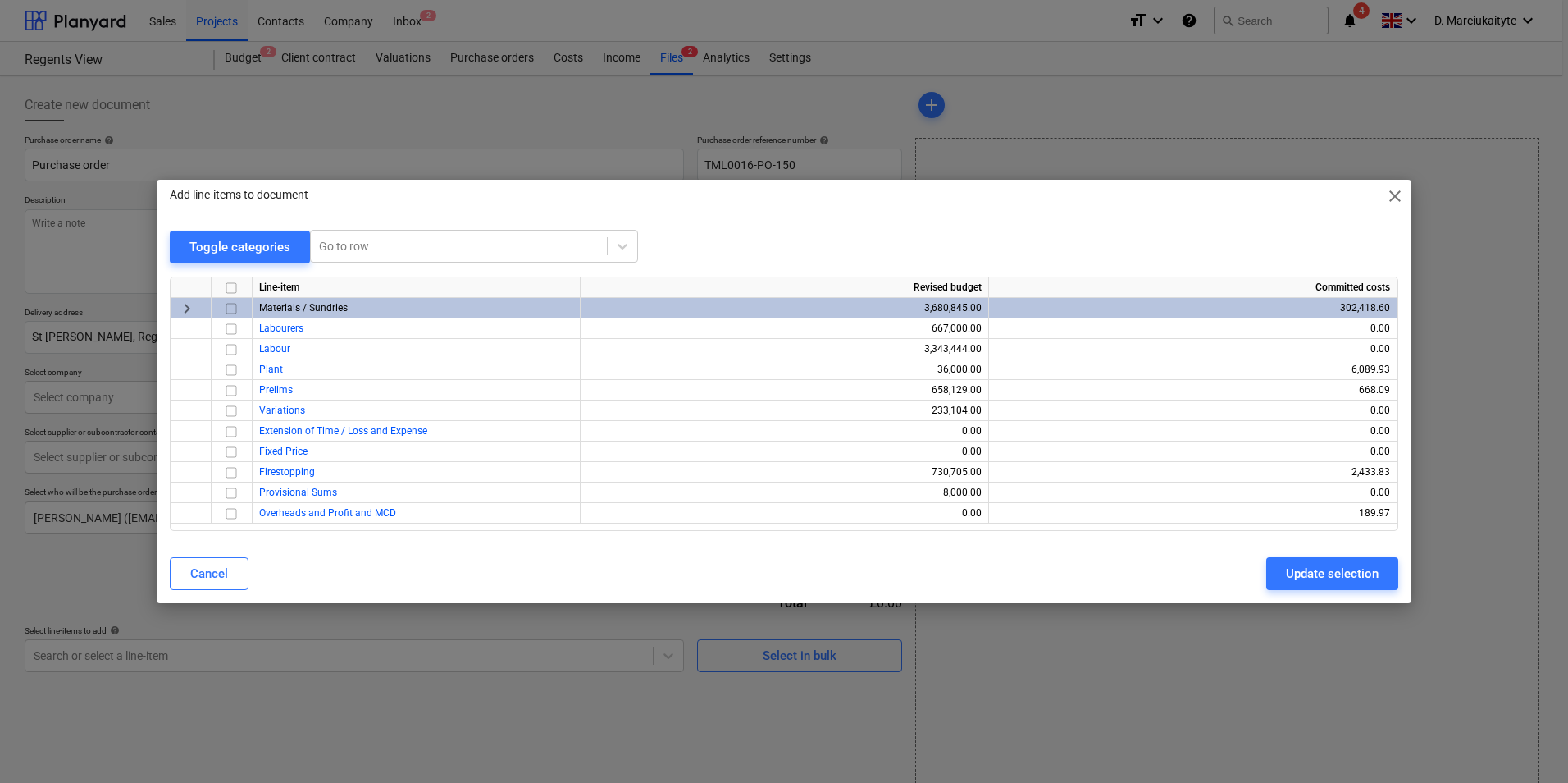
click at [236, 309] on input "checkbox" at bounding box center [231, 308] width 20 height 20
click at [1309, 569] on div "Update selection" at bounding box center [1332, 574] width 93 height 21
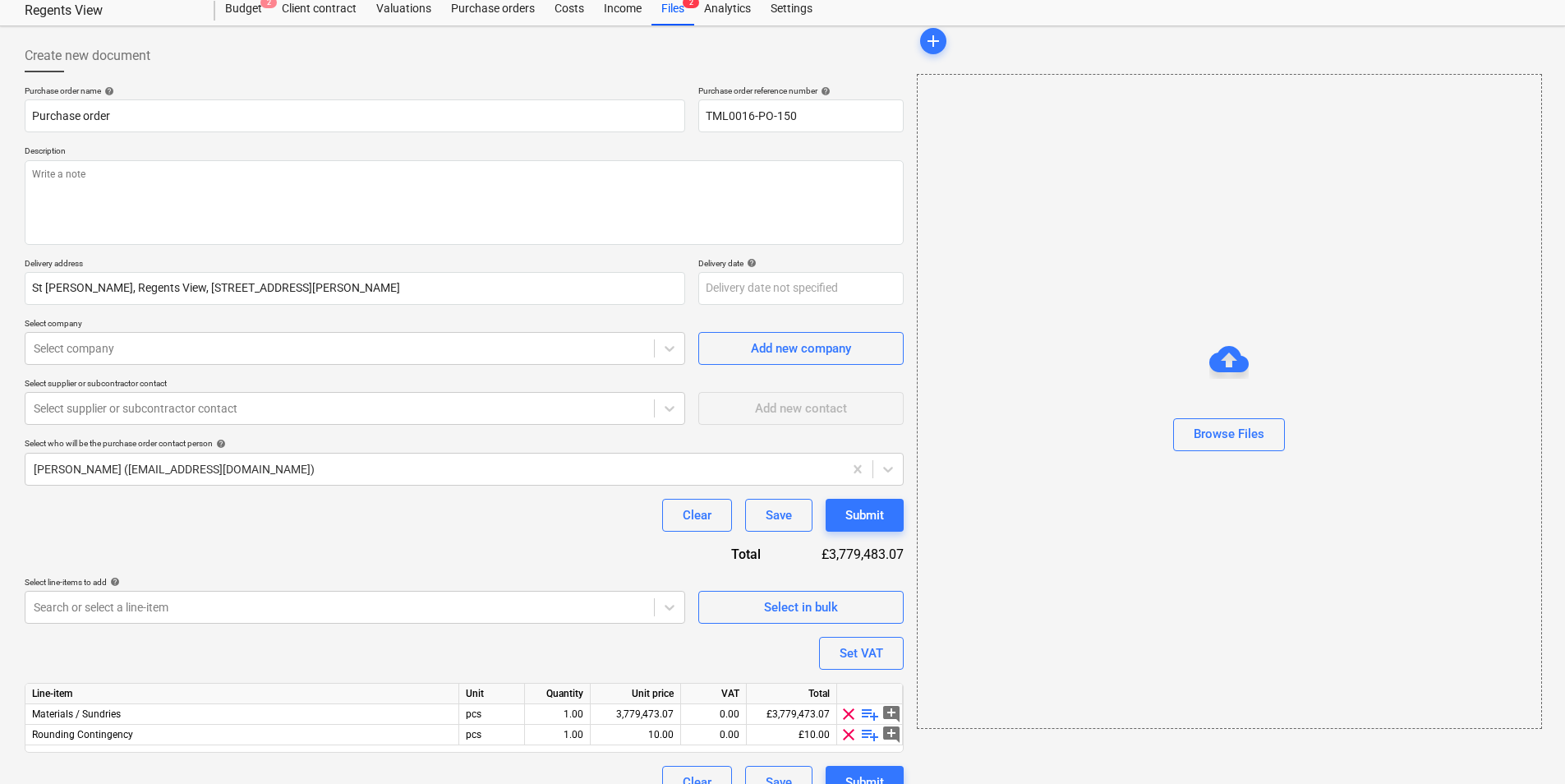
scroll to position [77, 0]
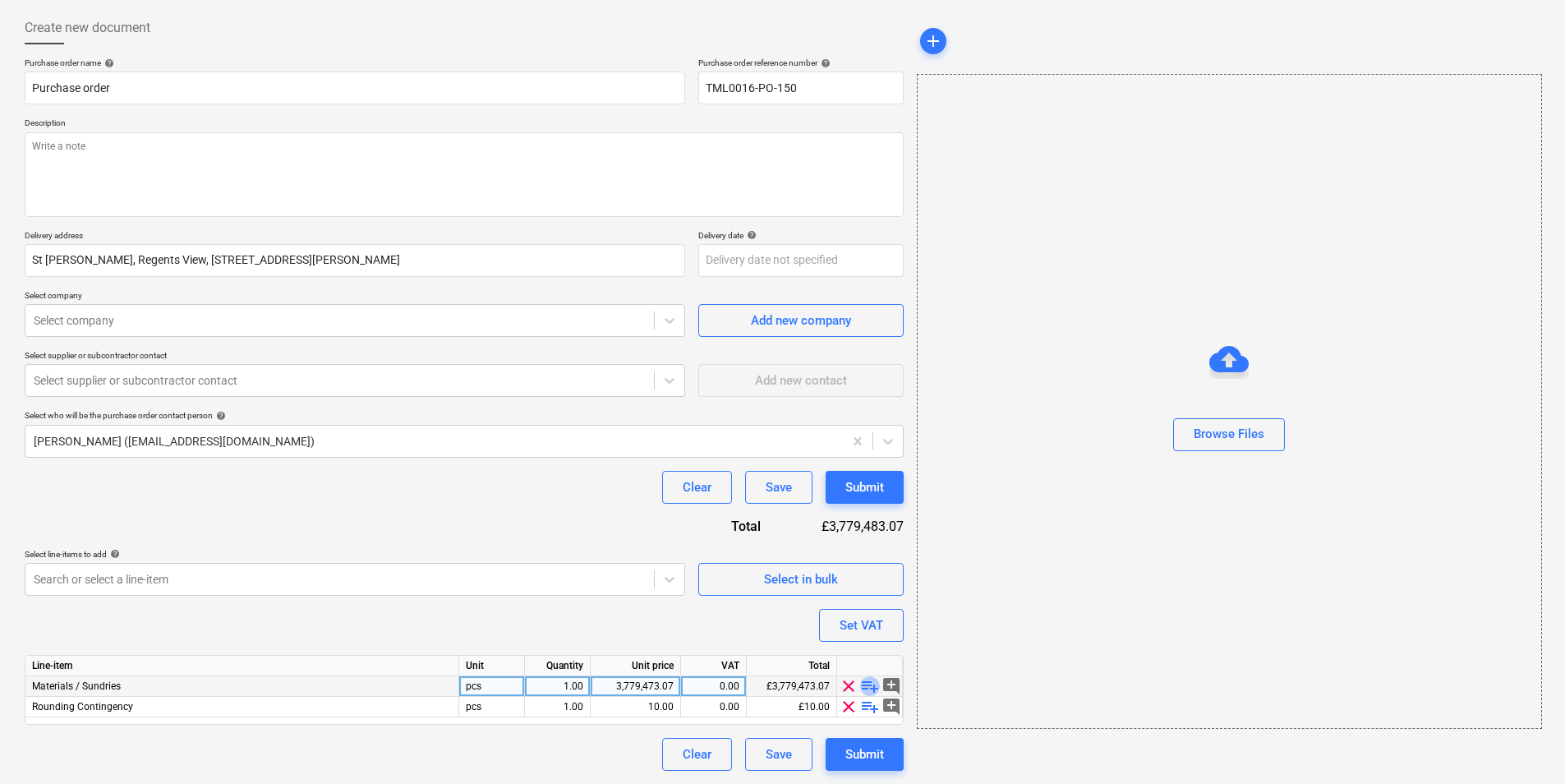
click at [867, 684] on span "playlist_add" at bounding box center [870, 686] width 20 height 20
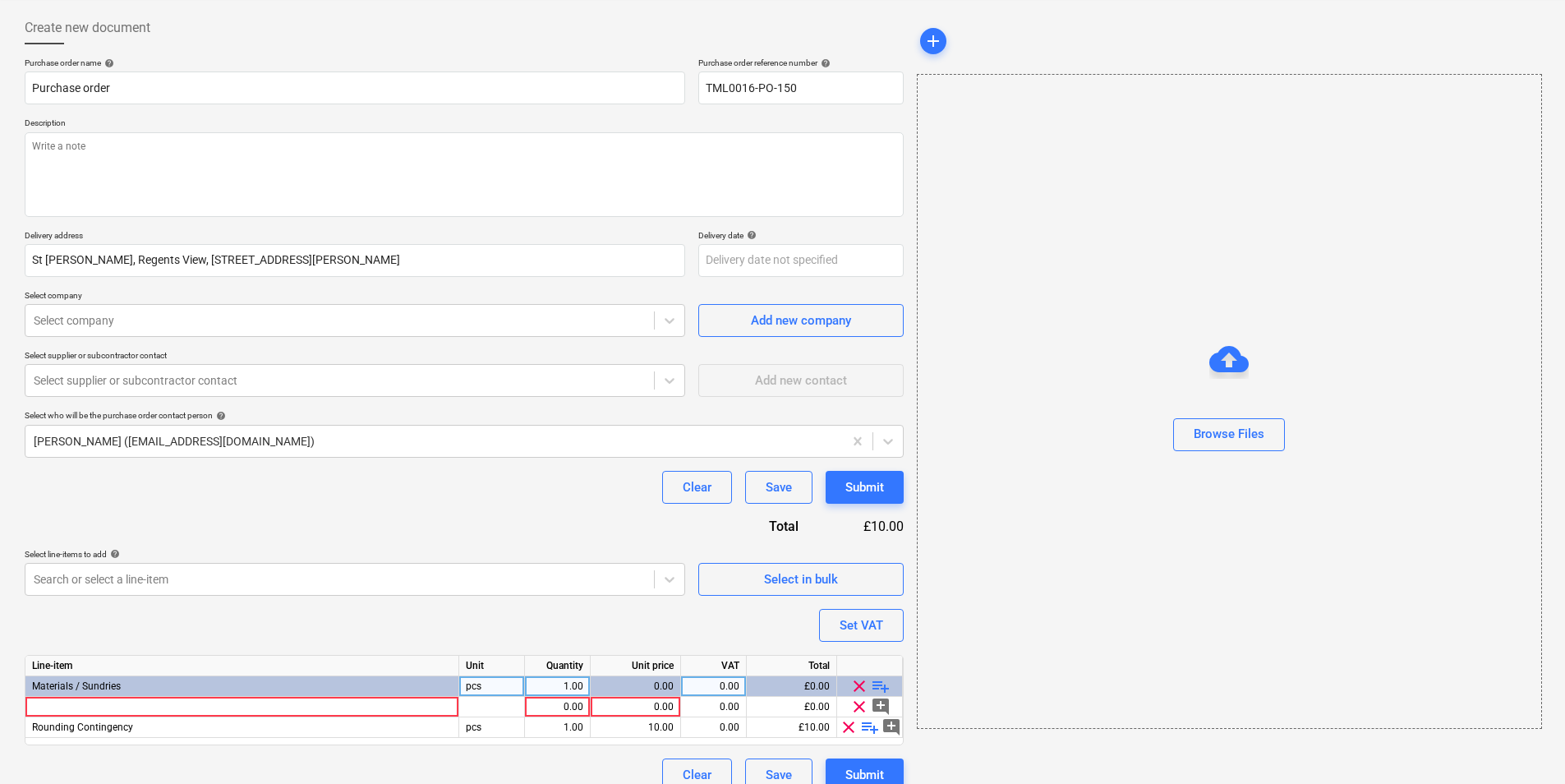
click at [877, 685] on span "playlist_add" at bounding box center [881, 686] width 20 height 20
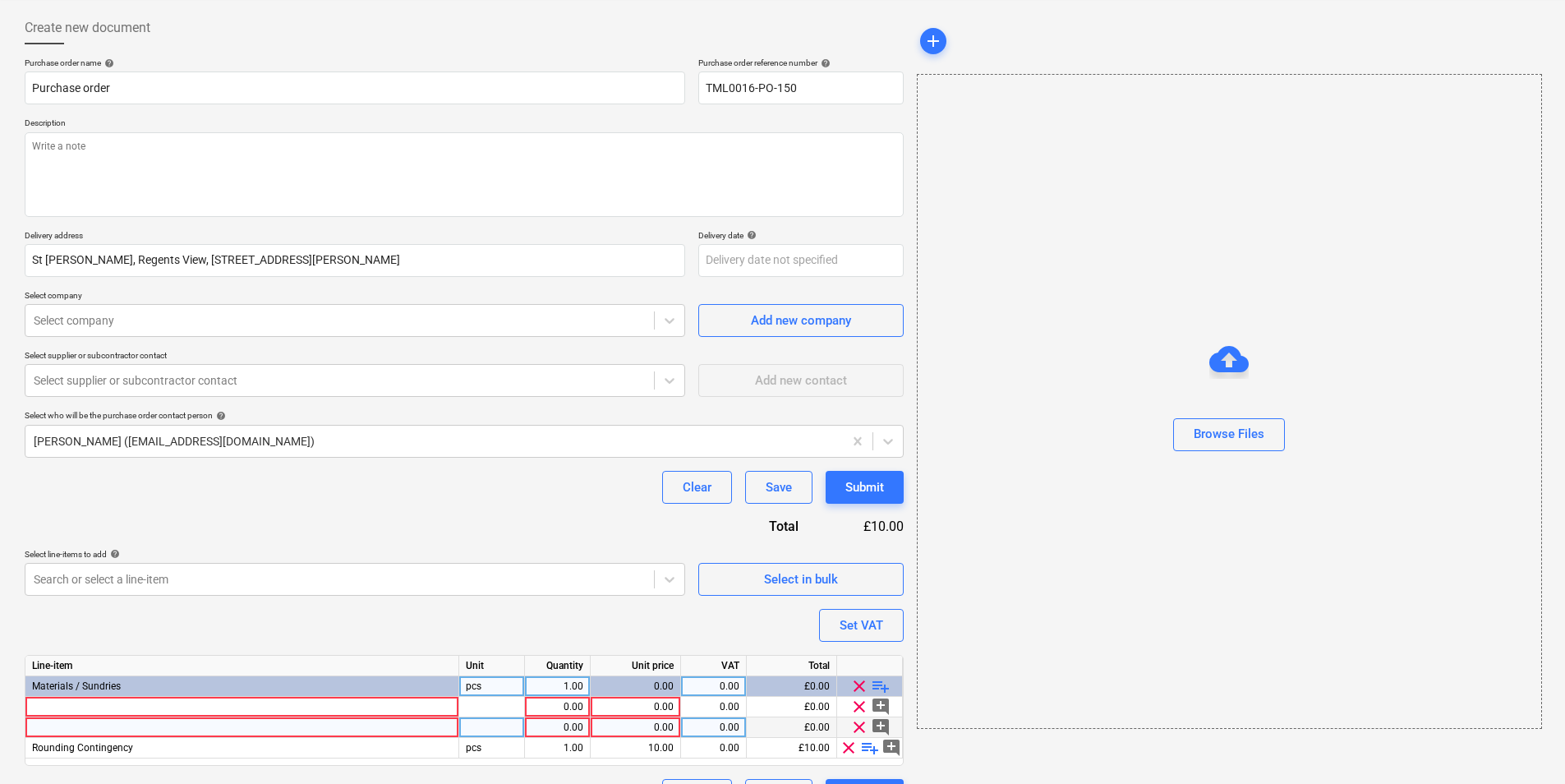
click at [857, 725] on span "clear" at bounding box center [860, 727] width 20 height 20
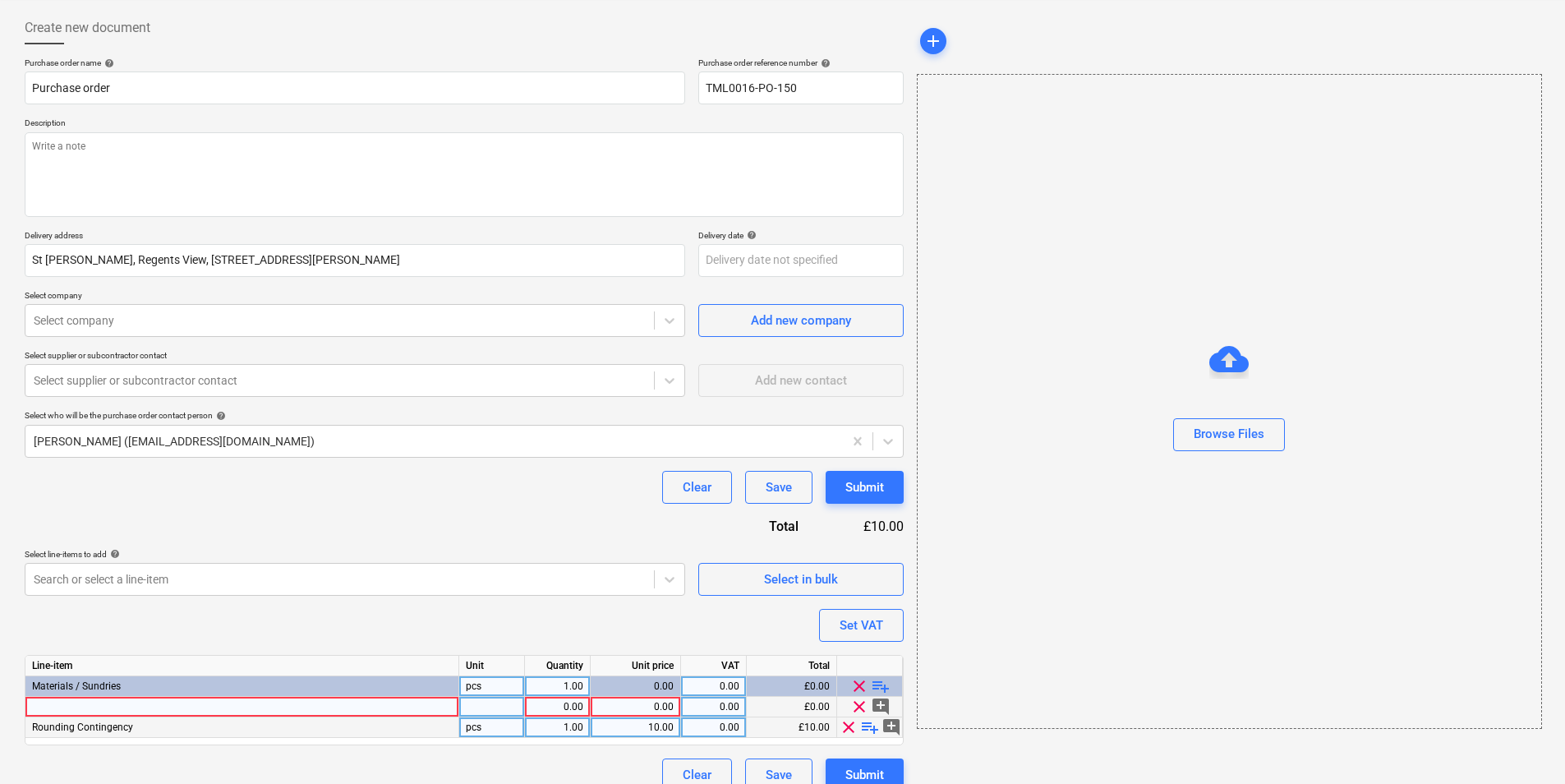
click at [299, 697] on div at bounding box center [243, 706] width 434 height 21
type textarea "x"
type input "FF/000/PD/BF/BL"
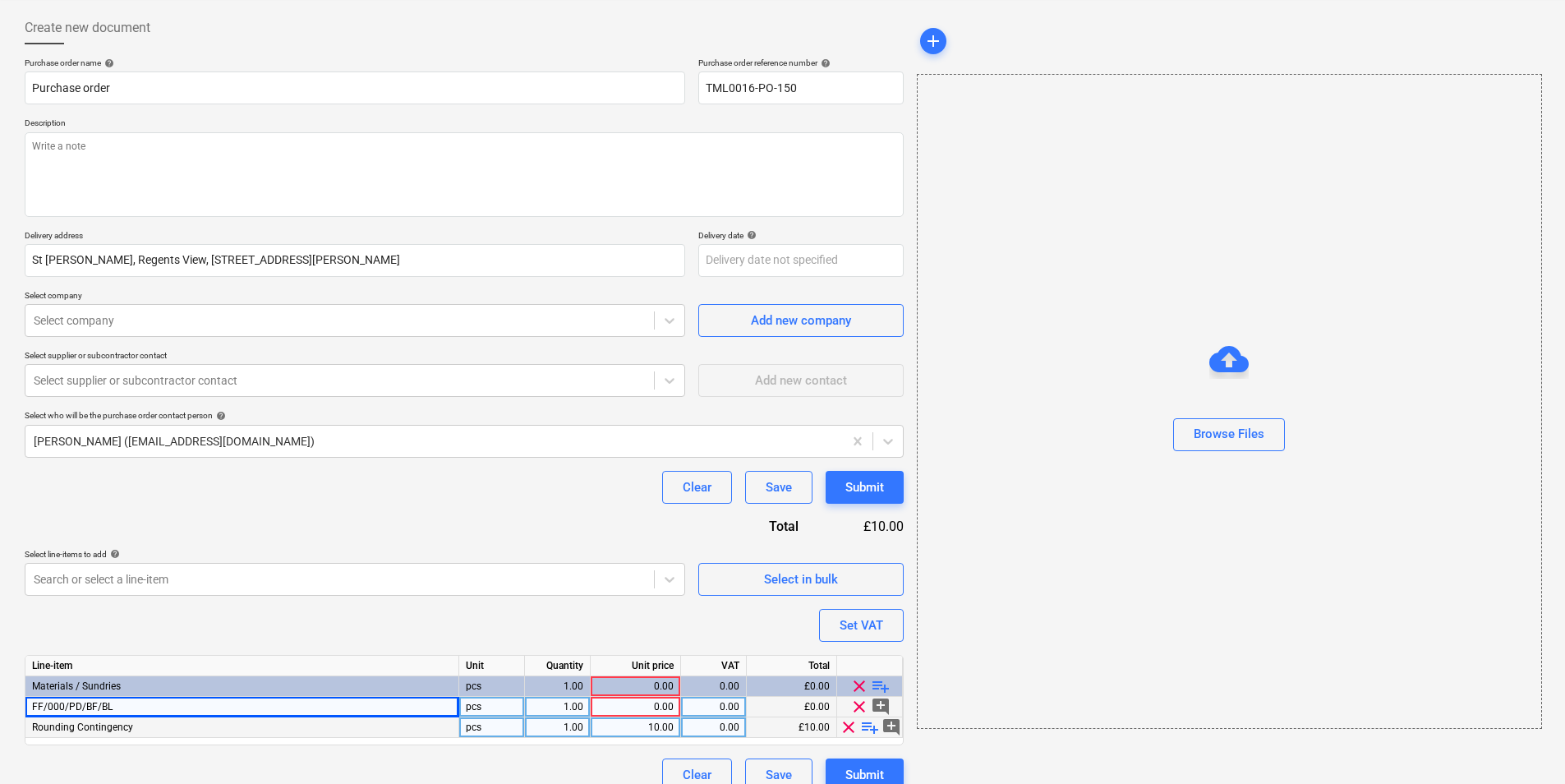
click at [338, 695] on div "Materials / Sundries" at bounding box center [243, 686] width 434 height 21
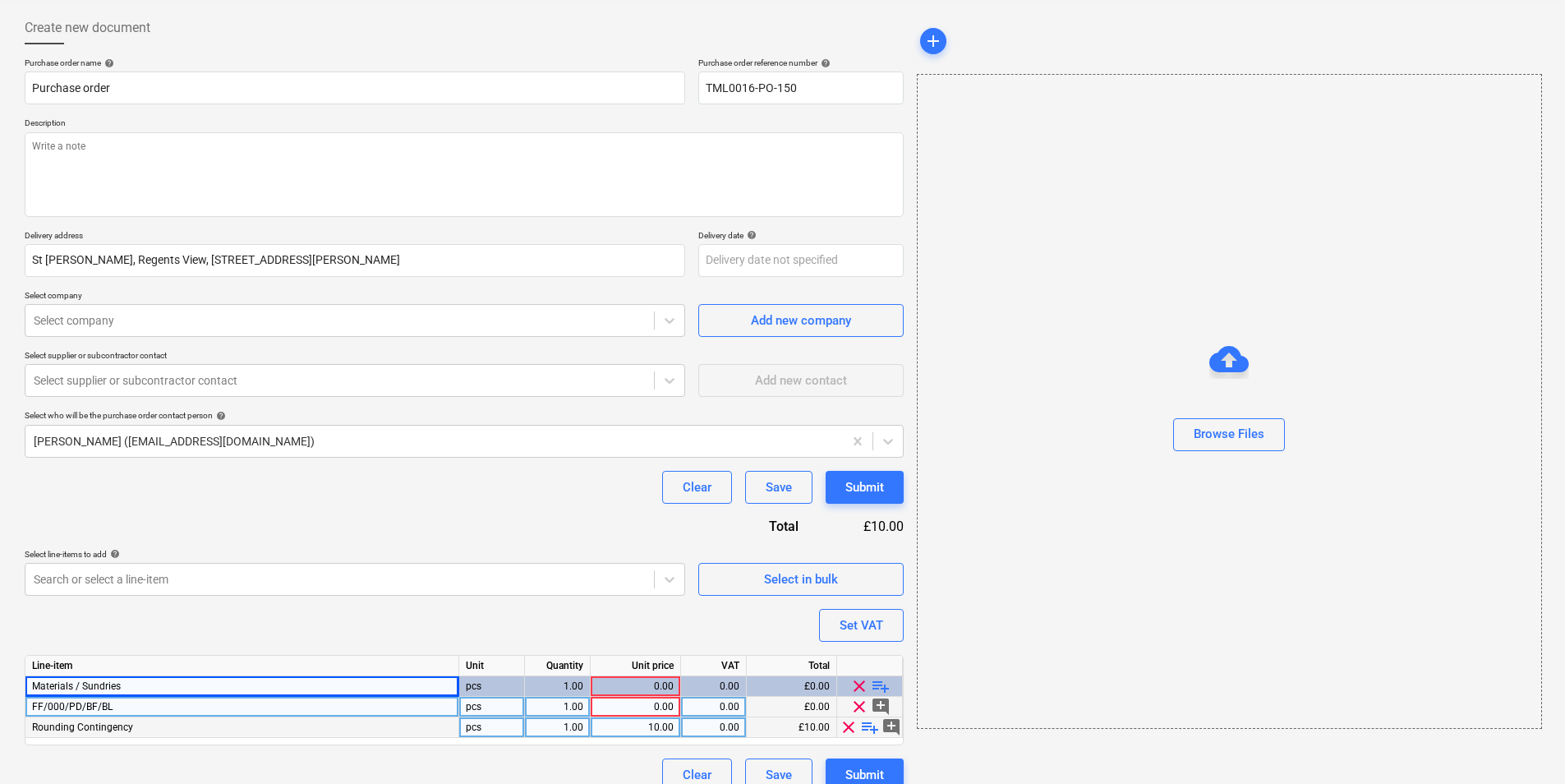
type textarea "x"
click at [342, 700] on div "FF/000/PD/BF/BL" at bounding box center [243, 706] width 434 height 21
click at [351, 704] on input "FF/000/PD/BF/BL" at bounding box center [242, 706] width 433 height 20
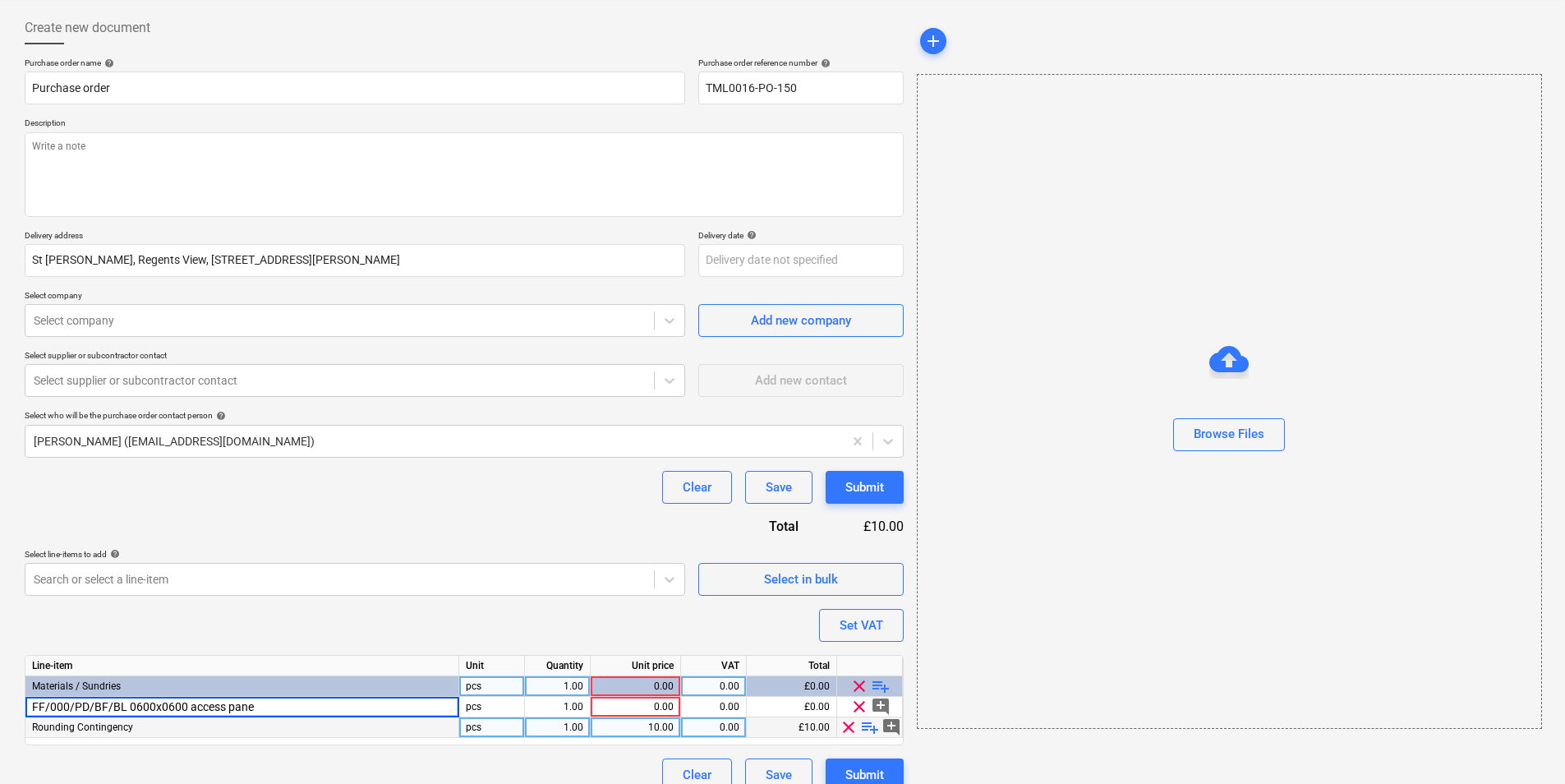
type input "FF/000/PD/BF/BL 0600x0600 access panel"
type textarea "x"
type input "70"
type textarea "x"
type input "49.52"
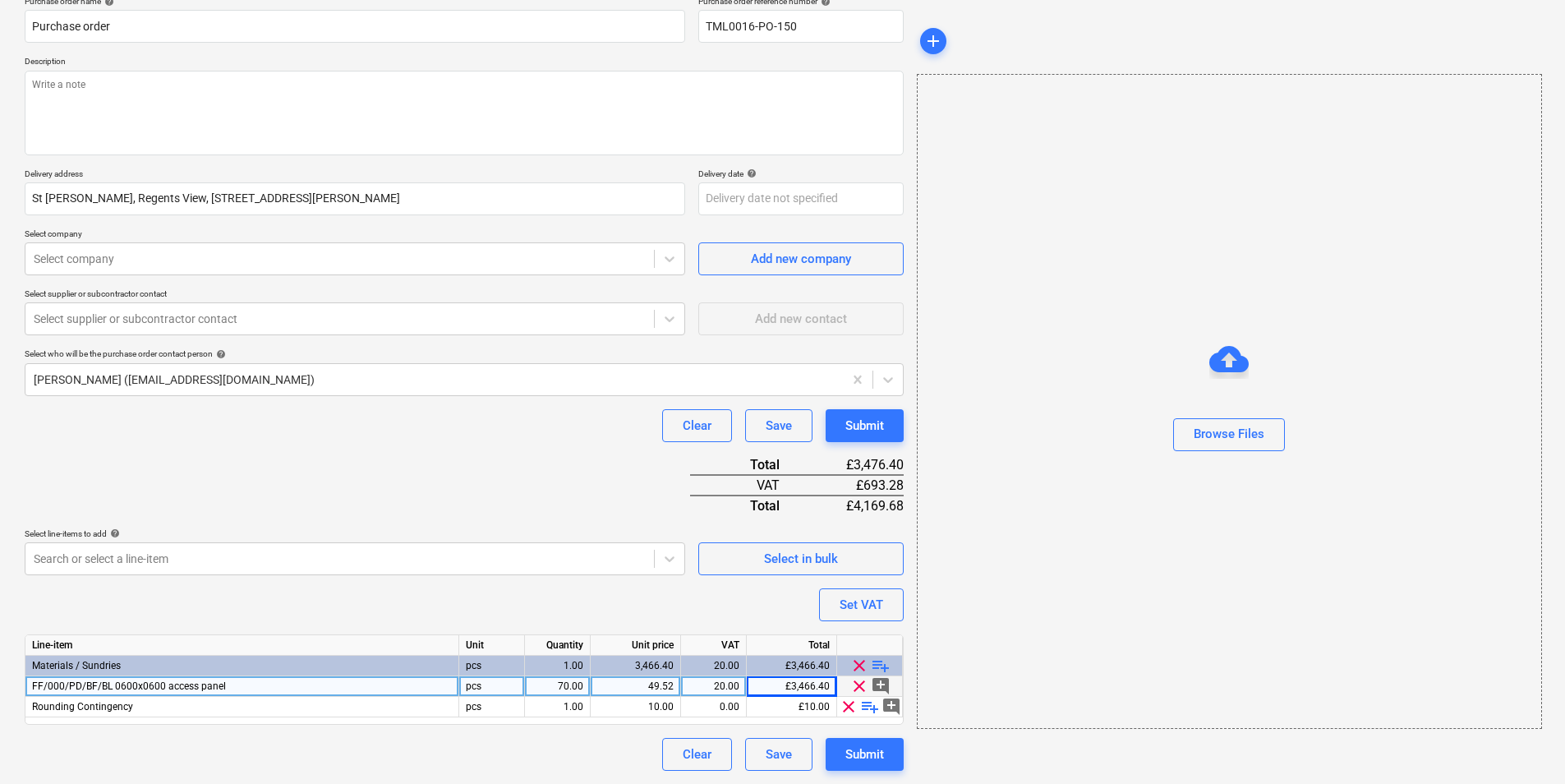
click at [843, 703] on span "clear" at bounding box center [849, 706] width 20 height 20
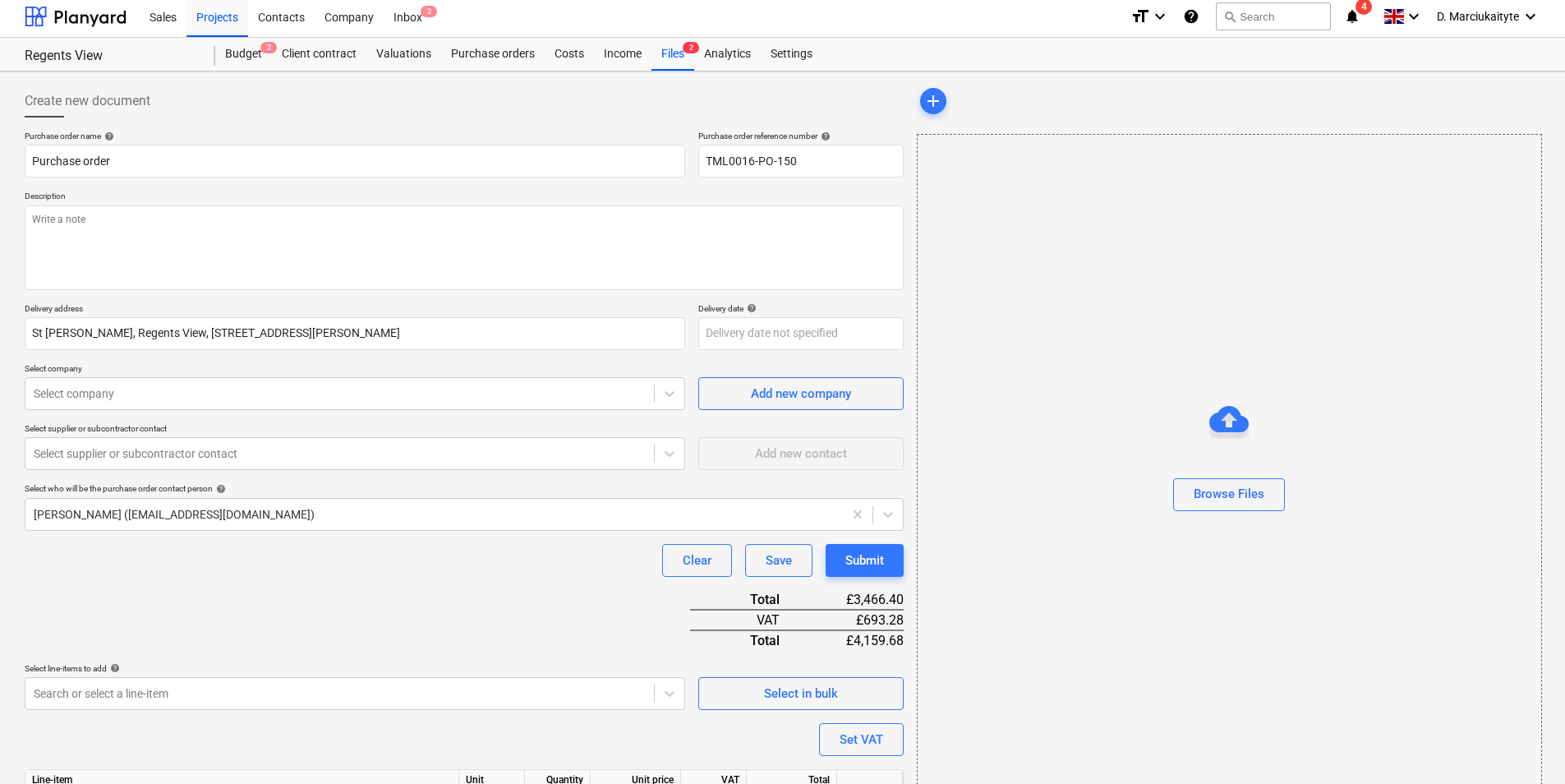
scroll to position [0, 0]
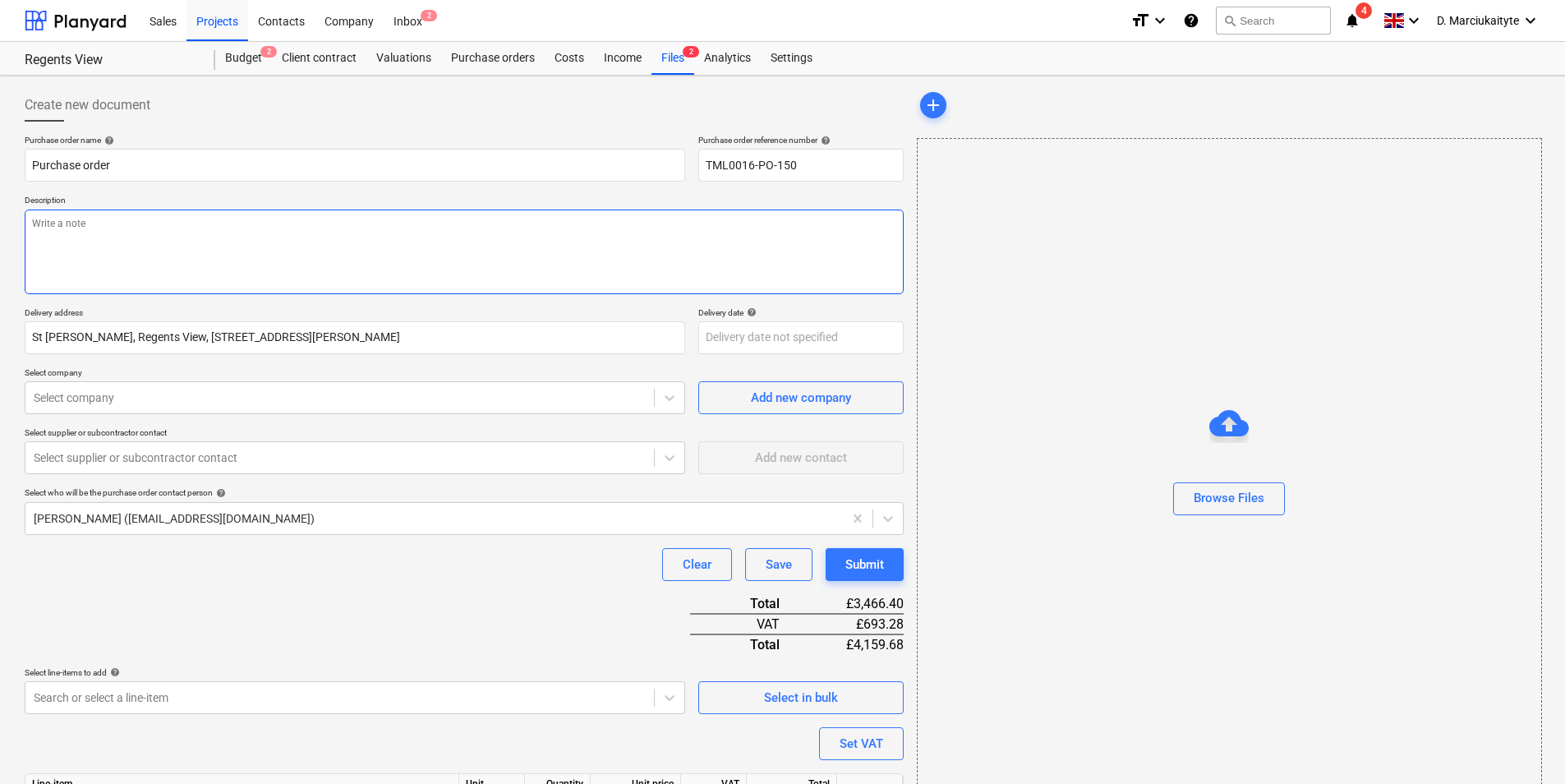
drag, startPoint x: 286, startPoint y: 200, endPoint x: 280, endPoint y: 214, distance: 15.2
click at [286, 200] on p "Description" at bounding box center [465, 201] width 879 height 14
click at [279, 218] on textarea at bounding box center [465, 252] width 879 height 84
paste textarea "Afternoon, I hope you are well. Please proceed with attached order. Contact on …"
type textarea "x"
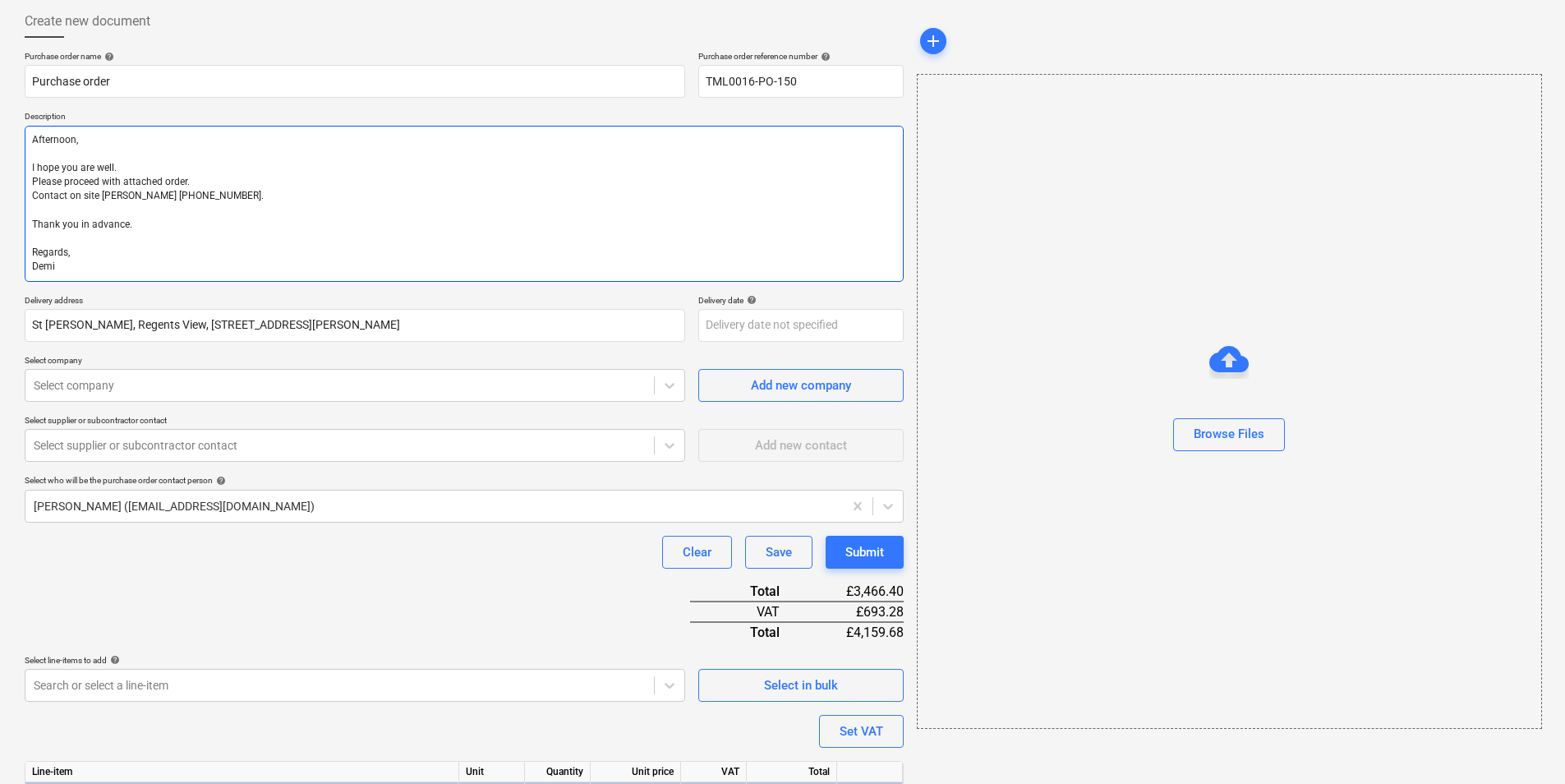
scroll to position [164, 0]
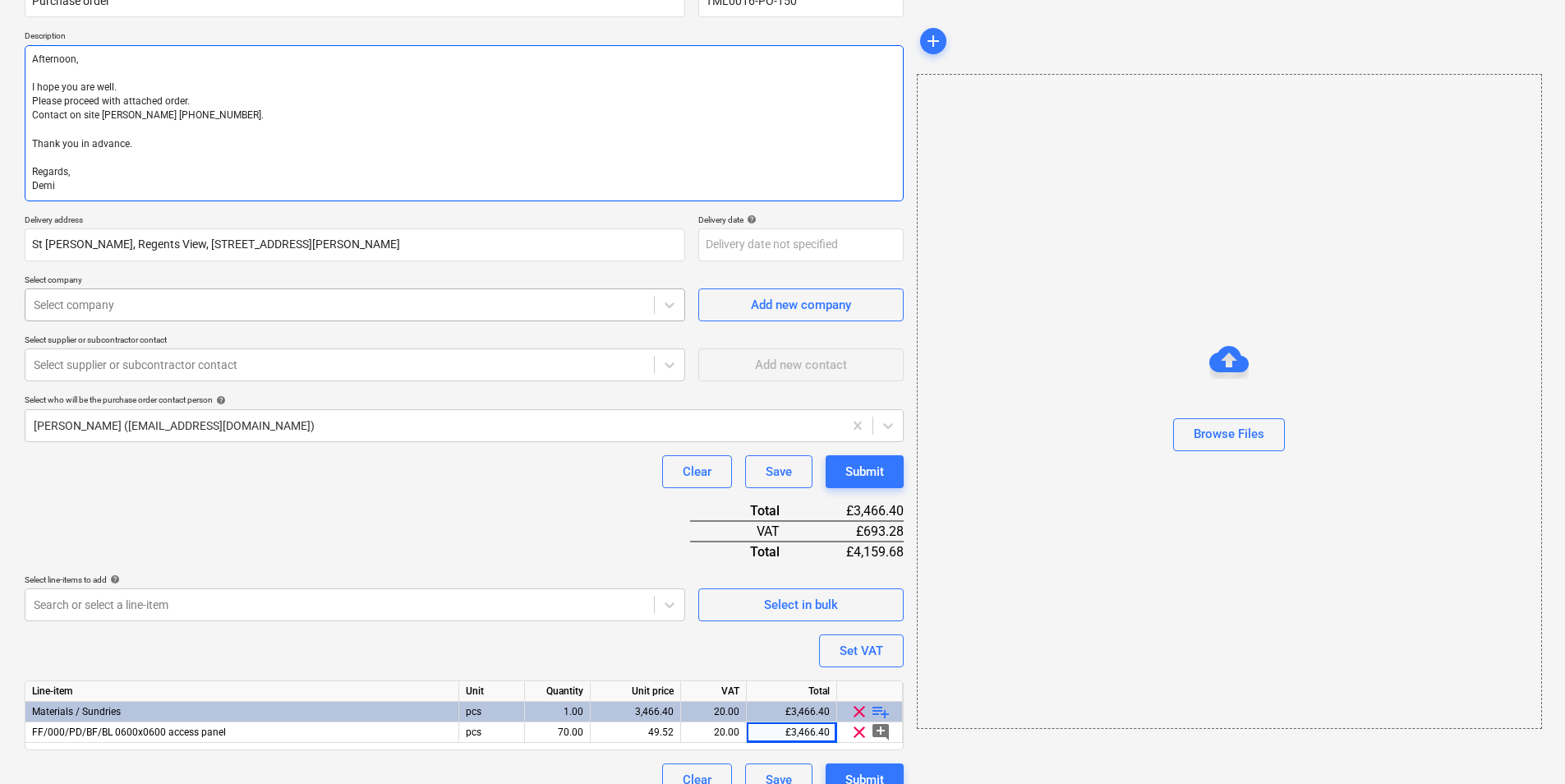
type textarea "Afternoon, I hope you are well. Please proceed with attached order. Contact on …"
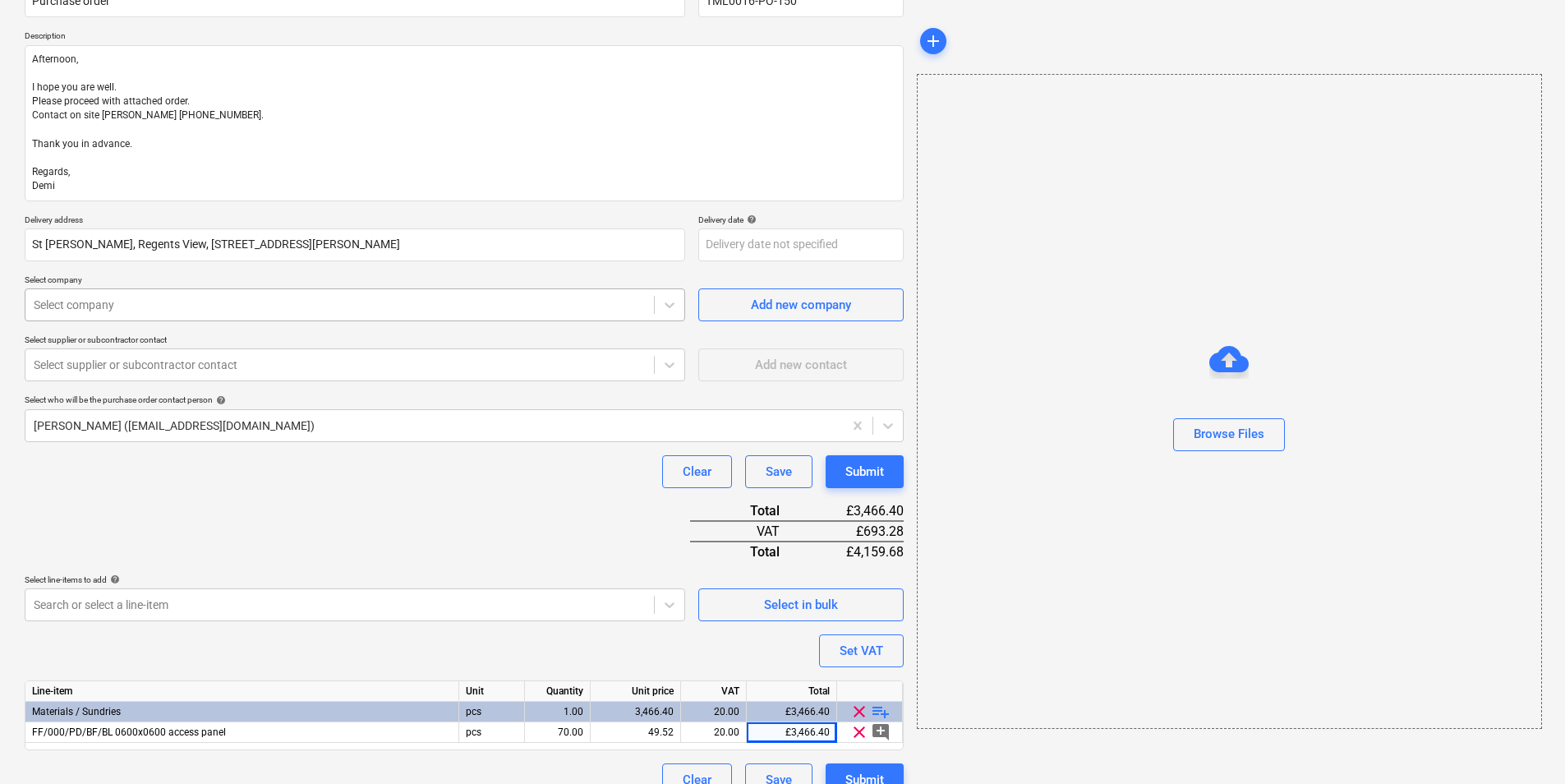
type textarea "x"
click at [280, 316] on div "Select company" at bounding box center [339, 305] width 628 height 23
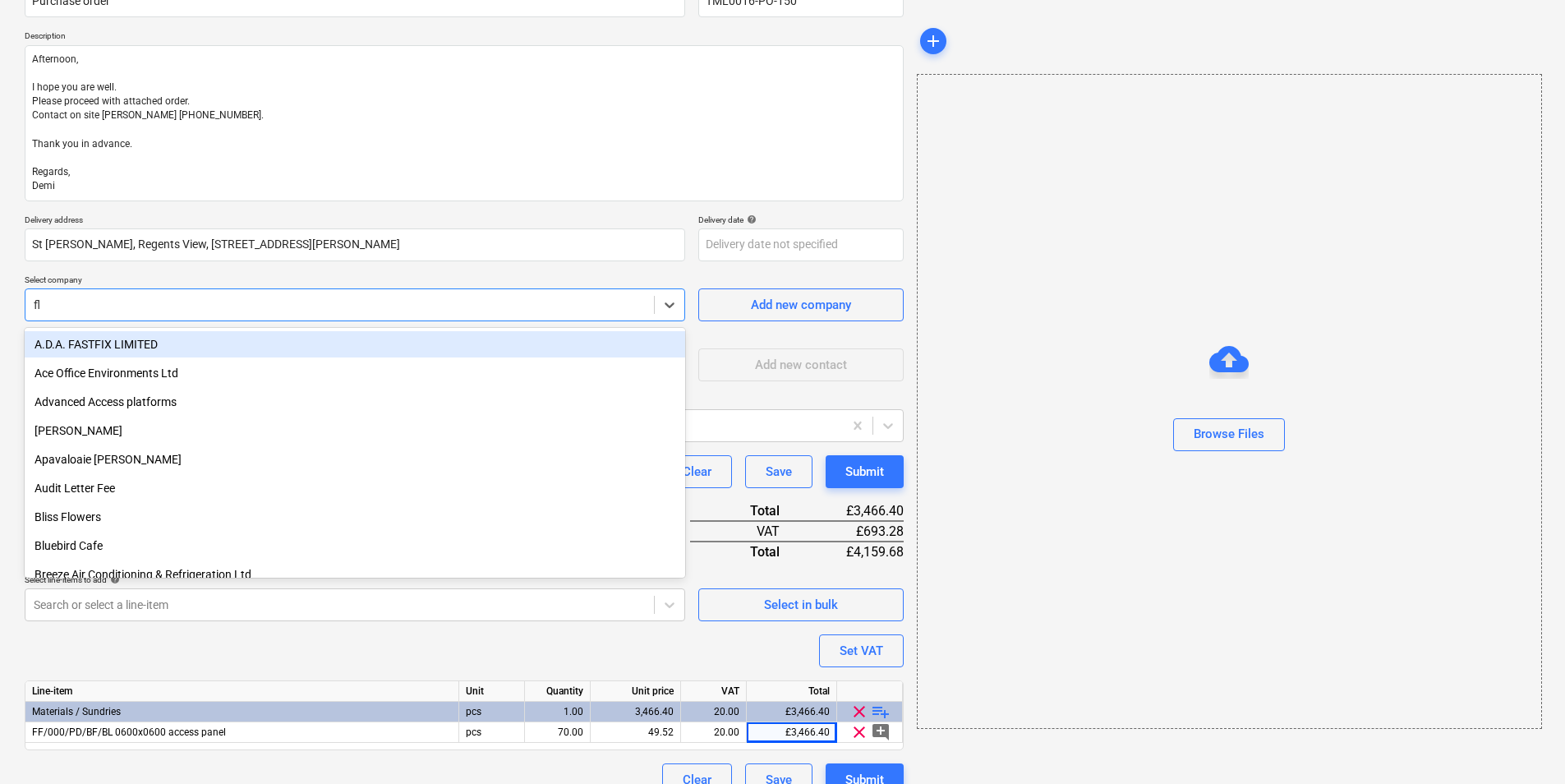
type input "fli"
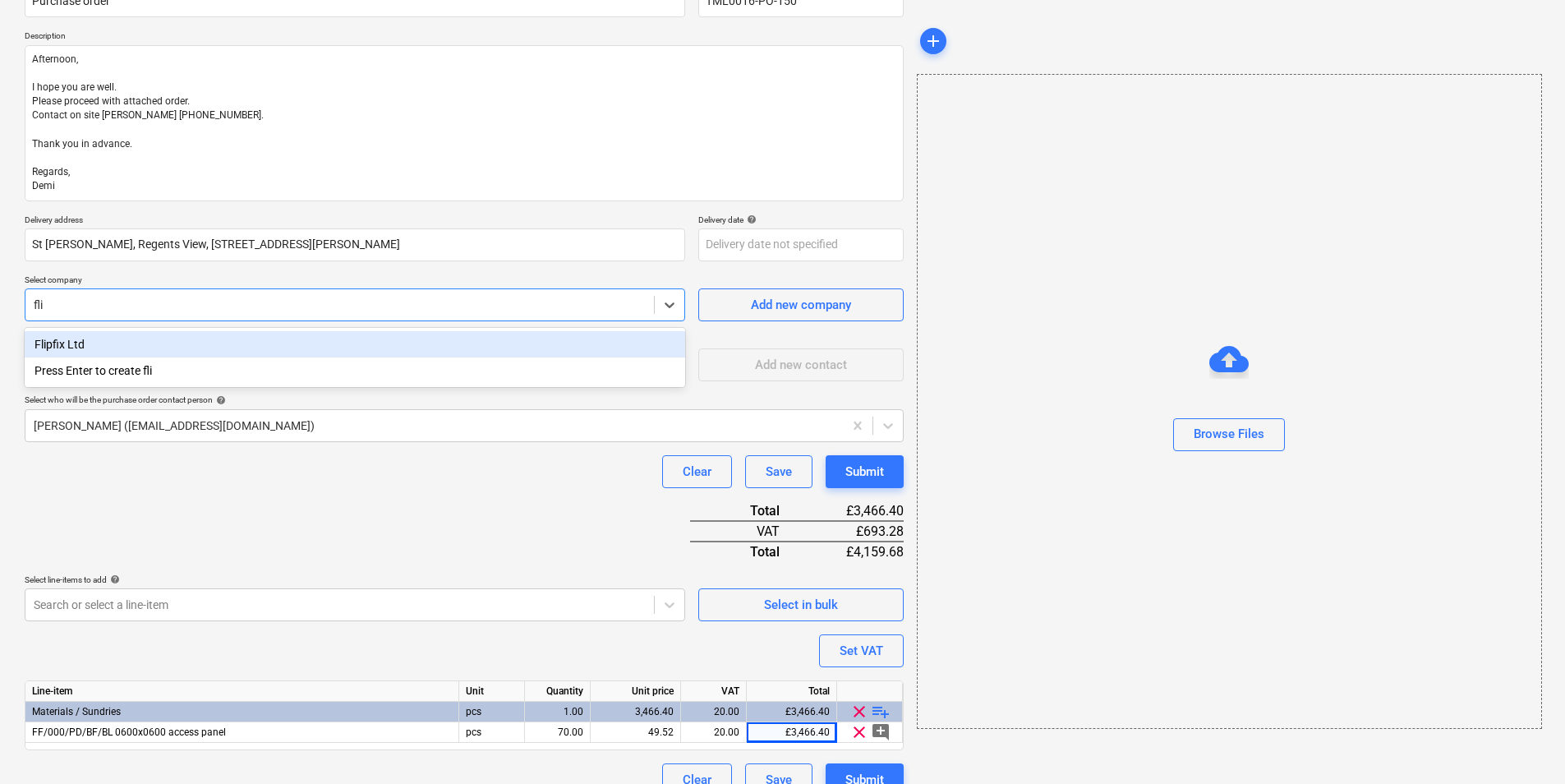
type textarea "x"
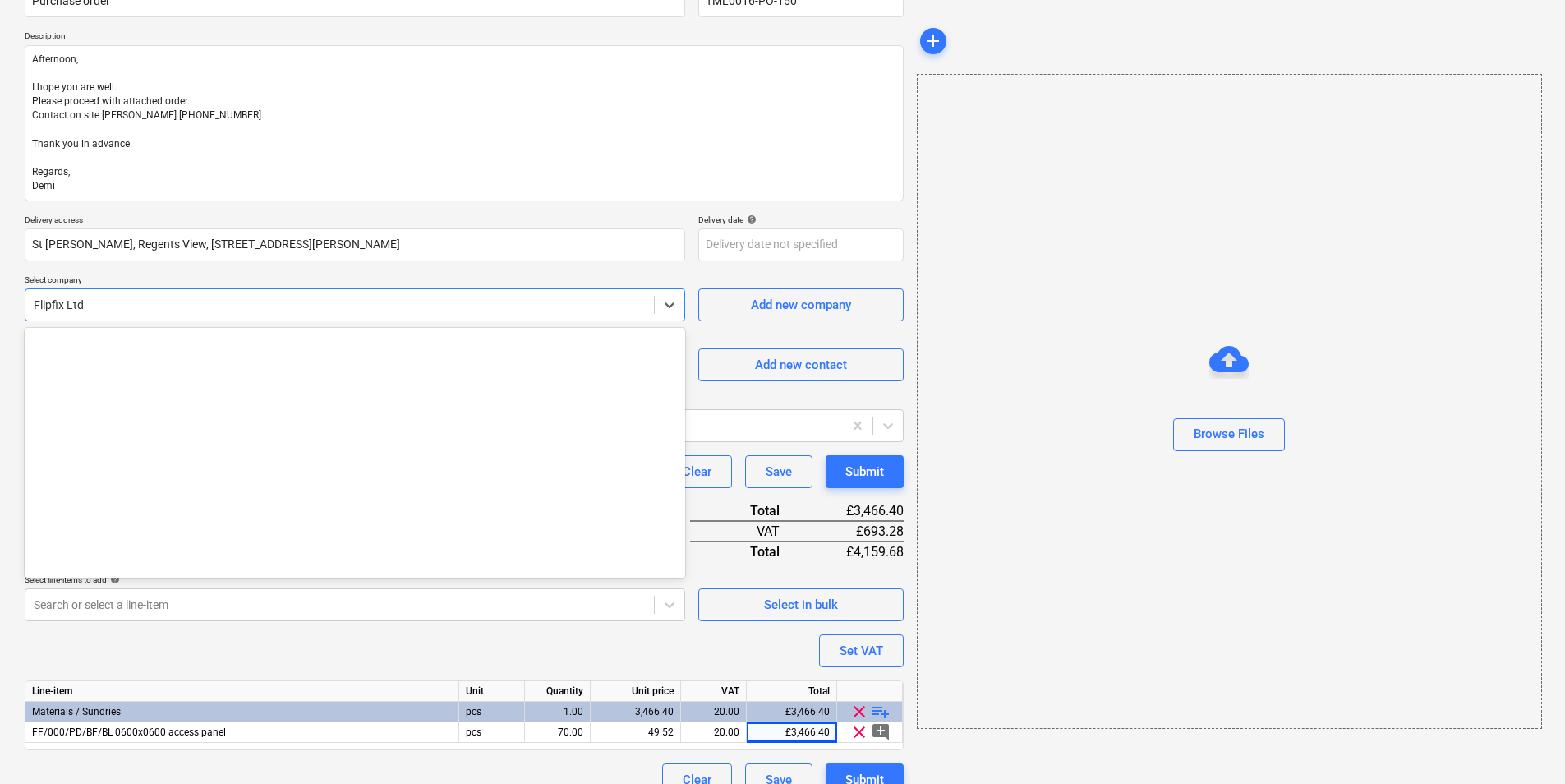
scroll to position [5319, 0]
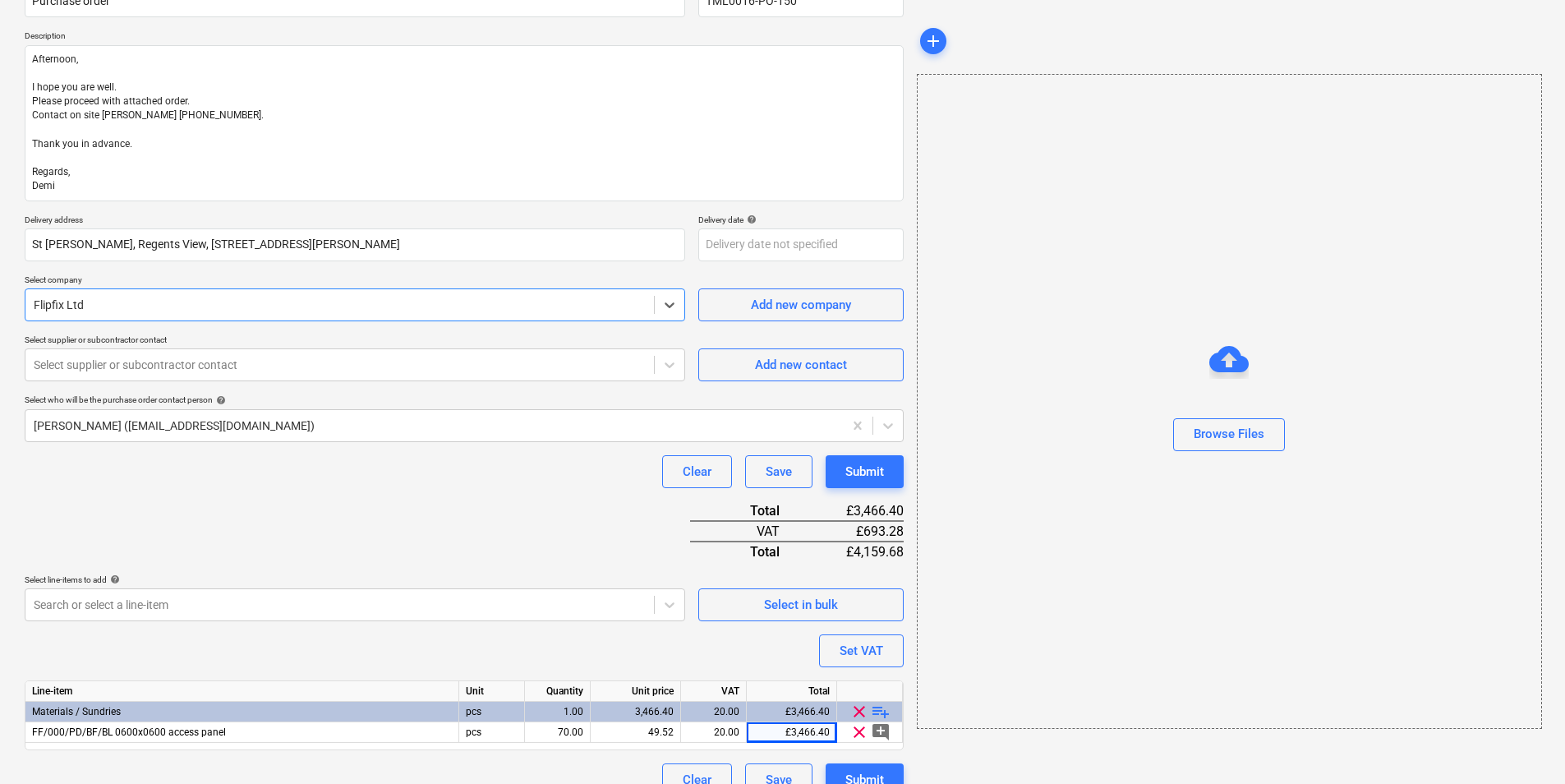
click at [593, 338] on p "Select supplier or subcontractor contact" at bounding box center [355, 341] width 661 height 14
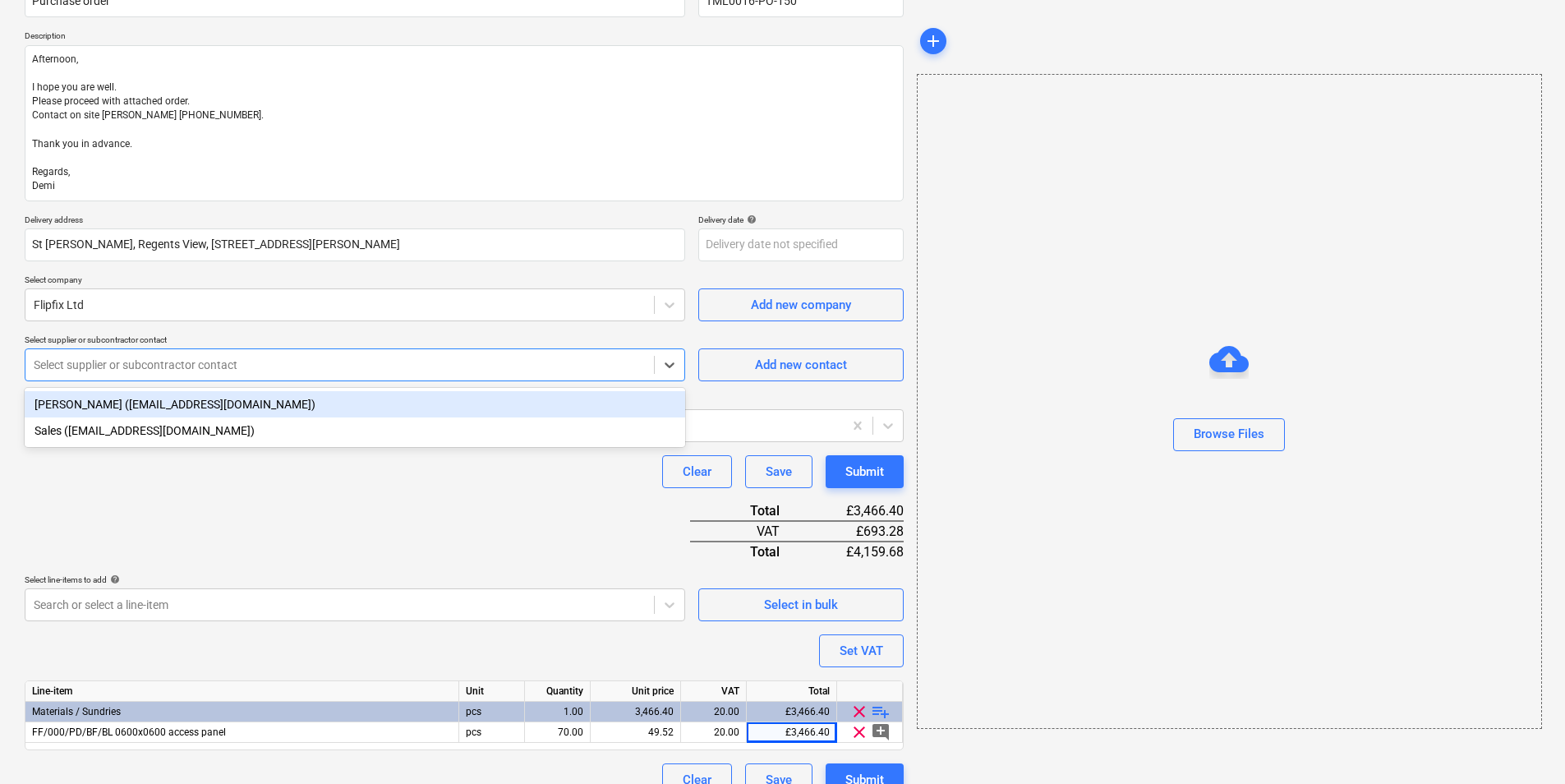
click at [595, 365] on div at bounding box center [339, 365] width 612 height 17
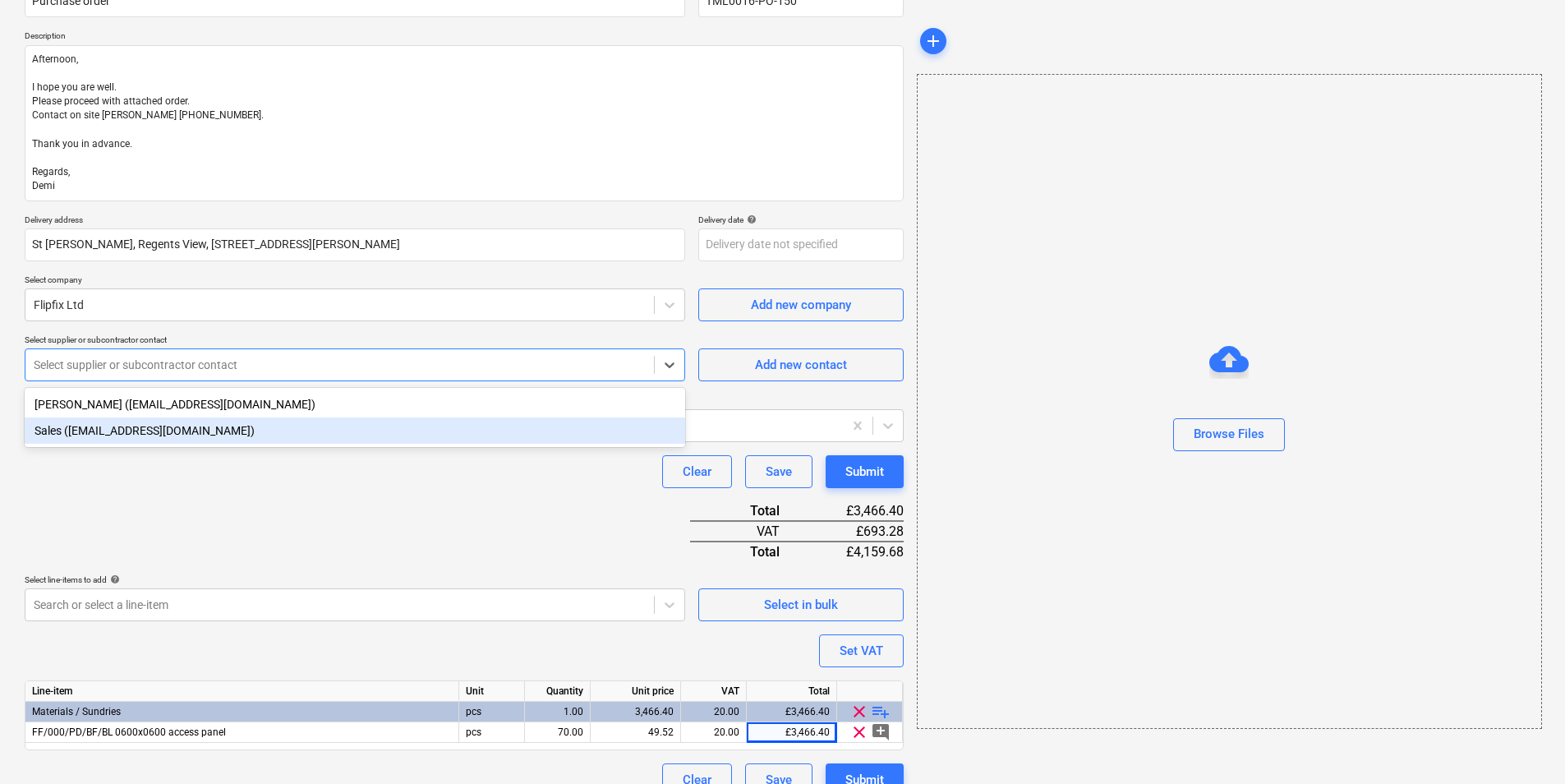
click at [229, 421] on div "Sales (sales@flipfix.com)" at bounding box center [355, 430] width 661 height 26
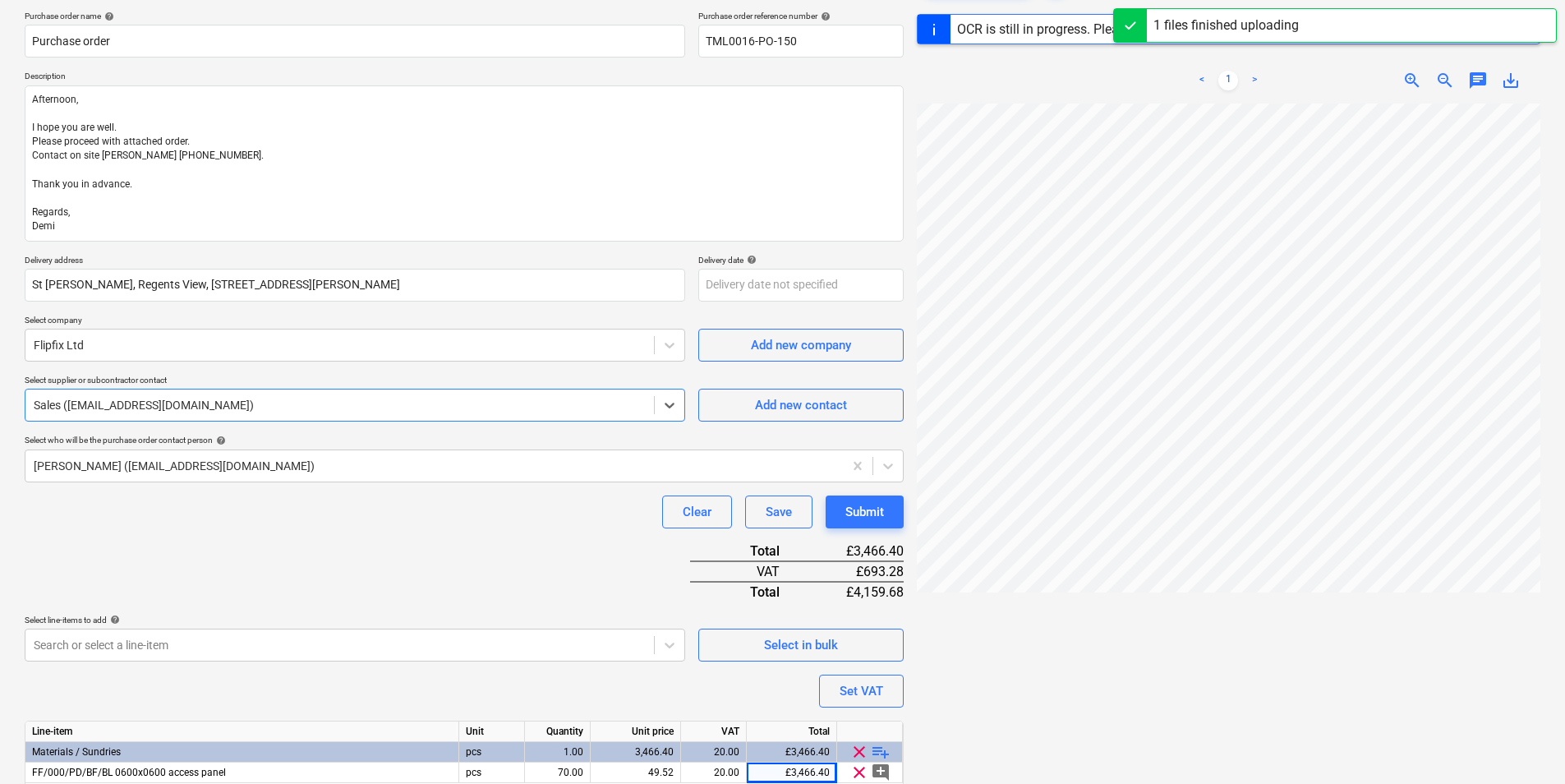
scroll to position [195, 0]
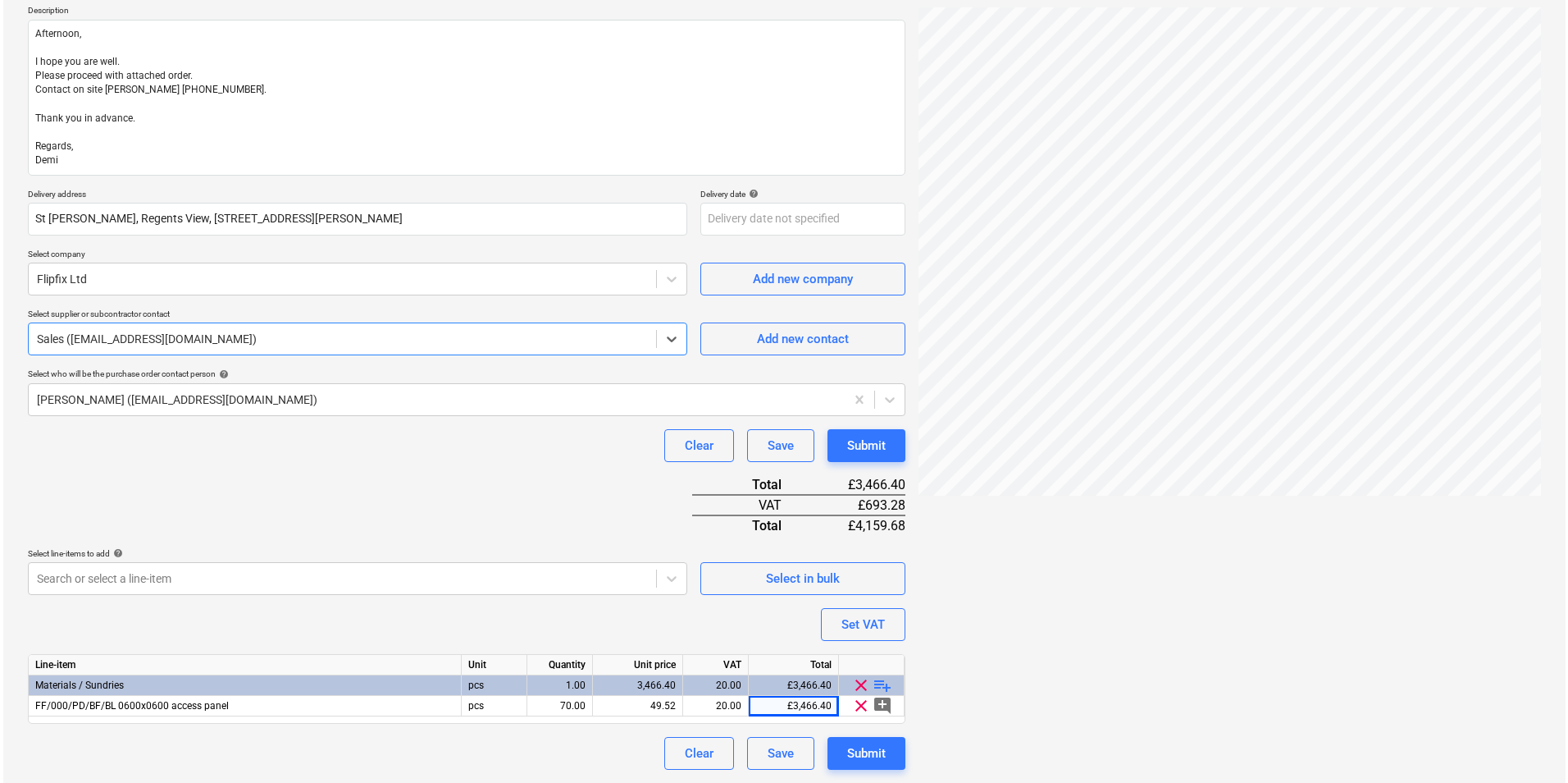
scroll to position [189, 0]
click at [893, 752] on button "Submit" at bounding box center [863, 753] width 78 height 33
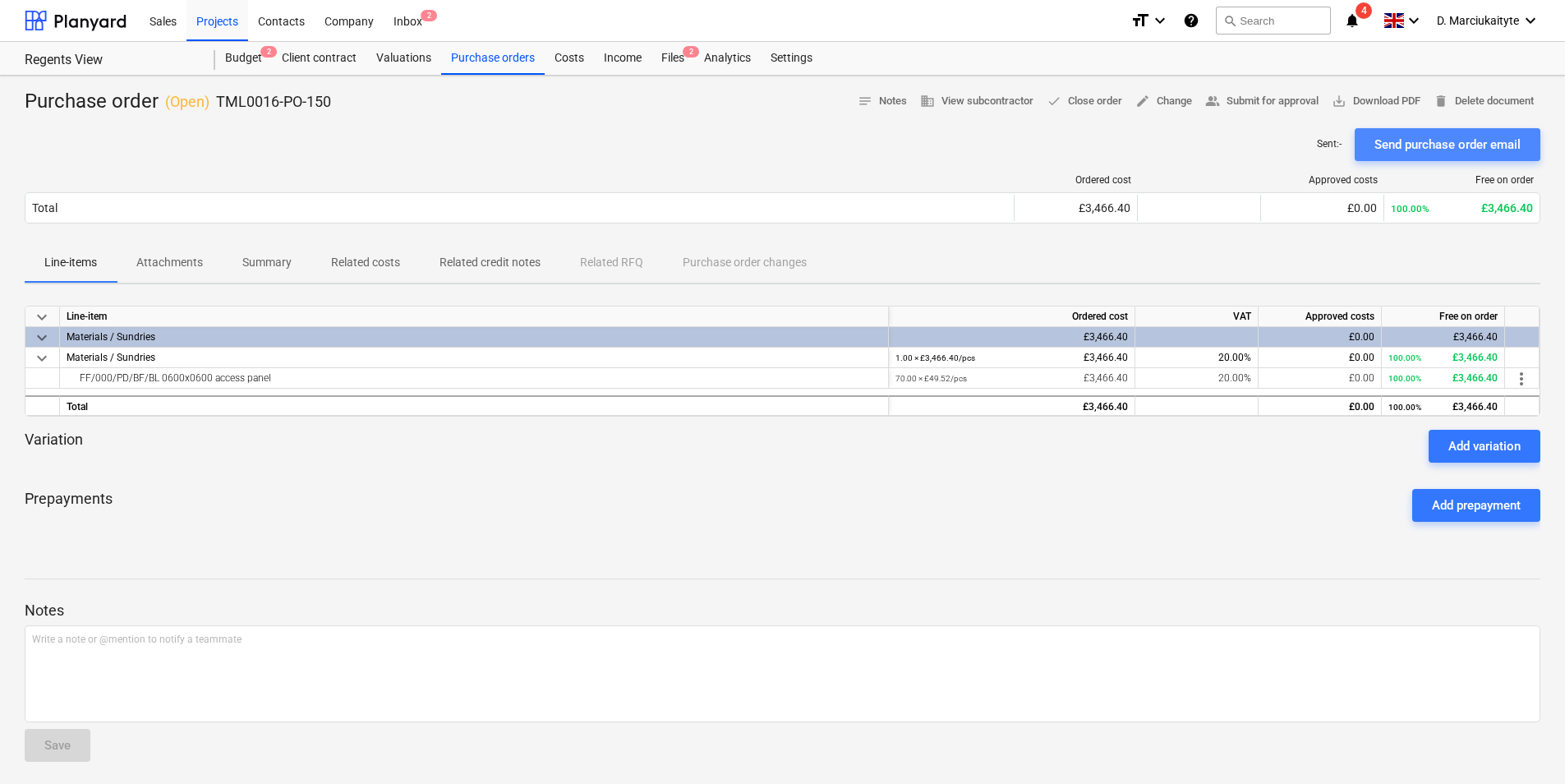
click at [1421, 147] on div "Send purchase order email" at bounding box center [1447, 145] width 147 height 22
click at [511, 59] on div "Purchase orders" at bounding box center [493, 59] width 104 height 33
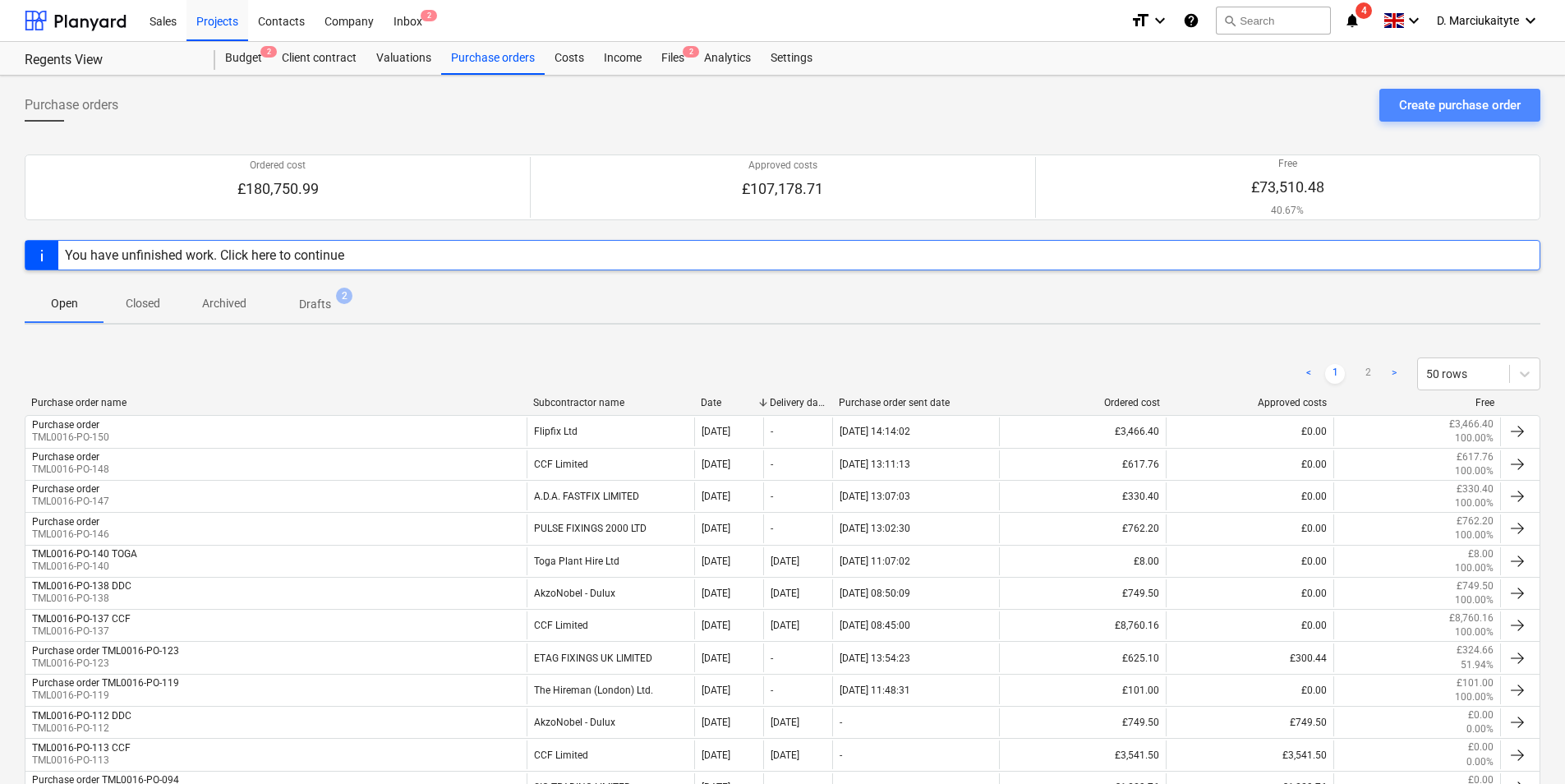
click at [1453, 108] on div "Create purchase order" at bounding box center [1460, 105] width 122 height 22
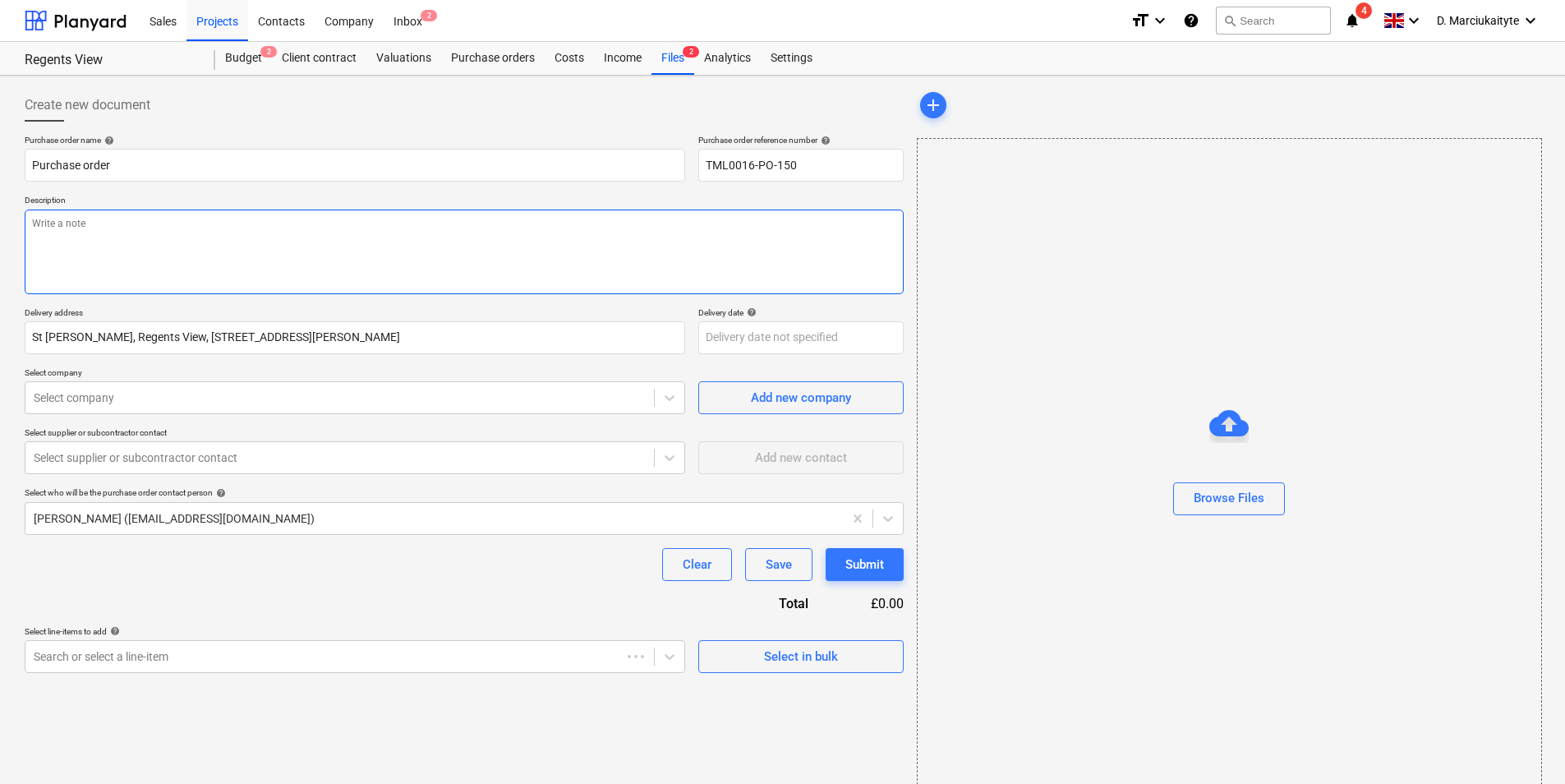
click at [296, 255] on textarea at bounding box center [465, 252] width 879 height 84
type textarea "x"
click at [226, 392] on div at bounding box center [339, 397] width 612 height 17
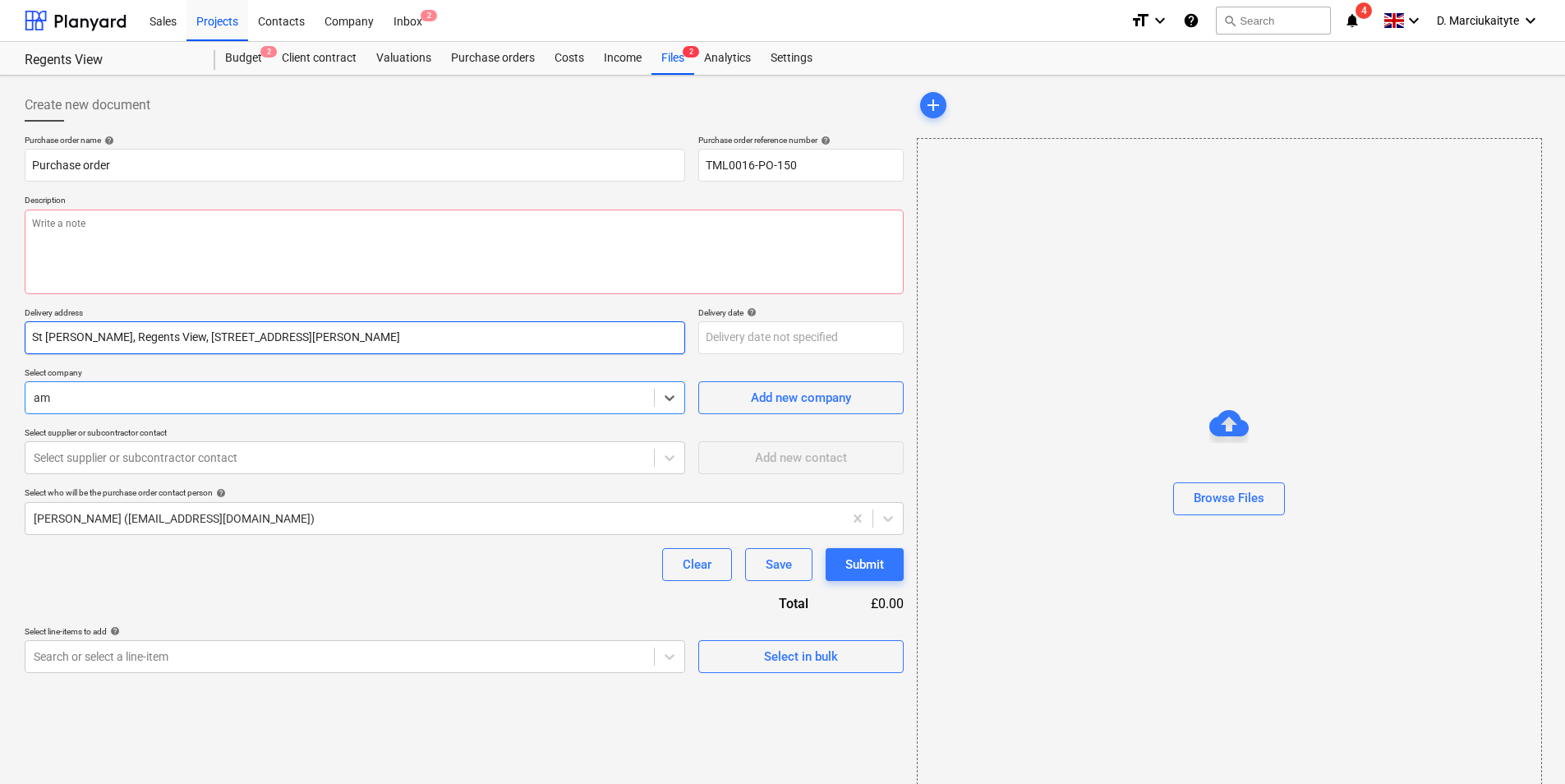
type input "ama"
type textarea "x"
type input "ama"
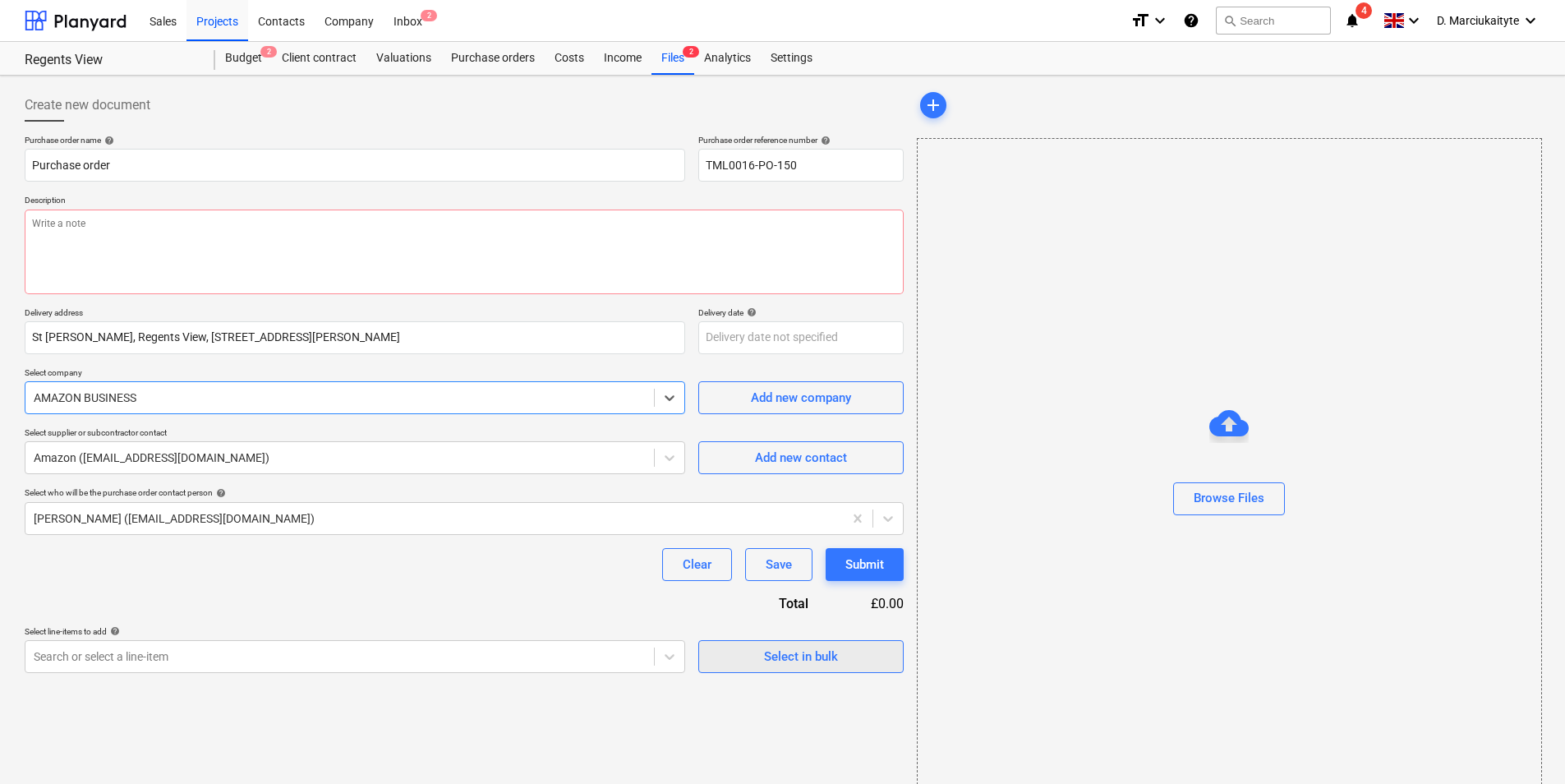
scroll to position [22, 0]
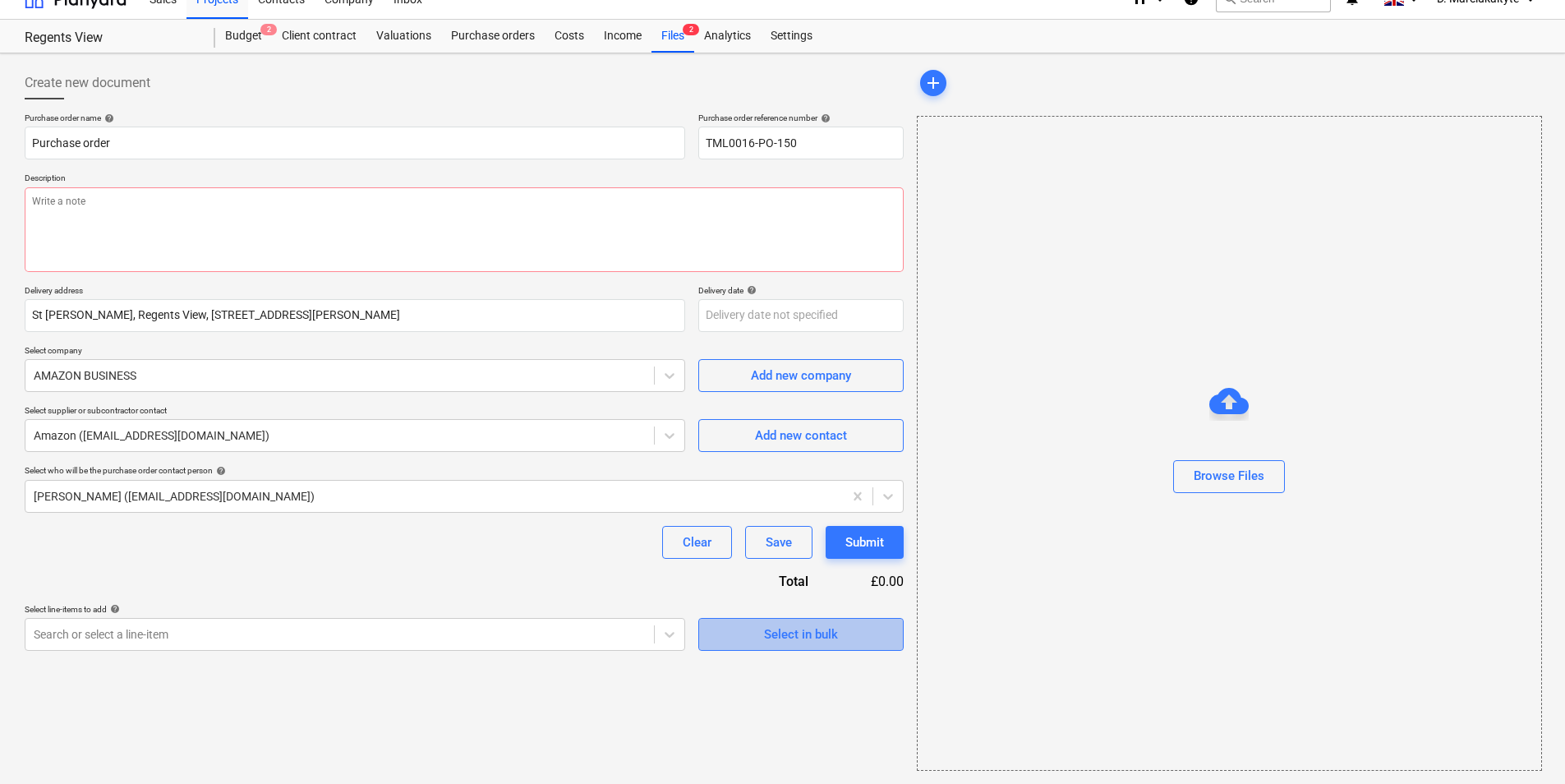
click at [840, 646] on button "Select in bulk" at bounding box center [801, 634] width 205 height 33
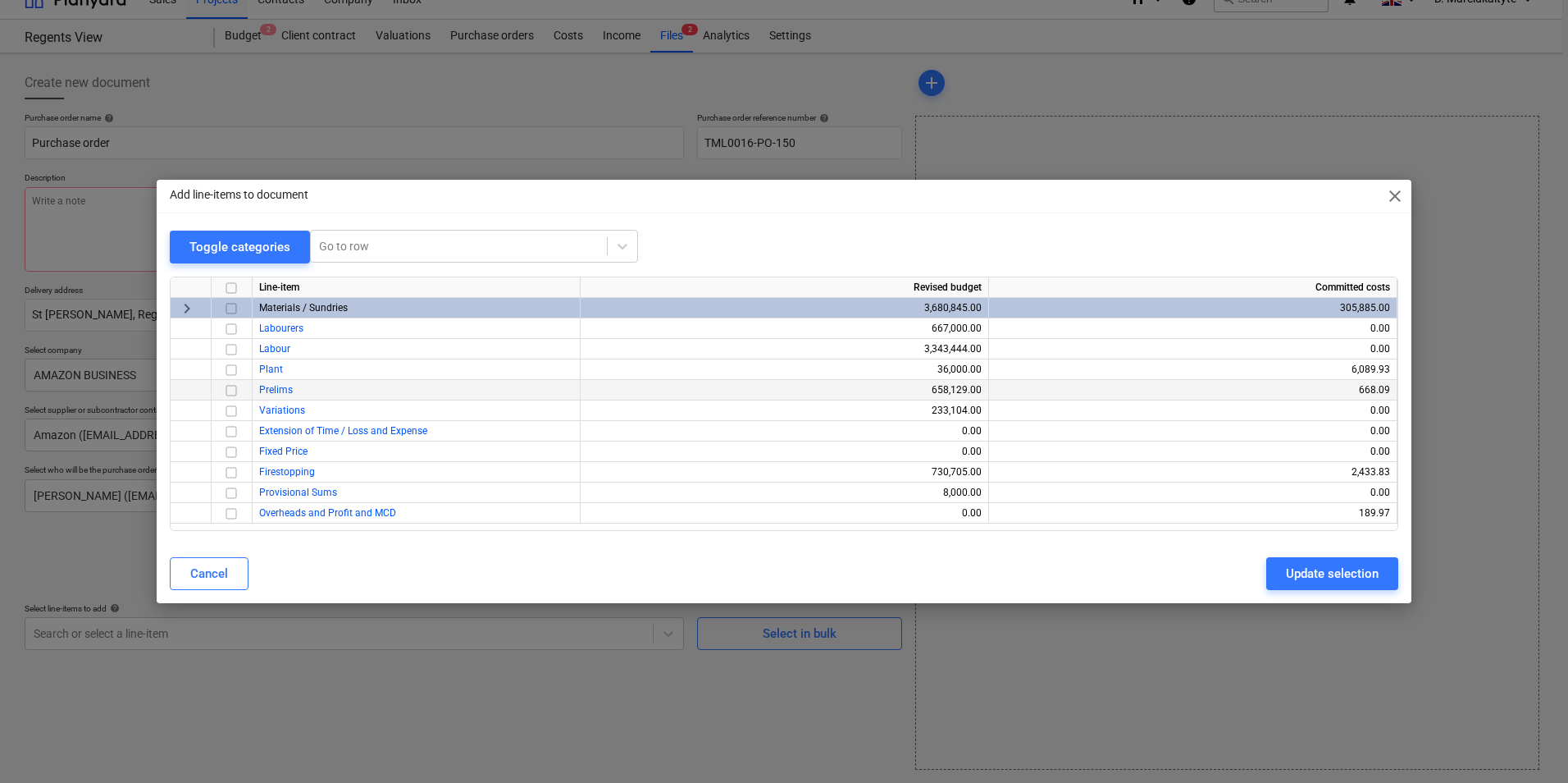
click at [233, 384] on input "checkbox" at bounding box center [231, 390] width 20 height 20
click at [1356, 575] on div "Update selection" at bounding box center [1332, 574] width 93 height 21
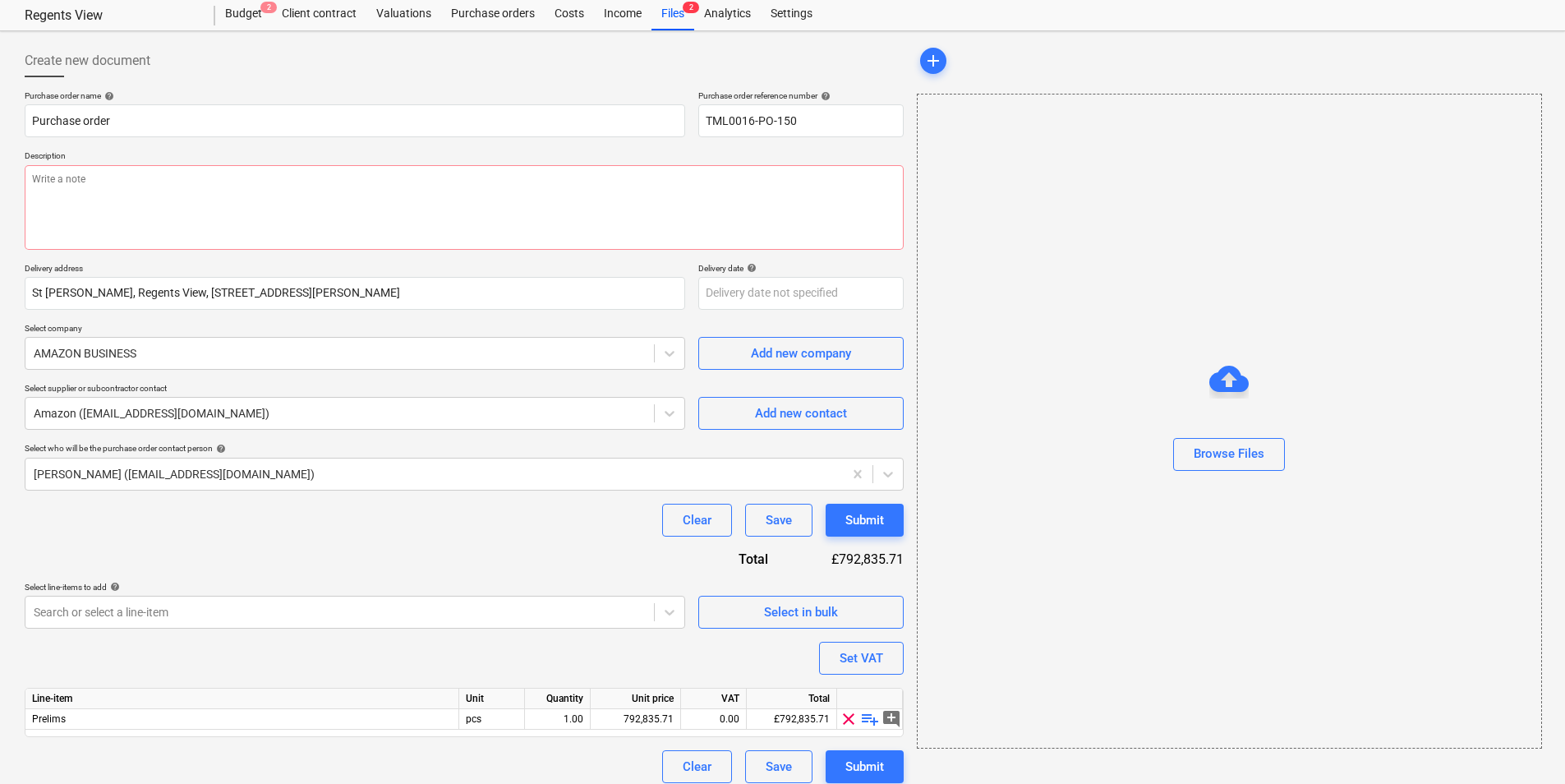
scroll to position [56, 0]
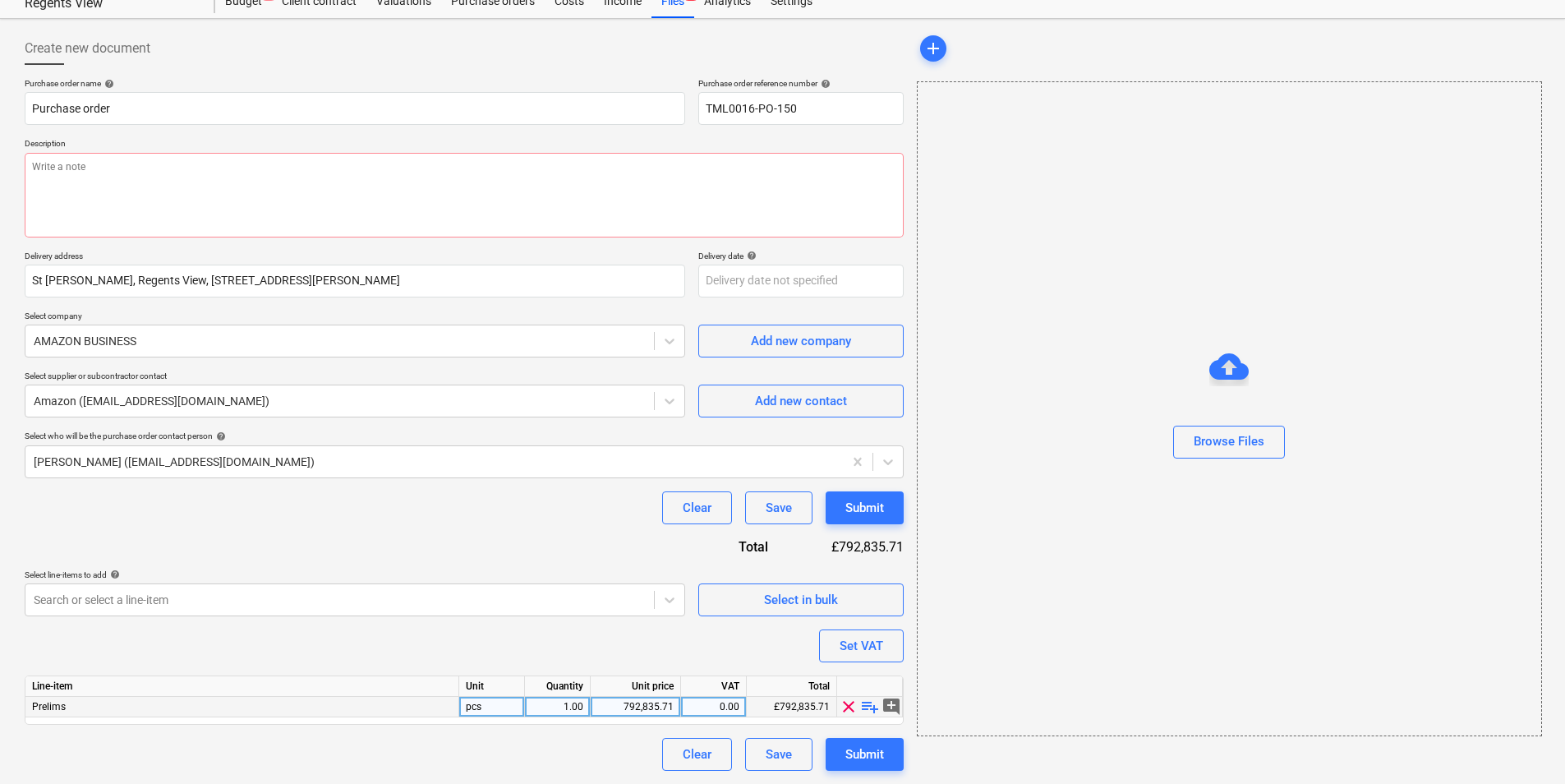
click at [868, 700] on span "playlist_add" at bounding box center [870, 706] width 20 height 20
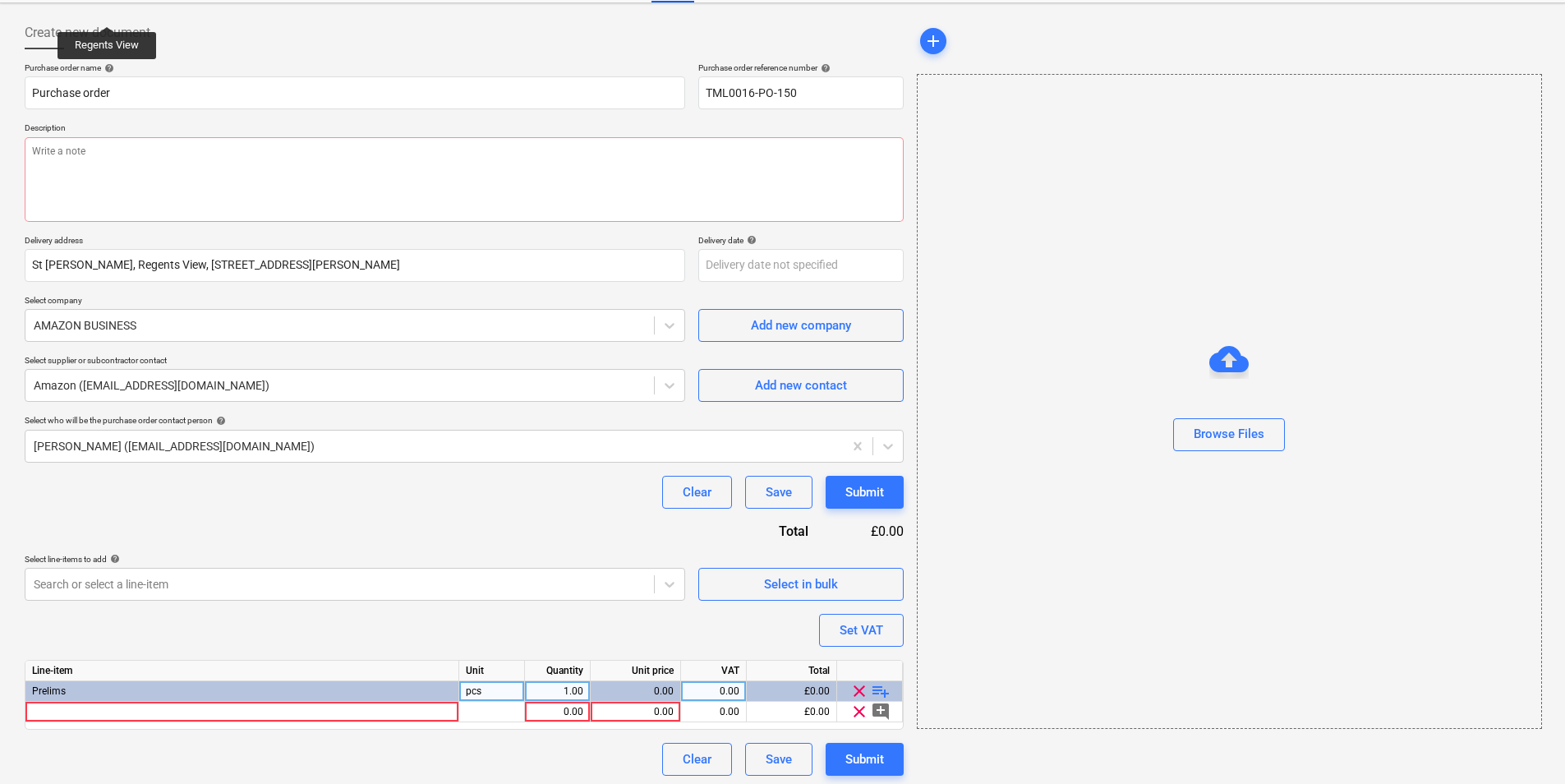
scroll to position [77, 0]
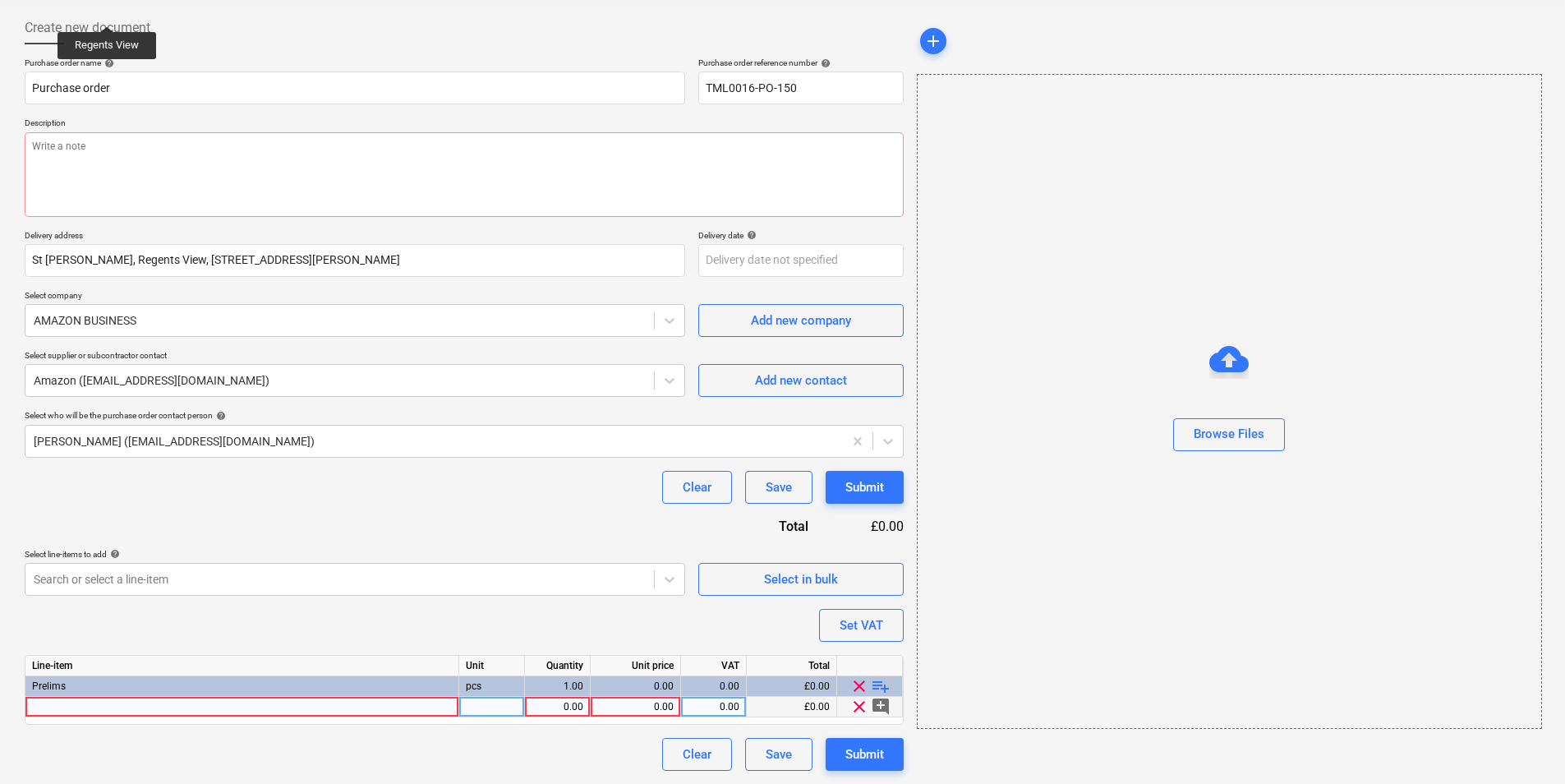
type textarea "x"
click at [323, 705] on div at bounding box center [243, 706] width 434 height 21
type input "Brother LC3219XL Original Ink Cartridge"
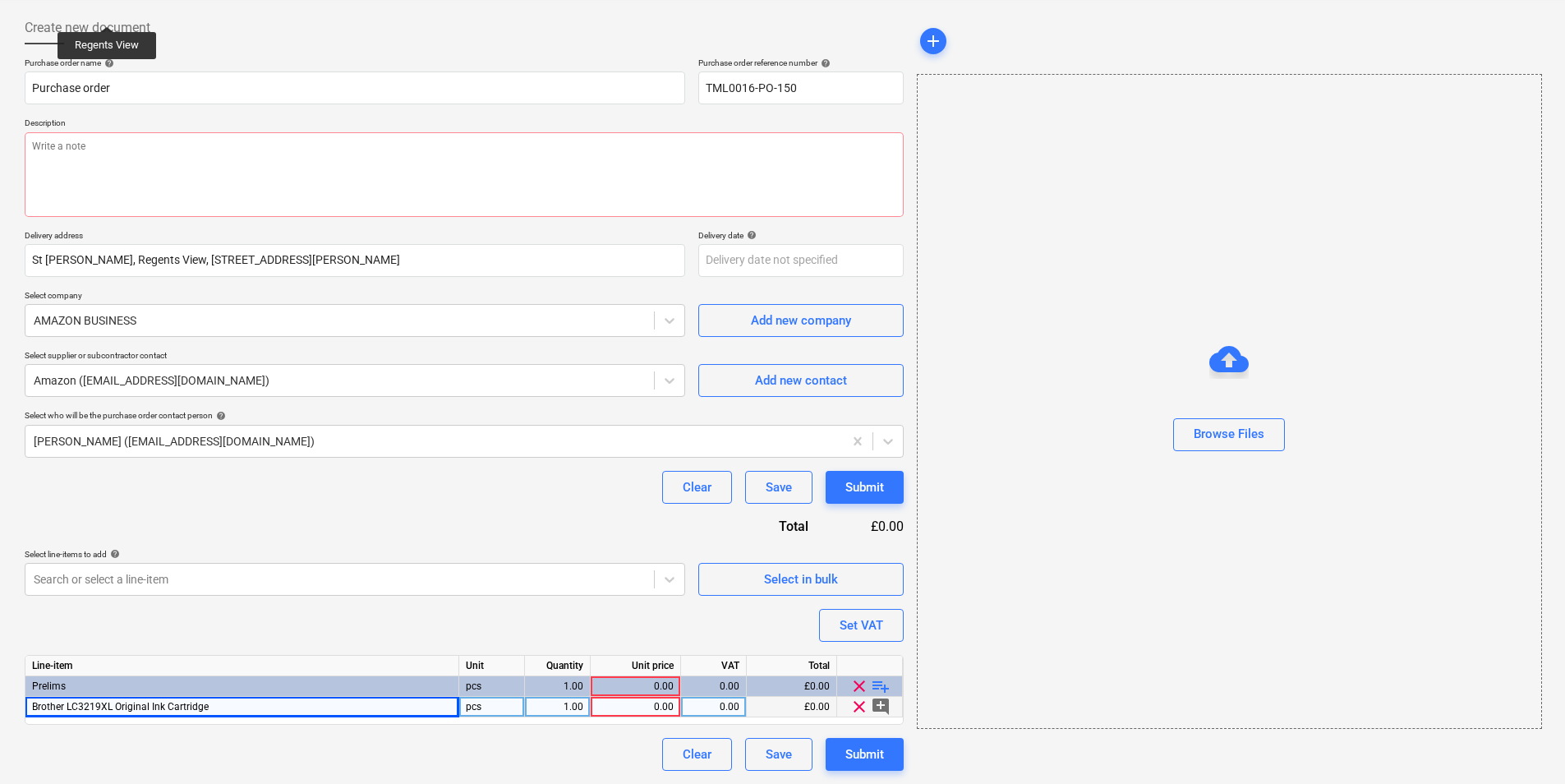
click at [498, 706] on div "pcs" at bounding box center [492, 706] width 65 height 21
click at [652, 702] on div "0.00" at bounding box center [635, 706] width 76 height 21
type textarea "x"
click at [652, 712] on div "0.00" at bounding box center [635, 706] width 76 height 21
type input "71.85"
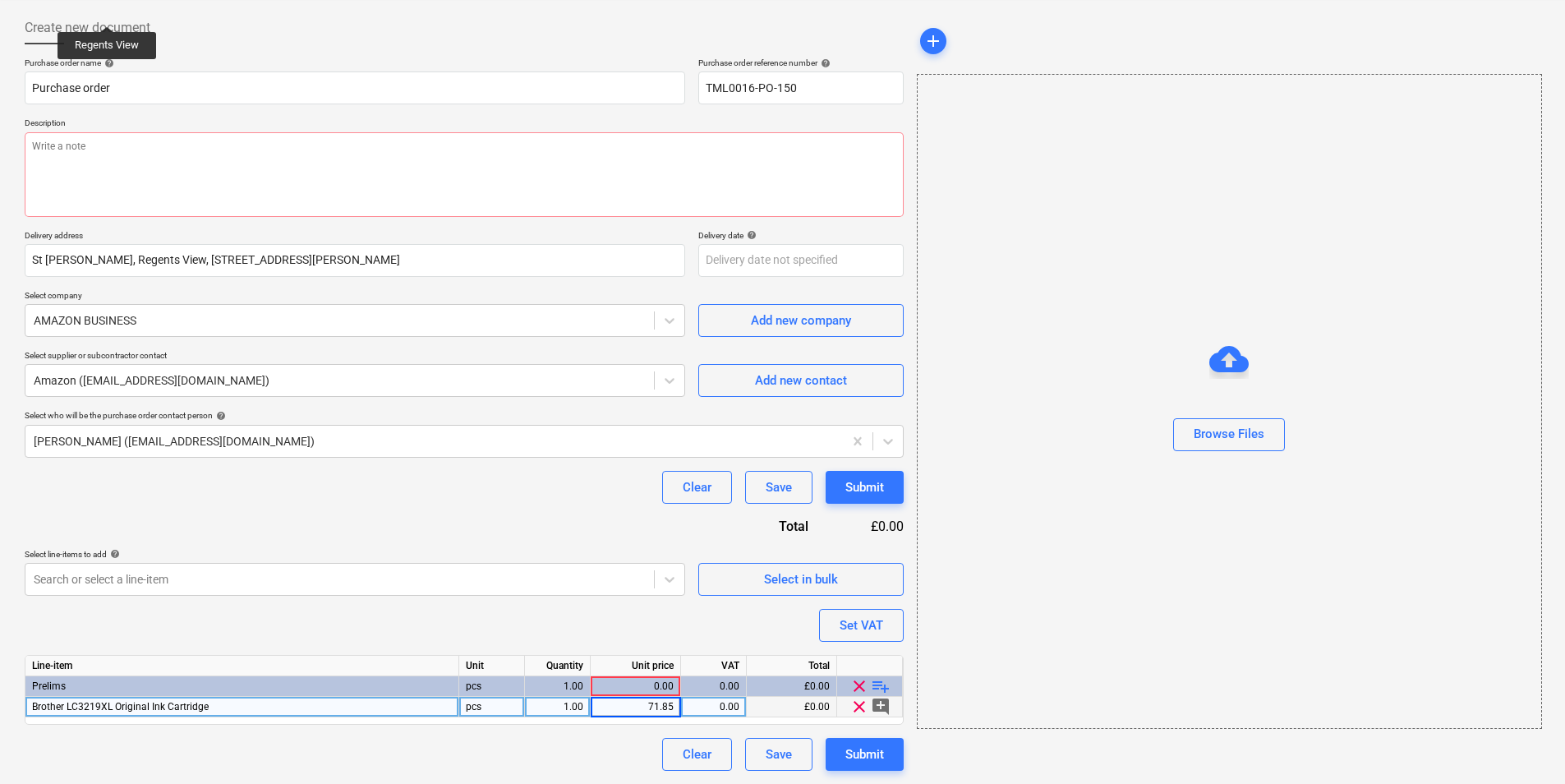
type textarea "x"
type input "20"
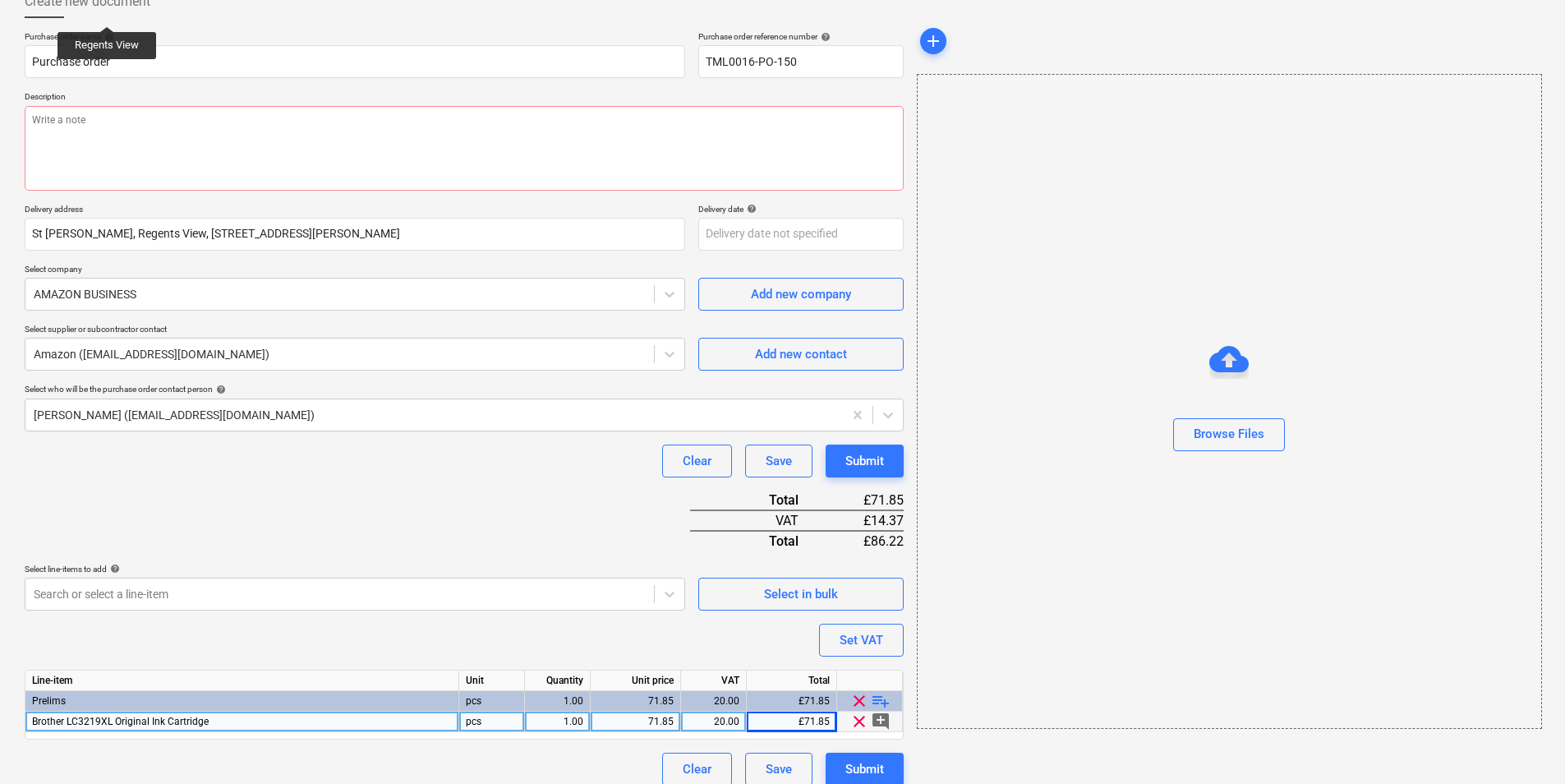
scroll to position [118, 0]
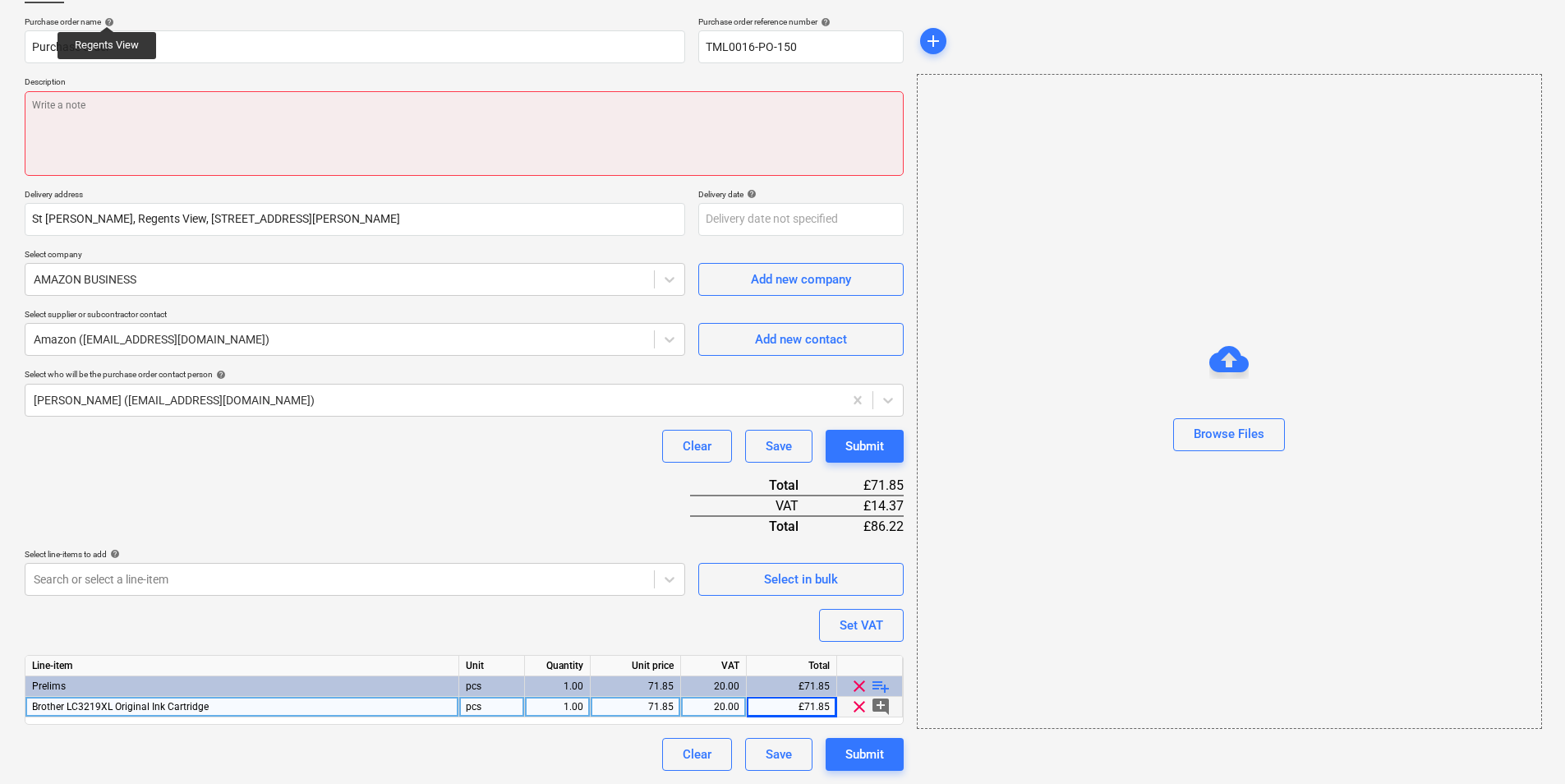
click at [313, 98] on textarea at bounding box center [465, 133] width 879 height 84
type textarea "x"
type textarea "p"
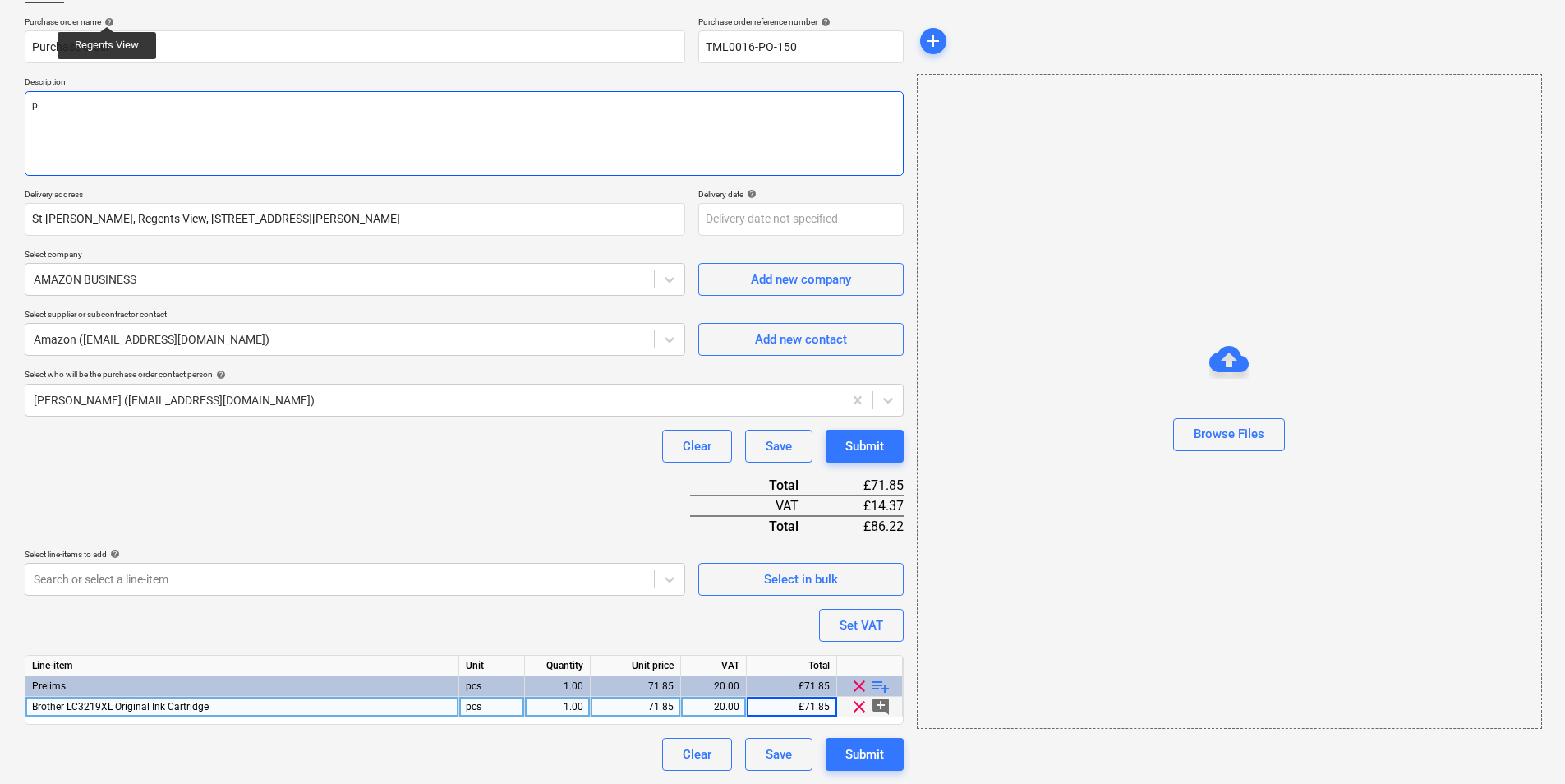
type textarea "x"
type textarea "pr"
type textarea "x"
type textarea "pro"
type textarea "x"
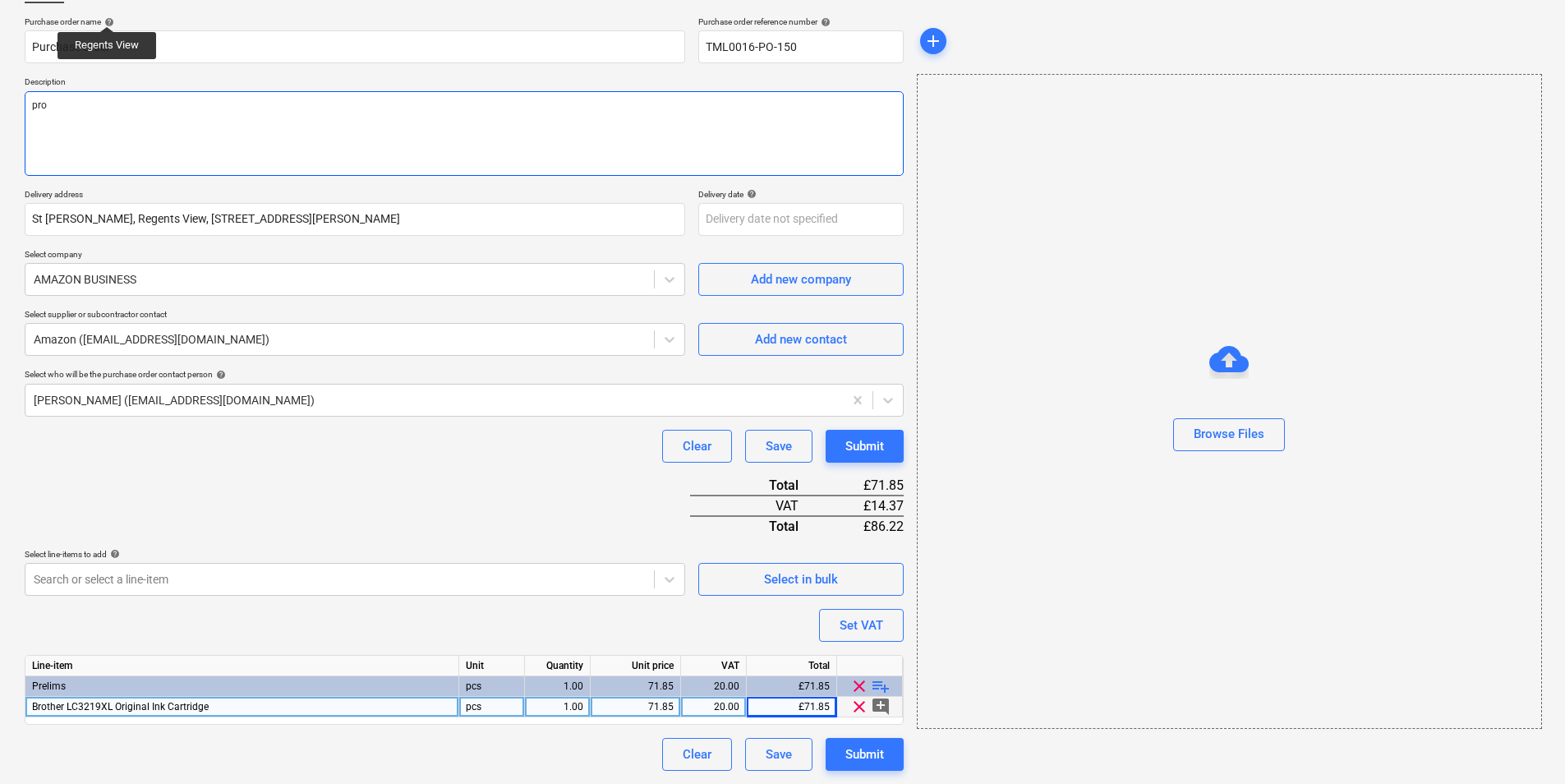
type textarea "proc"
type textarea "x"
type textarea "proce"
type textarea "x"
type textarea "procee"
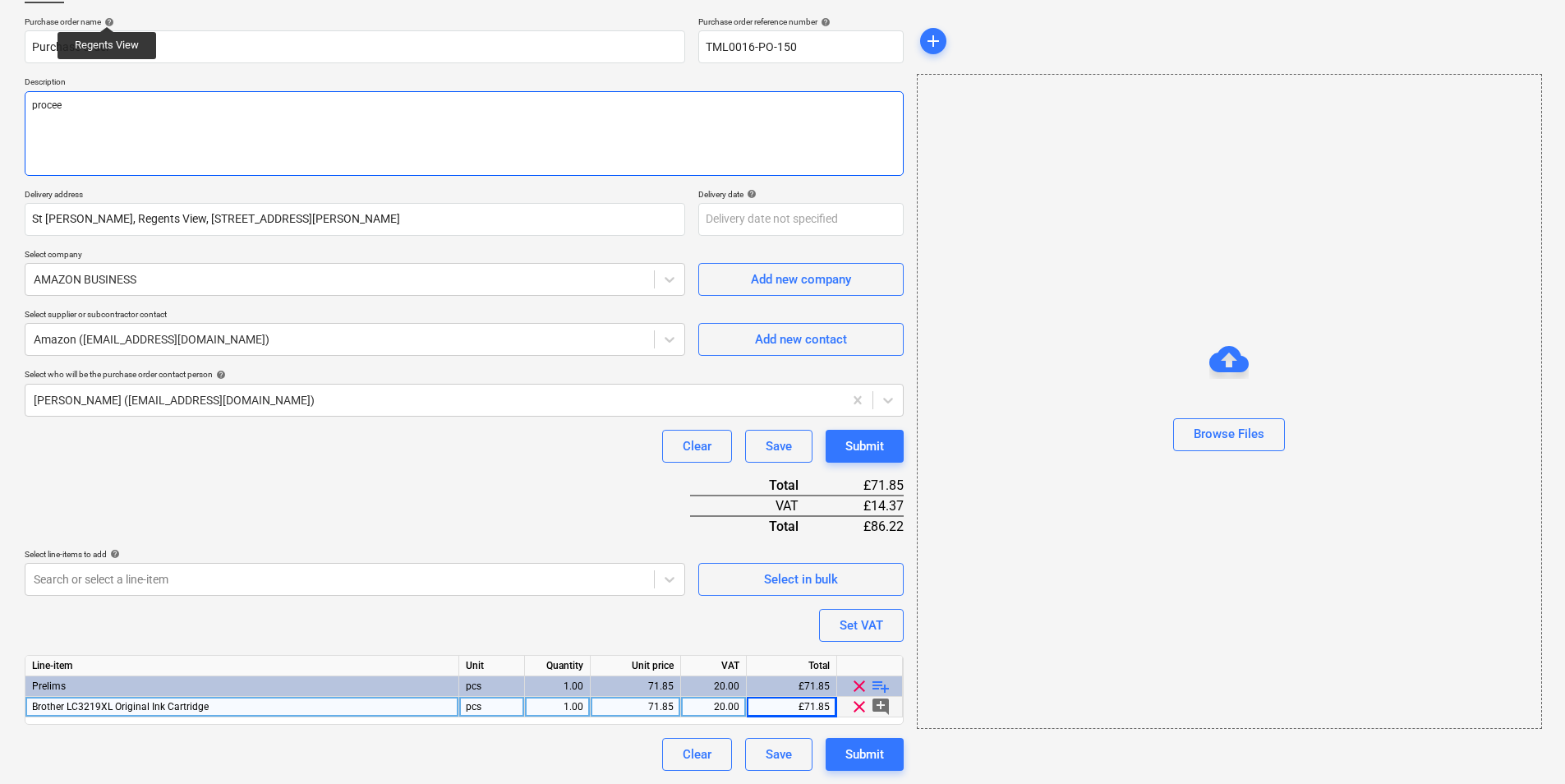
type textarea "x"
type textarea "proceed"
type textarea "x"
type textarea "proceed"
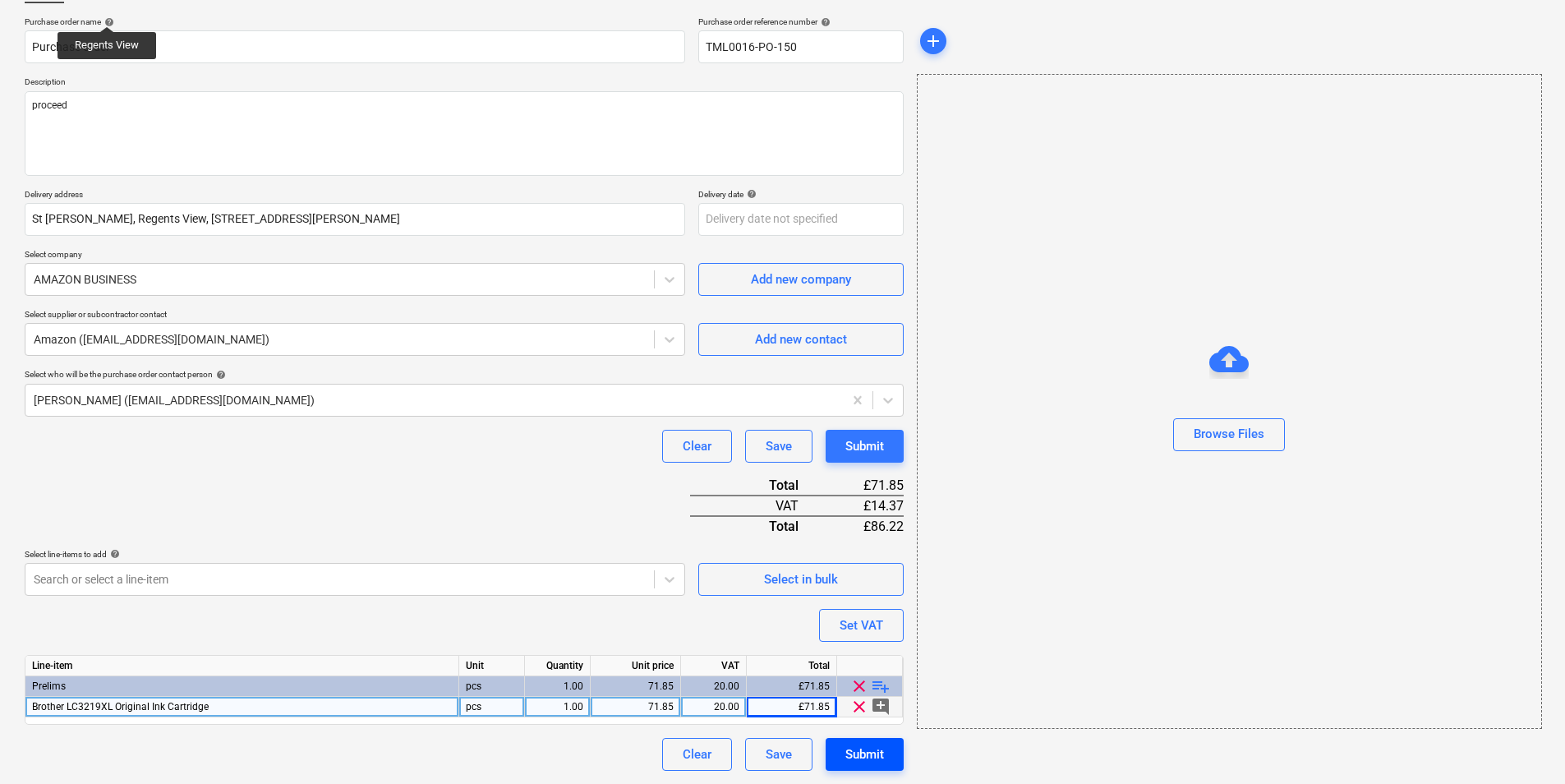
click at [869, 748] on div "Submit" at bounding box center [864, 754] width 39 height 22
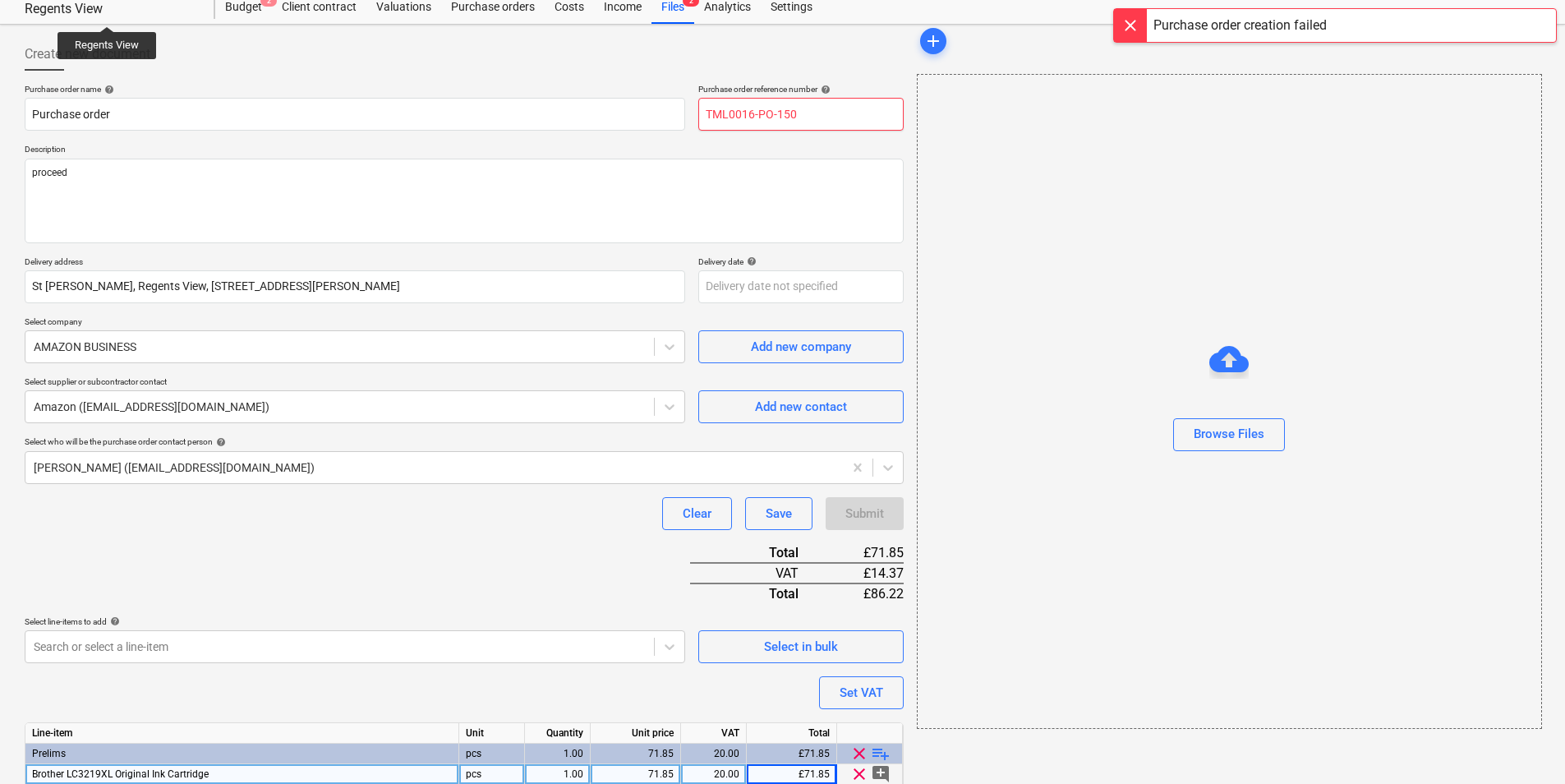
scroll to position [0, 0]
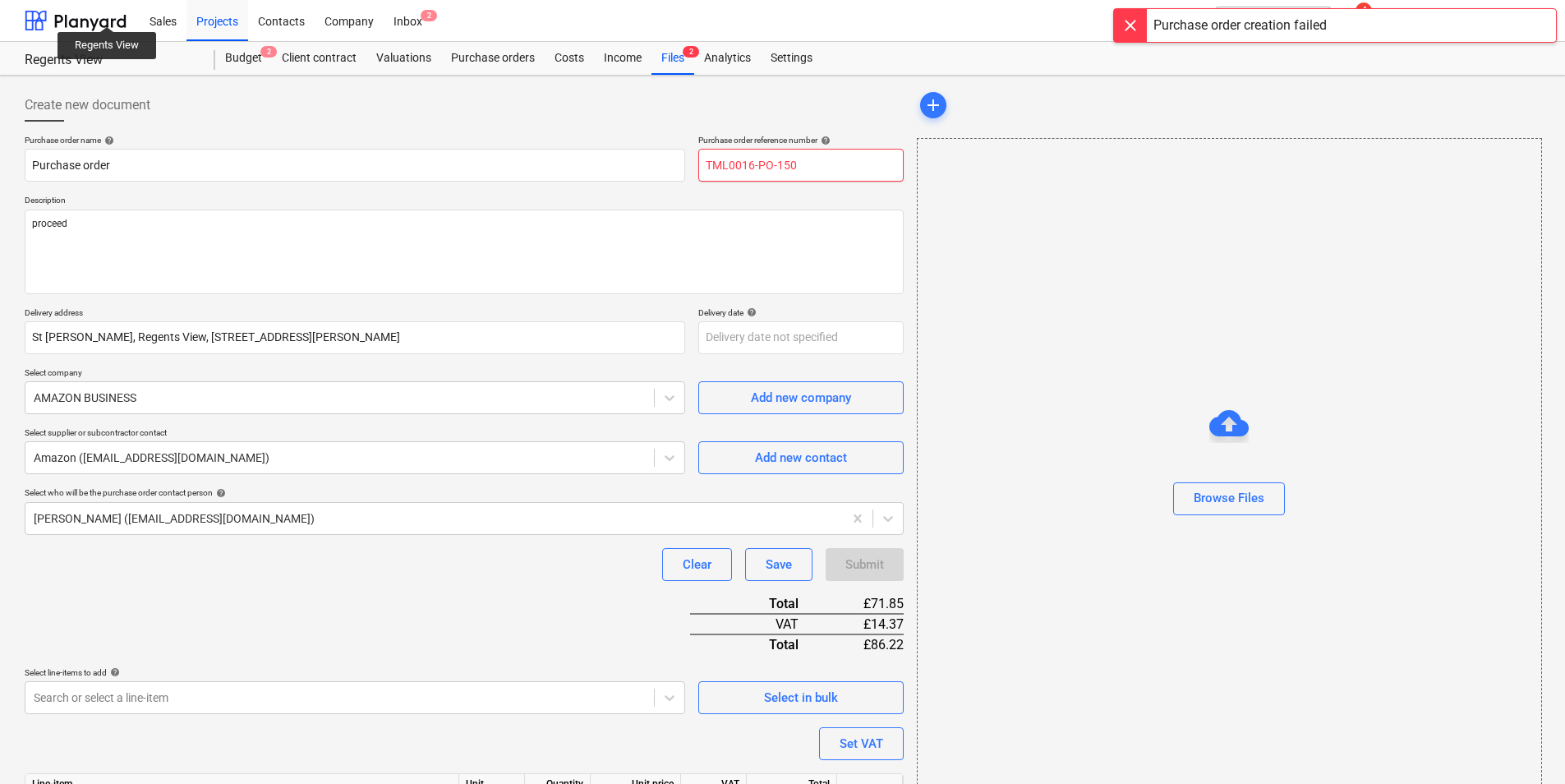
click at [796, 166] on input "TML0016-PO-150" at bounding box center [801, 166] width 205 height 33
type textarea "x"
type input "TML0016-PO-15"
type textarea "x"
type input "TML0016-PO-151"
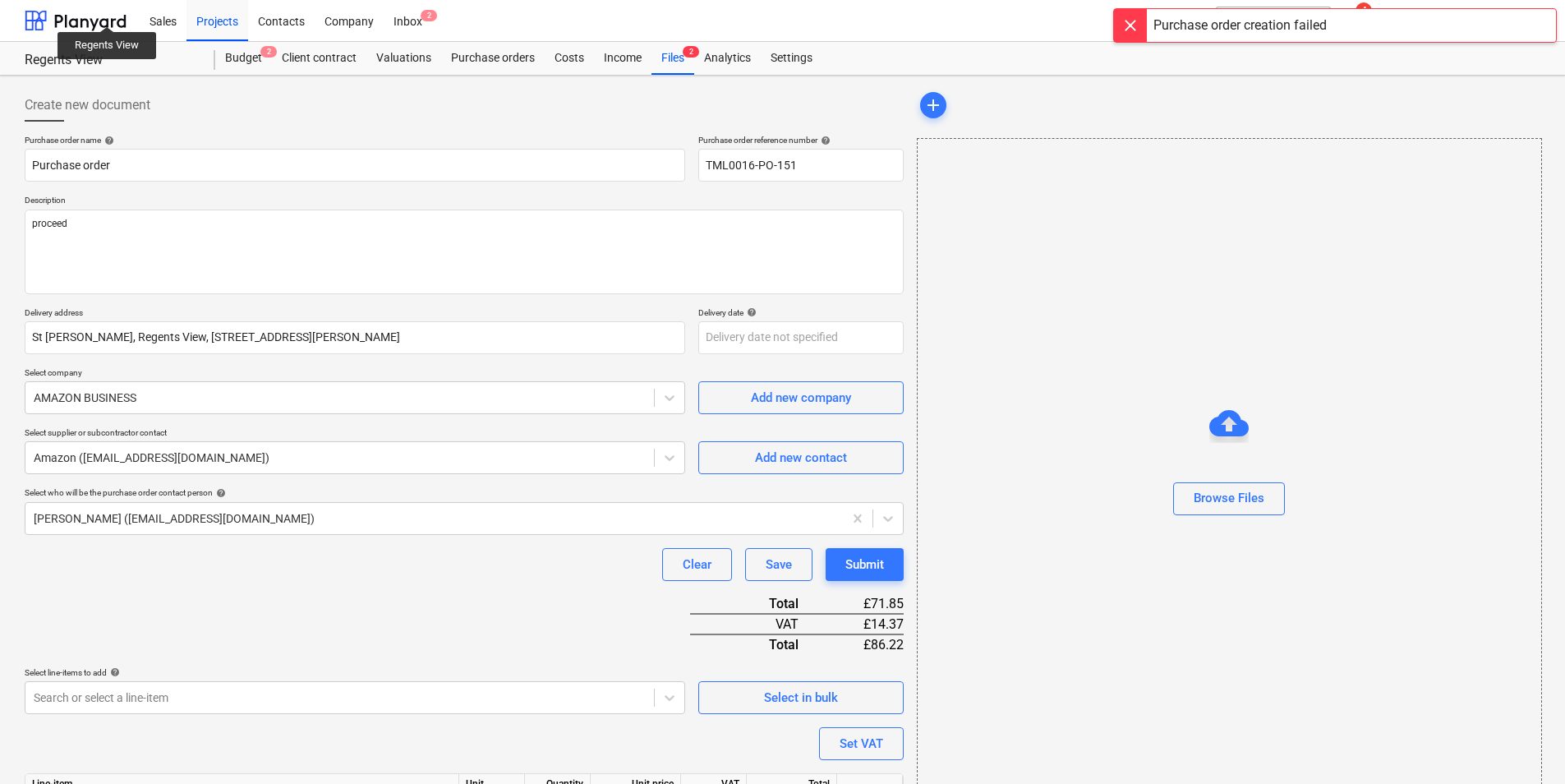
click at [798, 205] on p "Description" at bounding box center [465, 201] width 879 height 14
click at [818, 246] on textarea "proceed" at bounding box center [465, 252] width 879 height 84
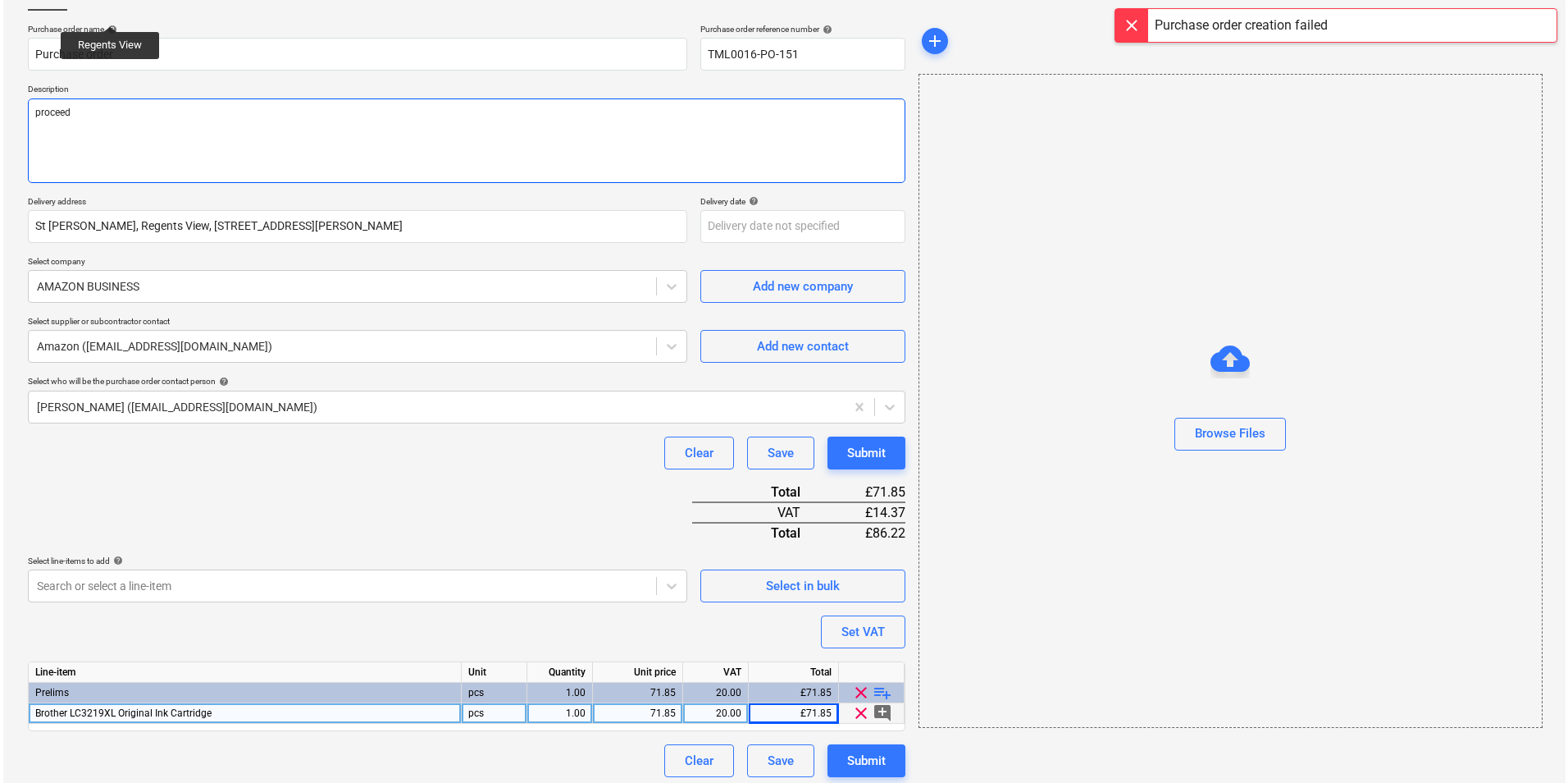
scroll to position [118, 0]
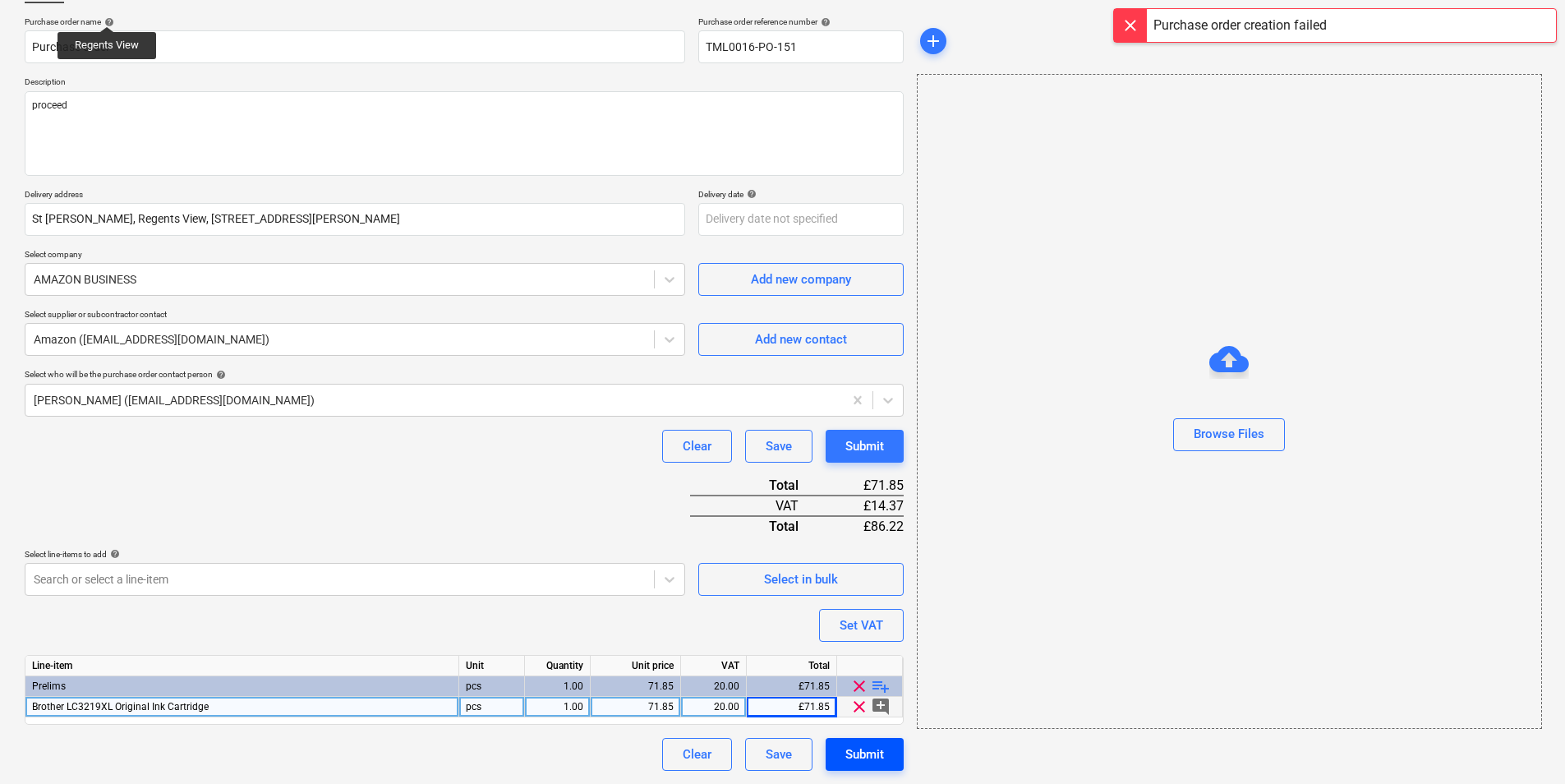
click at [886, 743] on button "Submit" at bounding box center [864, 754] width 78 height 33
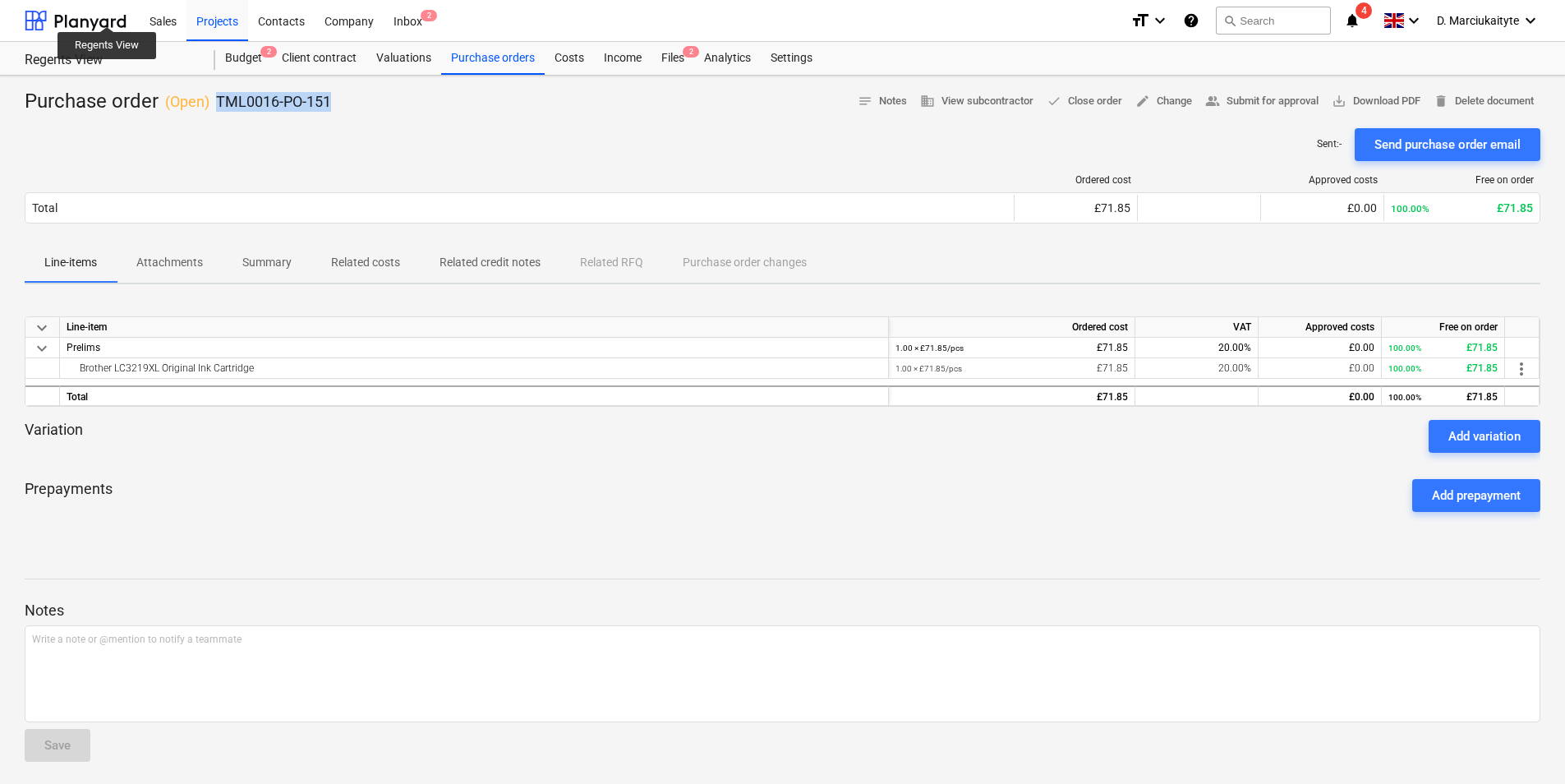
drag, startPoint x: 277, startPoint y: 106, endPoint x: 213, endPoint y: 104, distance: 64.0
click at [213, 104] on div "Purchase order ( Open ) TML0016-PO-151 notes Notes business View subcontractor …" at bounding box center [782, 102] width 1516 height 26
copy p "TML0016-PO-151"
click at [212, 10] on div "Projects" at bounding box center [217, 20] width 61 height 42
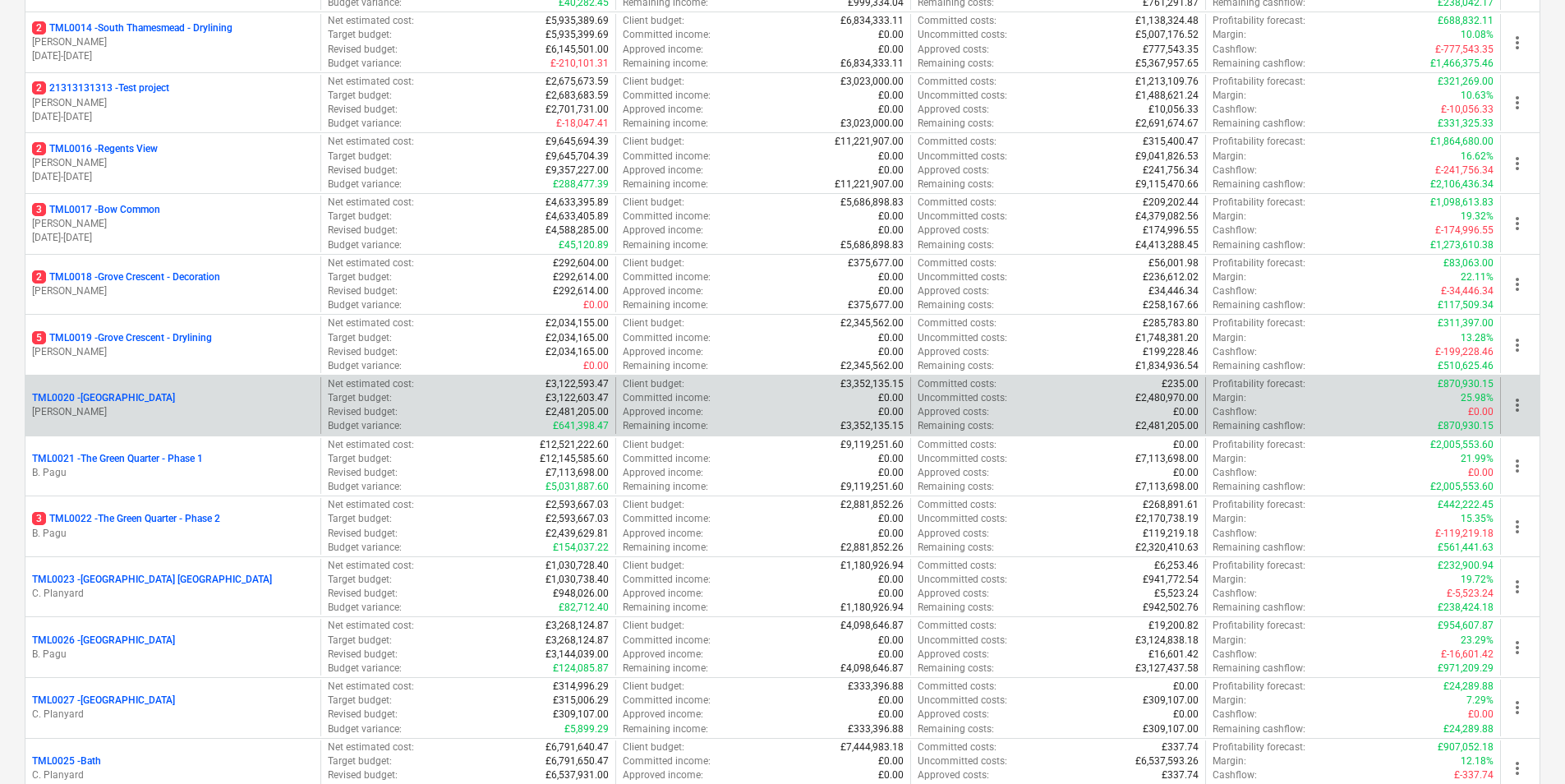
scroll to position [1068, 0]
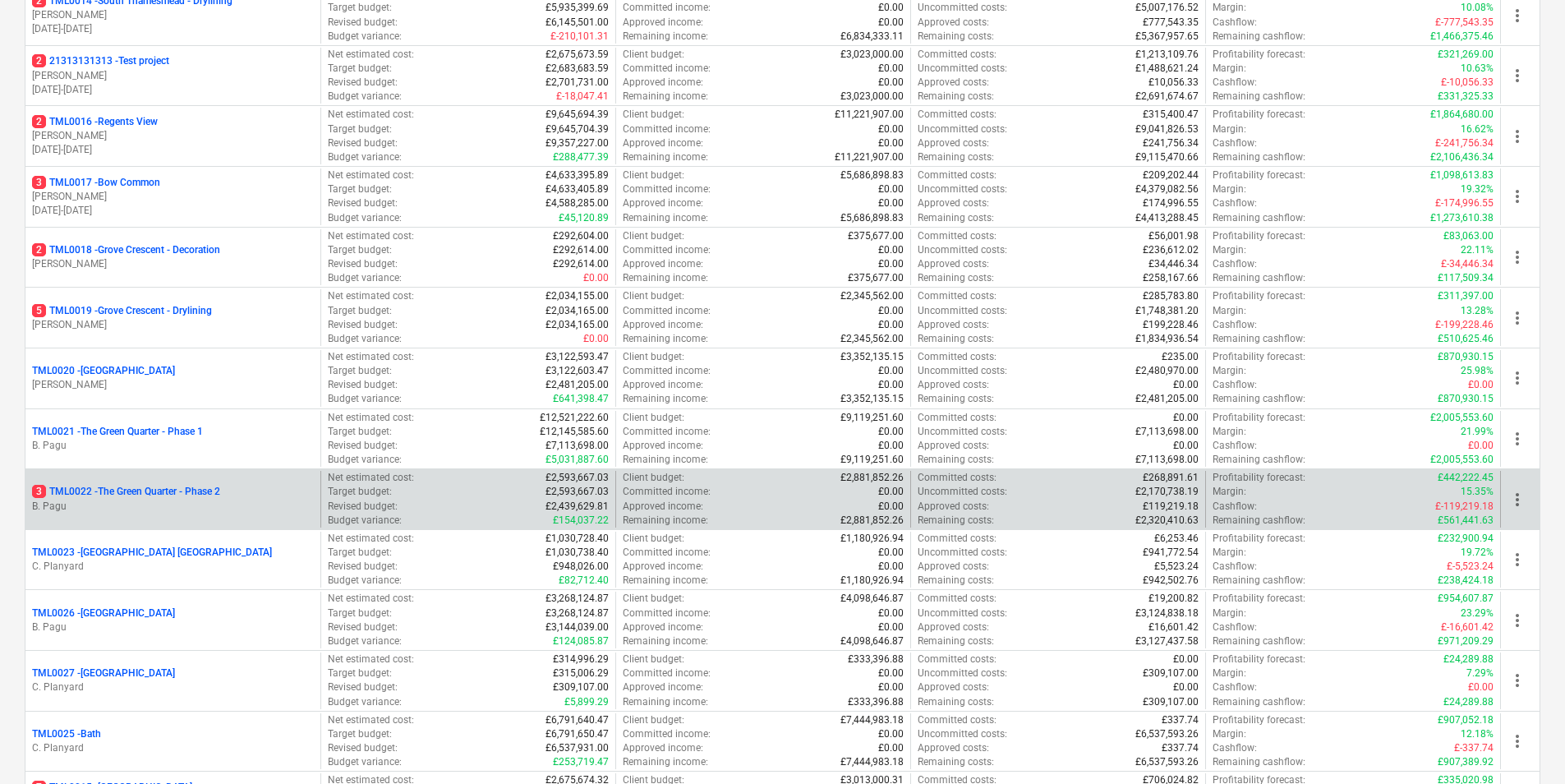
click at [111, 496] on p "3 TML0022 - The Green Quarter - Phase 2" at bounding box center [126, 491] width 188 height 14
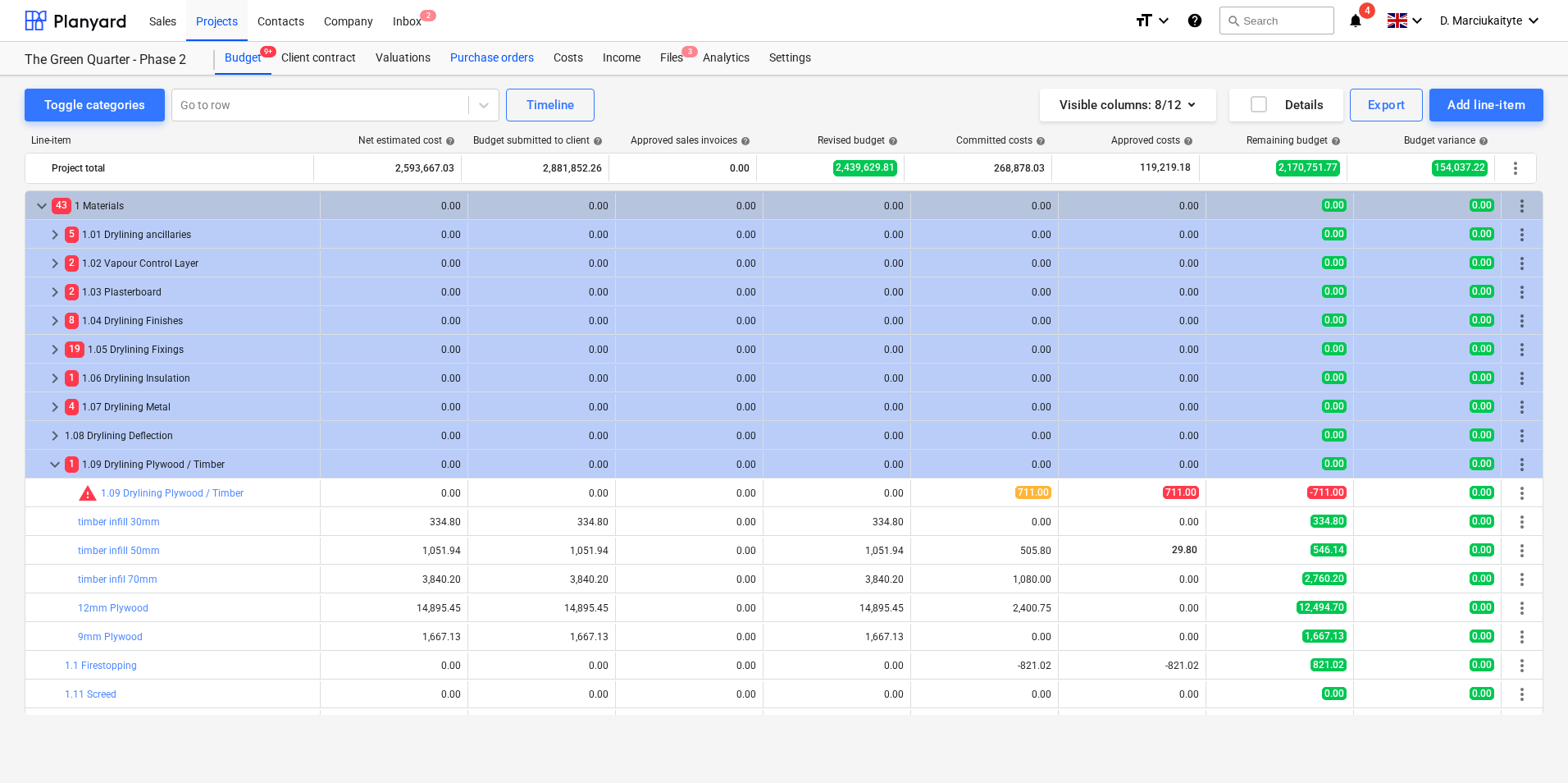
click at [498, 68] on div "Purchase orders" at bounding box center [492, 59] width 103 height 33
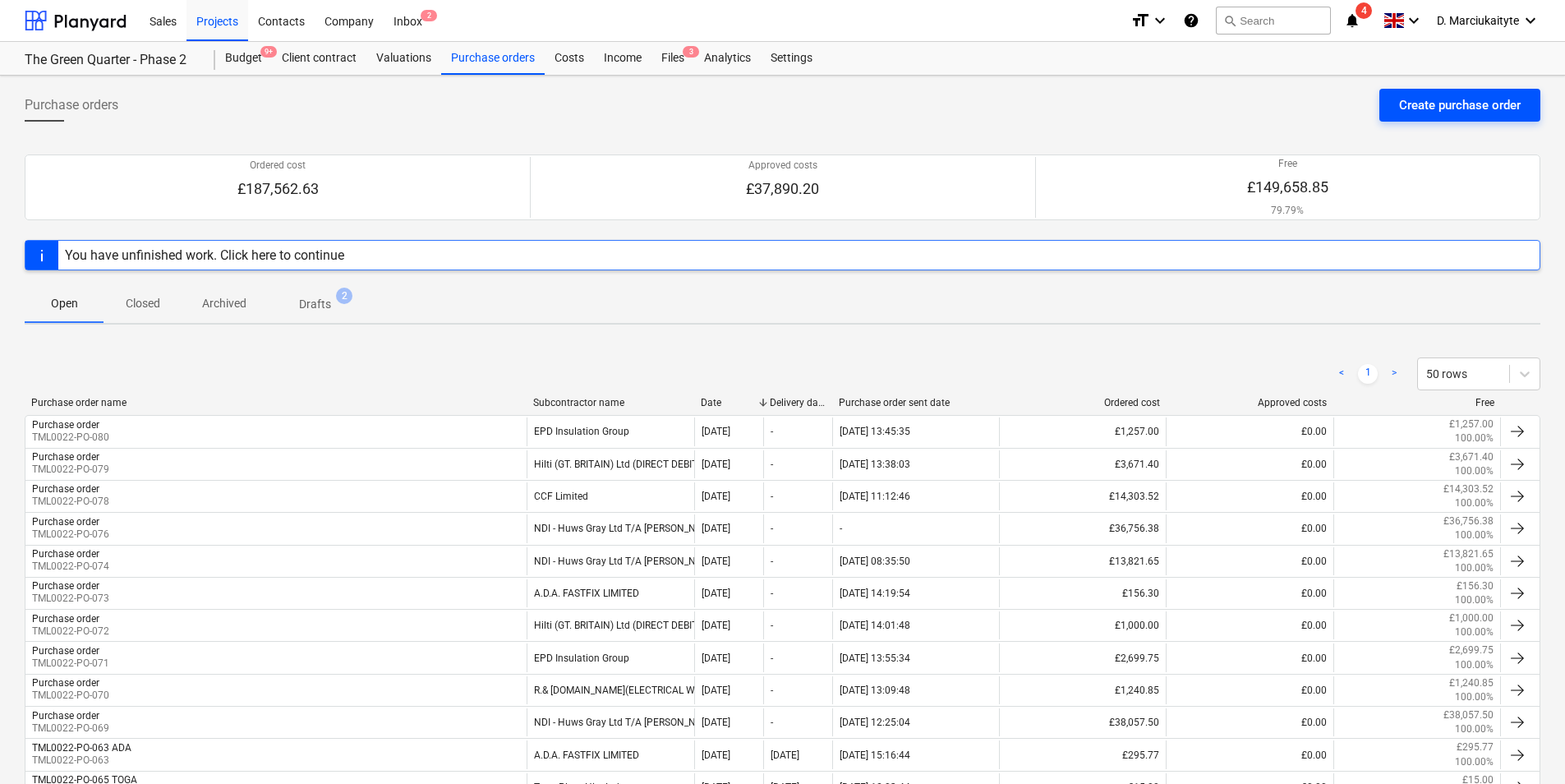
click at [1485, 100] on div "Create purchase order" at bounding box center [1460, 105] width 122 height 22
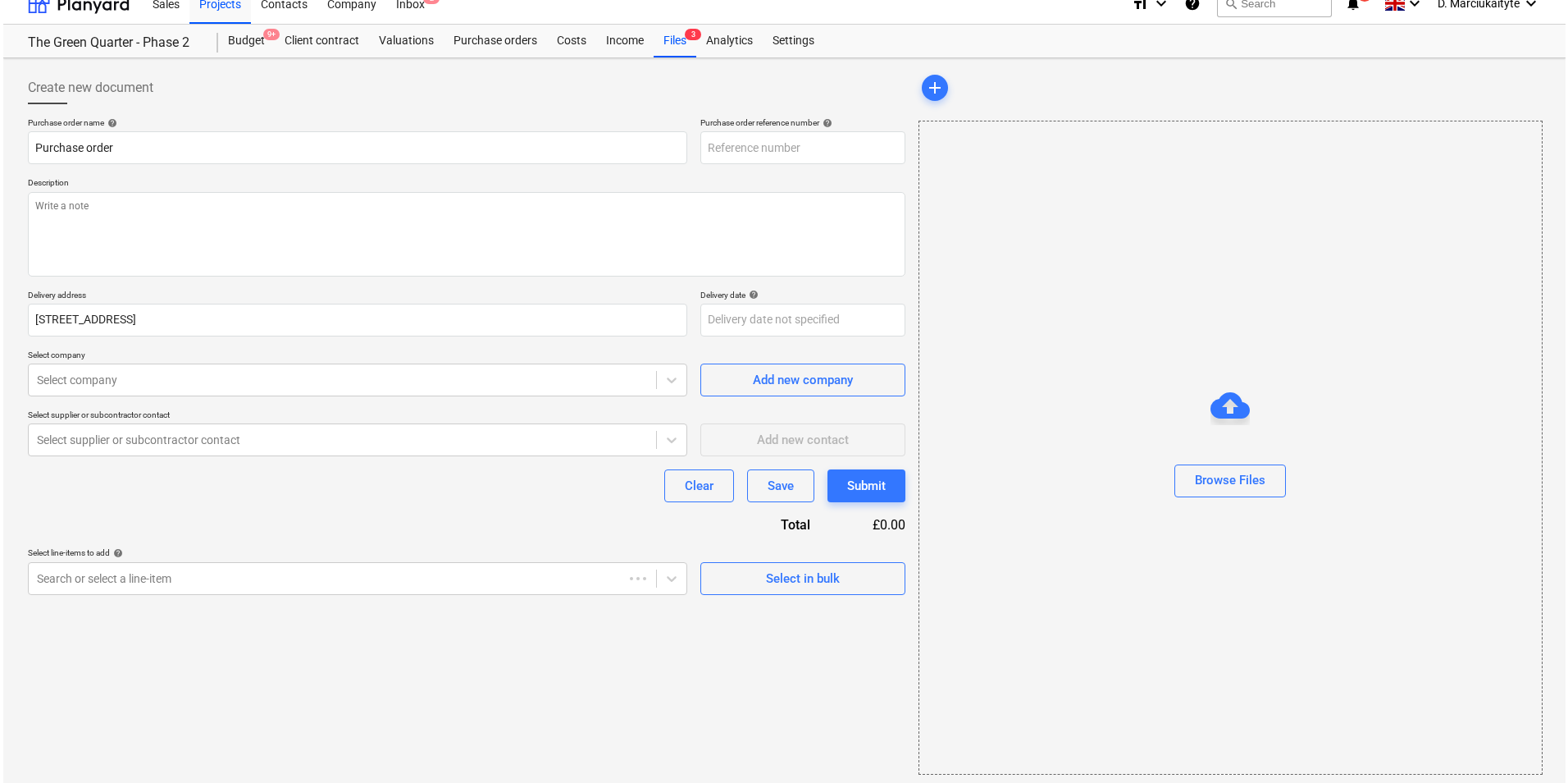
scroll to position [22, 0]
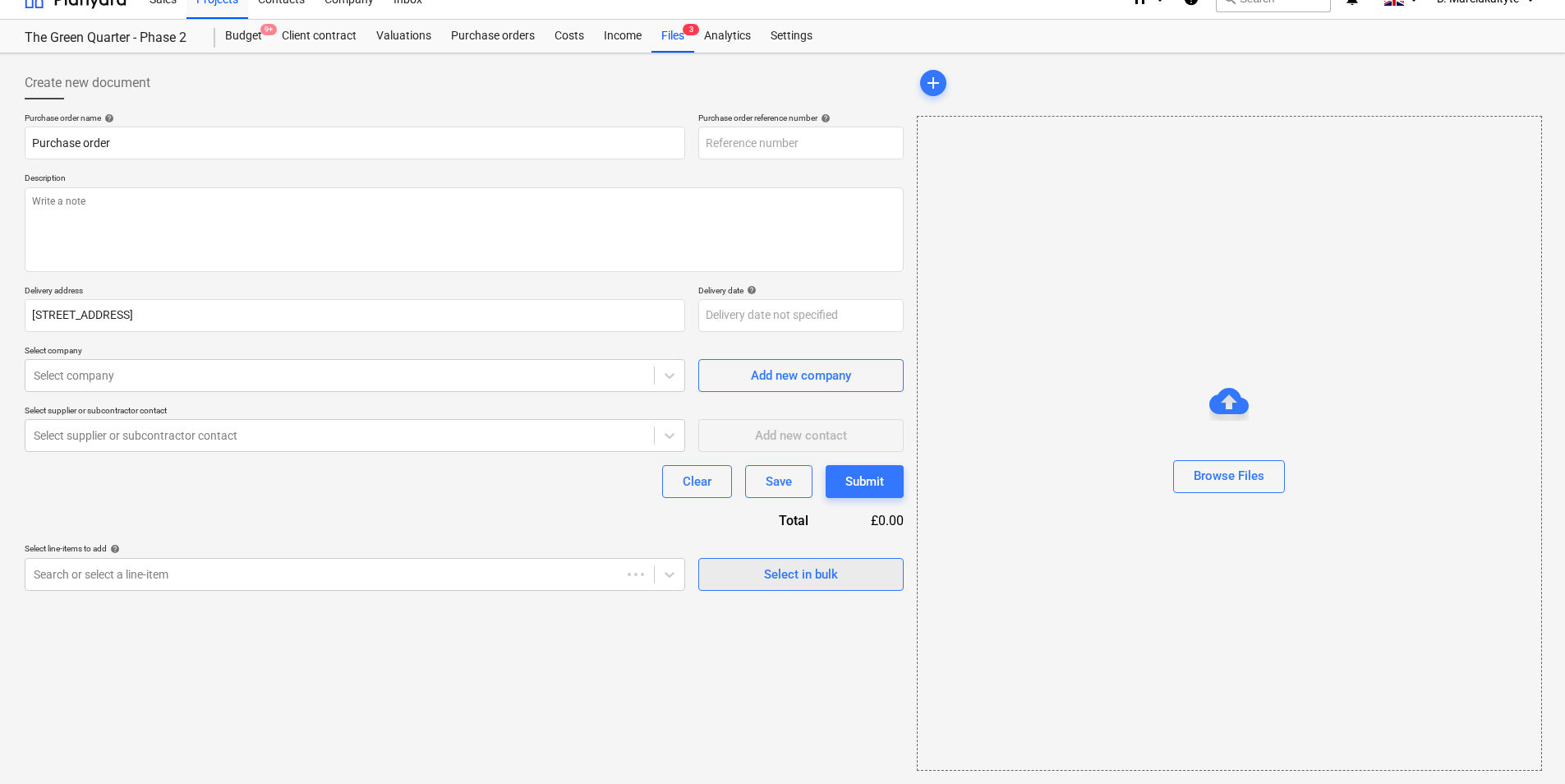
click at [829, 576] on div "Select in bulk" at bounding box center [801, 575] width 74 height 22
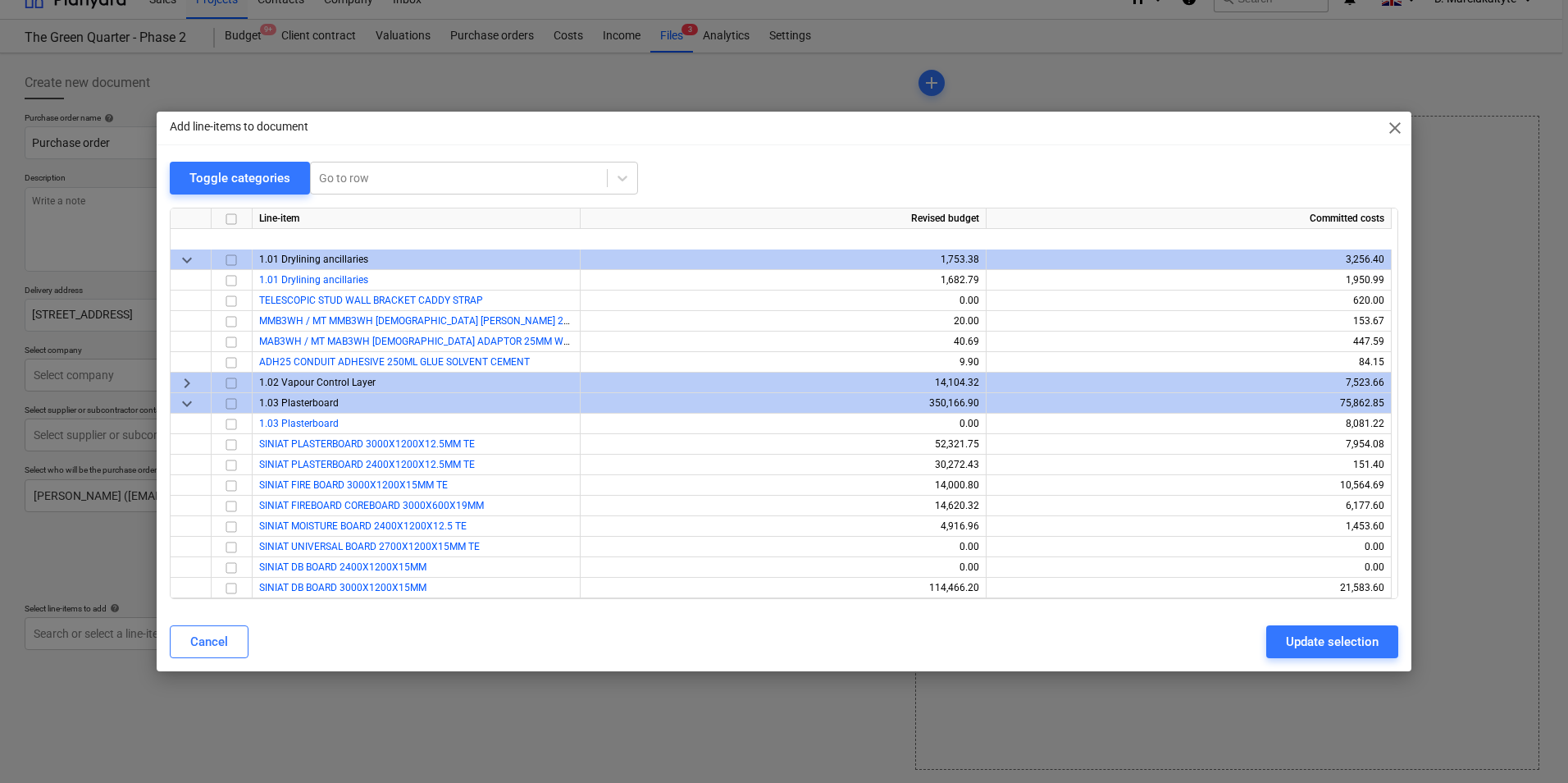
type textarea "x"
type input "TML0022-PO-082"
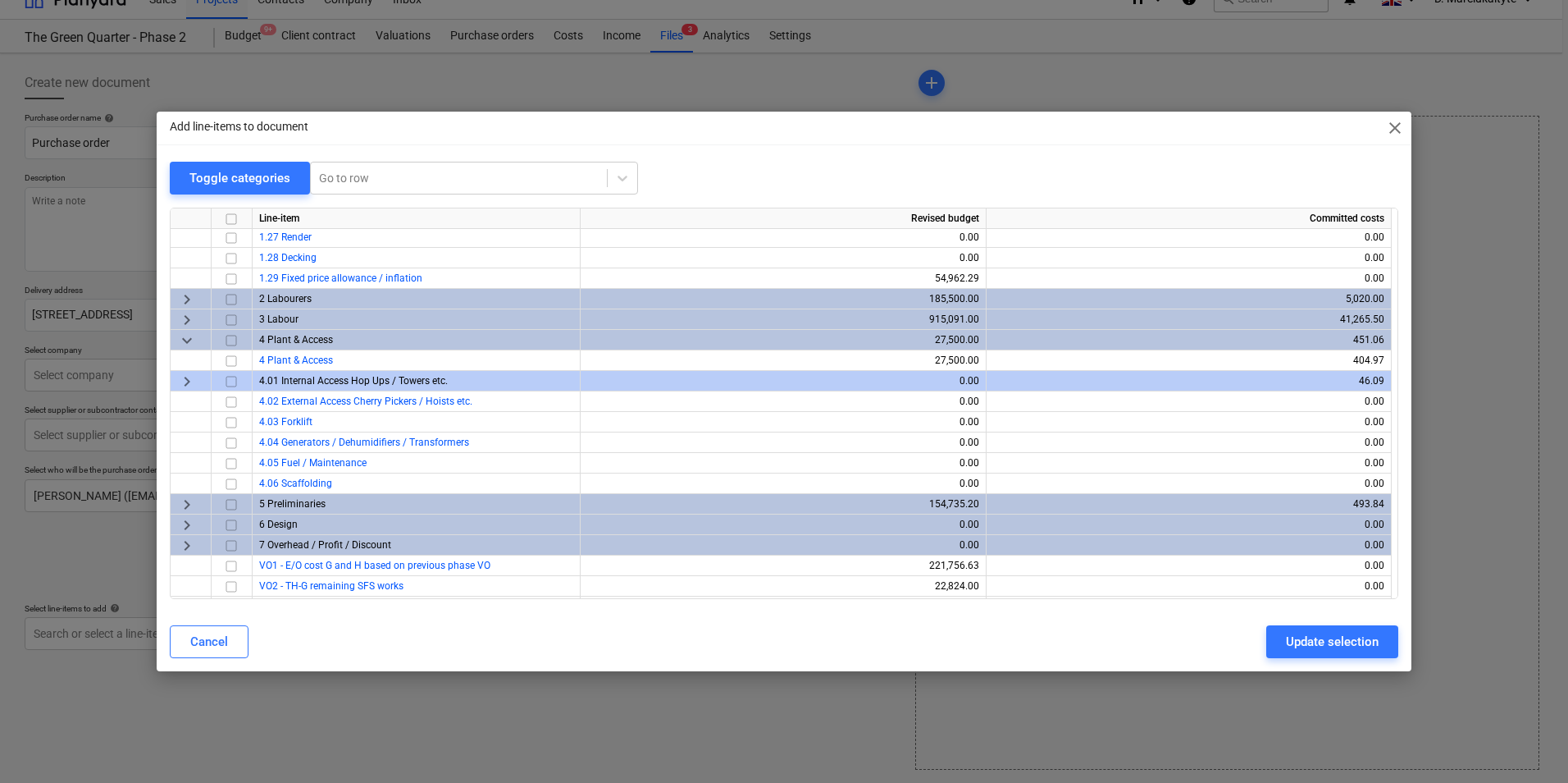
scroll to position [2913, 0]
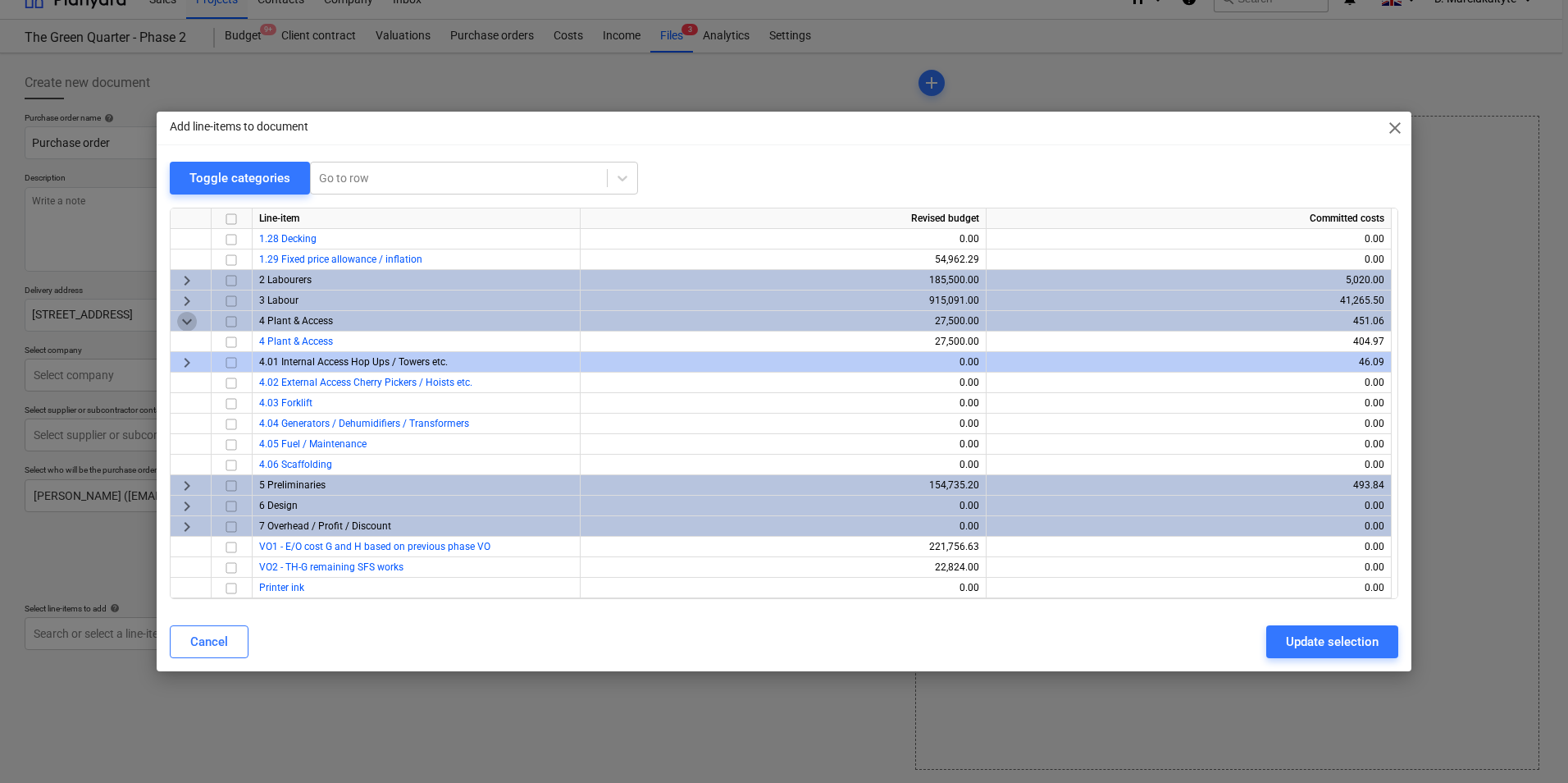
click at [179, 324] on span "keyboard_arrow_down" at bounding box center [187, 322] width 20 height 20
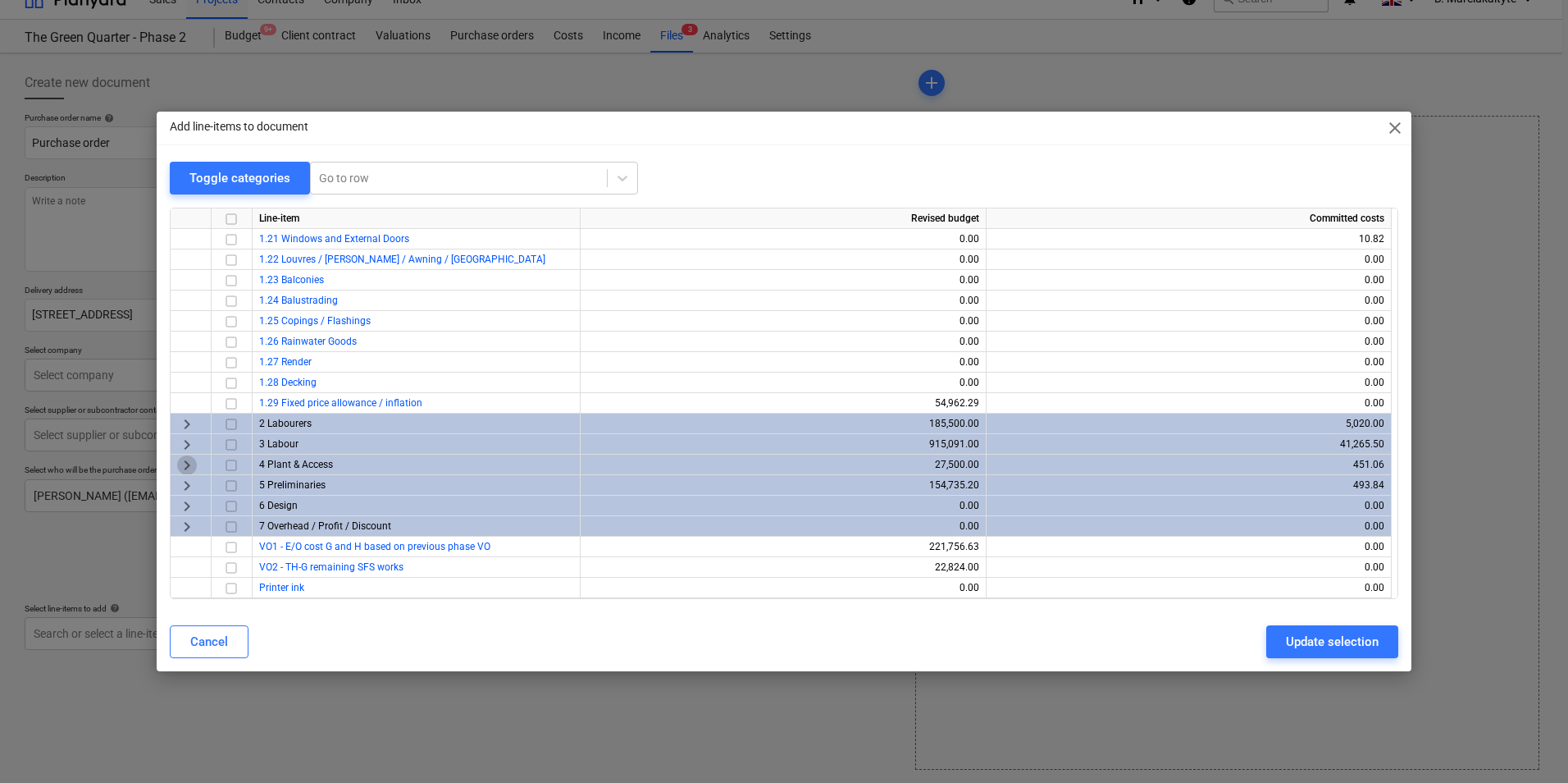
click at [186, 464] on span "keyboard_arrow_right" at bounding box center [187, 466] width 20 height 20
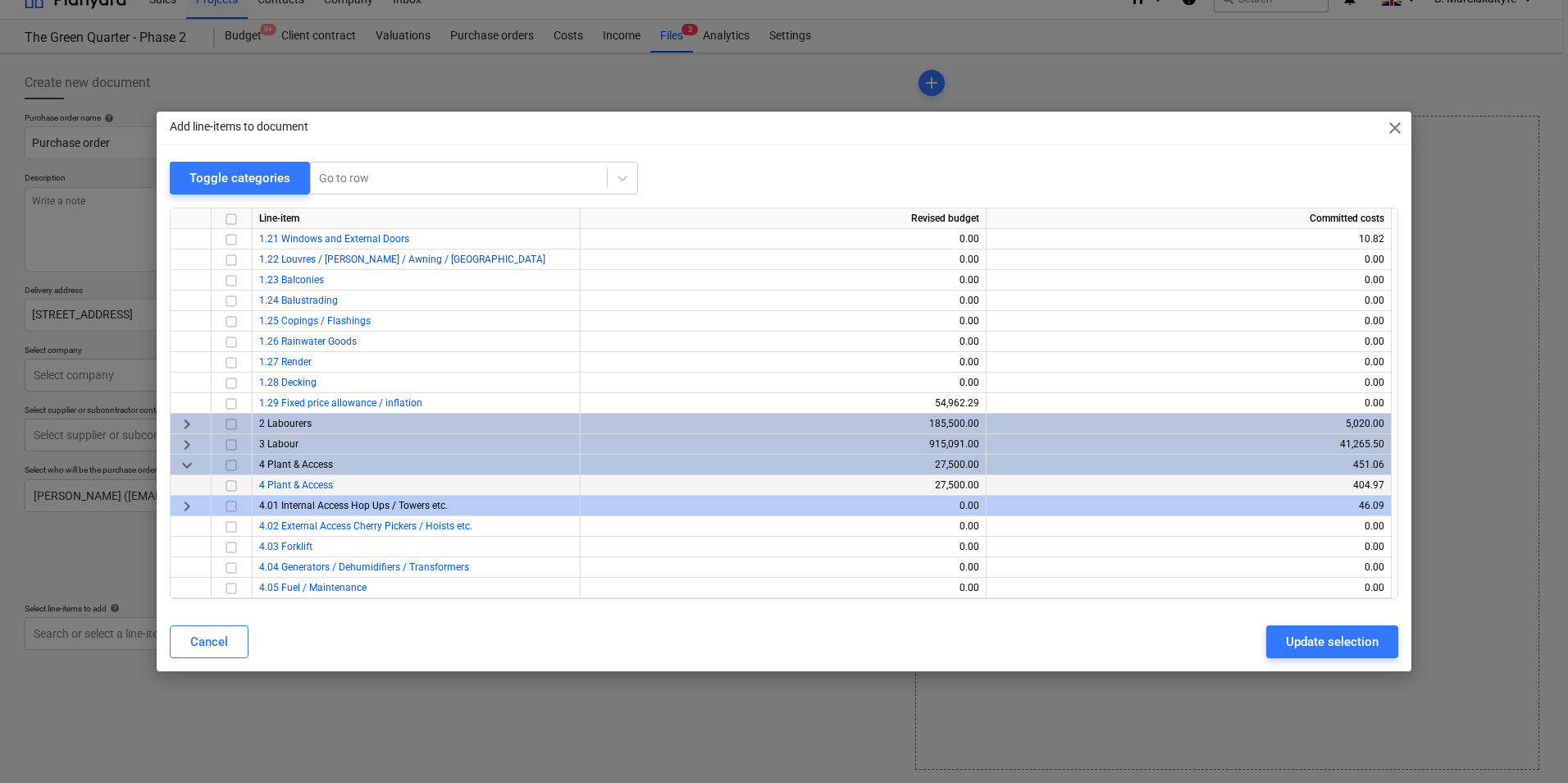
click at [236, 485] on input "checkbox" at bounding box center [231, 486] width 20 height 20
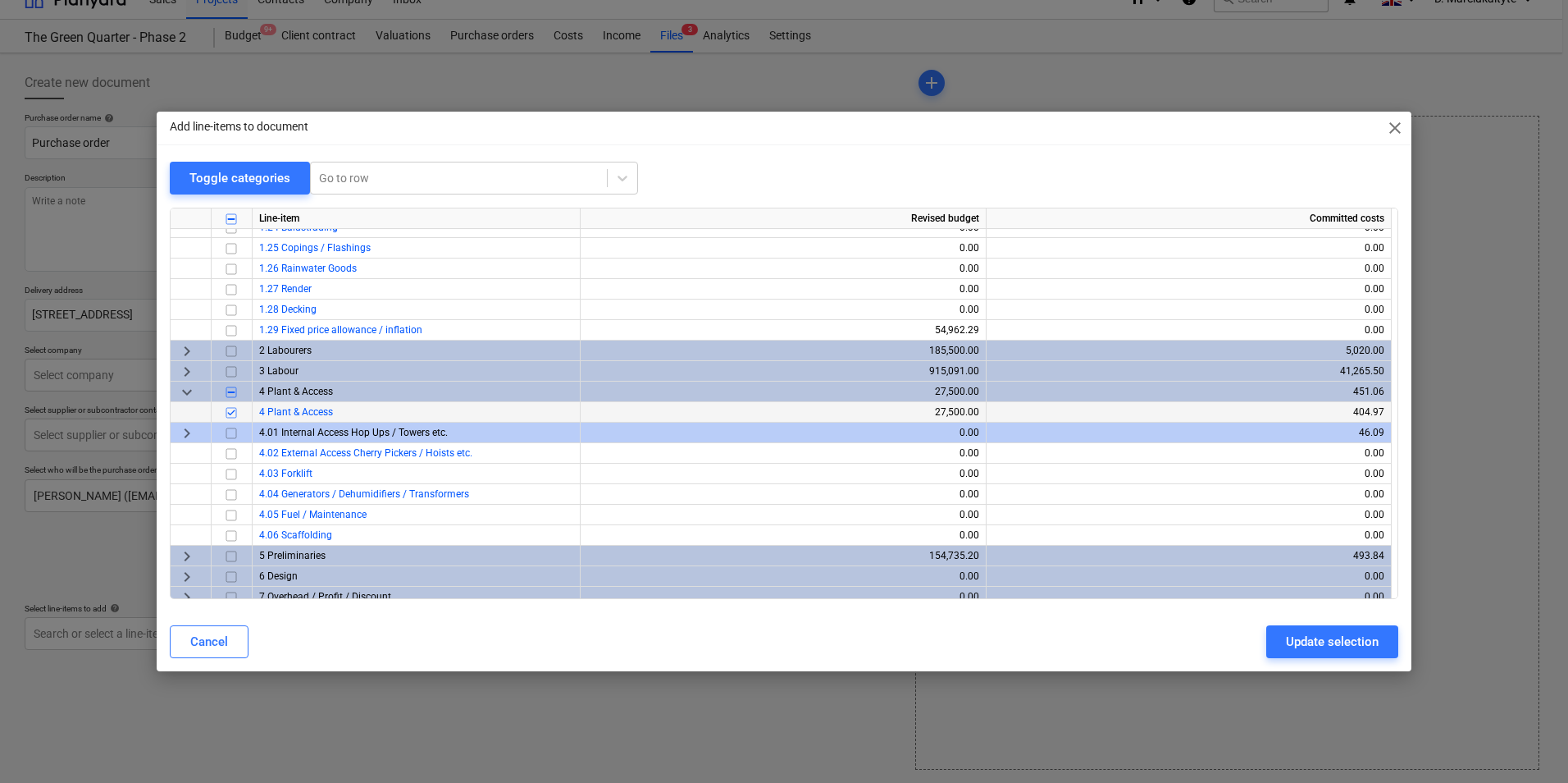
scroll to position [2913, 0]
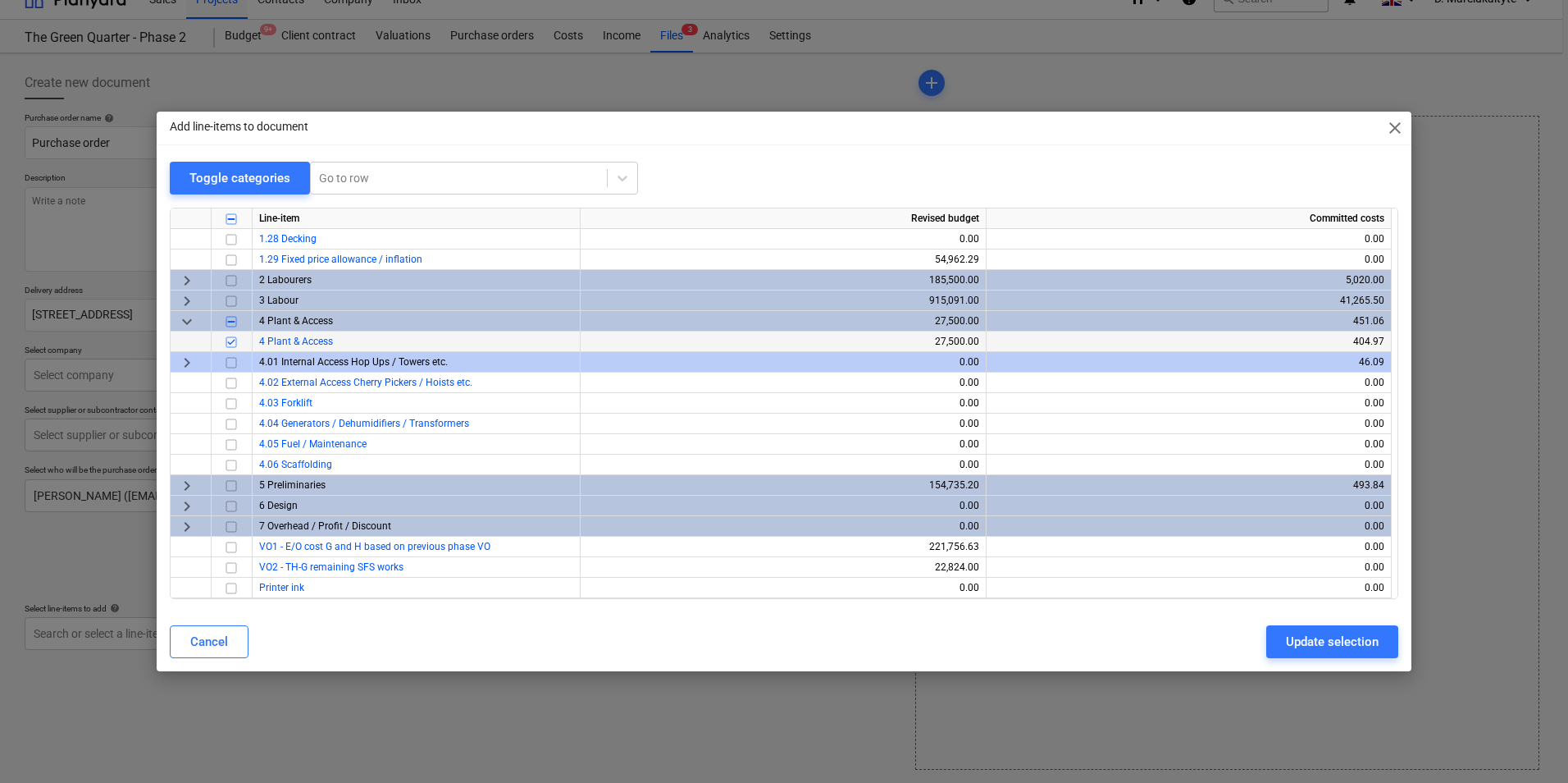
drag, startPoint x: 1332, startPoint y: 647, endPoint x: 462, endPoint y: 650, distance: 870.0
click at [457, 656] on div "Cancel Update selection" at bounding box center [784, 642] width 1228 height 33
click at [1320, 635] on div "Update selection" at bounding box center [1332, 642] width 93 height 21
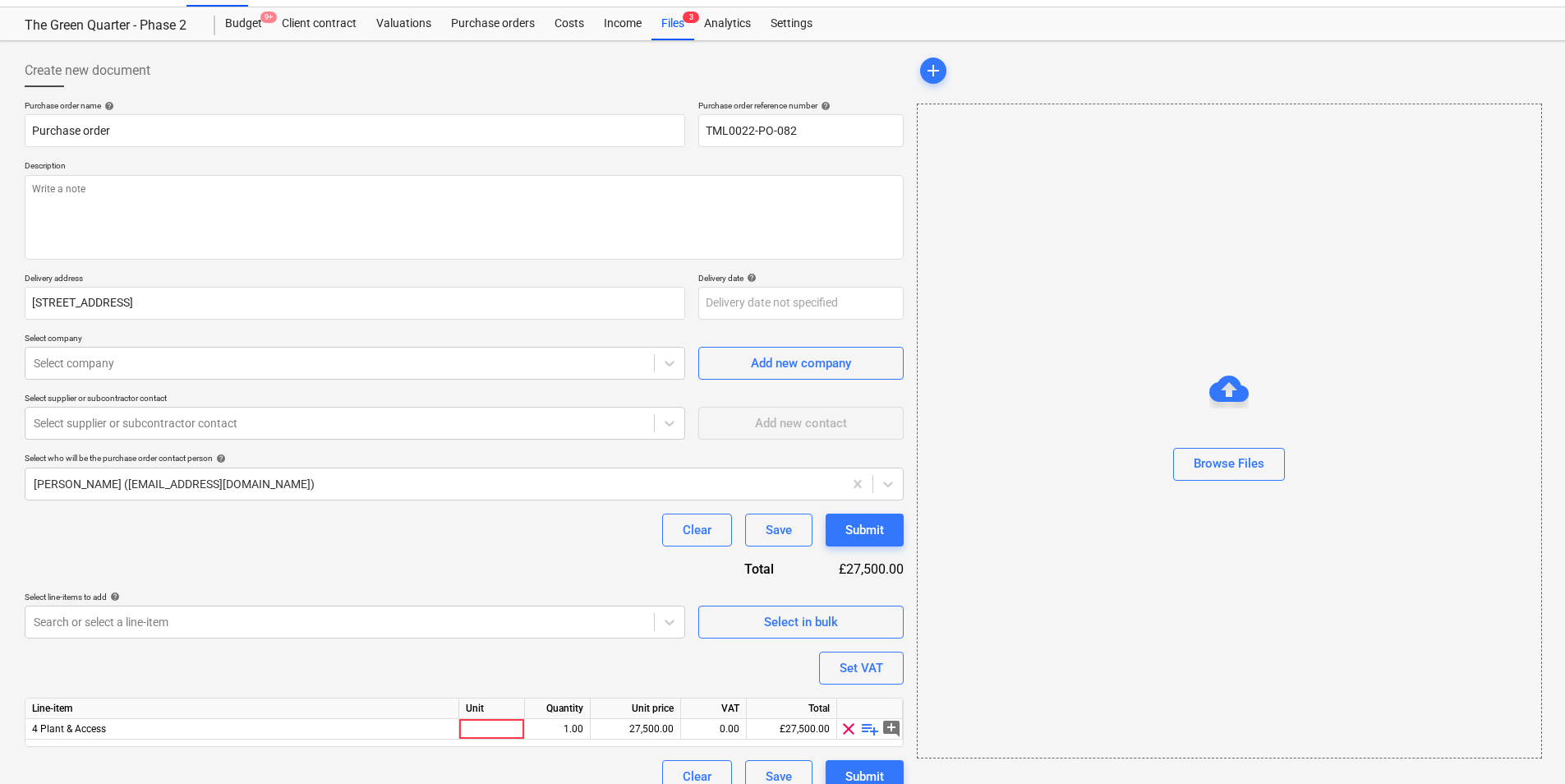
scroll to position [56, 0]
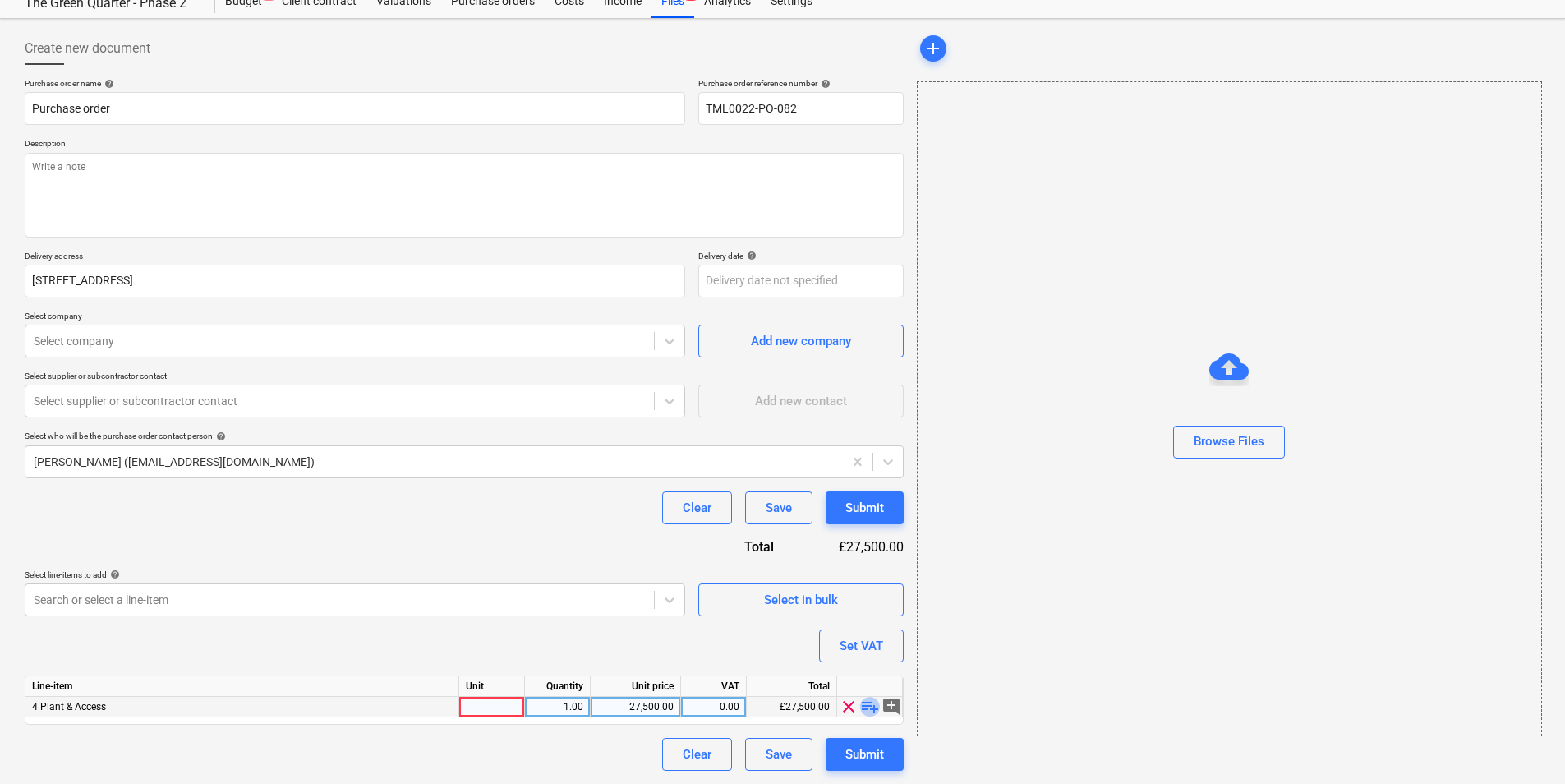
click at [864, 705] on span "playlist_add" at bounding box center [870, 706] width 20 height 20
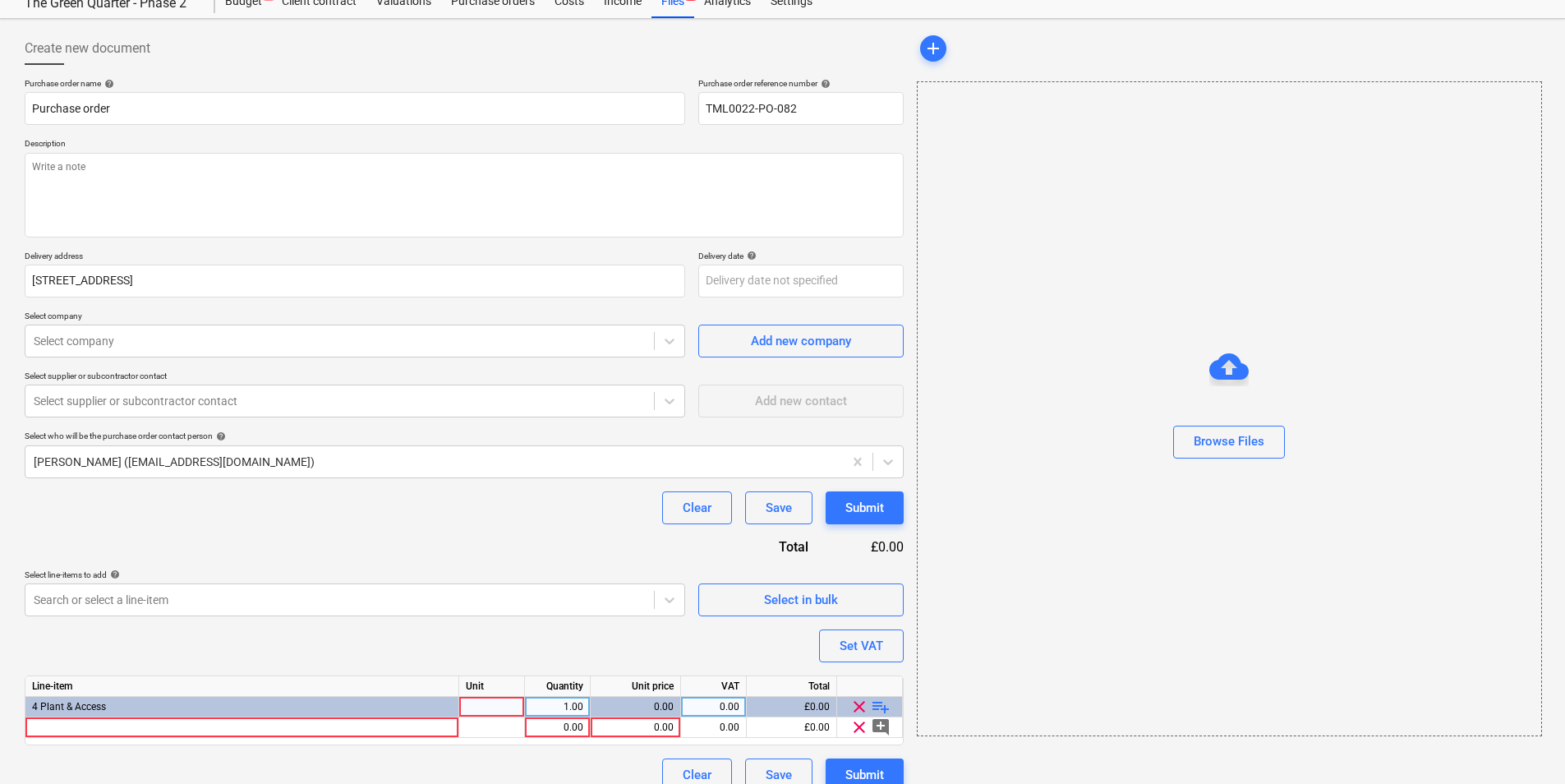
click at [879, 702] on span "playlist_add" at bounding box center [881, 706] width 20 height 20
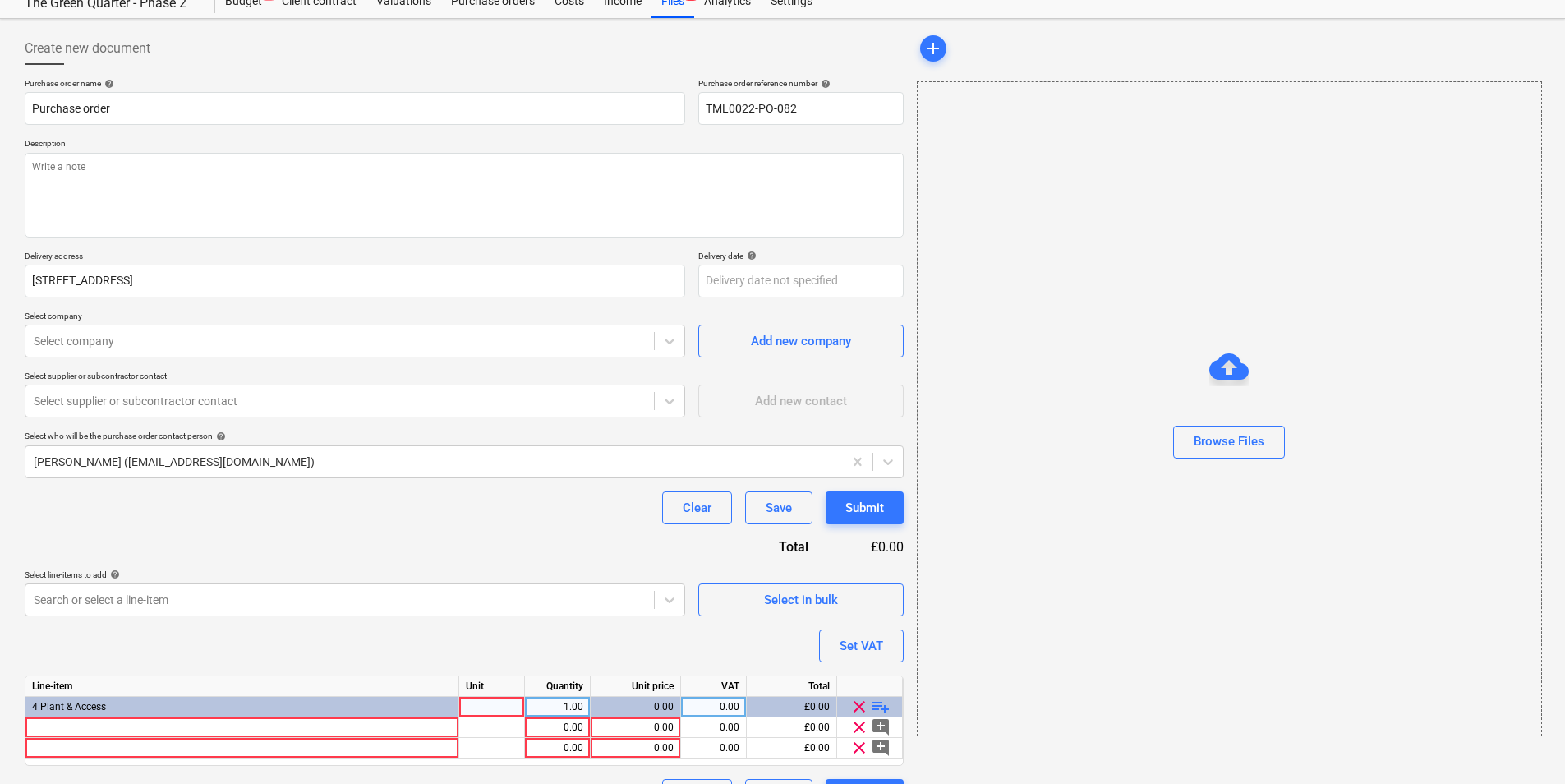
click at [881, 705] on span "playlist_add" at bounding box center [881, 706] width 20 height 20
type textarea "x"
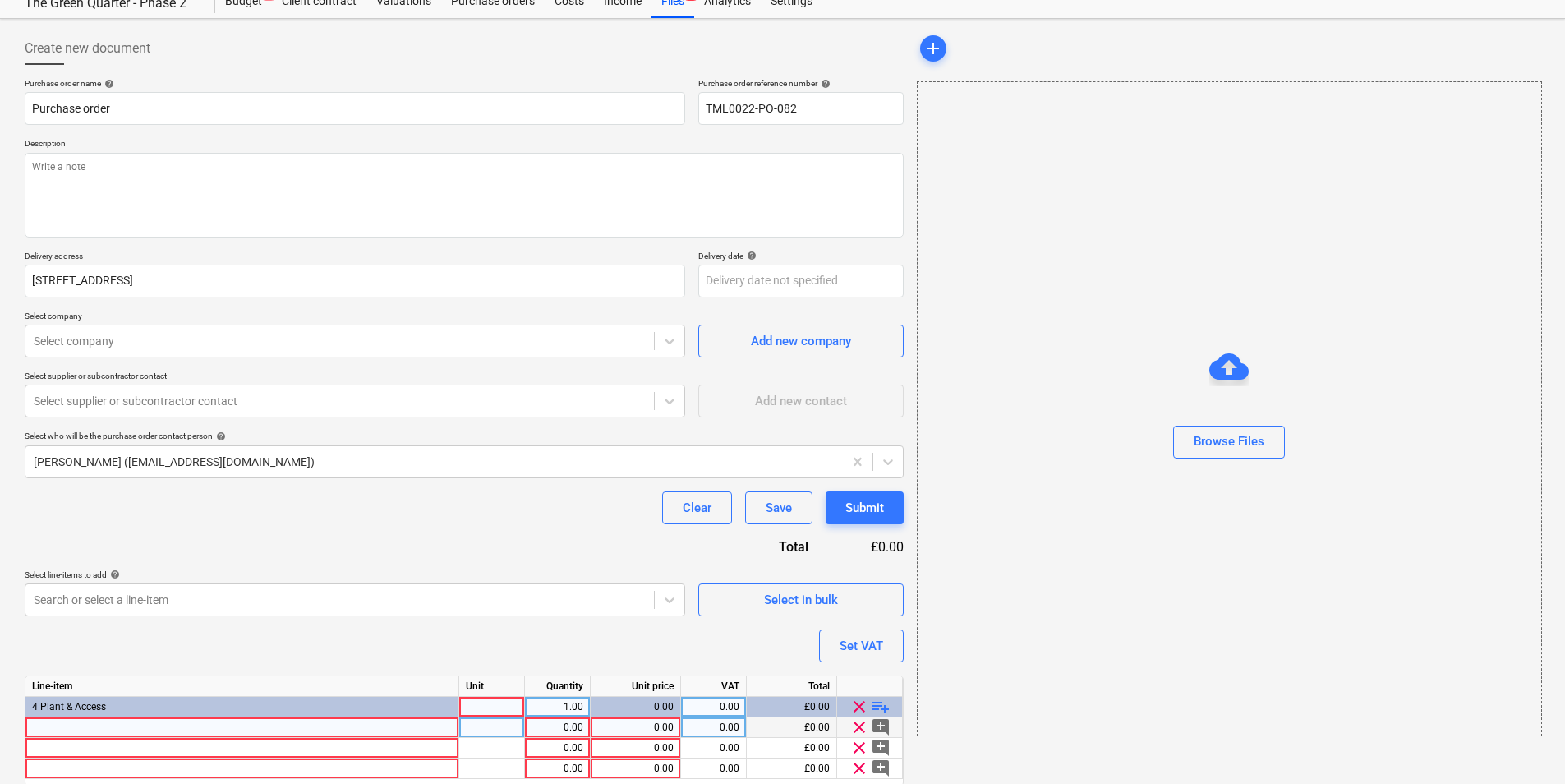
click at [238, 728] on div at bounding box center [243, 727] width 434 height 21
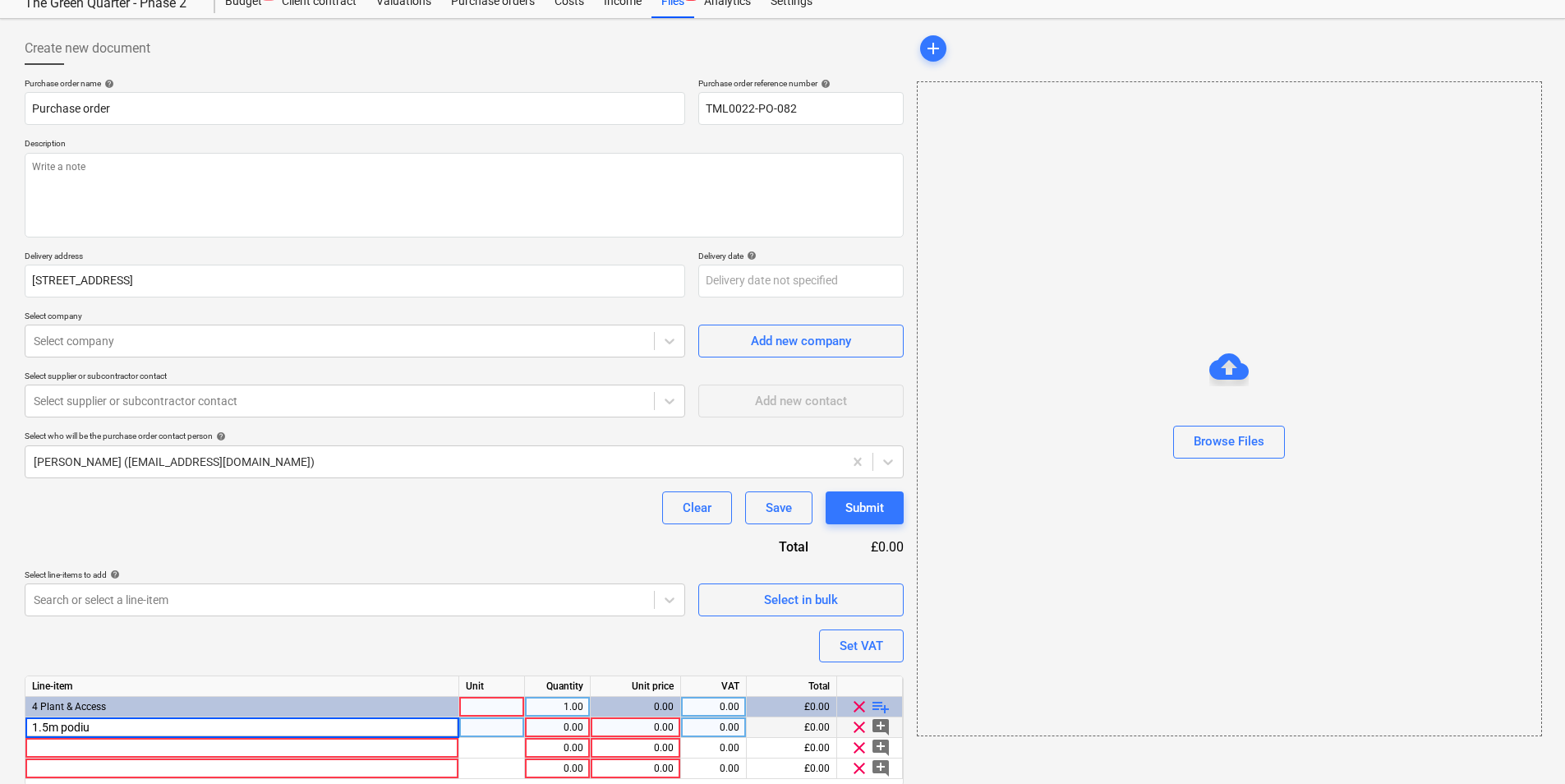
type input "1.5m podium"
type textarea "x"
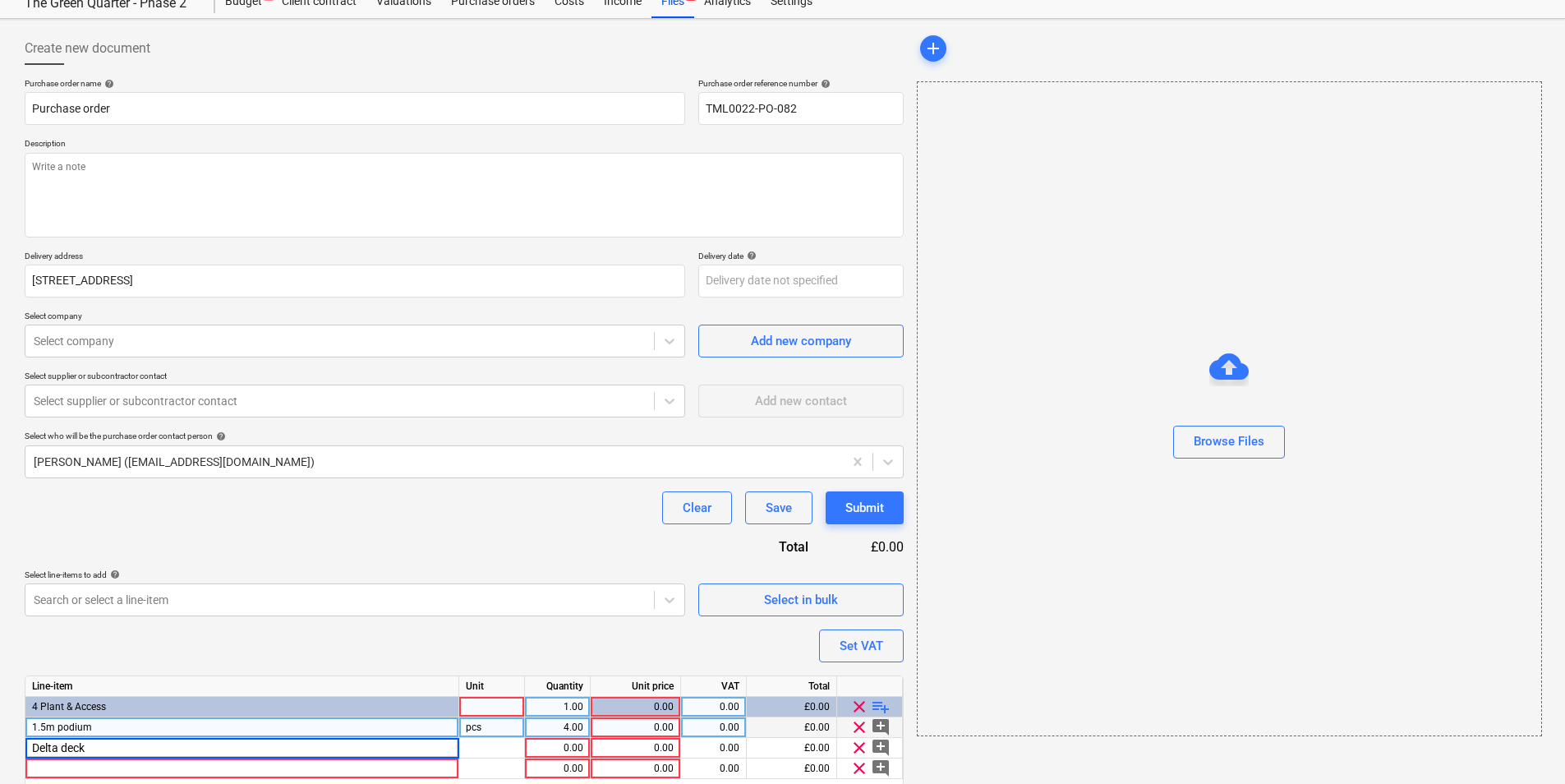
type input "Delta deck"
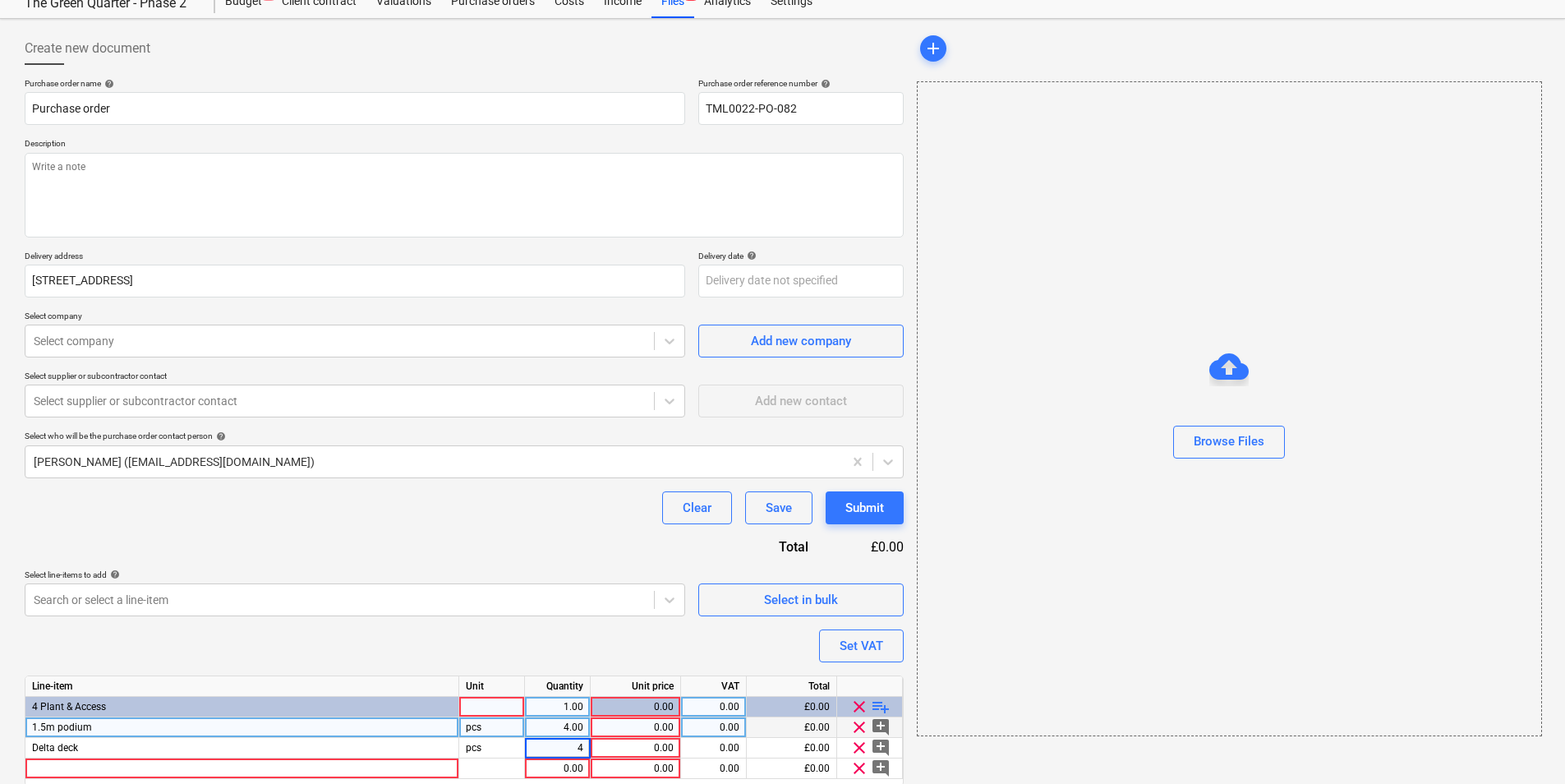
type textarea "x"
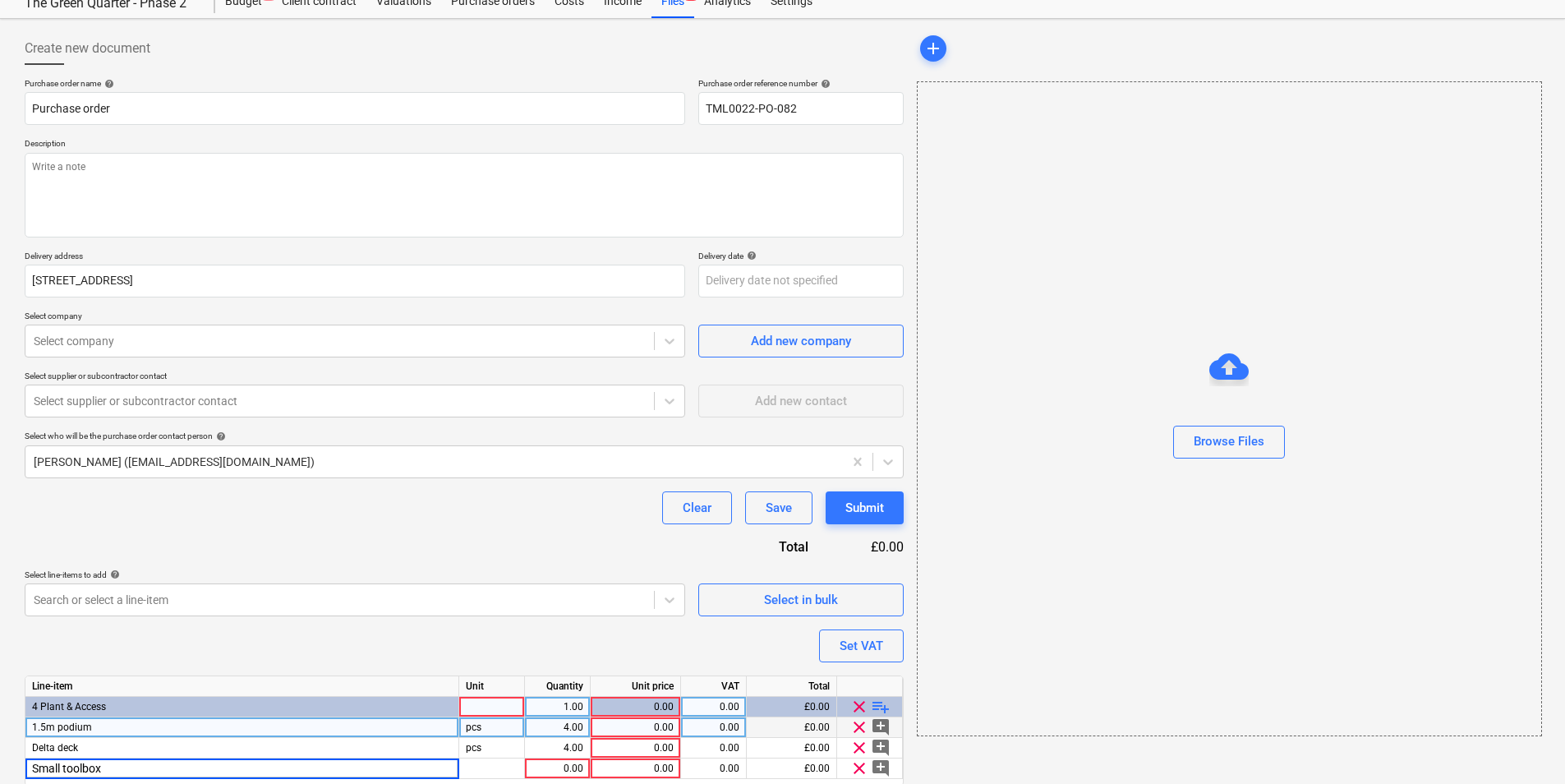
type input "Small toolbox"
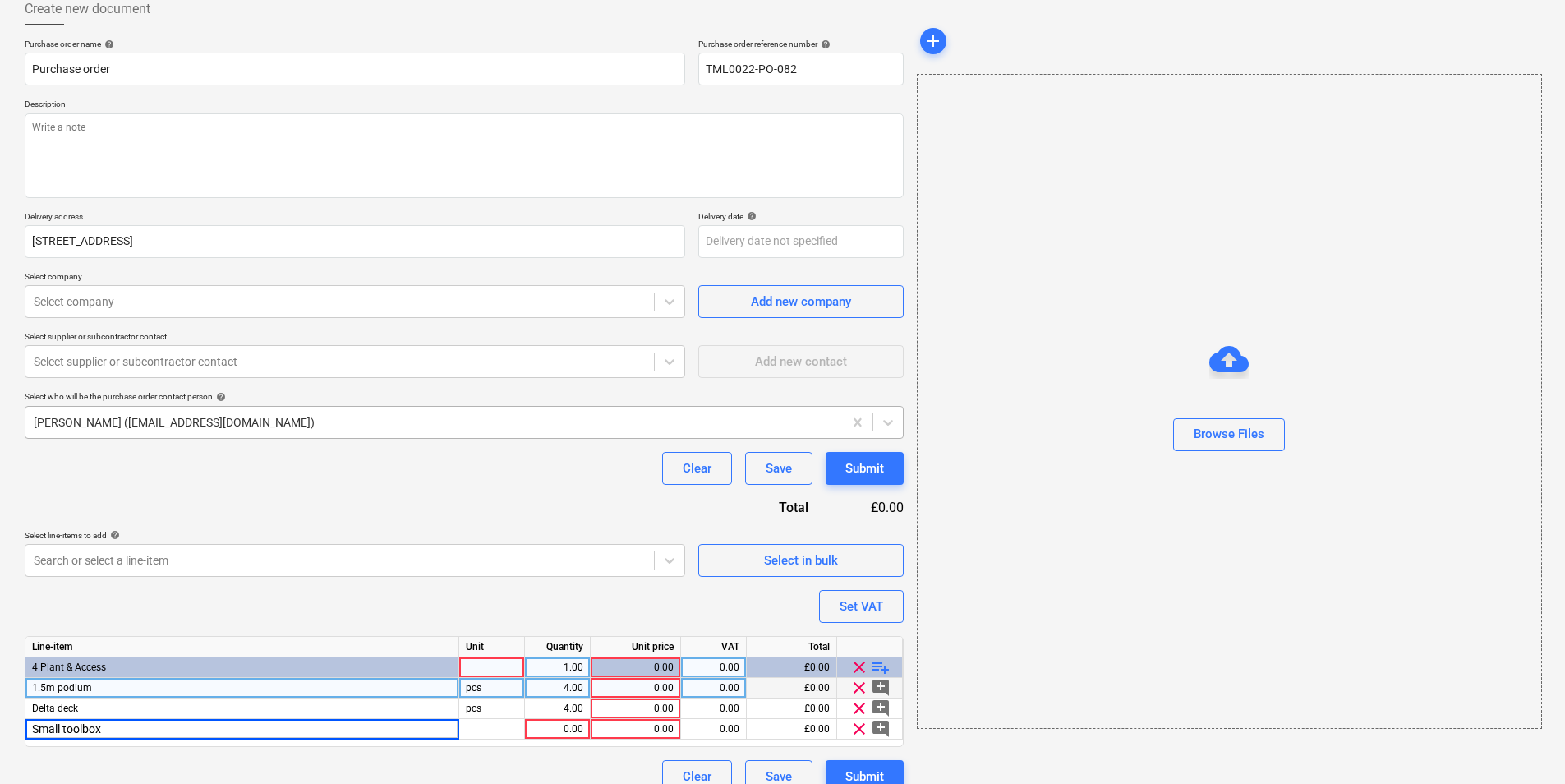
scroll to position [118, 0]
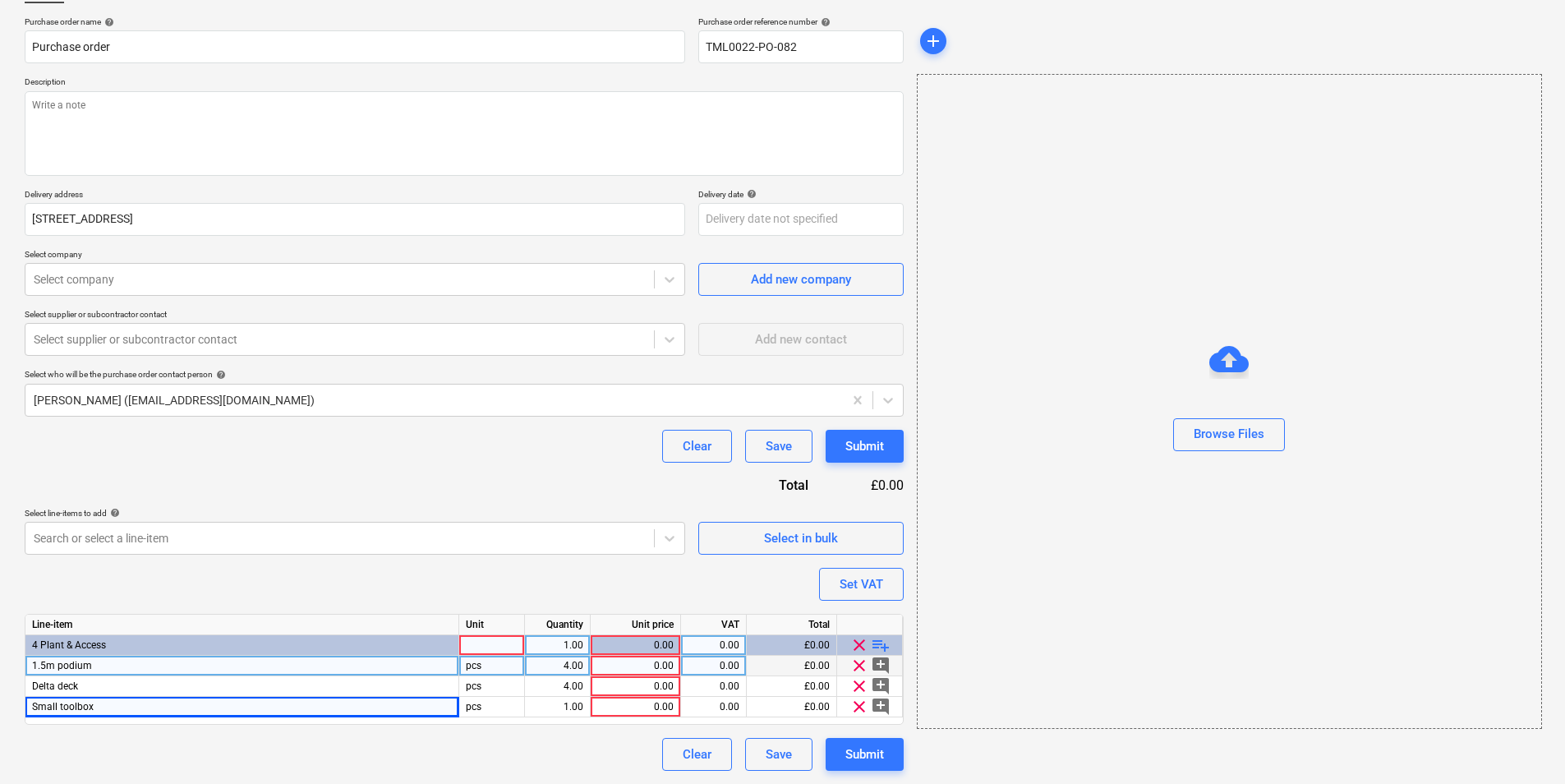
click at [631, 665] on div "0.00" at bounding box center [635, 666] width 76 height 21
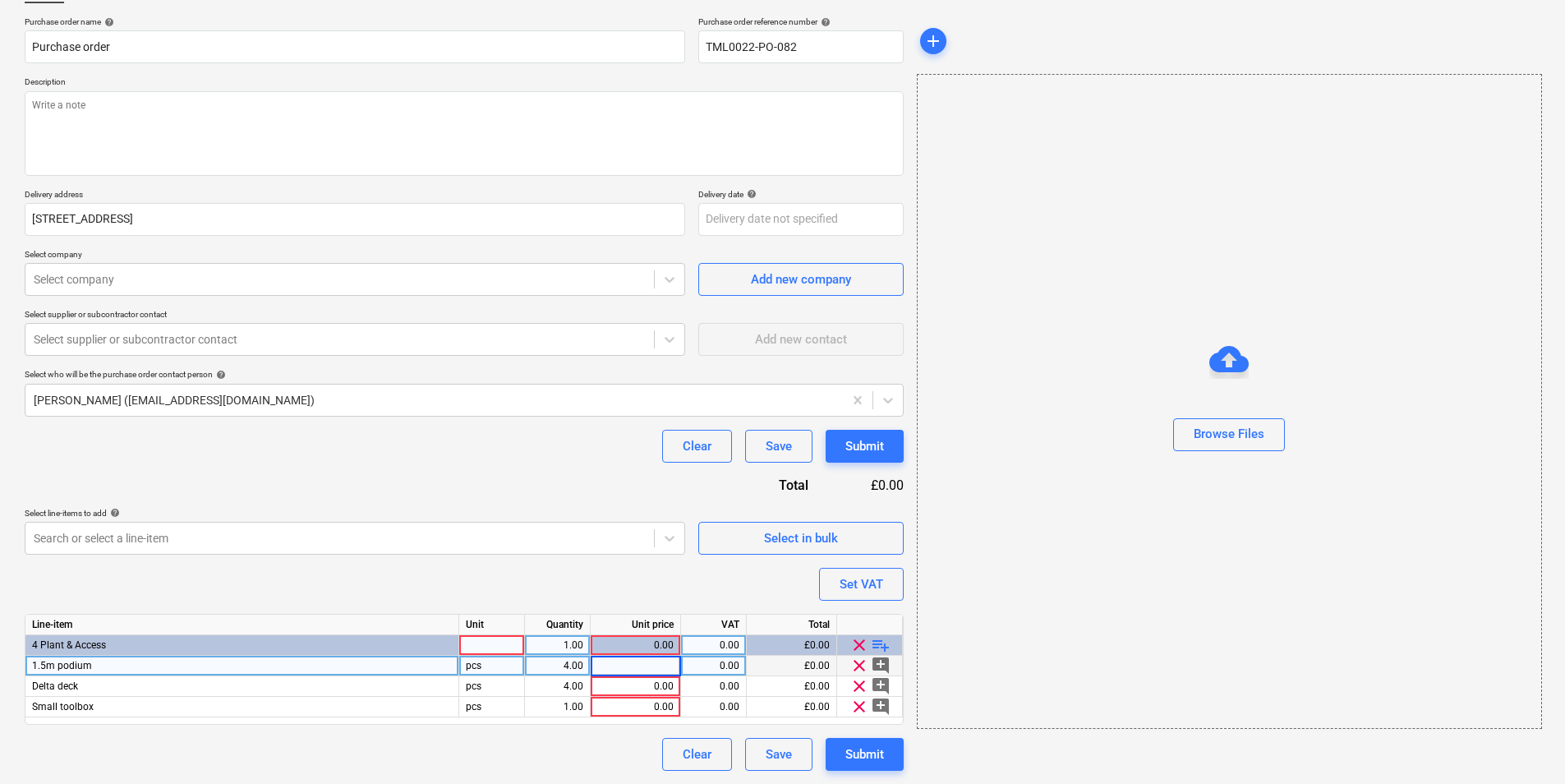
type textarea "x"
type input "7"
type textarea "x"
type input "20"
type textarea "x"
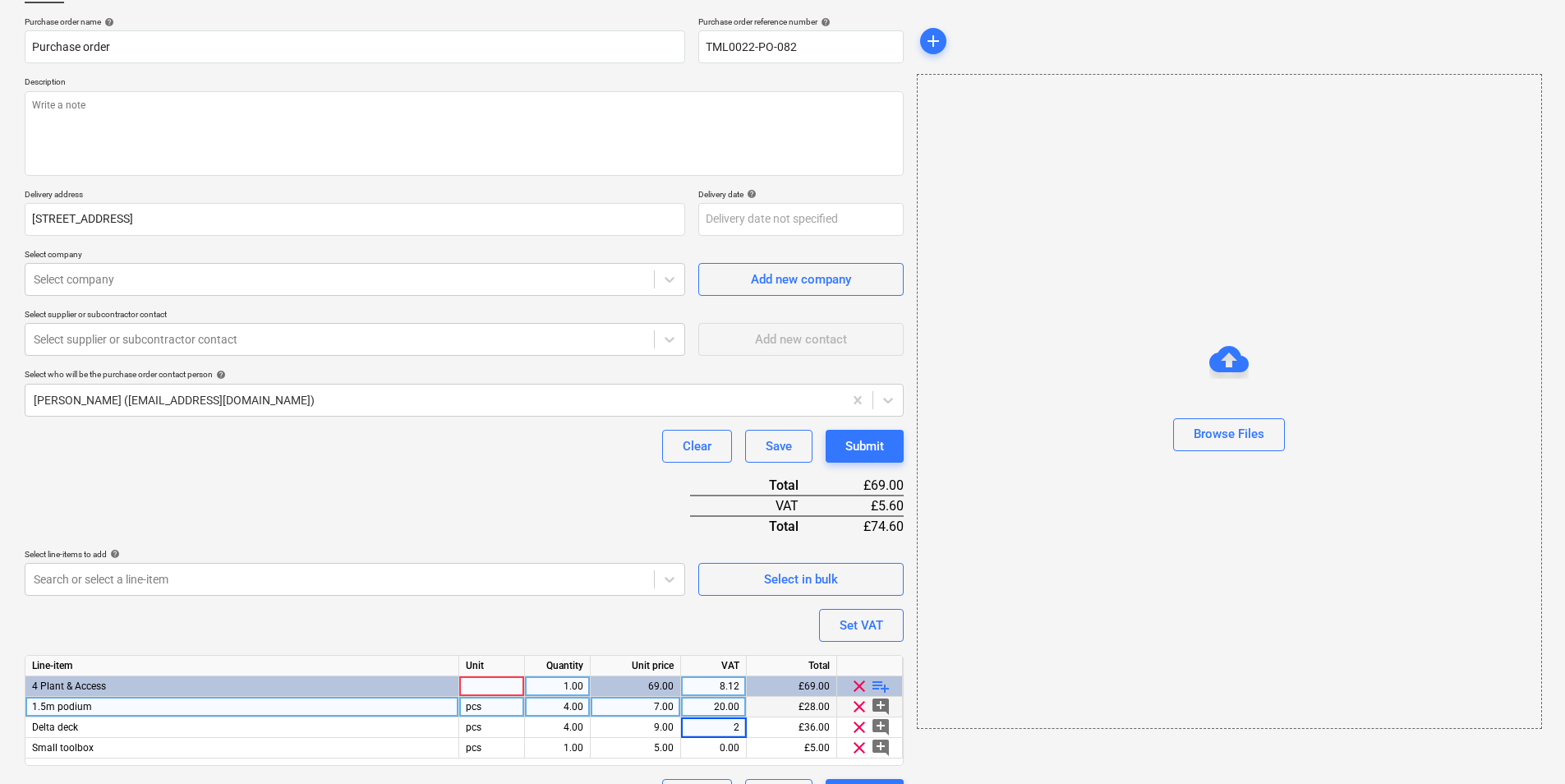
type input "20"
type textarea "x"
click at [487, 681] on div at bounding box center [492, 686] width 65 height 21
type input "pcs"
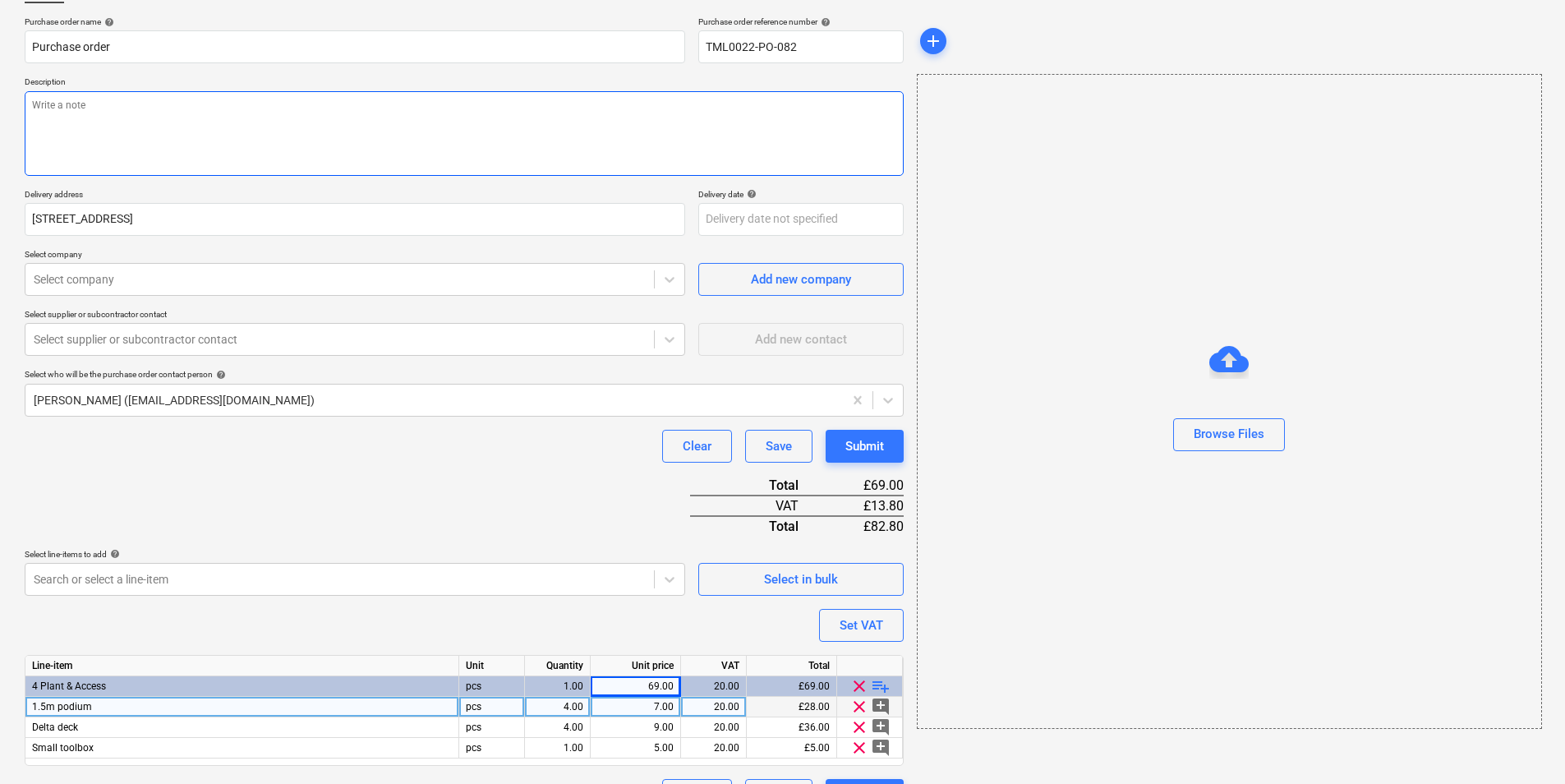
click at [136, 124] on textarea at bounding box center [465, 133] width 879 height 84
type textarea "x"
type textarea "A"
type textarea "x"
type textarea "Af"
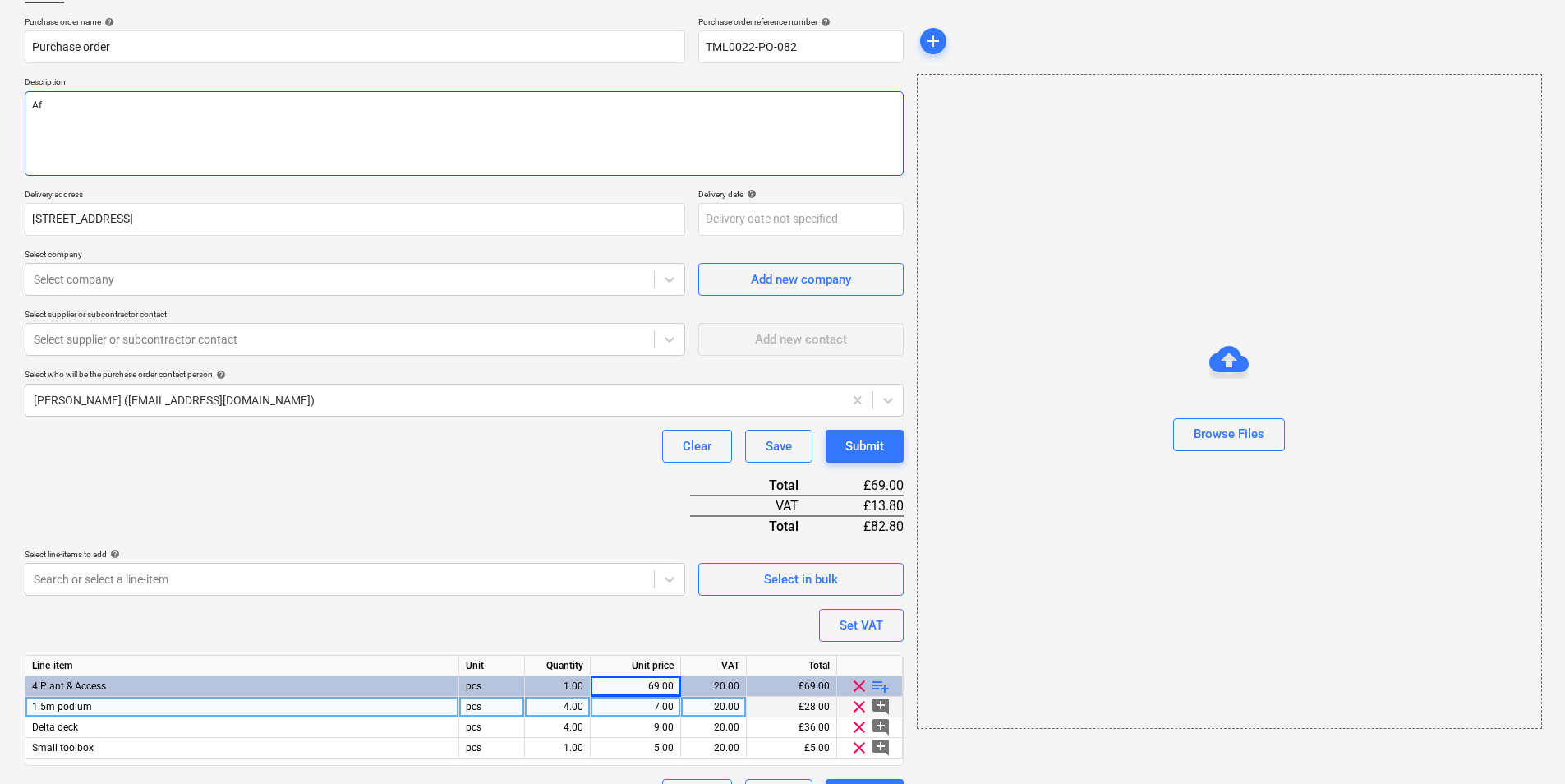
type textarea "x"
type textarea "Aft"
click at [200, 123] on textarea "Aft" at bounding box center [465, 133] width 879 height 84
drag, startPoint x: 269, startPoint y: 130, endPoint x: 20, endPoint y: 111, distance: 249.7
click at [17, 111] on div "Create new document Purchase order name help Purchase order Purchase order refe…" at bounding box center [782, 391] width 1565 height 868
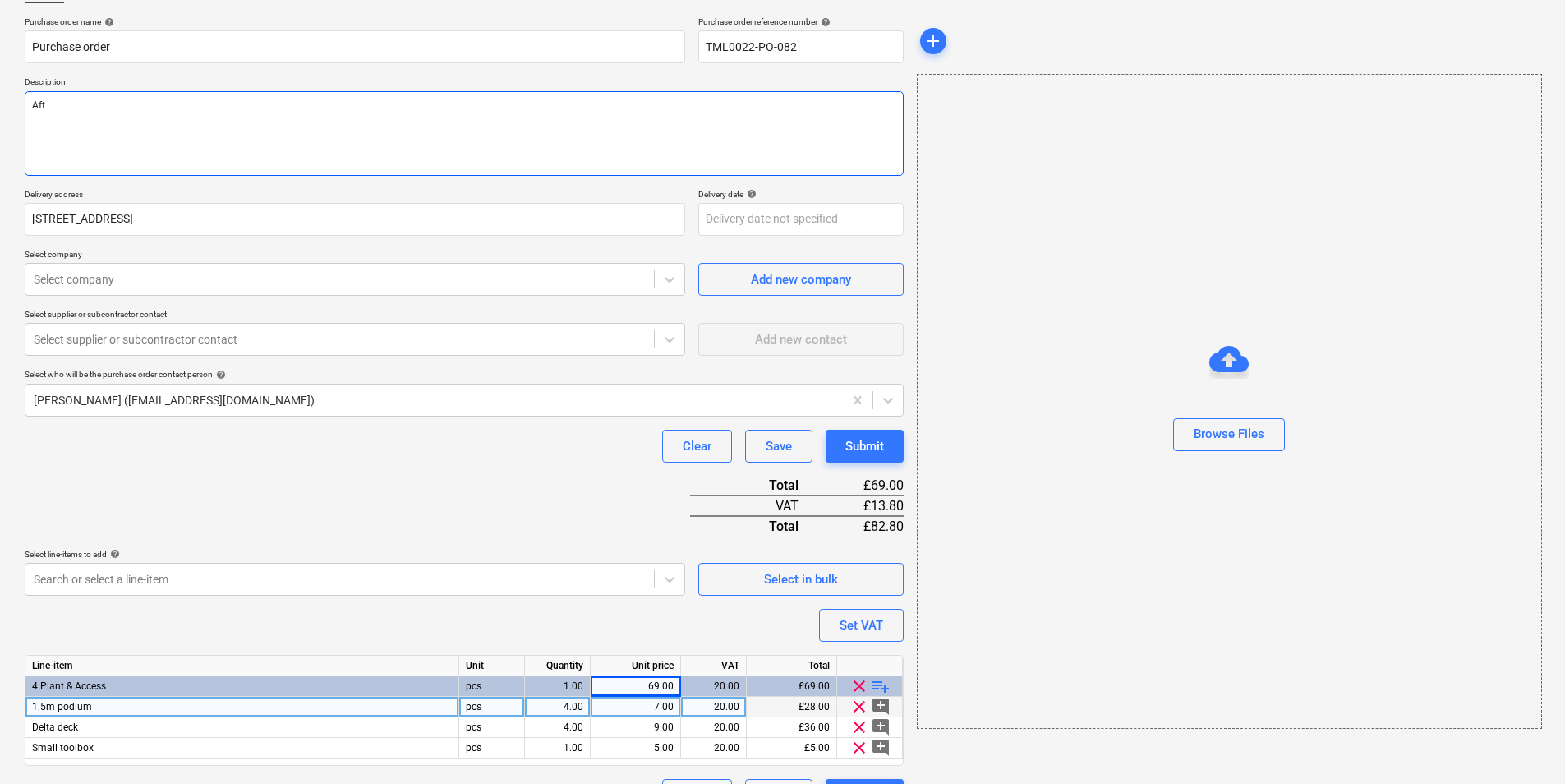
paste textarea "Good afternoon, Please proceed with attached order. Site Contact: Dave – 07789 …"
type textarea "x"
type textarea "Good afternoon, Please proceed with attached order. Site Contact: Dave – 07789 …"
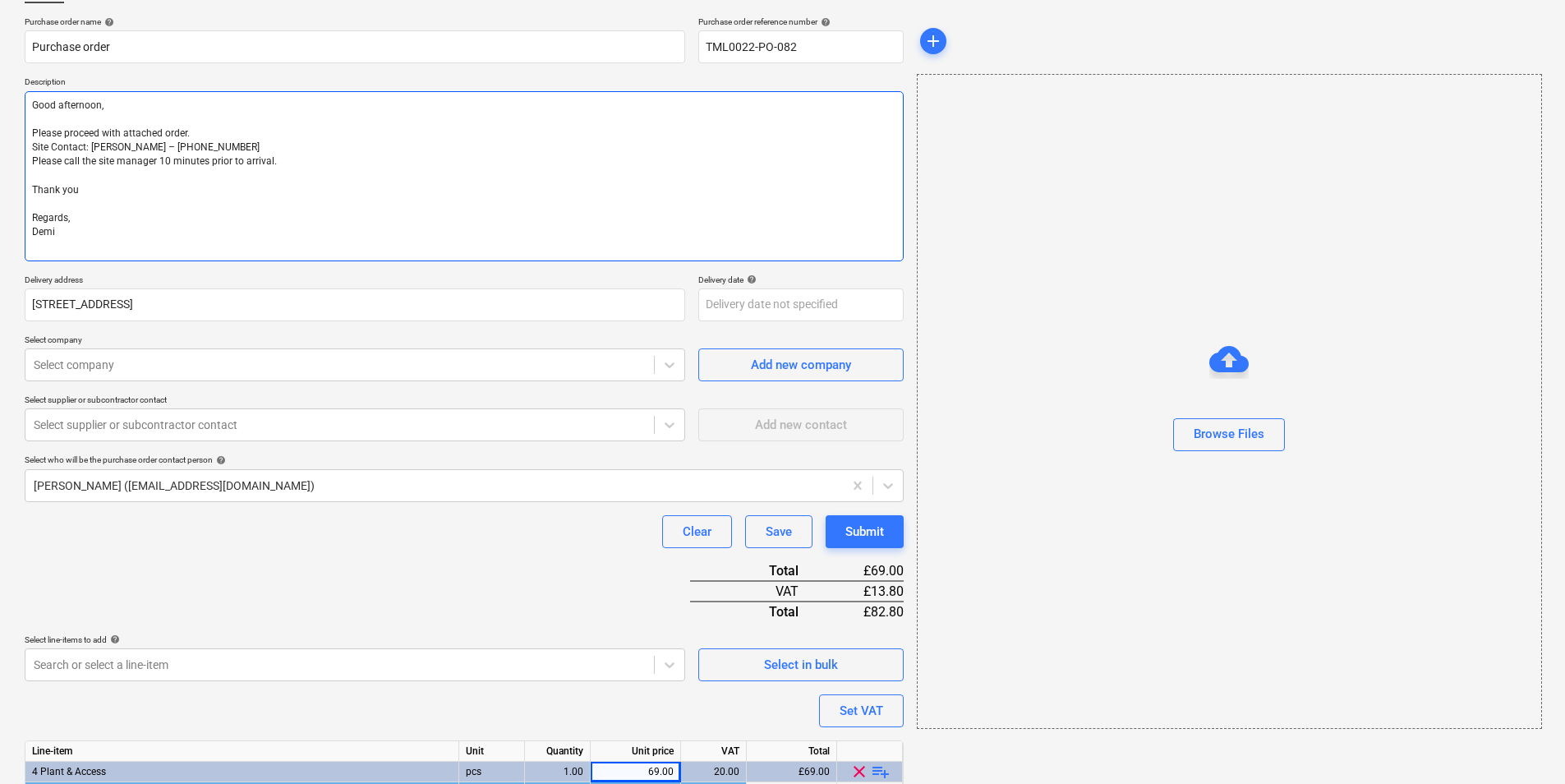
click at [36, 124] on textarea "Good afternoon, Please proceed with attached order. Site Contact: Dave – 07789 …" at bounding box center [465, 176] width 879 height 170
type textarea "x"
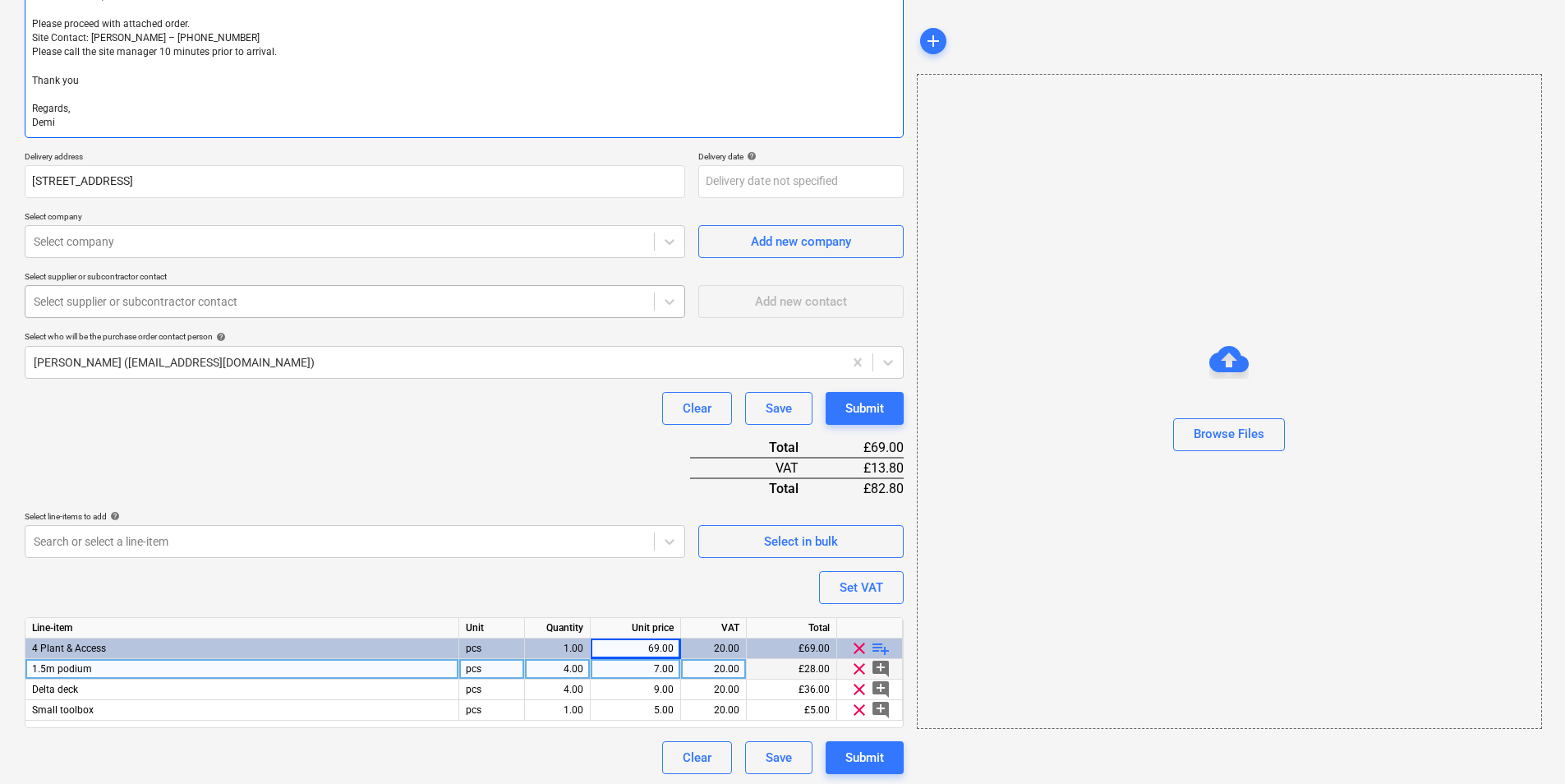
scroll to position [231, 0]
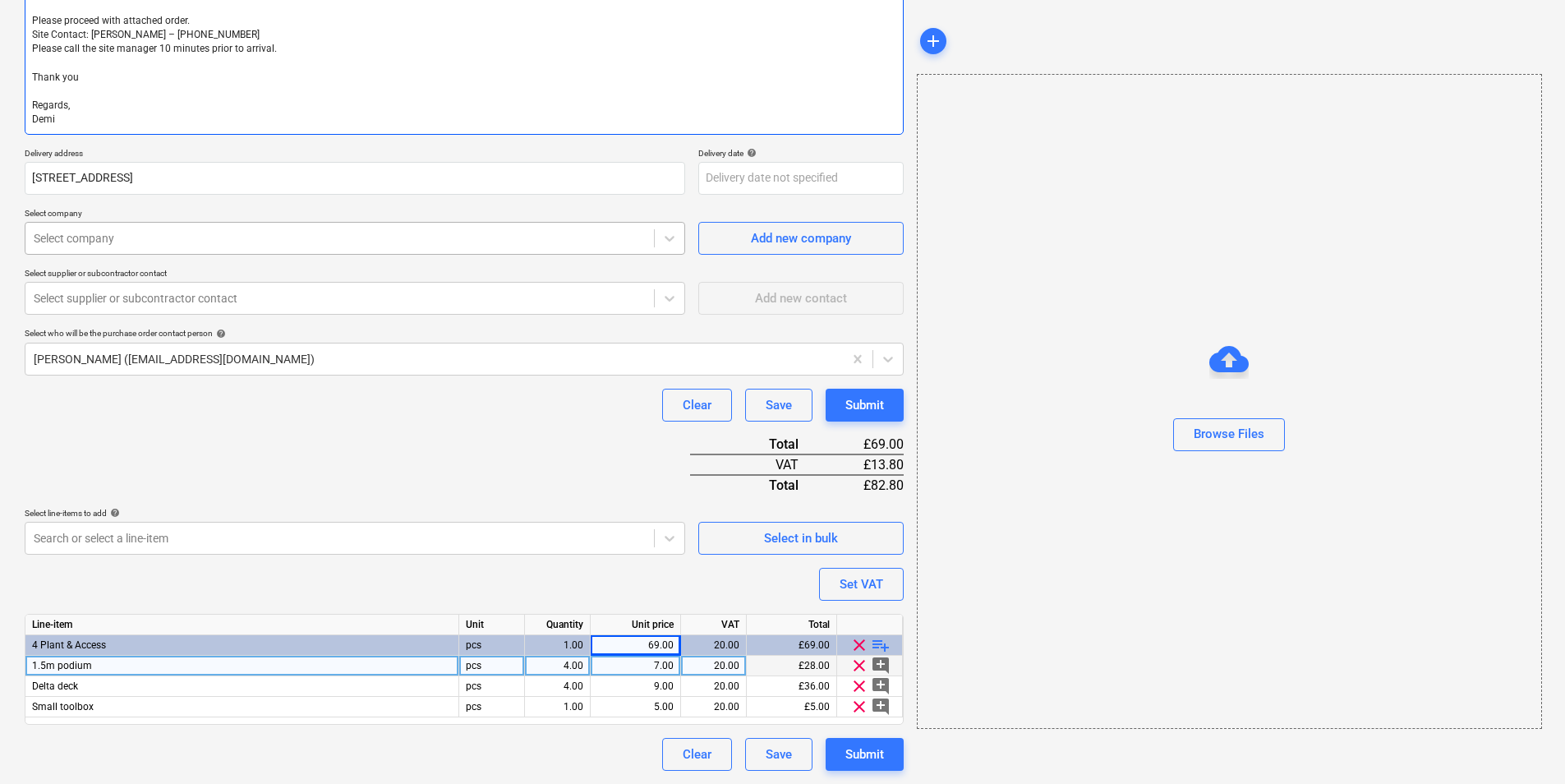
type textarea "Good afternoon, Please proceed with attached order. Site Contact: Dave – 07789 …"
type textarea "x"
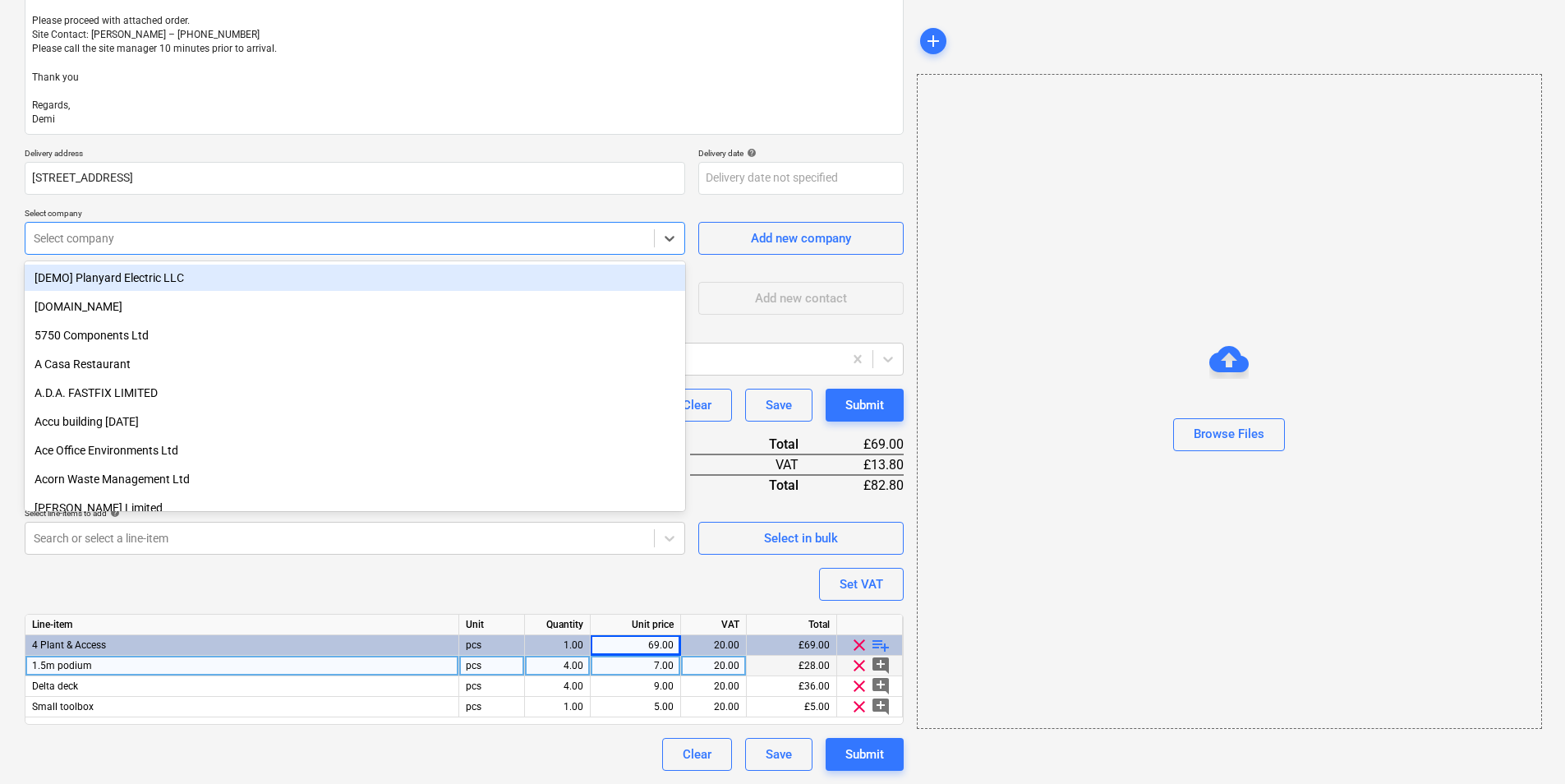
click at [416, 238] on div at bounding box center [339, 238] width 612 height 17
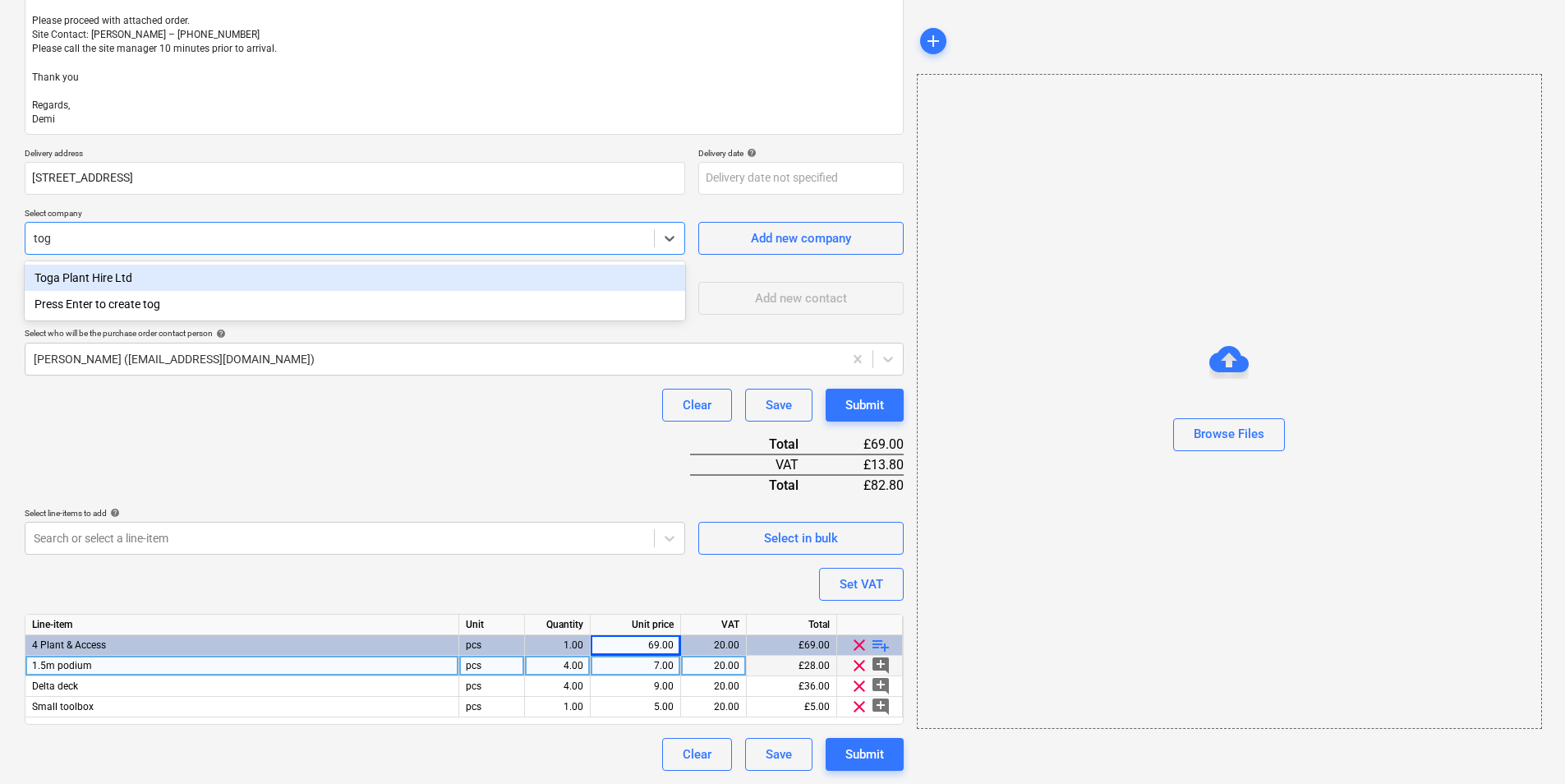
type input "toga"
type textarea "x"
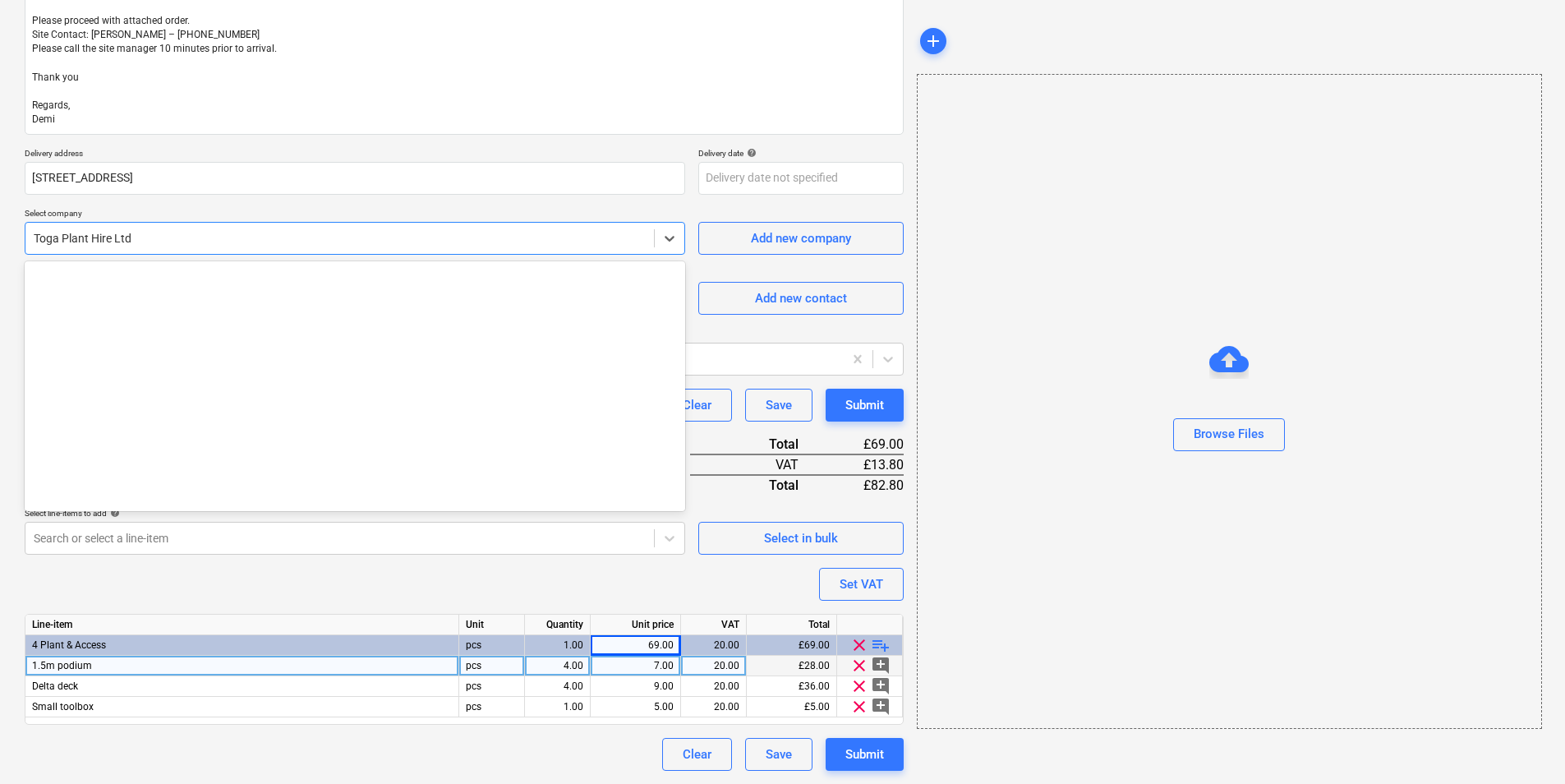
scroll to position [13858, 0]
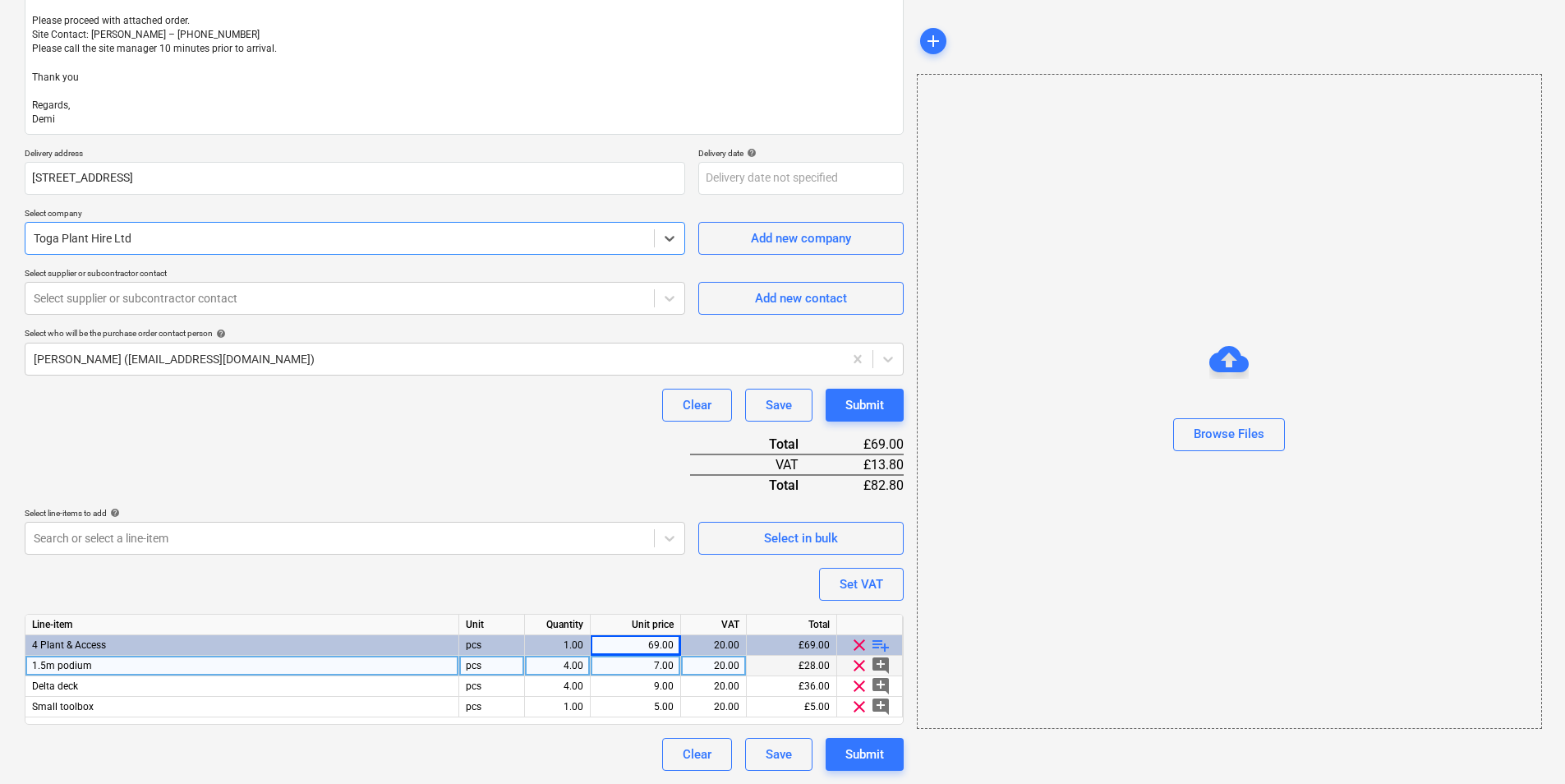
type textarea "x"
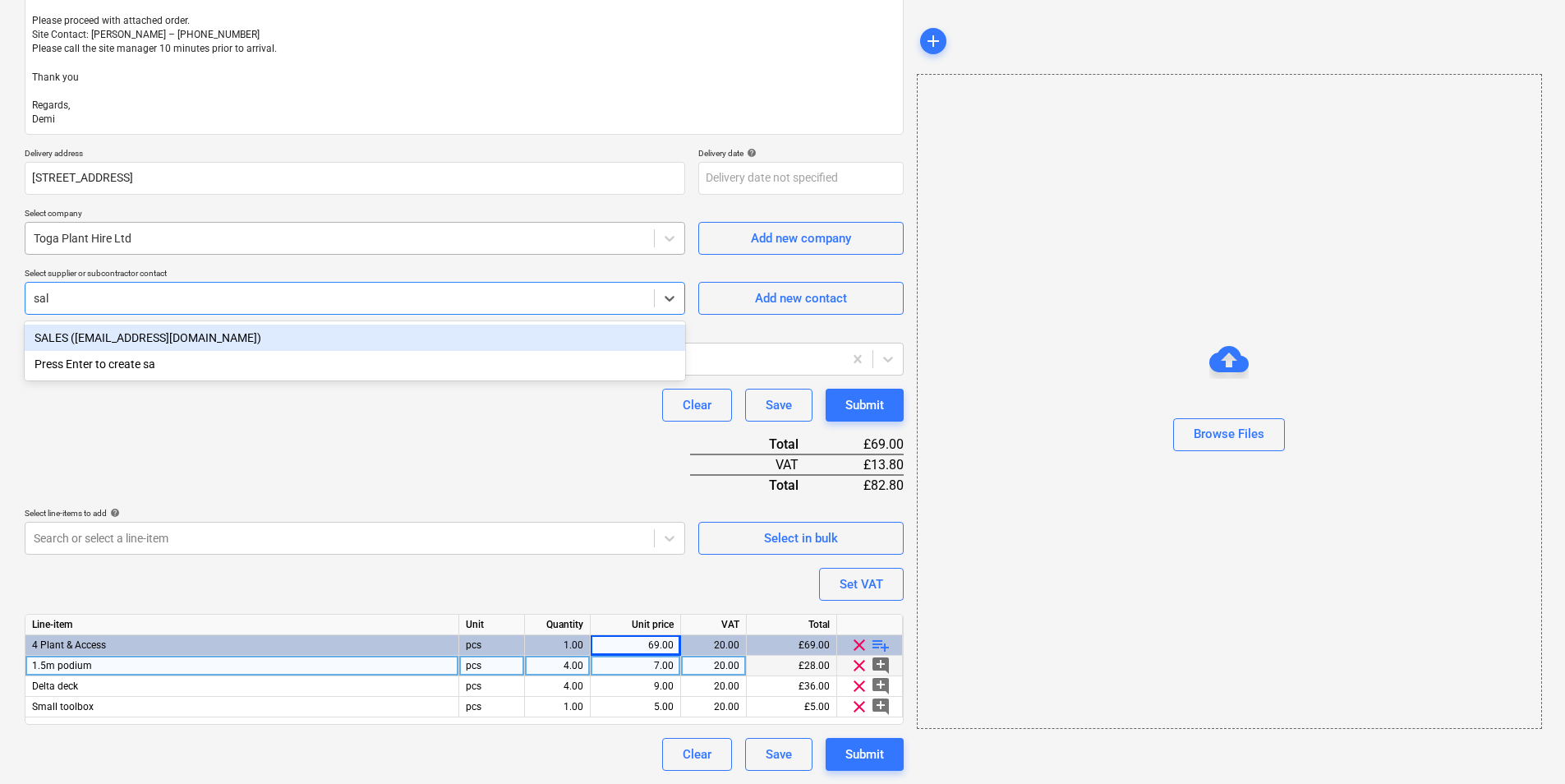
type input "sale"
type textarea "x"
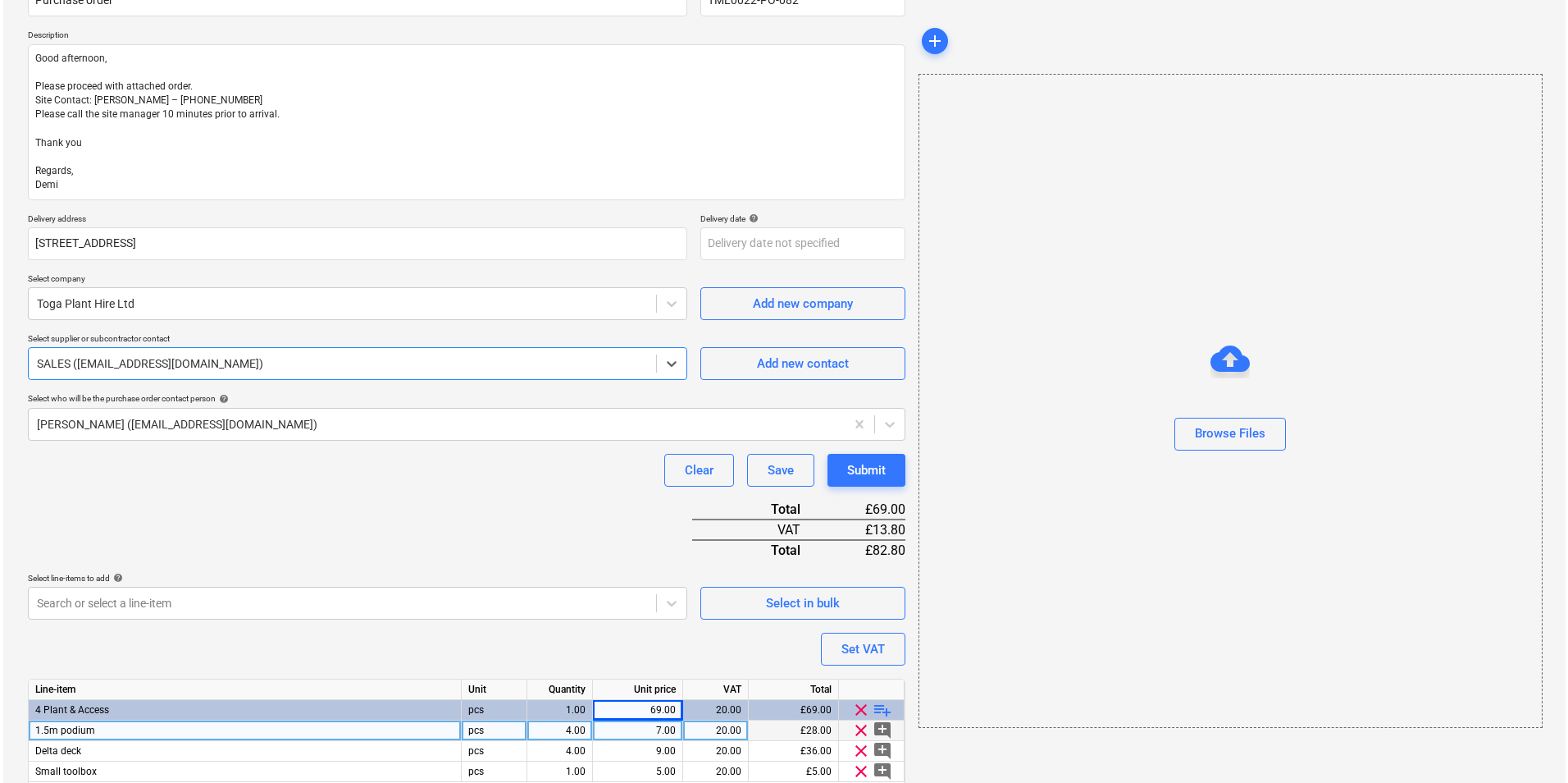
scroll to position [231, 0]
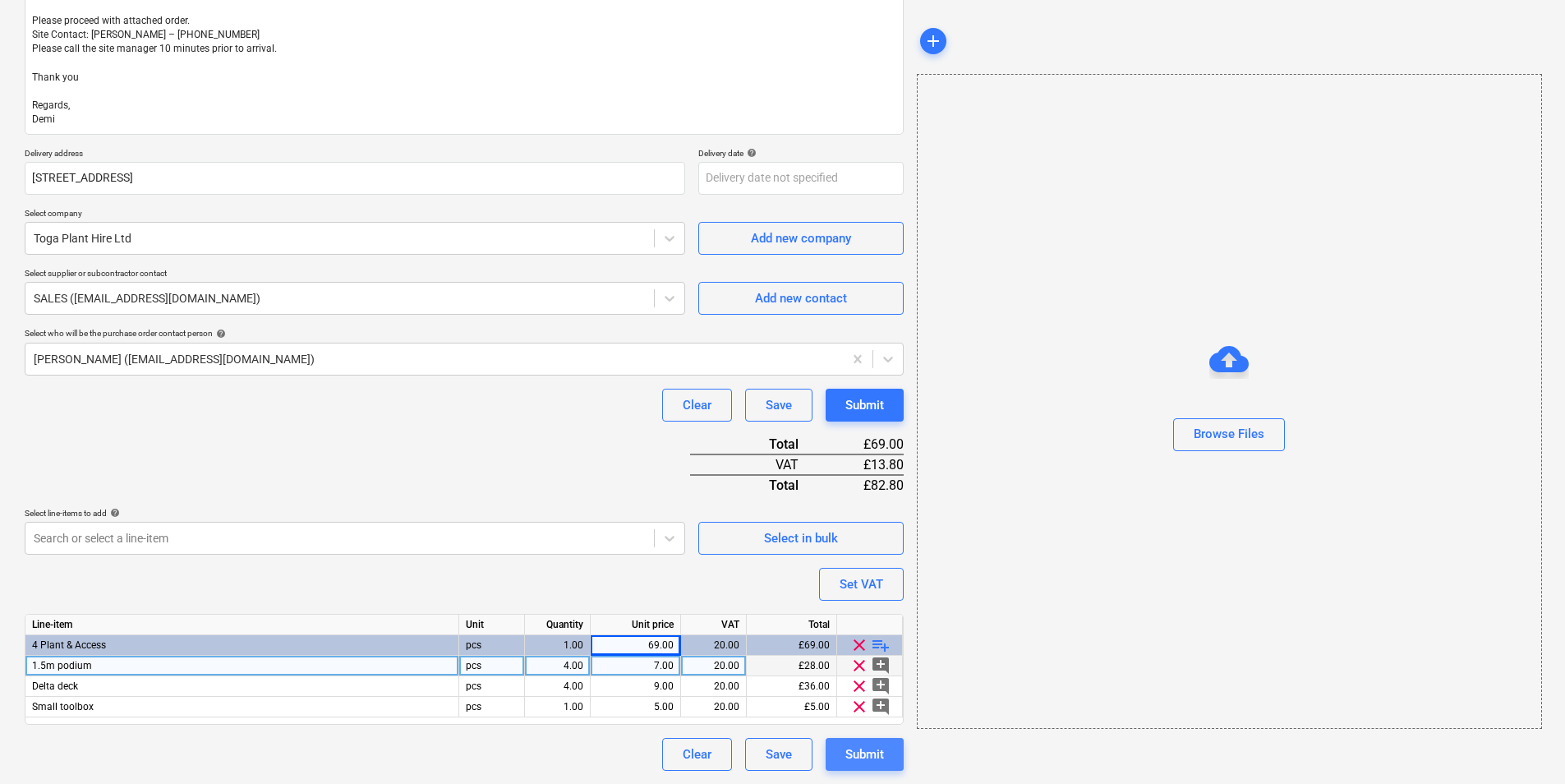
click at [855, 751] on div "Submit" at bounding box center [864, 754] width 39 height 22
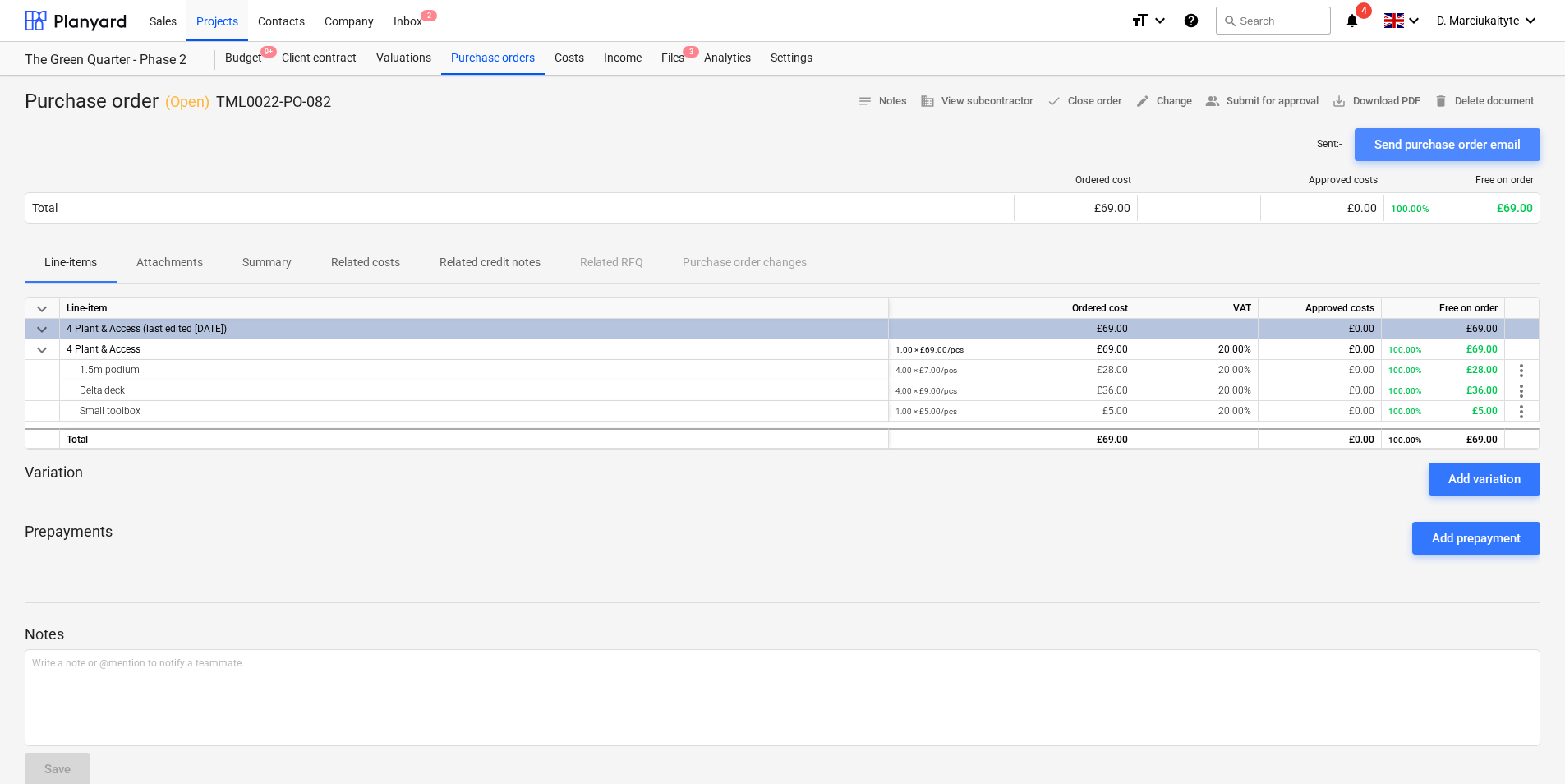
click at [1445, 149] on div "Send purchase order email" at bounding box center [1447, 145] width 147 height 22
click at [224, 349] on div "4 Plant & Access" at bounding box center [474, 349] width 829 height 21
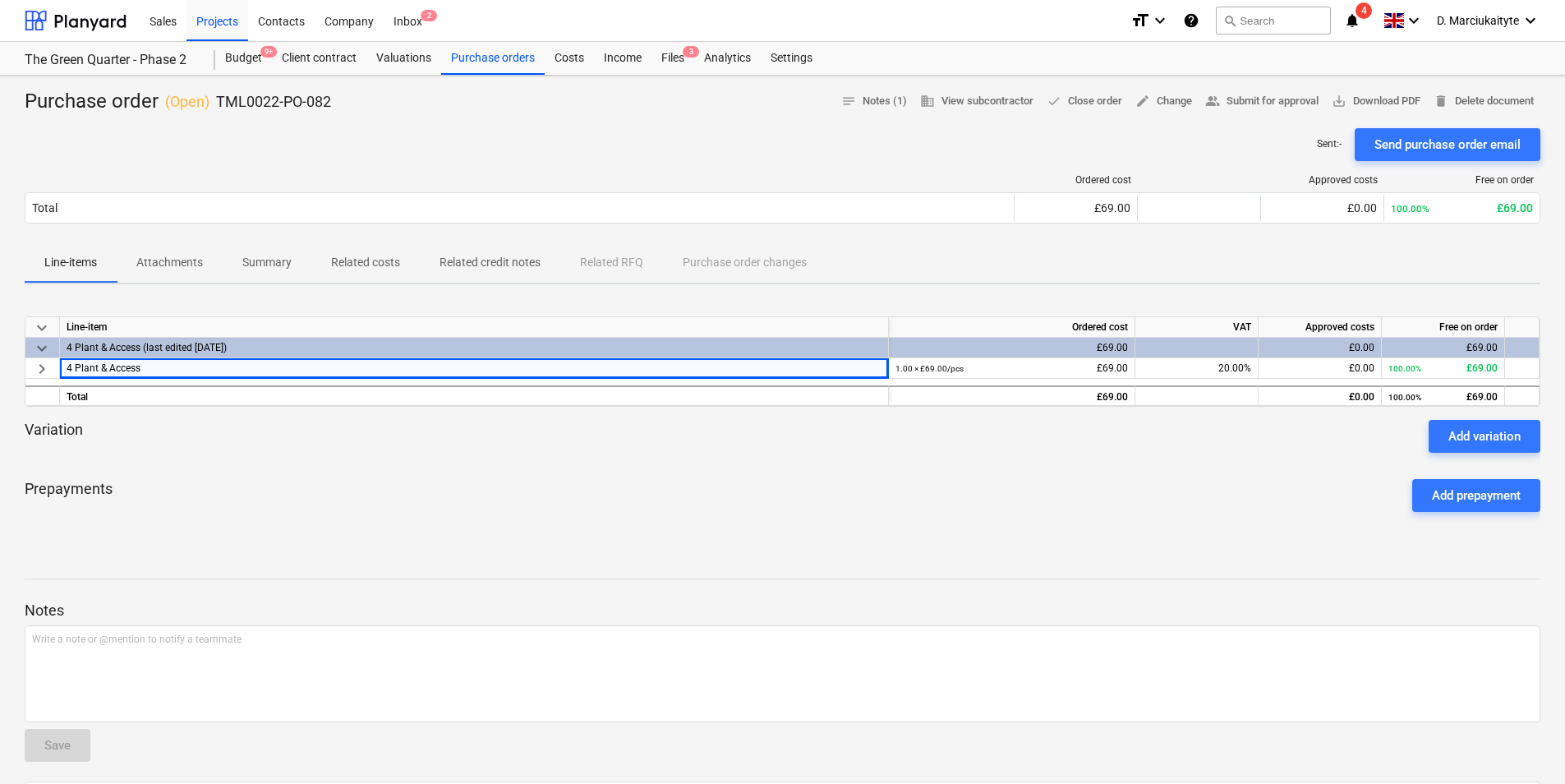
click at [219, 347] on div "4 Plant & Access (last edited 08 Aug 2025)" at bounding box center [474, 348] width 815 height 20
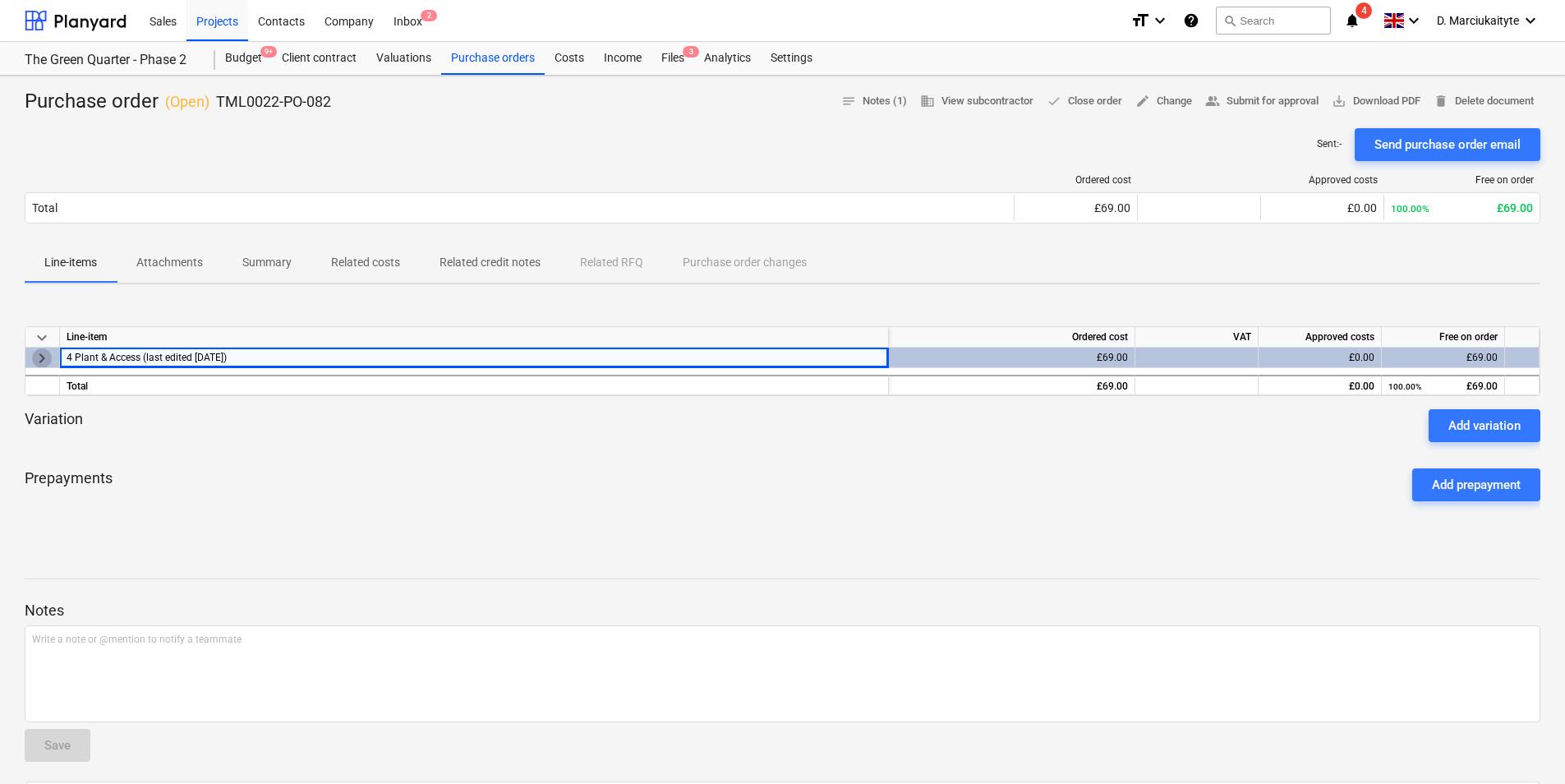
click at [42, 357] on span "keyboard_arrow_right" at bounding box center [42, 358] width 20 height 20
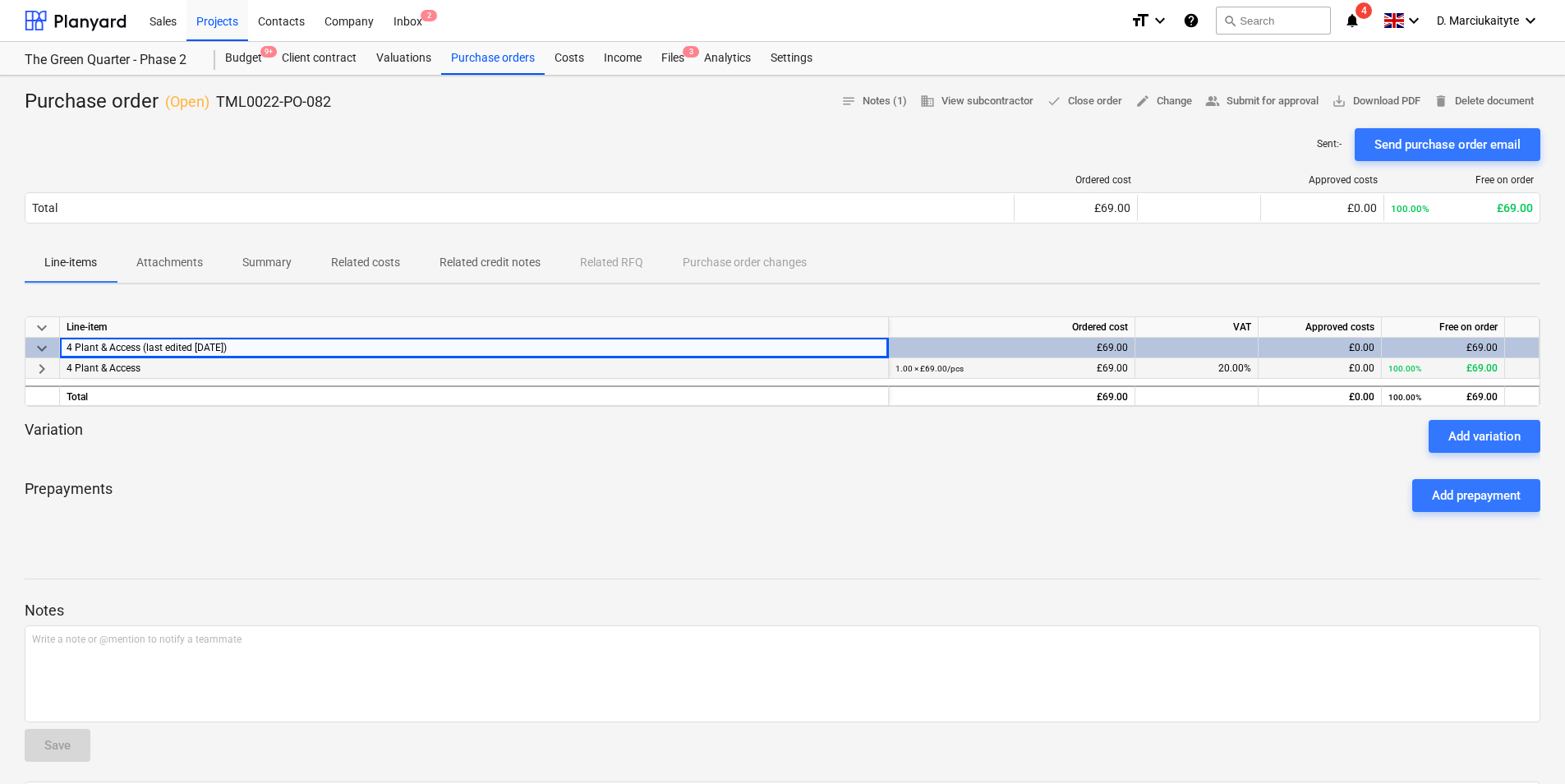
click at [46, 366] on span "keyboard_arrow_right" at bounding box center [42, 369] width 20 height 20
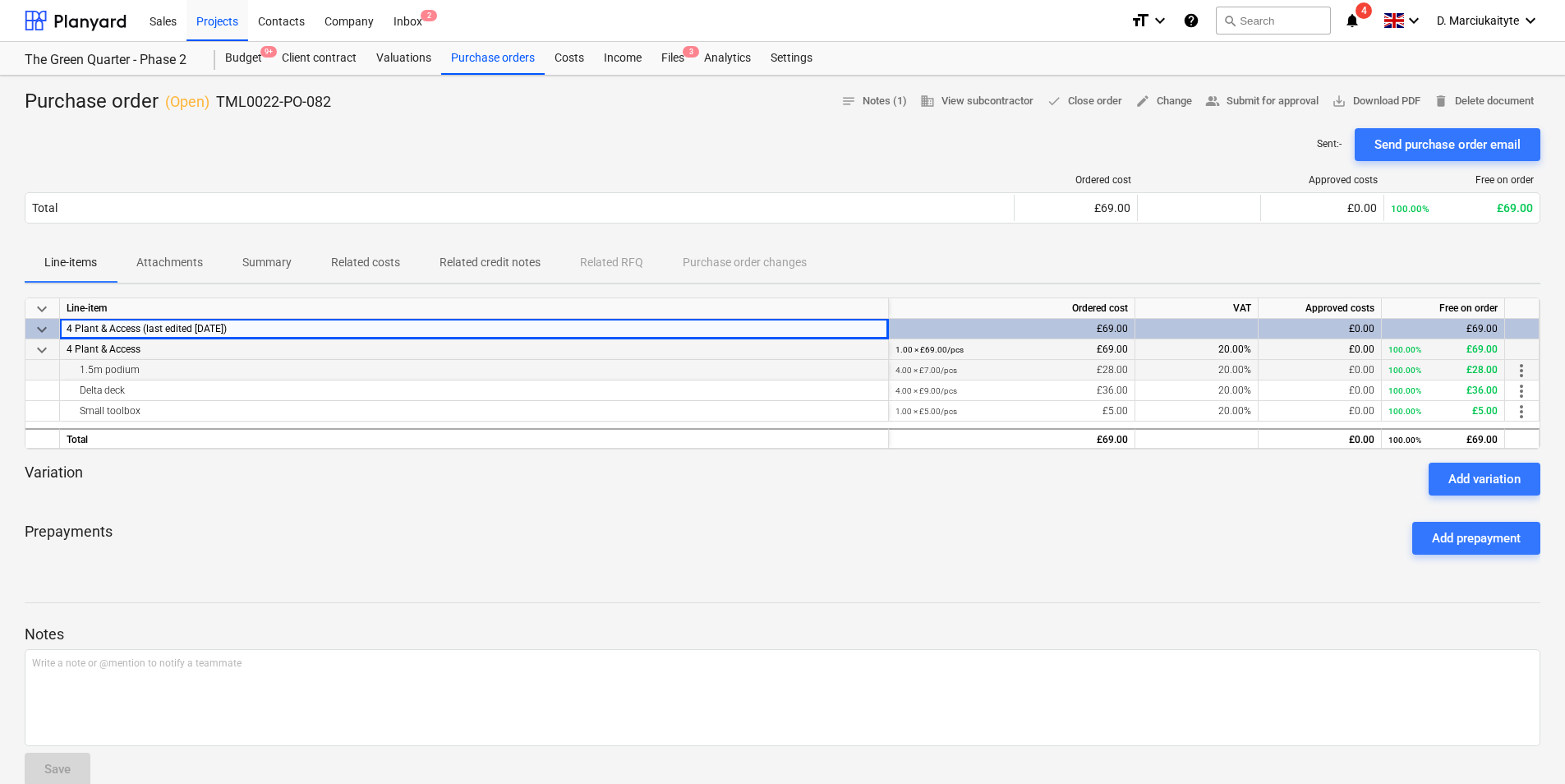
drag, startPoint x: 145, startPoint y: 368, endPoint x: 69, endPoint y: 368, distance: 76.0
click at [69, 368] on div "1.5m podium" at bounding box center [474, 370] width 815 height 20
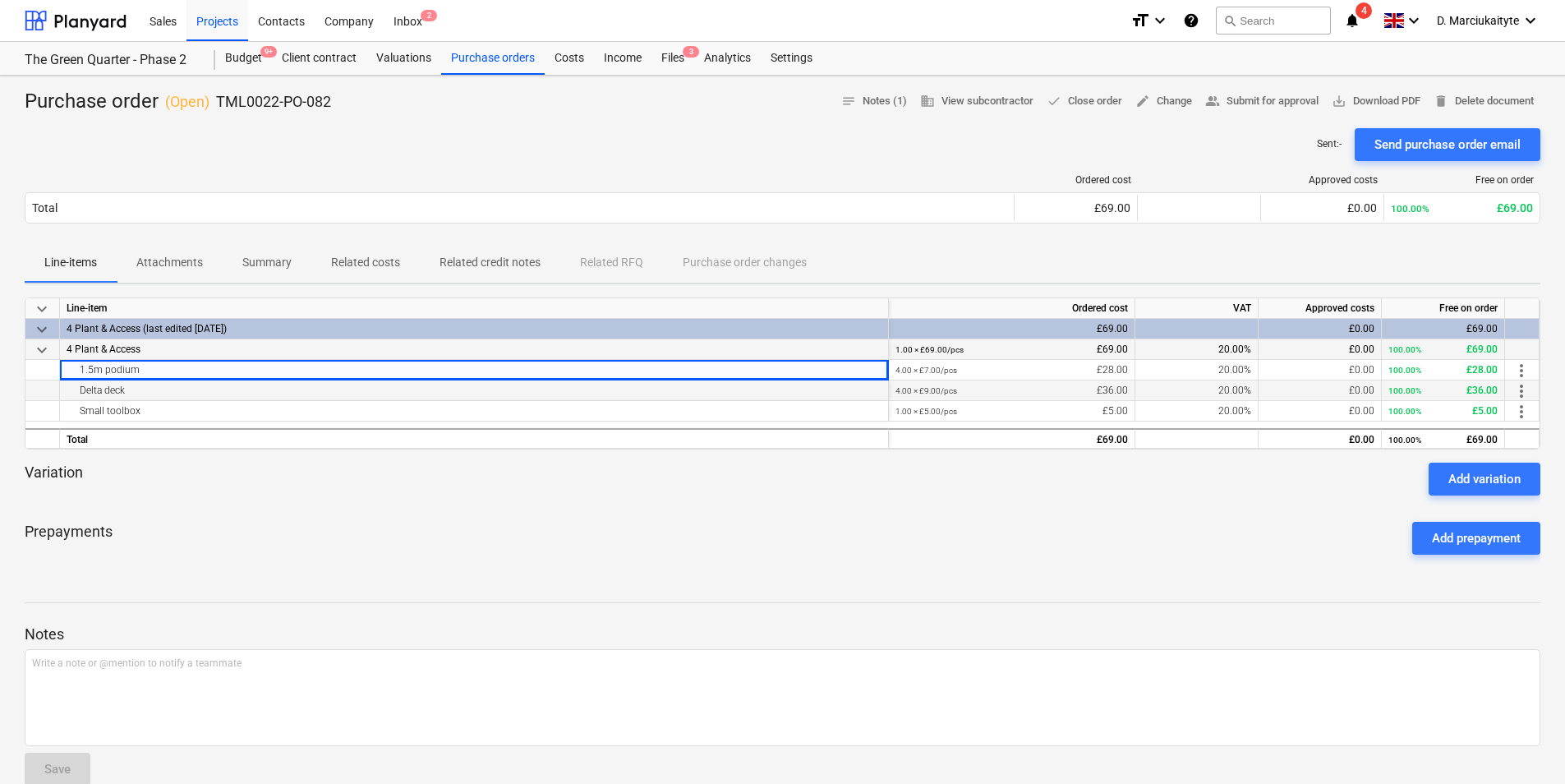
copy div "1.5m podium"
click at [195, 389] on div "Delta deck" at bounding box center [474, 390] width 815 height 20
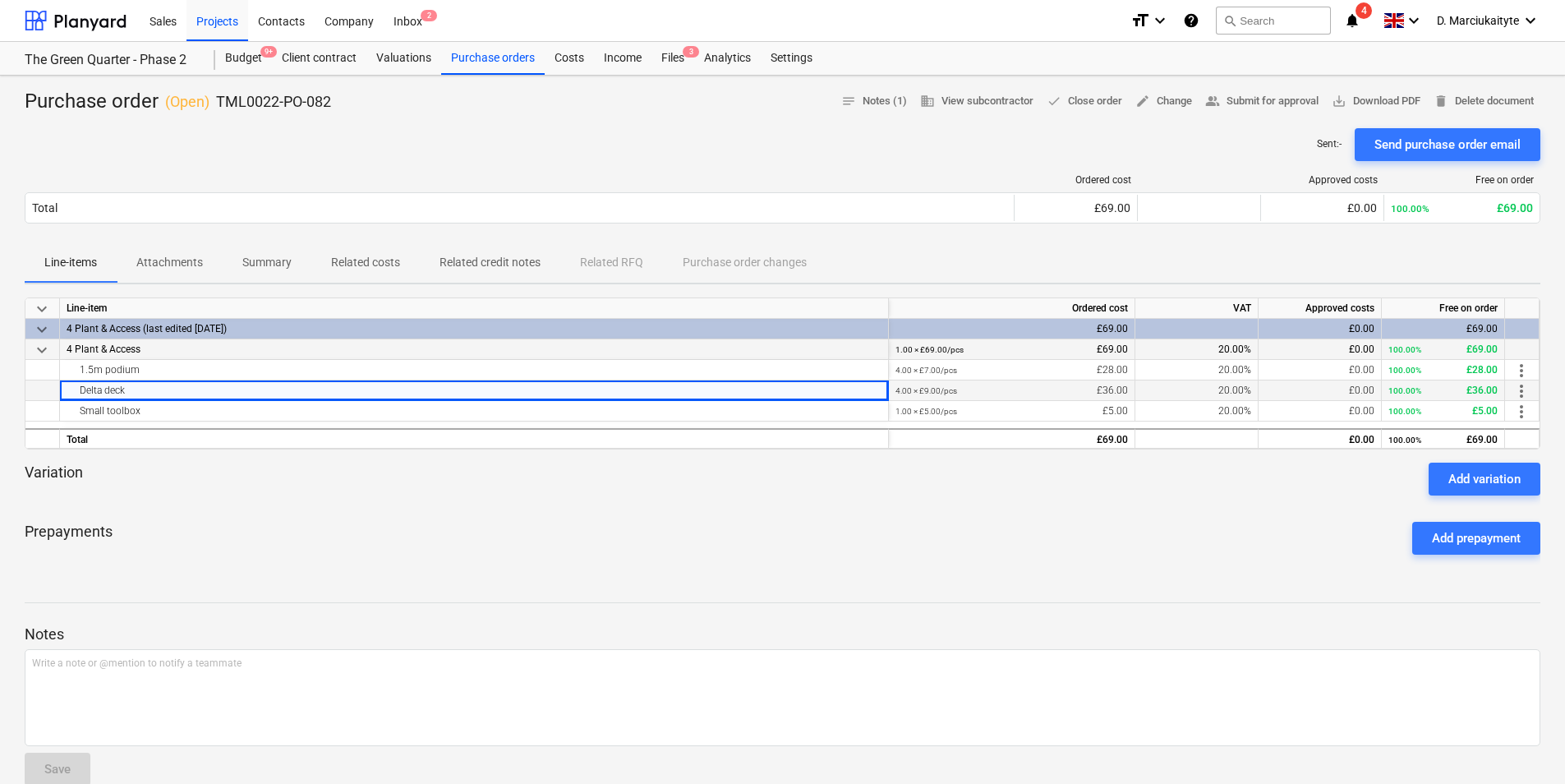
drag, startPoint x: 145, startPoint y: 390, endPoint x: 65, endPoint y: 384, distance: 80.2
click at [65, 384] on div "Delta deck" at bounding box center [474, 390] width 829 height 21
copy div "Delta deck"
click at [316, 410] on div "Small toolbox" at bounding box center [474, 411] width 815 height 20
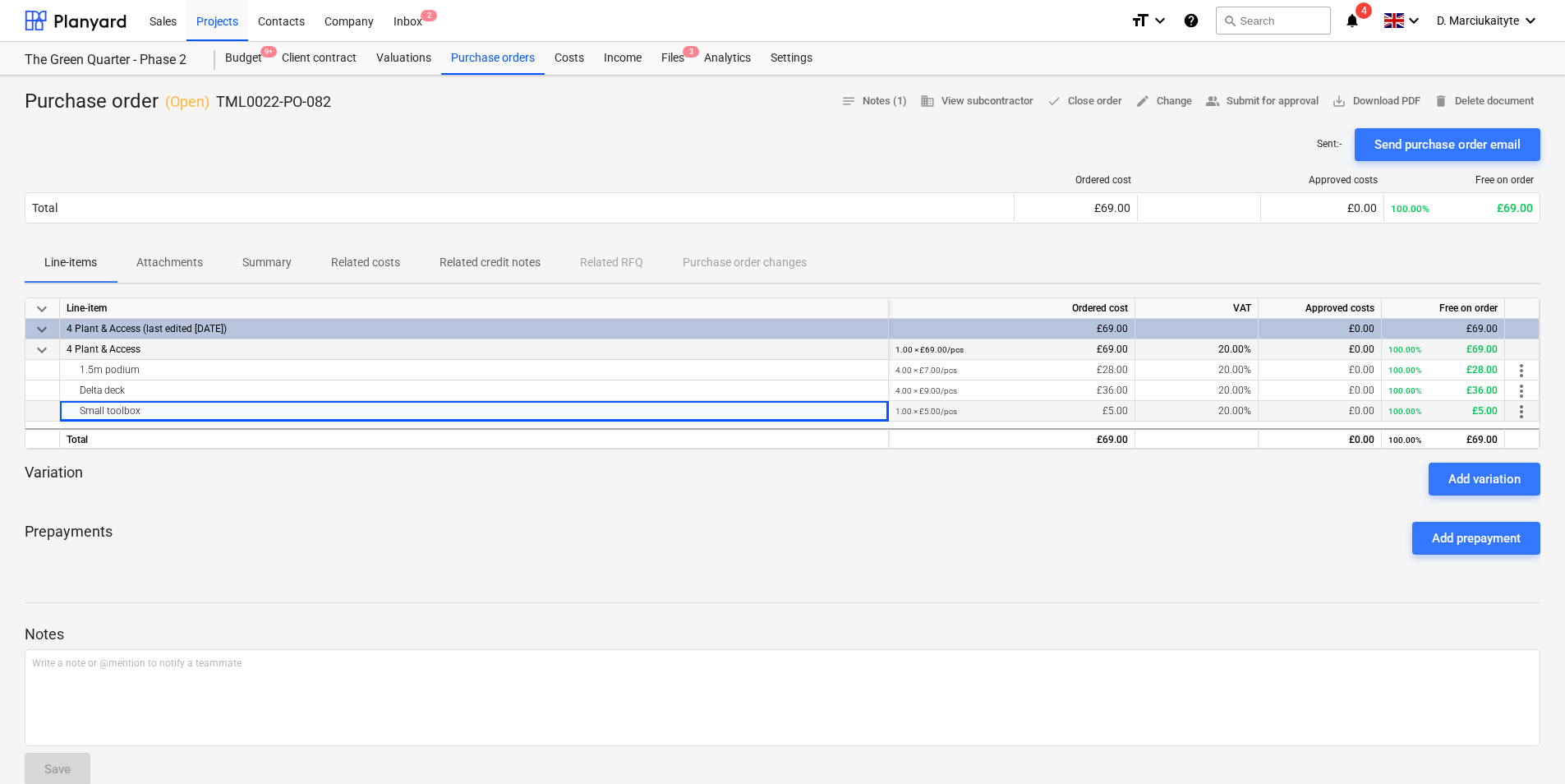
drag, startPoint x: 294, startPoint y: 410, endPoint x: 39, endPoint y: 403, distance: 255.1
click at [0, 0] on div "Small toolbox 1.00 × £5.00 / pcs £5.00 20.00% £0.00 100.00% £5.00 more_vert" at bounding box center [0, 0] width 0 height 0
copy div "Small toolbox"
drag, startPoint x: 348, startPoint y: 90, endPoint x: 216, endPoint y: 99, distance: 132.3
click at [216, 99] on div "Purchase order ( Open ) TML0022-PO-082 notes Notes (1) business View subcontrac…" at bounding box center [782, 102] width 1516 height 26
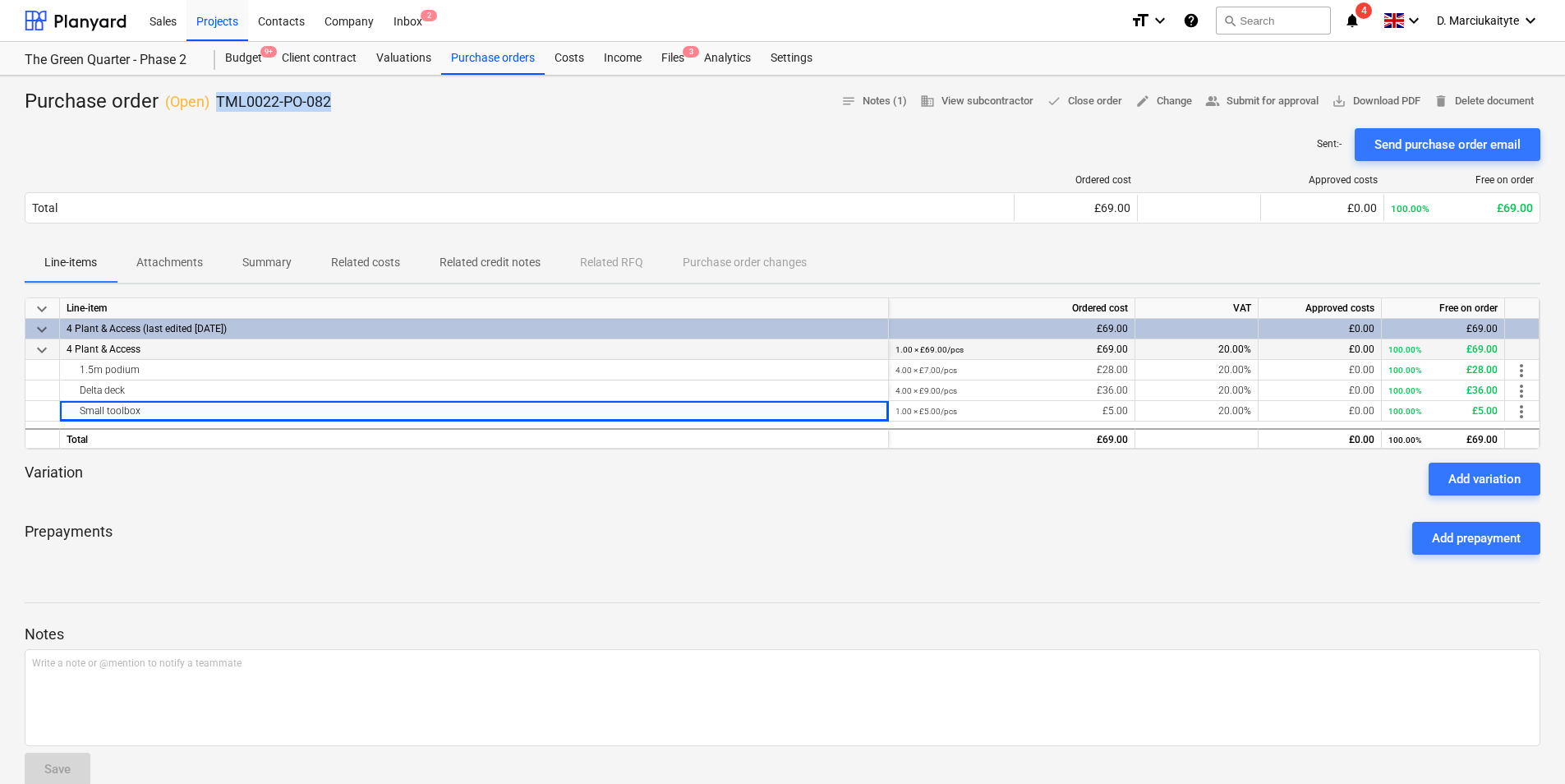
copy p "TML0022-PO-082"
click at [229, 25] on div "Projects" at bounding box center [217, 20] width 61 height 42
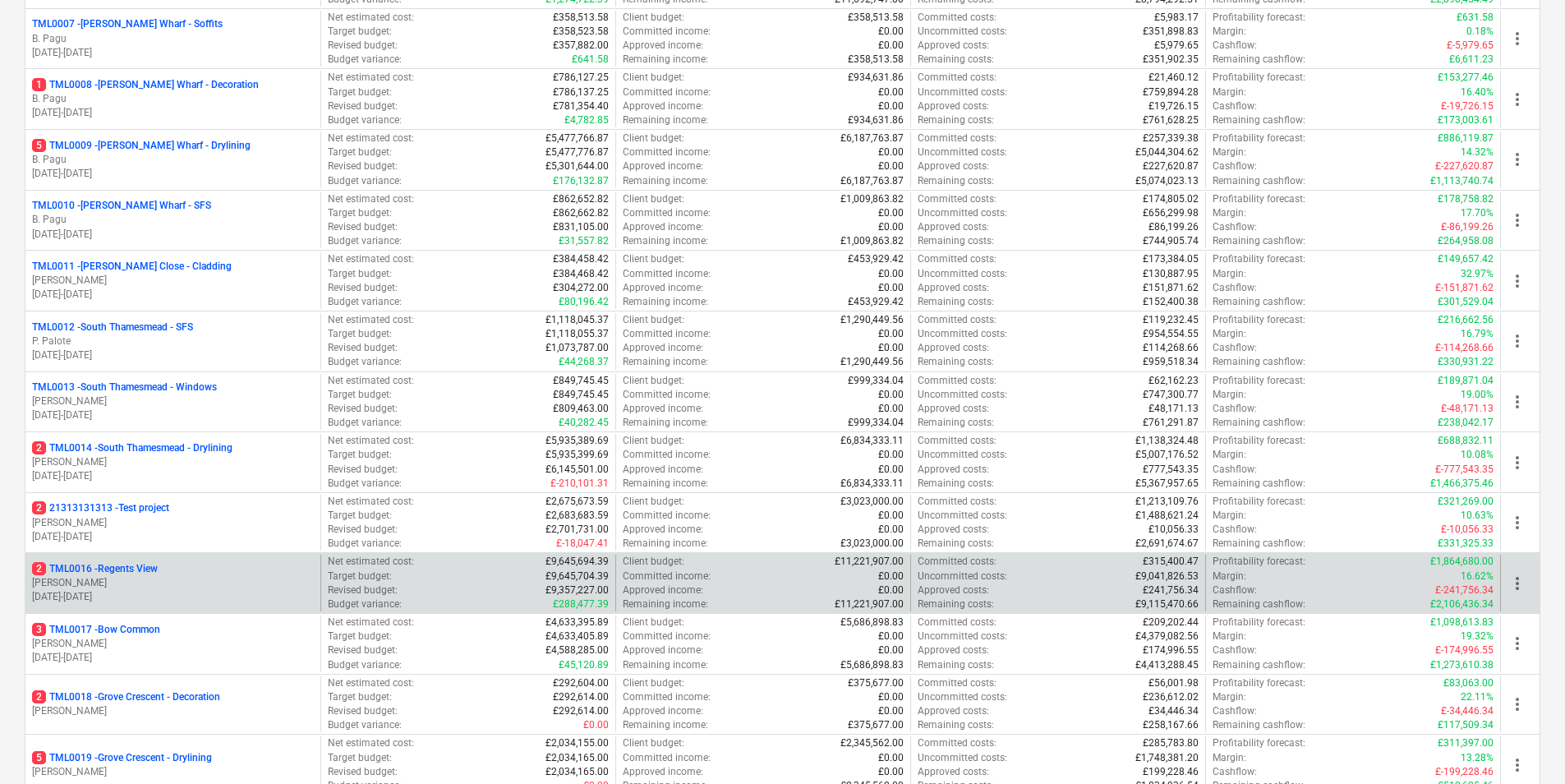
scroll to position [657, 0]
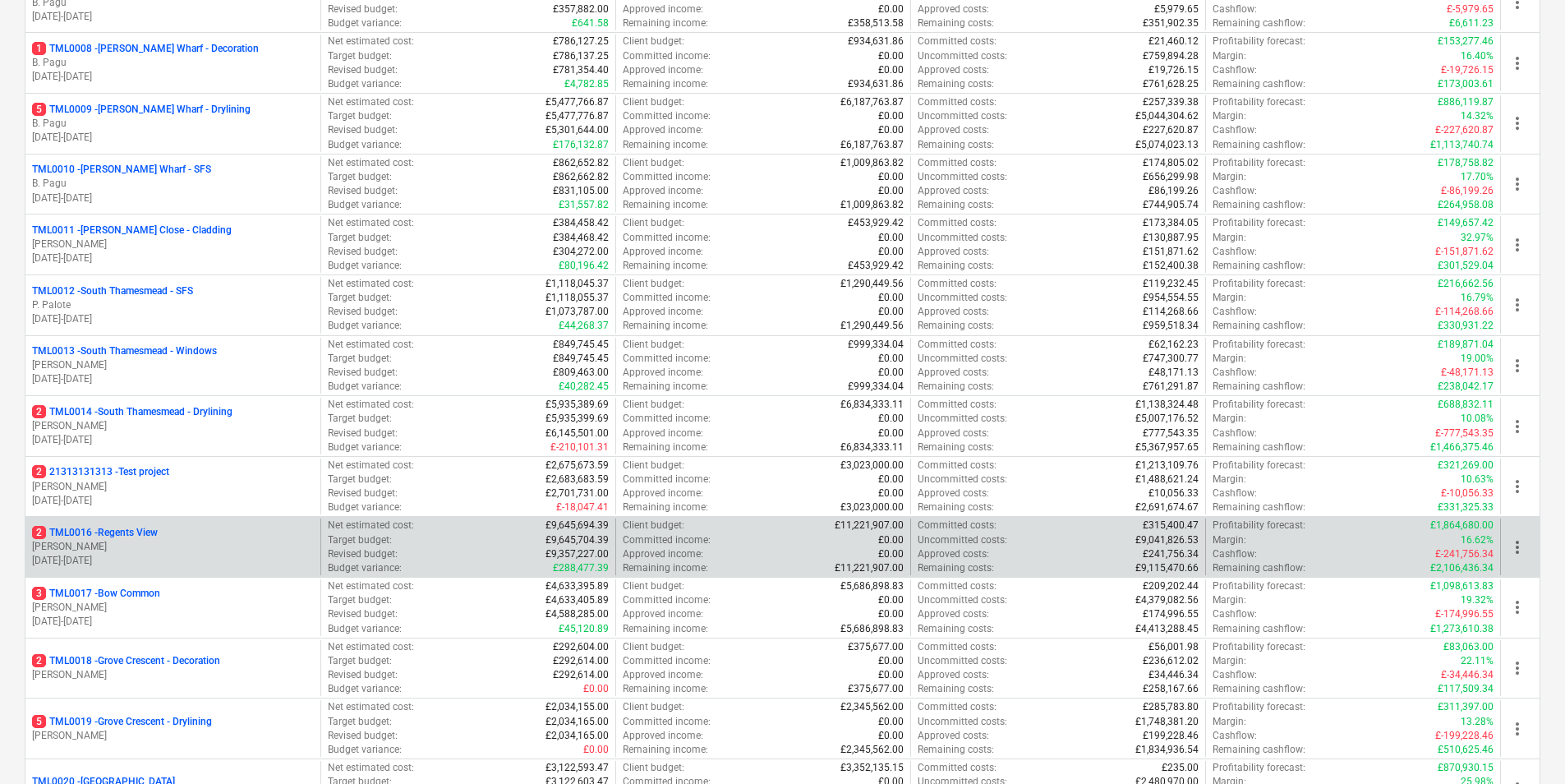
click at [176, 541] on p "M. Tomlinson" at bounding box center [173, 546] width 282 height 14
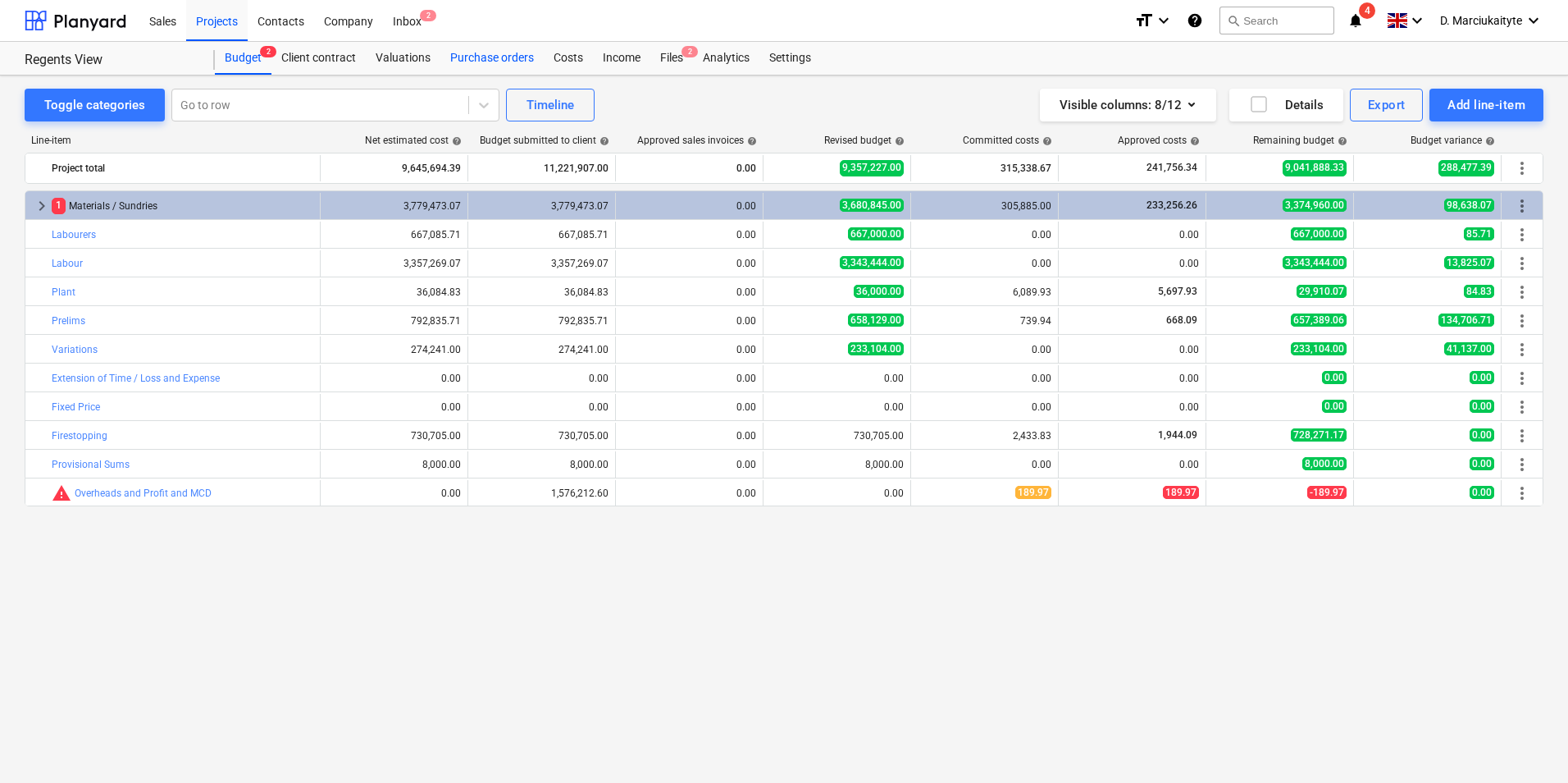
click at [478, 53] on div "Purchase orders" at bounding box center [492, 59] width 103 height 33
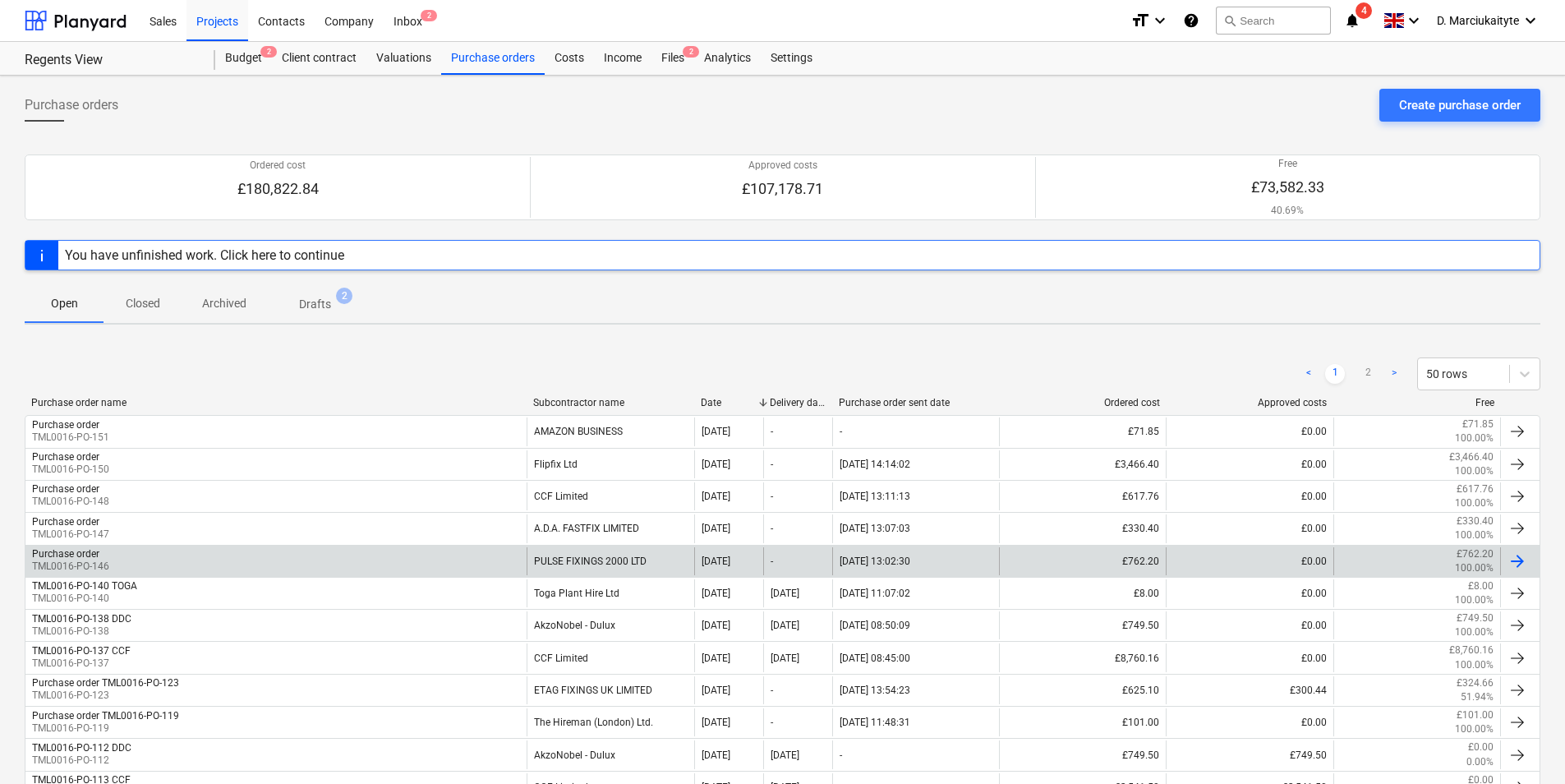
click at [469, 558] on div "Purchase order TML0016-PO-146" at bounding box center [276, 561] width 501 height 28
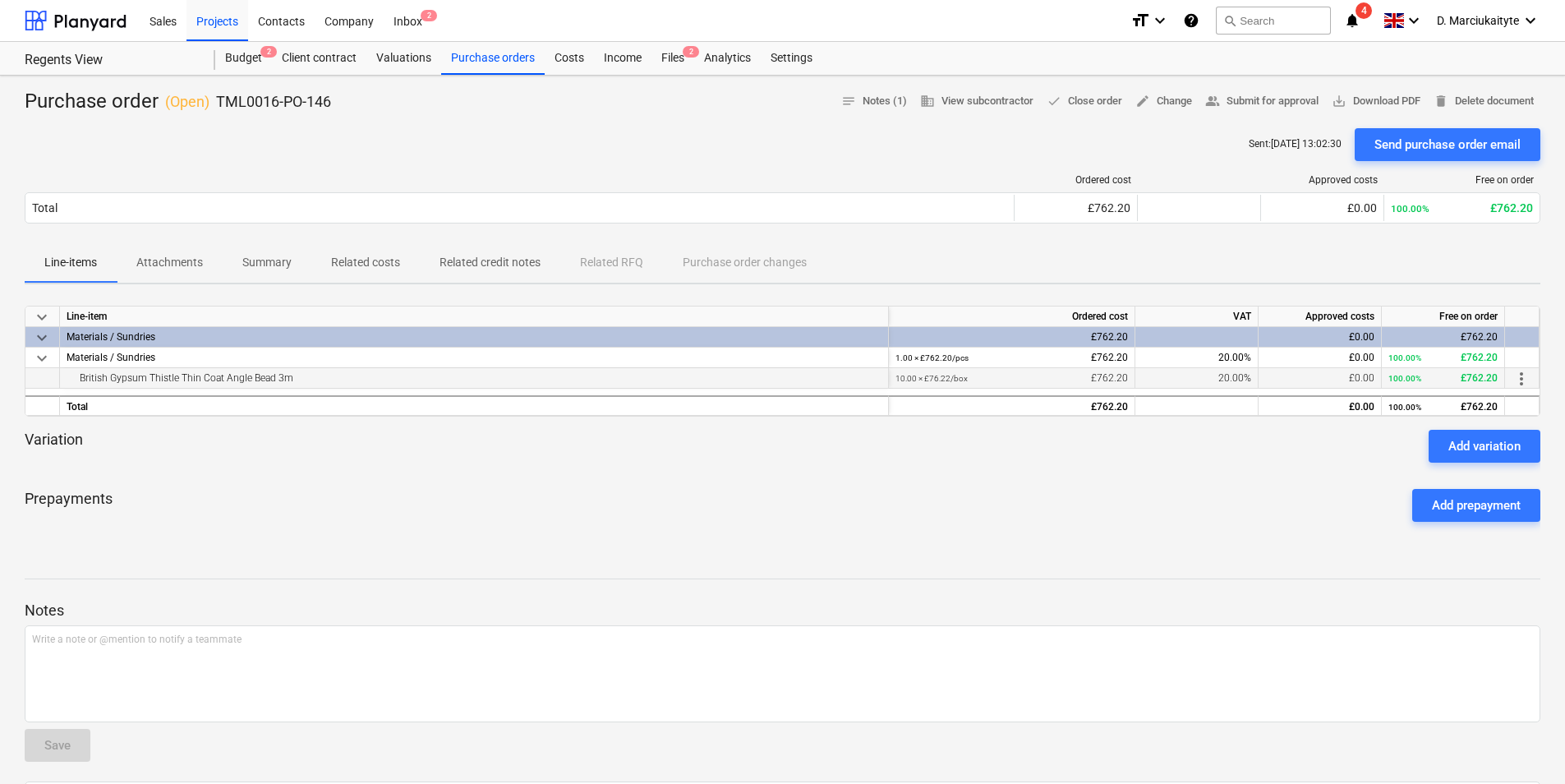
drag, startPoint x: 307, startPoint y: 380, endPoint x: 55, endPoint y: 383, distance: 252.0
click at [0, 0] on div "British Gypsum Thistle Thin Coat Angle Bead 3m 10.00 × £76.22 / box £762.20 20.…" at bounding box center [0, 0] width 0 height 0
copy div "British Gypsum Thistle Thin Coat Angle Bead 3m"
drag, startPoint x: 340, startPoint y: 100, endPoint x: 214, endPoint y: 100, distance: 126.0
click at [214, 100] on div "Purchase order ( Open ) TML0016-PO-146 notes Notes (1) business View subcontrac…" at bounding box center [782, 102] width 1516 height 26
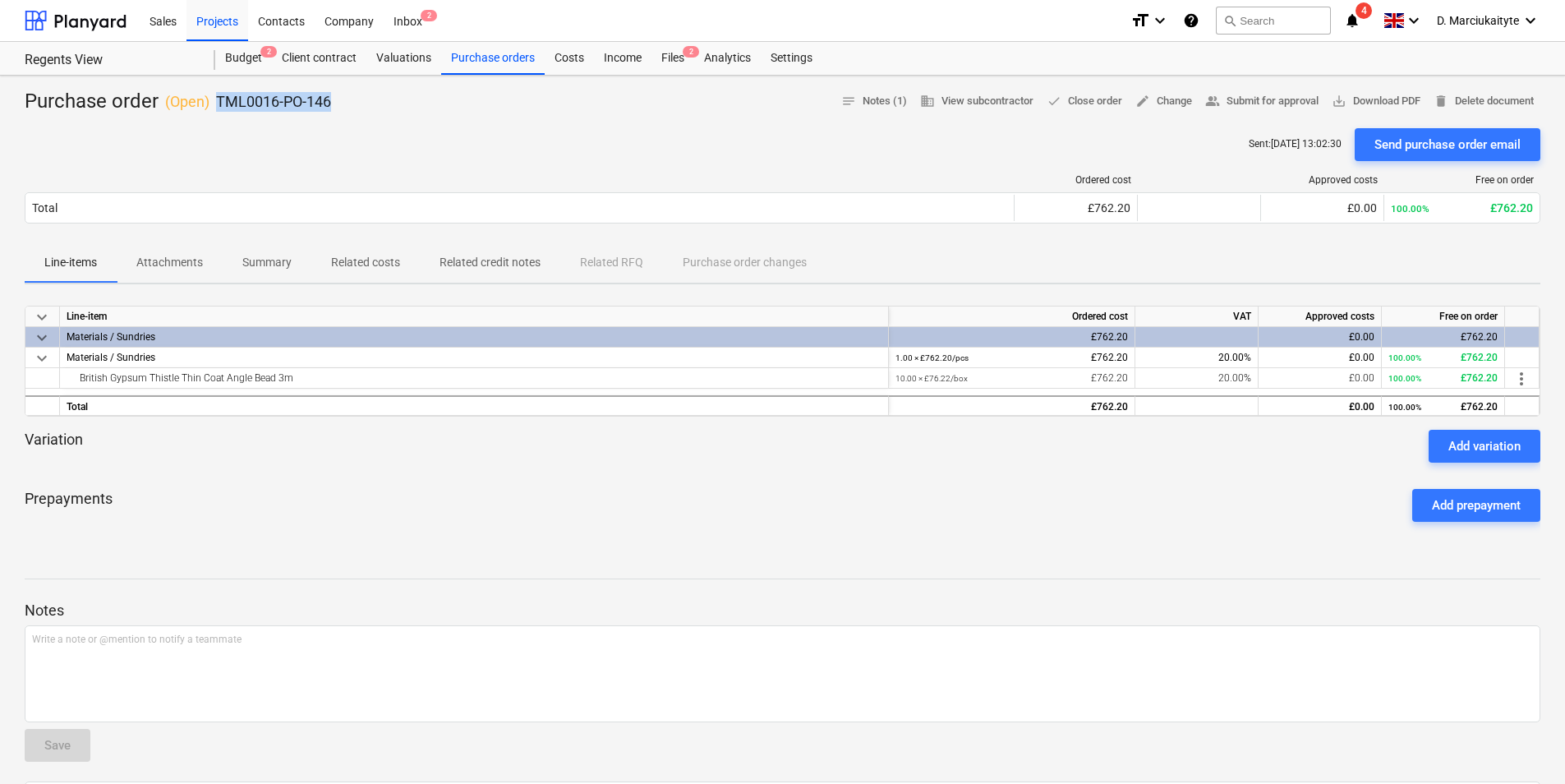
copy p "TML0016-PO-146"
click at [475, 61] on div "Purchase orders" at bounding box center [493, 59] width 104 height 33
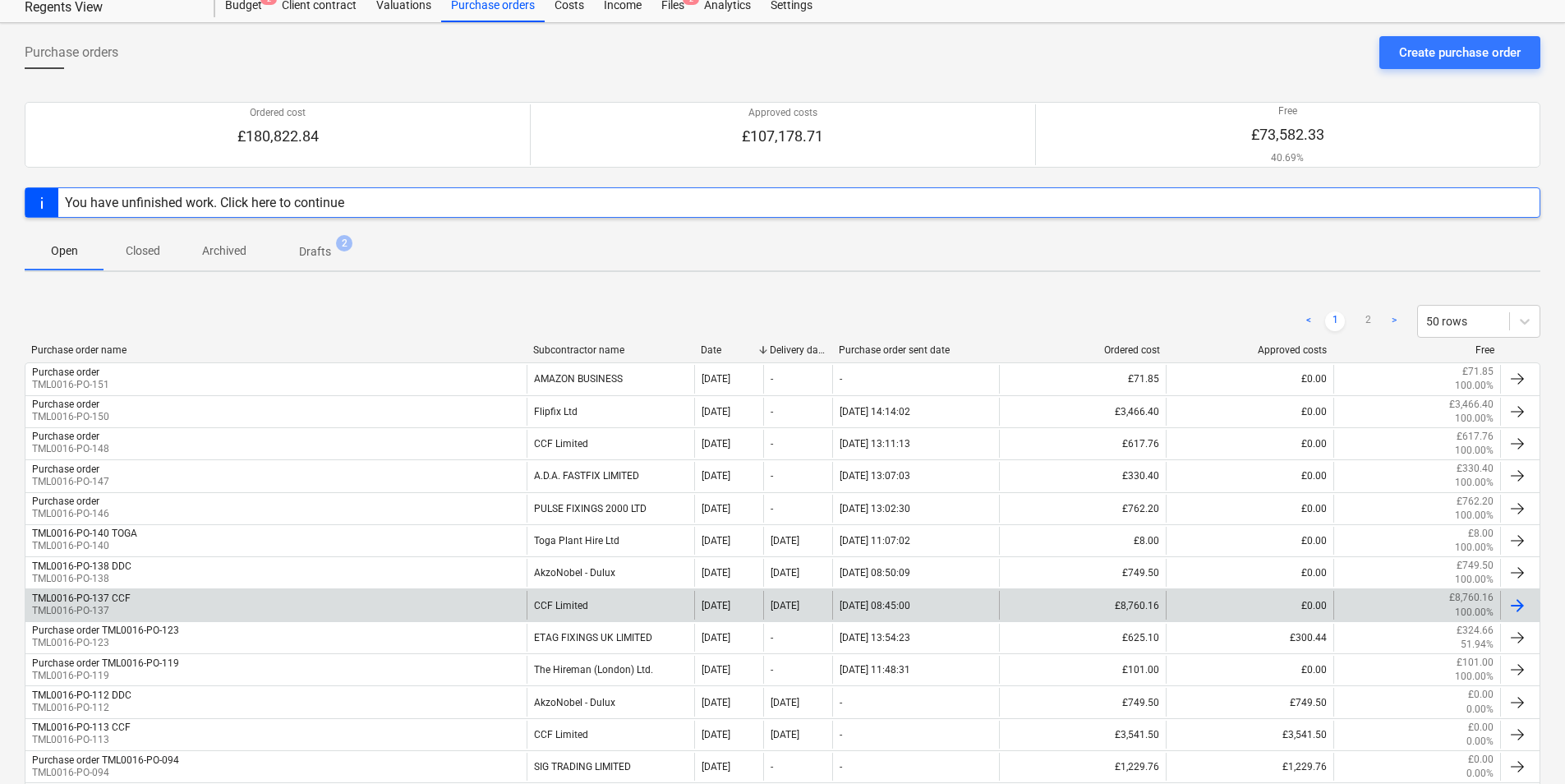
scroll to position [82, 0]
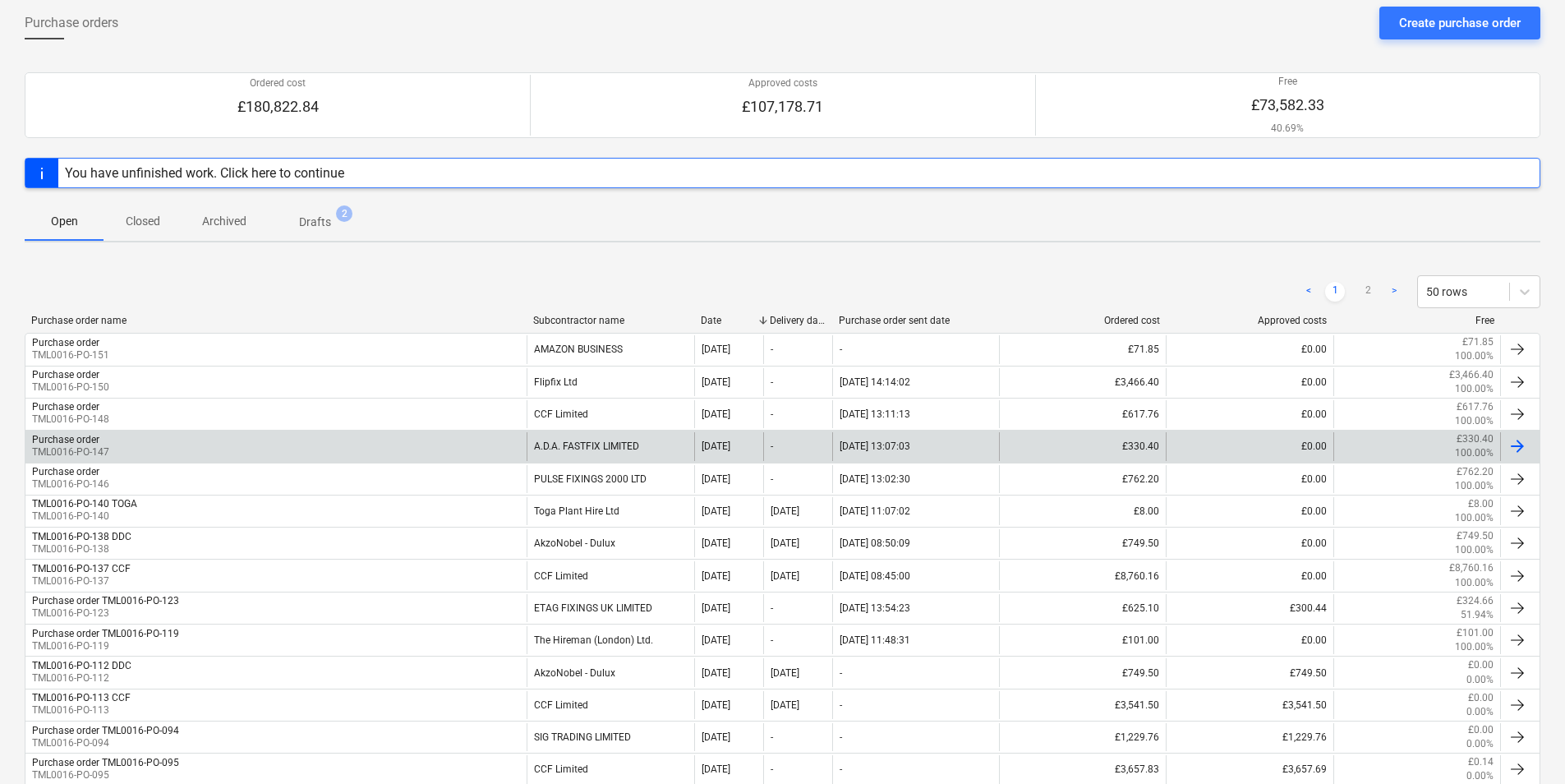
click at [282, 435] on div "Purchase order TML0016-PO-147" at bounding box center [276, 446] width 501 height 28
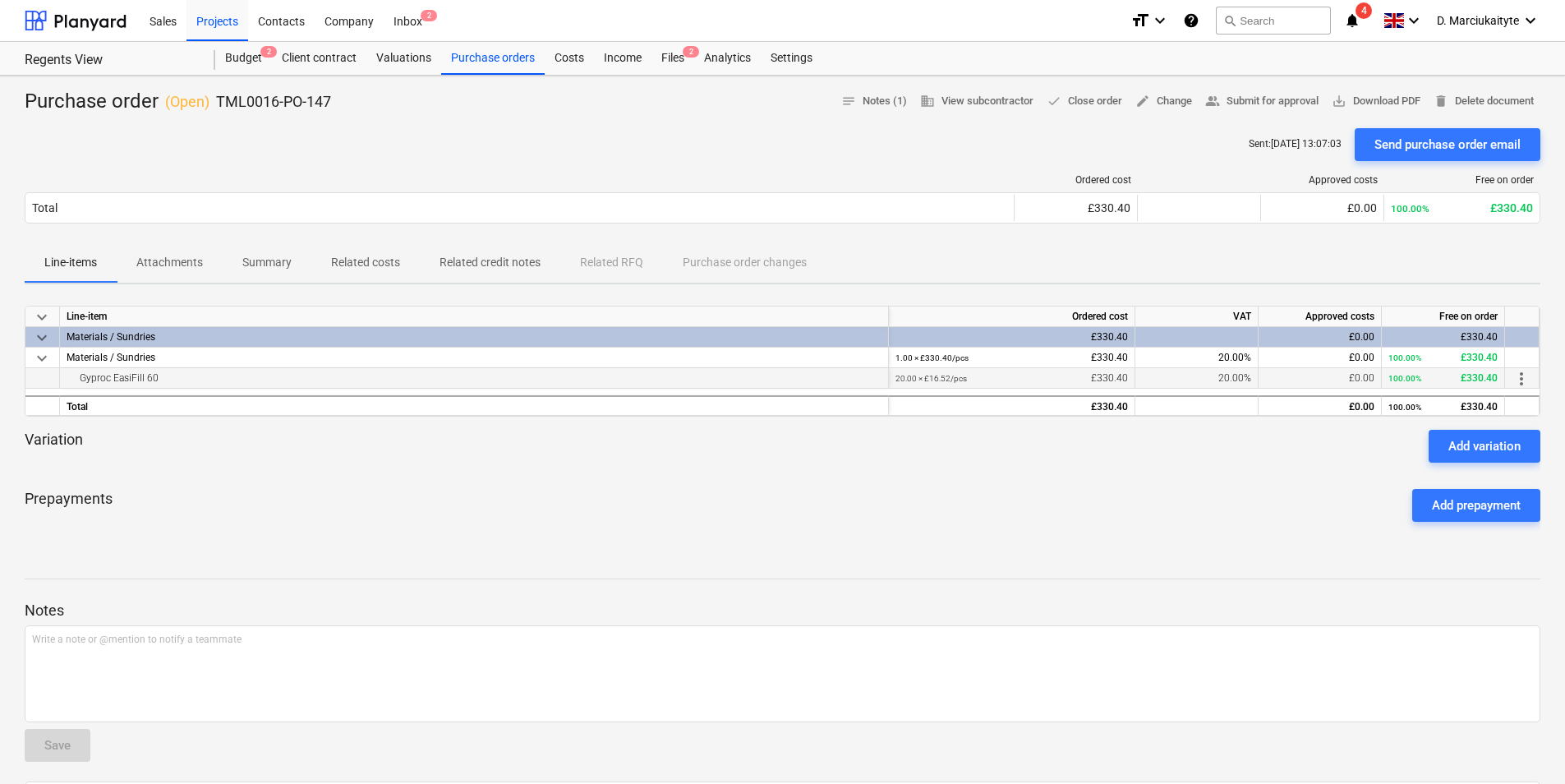
drag, startPoint x: 163, startPoint y: 378, endPoint x: 59, endPoint y: 375, distance: 104.0
click at [0, 0] on div "Gyproc EasiFill 60 20.00 × £16.52 / pcs £330.40 20.00% £0.00 100.00% £330.40 mo…" at bounding box center [0, 0] width 0 height 0
copy div "Gyproc EasiFill 60"
drag, startPoint x: 336, startPoint y: 103, endPoint x: 214, endPoint y: 103, distance: 122.0
click at [214, 103] on div "Purchase order ( Open ) TML0016-PO-147 notes Notes (1) business View subcontrac…" at bounding box center [782, 102] width 1516 height 26
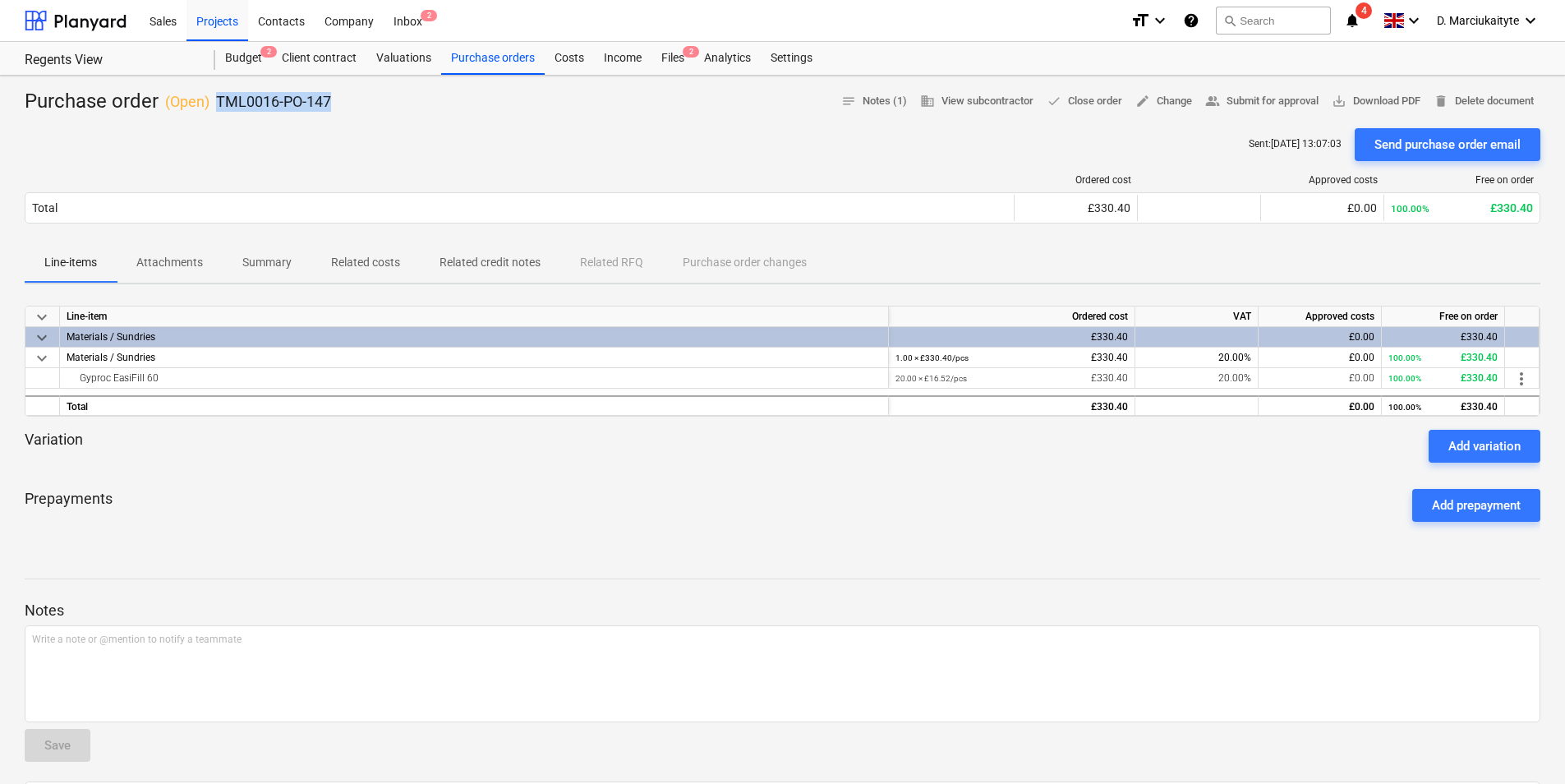
copy p "TML0016-PO-147"
click at [498, 55] on div "Purchase orders" at bounding box center [493, 59] width 104 height 33
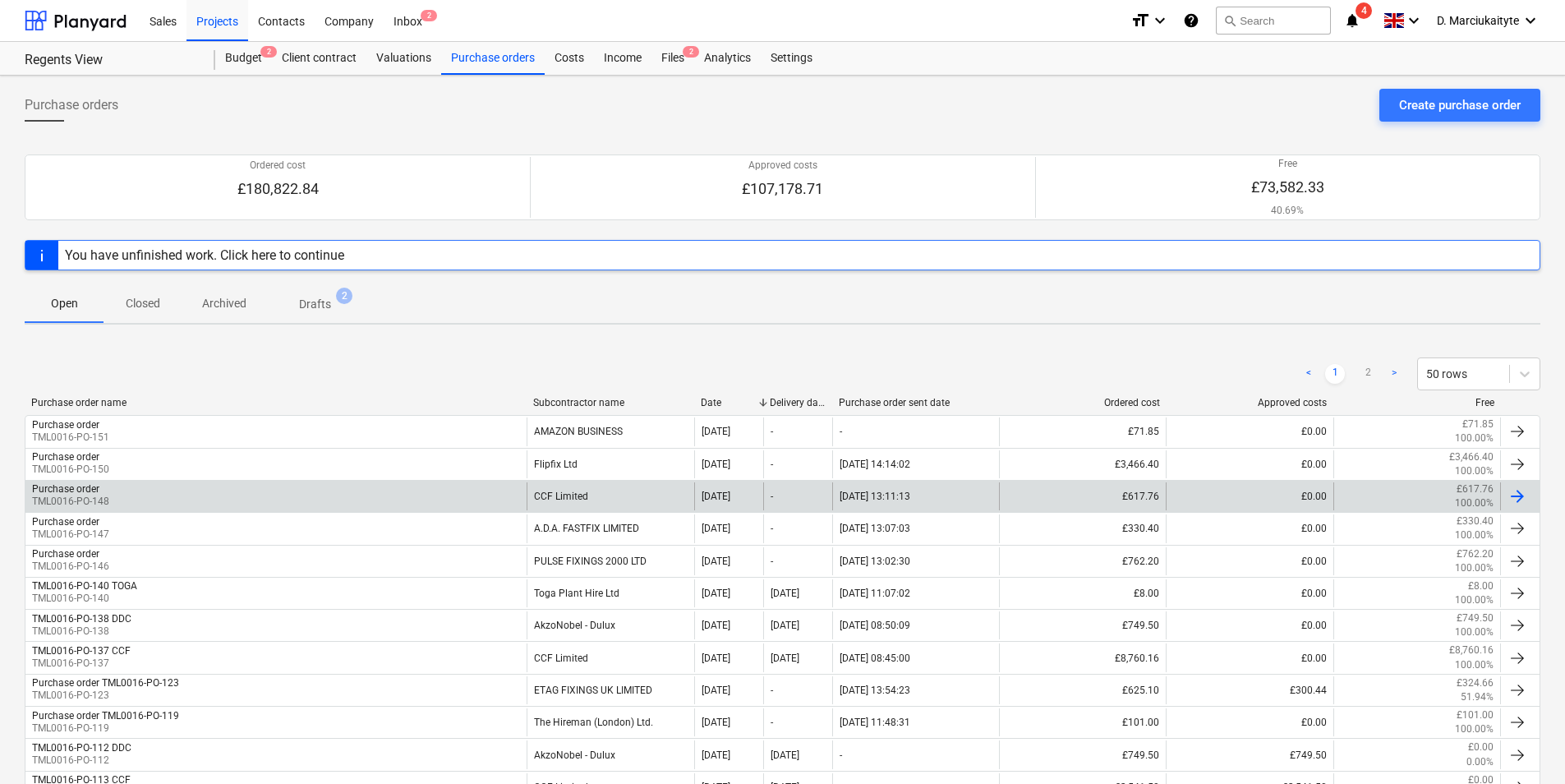
click at [427, 493] on div "Purchase order TML0016-PO-148" at bounding box center [276, 496] width 501 height 28
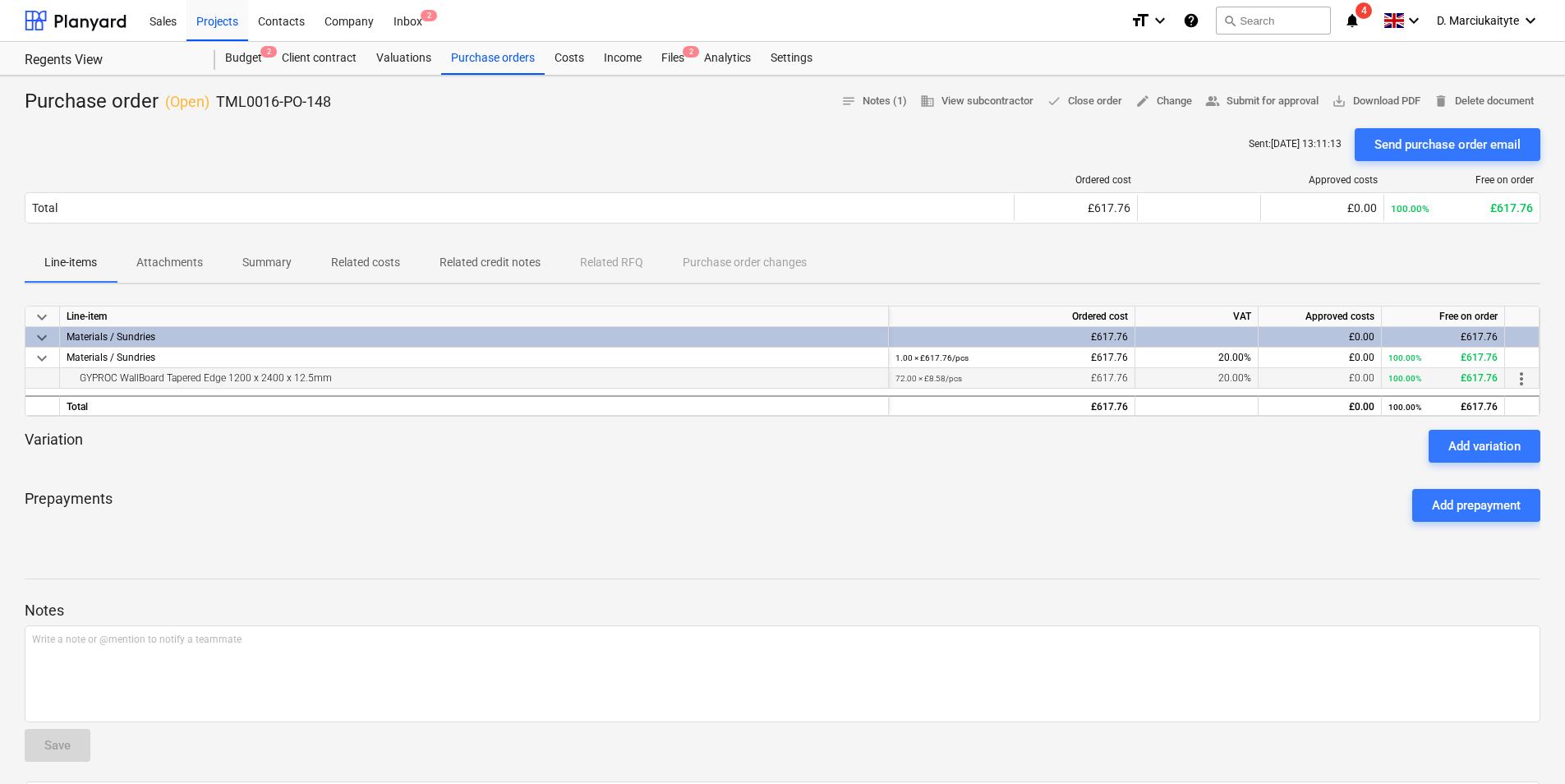
drag, startPoint x: 364, startPoint y: 377, endPoint x: 64, endPoint y: 381, distance: 300.0
click at [64, 381] on div "GYPROC WallBoard Tapered Edge 1200 x 2400 x 12.5mm" at bounding box center [474, 378] width 829 height 21
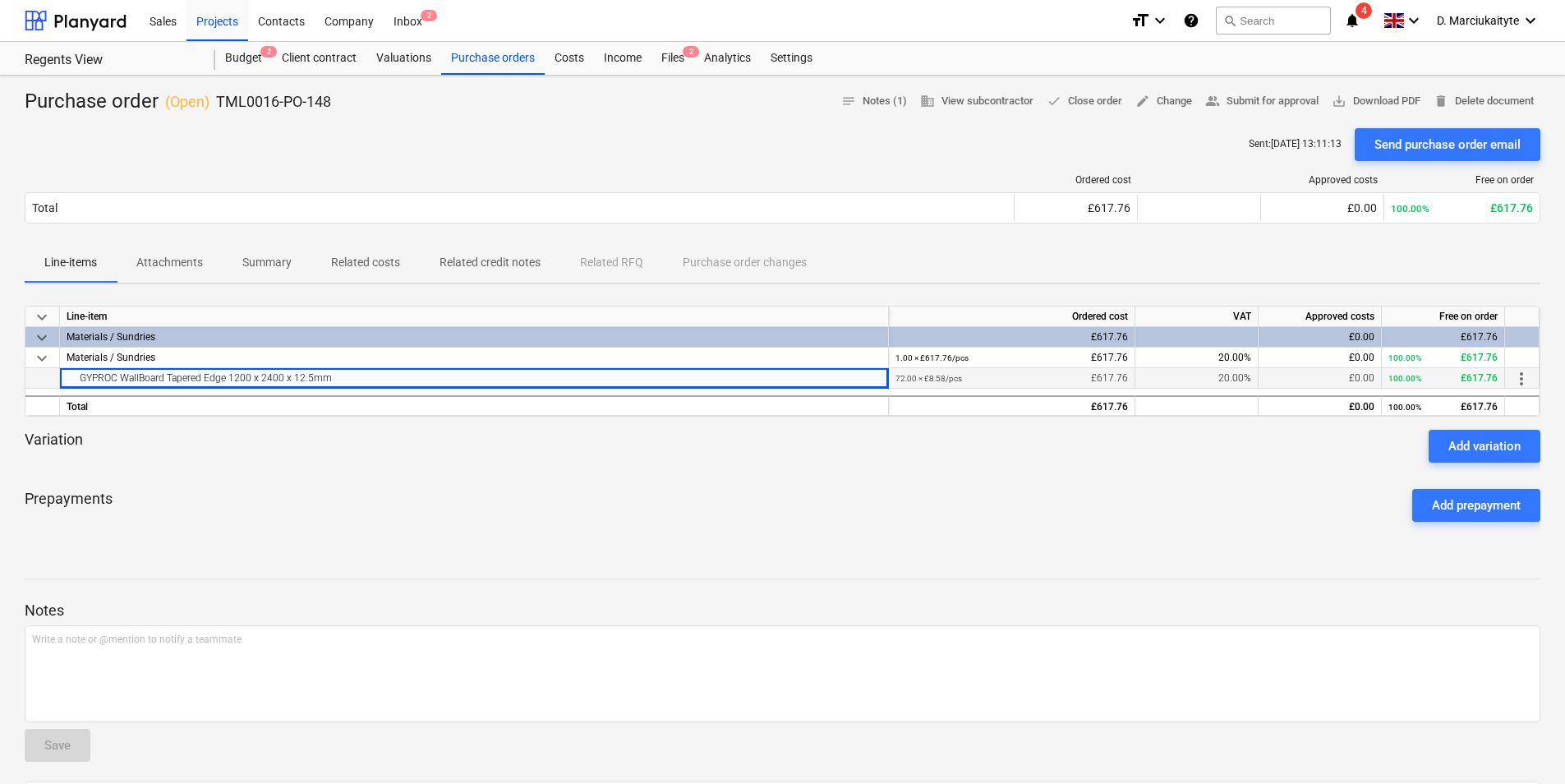
copy div "GYPROC WallBoard Tapered Edge 1200 x 2400 x 12.5mm"
drag, startPoint x: 248, startPoint y: 103, endPoint x: 214, endPoint y: 103, distance: 34.0
click at [214, 103] on div "Purchase order ( Open ) TML0016-PO-148 notes Notes (1) business View subcontrac…" at bounding box center [782, 102] width 1516 height 26
click at [489, 53] on div "Purchase orders" at bounding box center [493, 59] width 104 height 33
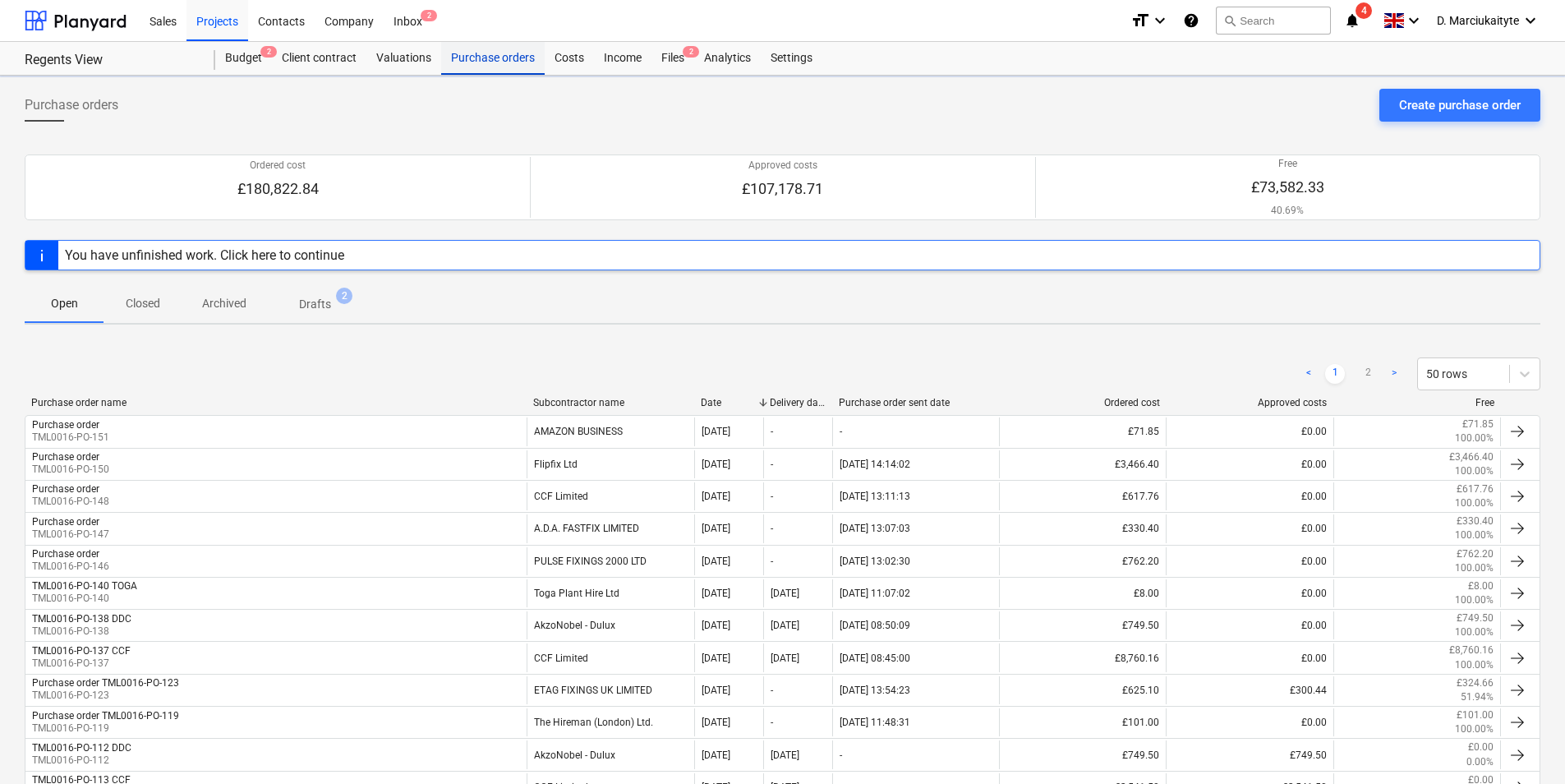
click at [461, 56] on div "Purchase orders" at bounding box center [493, 59] width 104 height 33
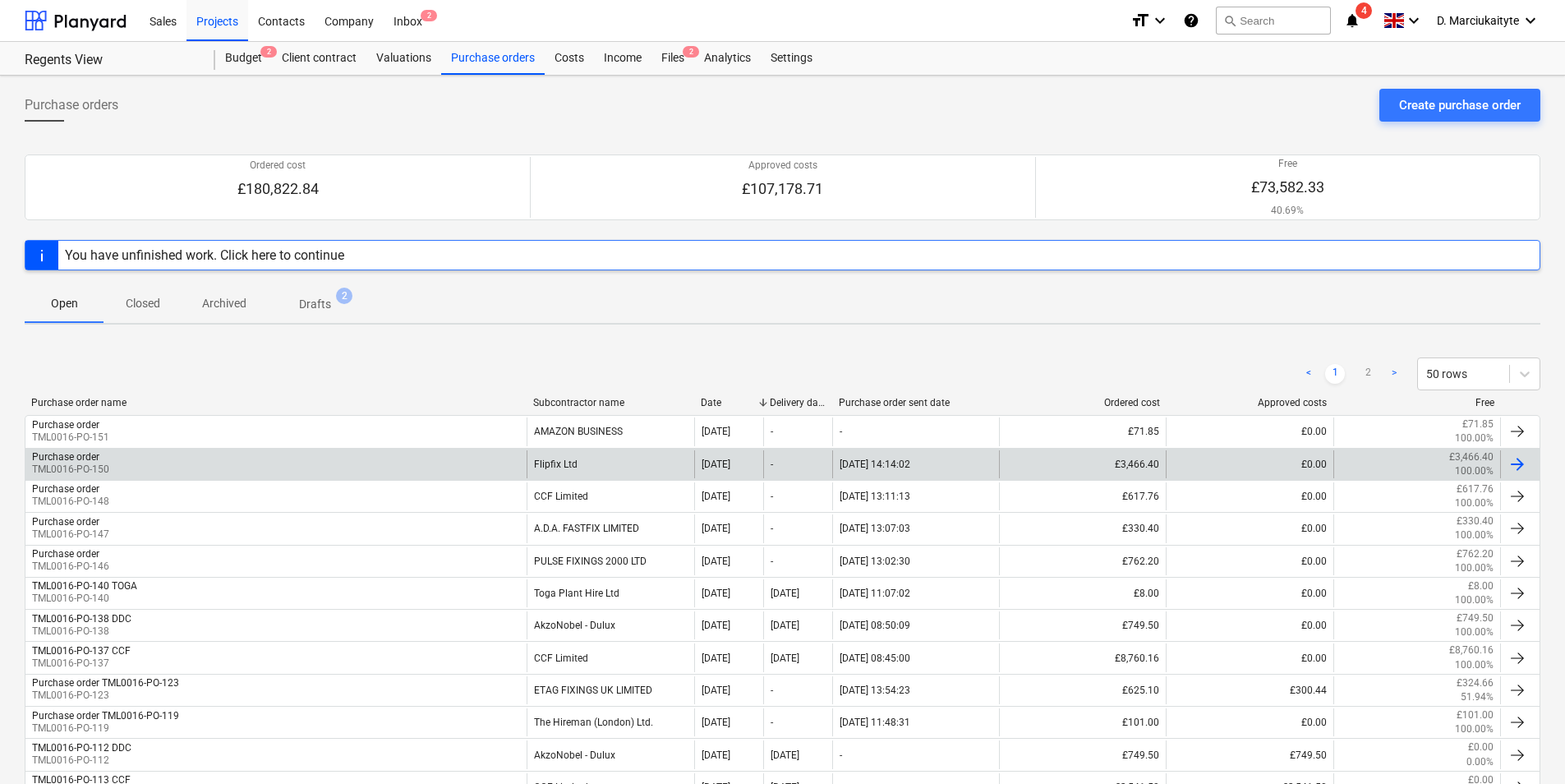
click at [488, 464] on div "Purchase order TML0016-PO-150" at bounding box center [276, 464] width 501 height 28
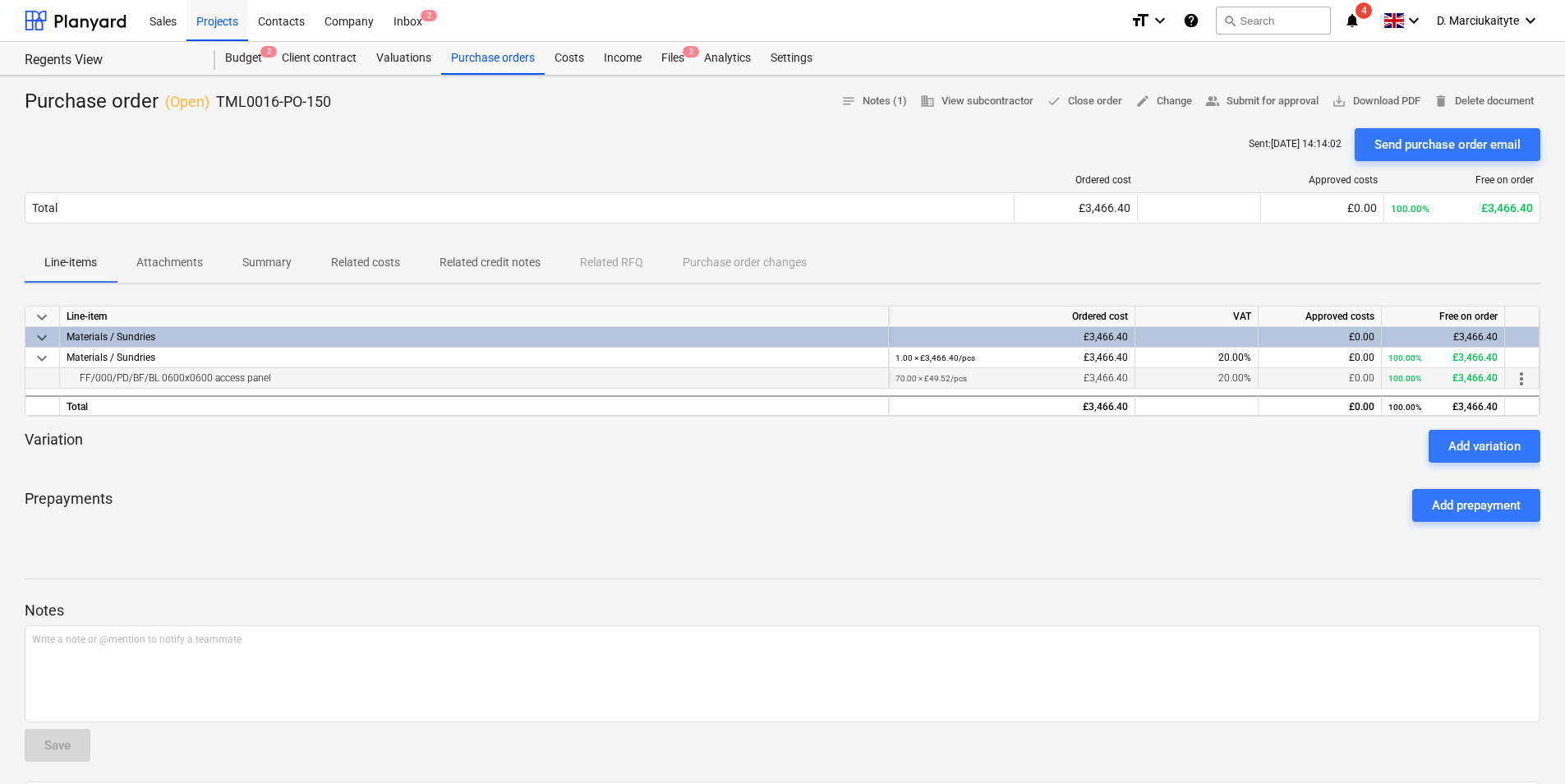
drag, startPoint x: 267, startPoint y: 377, endPoint x: 73, endPoint y: 379, distance: 194.0
click at [73, 379] on div "FF/000/PD/BF/BL 0600x0600 access panel" at bounding box center [474, 378] width 815 height 20
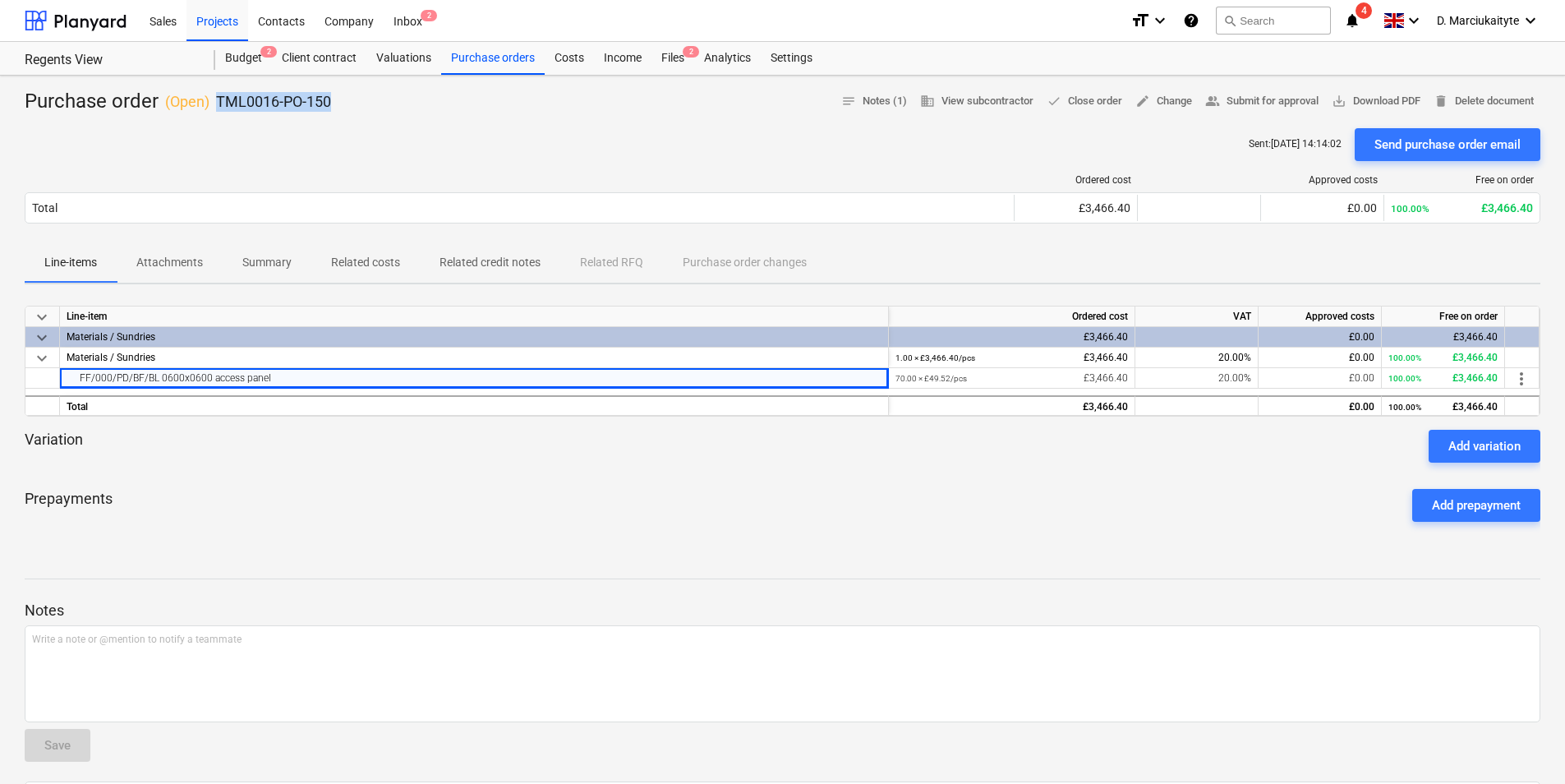
drag, startPoint x: 337, startPoint y: 102, endPoint x: 211, endPoint y: 99, distance: 126.0
click at [211, 99] on div "Purchase order ( Open ) TML0016-PO-150 notes Notes (1) business View subcontrac…" at bounding box center [782, 102] width 1516 height 26
click at [281, 267] on p "Summary" at bounding box center [267, 262] width 50 height 17
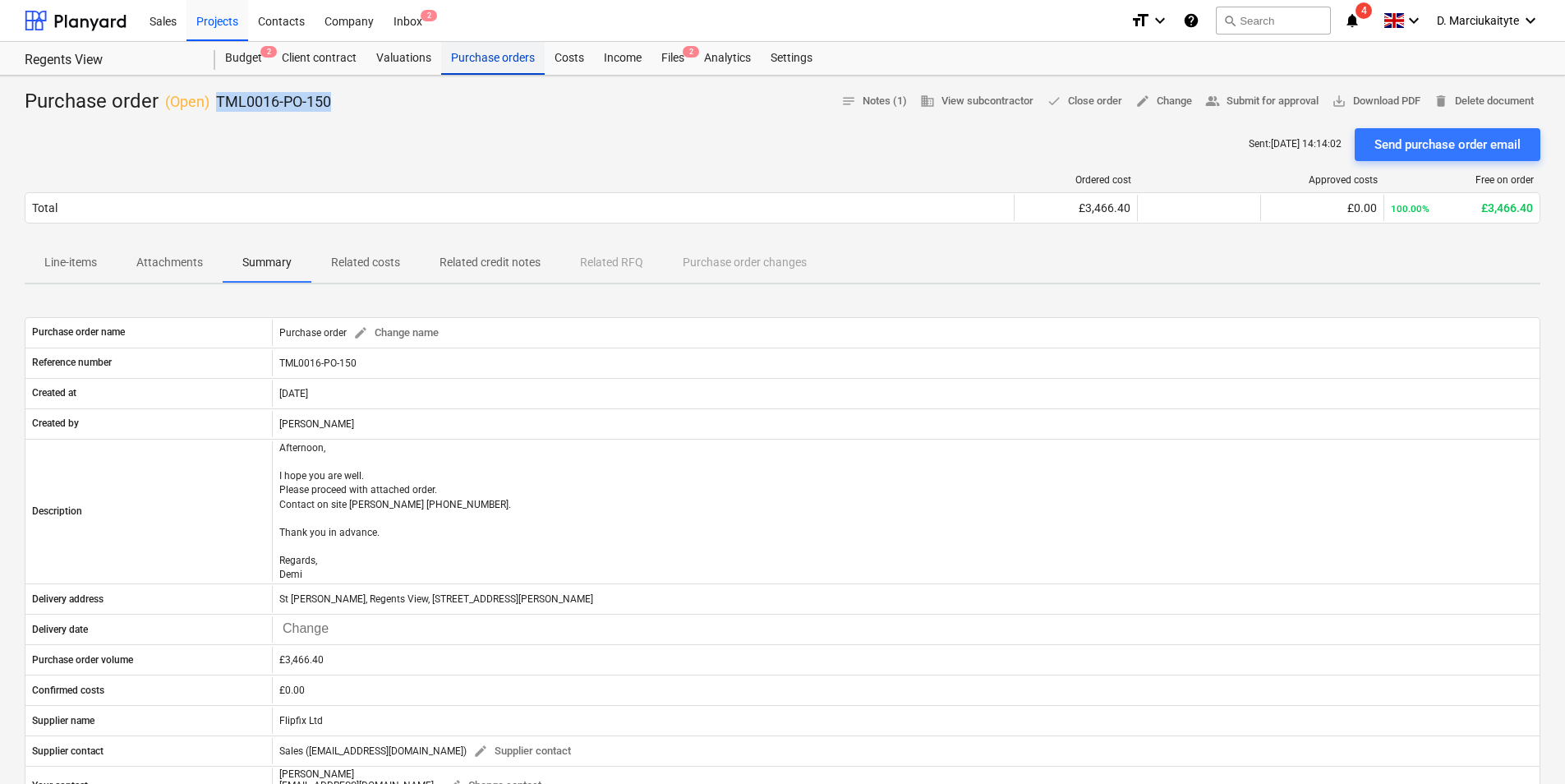
click at [485, 55] on div "Purchase orders" at bounding box center [493, 59] width 104 height 33
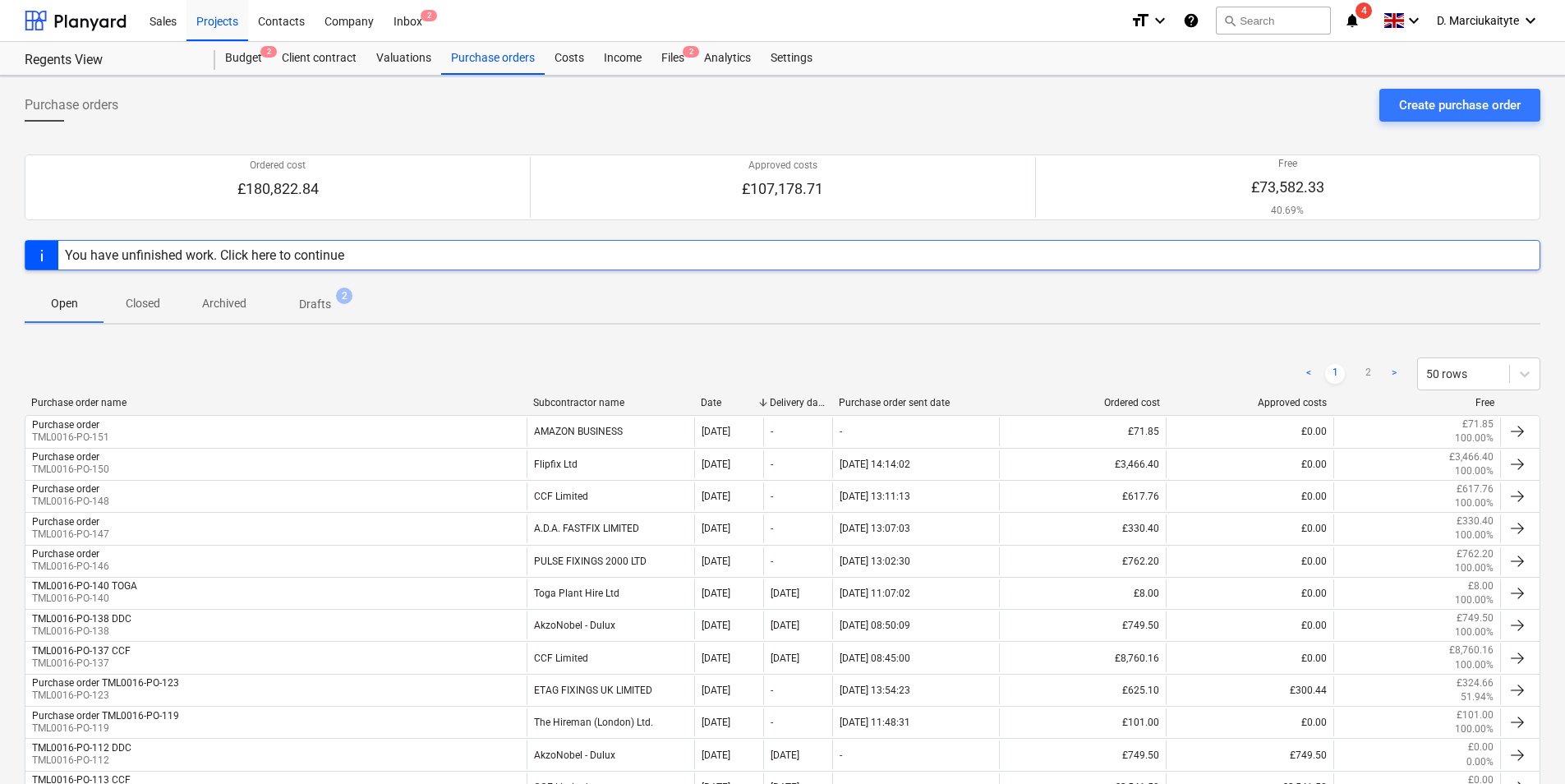
click at [335, 411] on div "Purchase order name Subcontractor name Date Delivery date Purchase order sent d…" at bounding box center [782, 406] width 1516 height 18
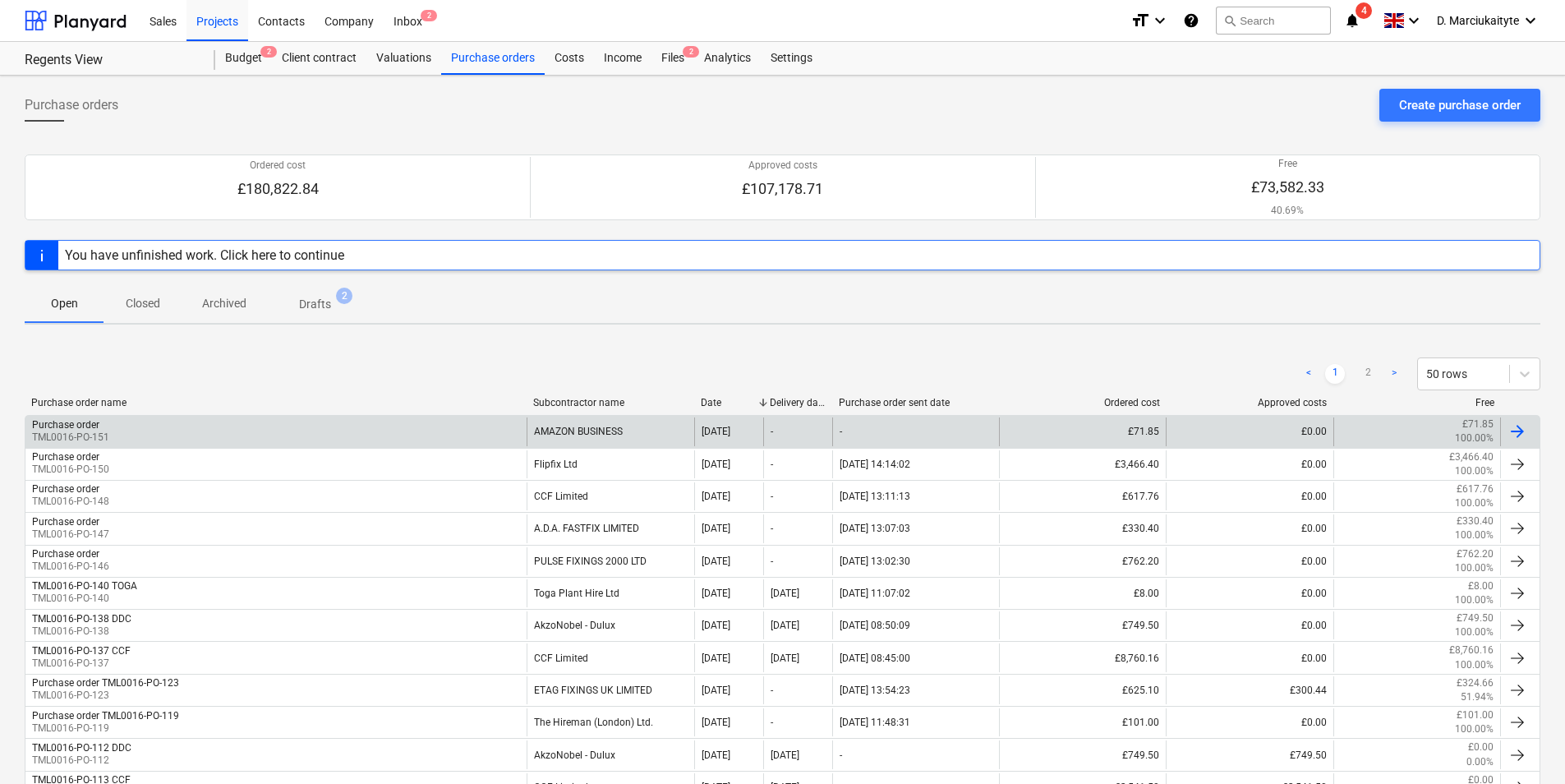
click at [335, 434] on div "Purchase order TML0016-PO-151" at bounding box center [276, 431] width 501 height 28
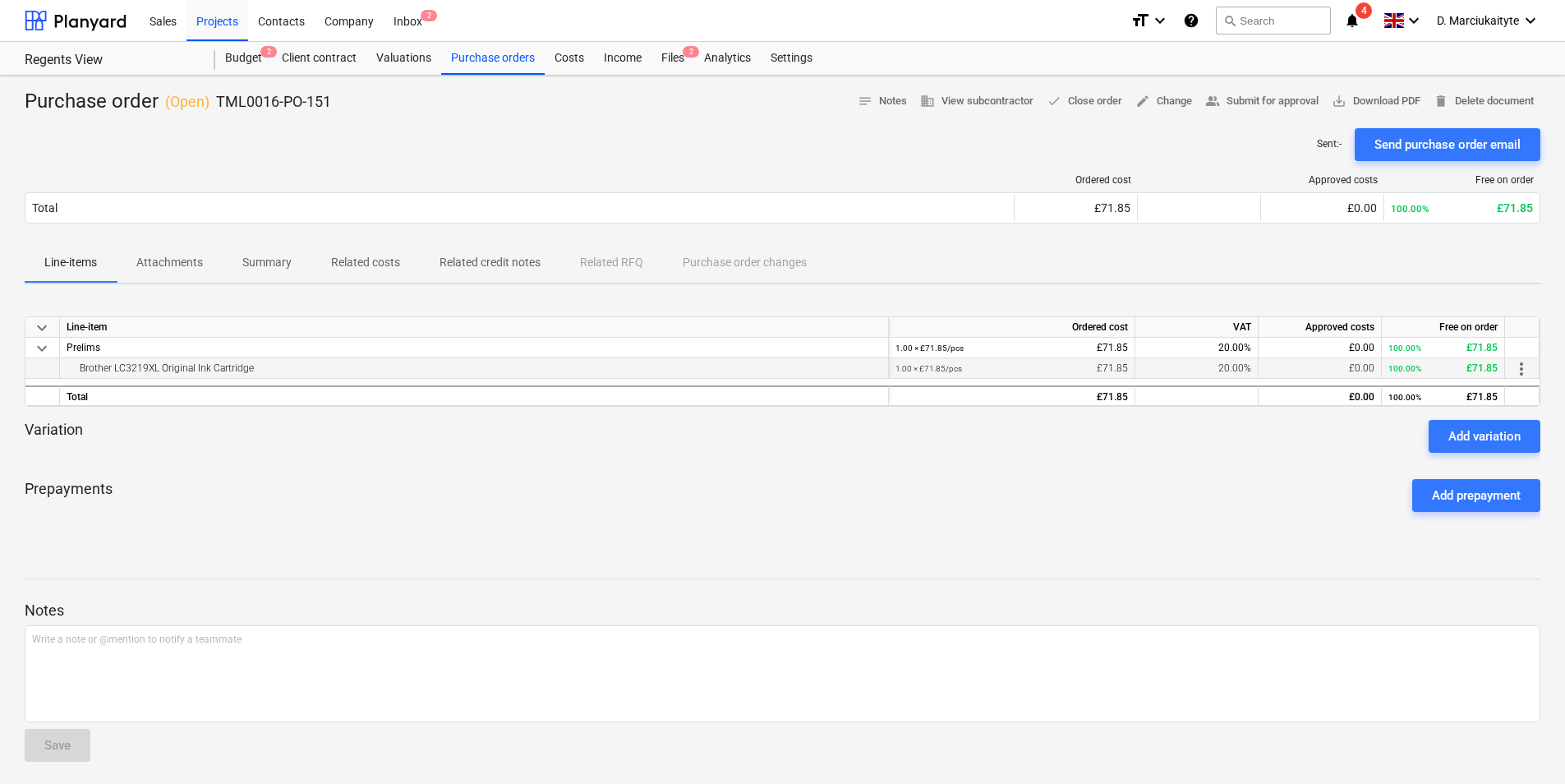
drag, startPoint x: 279, startPoint y: 368, endPoint x: 53, endPoint y: 366, distance: 226.0
click at [0, 0] on div "Brother LC3219XL Original Ink Cartridge 1.00 × £71.85 / pcs £71.85 20.00% £0.00…" at bounding box center [0, 0] width 0 height 0
drag, startPoint x: 347, startPoint y: 108, endPoint x: 219, endPoint y: 103, distance: 128.1
click at [219, 103] on div "Purchase order ( Open ) TML0016-PO-151 notes Notes business View subcontractor …" at bounding box center [782, 102] width 1516 height 26
click at [506, 58] on div "Purchase orders" at bounding box center [493, 59] width 104 height 33
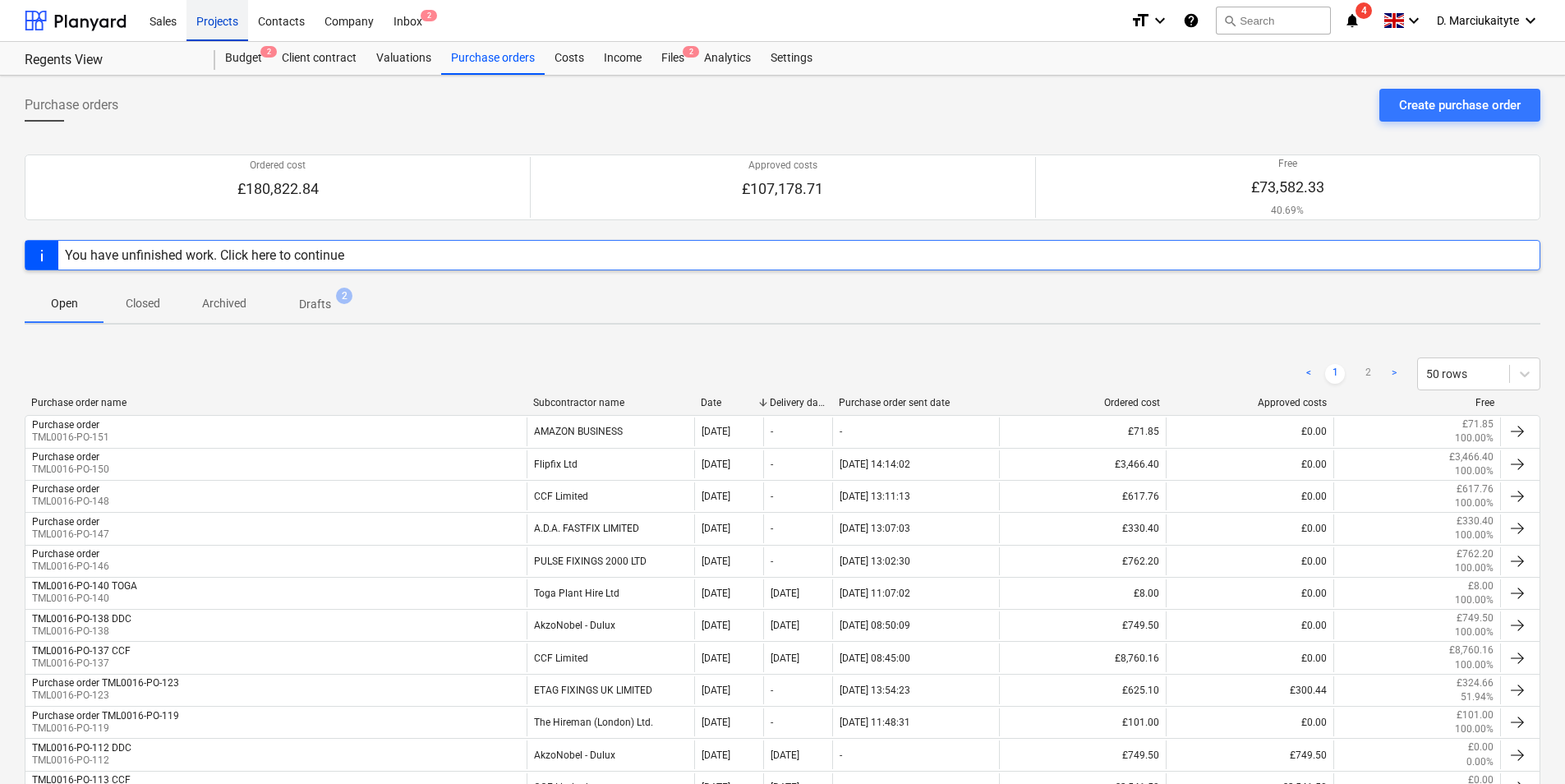
click at [225, 13] on div "Projects" at bounding box center [217, 20] width 61 height 42
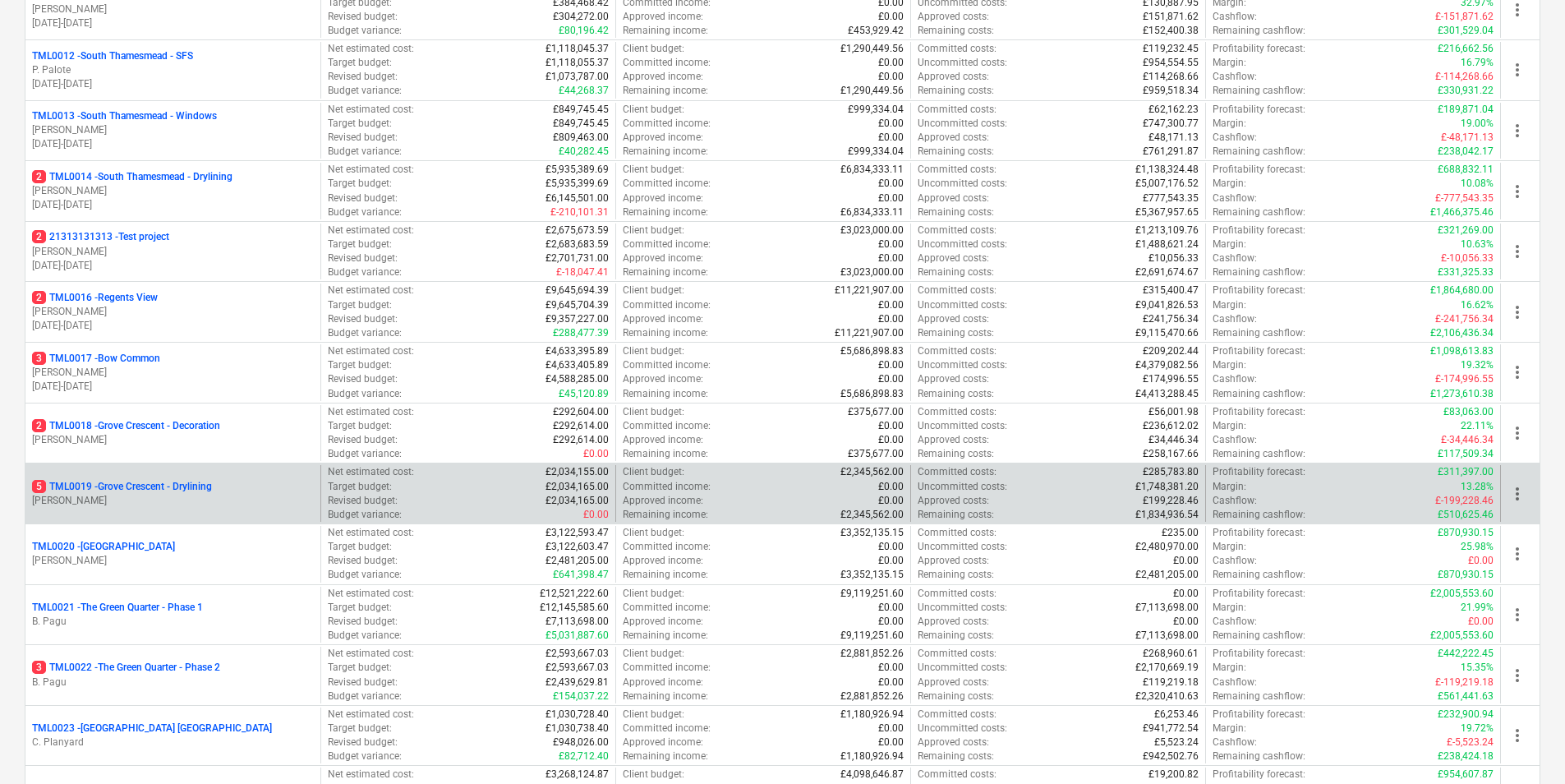
scroll to position [1068, 0]
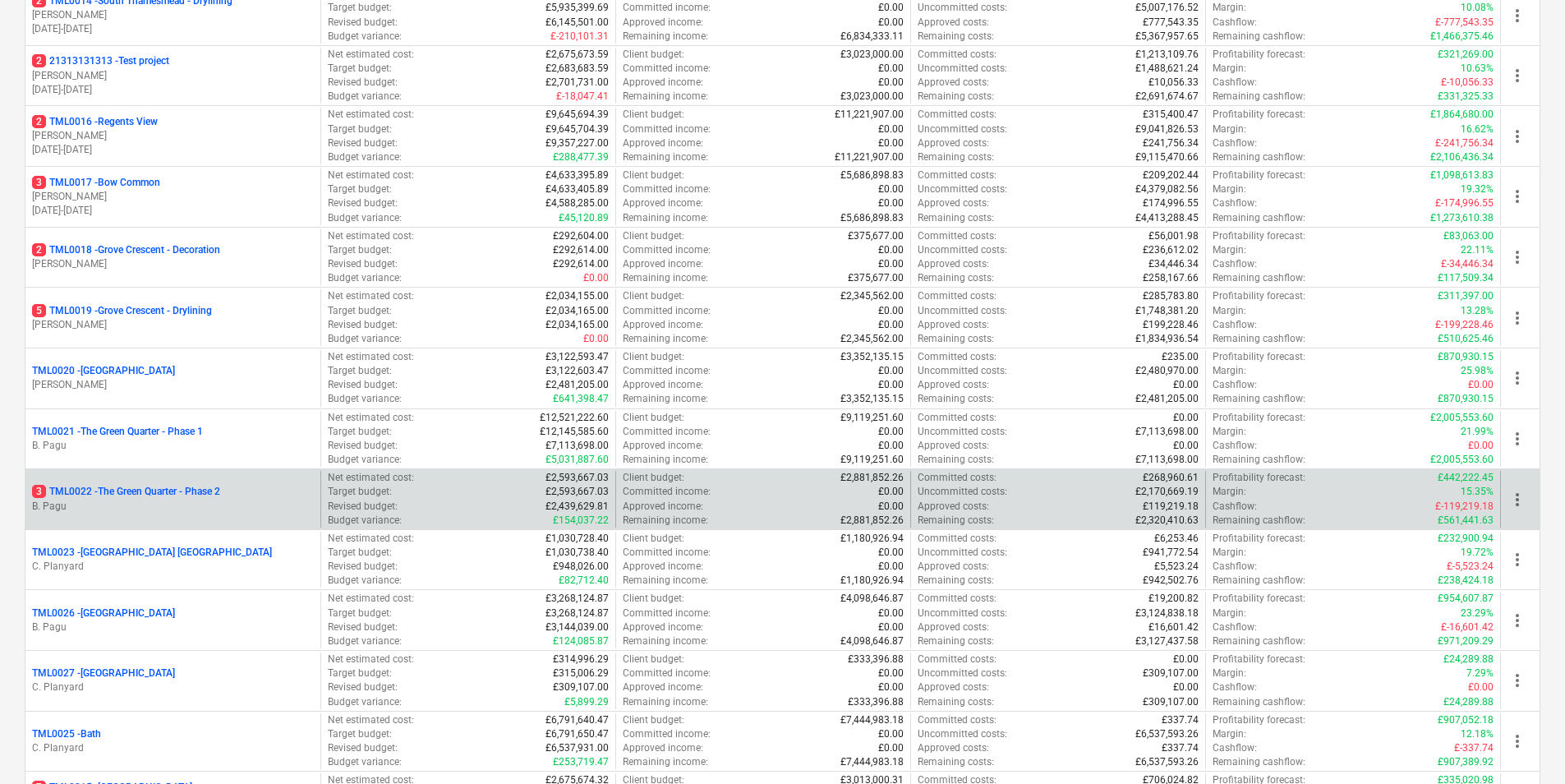
click at [220, 484] on p "3 TML0022 - The Green Quarter - Phase 2" at bounding box center [126, 491] width 188 height 14
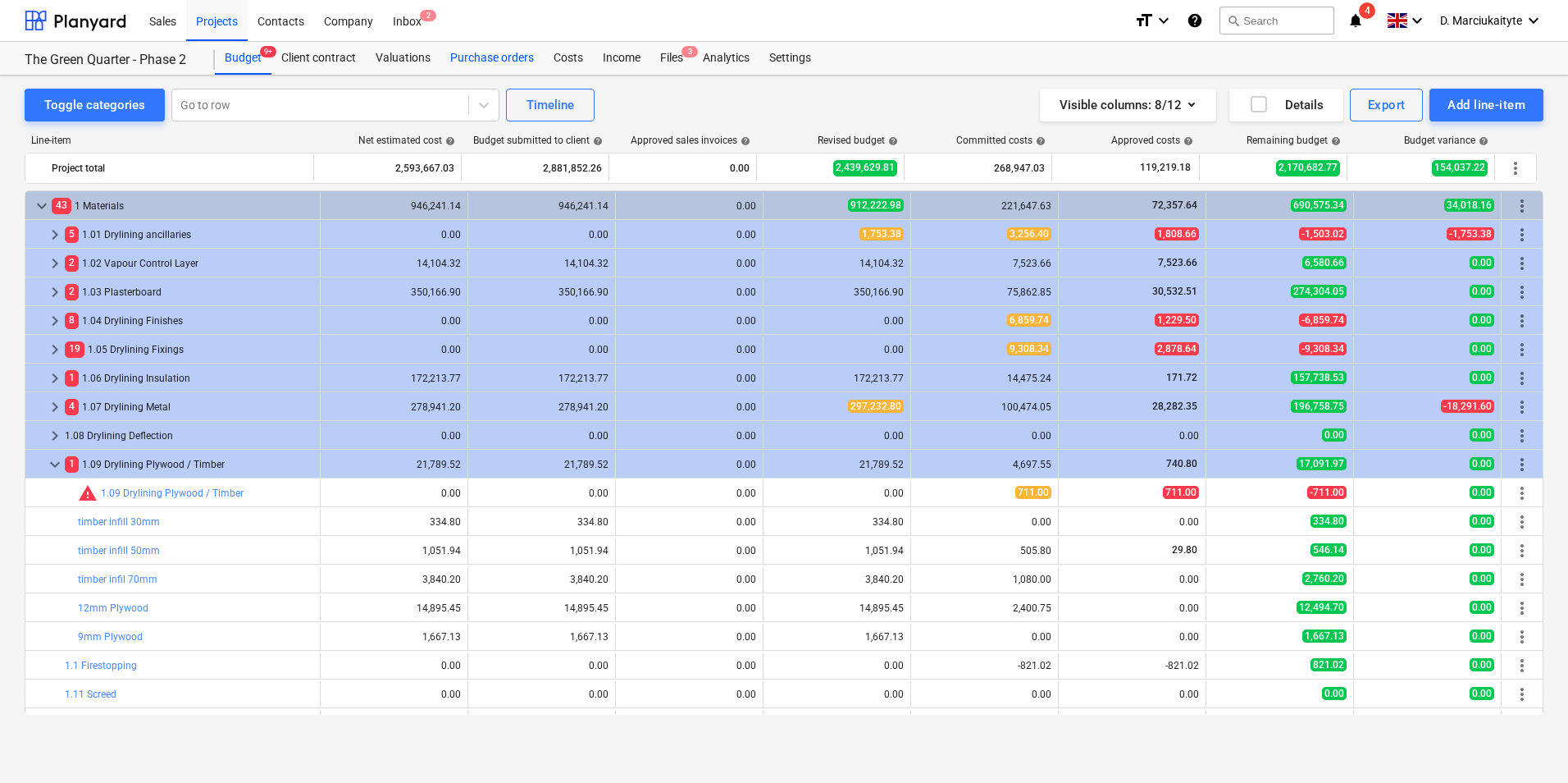
click at [504, 53] on div "Purchase orders" at bounding box center [492, 59] width 103 height 33
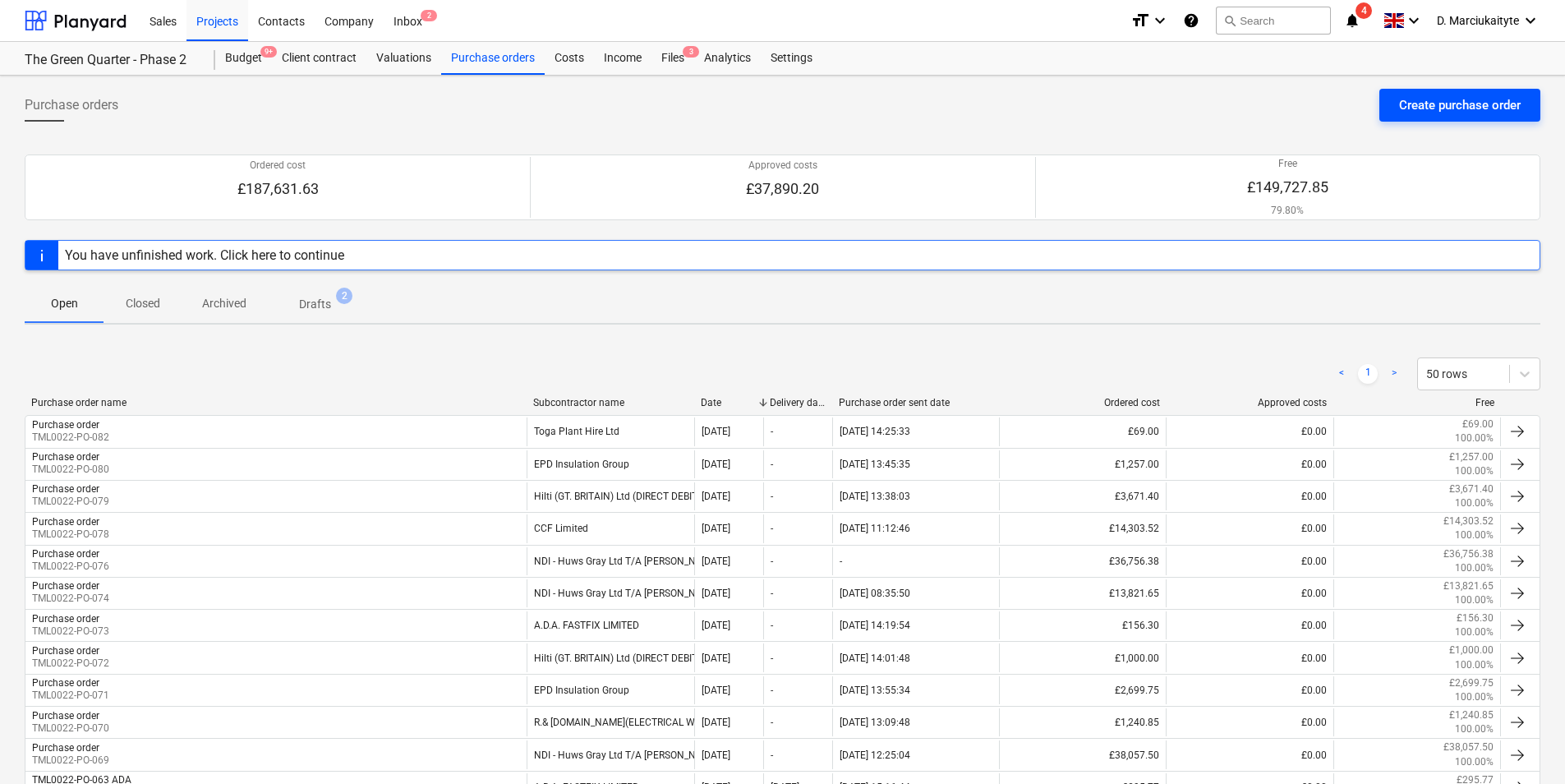
click at [1442, 101] on div "Create purchase order" at bounding box center [1460, 105] width 122 height 22
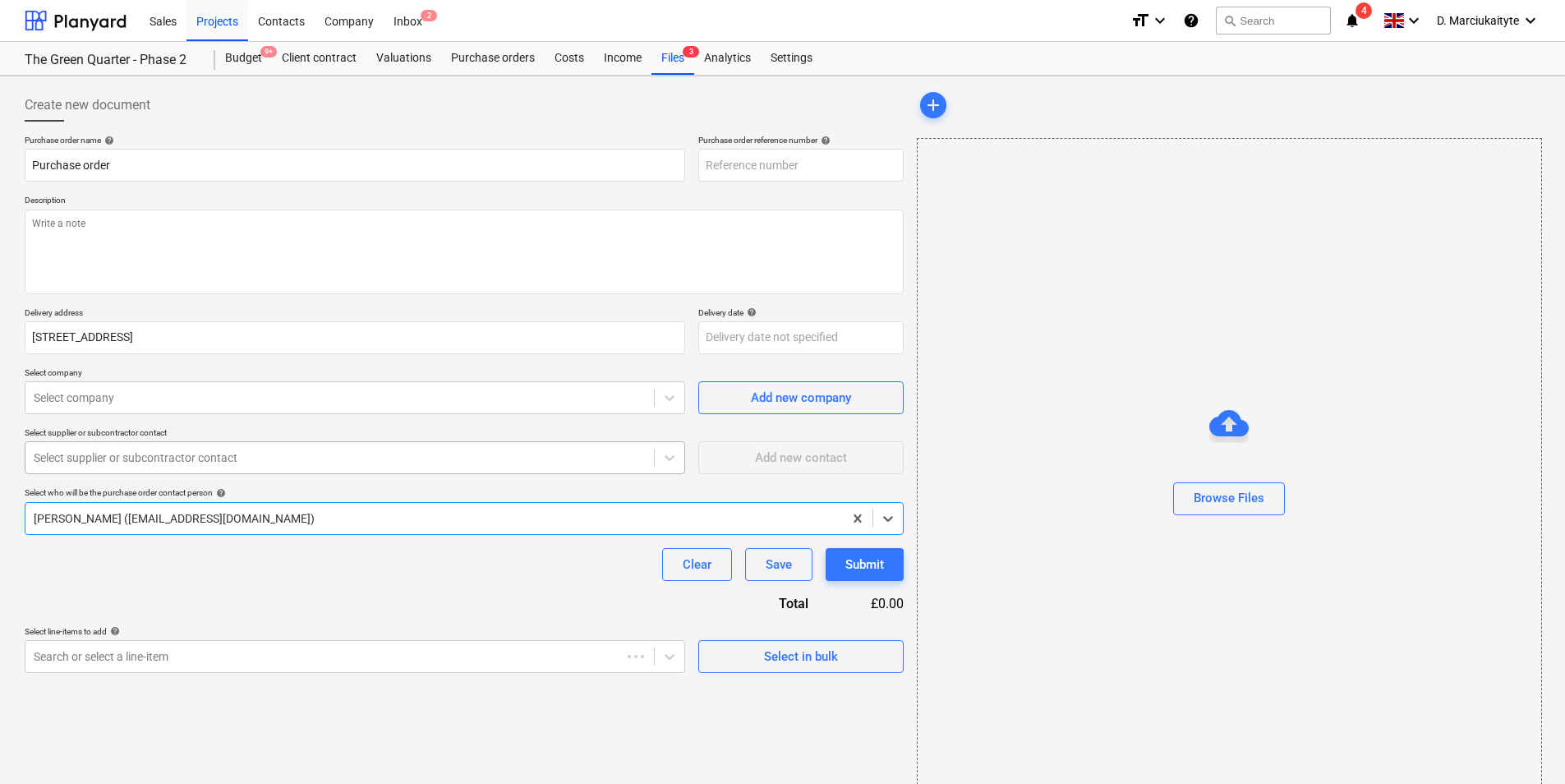
type textarea "x"
type input "TML0022-PO-083"
type textarea "x"
click at [311, 398] on div at bounding box center [339, 397] width 612 height 17
type input "ndi"
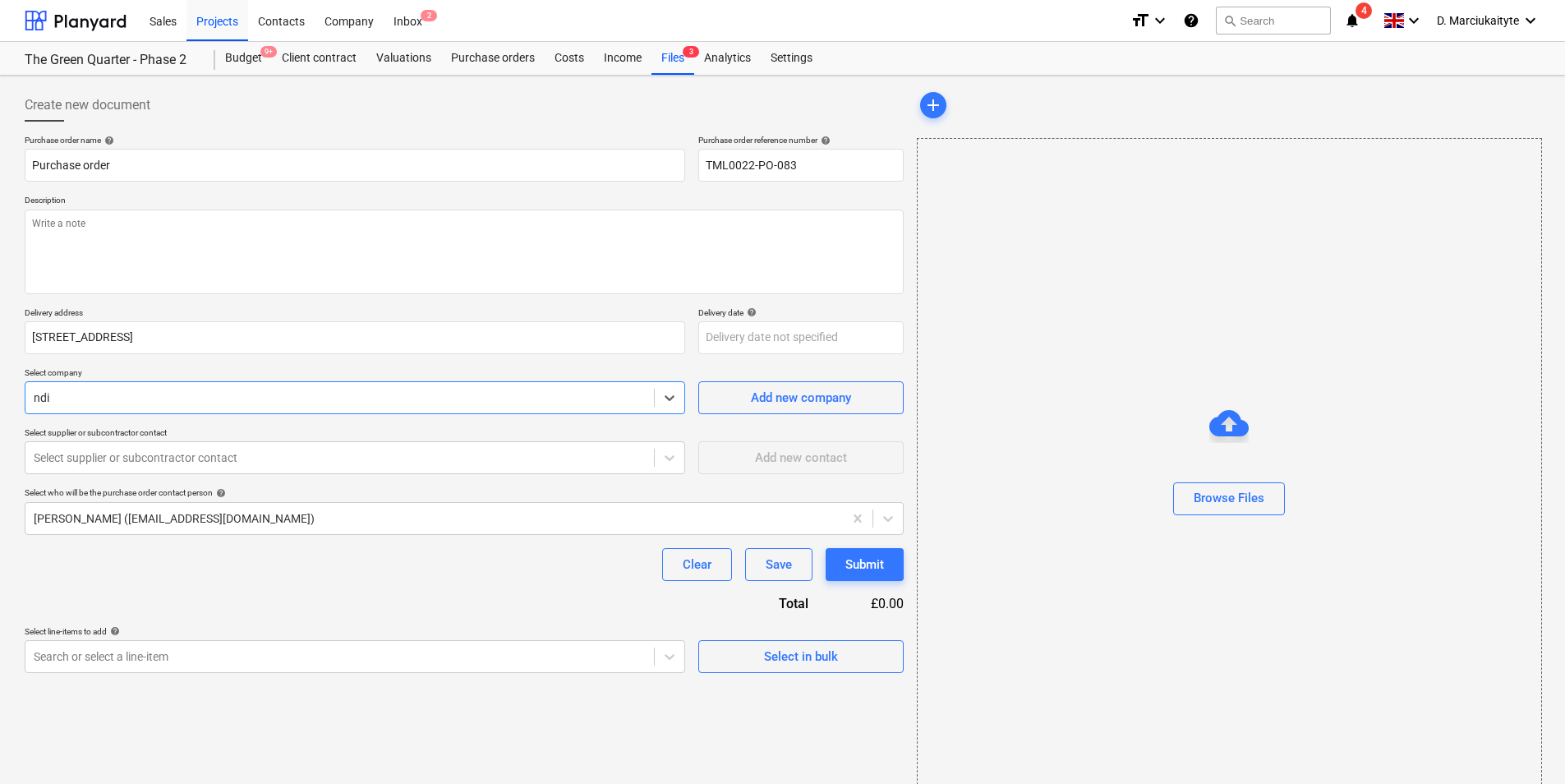
type textarea "x"
click at [377, 452] on div at bounding box center [339, 458] width 612 height 17
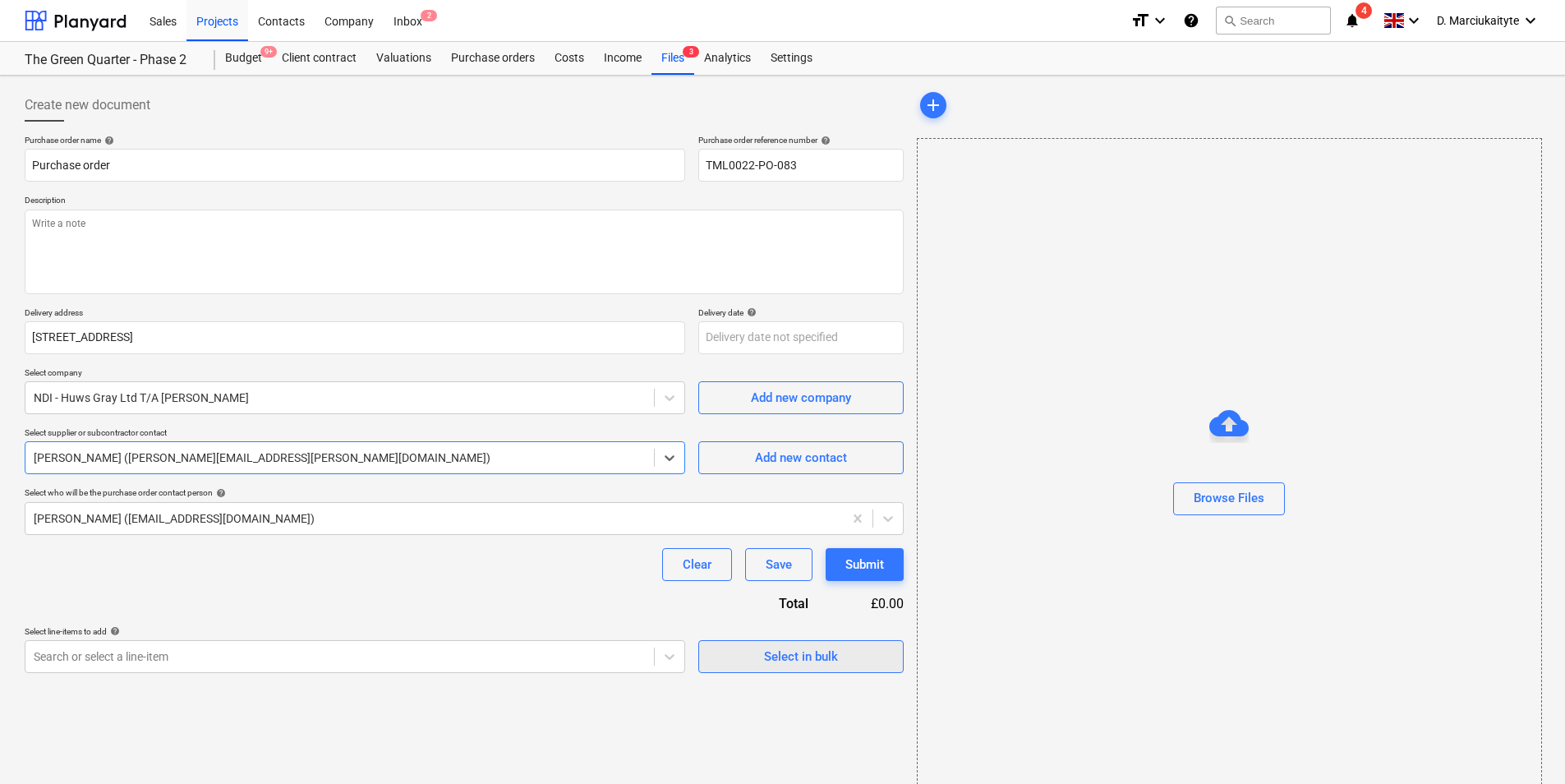
click at [814, 652] on div "Select in bulk" at bounding box center [801, 657] width 74 height 22
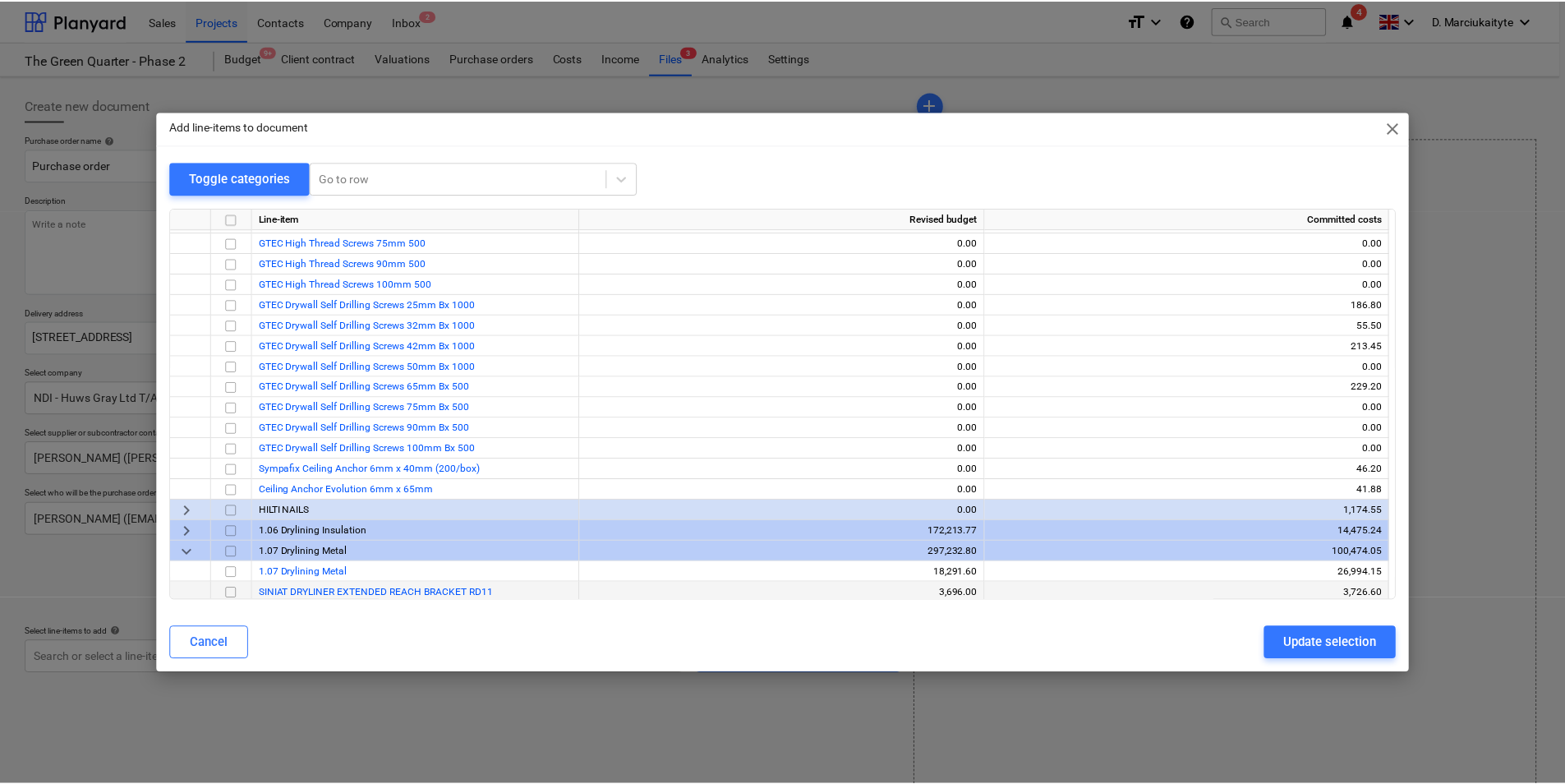
scroll to position [1643, 0]
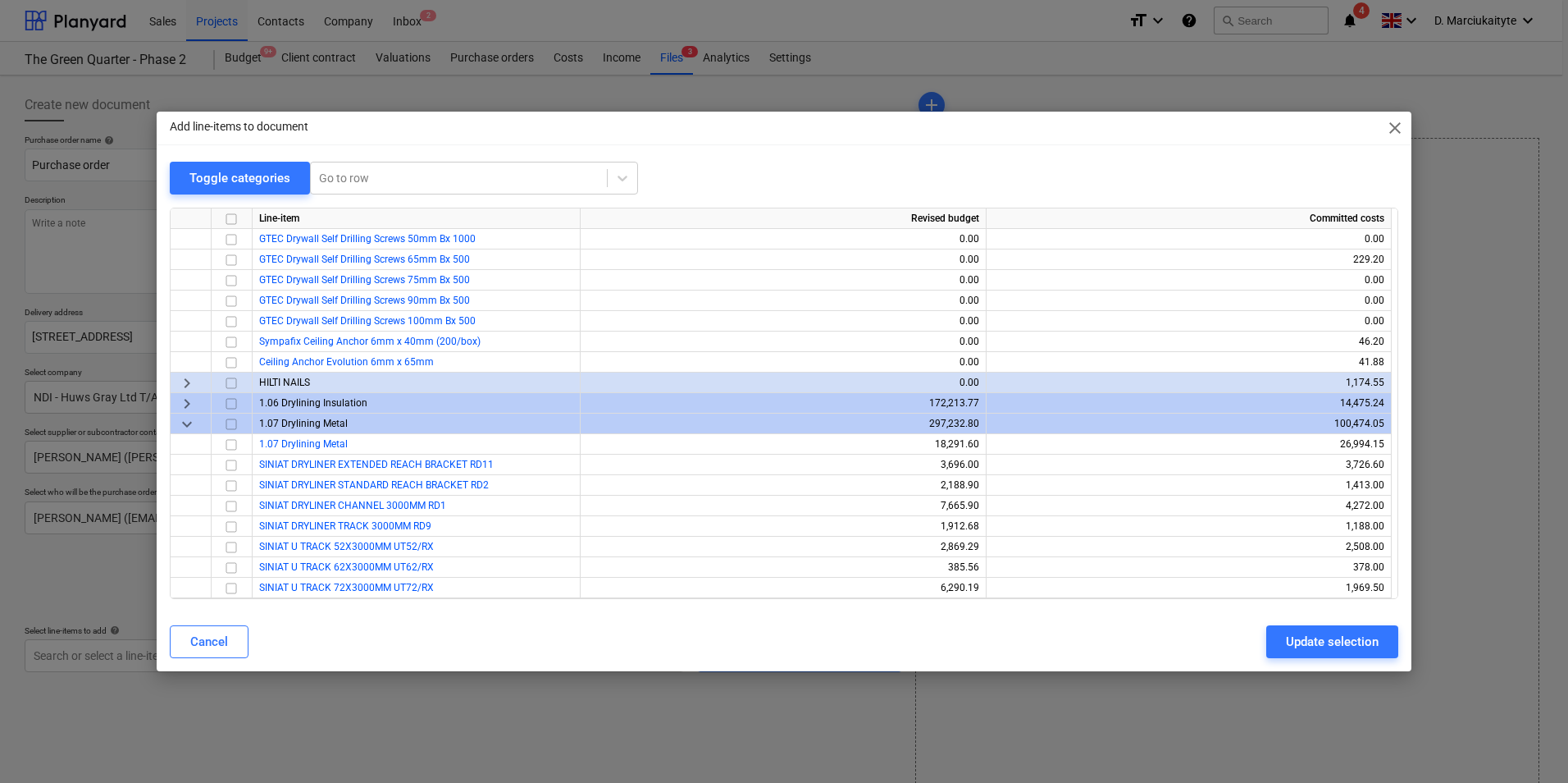
click at [197, 403] on div "keyboard_arrow_right" at bounding box center [191, 403] width 41 height 21
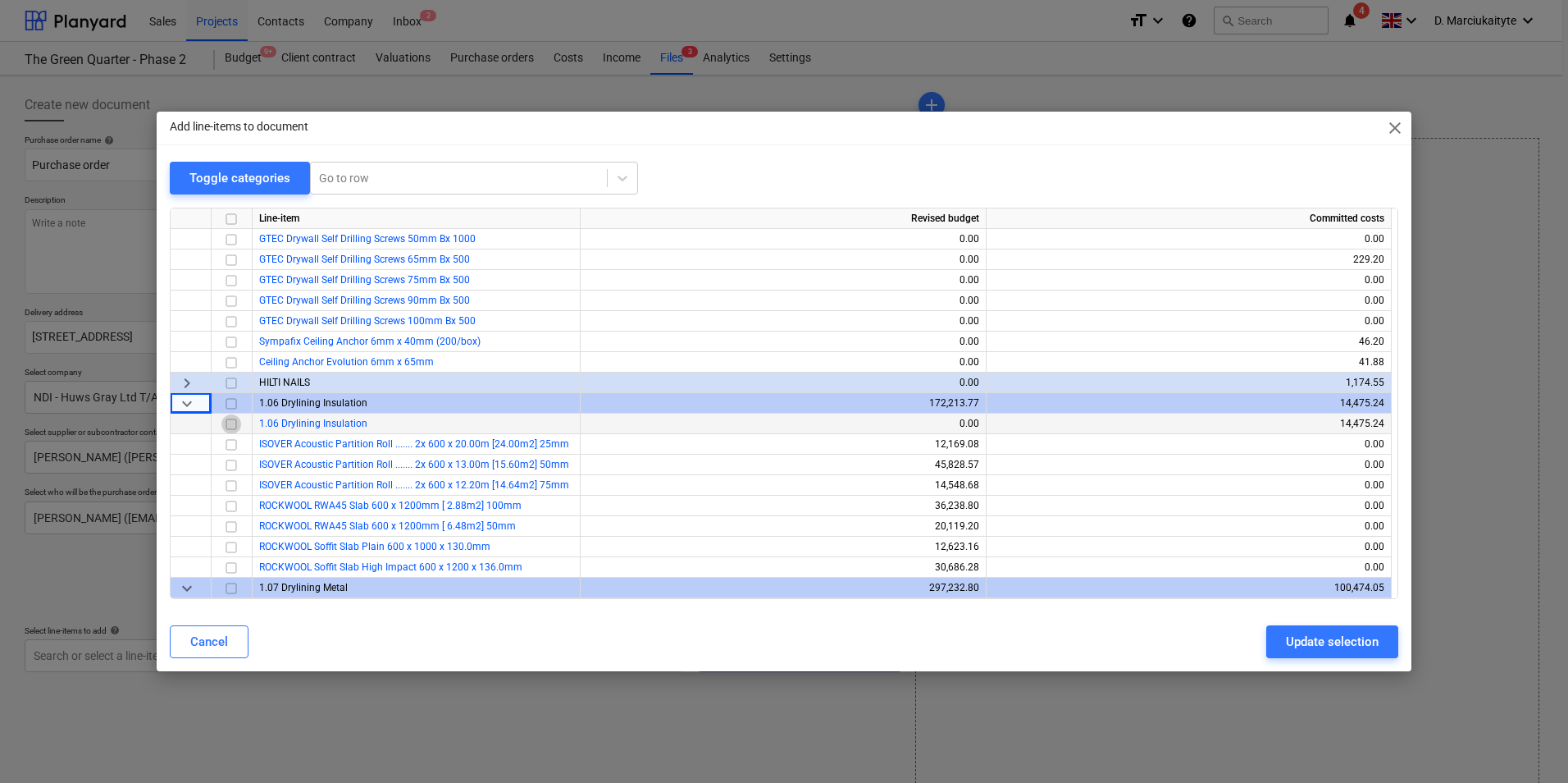
click at [229, 429] on input "checkbox" at bounding box center [231, 424] width 20 height 20
click at [1340, 633] on div "Update selection" at bounding box center [1332, 642] width 93 height 21
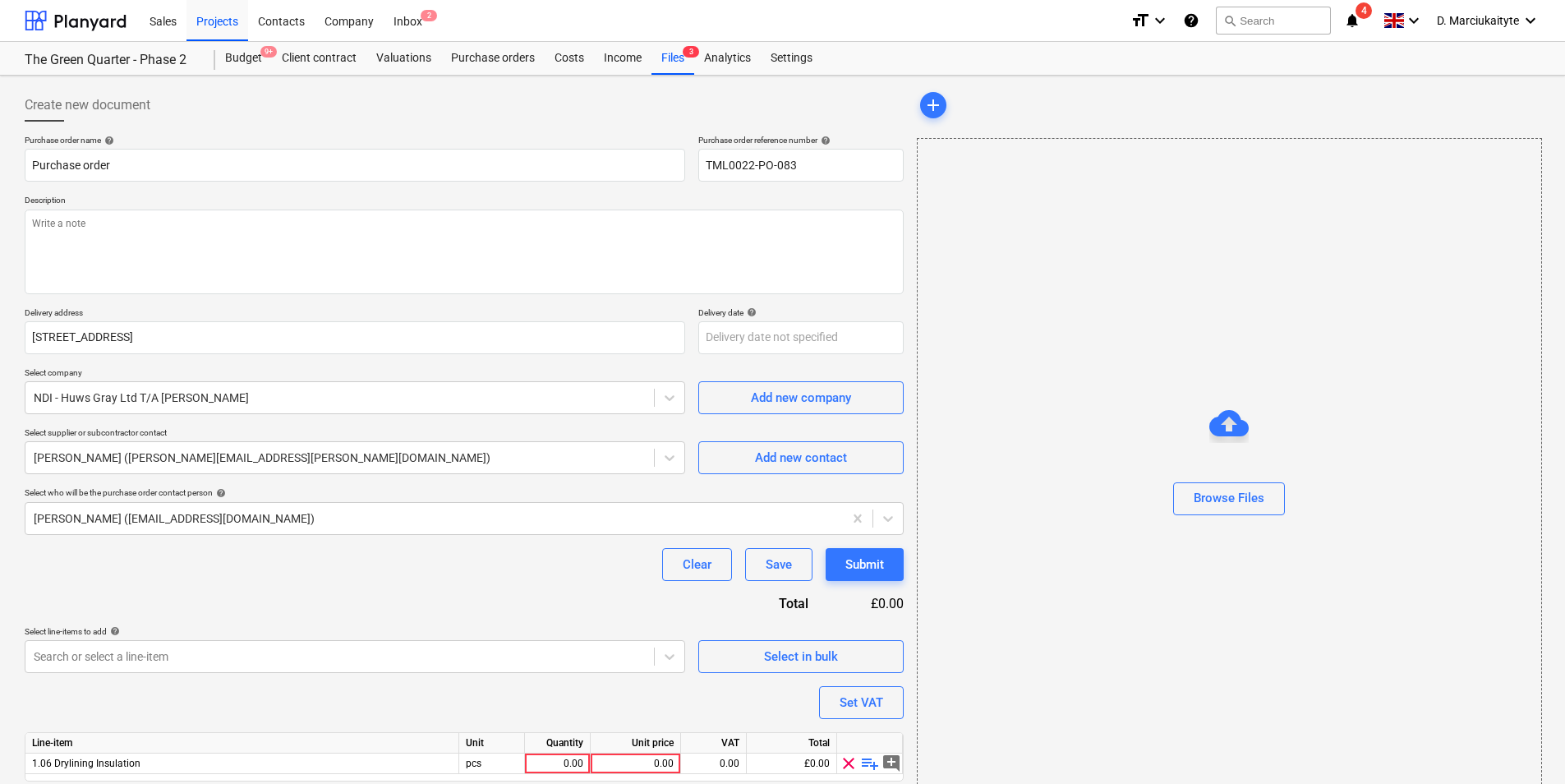
scroll to position [56, 0]
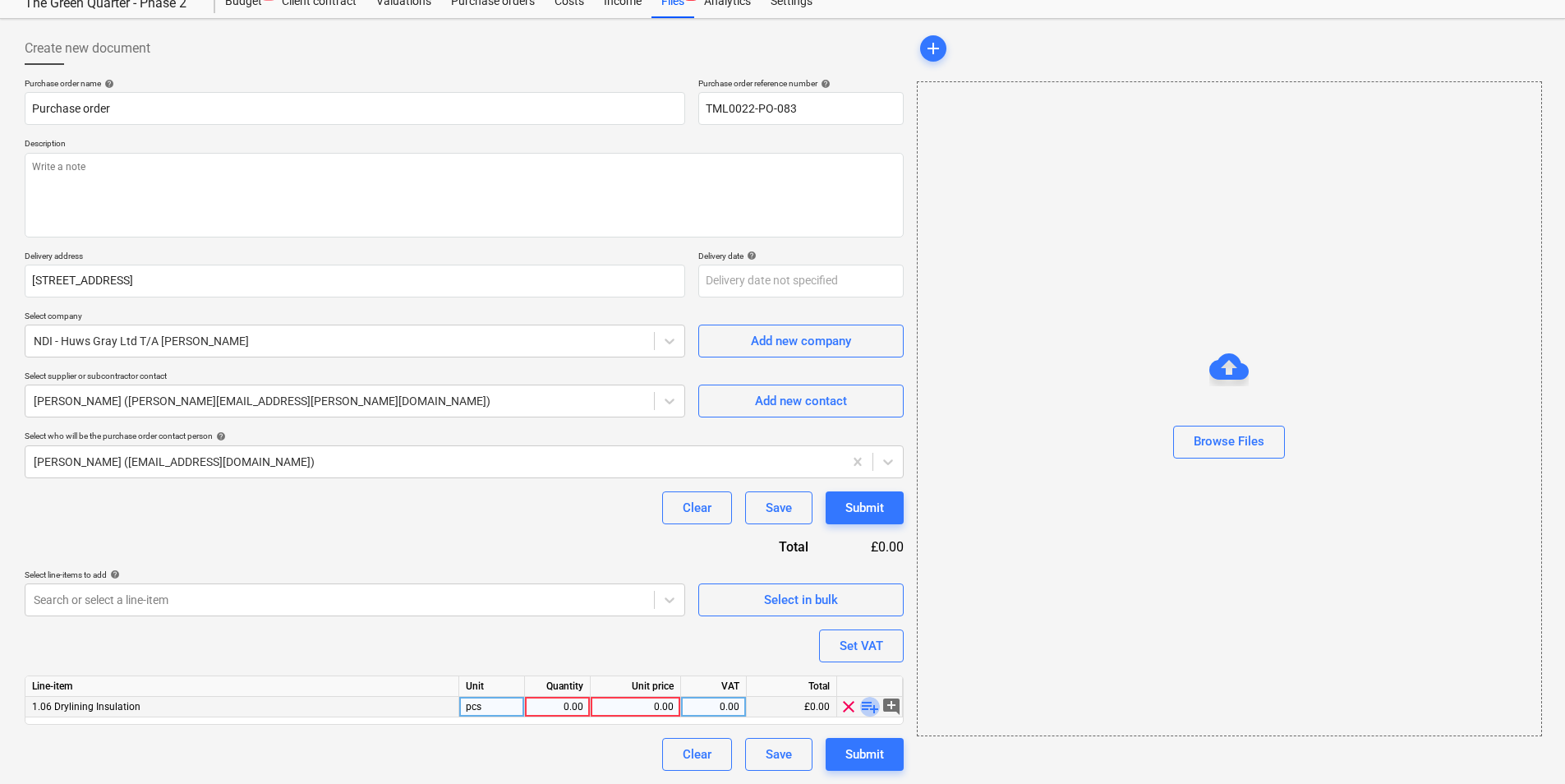
click at [867, 701] on span "playlist_add" at bounding box center [870, 706] width 20 height 20
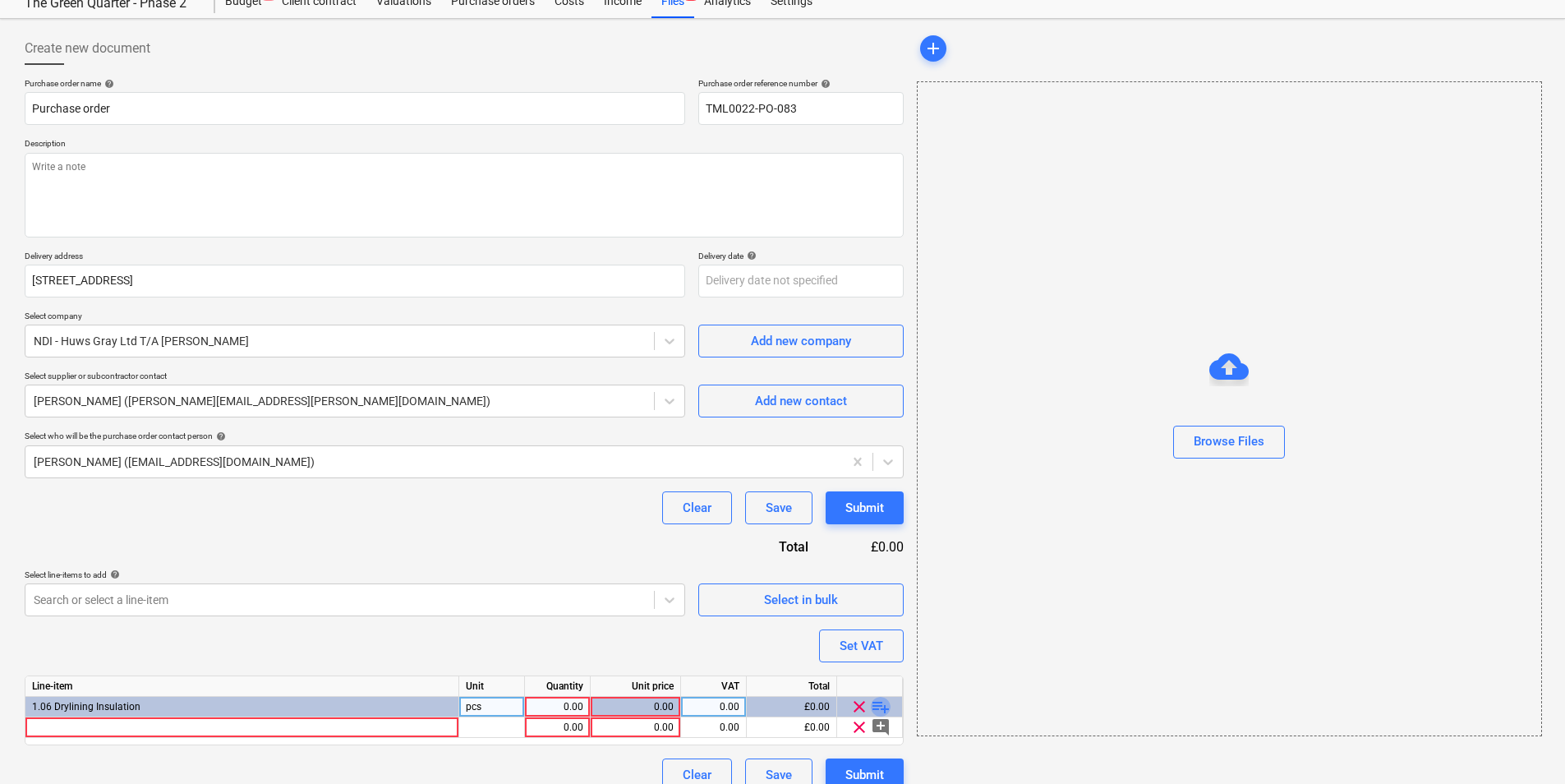
click at [883, 703] on span "playlist_add" at bounding box center [881, 706] width 20 height 20
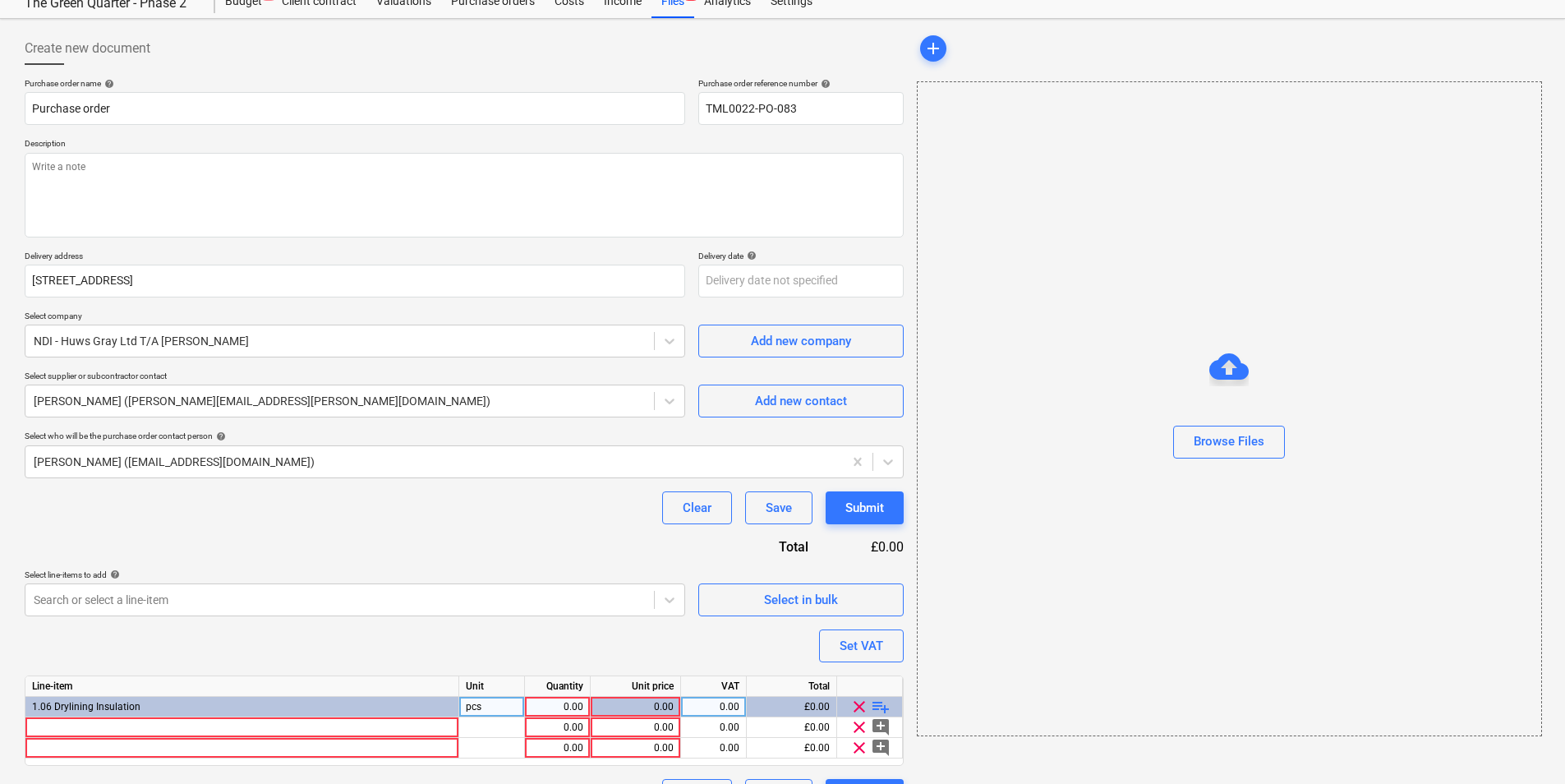
drag, startPoint x: 880, startPoint y: 700, endPoint x: 1534, endPoint y: 744, distance: 655.5
click at [132, 714] on div "1.06 Drylining Insulation" at bounding box center [243, 706] width 434 height 21
type textarea "x"
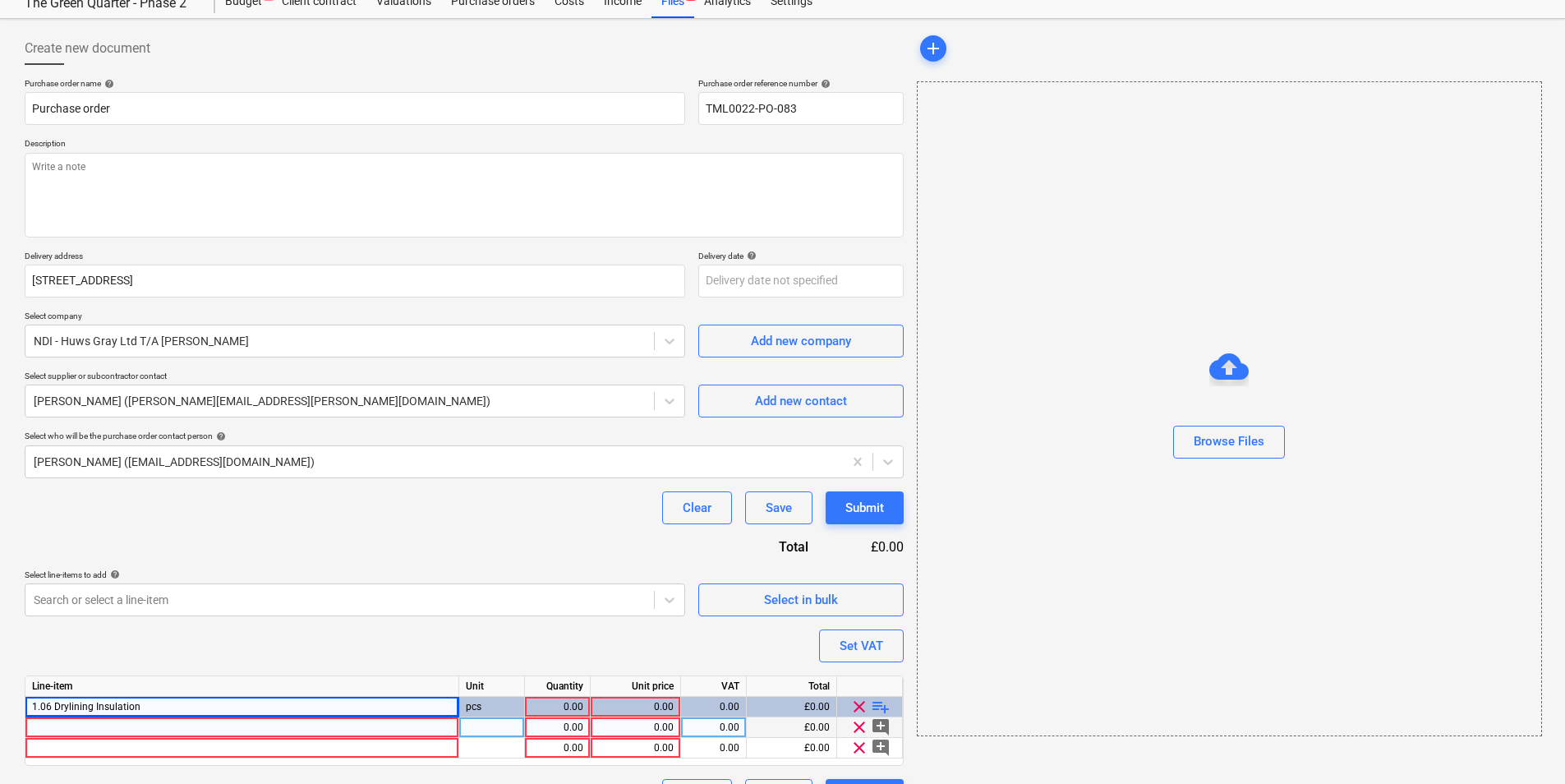
click at [137, 722] on div at bounding box center [243, 727] width 434 height 21
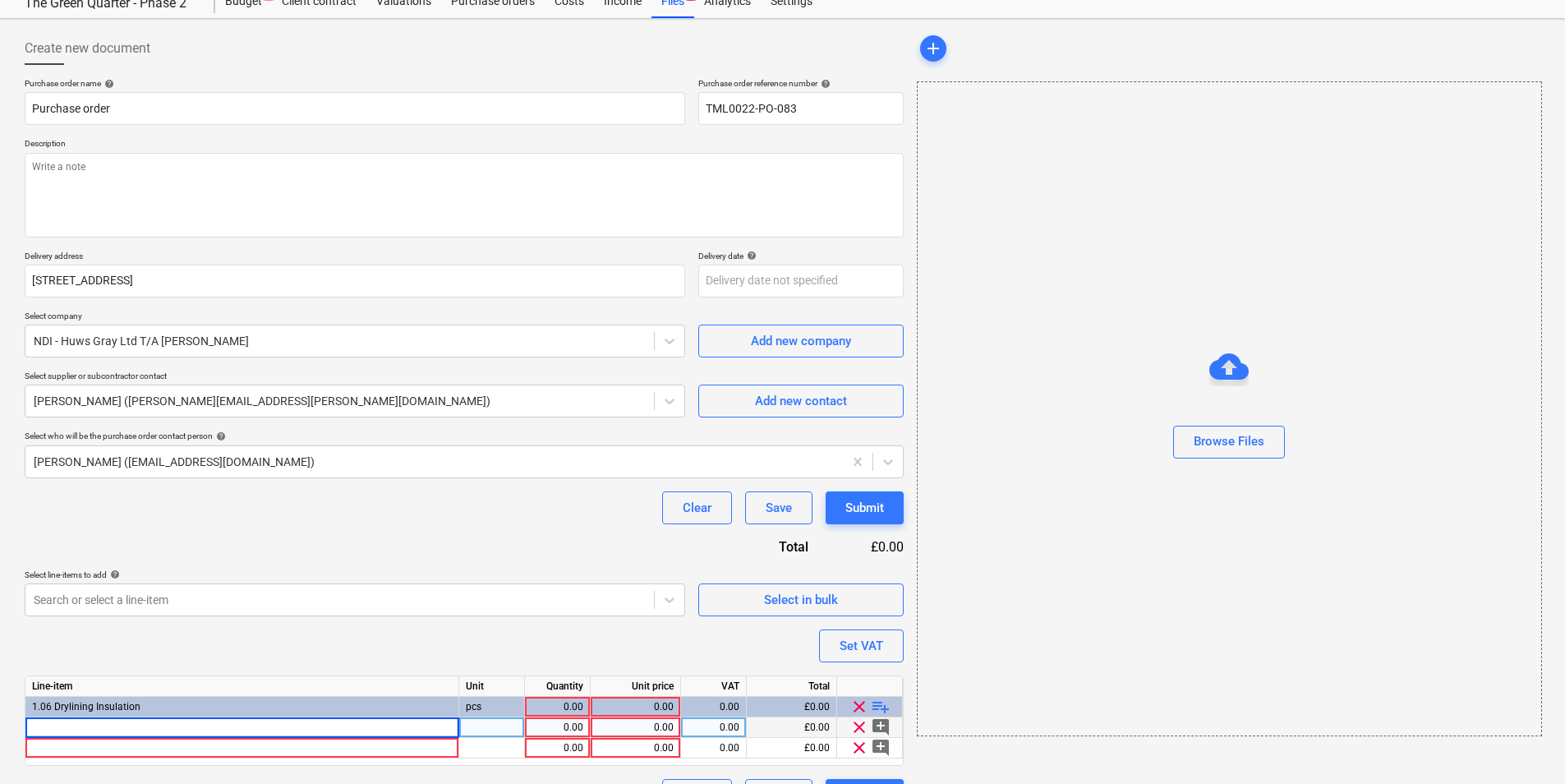
type input "Superglass APR 2x11.25 X 2/600 X 25"
click at [280, 735] on div "Superglass APR 2x11.25 X 2/600 X 25" at bounding box center [243, 727] width 434 height 21
type textarea "x"
type input "25mm Superglass Acoustic Partition Roll (15.6m2 Per Roll)"
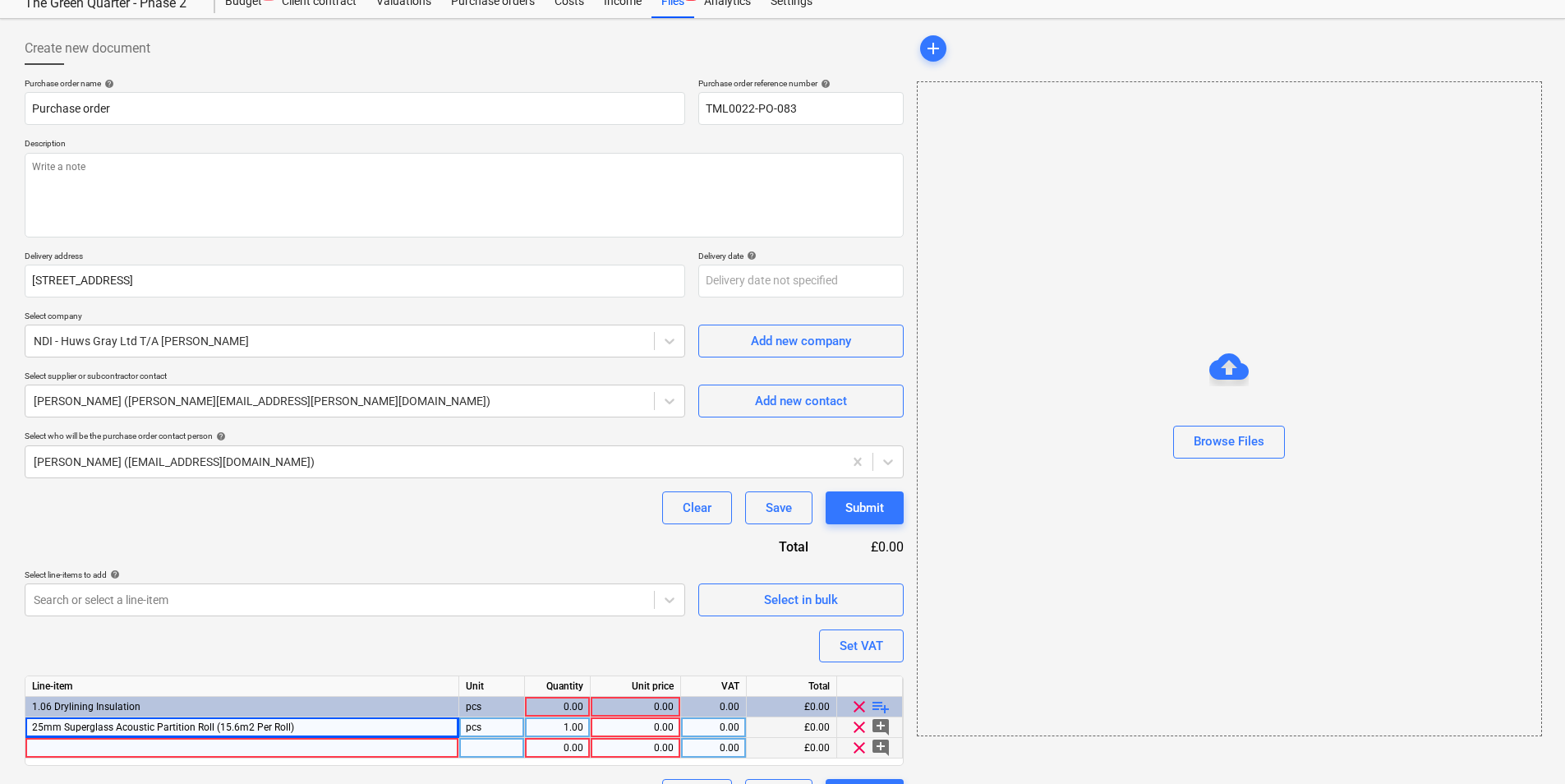
click at [221, 747] on div at bounding box center [243, 748] width 434 height 21
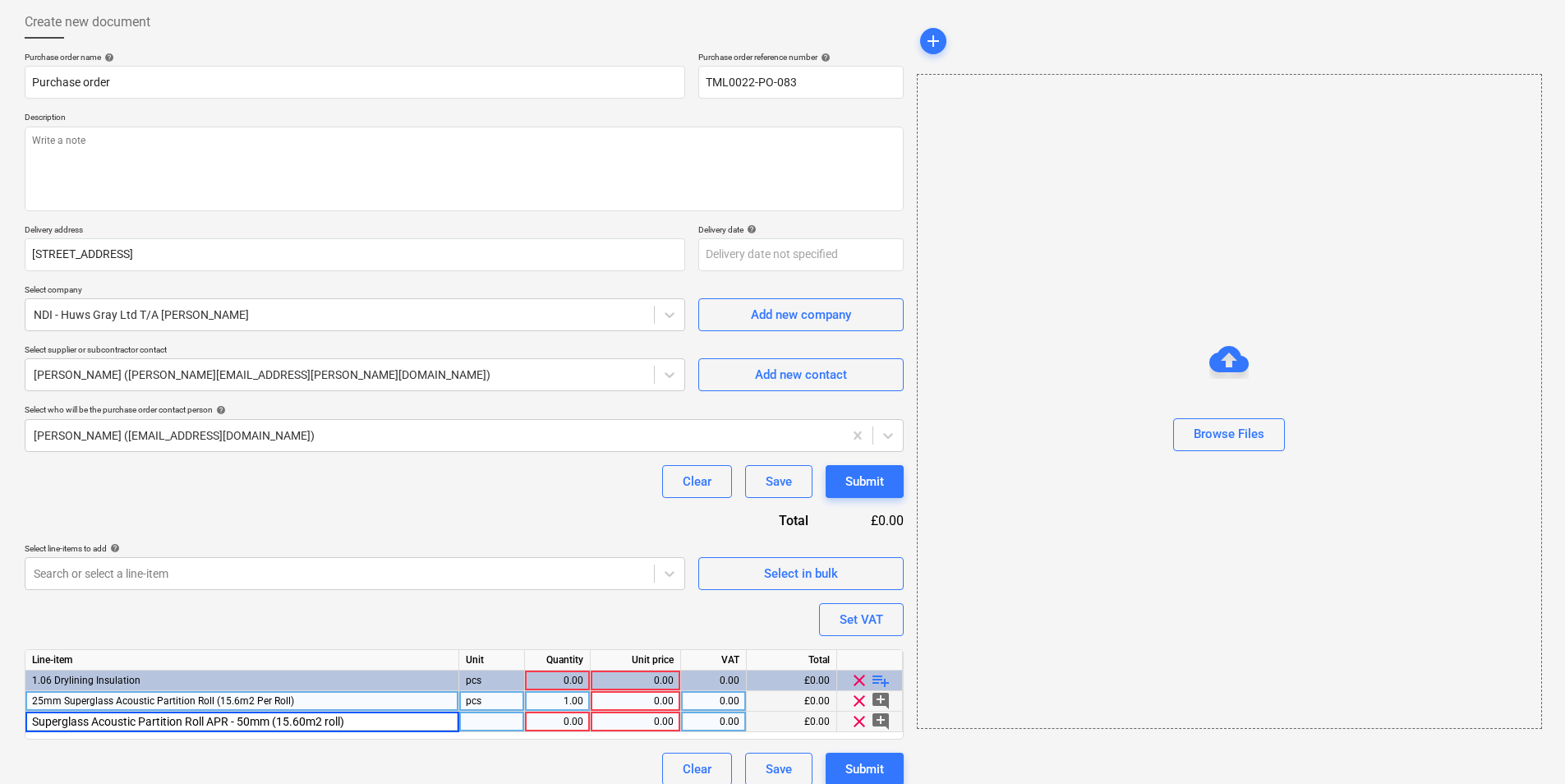
scroll to position [98, 0]
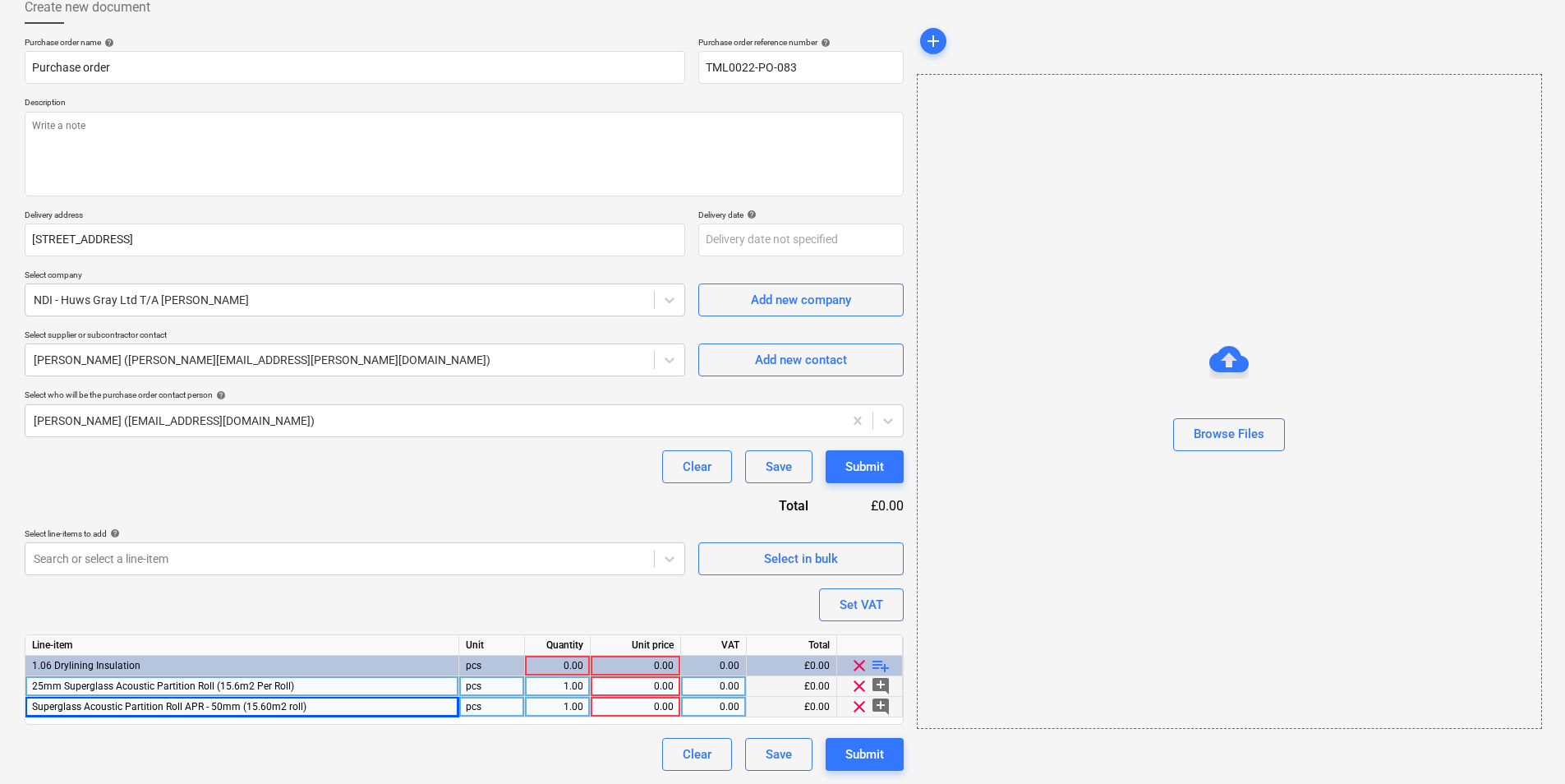
click at [485, 709] on div "pcs" at bounding box center [492, 706] width 65 height 21
click at [225, 360] on div at bounding box center [339, 360] width 612 height 17
click at [624, 364] on div at bounding box center [339, 360] width 612 height 17
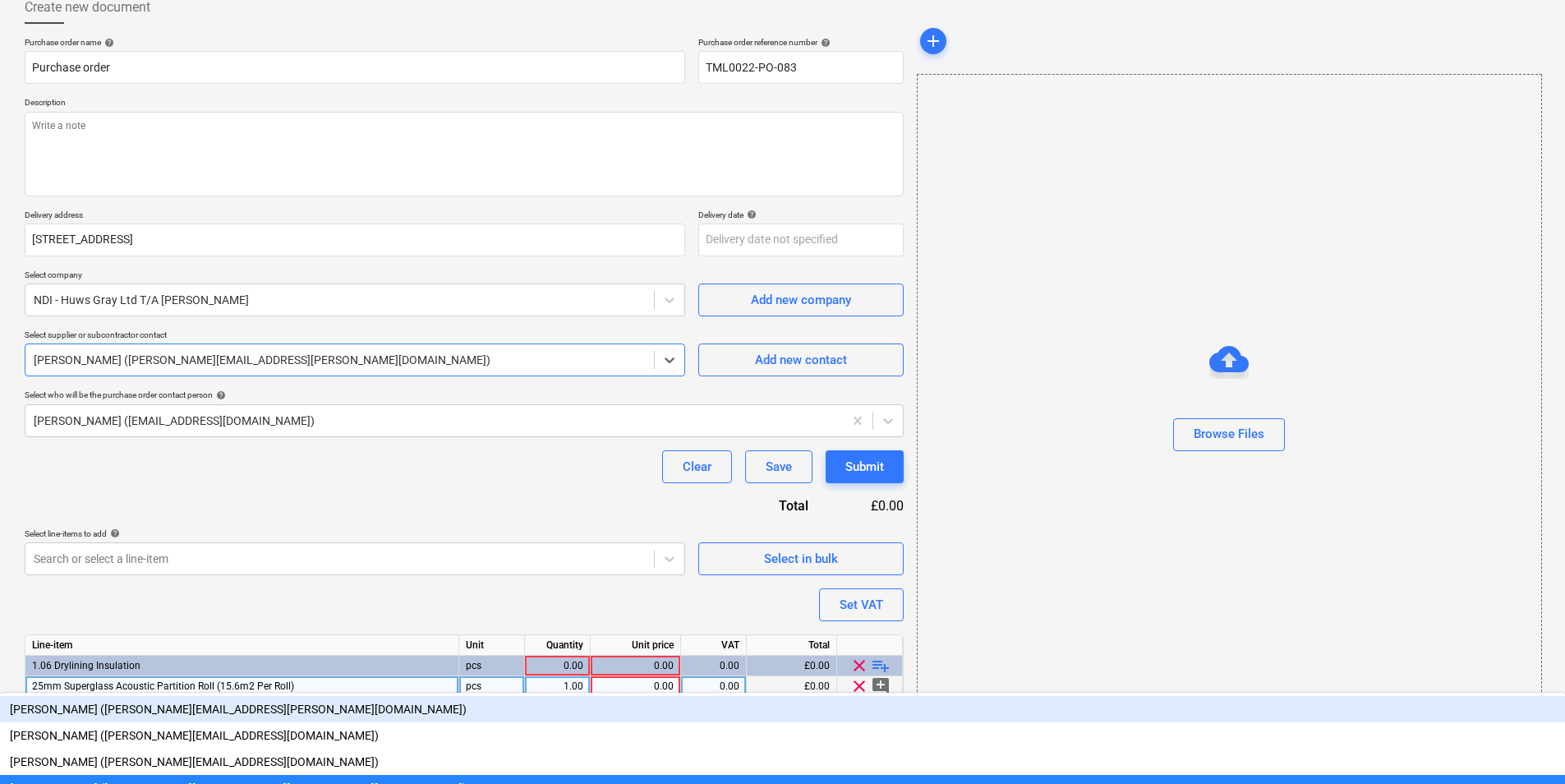
click at [263, 695] on div "[PERSON_NAME] ([PERSON_NAME][EMAIL_ADDRESS][PERSON_NAME][DOMAIN_NAME])" at bounding box center [782, 709] width 1565 height 26
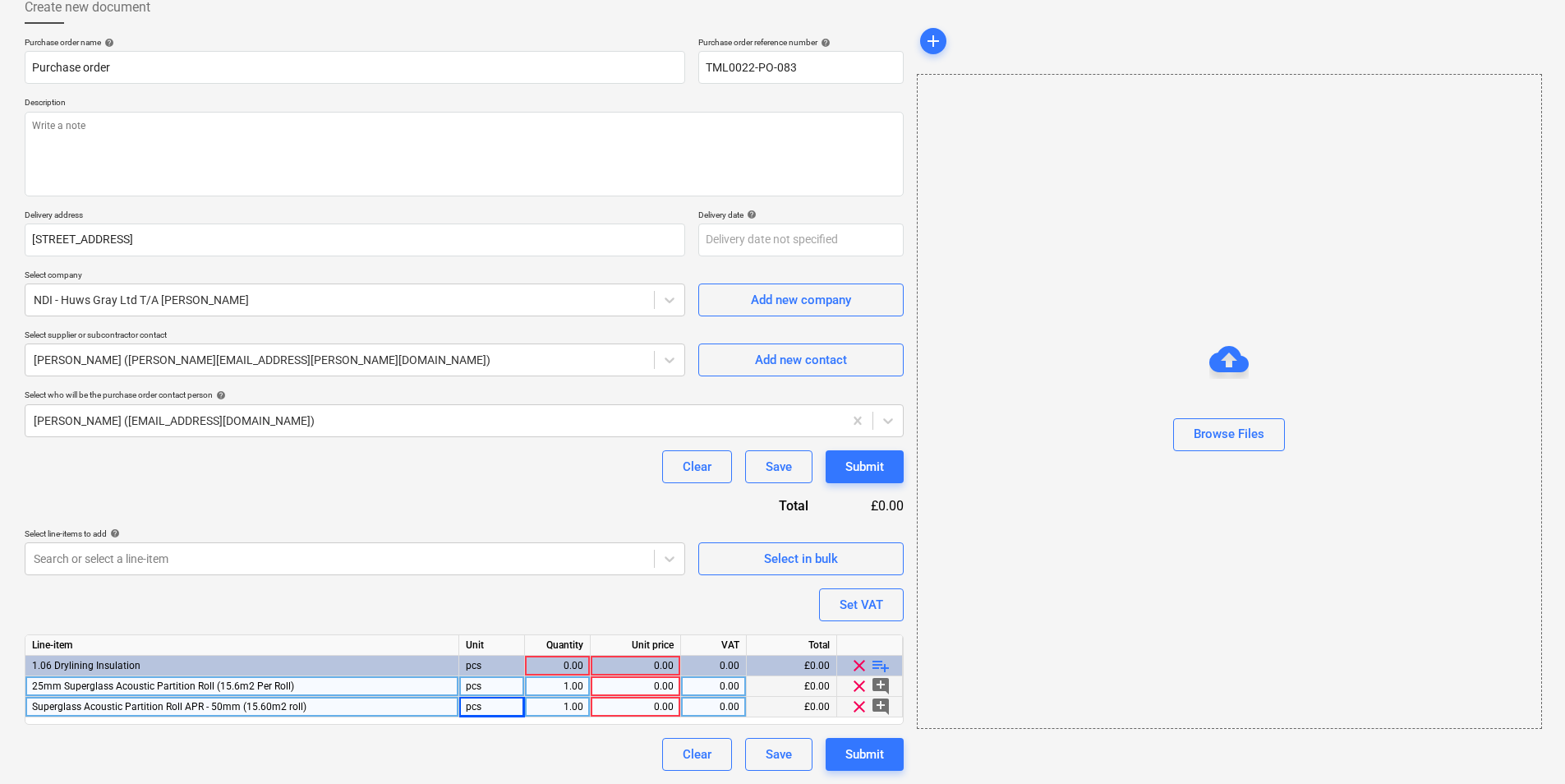
type textarea "x"
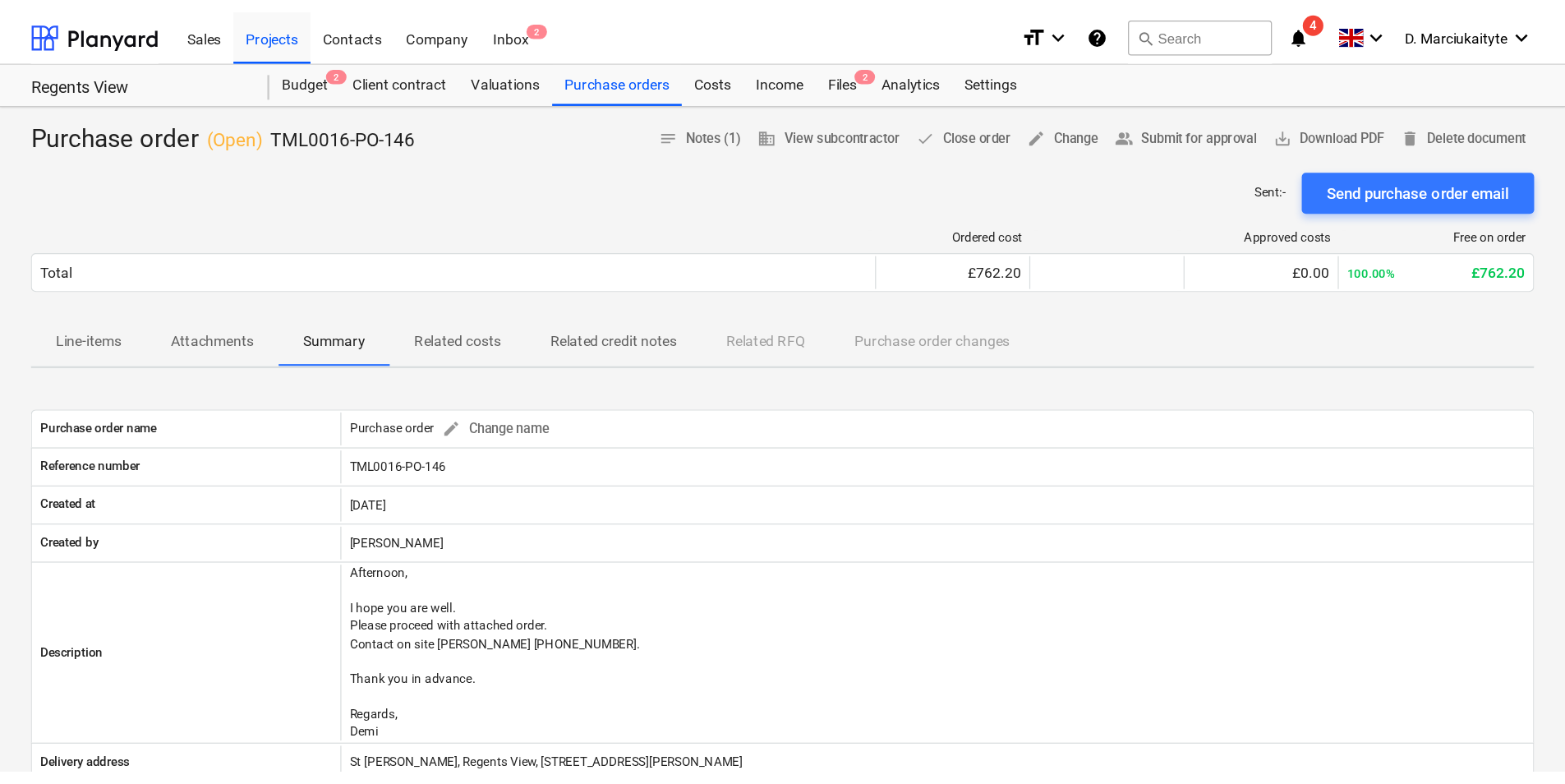
scroll to position [164, 0]
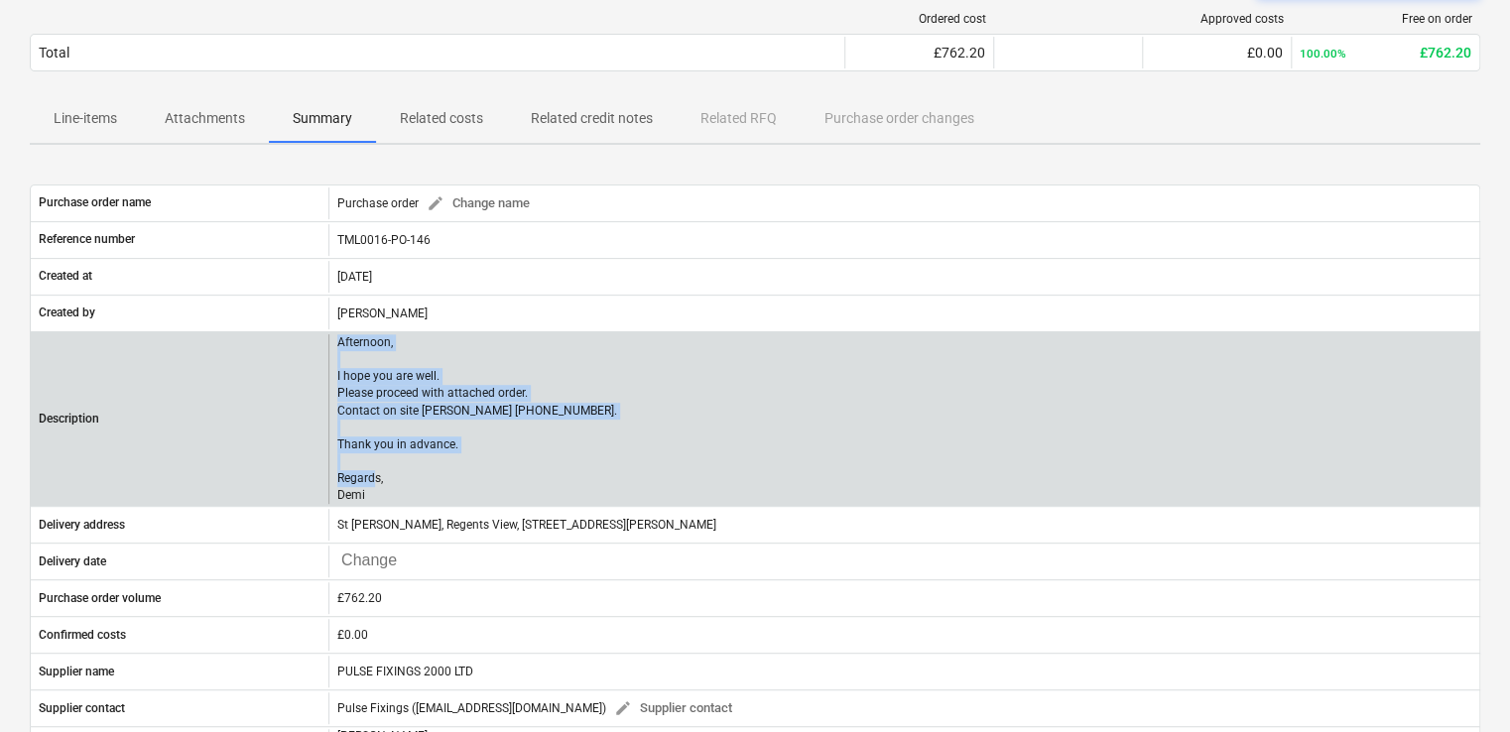
click at [515, 447] on p "Afternoon, I hope you are well. Please proceed with attached order. Contact on …" at bounding box center [477, 419] width 280 height 171
drag, startPoint x: 371, startPoint y: 494, endPoint x: 333, endPoint y: 342, distance: 156.4
click at [333, 342] on div "Afternoon, I hope you are well. Please proceed with attached order. Contact on …" at bounding box center [903, 419] width 1151 height 171
copy p "Afternoon, I hope you are well. Please proceed with attached order. Contact on …"
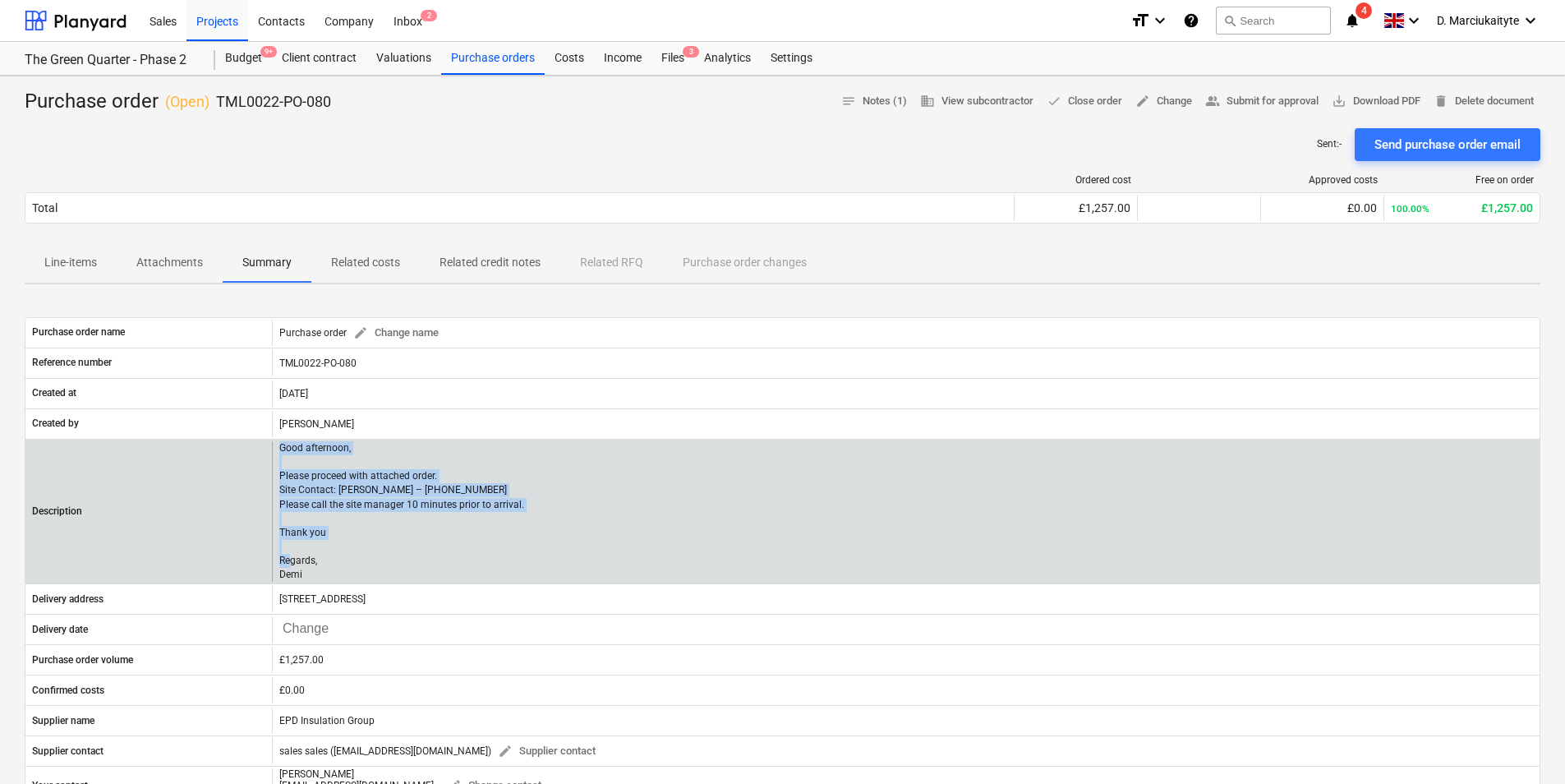
drag, startPoint x: 331, startPoint y: 570, endPoint x: 266, endPoint y: 446, distance: 140.0
click at [266, 446] on div "Description Good afternoon, Please proceed with attached order. Site Contact: […" at bounding box center [782, 512] width 1514 height 142
copy div "Good afternoon, Please proceed with attached order. Site Contact: [PERSON_NAME]…"
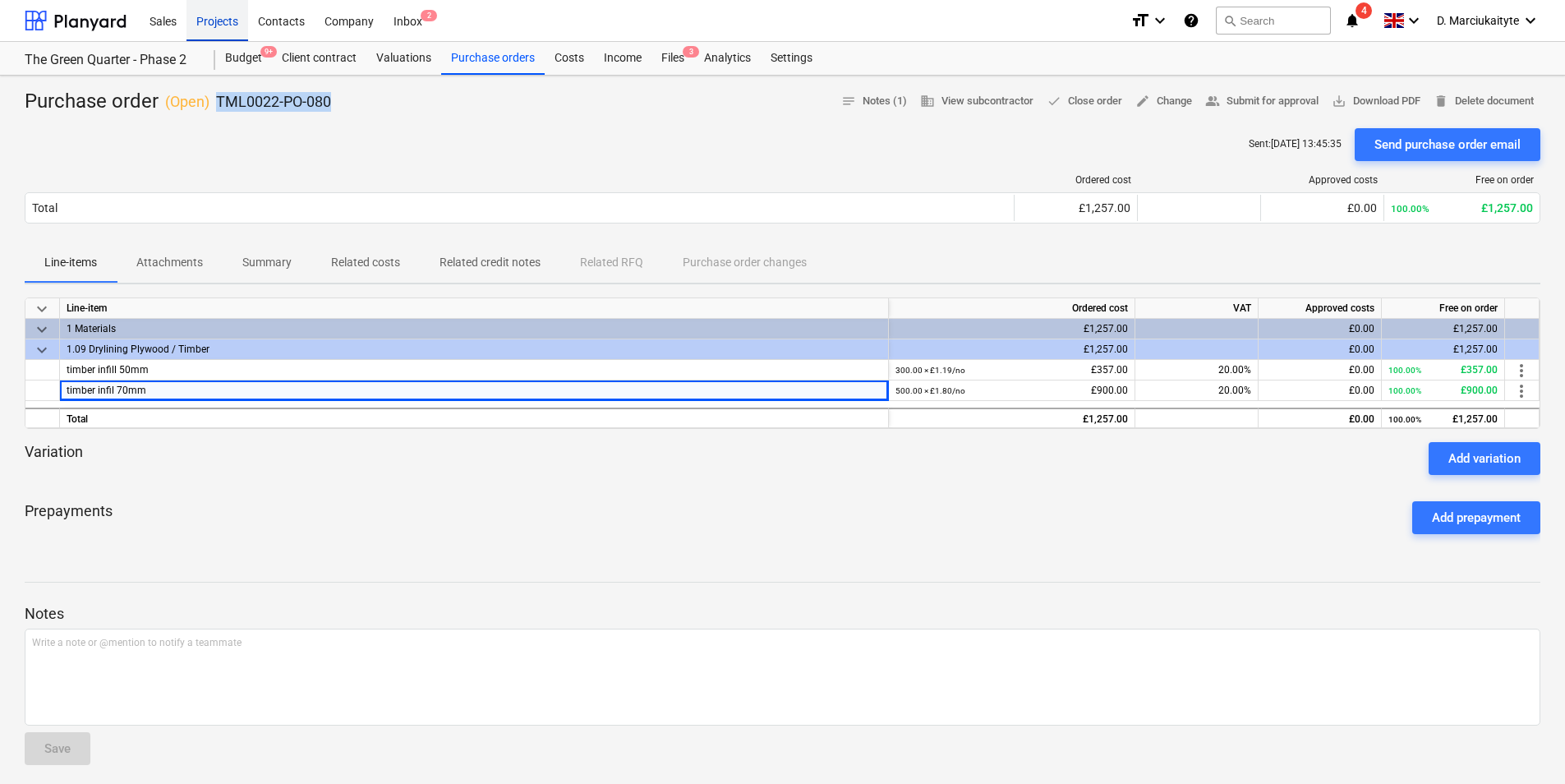
click at [219, 24] on div "Projects" at bounding box center [217, 20] width 61 height 42
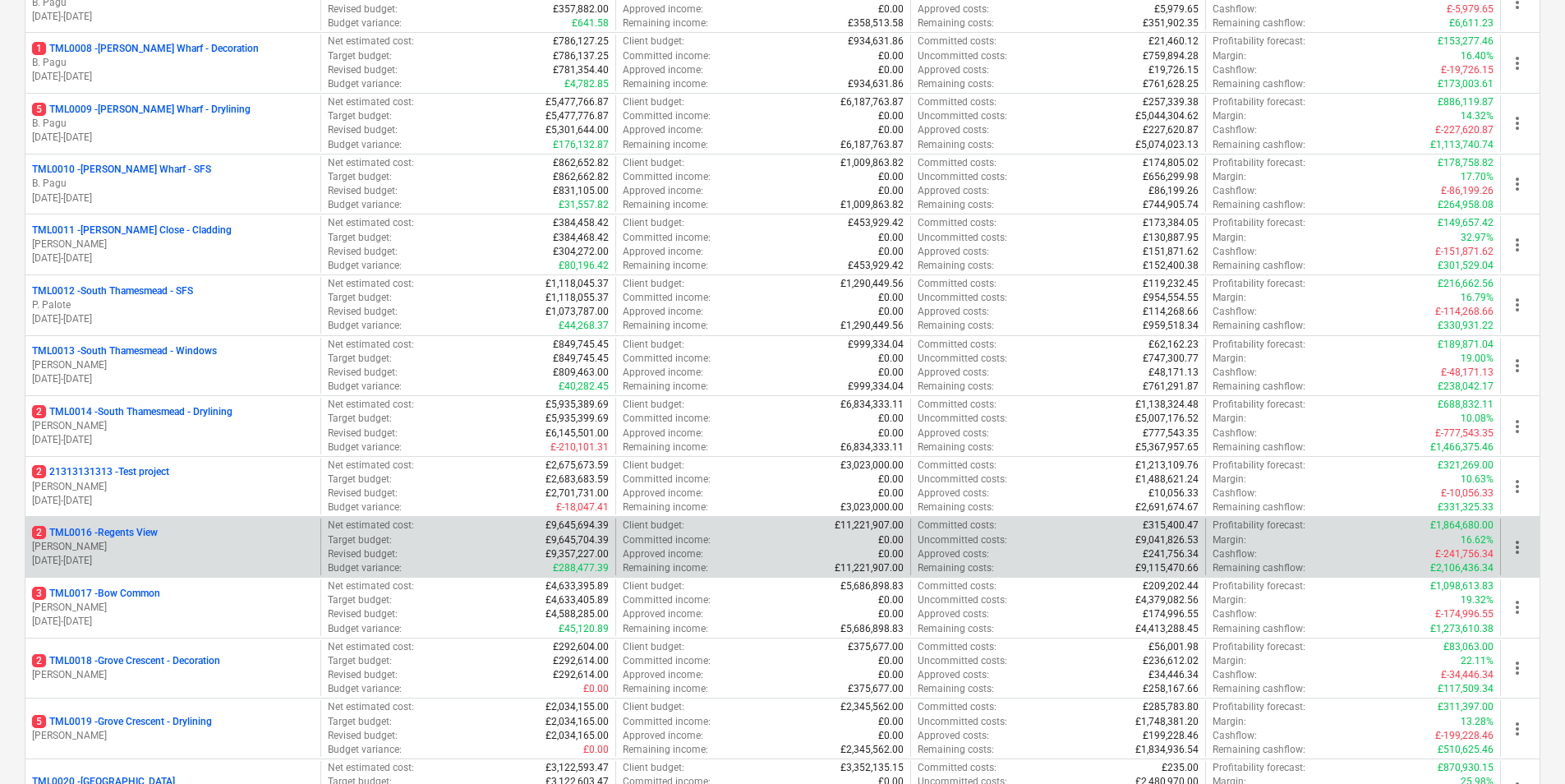
scroll to position [986, 0]
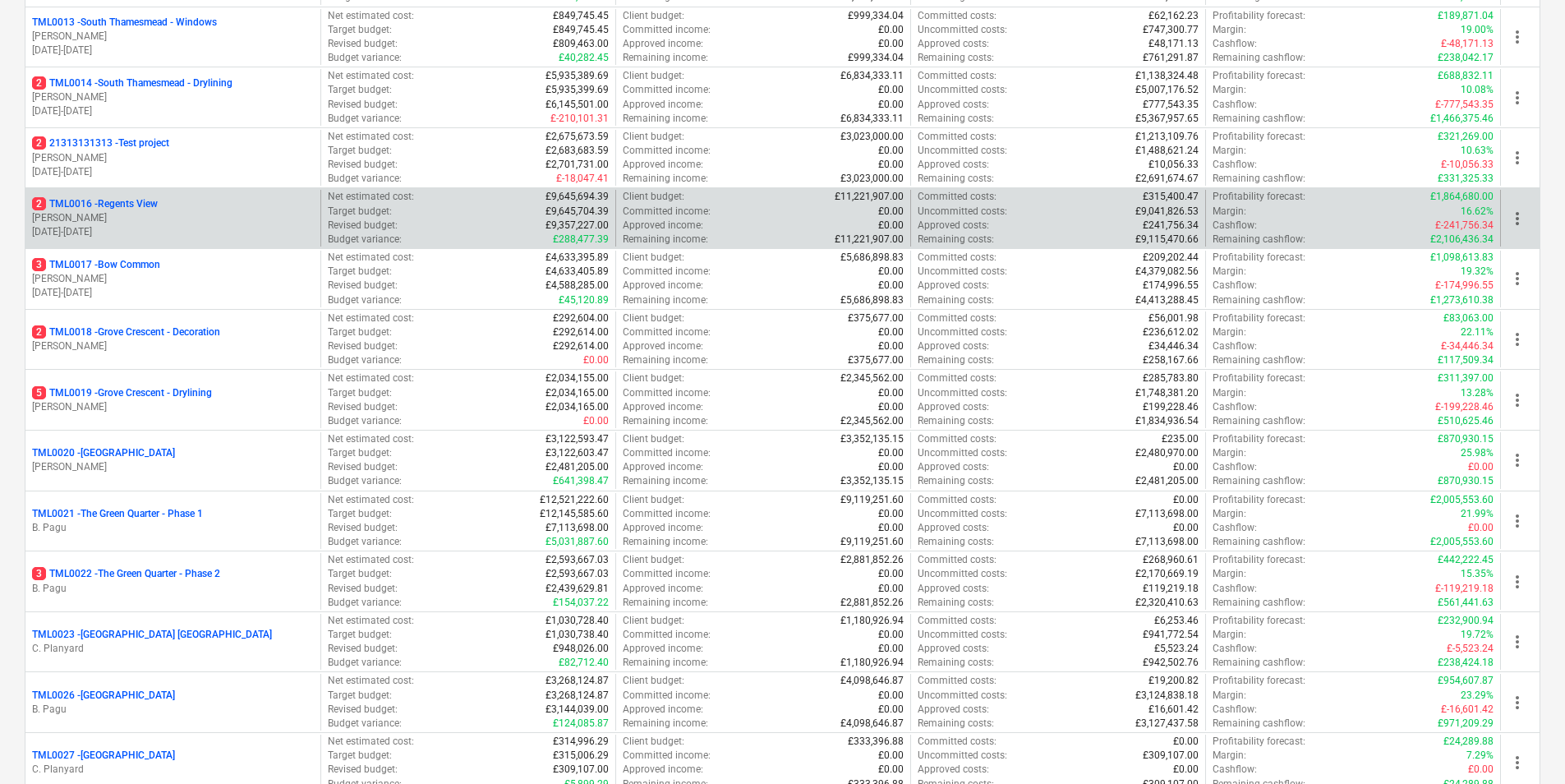
click at [119, 207] on p "2 TML0016 - Regents View" at bounding box center [95, 204] width 126 height 14
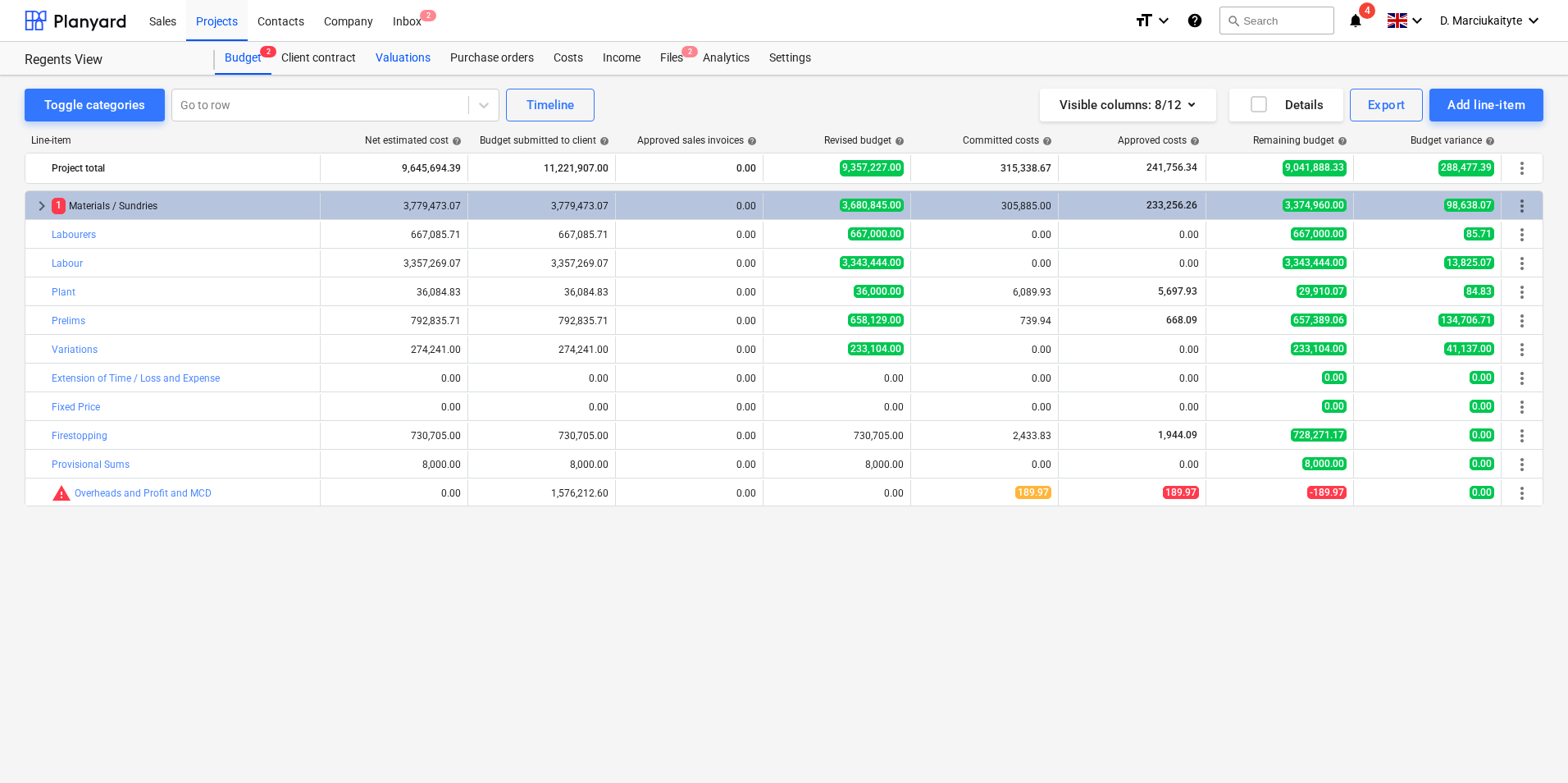
click at [416, 55] on div "Valuations" at bounding box center [403, 59] width 74 height 33
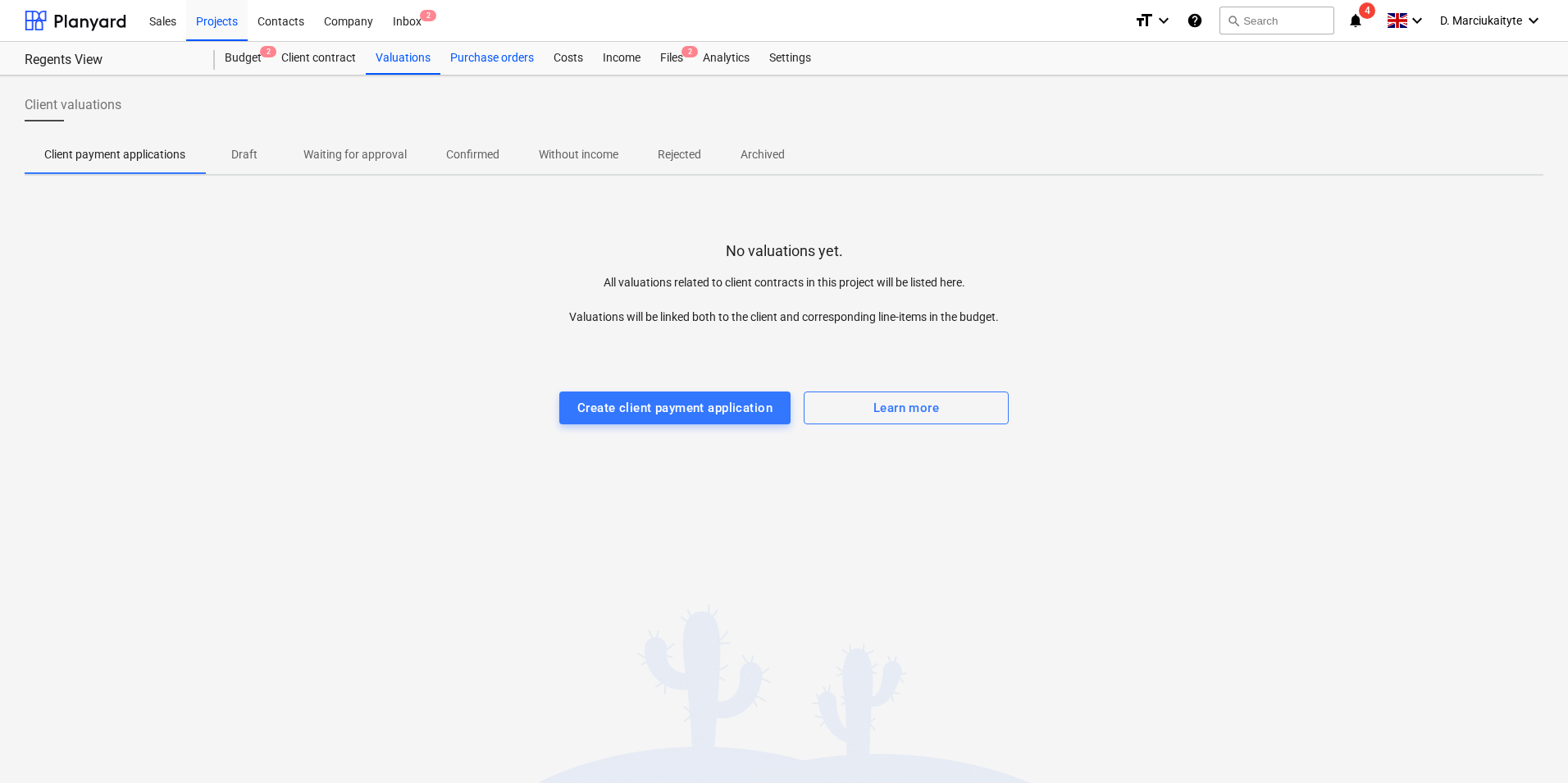
click at [509, 55] on div "Purchase orders" at bounding box center [492, 59] width 103 height 33
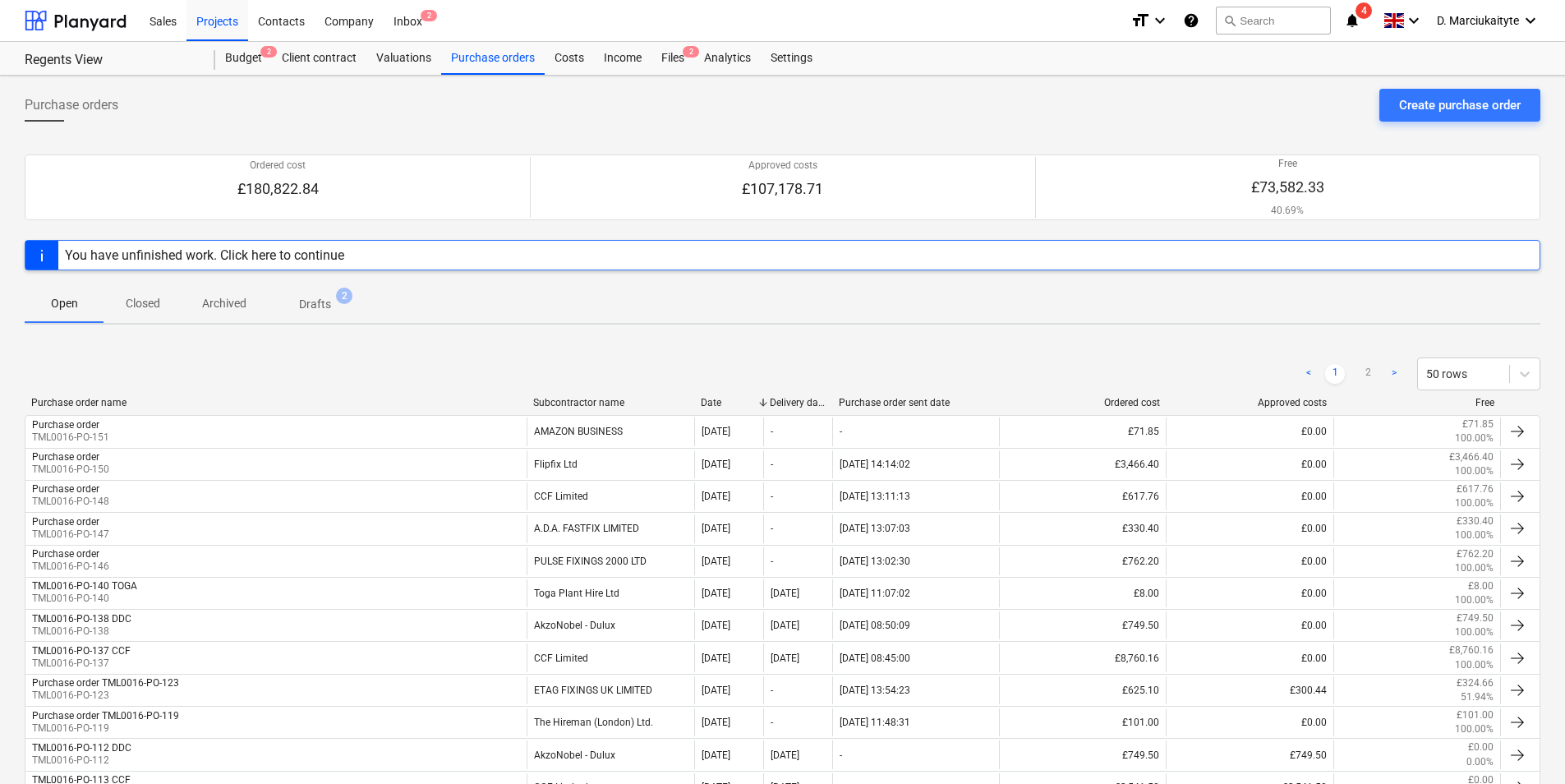
click at [147, 295] on p "Closed" at bounding box center [143, 303] width 40 height 17
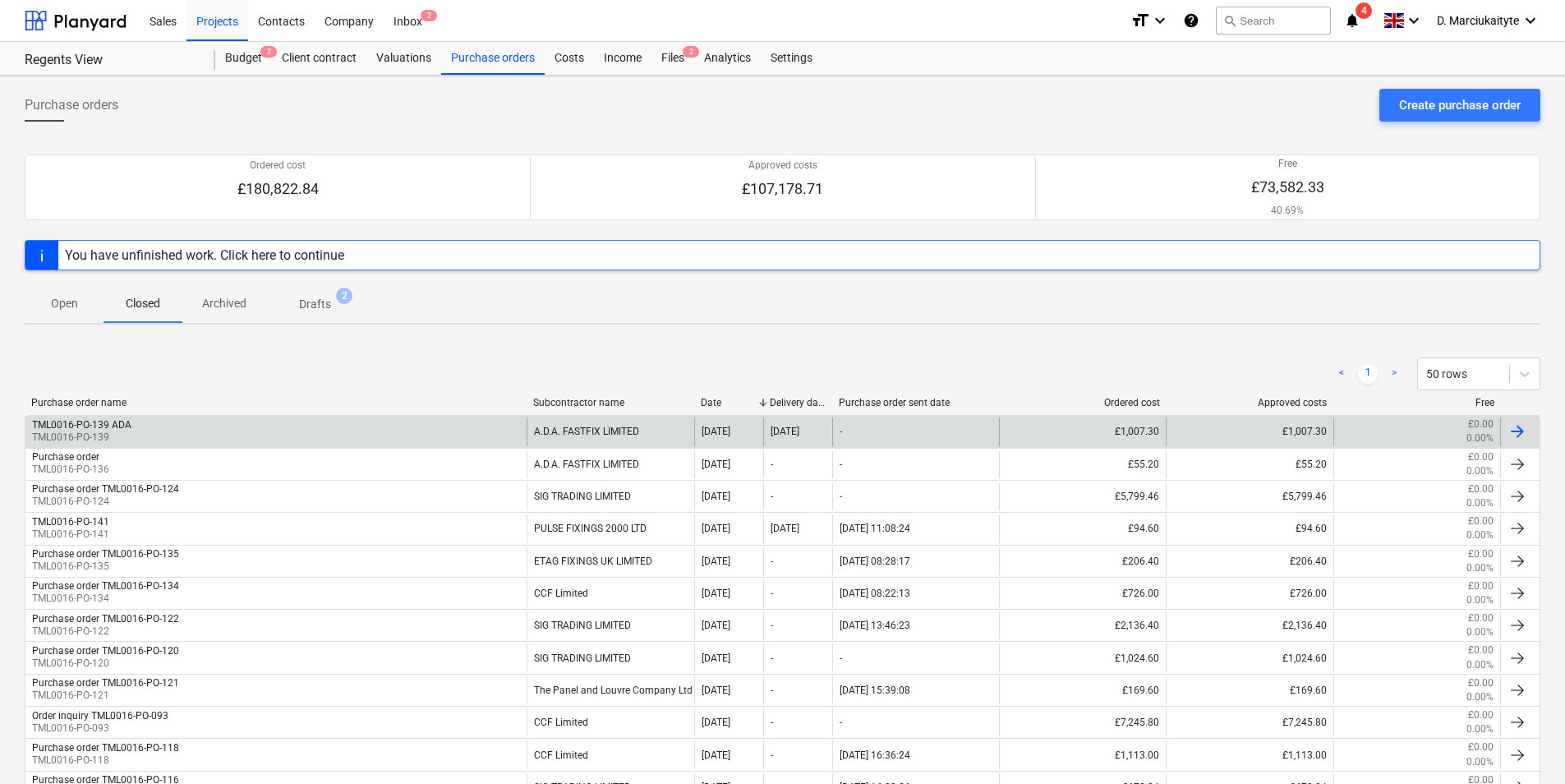
click at [212, 429] on div "TML0016-PO-139 ADA TML0016-PO-139" at bounding box center [276, 431] width 501 height 28
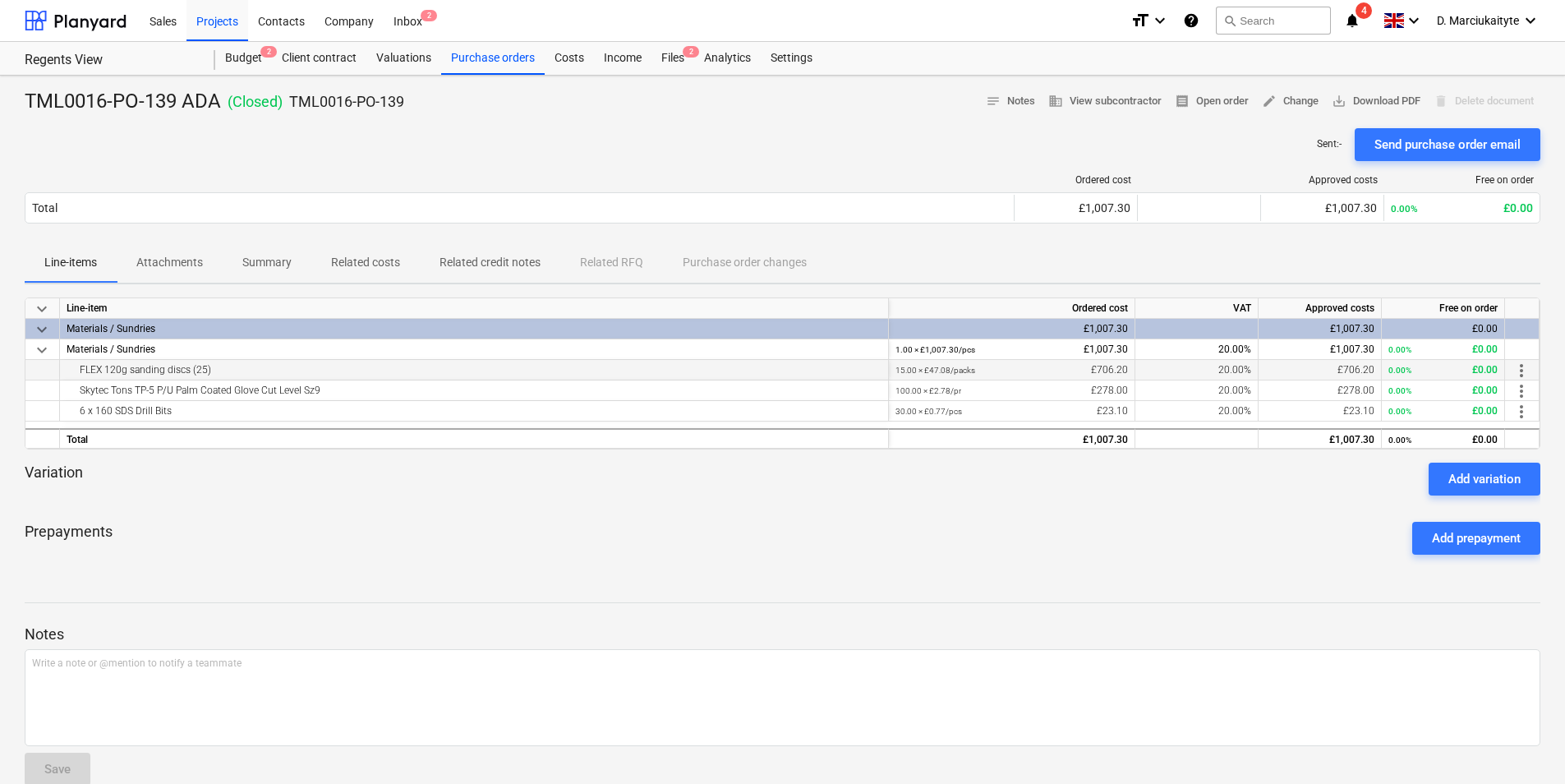
drag, startPoint x: 77, startPoint y: 369, endPoint x: 368, endPoint y: 369, distance: 291.0
click at [368, 369] on div "FLEX 120g sanding discs (25)" at bounding box center [474, 370] width 815 height 20
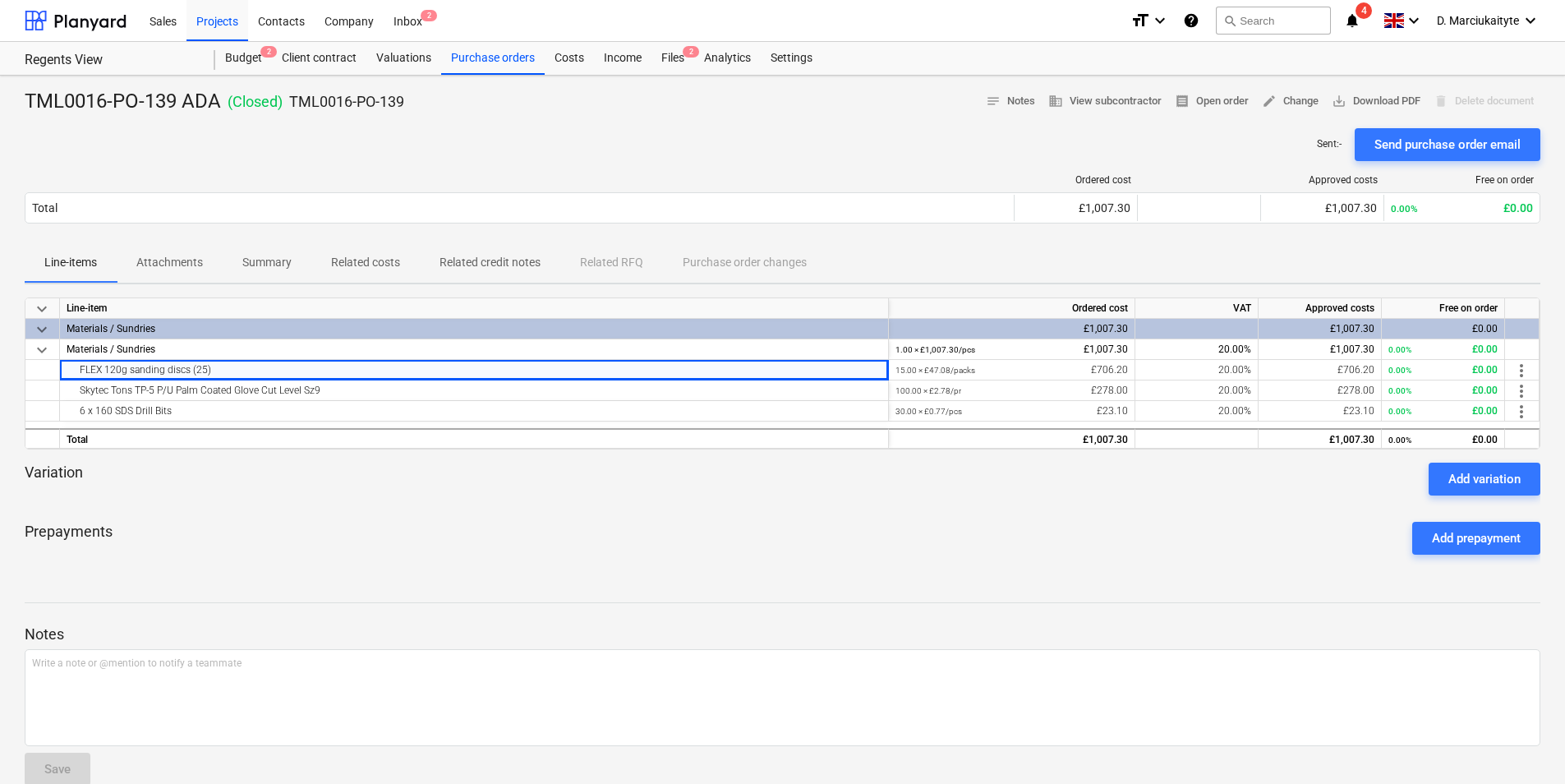
click at [294, 585] on div at bounding box center [782, 588] width 1516 height 13
click at [484, 67] on div "Purchase orders" at bounding box center [493, 59] width 104 height 33
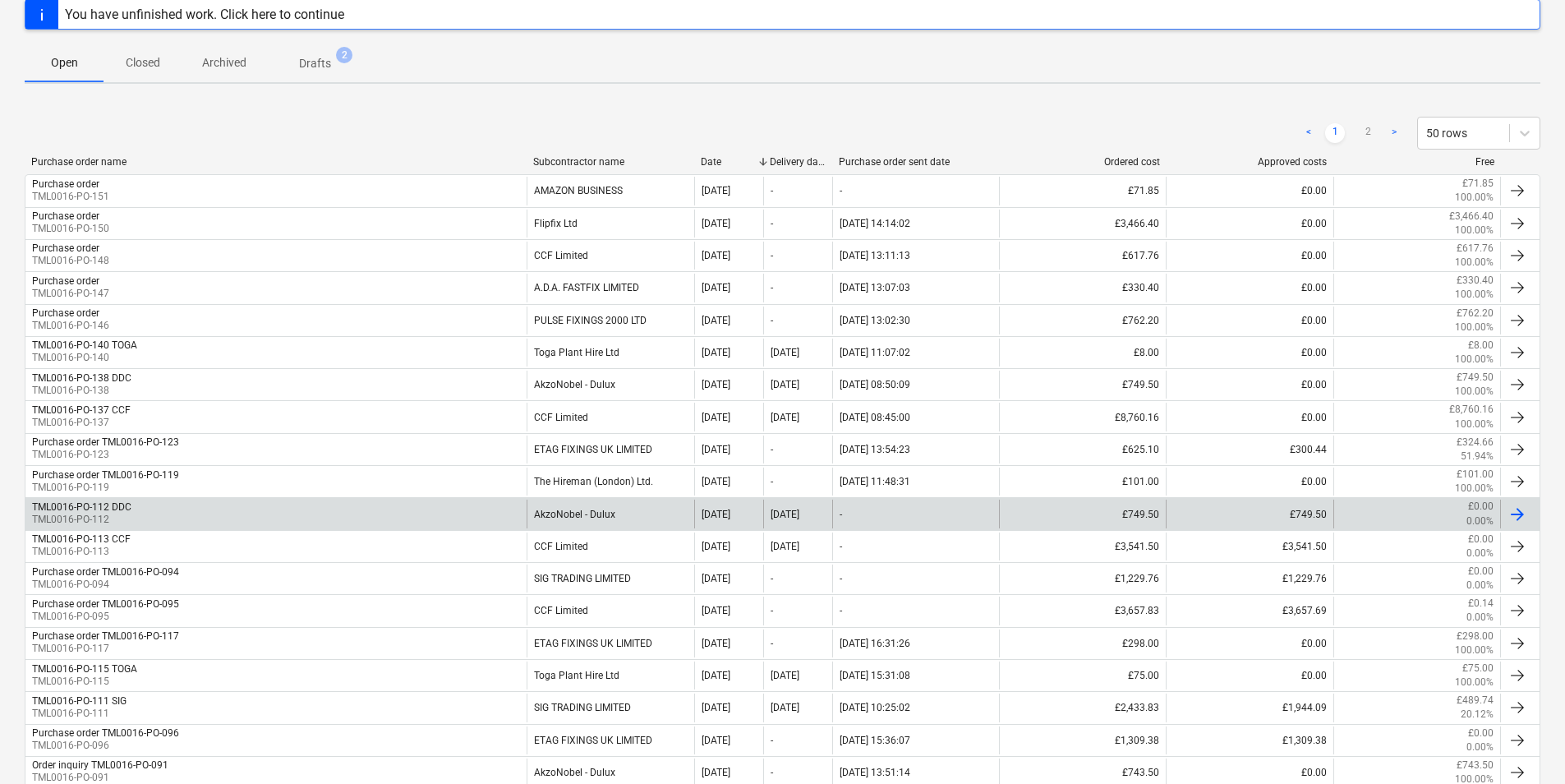
scroll to position [247, 0]
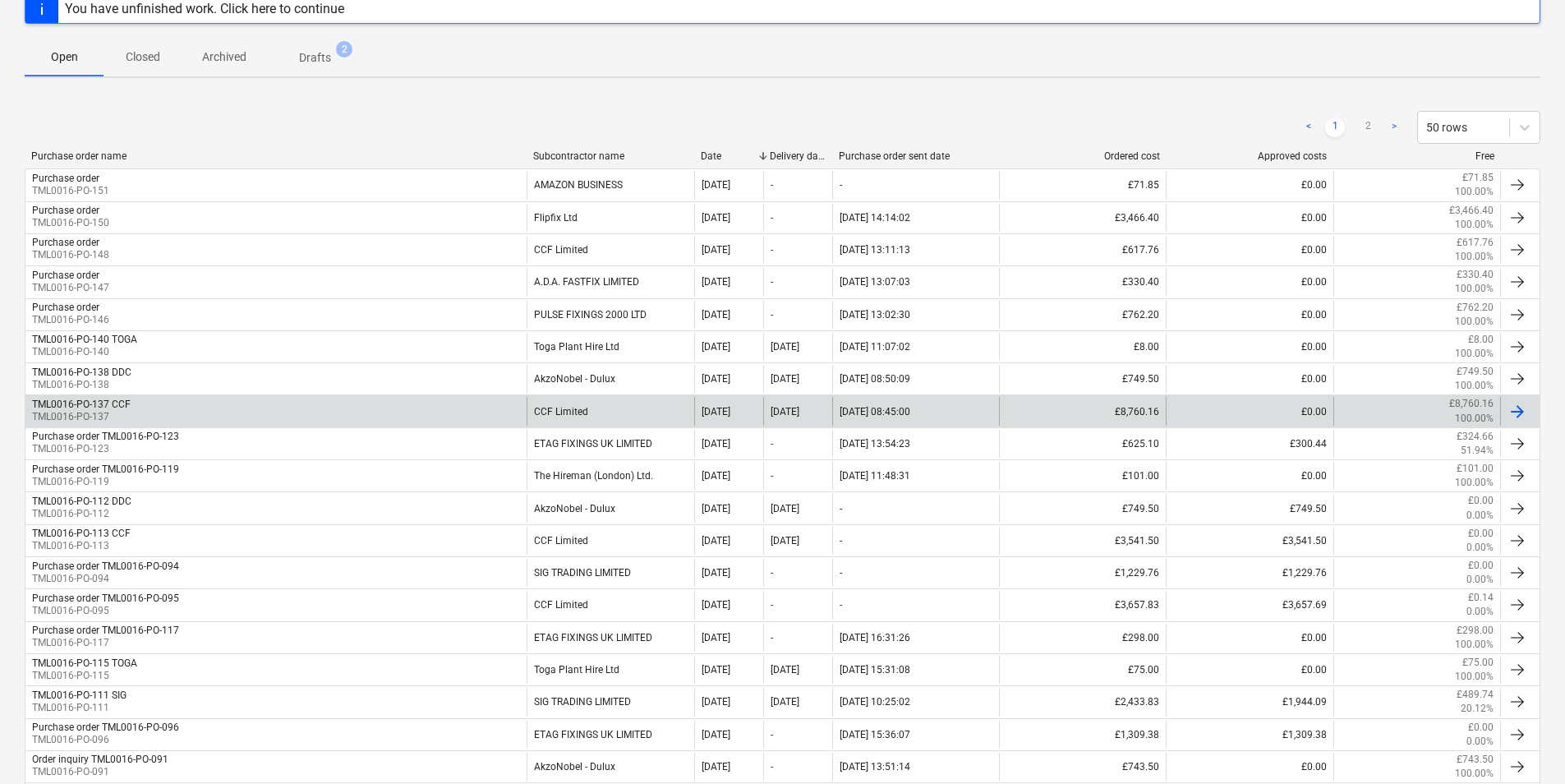
click at [165, 406] on div "TML0016-PO-137 CCF TML0016-PO-137" at bounding box center [276, 411] width 501 height 28
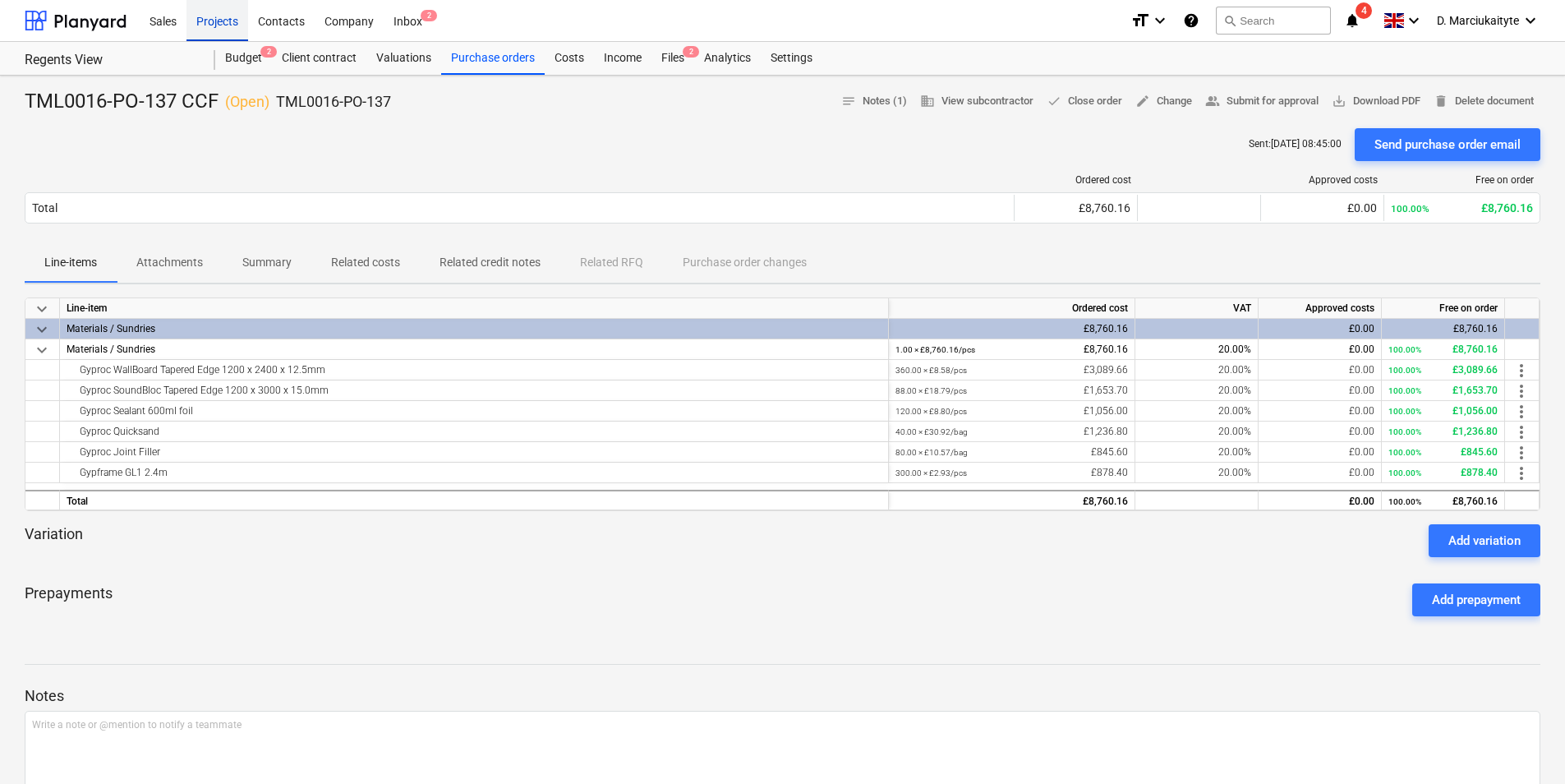
click at [211, 20] on div "Projects" at bounding box center [217, 20] width 61 height 42
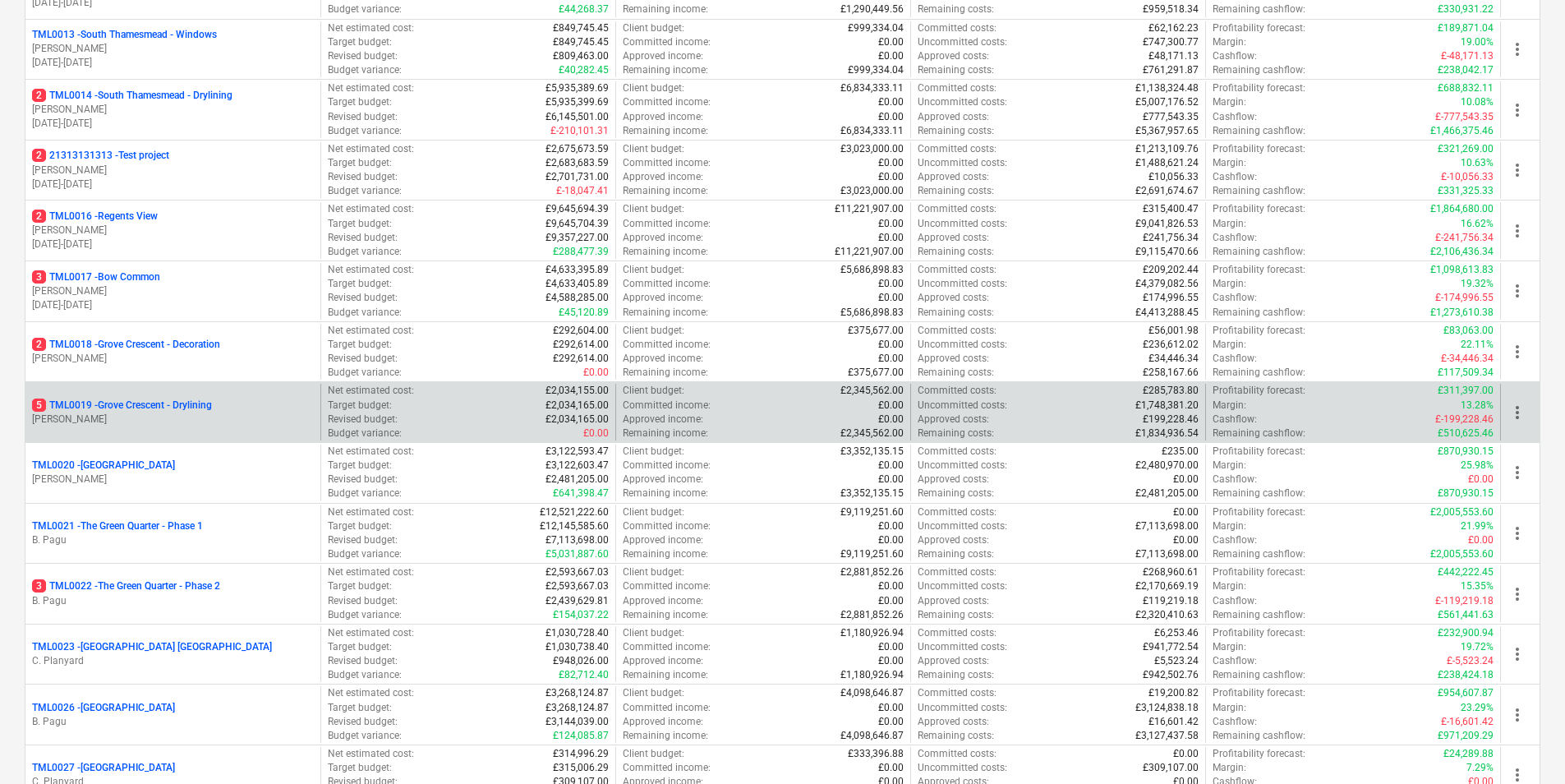
scroll to position [986, 0]
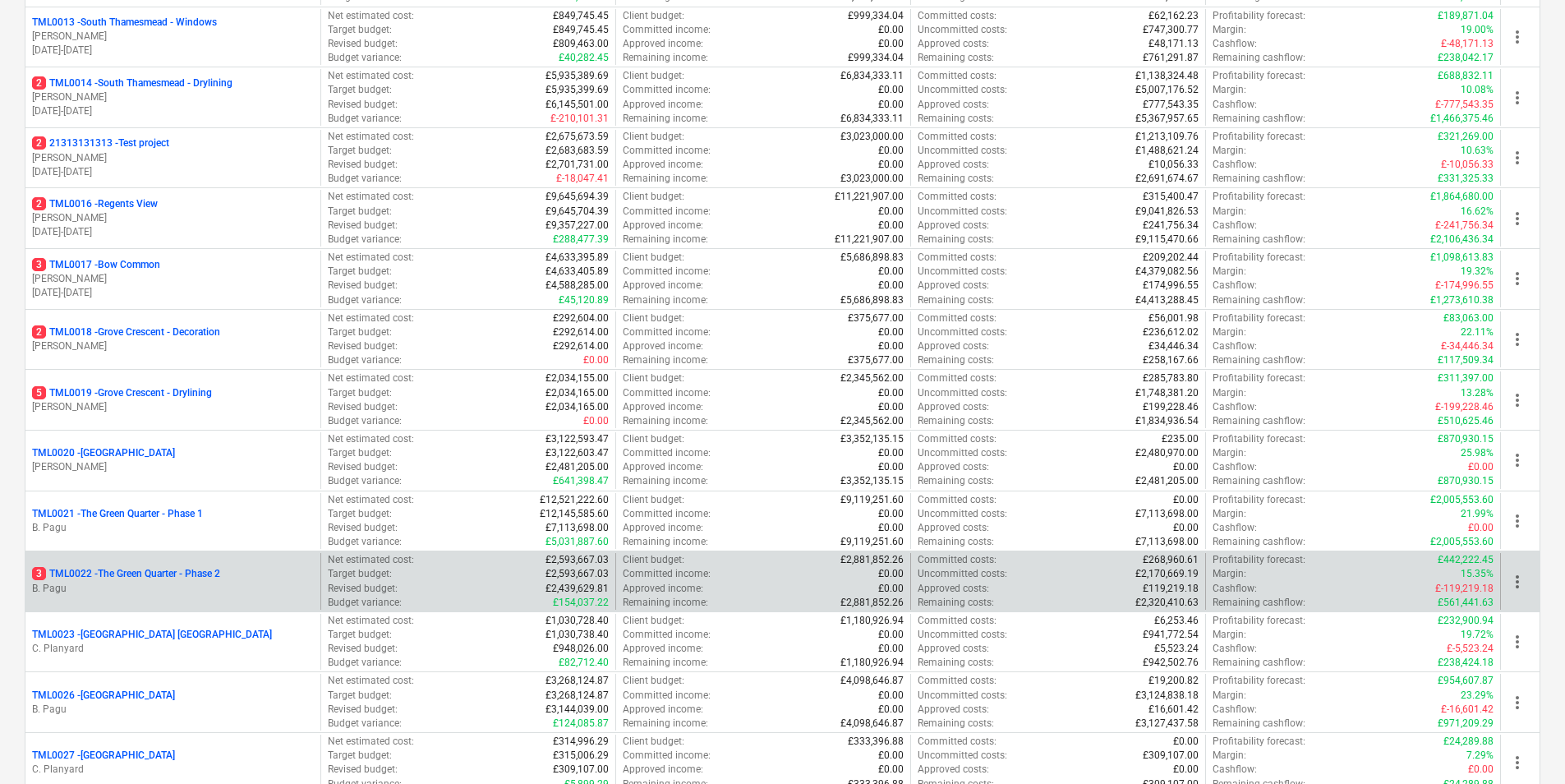
click at [187, 583] on p "B. Pagu" at bounding box center [173, 589] width 282 height 14
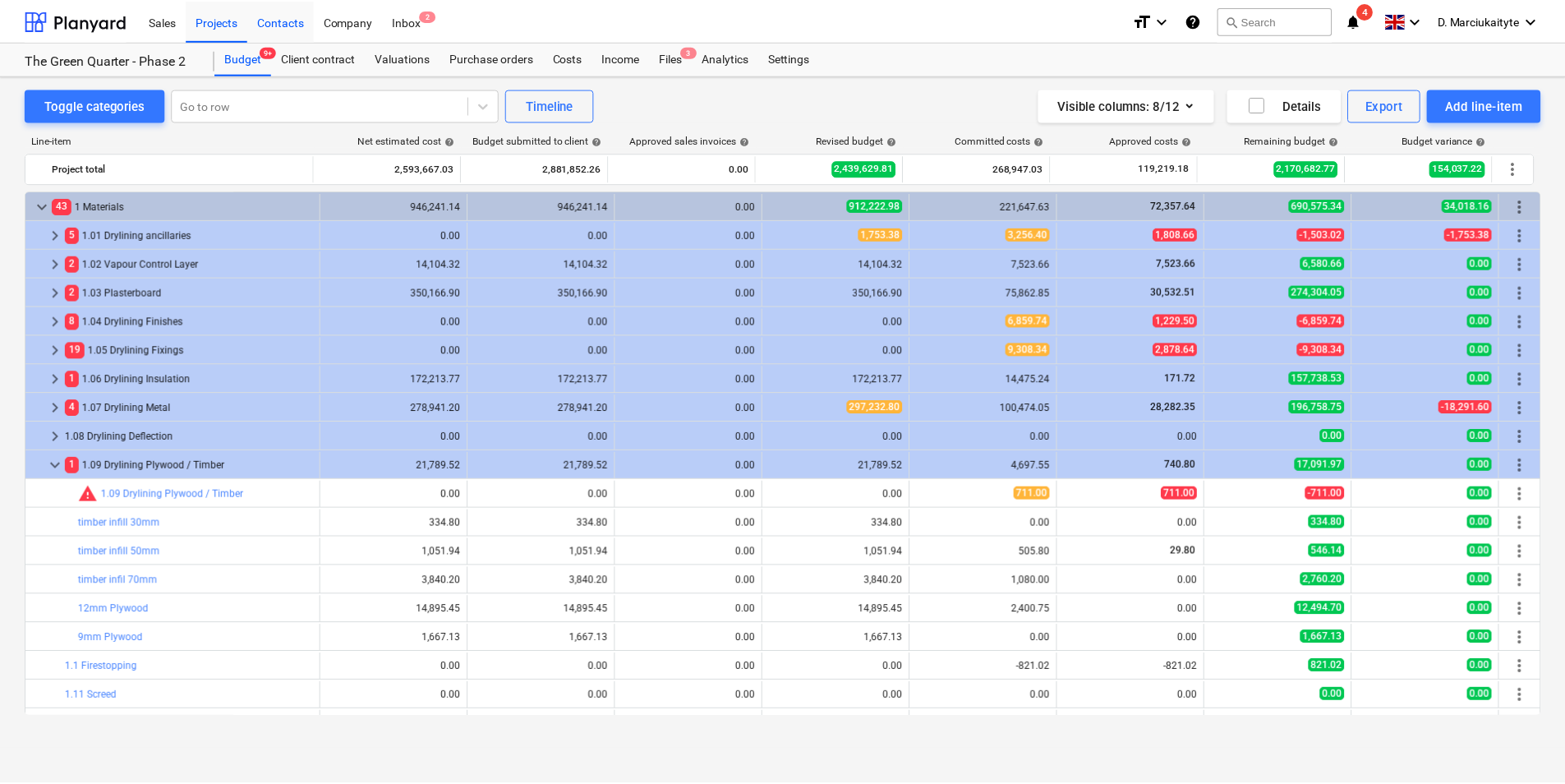
scroll to position [82, 0]
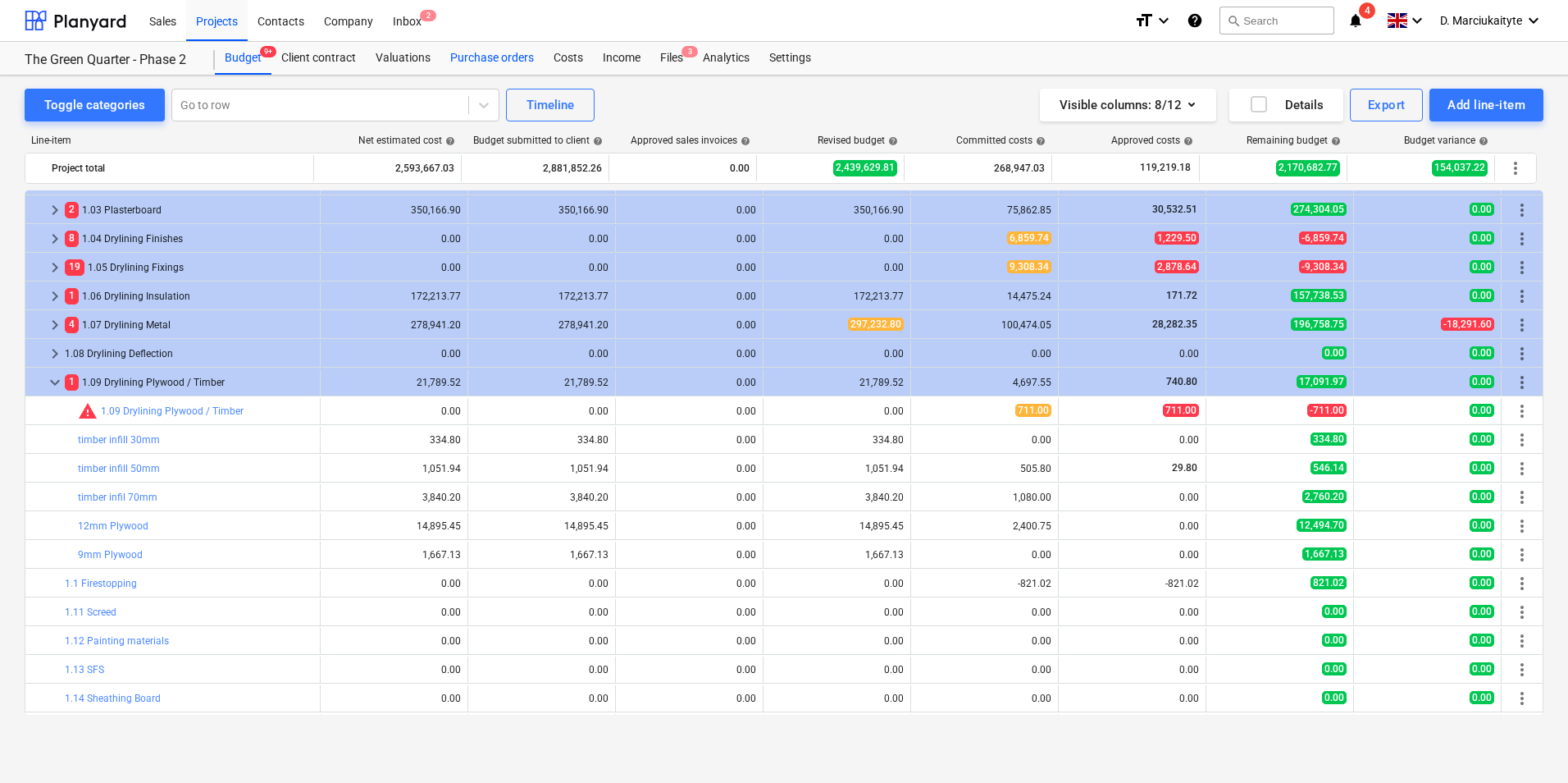
click at [494, 57] on div "Purchase orders" at bounding box center [492, 59] width 103 height 33
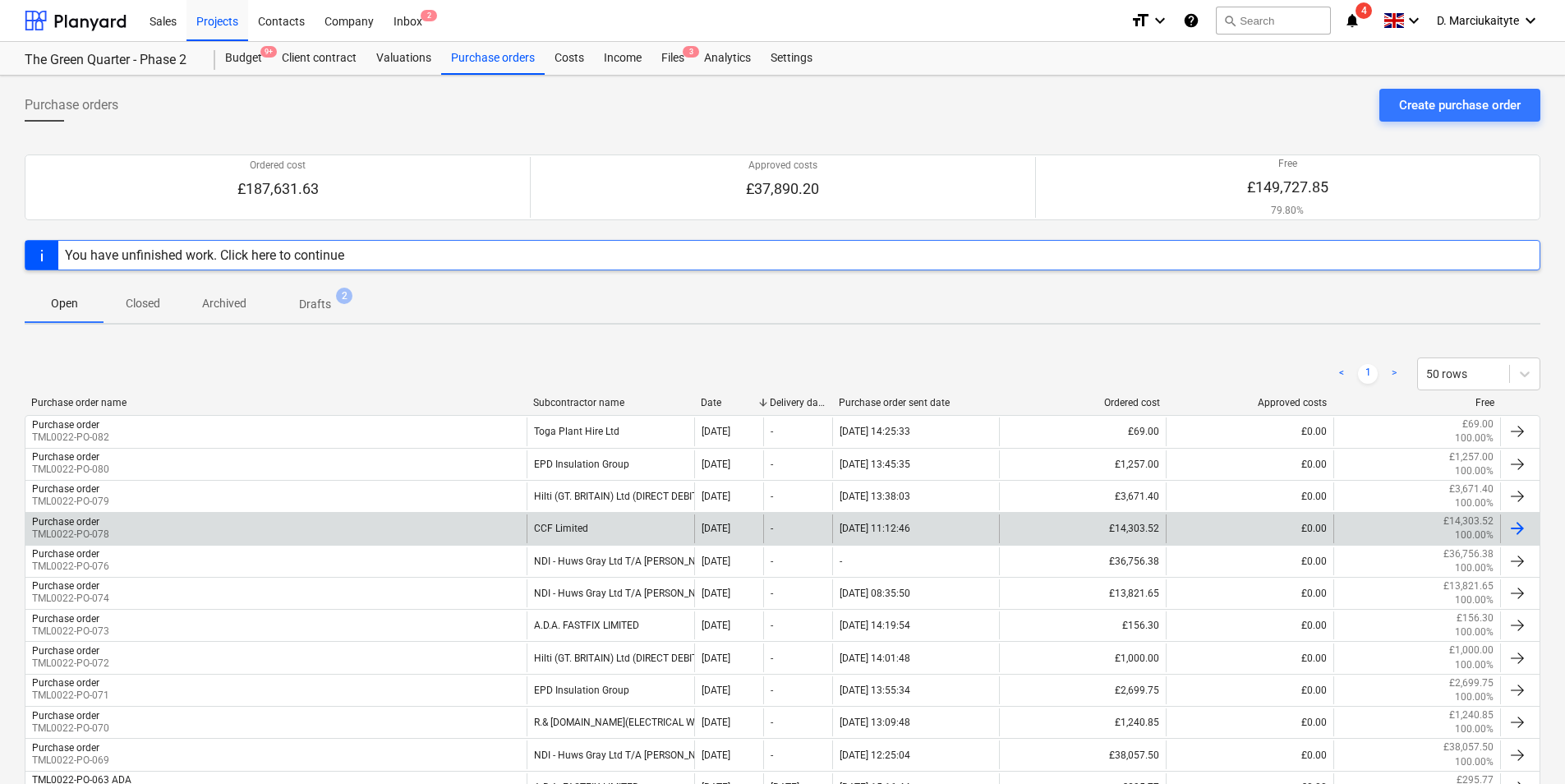
click at [523, 534] on div "Purchase order TML0022-PO-078" at bounding box center [276, 528] width 501 height 28
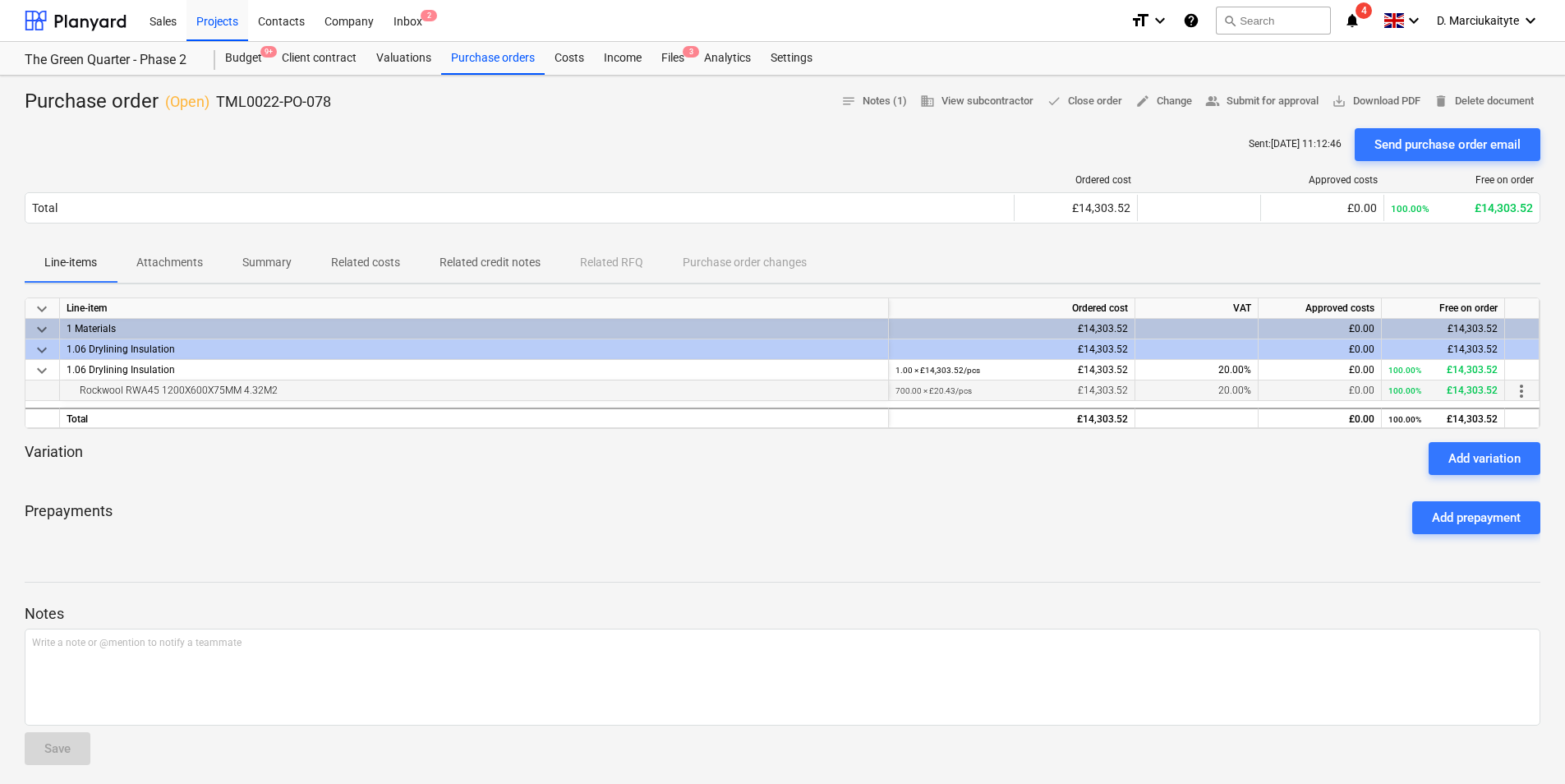
click at [951, 392] on small "700.00 × £20.43 / pcs" at bounding box center [934, 390] width 76 height 9
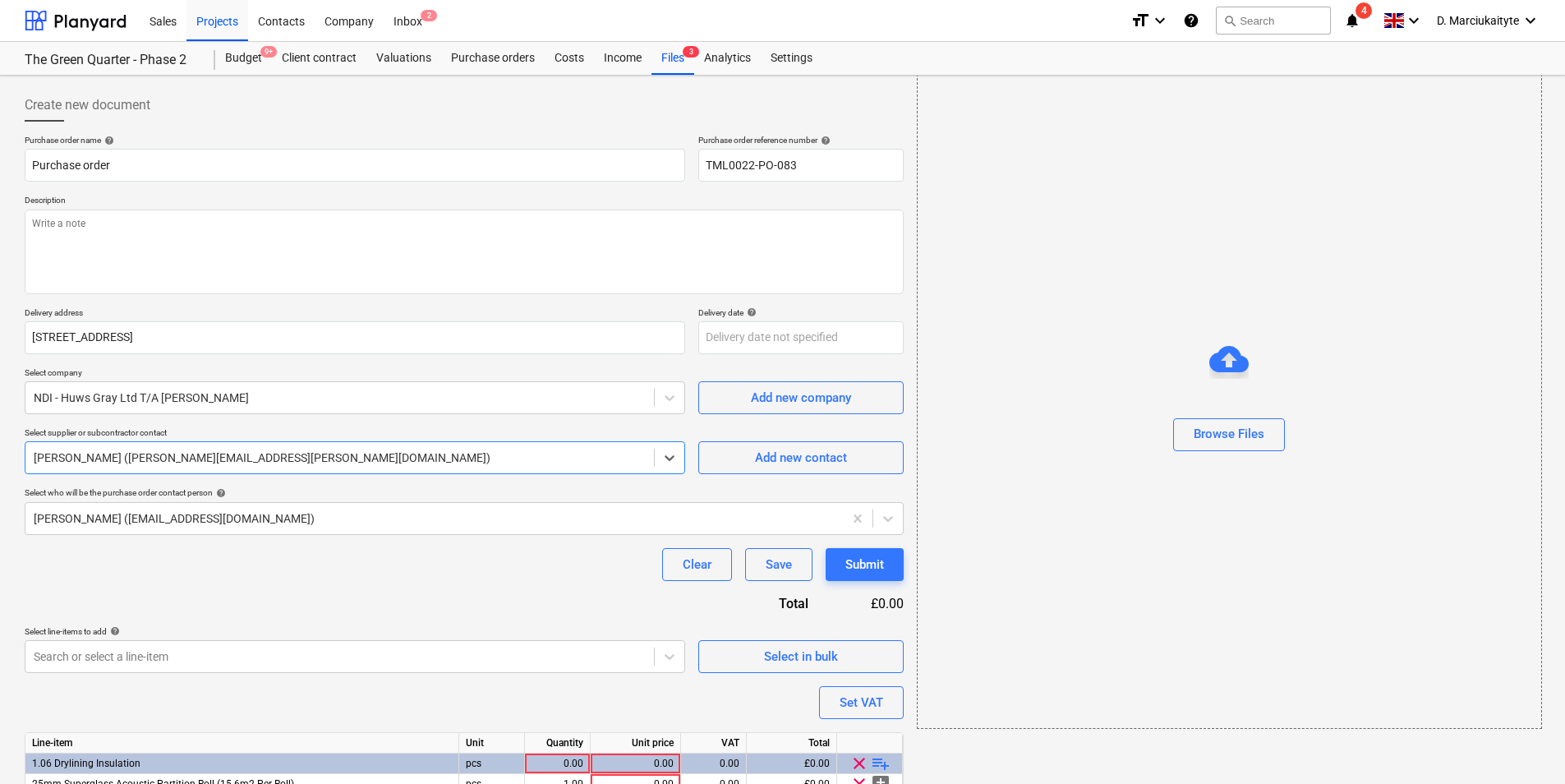
scroll to position [98, 0]
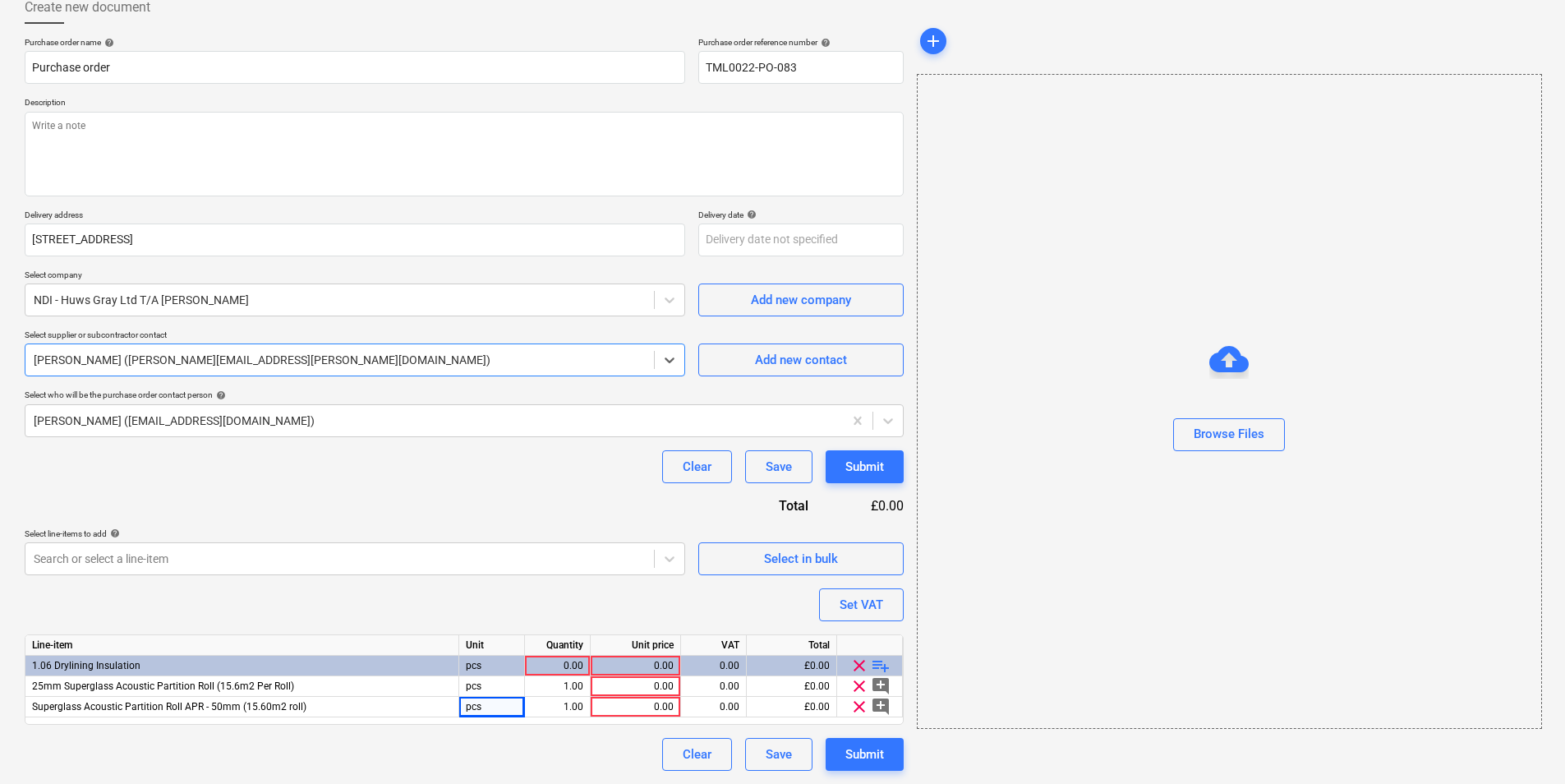
type textarea "x"
